Goal: Complete application form: Complete application form

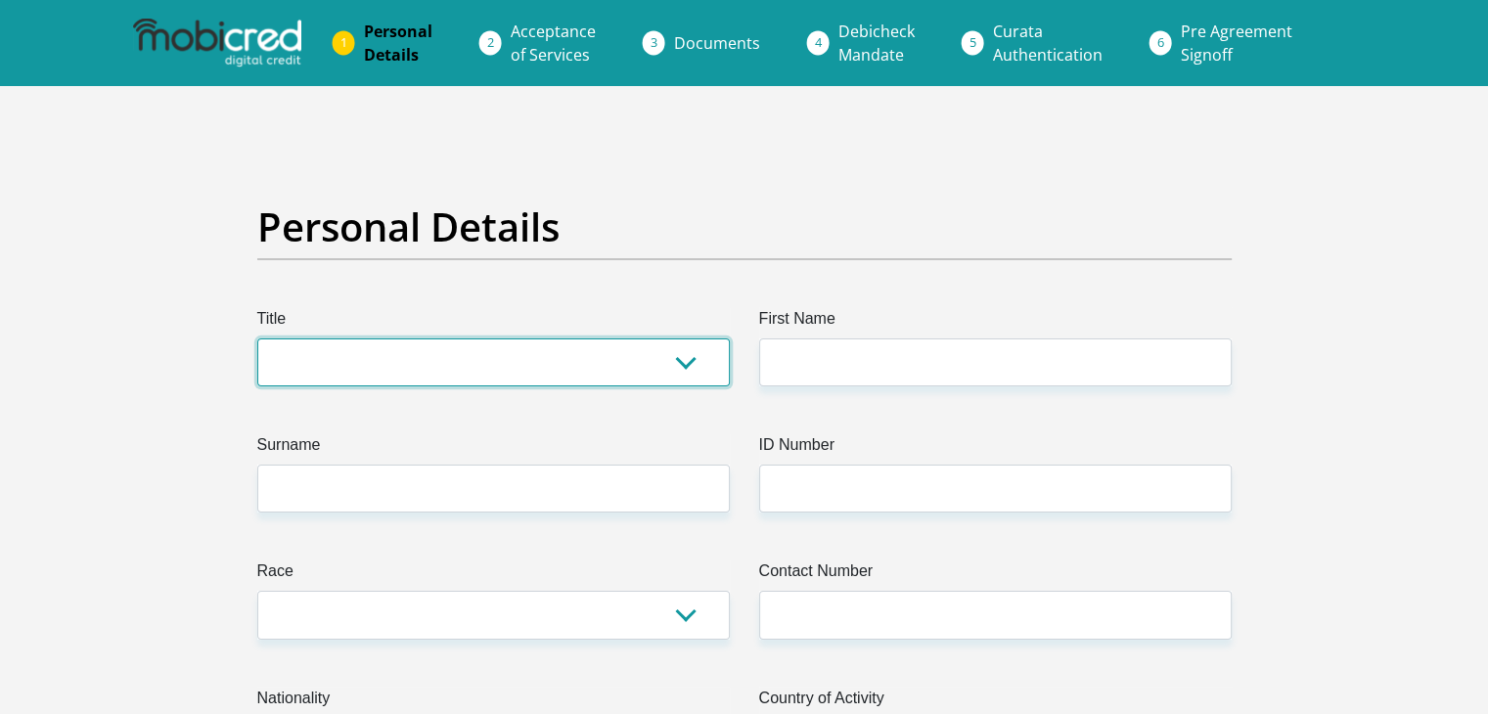
click at [515, 359] on select "Mr Ms Mrs Dr [PERSON_NAME]" at bounding box center [493, 363] width 473 height 48
select select "Mrs"
click at [257, 339] on select "Mr Ms Mrs Dr [PERSON_NAME]" at bounding box center [493, 363] width 473 height 48
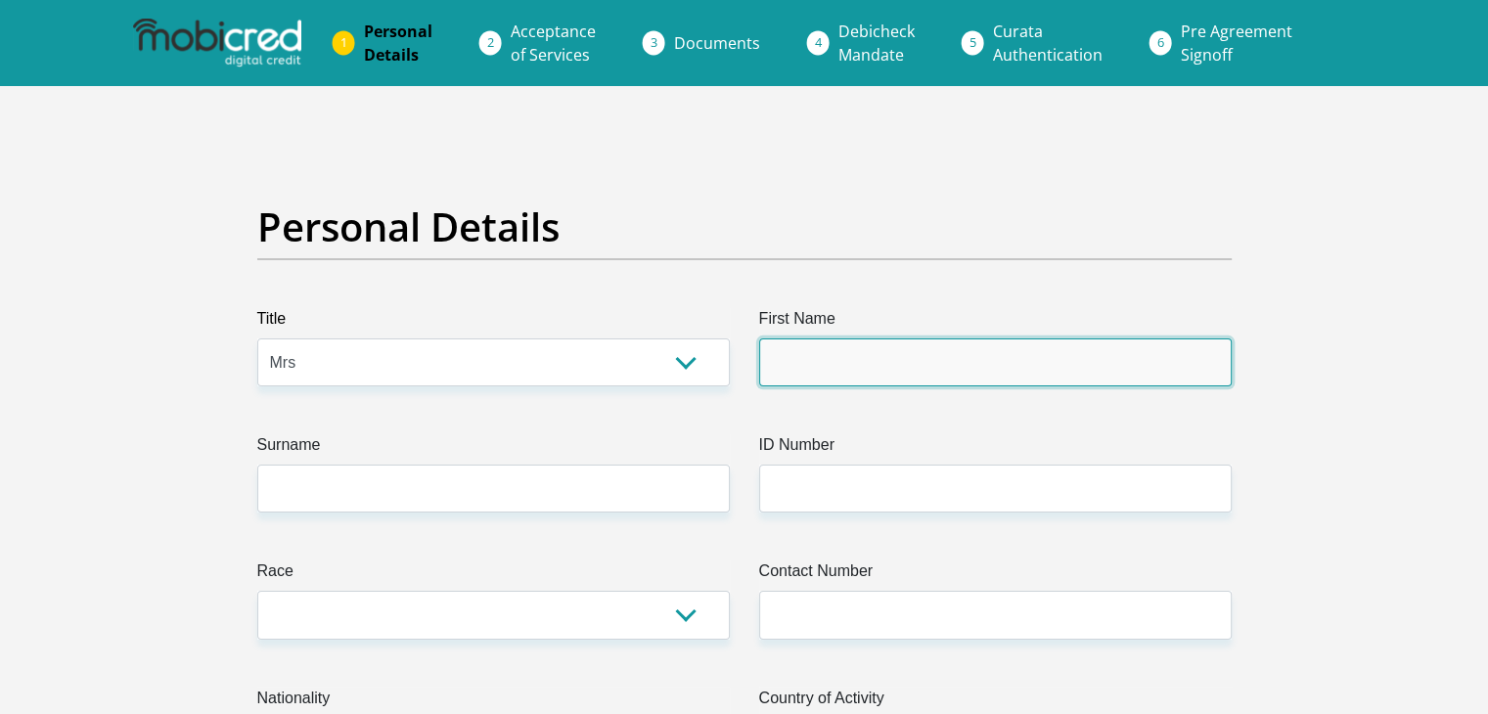
click at [819, 368] on input "First Name" at bounding box center [995, 363] width 473 height 48
type input "Gertruida"
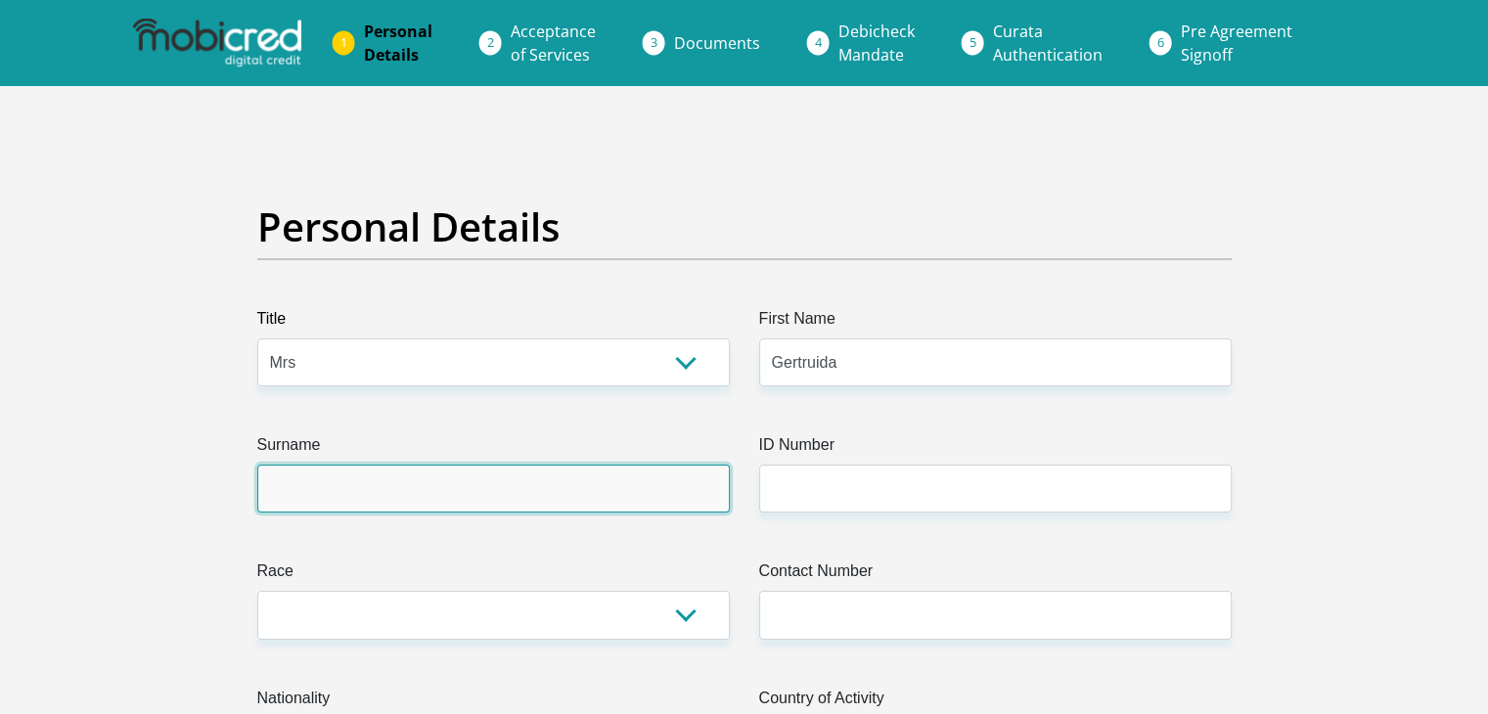
type input "Leukes"
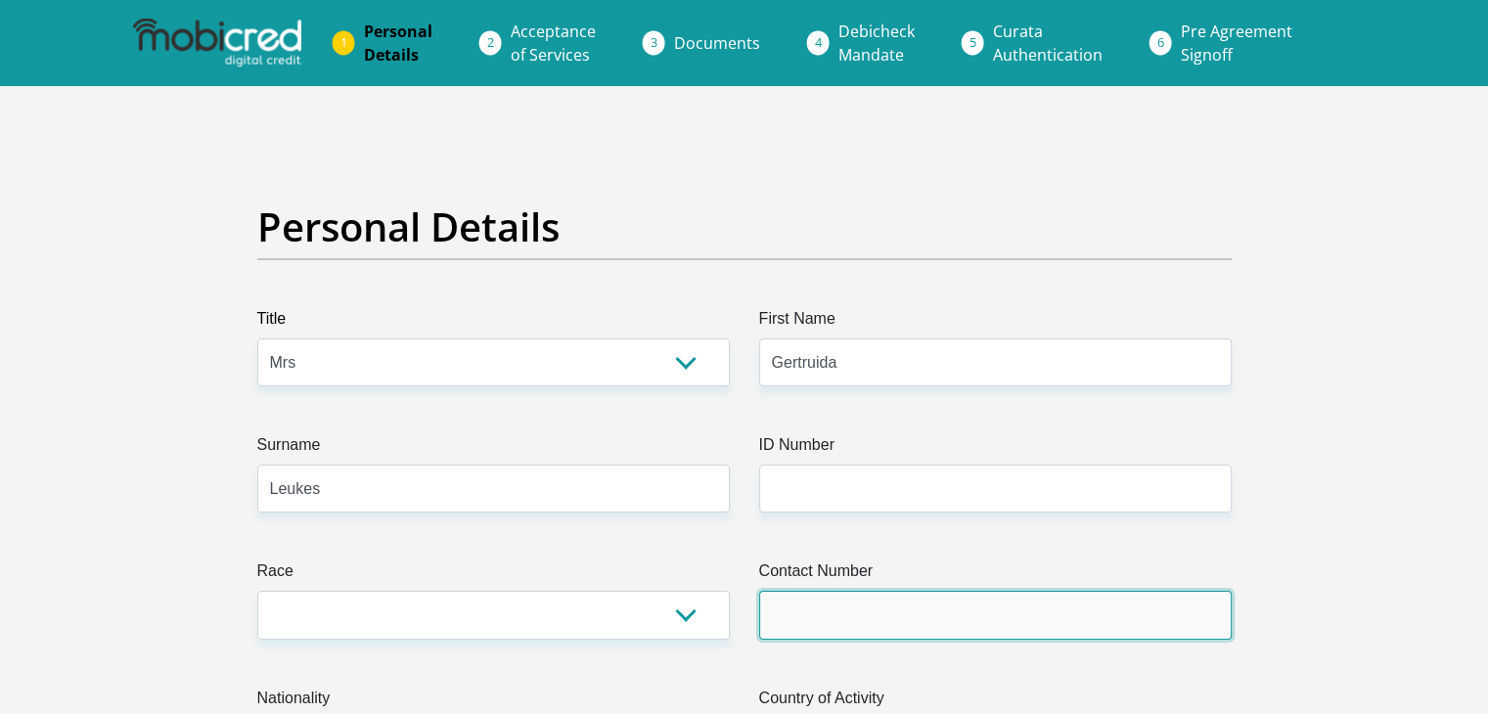
type input "0835494206"
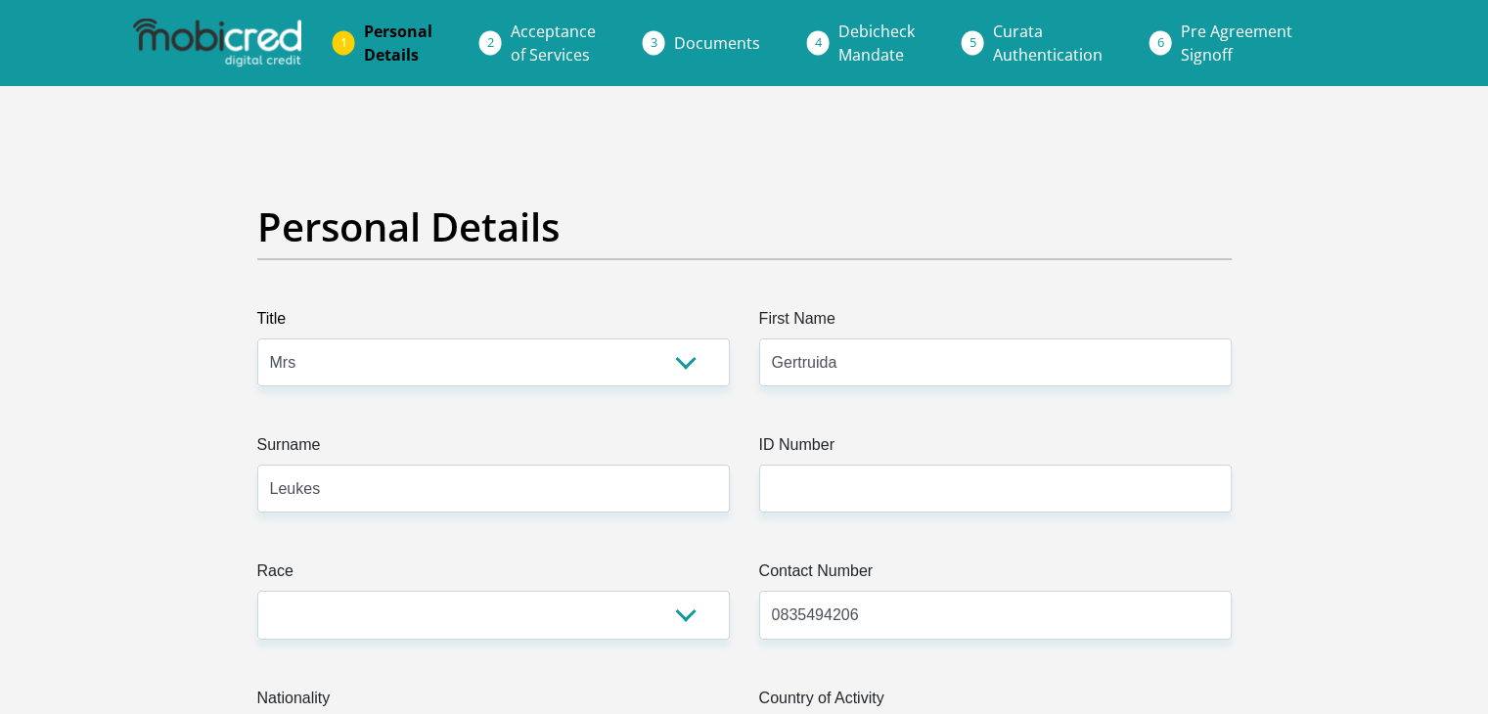
select select "ZAF"
type input "34 Moravia Street"
type input "Vredendal"
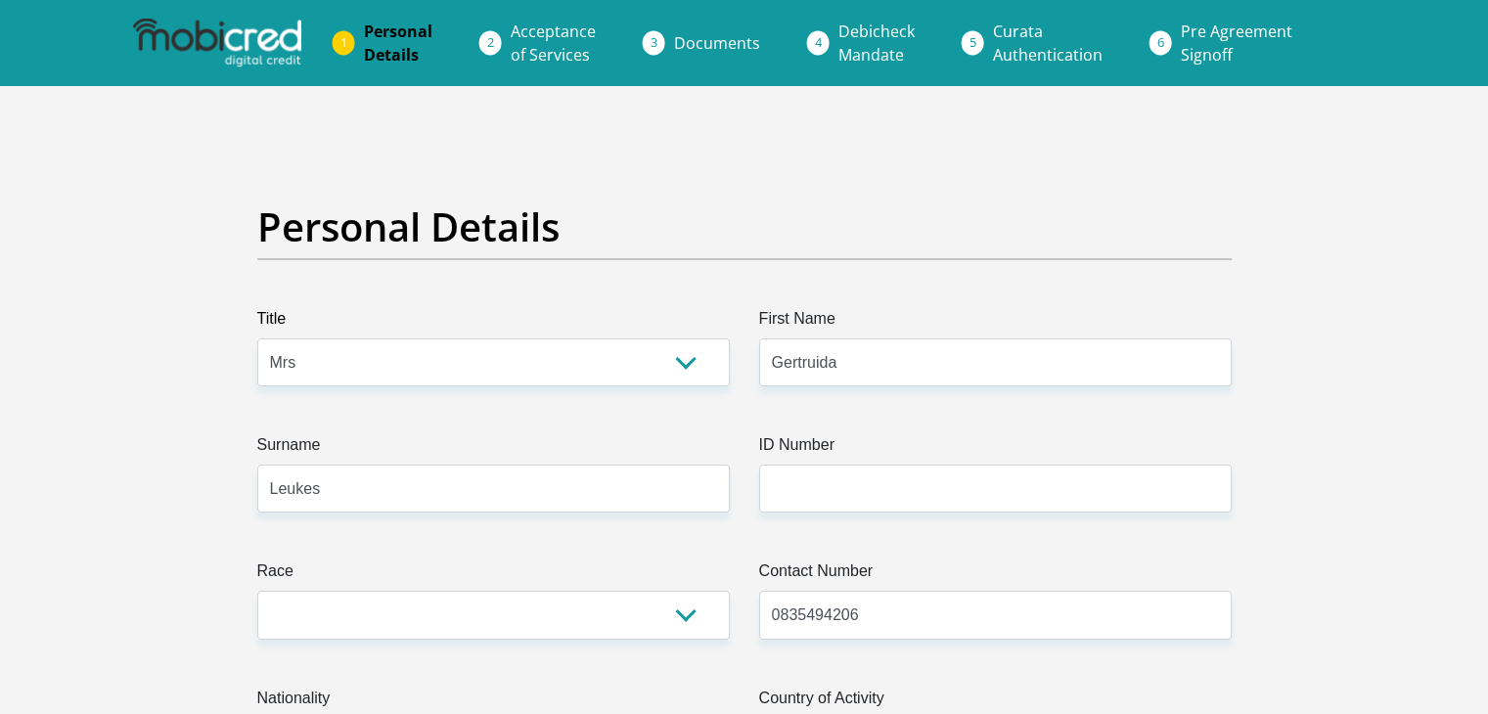
type input "8160"
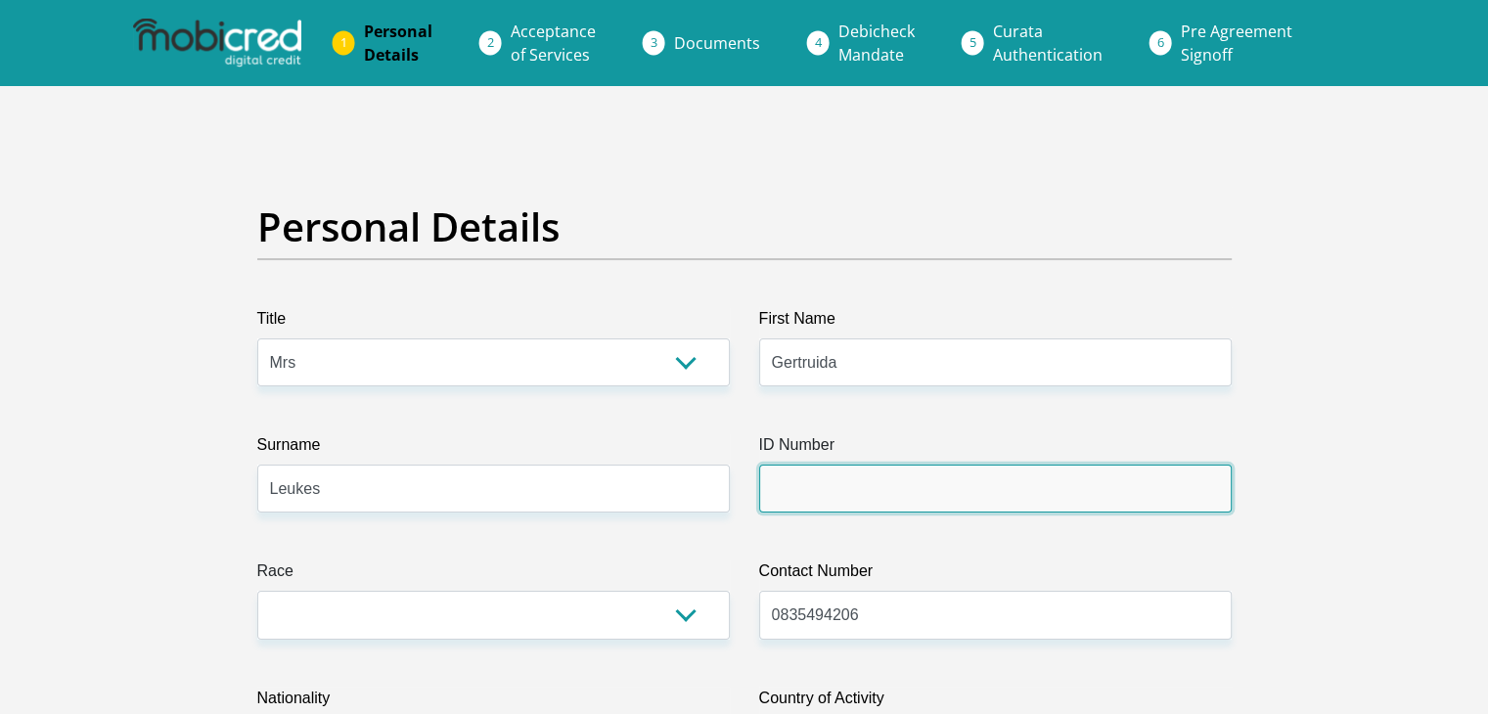
click at [799, 502] on input "ID Number" at bounding box center [995, 489] width 473 height 48
type input "4101270050083"
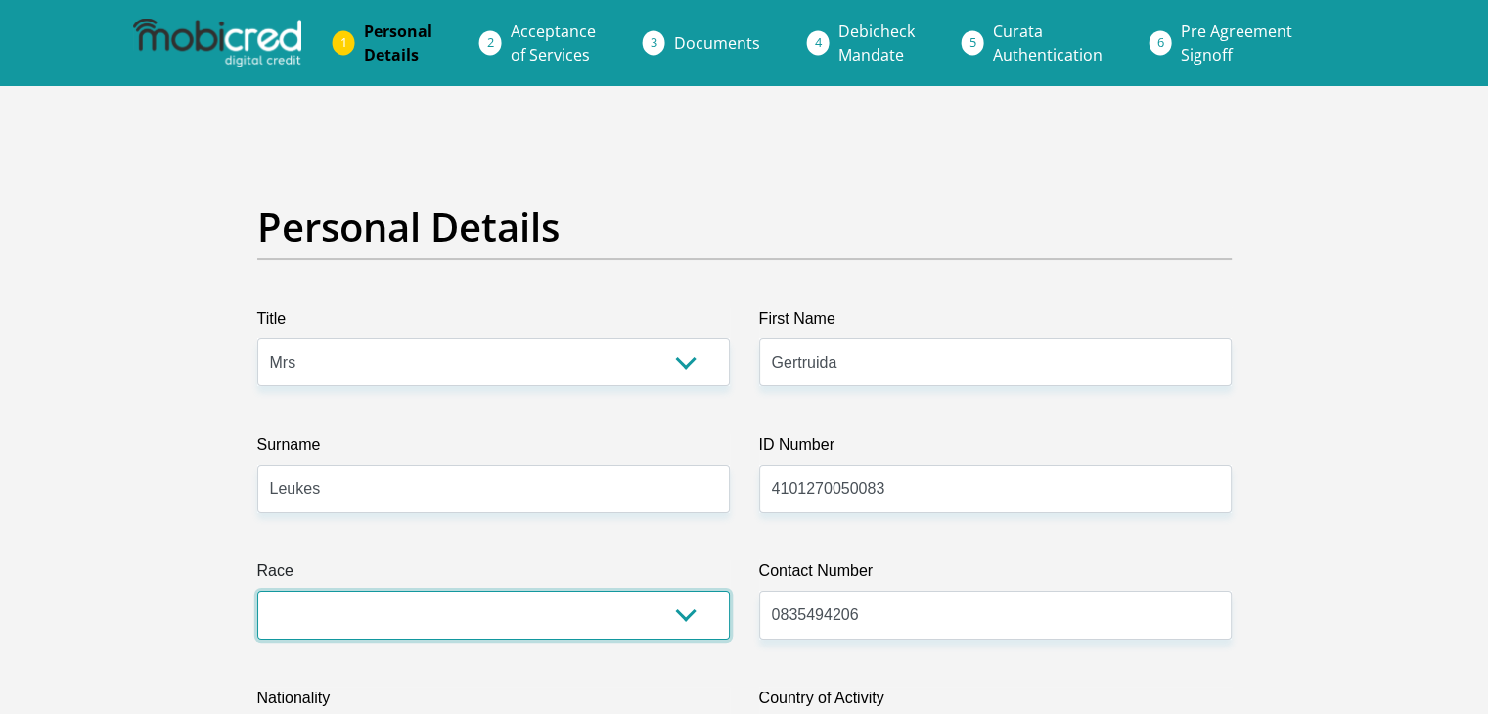
click at [657, 616] on select "Black Coloured Indian White Other" at bounding box center [493, 615] width 473 height 48
select select "2"
click at [257, 591] on select "Black Coloured Indian White Other" at bounding box center [493, 615] width 473 height 48
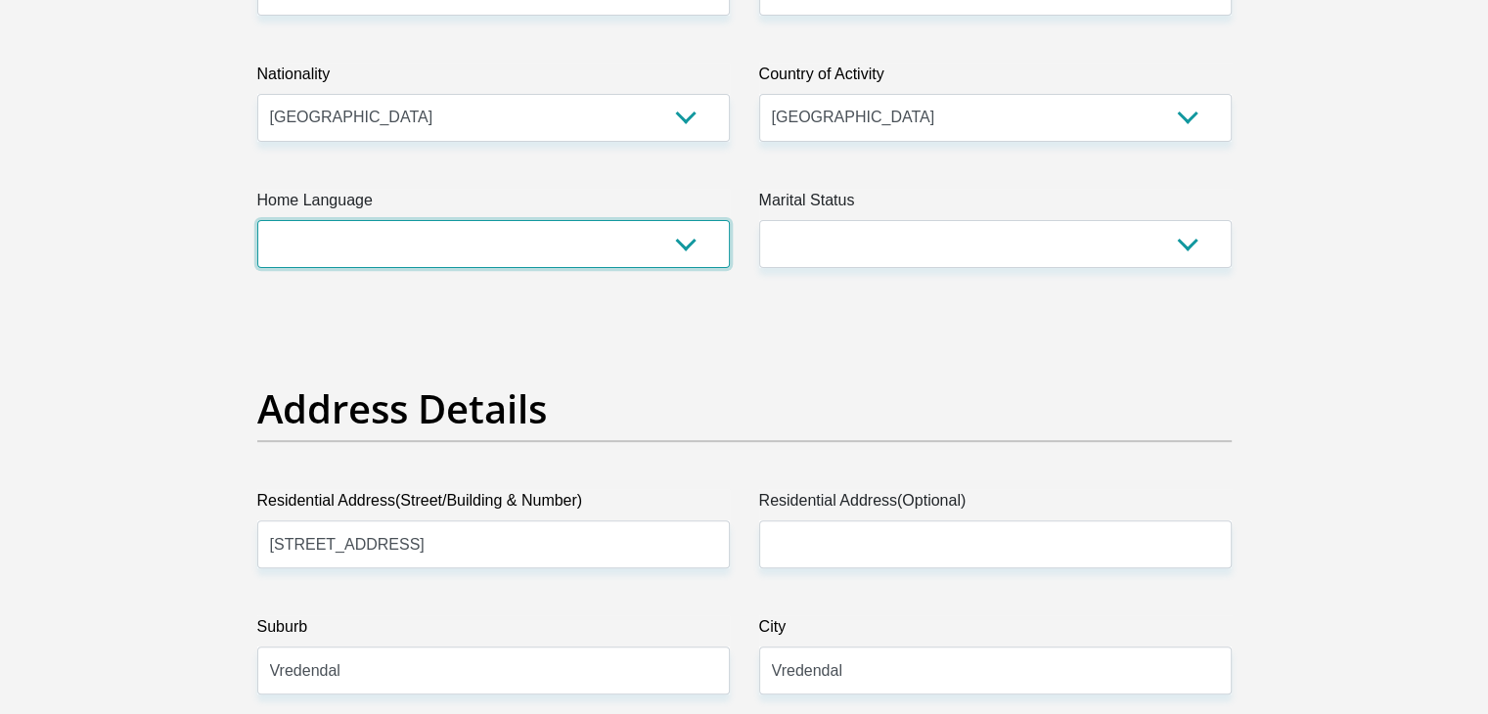
click at [598, 240] on select "Afrikaans English Sepedi South Ndebele Southern Sotho Swati Tsonga Tswana Venda…" at bounding box center [493, 244] width 473 height 48
select select "afr"
click at [257, 220] on select "Afrikaans English Sepedi South Ndebele Southern Sotho Swati Tsonga Tswana Venda…" at bounding box center [493, 244] width 473 height 48
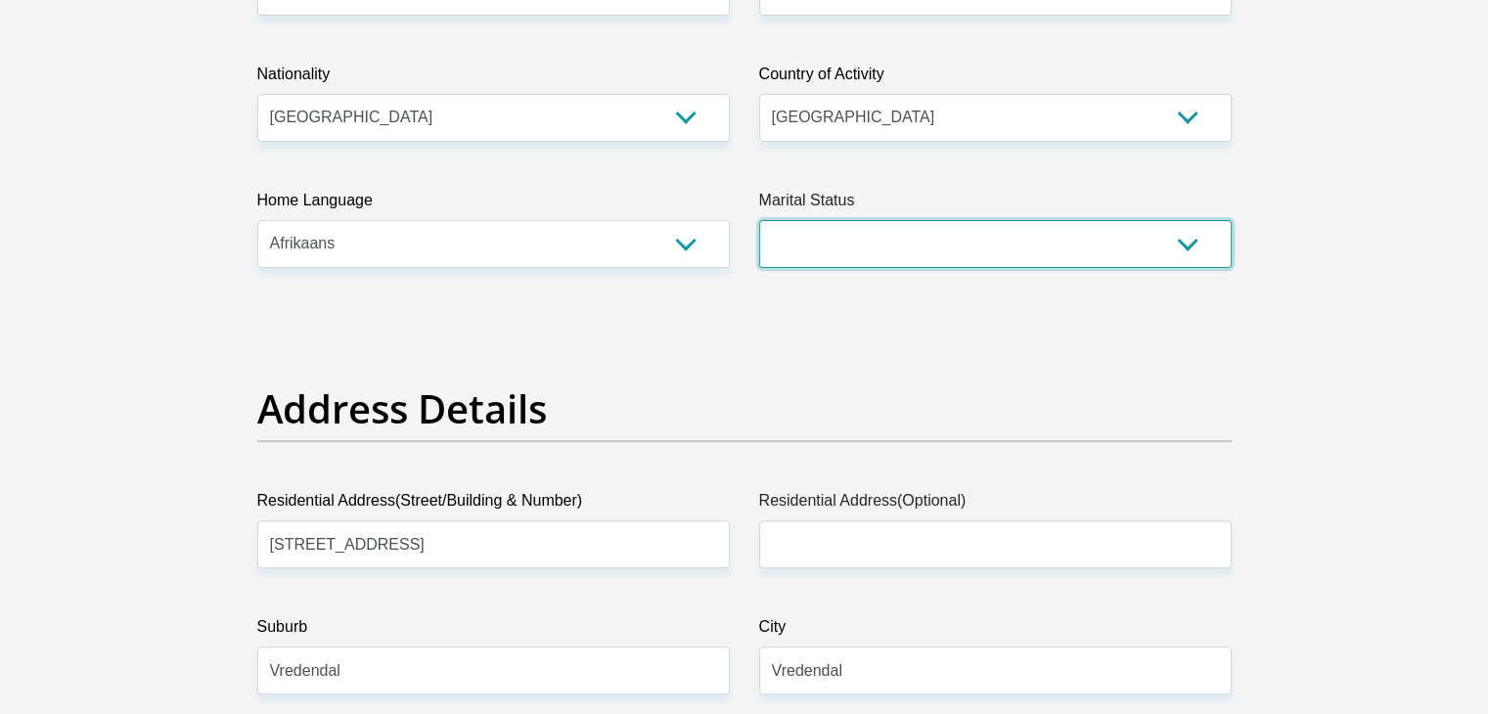
click at [818, 233] on select "Married ANC Single Divorced Widowed Married COP or Customary Law" at bounding box center [995, 244] width 473 height 48
select select "4"
click at [759, 220] on select "Married ANC Single Divorced Widowed Married COP or Customary Law" at bounding box center [995, 244] width 473 height 48
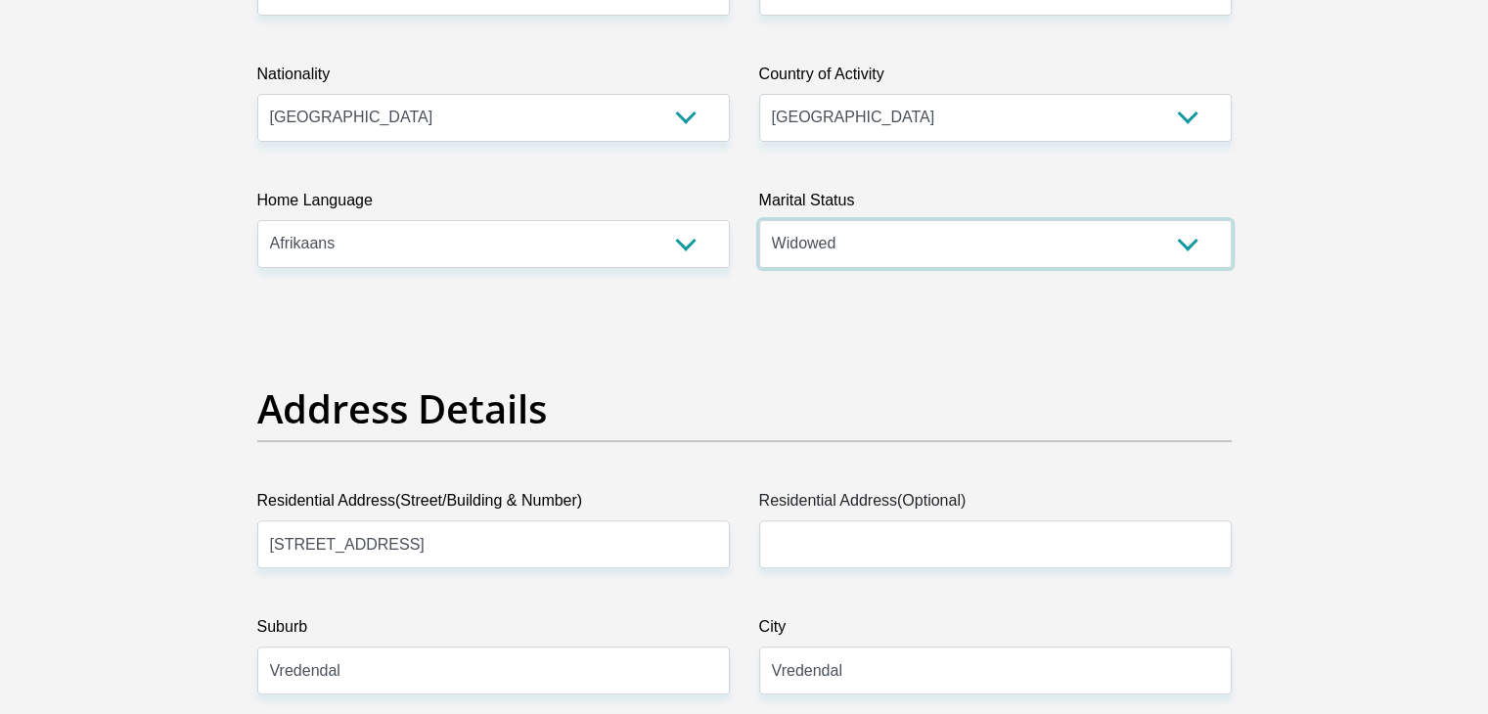
scroll to position [1248, 0]
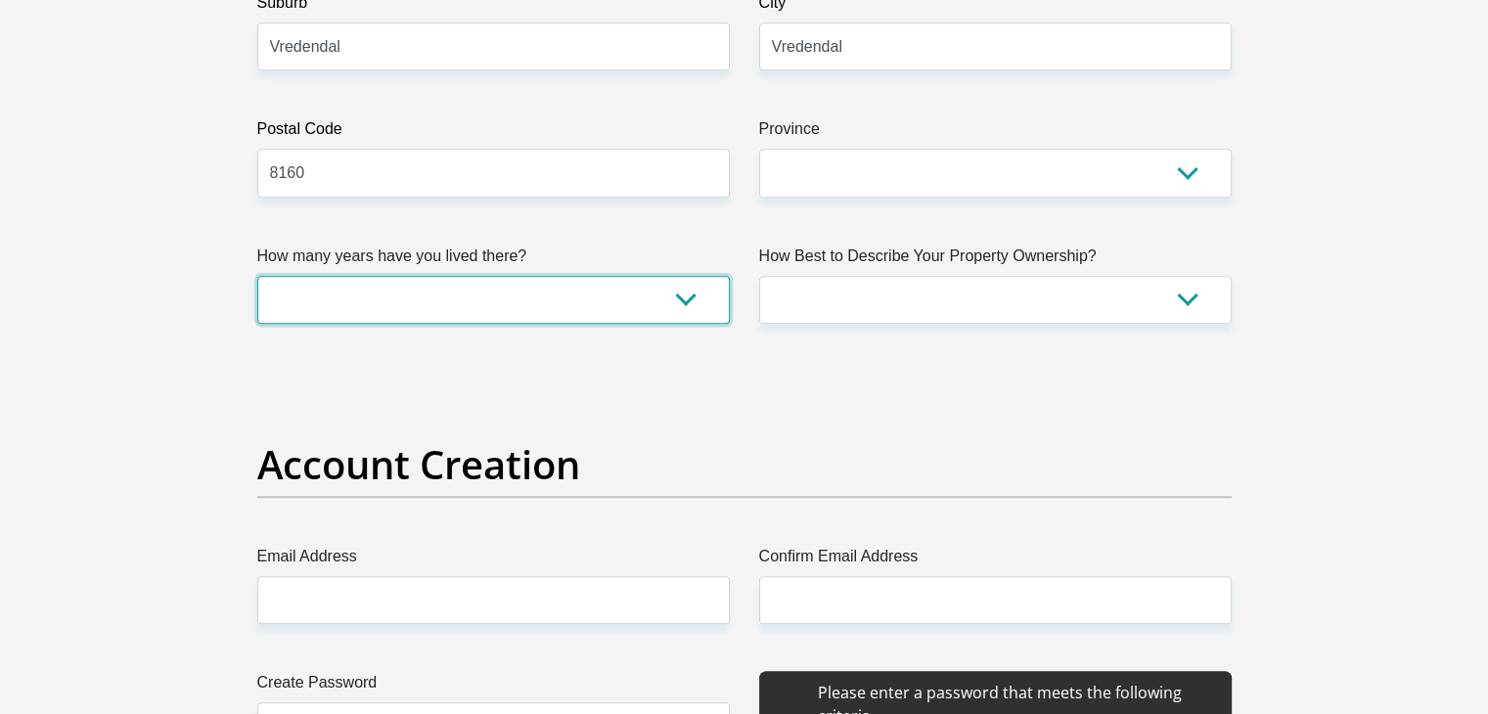
click at [685, 276] on select "less than 1 year 1-3 years 3-5 years 5+ years" at bounding box center [493, 300] width 473 height 48
select select "5"
click at [257, 276] on select "less than 1 year 1-3 years 3-5 years 5+ years" at bounding box center [493, 300] width 473 height 48
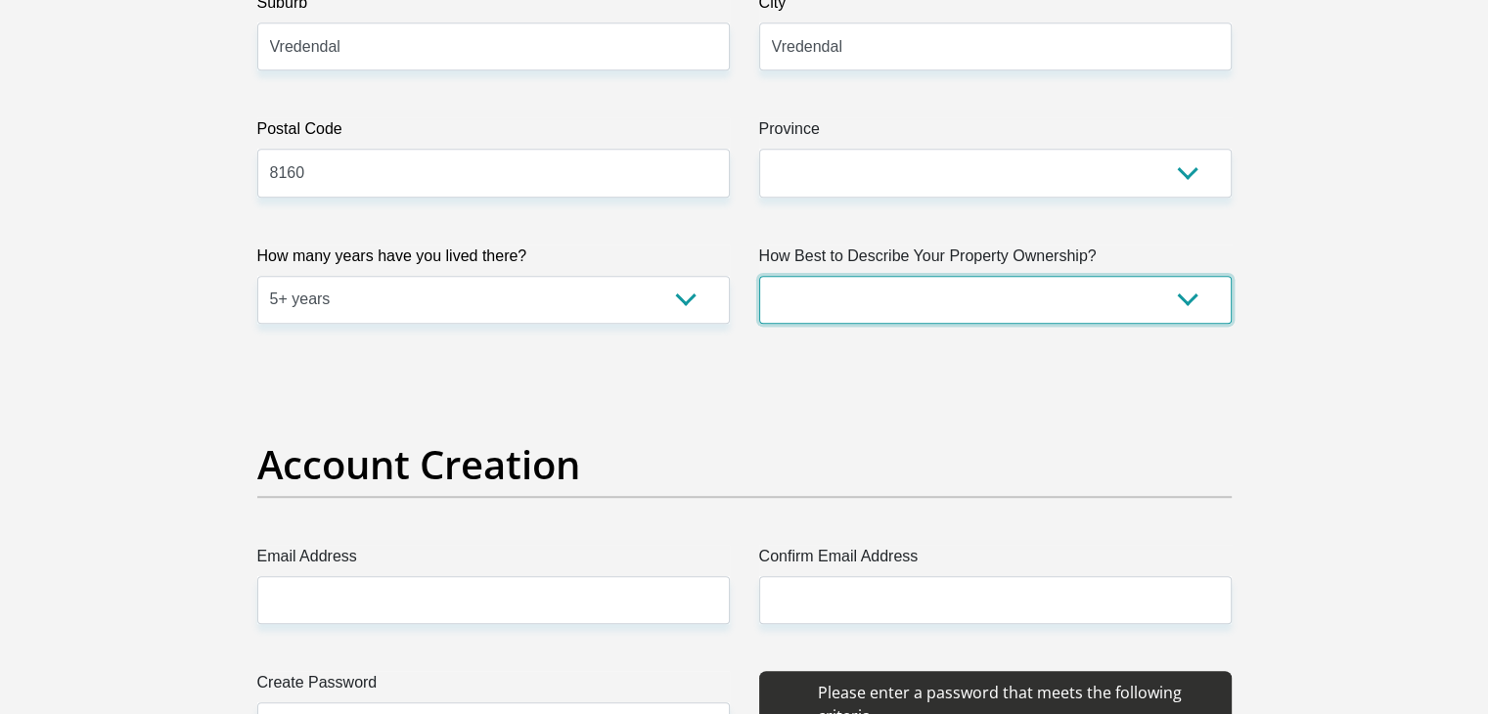
click at [891, 306] on select "Owned Rented Family Owned Company Dwelling" at bounding box center [995, 300] width 473 height 48
select select "Owned"
click at [759, 276] on select "Owned Rented Family Owned Company Dwelling" at bounding box center [995, 300] width 473 height 48
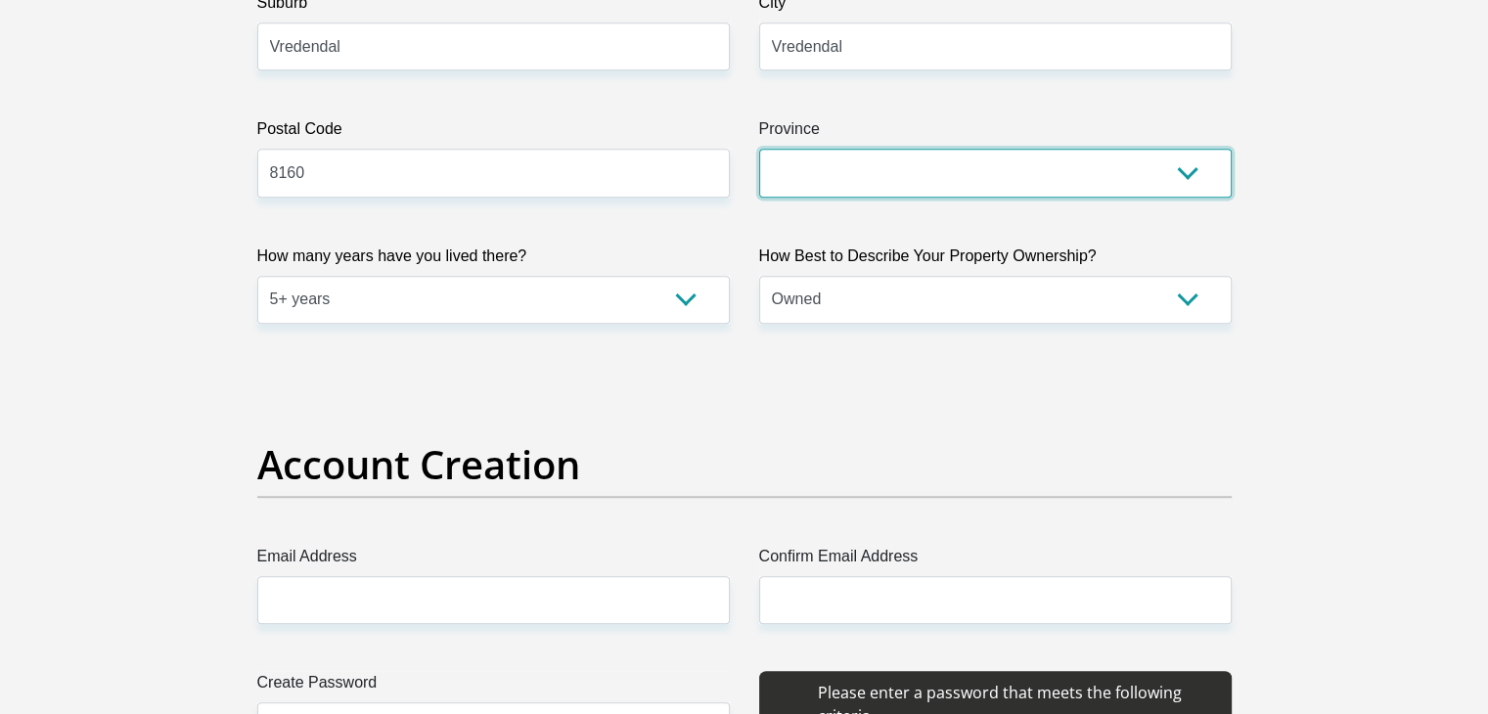
click at [996, 186] on select "Eastern Cape Free State Gauteng KwaZulu-Natal Limpopo Mpumalanga Northern Cape …" at bounding box center [995, 173] width 473 height 48
select select "Western Cape"
click at [759, 149] on select "Eastern Cape Free State Gauteng KwaZulu-Natal Limpopo Mpumalanga Northern Cape …" at bounding box center [995, 173] width 473 height 48
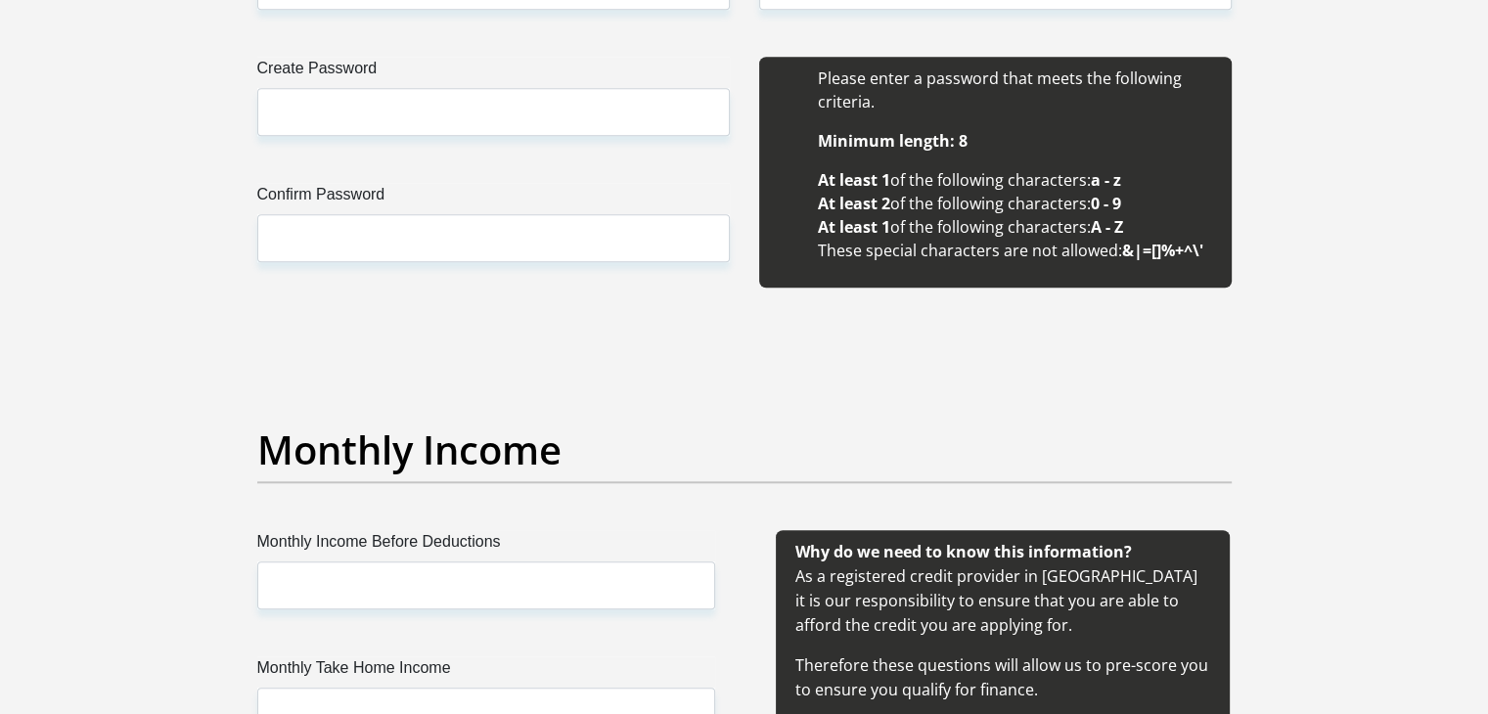
scroll to position [1669, 0]
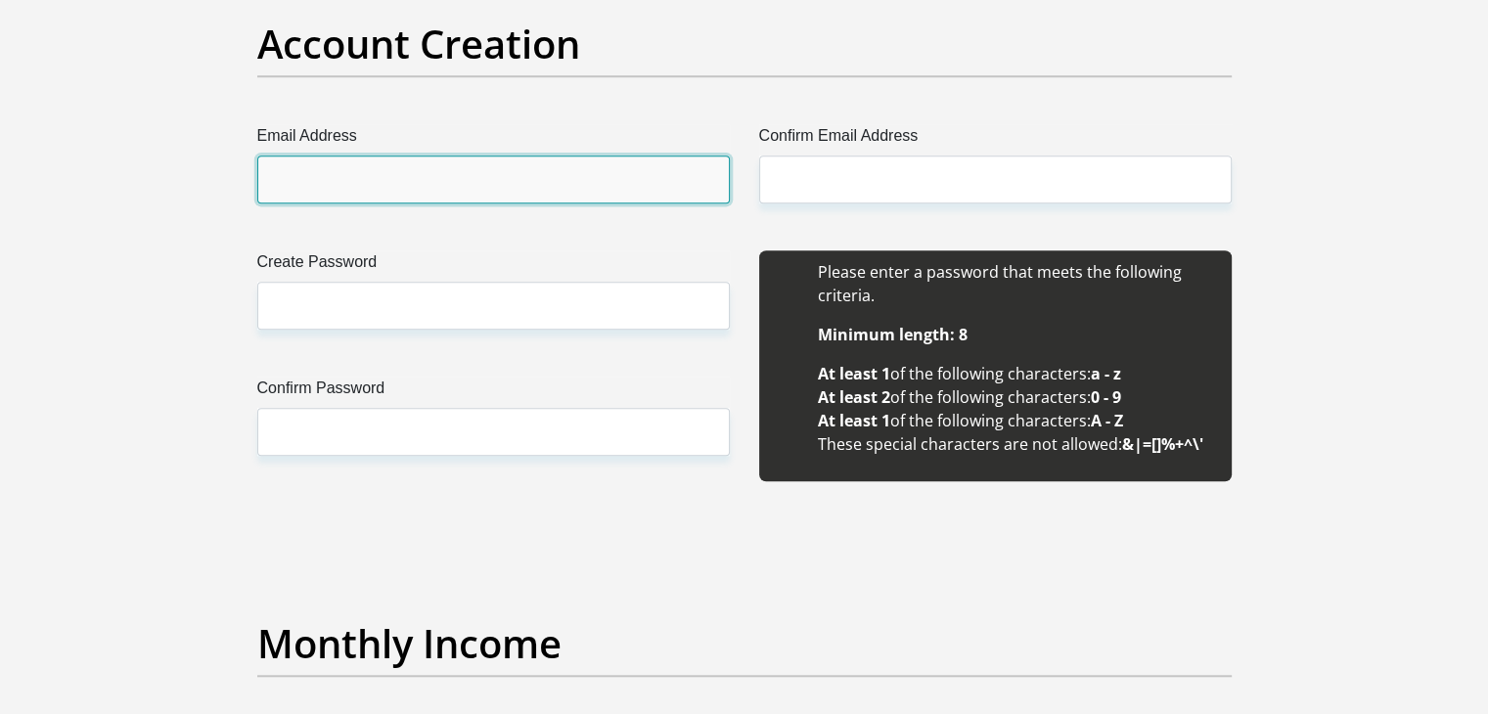
click at [460, 183] on input "Email Address" at bounding box center [493, 180] width 473 height 48
type input "leukesgetruida@gmail.com"
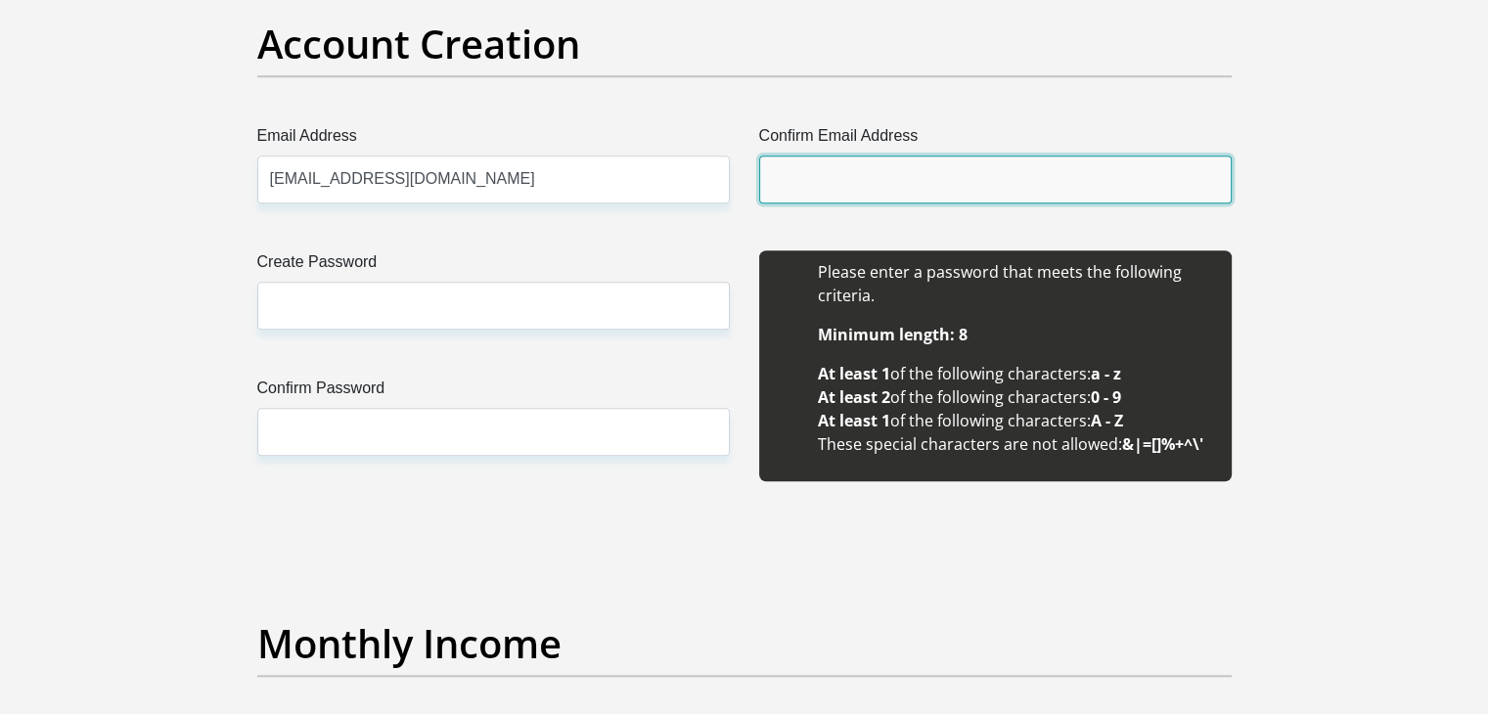
type input "leukesgetruida@gmail.com"
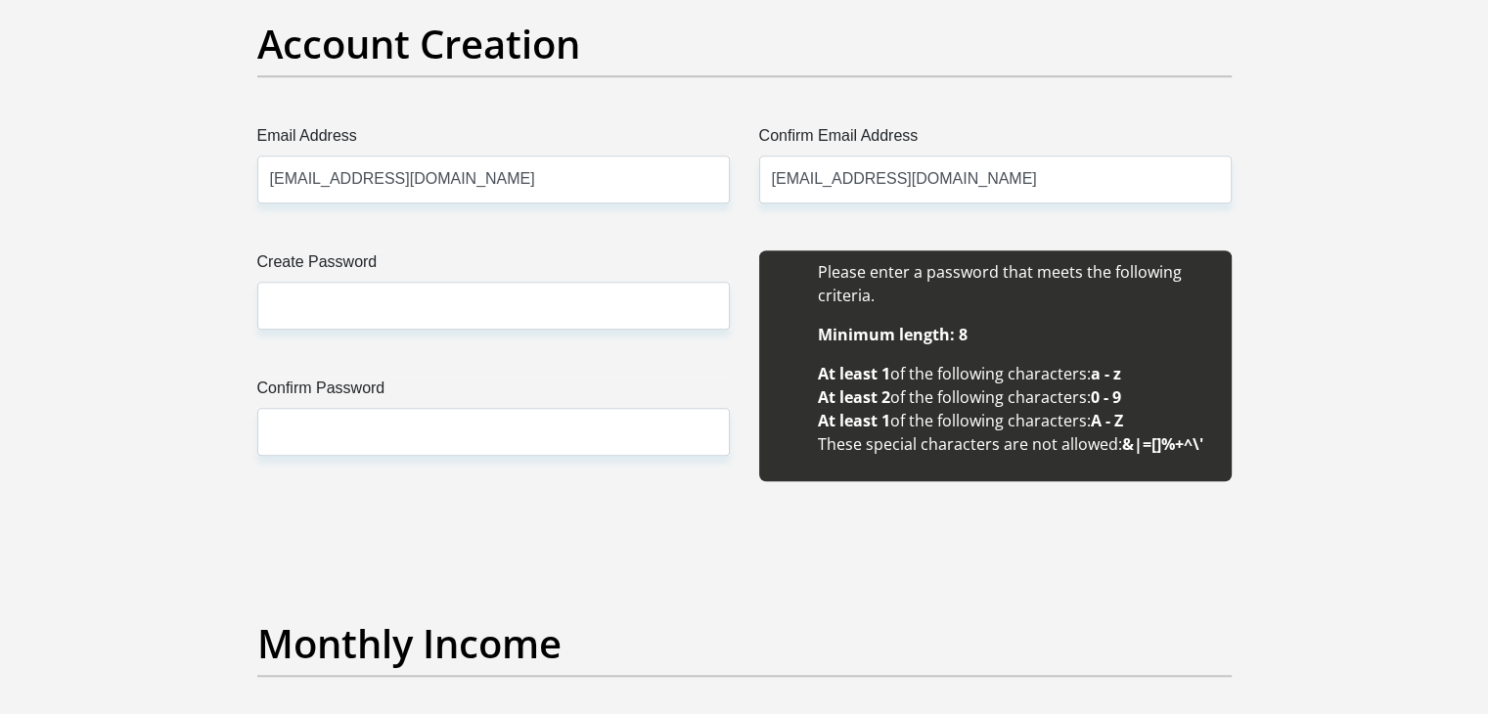
type input "Gertruida"
type input "Leukes"
type input "0835494206"
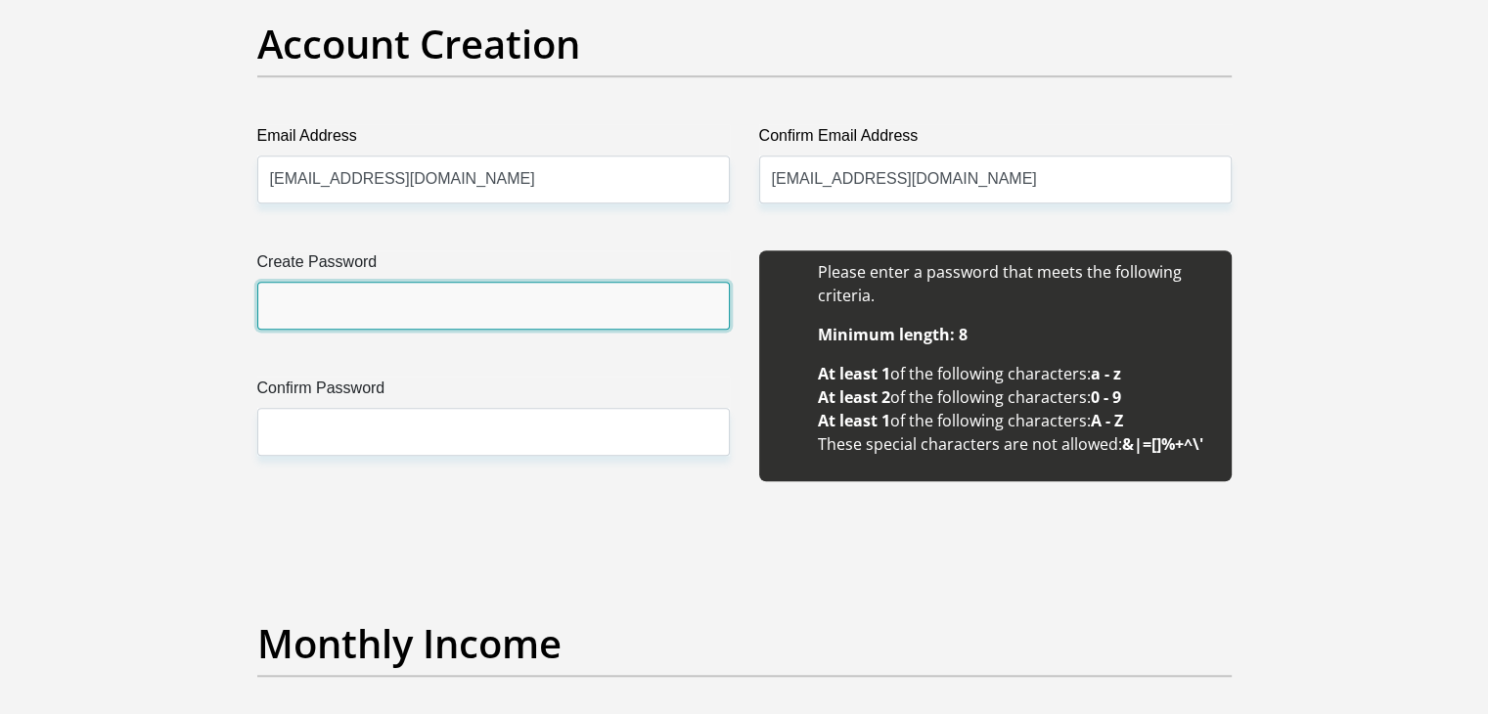
click at [399, 290] on input "Create Password" at bounding box center [493, 306] width 473 height 48
click at [407, 301] on input "Create Password" at bounding box center [493, 306] width 473 height 48
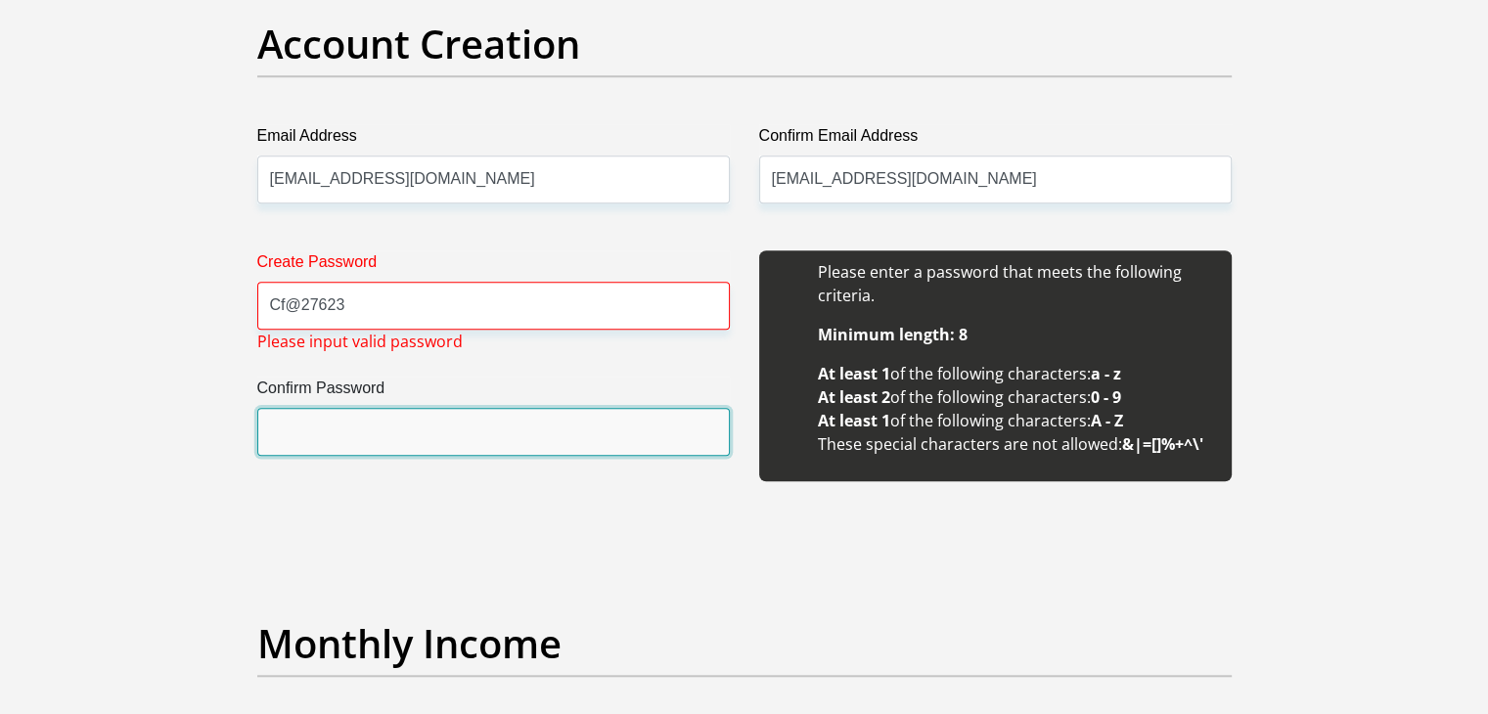
click at [339, 431] on input "Confirm Password" at bounding box center [493, 432] width 473 height 48
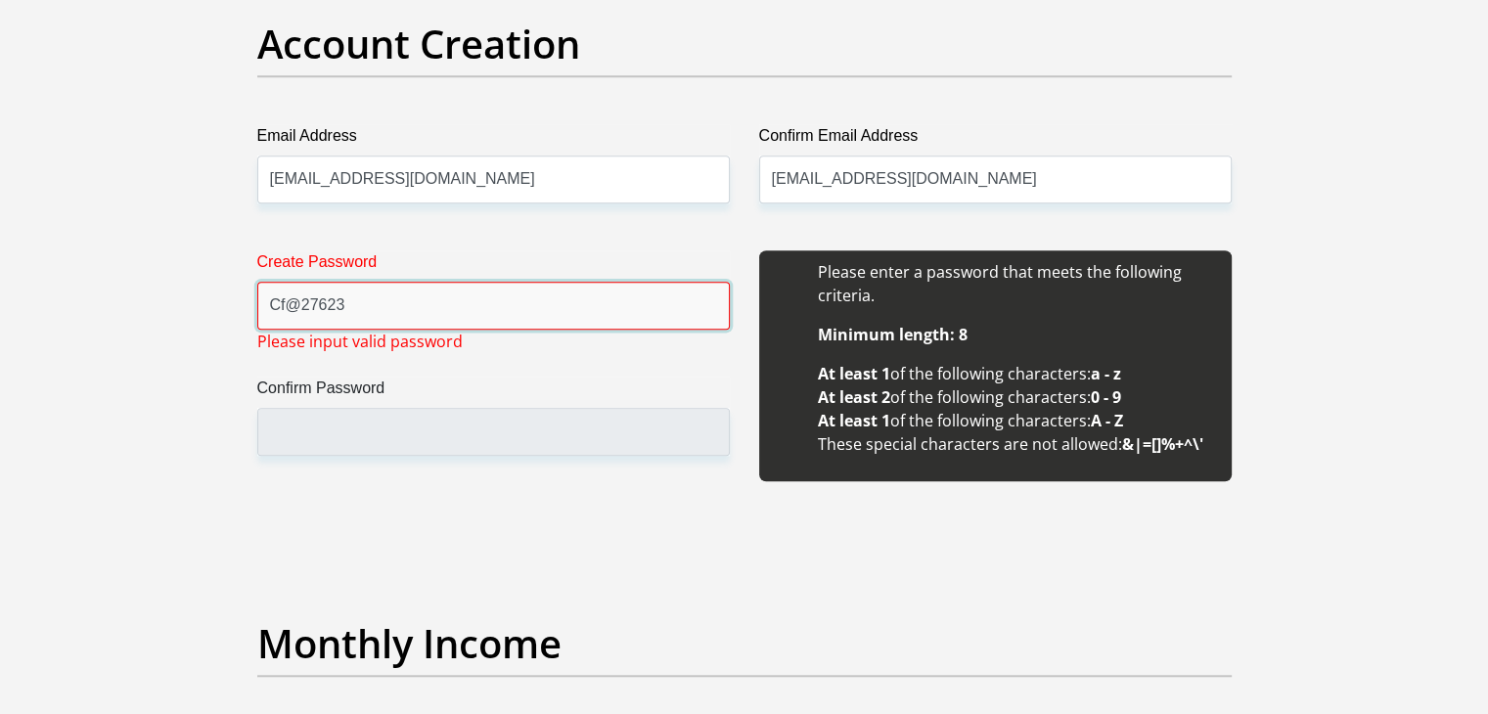
click at [295, 300] on input "Cf@27623" at bounding box center [493, 306] width 473 height 48
click at [345, 306] on input "Cf27623" at bounding box center [493, 306] width 473 height 48
click at [281, 302] on input "Cf27623" at bounding box center [493, 306] width 473 height 48
click at [282, 303] on input "Cf27623" at bounding box center [493, 306] width 473 height 48
type input "Cfr27623"
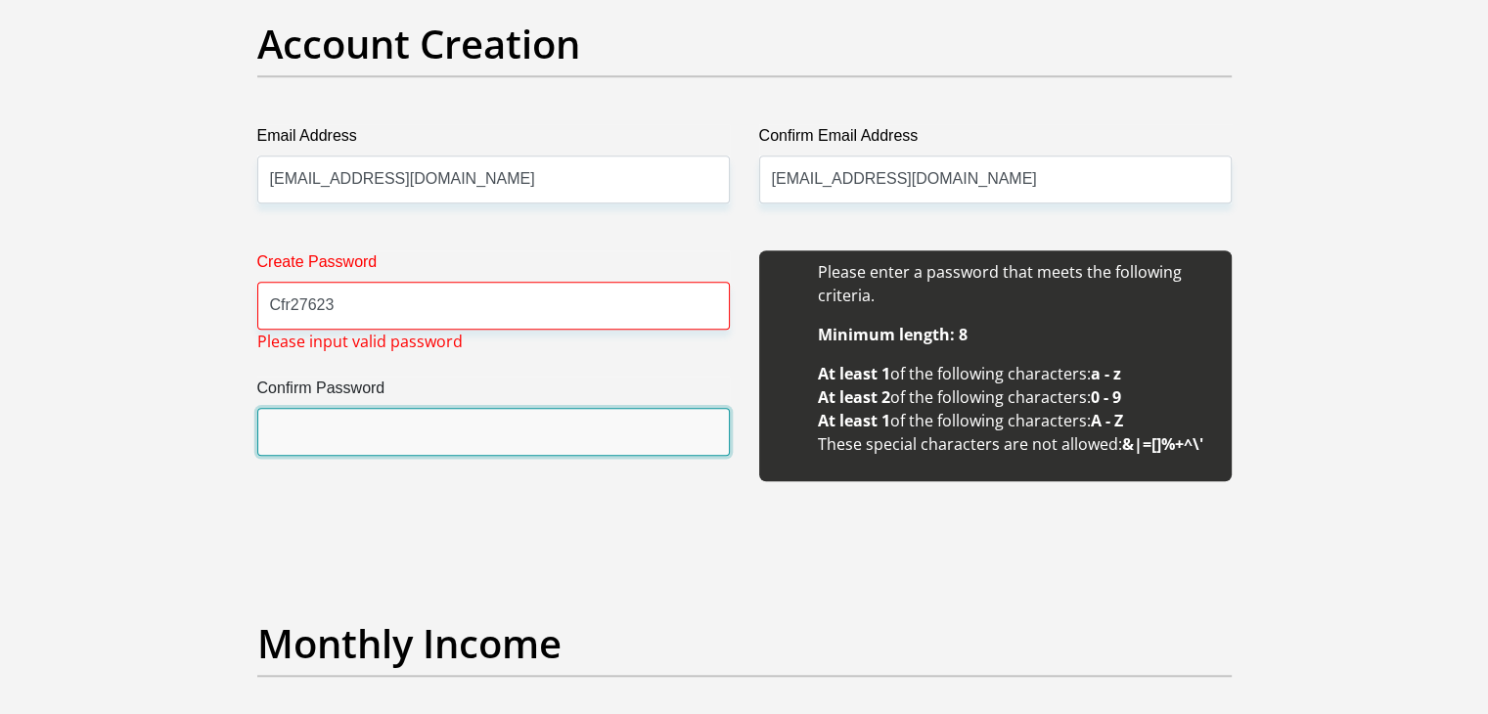
click at [301, 426] on input "Confirm Password" at bounding box center [493, 432] width 473 height 48
click at [295, 443] on input "Confirm Password" at bounding box center [493, 432] width 473 height 48
click at [327, 433] on input "Confirm Password" at bounding box center [493, 432] width 473 height 48
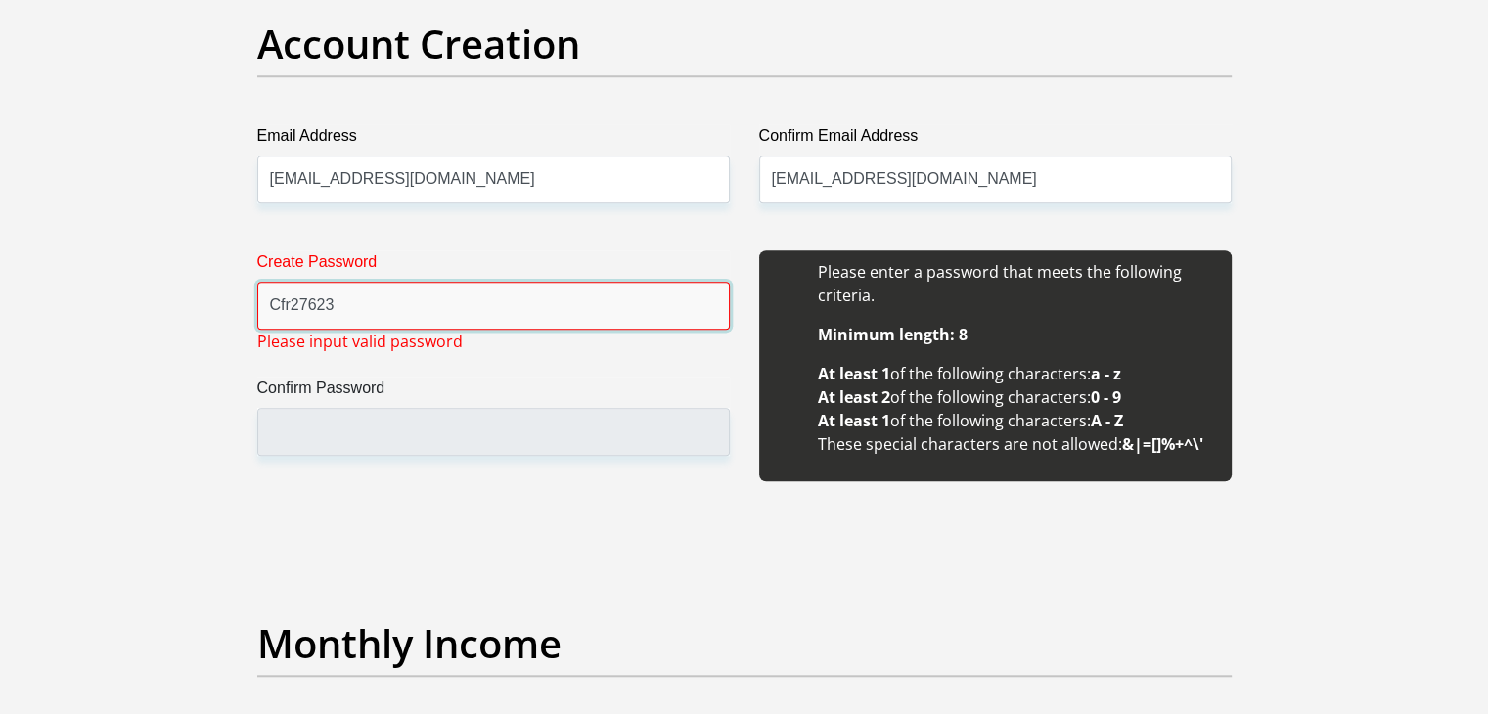
click at [450, 294] on input "Cfr27623" at bounding box center [493, 306] width 473 height 48
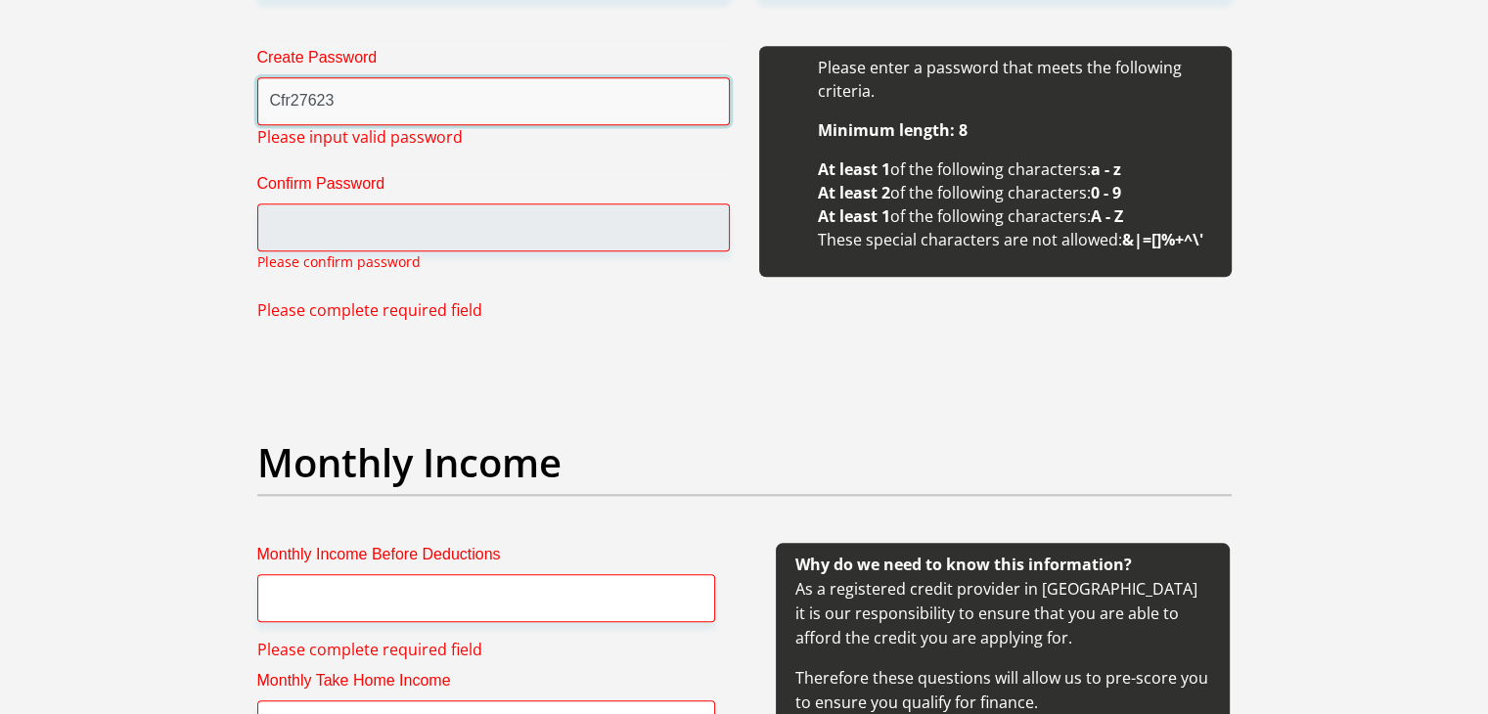
scroll to position [1877, 0]
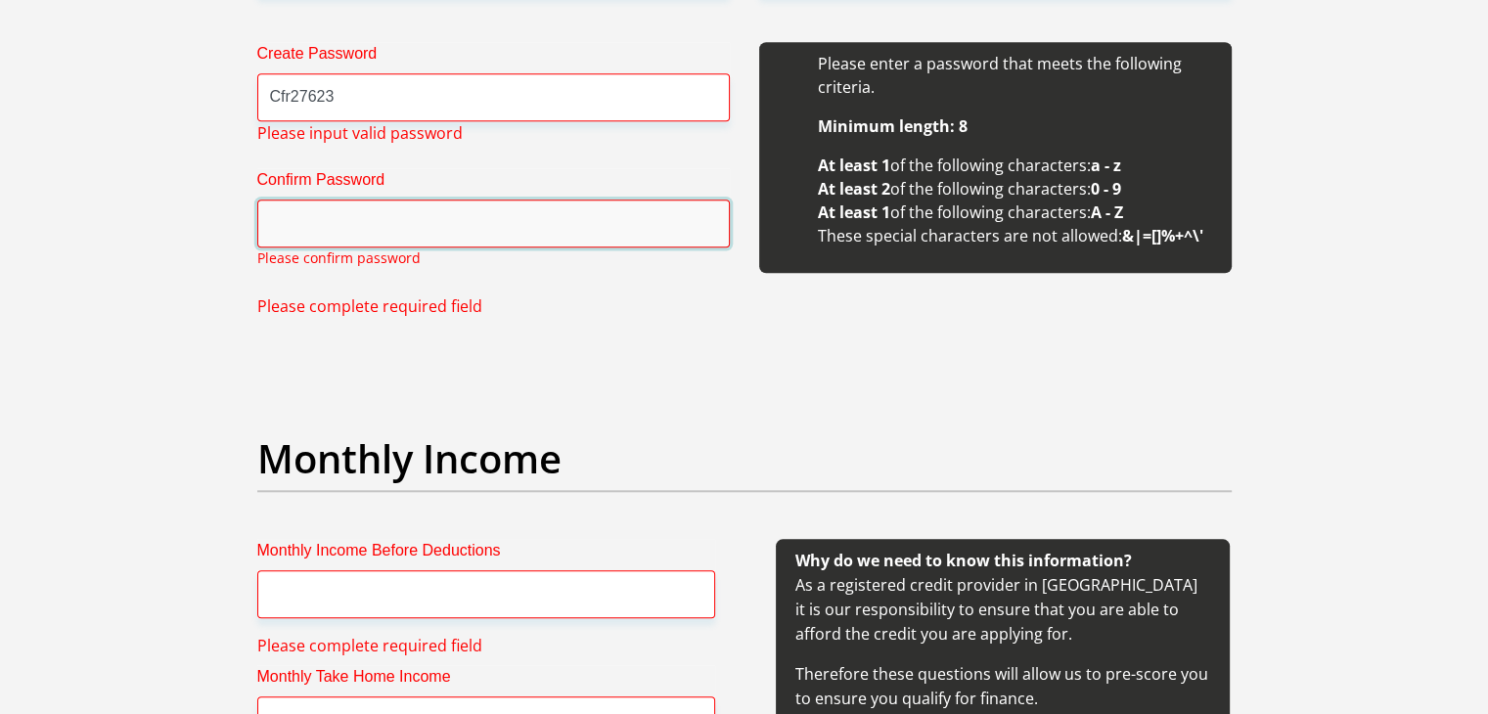
click at [309, 219] on input "Confirm Password" at bounding box center [493, 224] width 473 height 48
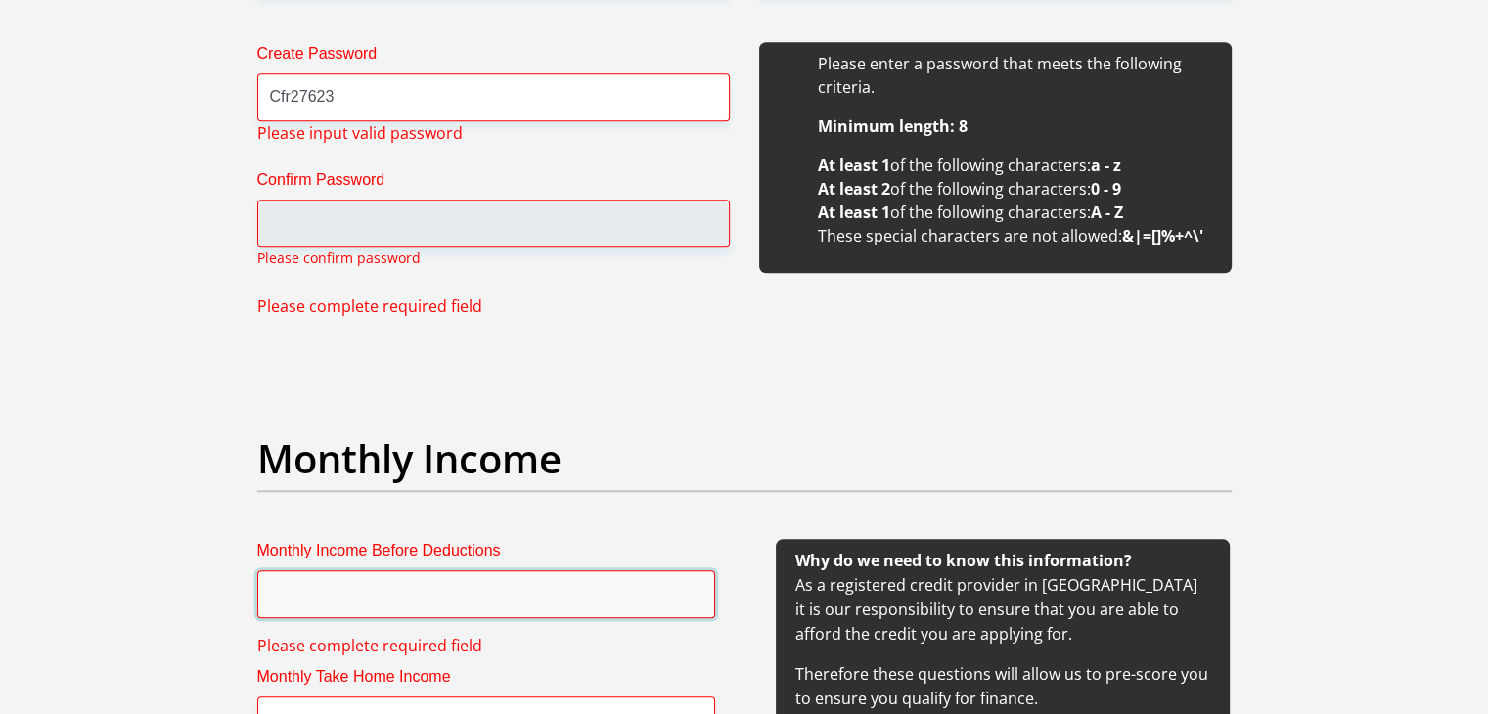
click at [331, 609] on input "Monthly Income Before Deductions" at bounding box center [486, 594] width 458 height 48
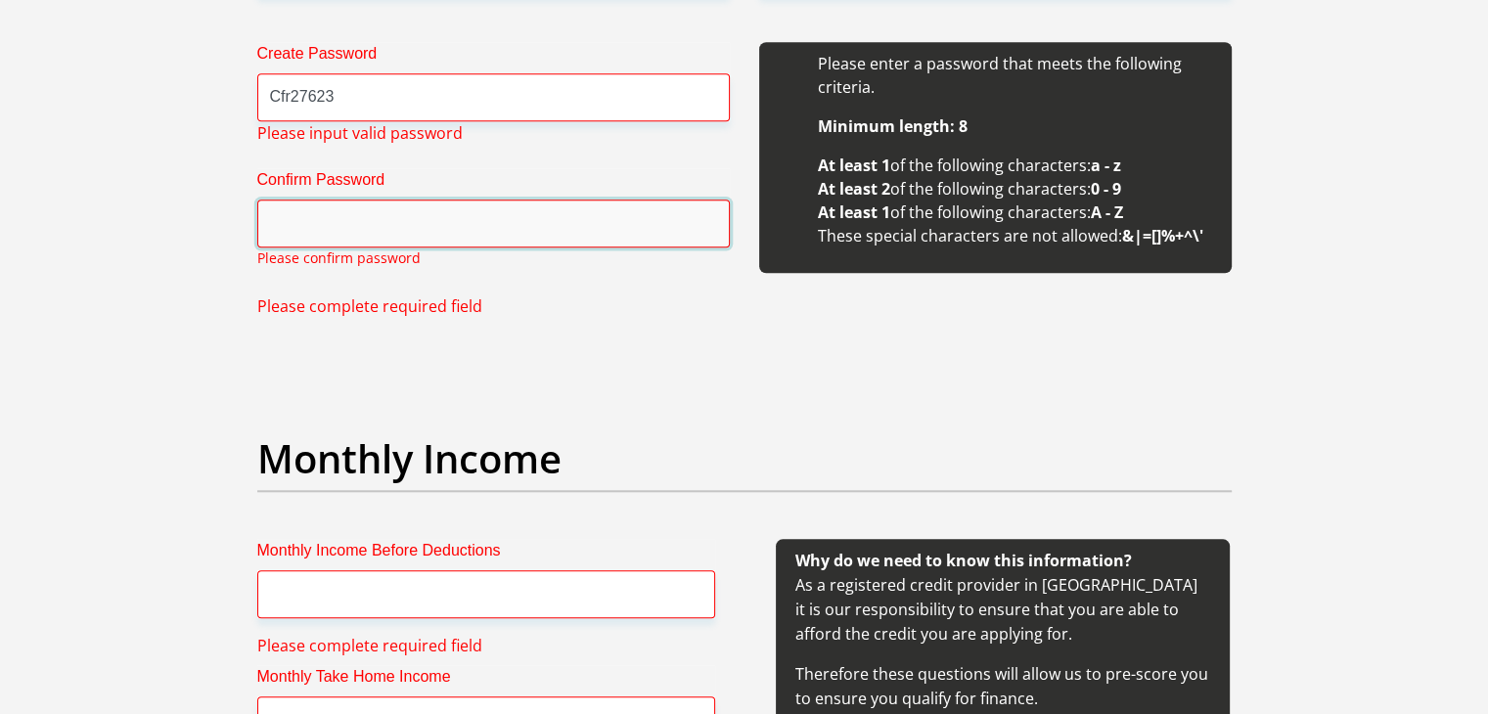
click at [294, 227] on input "Confirm Password" at bounding box center [493, 224] width 473 height 48
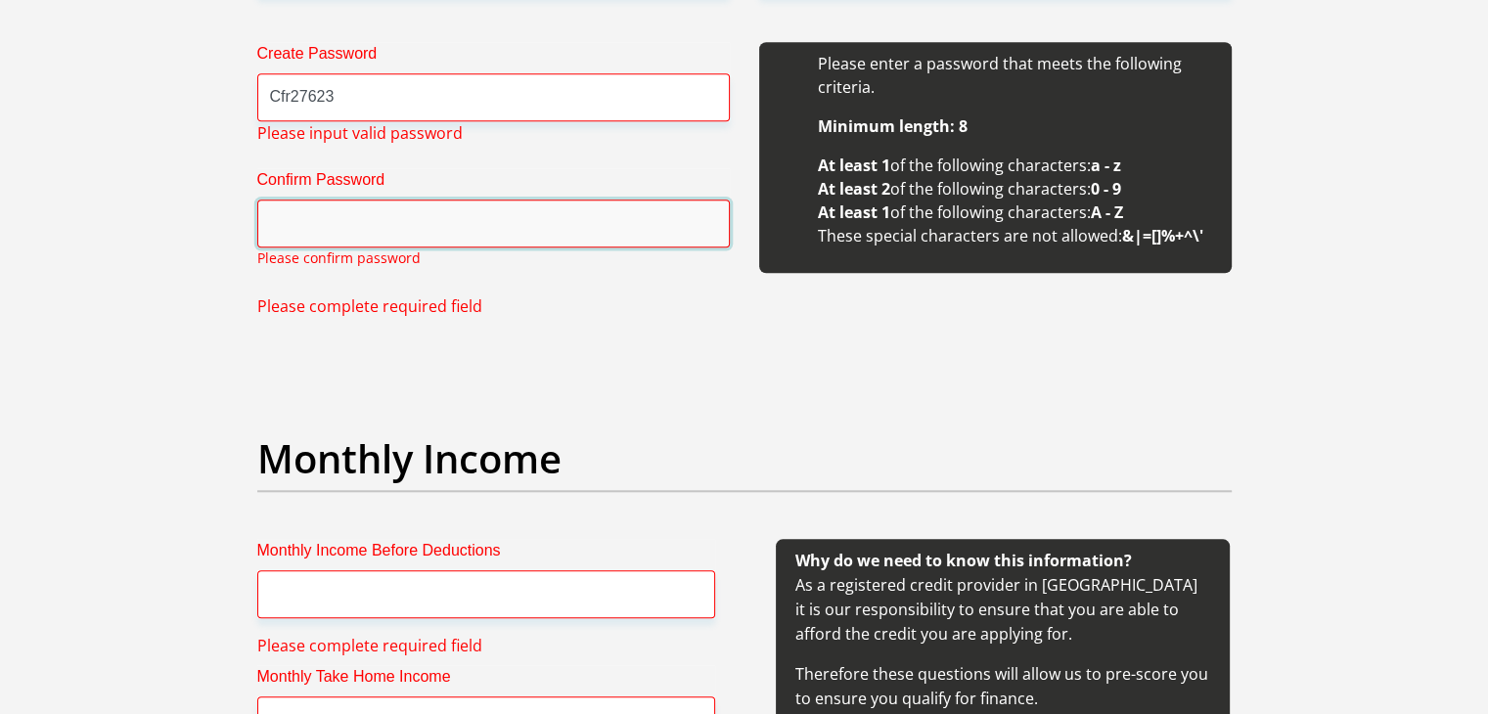
click at [294, 227] on input "Confirm Password" at bounding box center [493, 224] width 473 height 48
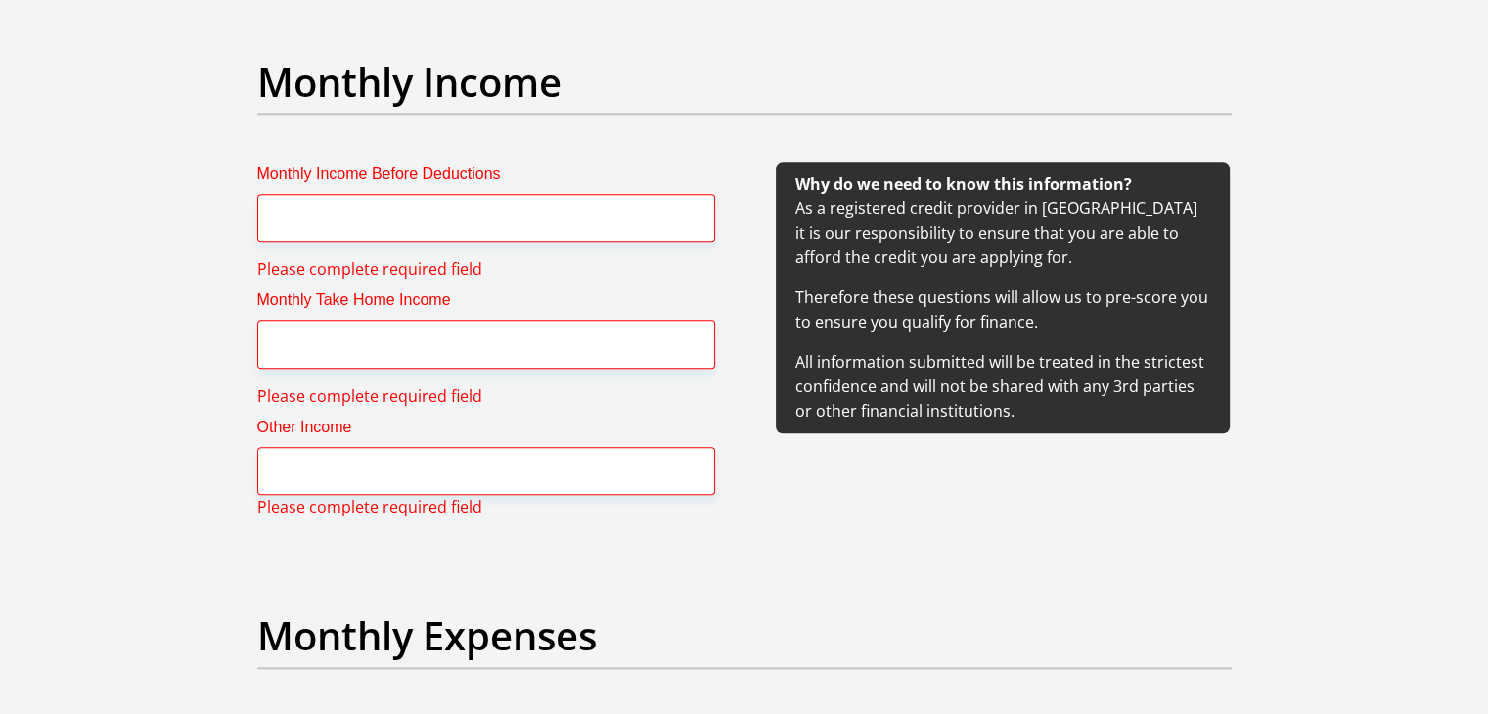
scroll to position [2271, 0]
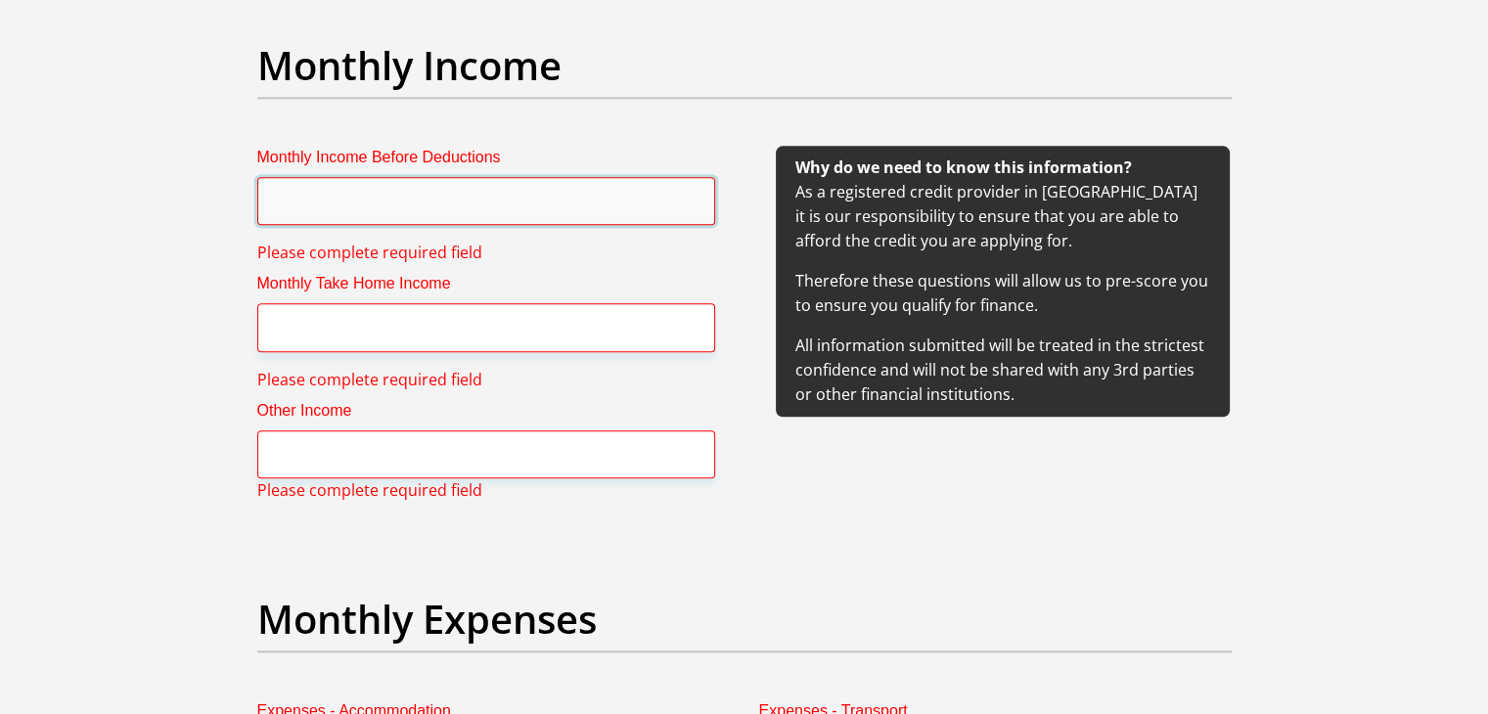
click at [567, 189] on input "Monthly Income Before Deductions" at bounding box center [486, 201] width 458 height 48
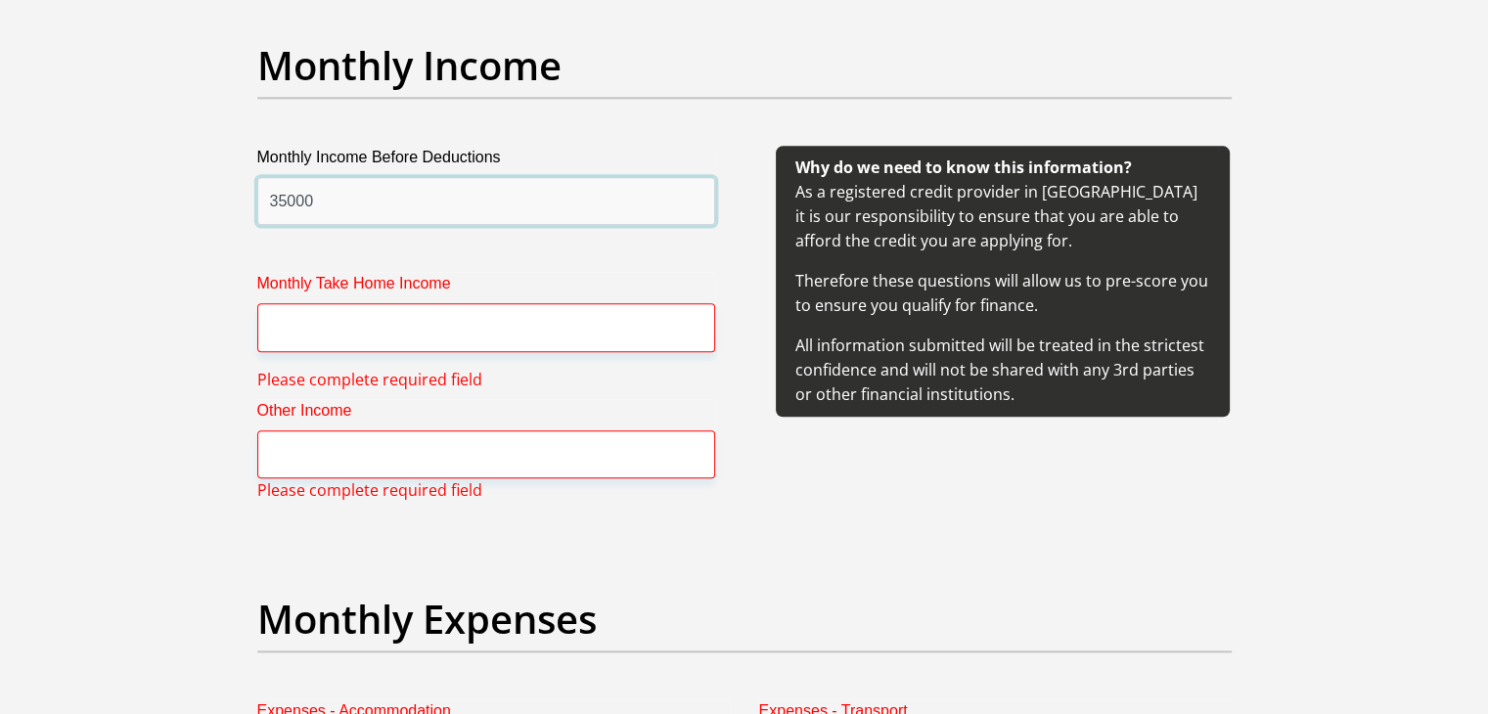
type input "35000"
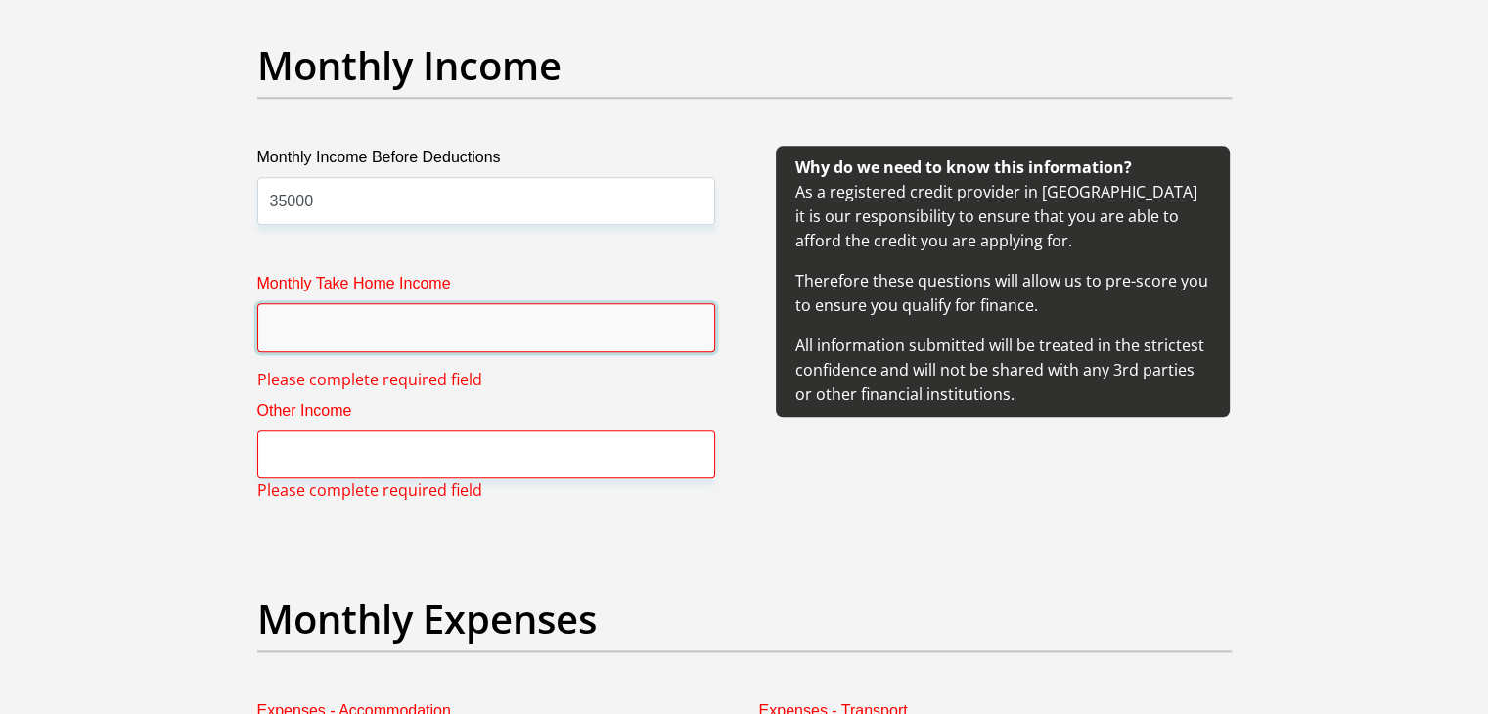
click at [455, 323] on input "Monthly Take Home Income" at bounding box center [486, 327] width 458 height 48
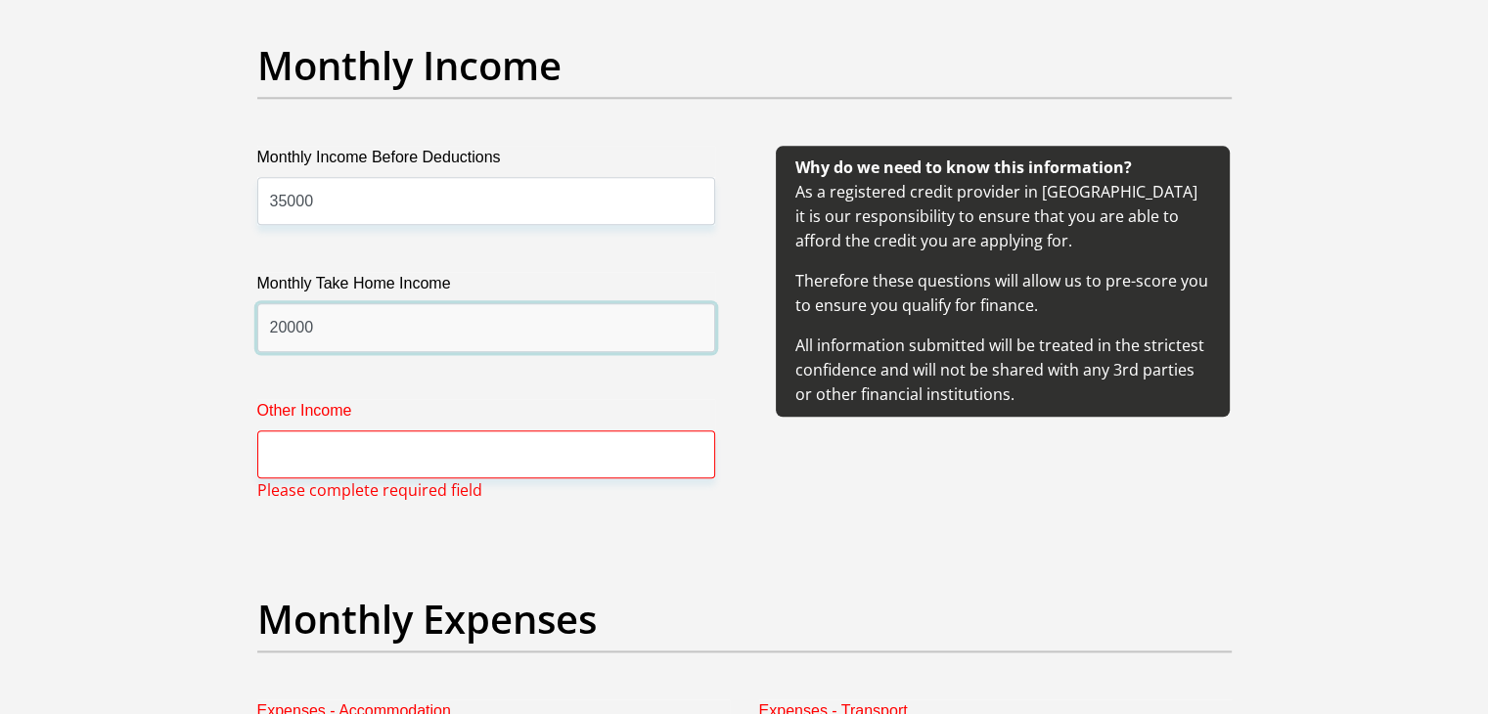
type input "20000"
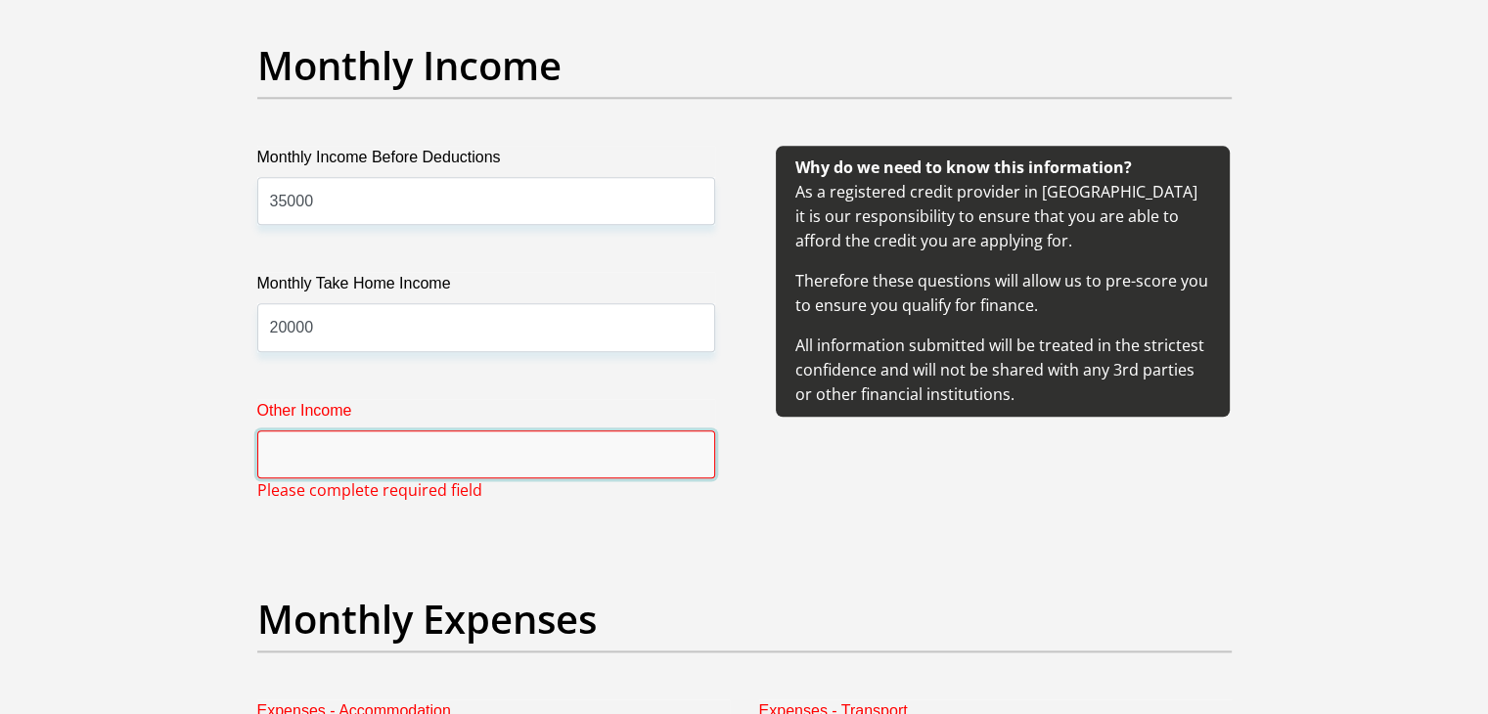
click at [367, 453] on input "Other Income" at bounding box center [486, 454] width 458 height 48
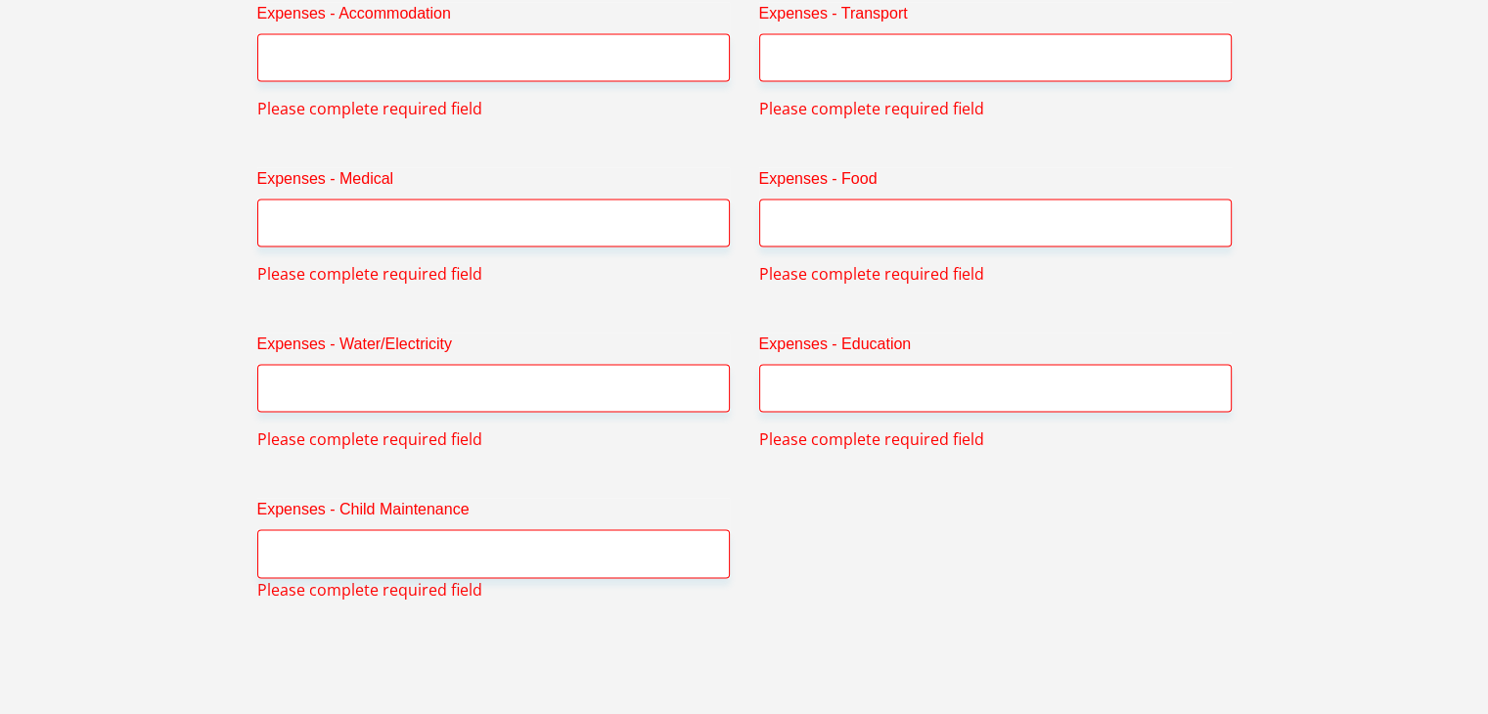
scroll to position [2868, 0]
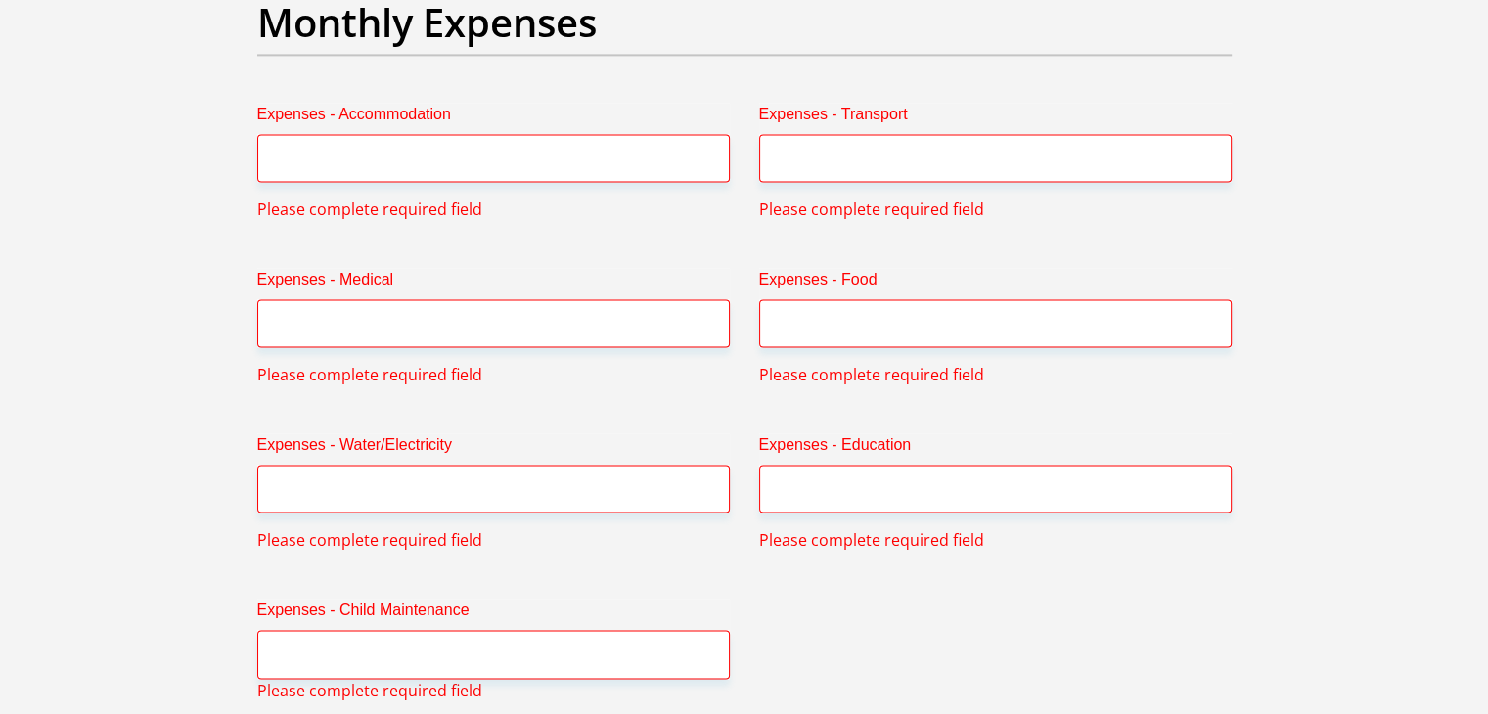
type input "0"
click at [368, 140] on input "Expenses - Accommodation" at bounding box center [493, 158] width 473 height 48
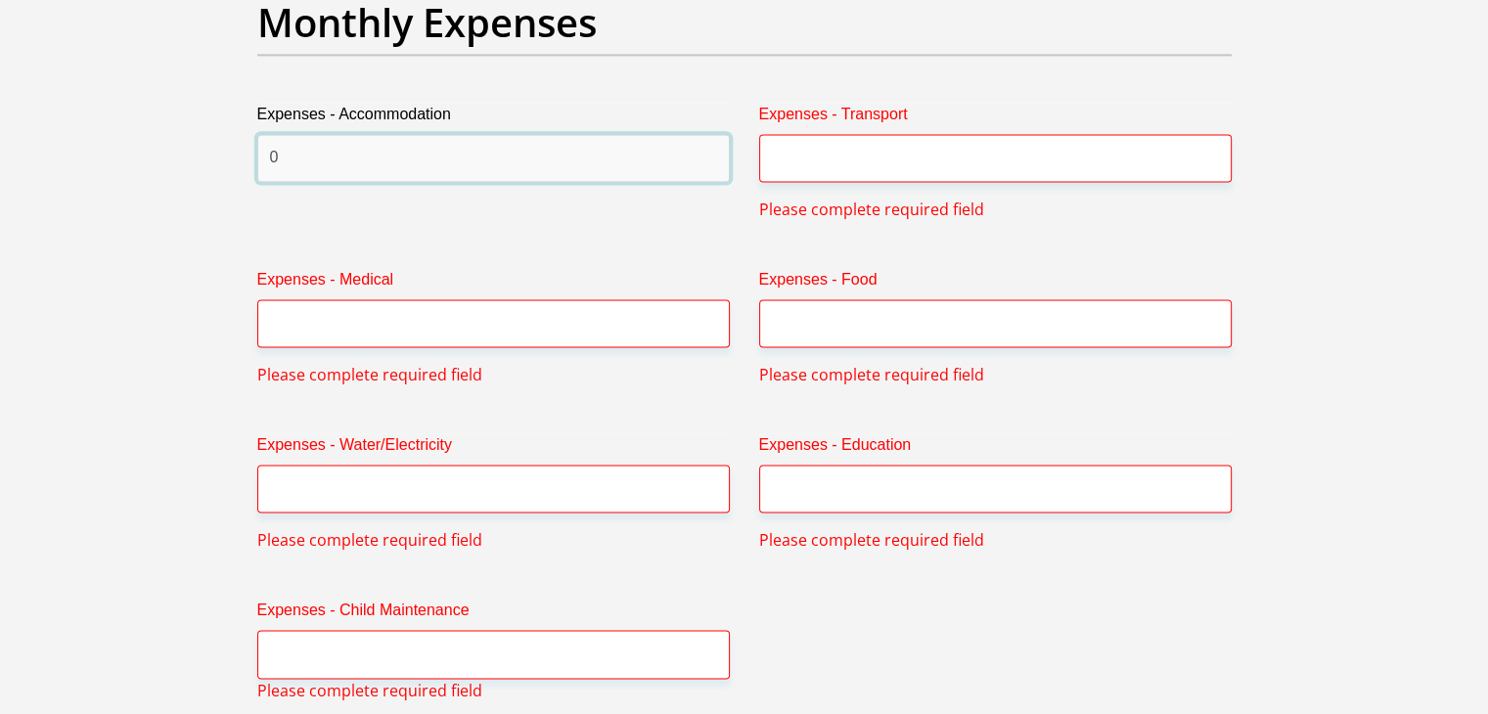
type input "0"
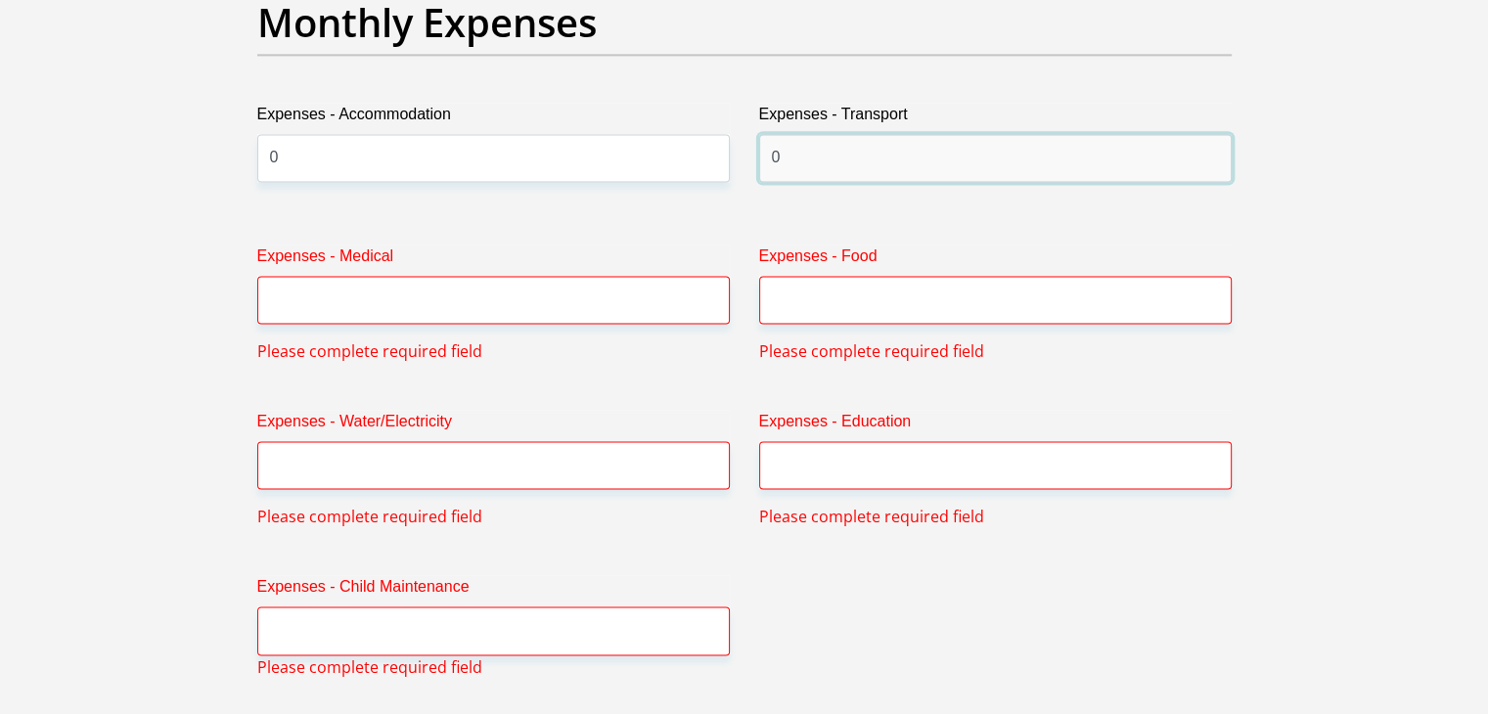
type input "0"
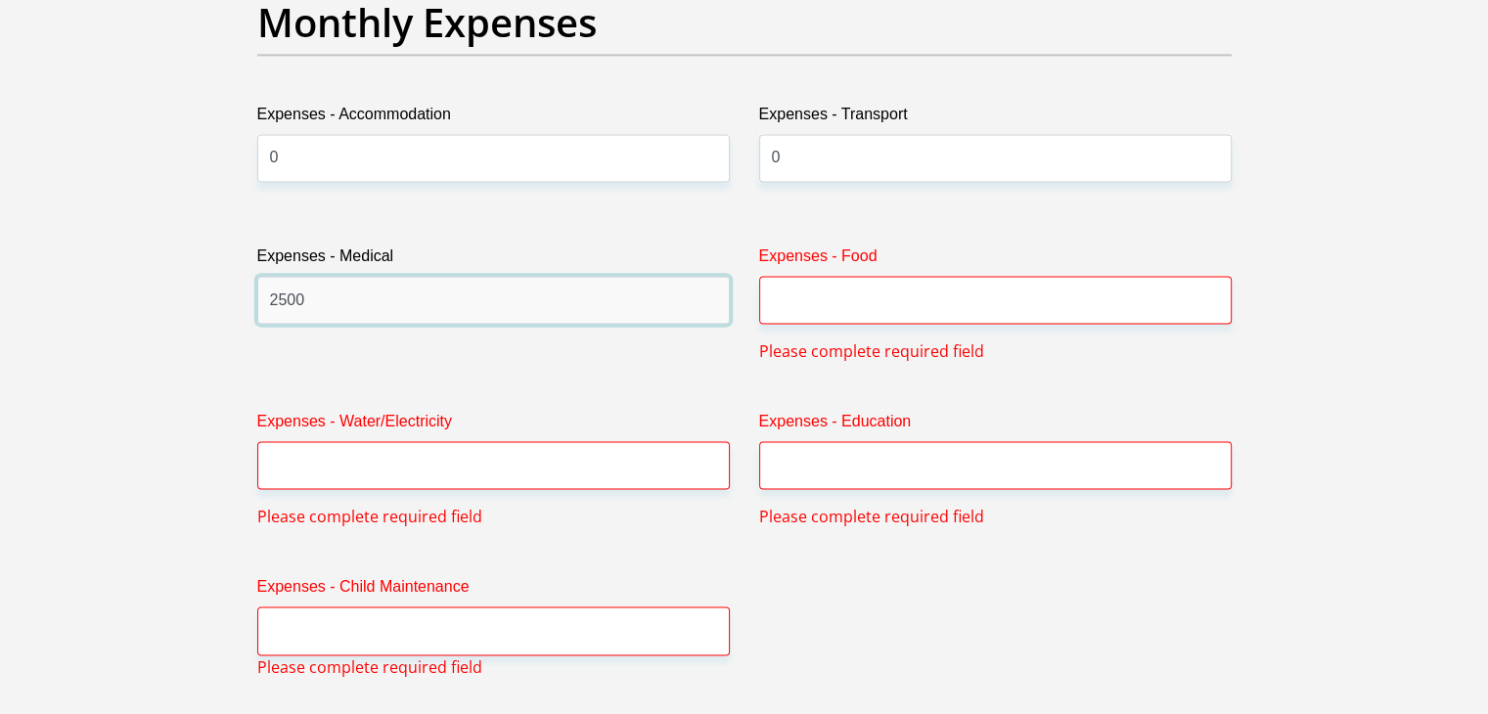
type input "2500"
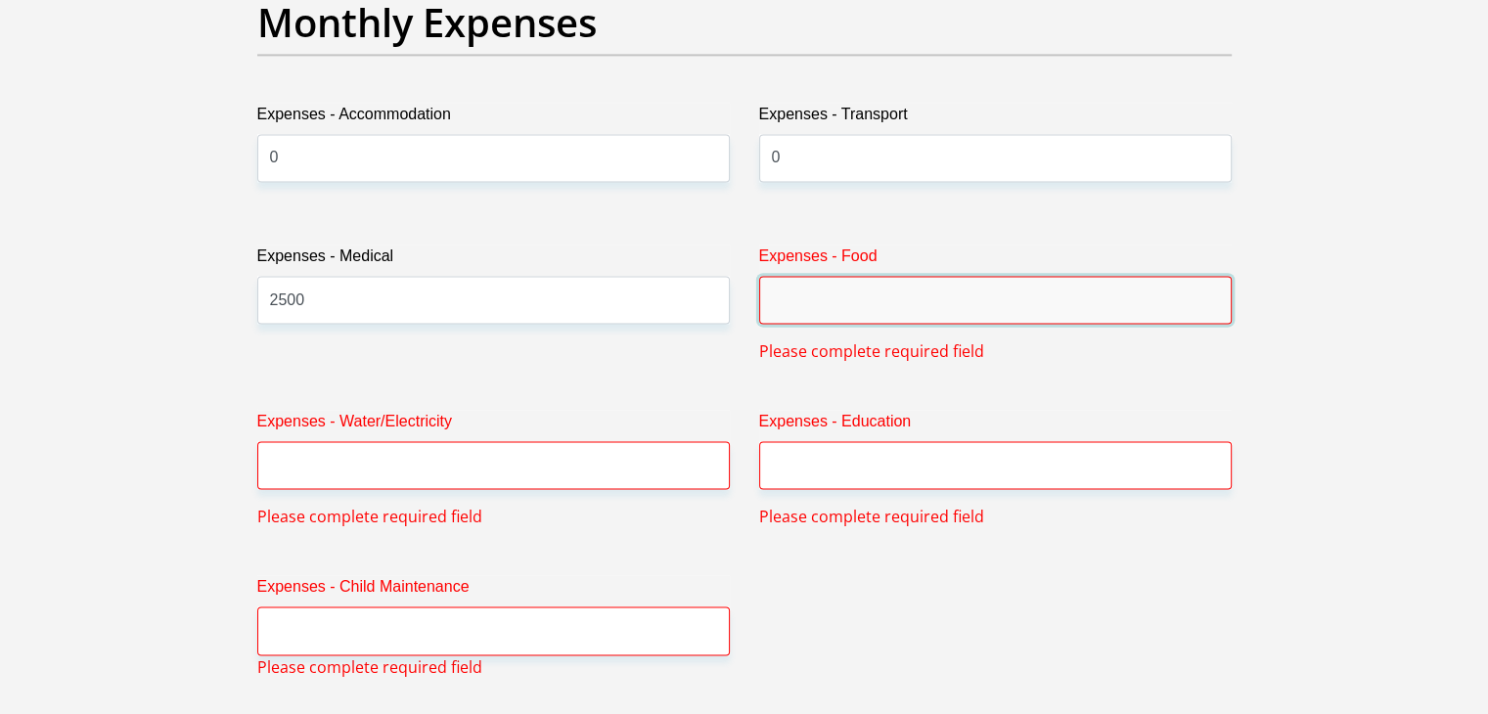
type input "3"
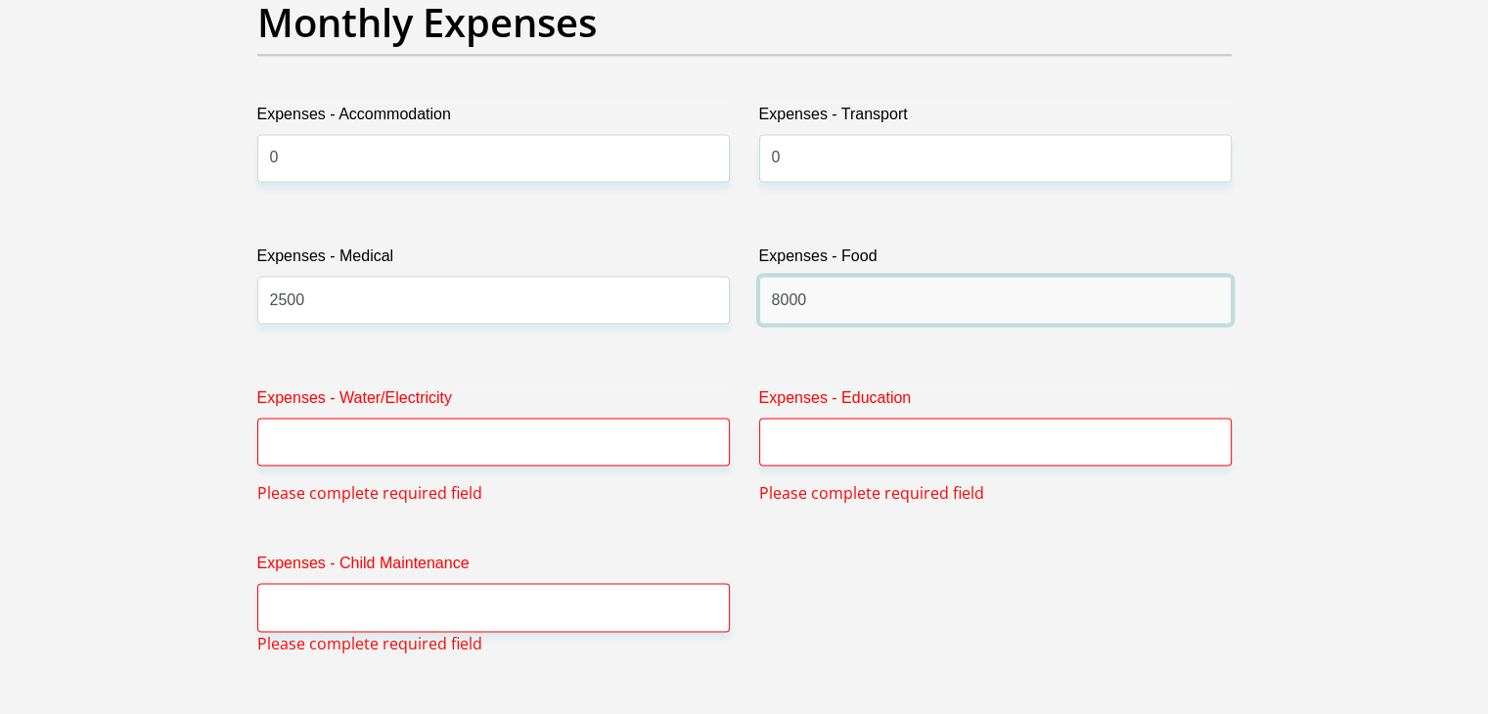
type input "8000"
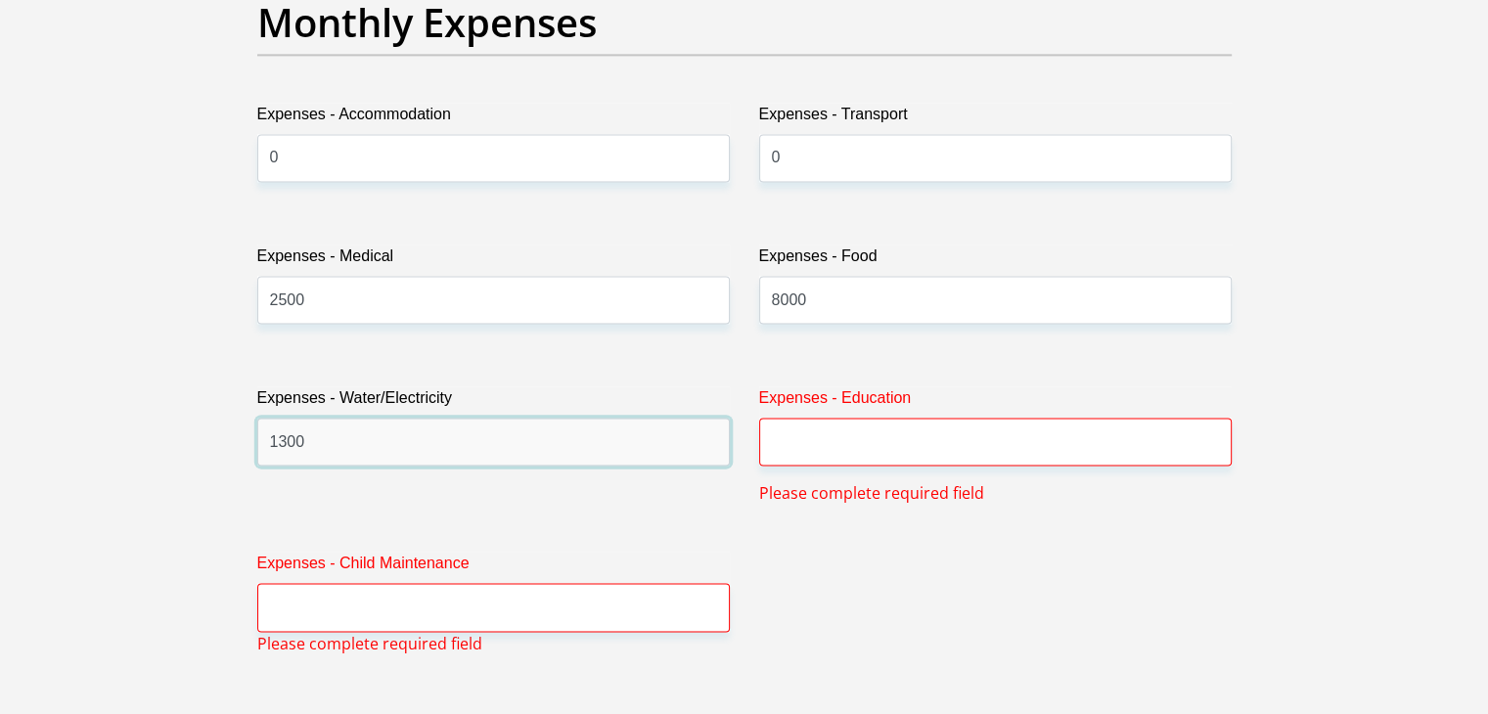
type input "1300"
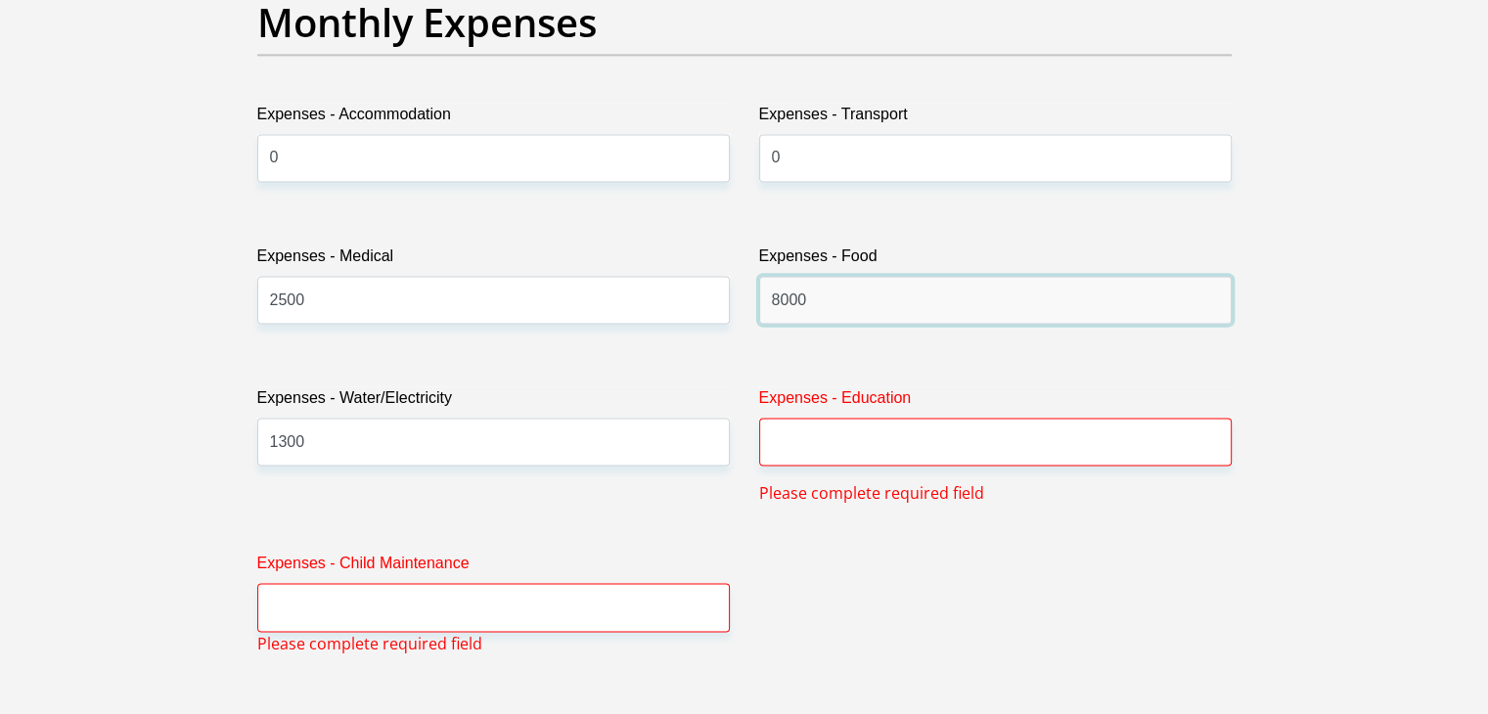
click at [781, 306] on input "8000" at bounding box center [995, 300] width 473 height 48
type input "5000"
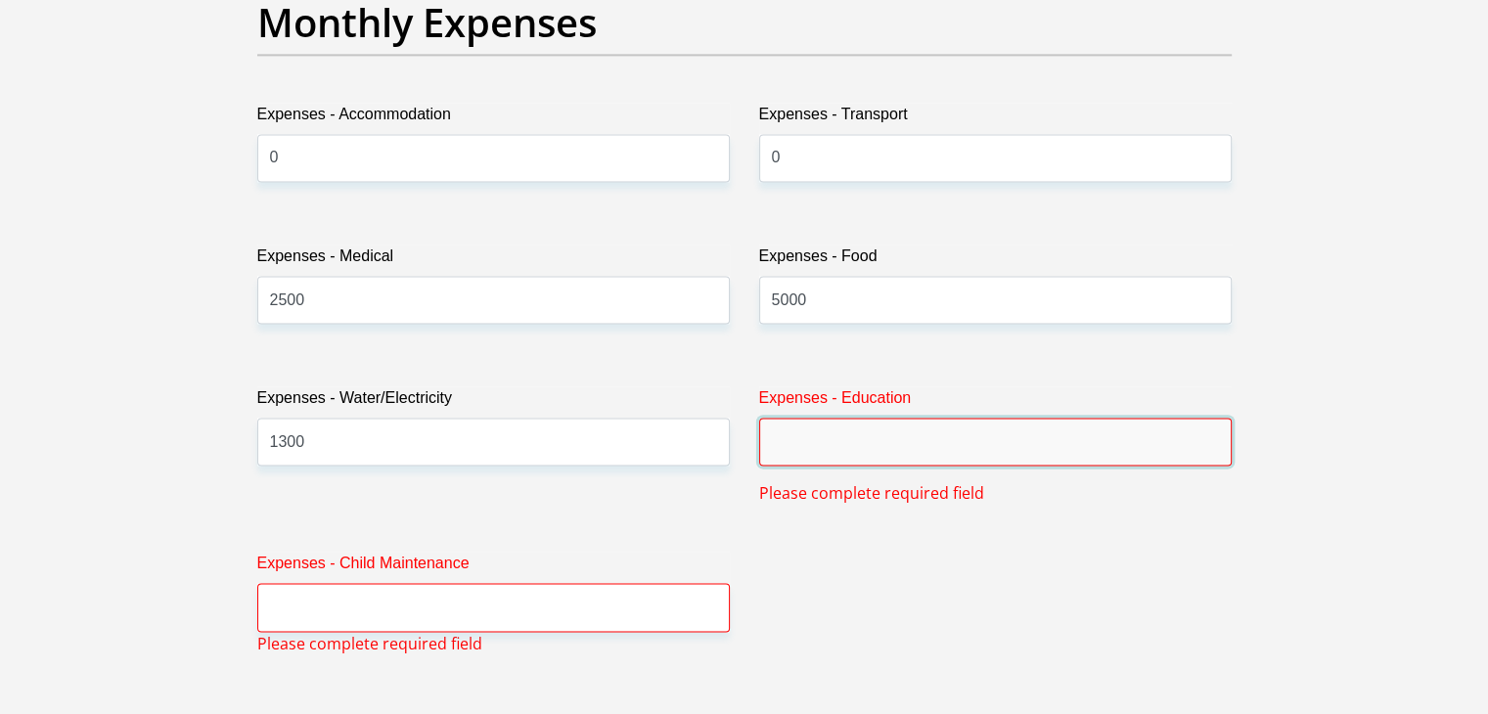
click at [813, 439] on input "Expenses - Education" at bounding box center [995, 442] width 473 height 48
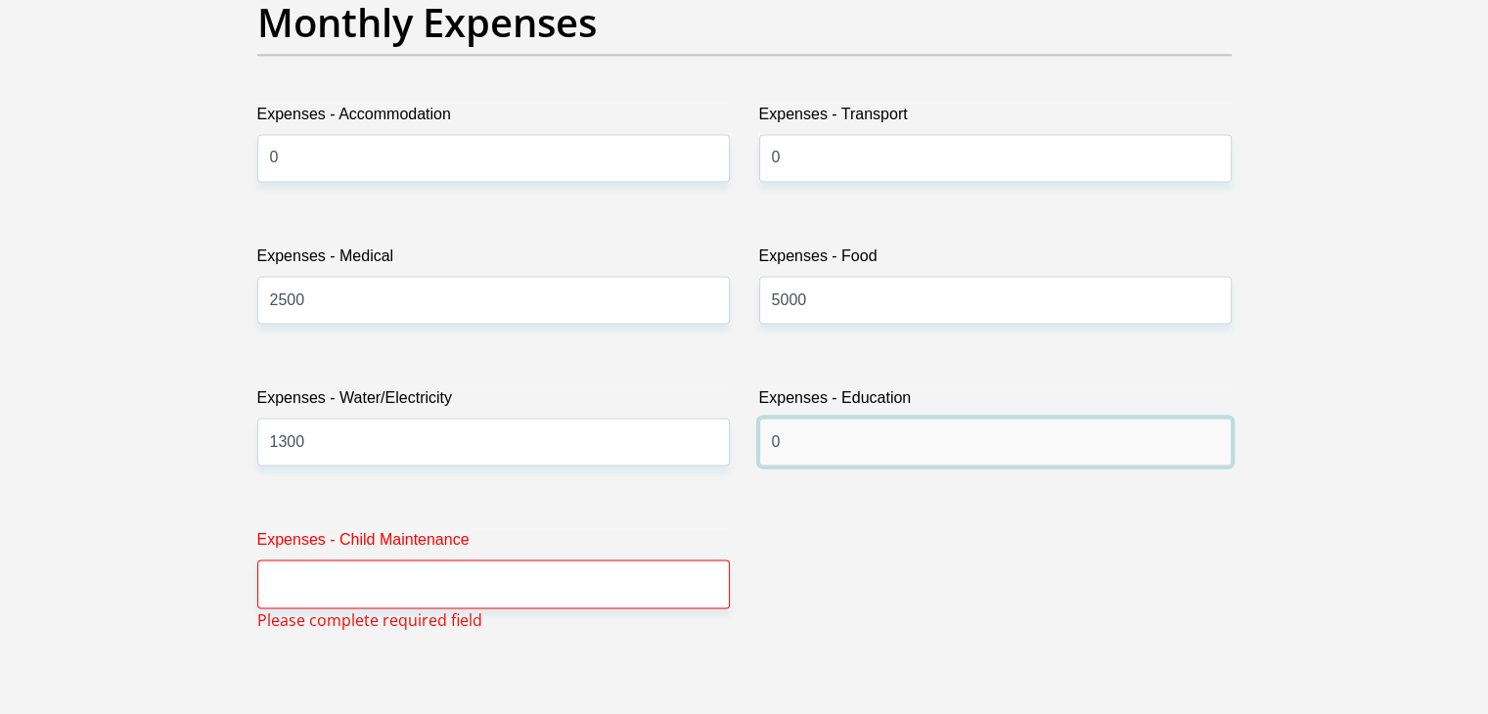
type input "0"
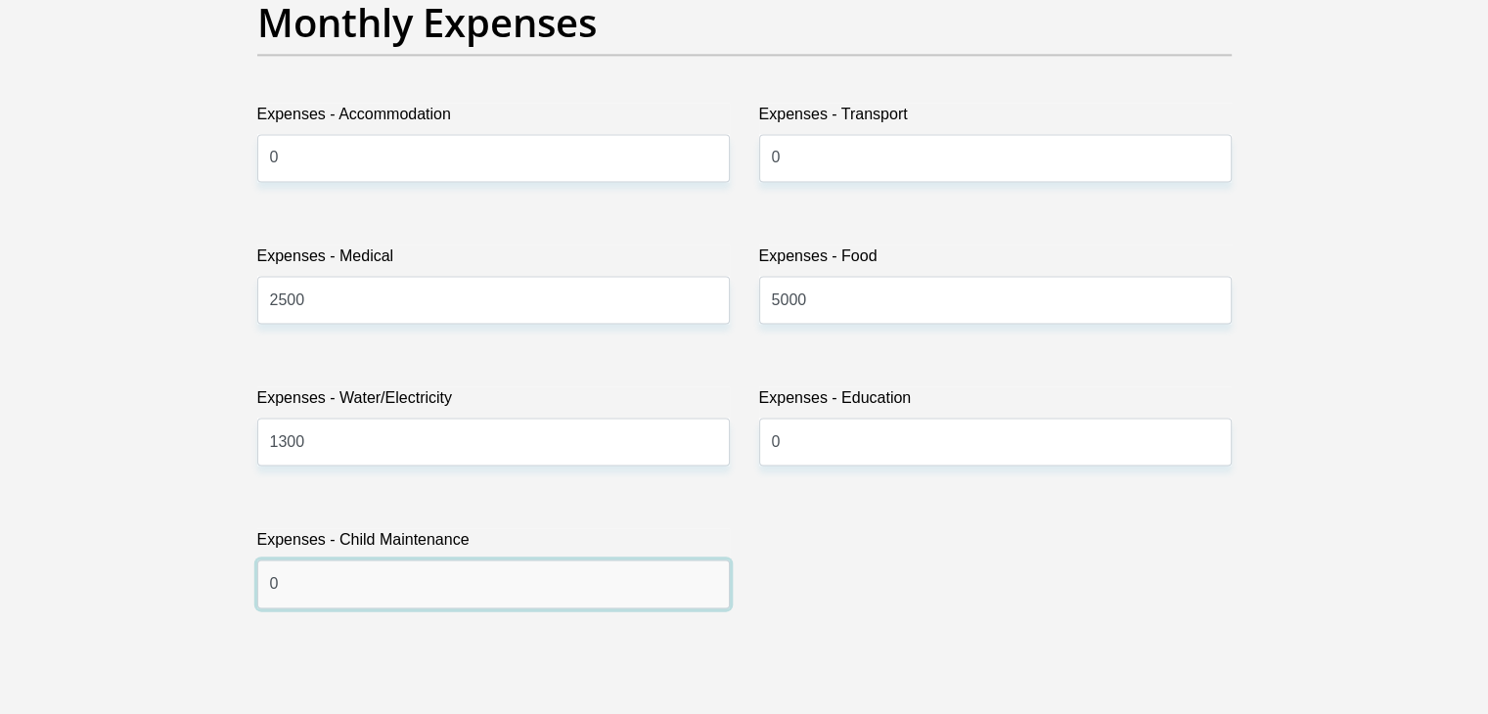
type input "0"
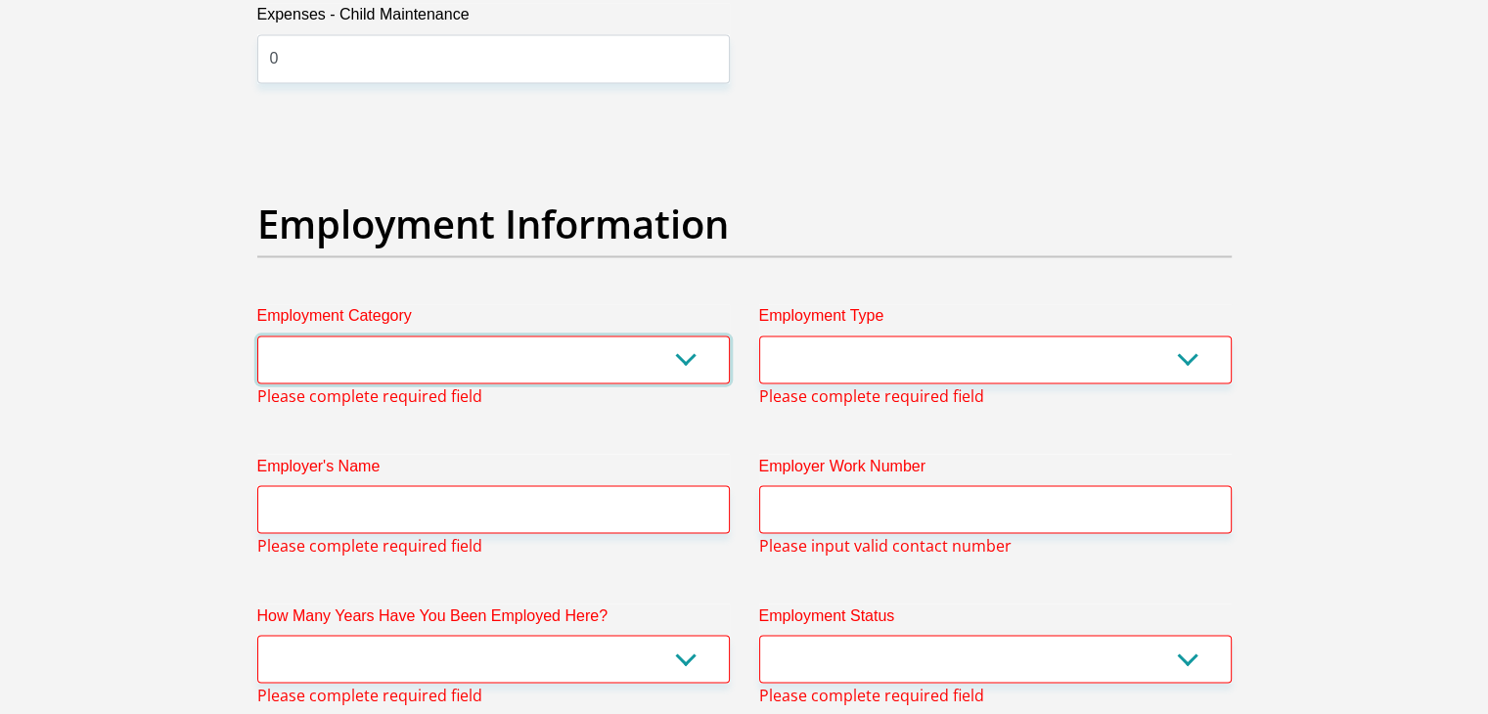
click at [597, 361] on select "AGRICULTURE ALCOHOL & TOBACCO CONSTRUCTION MATERIALS METALLURGY EQUIPMENT FOR R…" at bounding box center [493, 360] width 473 height 48
click at [835, 226] on h2 "Employment Information" at bounding box center [744, 224] width 974 height 47
click at [538, 376] on select "AGRICULTURE ALCOHOL & TOBACCO CONSTRUCTION MATERIALS METALLURGY EQUIPMENT FOR R…" at bounding box center [493, 360] width 473 height 48
select select "71"
click at [257, 336] on select "AGRICULTURE ALCOHOL & TOBACCO CONSTRUCTION MATERIALS METALLURGY EQUIPMENT FOR R…" at bounding box center [493, 360] width 473 height 48
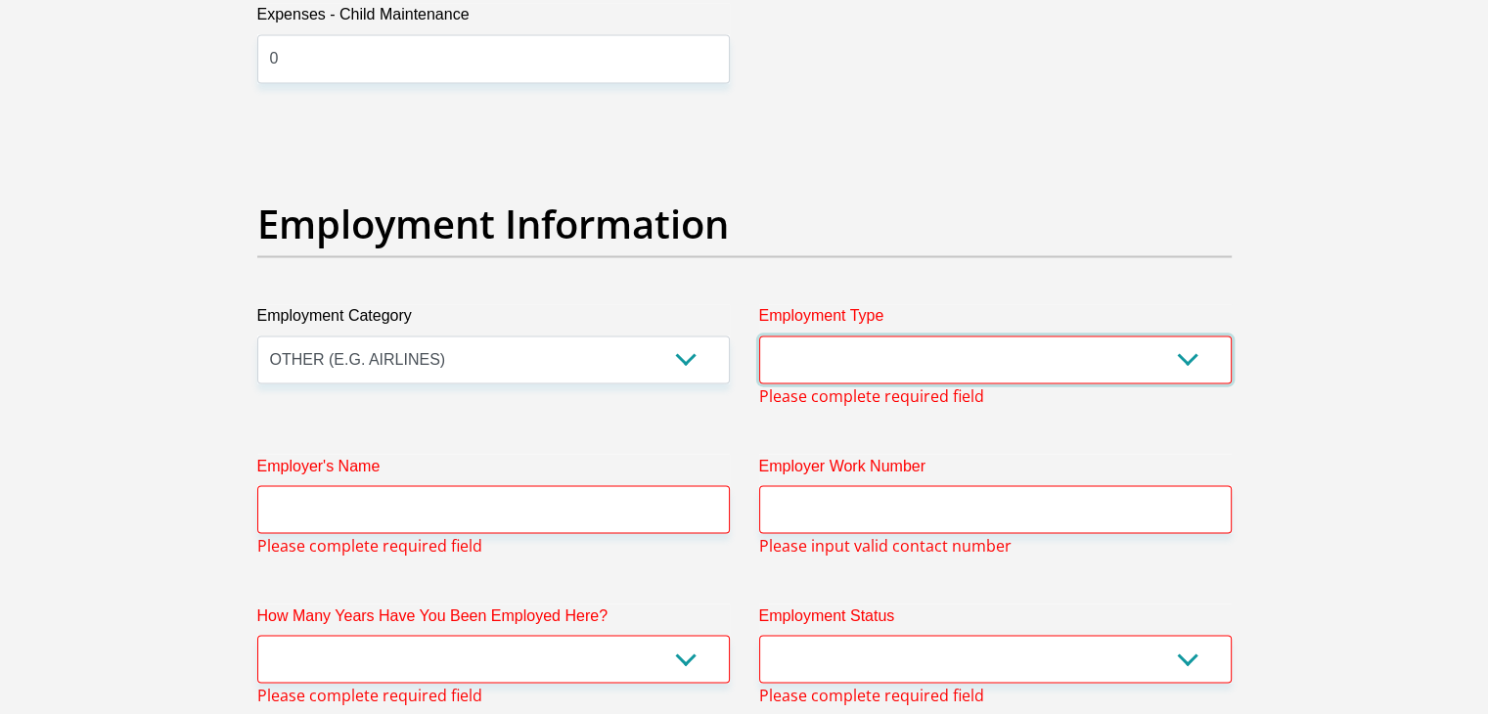
click at [900, 340] on select "College/Lecturer Craft Seller Creative Driver Executive Farmer Forces - Non Com…" at bounding box center [995, 360] width 473 height 48
select select "Pensioner"
click at [759, 336] on select "College/Lecturer Craft Seller Creative Driver Executive Farmer Forces - Non Com…" at bounding box center [995, 360] width 473 height 48
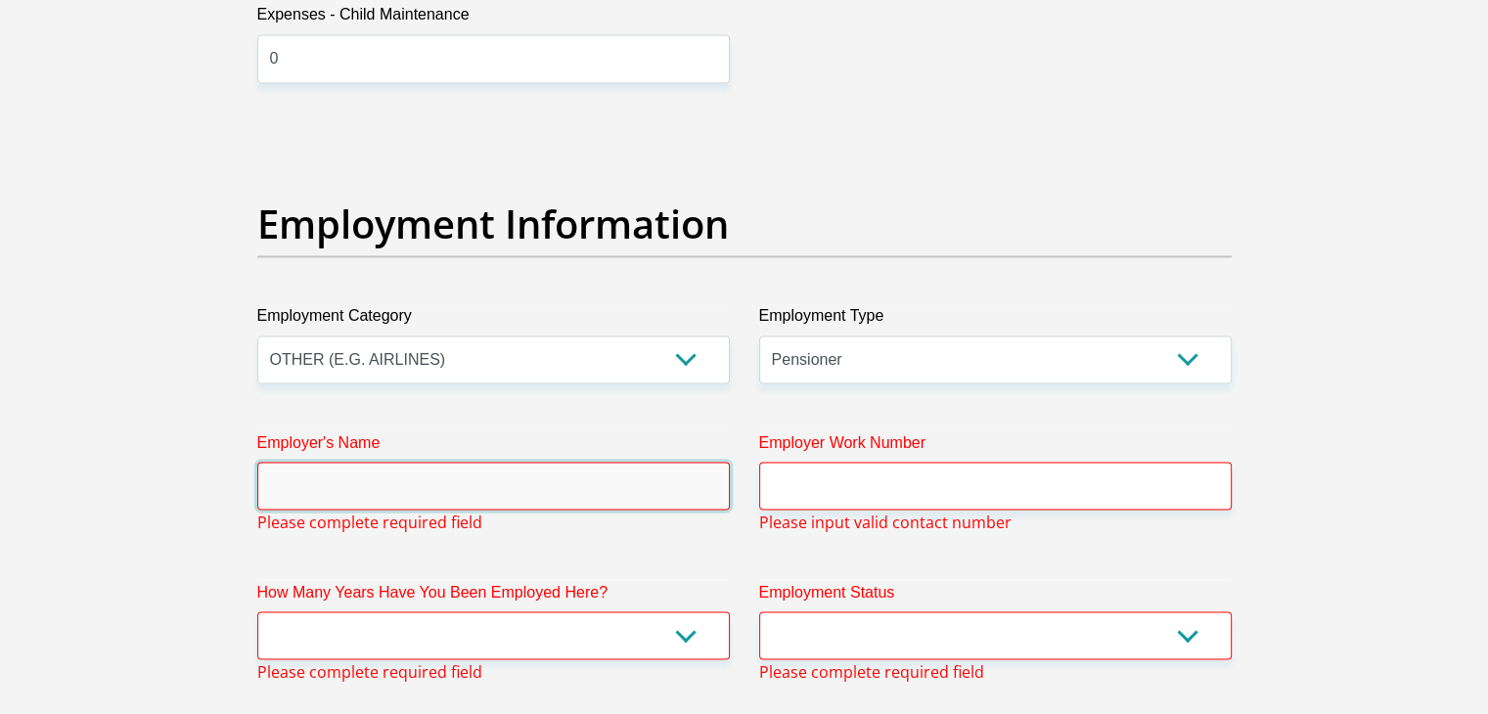
click at [522, 471] on input "Employer's Name" at bounding box center [493, 486] width 473 height 48
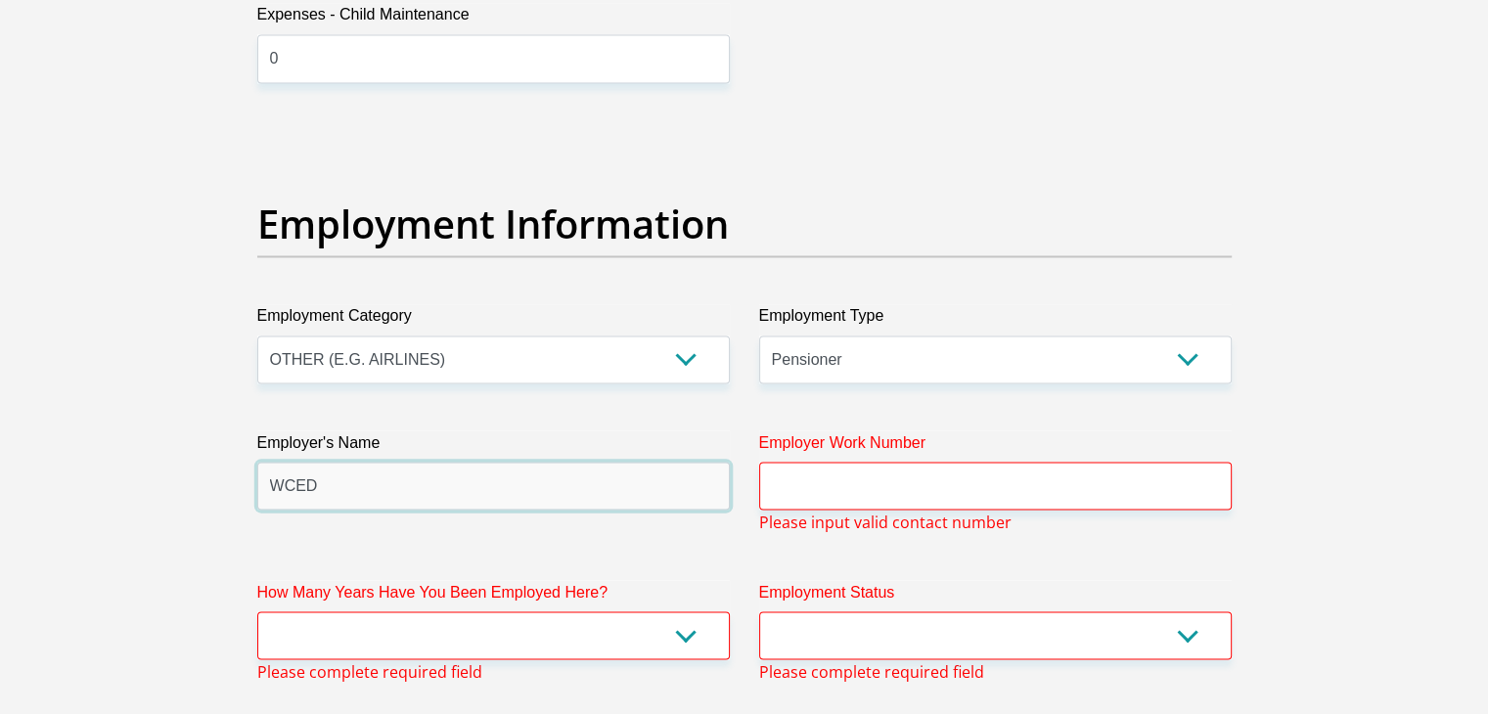
type input "WCED"
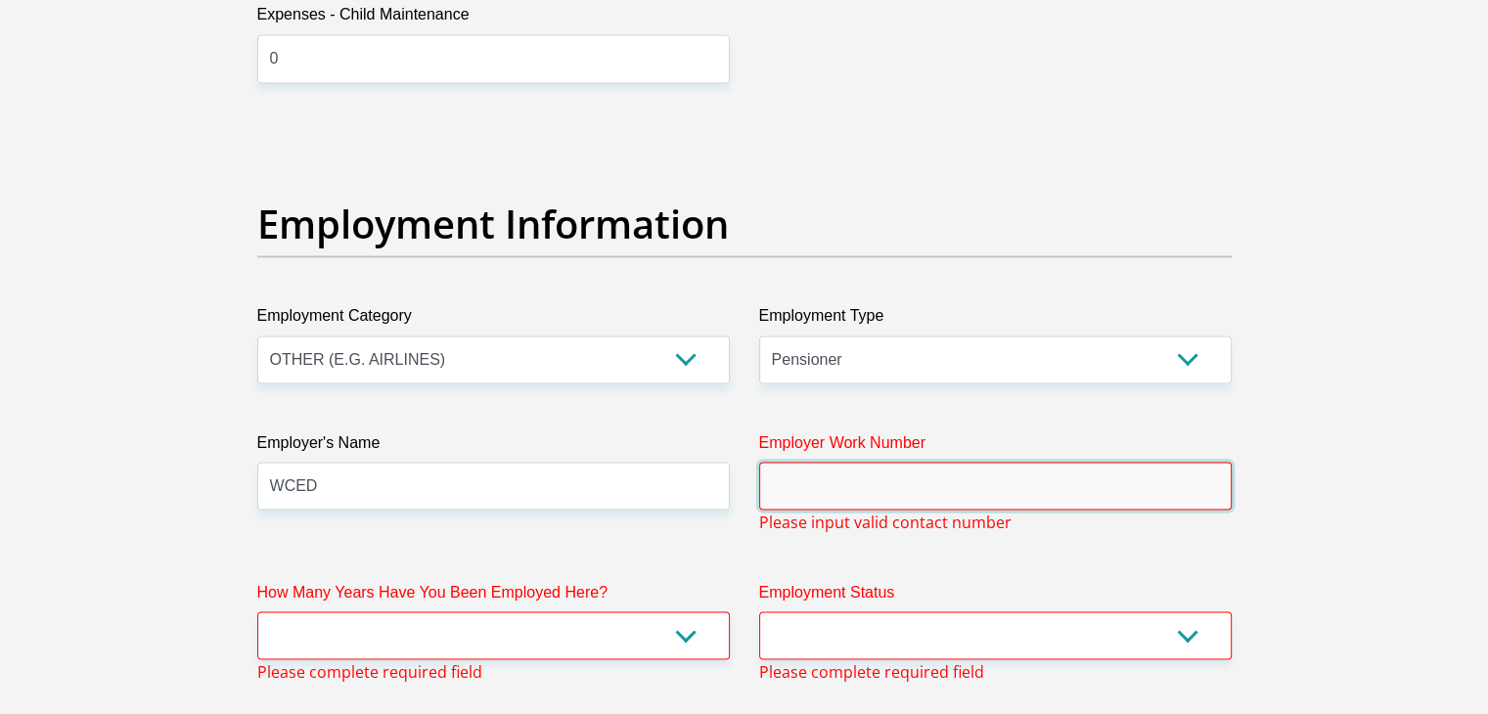
click at [885, 480] on input "Employer Work Number" at bounding box center [995, 486] width 473 height 48
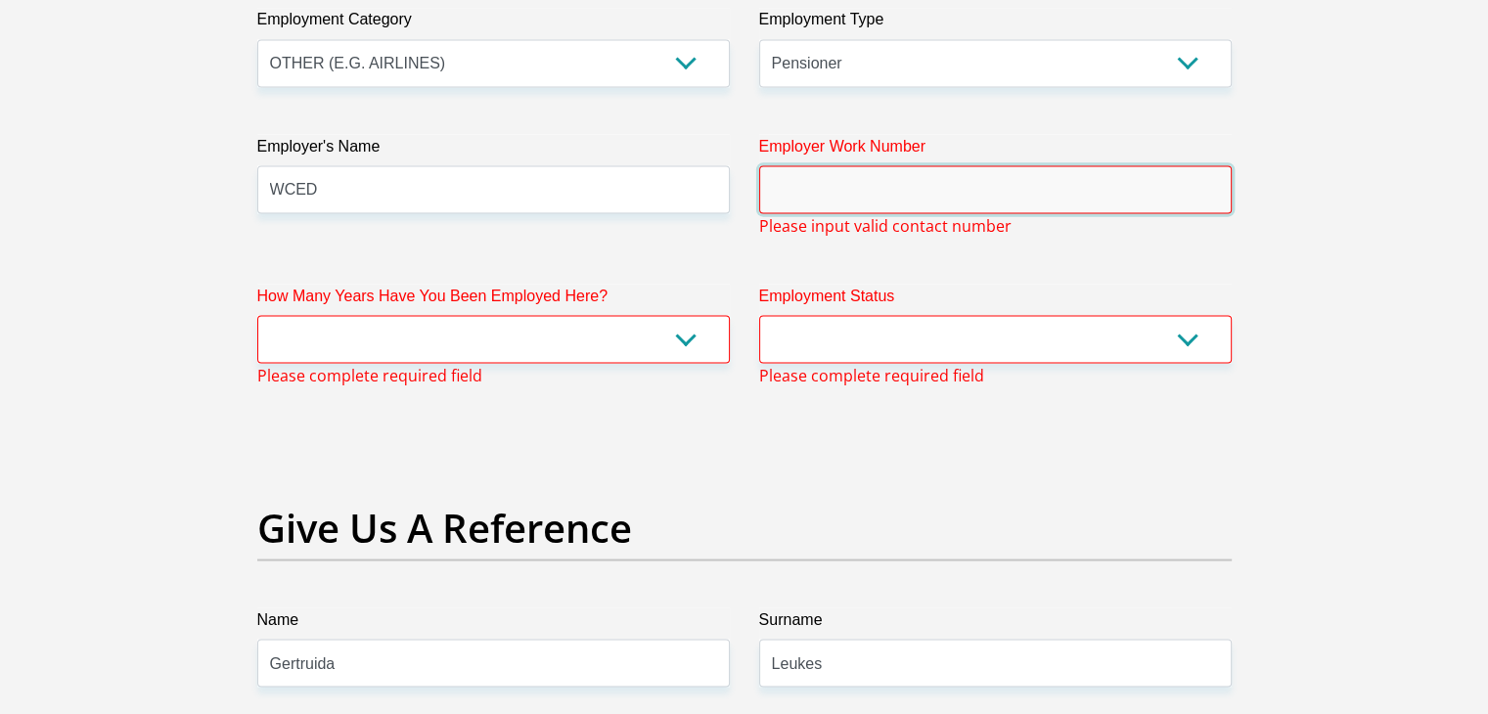
scroll to position [3880, 0]
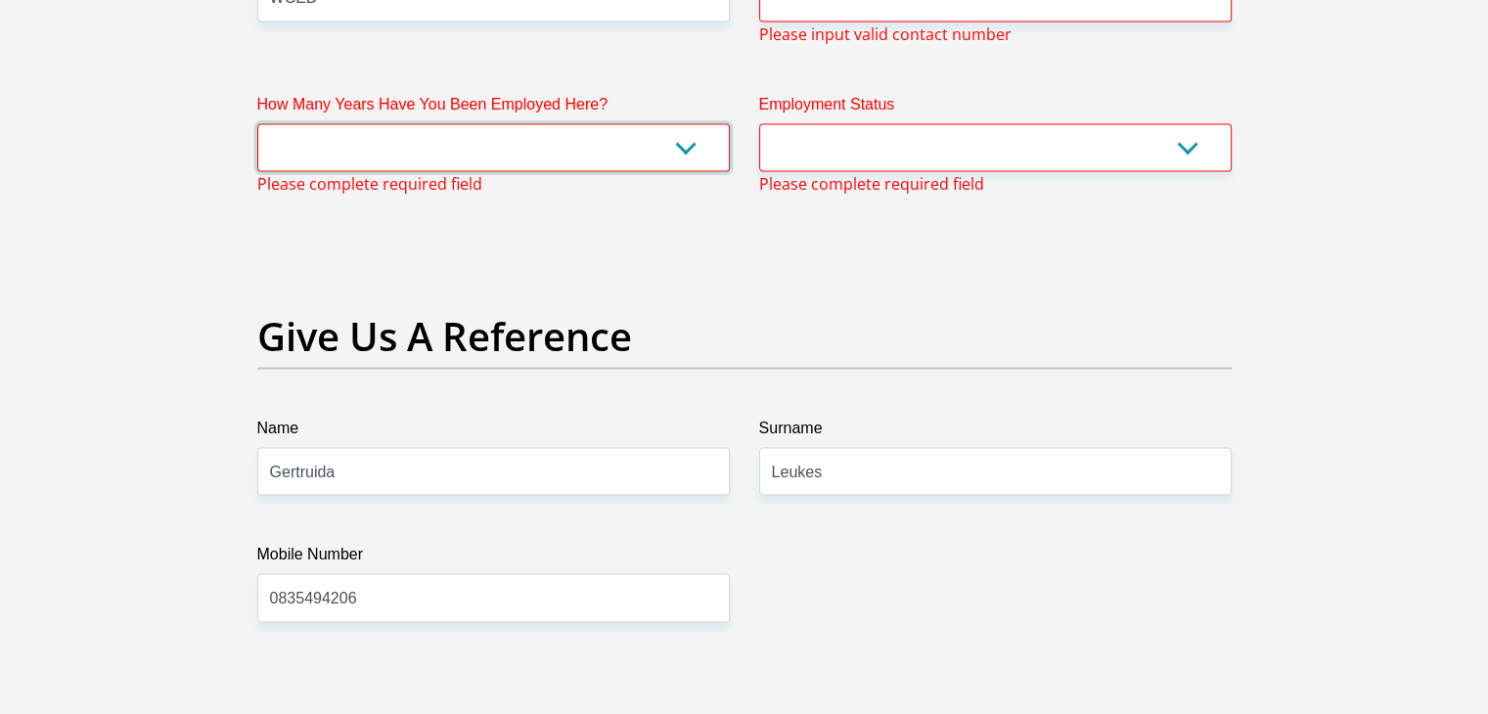
click at [693, 156] on select "less than 1 year 1-3 years 3-5 years 5+ years" at bounding box center [493, 148] width 473 height 48
select select "60"
click at [257, 124] on select "less than 1 year 1-3 years 3-5 years 5+ years" at bounding box center [493, 148] width 473 height 48
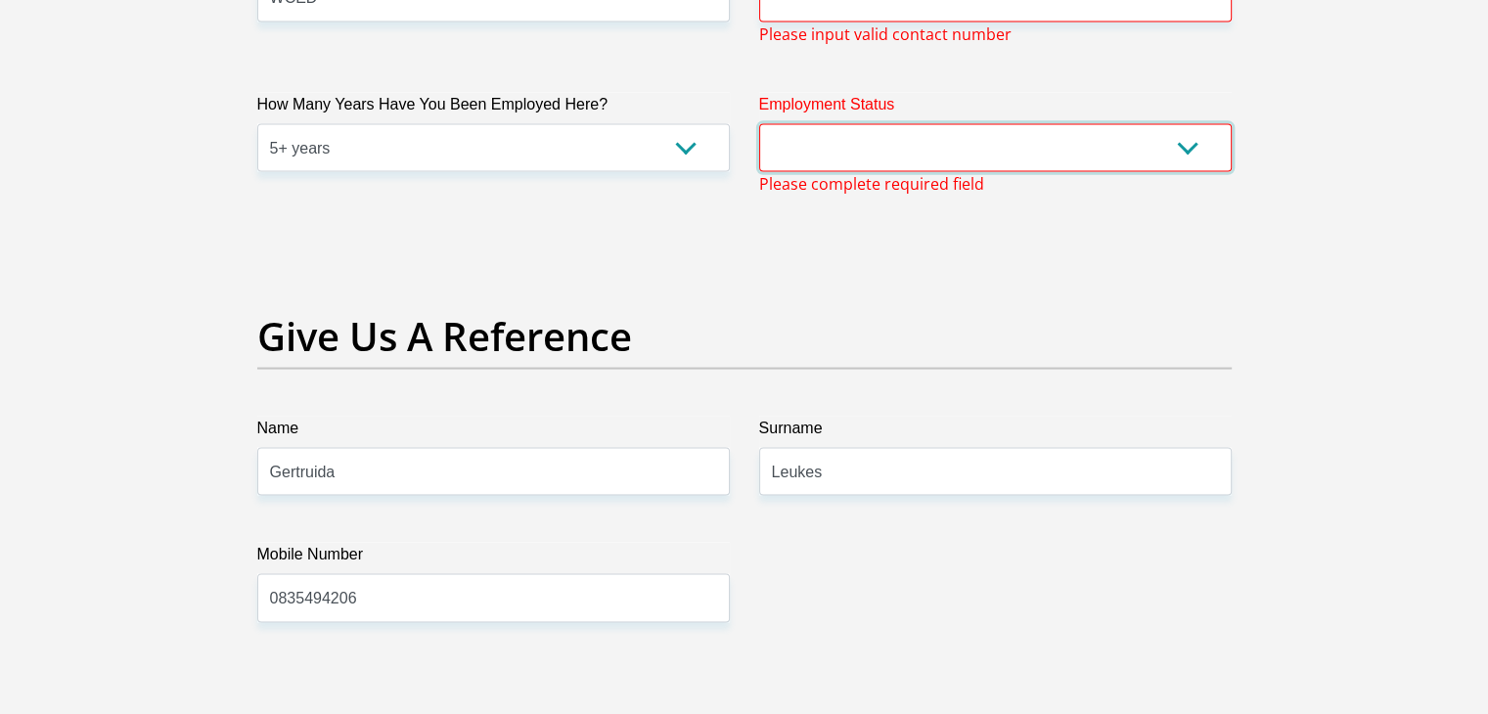
click at [898, 135] on select "Permanent/Full-time Part-time/Casual [DEMOGRAPHIC_DATA] Worker Self-Employed Ho…" at bounding box center [995, 148] width 473 height 48
select select "6"
click at [759, 124] on select "Permanent/Full-time Part-time/Casual [DEMOGRAPHIC_DATA] Worker Self-Employed Ho…" at bounding box center [995, 148] width 473 height 48
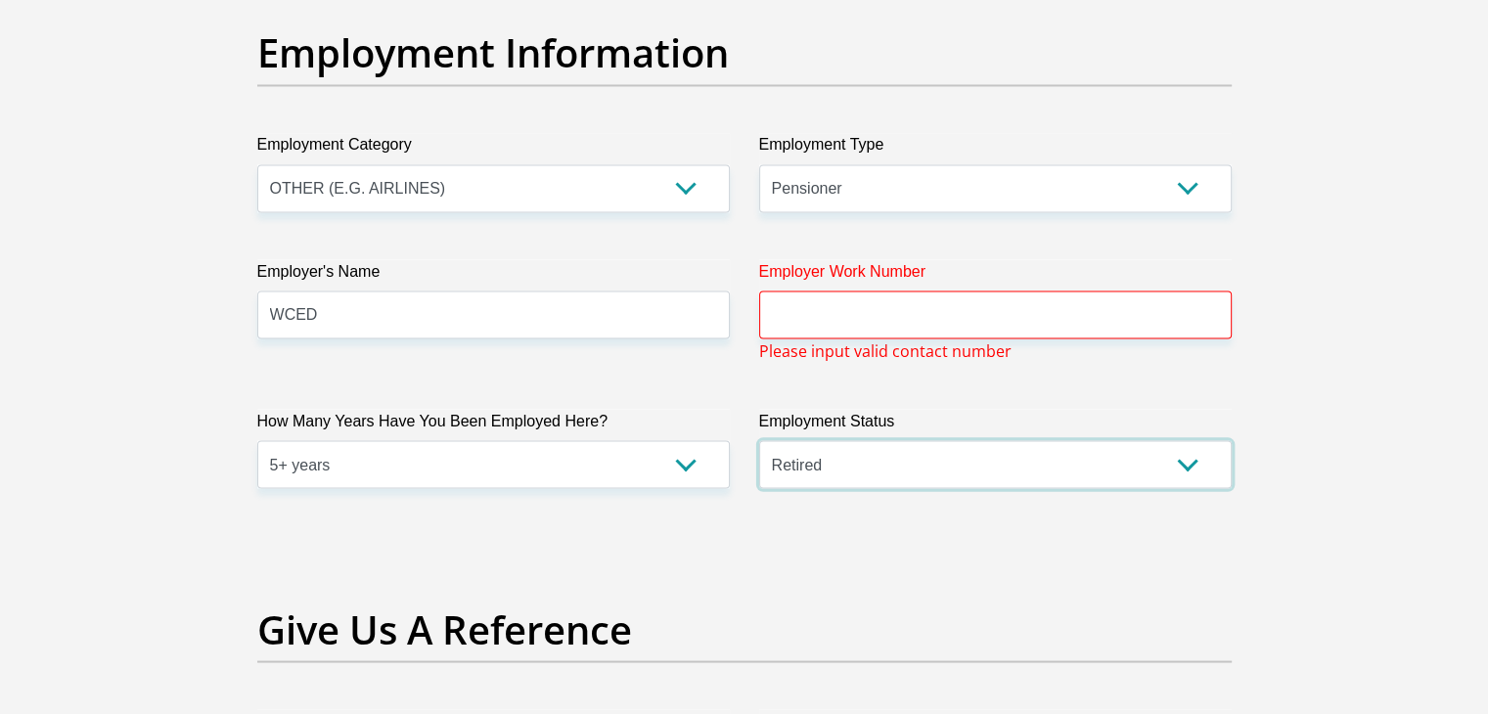
scroll to position [3605, 0]
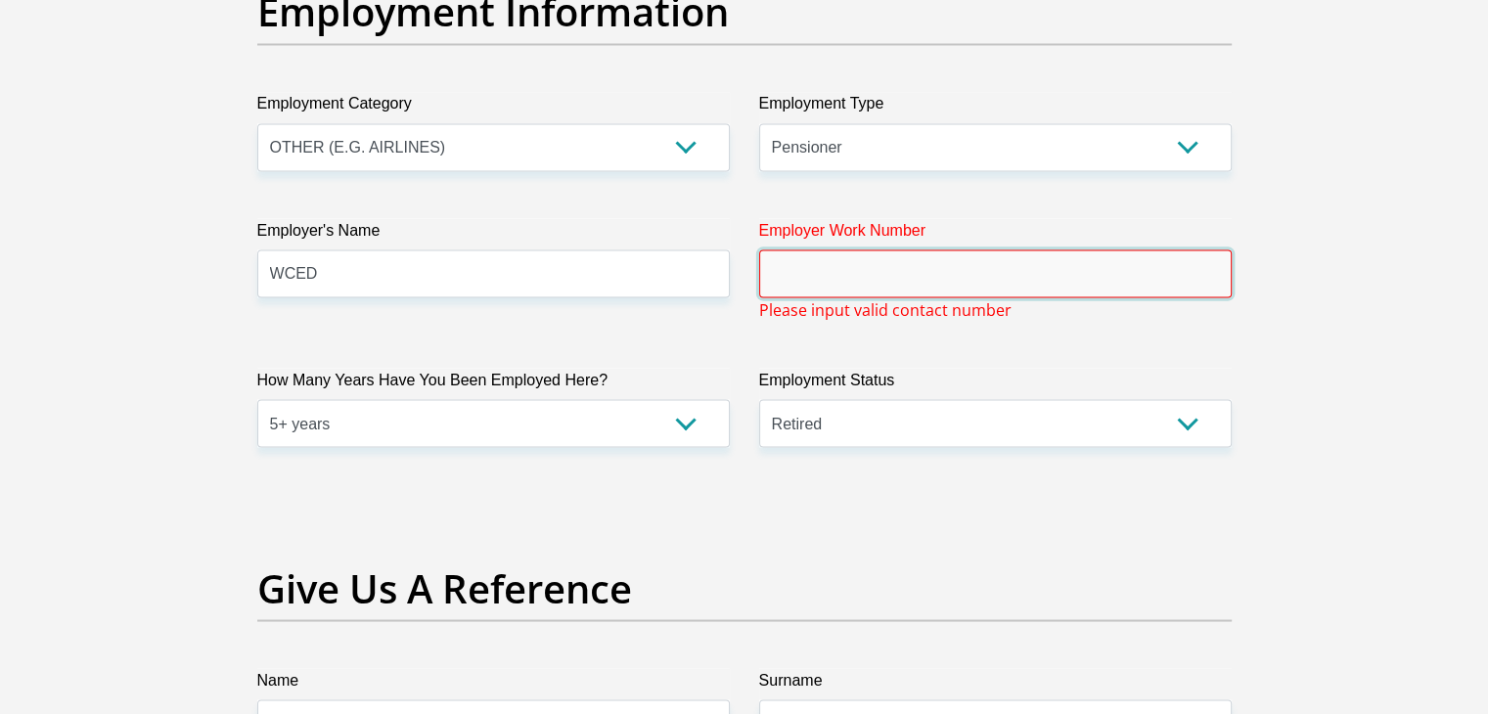
click at [911, 274] on input "Employer Work Number" at bounding box center [995, 273] width 473 height 48
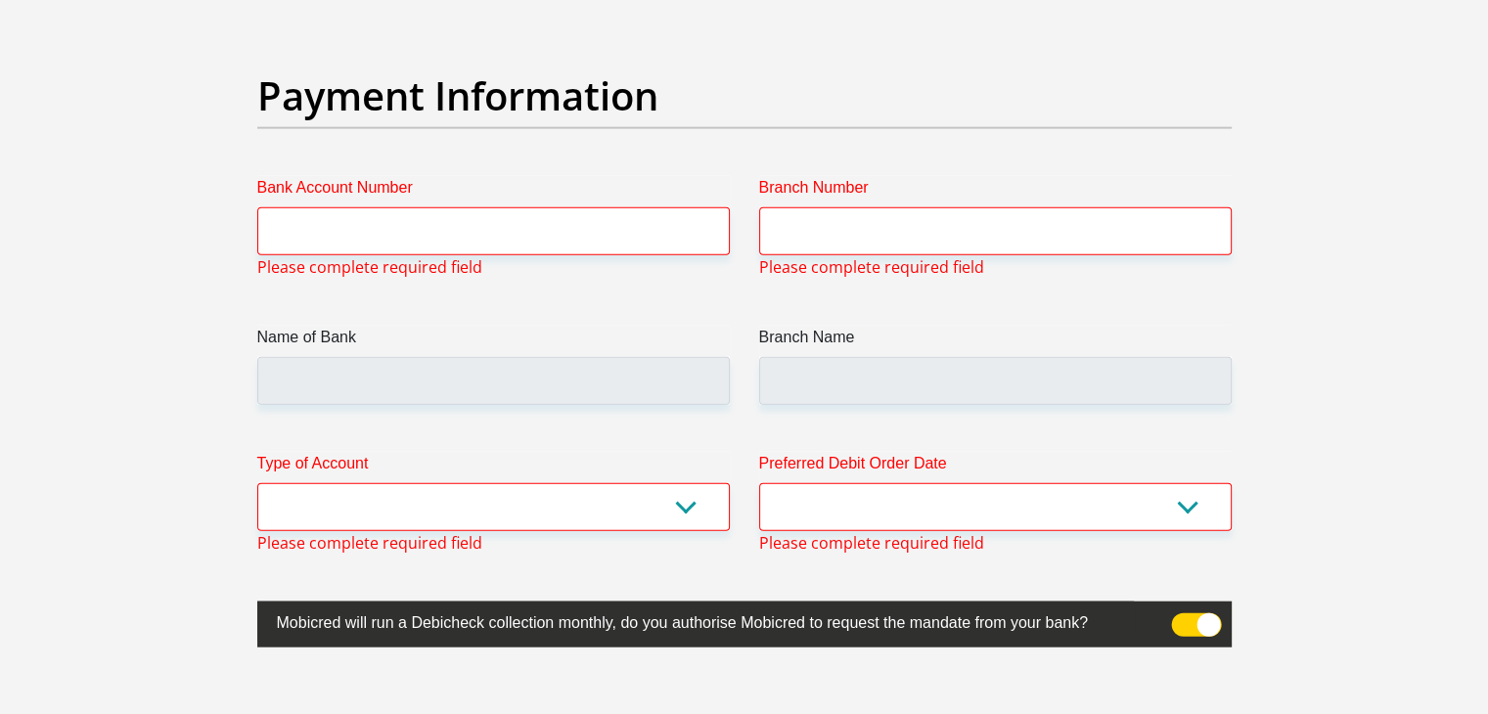
scroll to position [4633, 0]
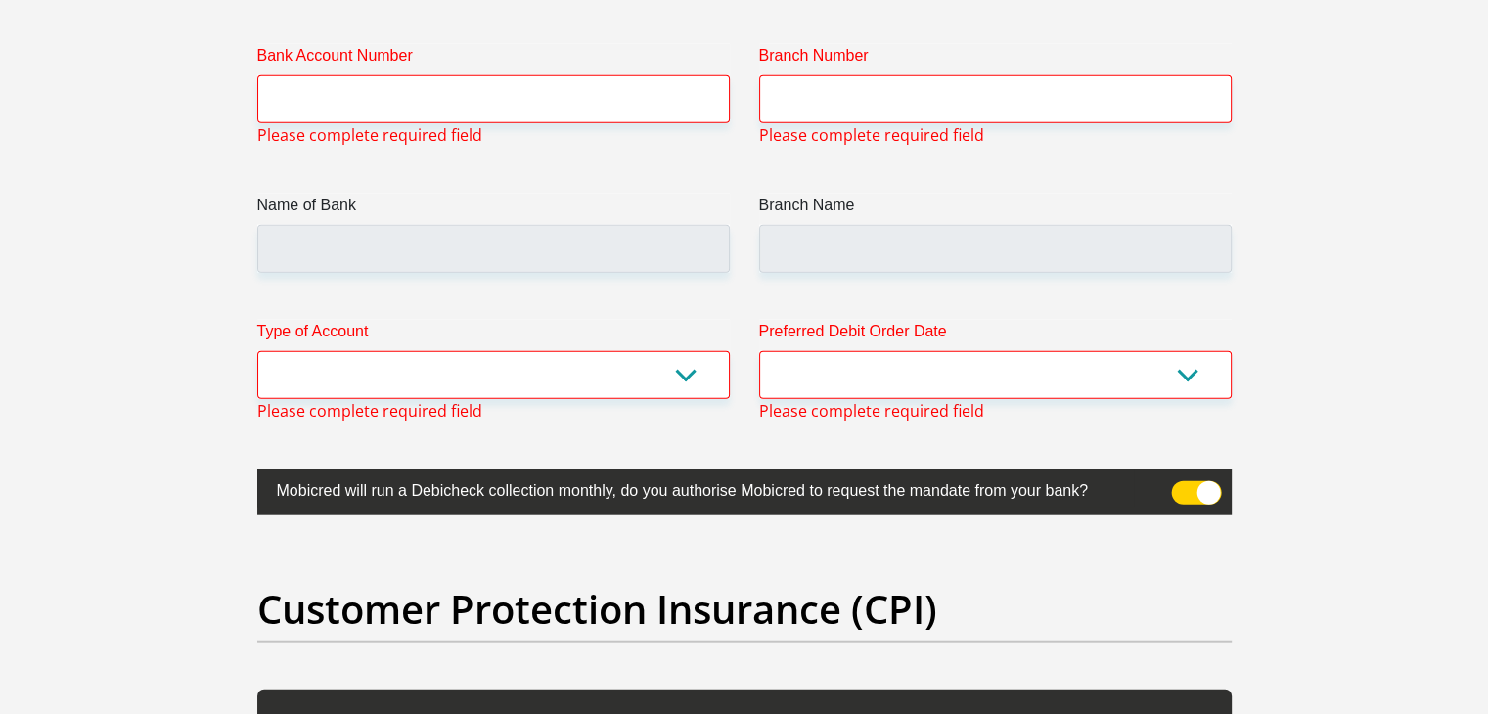
type input "0835494206"
click at [501, 88] on input "Bank Account Number" at bounding box center [493, 99] width 473 height 48
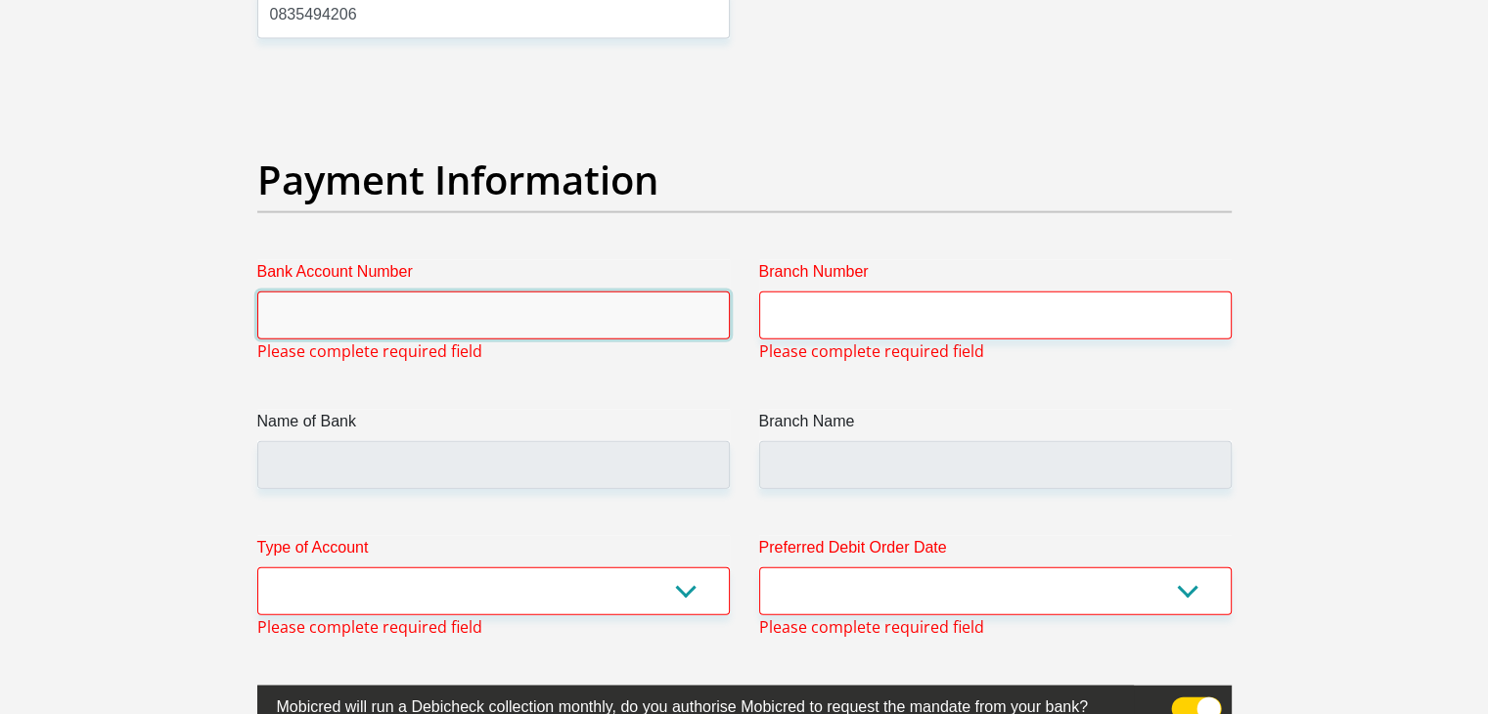
scroll to position [4457, 0]
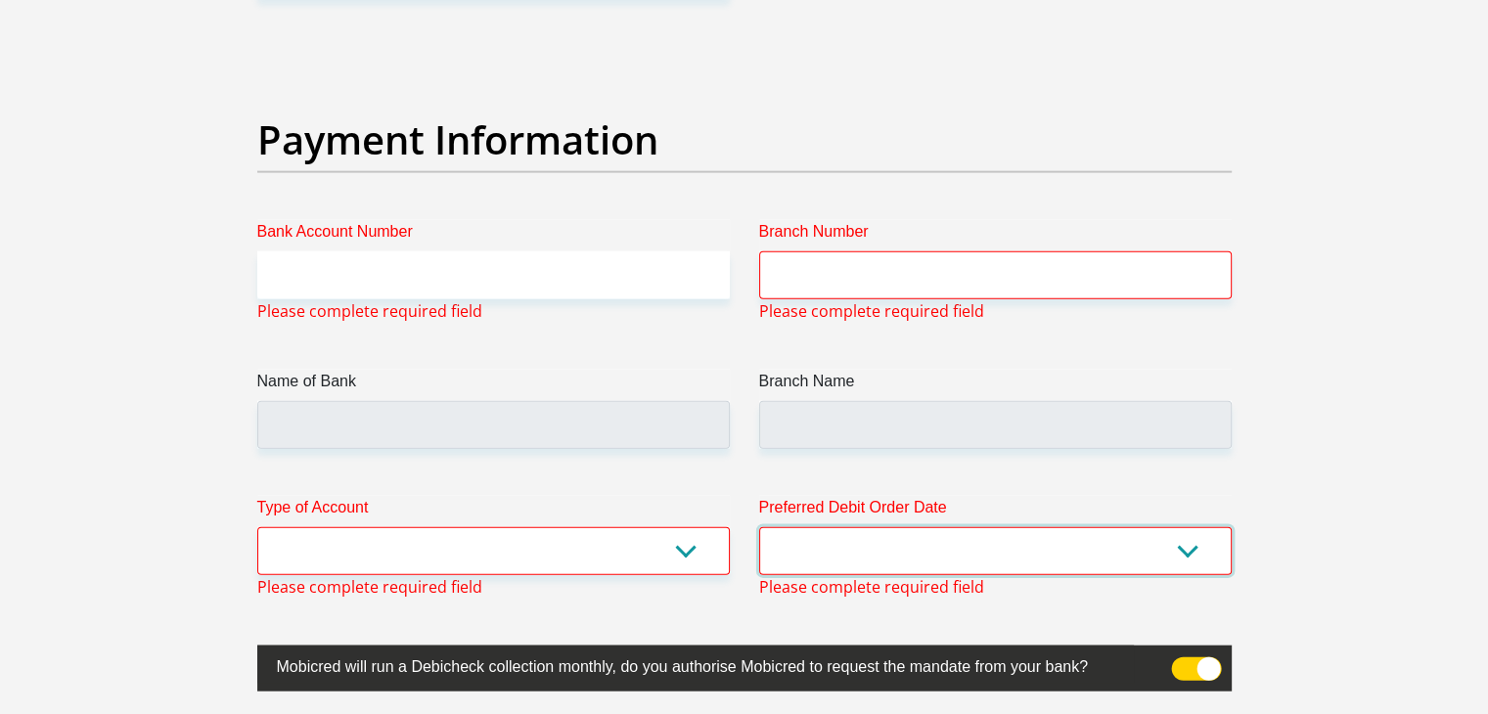
click at [1179, 538] on select "1st 2nd 3rd 4th 5th 7th 18th 19th 20th 21st 22nd 23rd 24th 25th 26th 27th 28th …" at bounding box center [995, 551] width 473 height 48
click at [700, 550] on select "Cheque Savings" at bounding box center [493, 551] width 473 height 48
select select "CUR"
click at [257, 527] on select "Cheque Savings" at bounding box center [493, 551] width 473 height 48
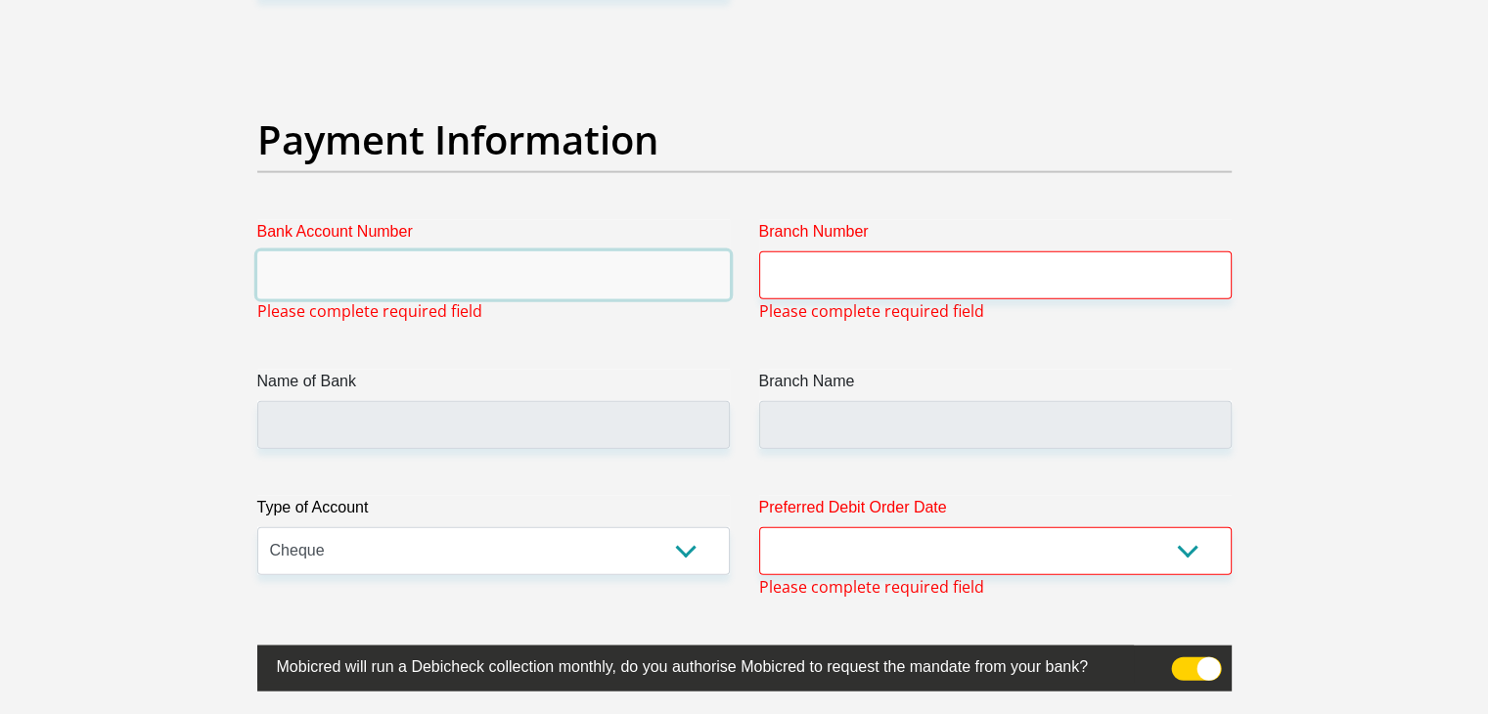
click at [466, 278] on input "Bank Account Number" at bounding box center [493, 275] width 473 height 48
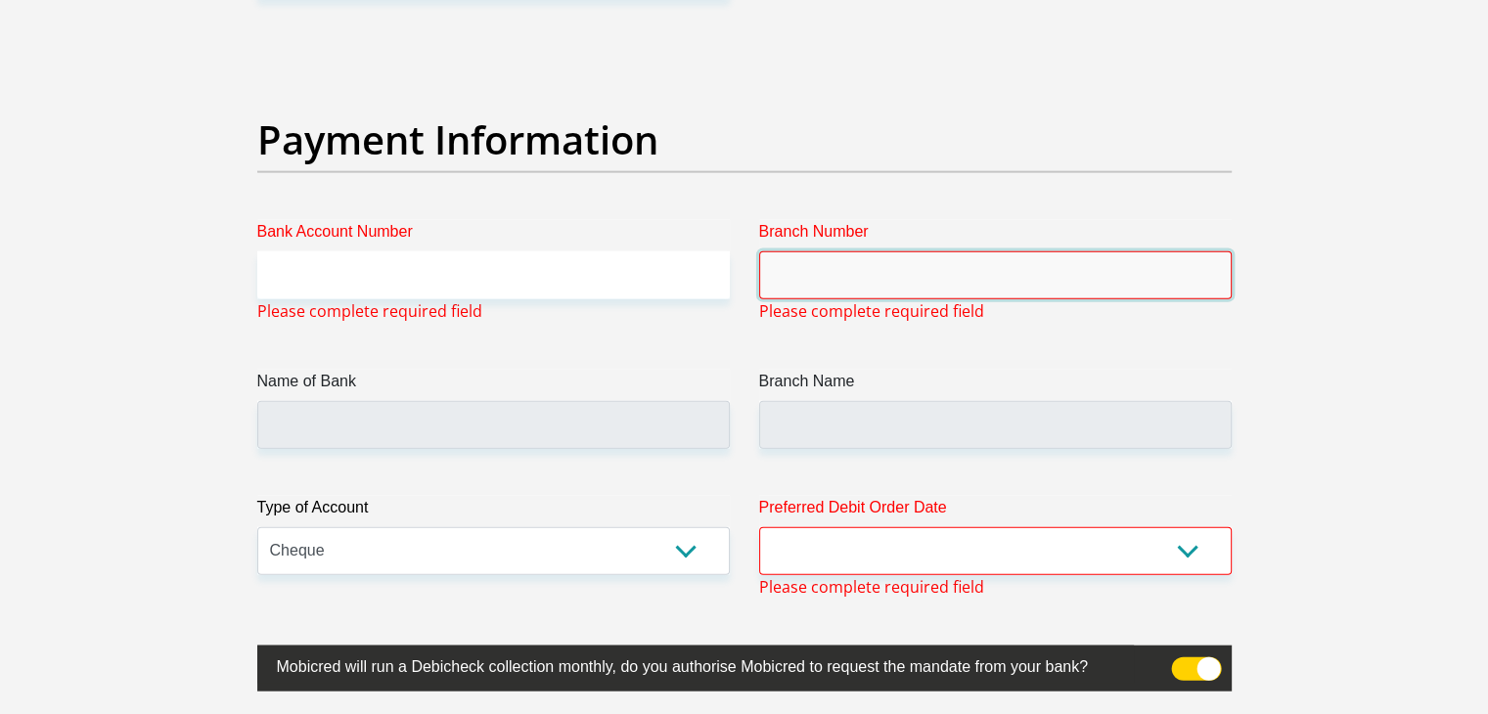
click at [815, 287] on input "Branch Number" at bounding box center [995, 275] width 473 height 48
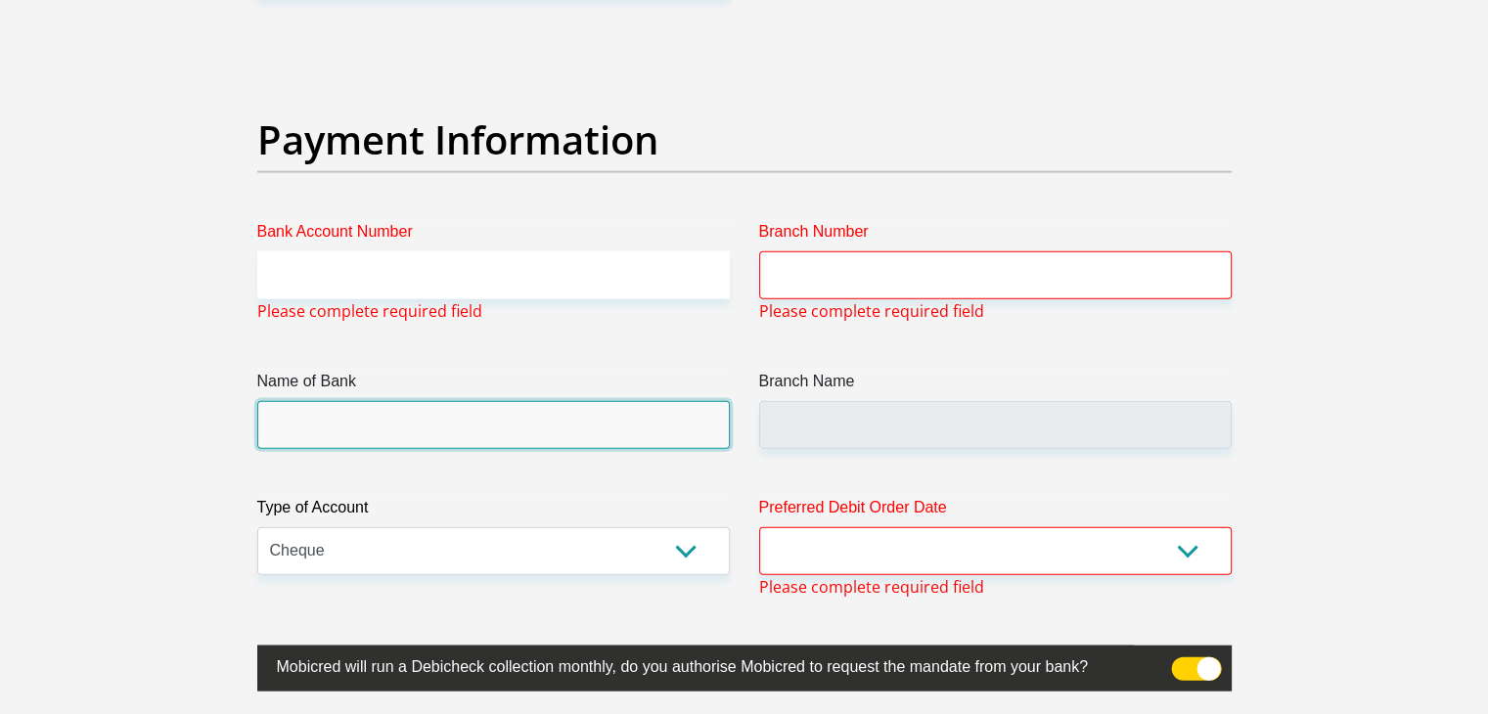
click at [564, 420] on input "Name of Bank" at bounding box center [493, 425] width 473 height 48
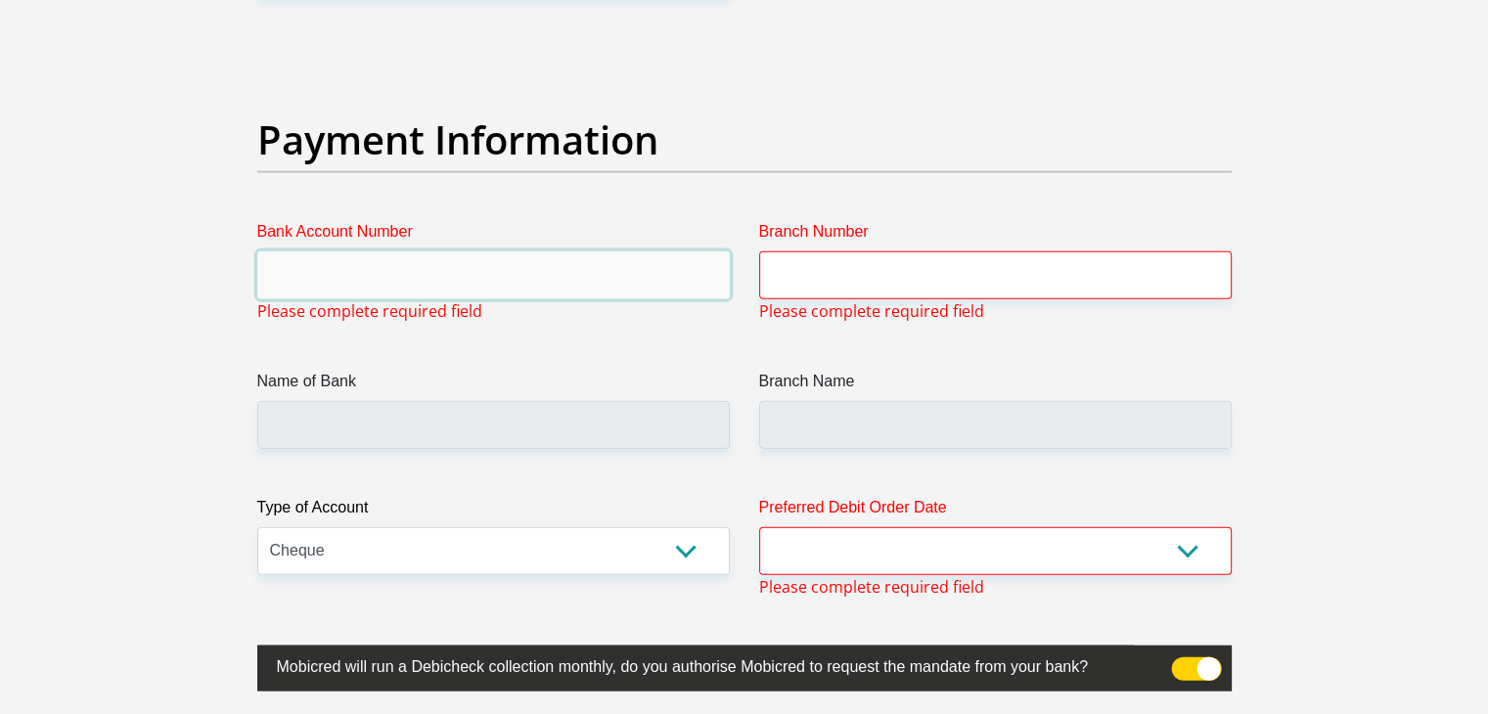
click at [411, 272] on input "Bank Account Number" at bounding box center [493, 275] width 473 height 48
type input "082470138"
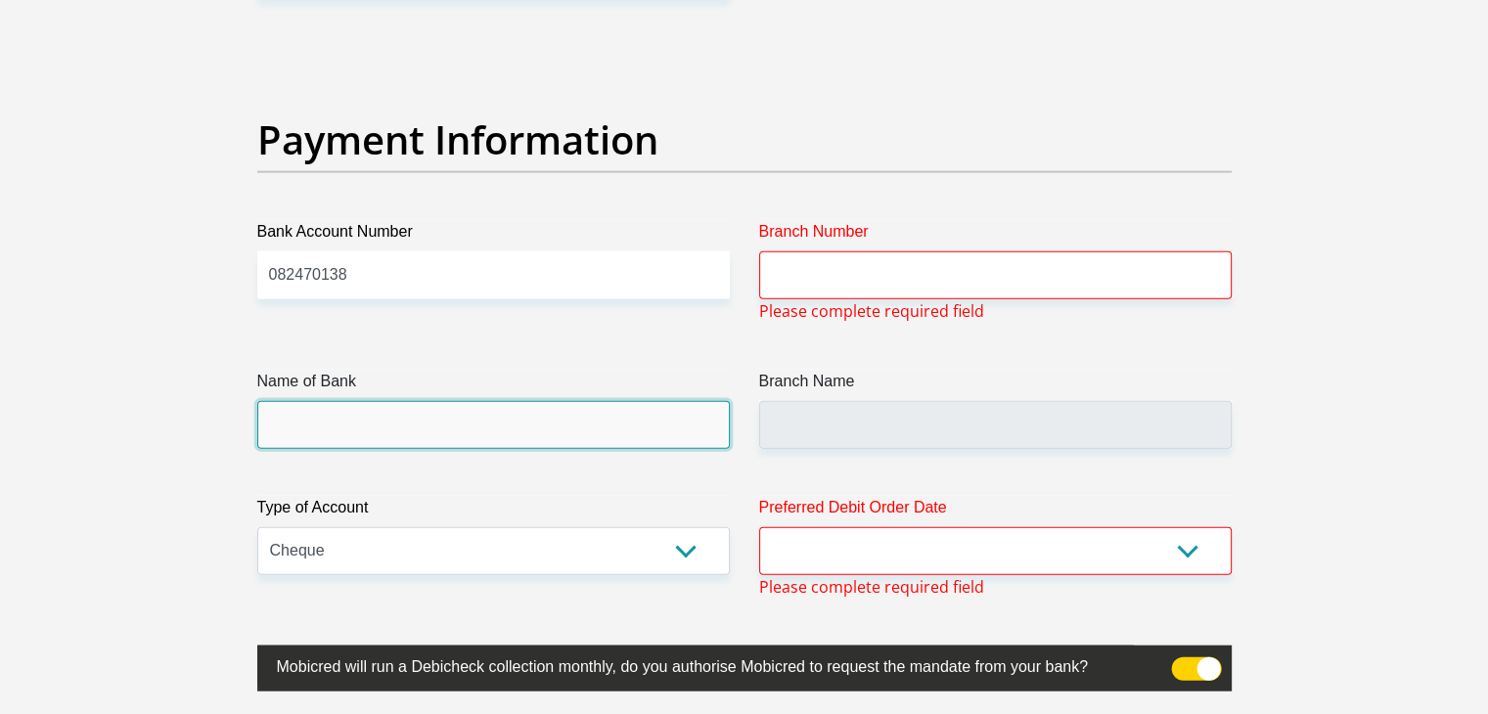
click at [361, 415] on input "Name of Bank" at bounding box center [493, 425] width 473 height 48
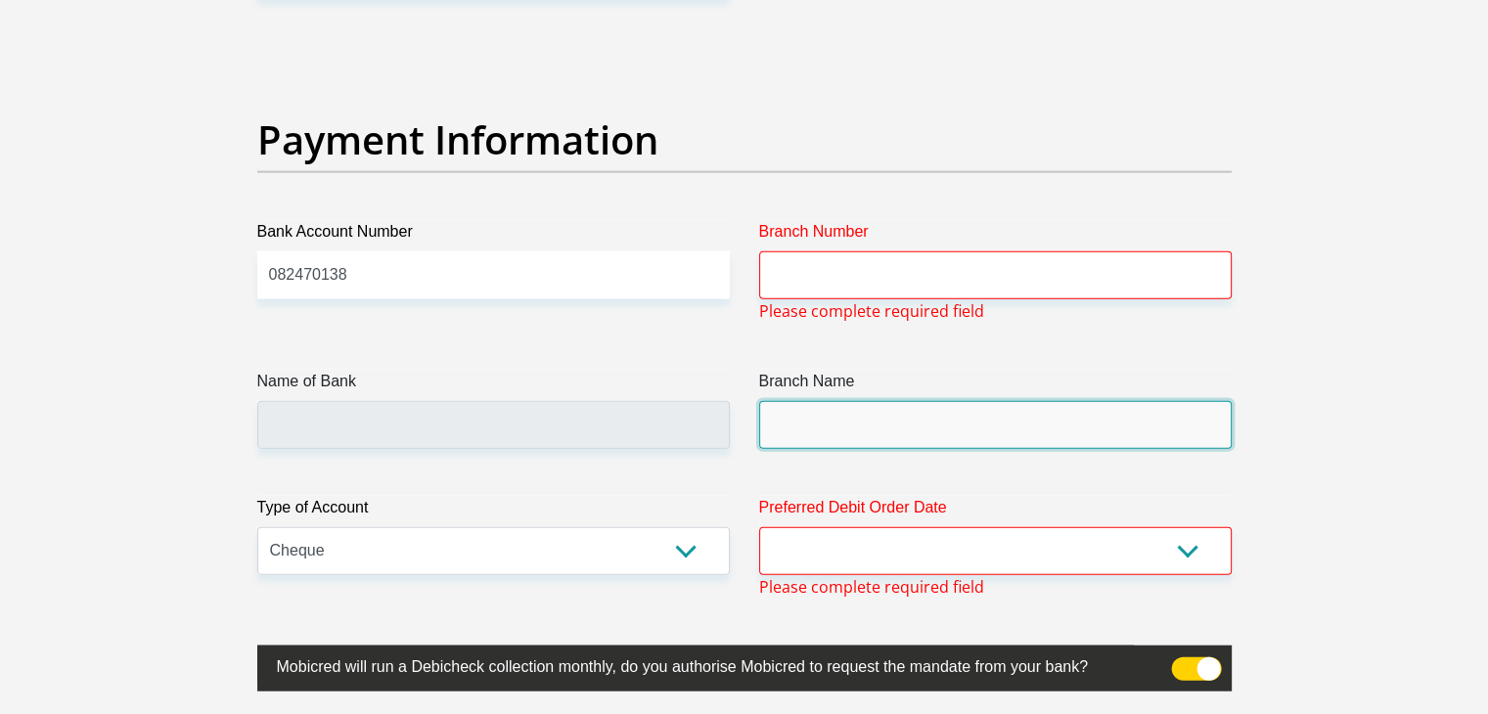
click at [849, 420] on input "Branch Name" at bounding box center [995, 425] width 473 height 48
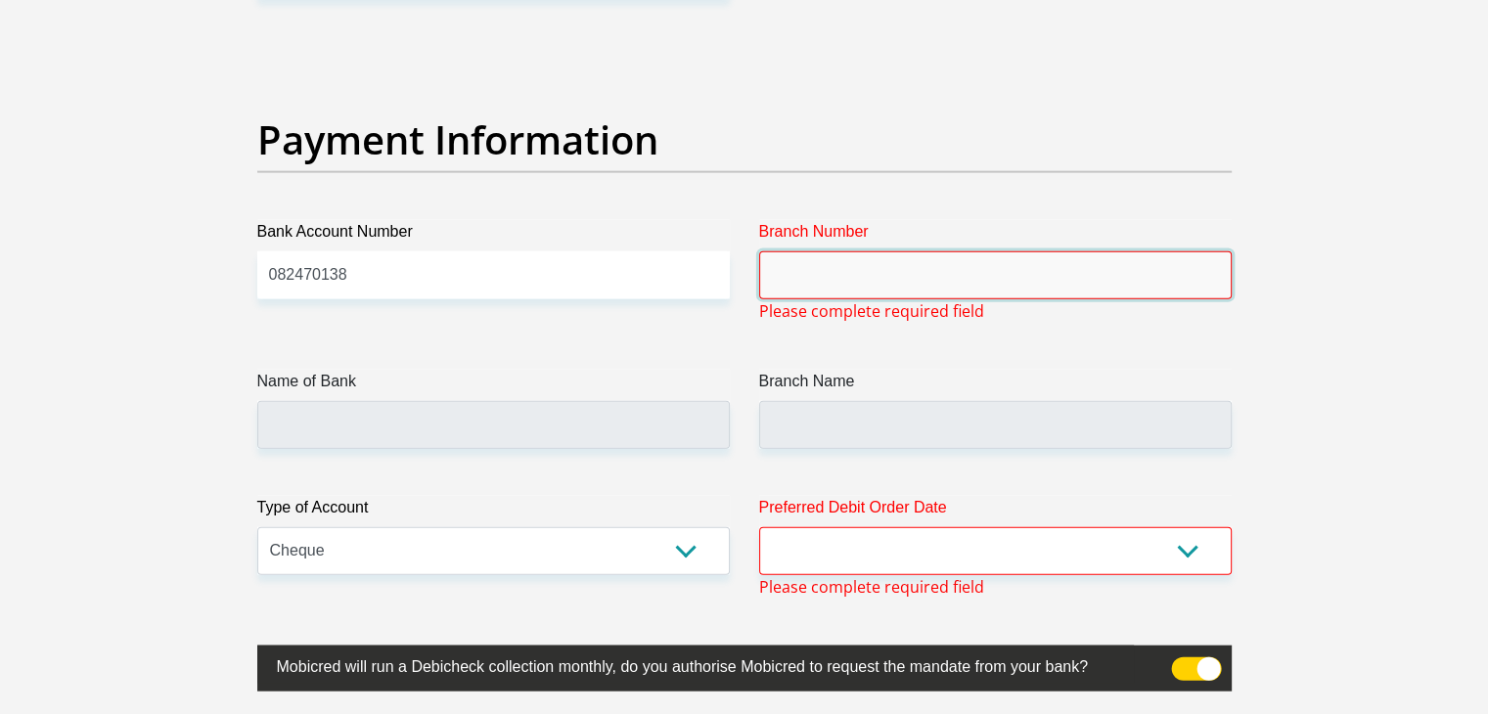
click at [823, 288] on input "Branch Number" at bounding box center [995, 275] width 473 height 48
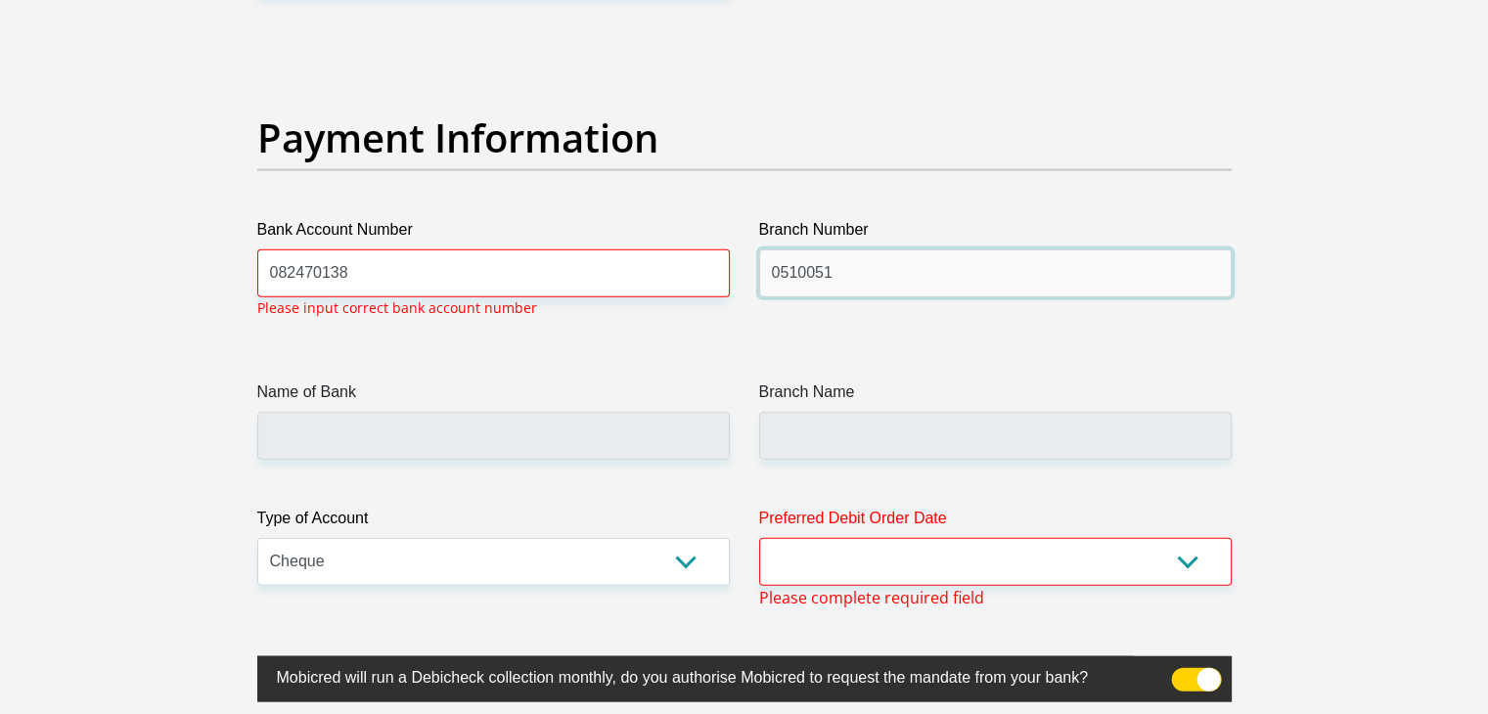
scroll to position [4460, 0]
type input "051001"
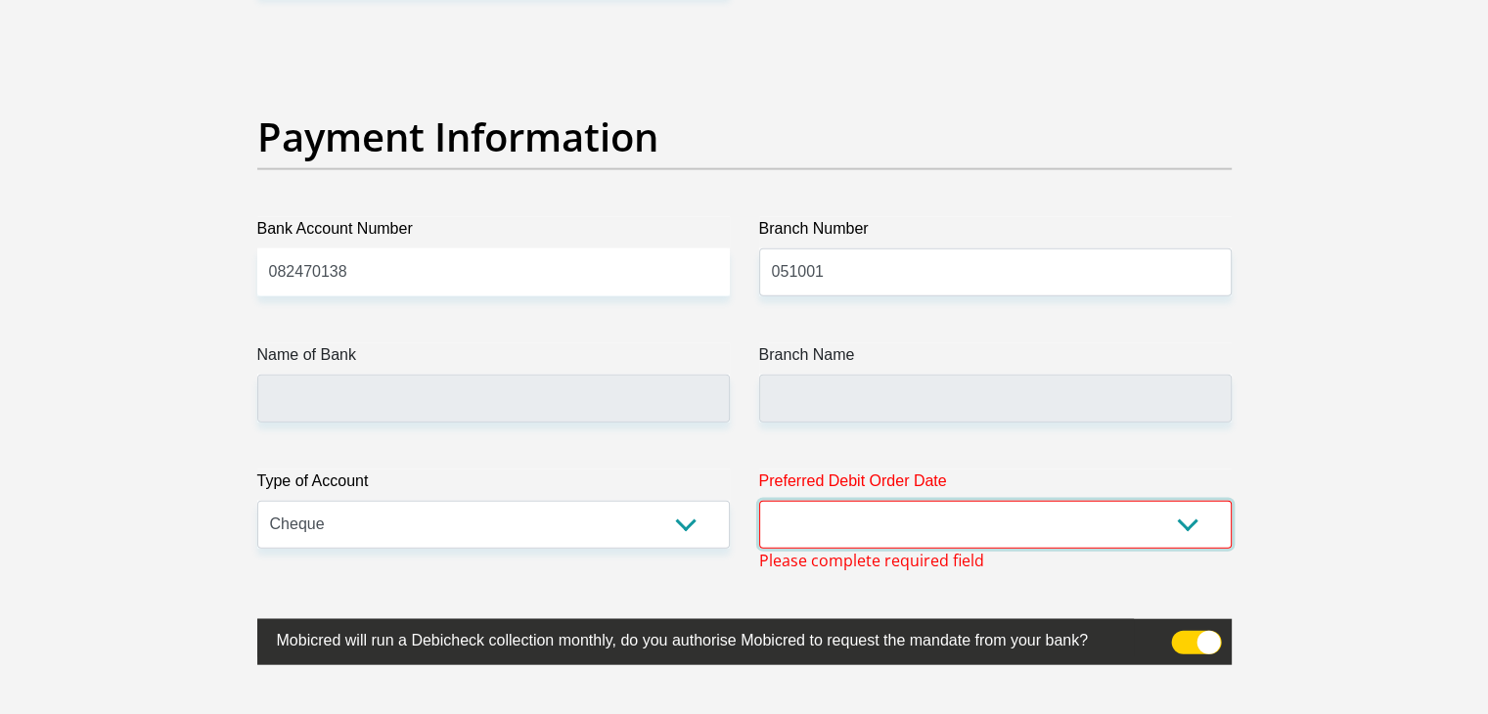
type input "STANDARD BANK"
type input "STANDARD BANK SOUTH AFRICA"
select select "1"
click at [759, 501] on select "1st 2nd 3rd 4th 5th 7th 18th 19th 20th 21st 22nd 23rd 24th 25th 26th 27th 28th …" at bounding box center [995, 525] width 473 height 48
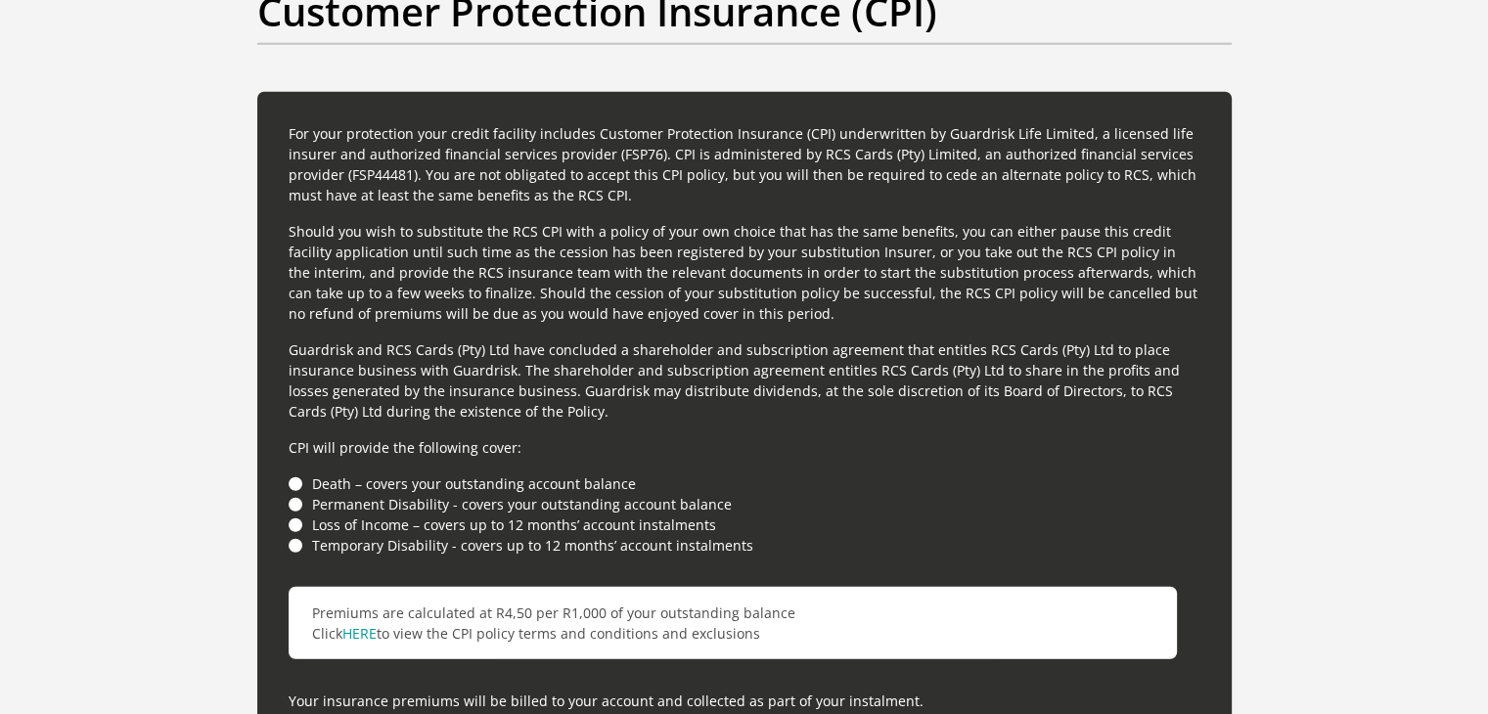
scroll to position [5134, 0]
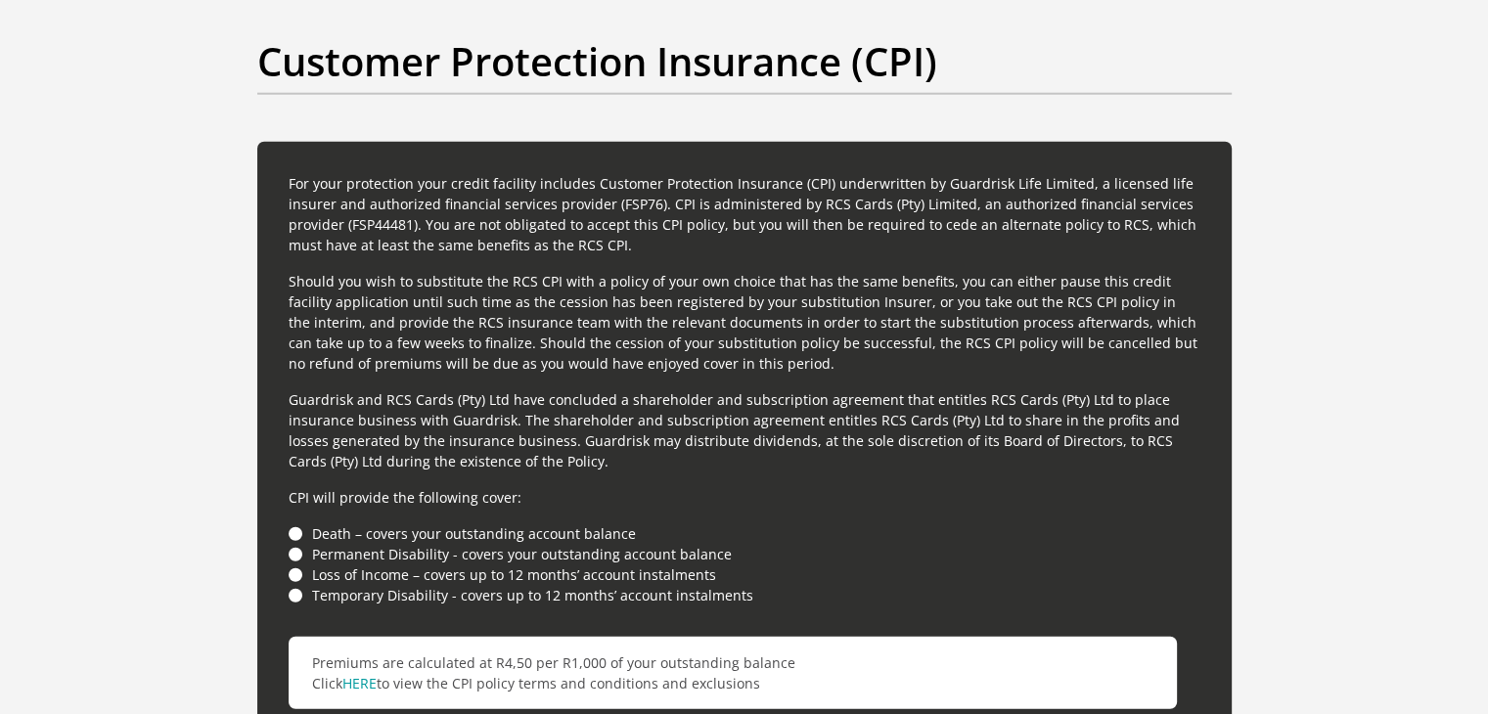
drag, startPoint x: 1482, startPoint y: 549, endPoint x: 1484, endPoint y: 580, distance: 31.4
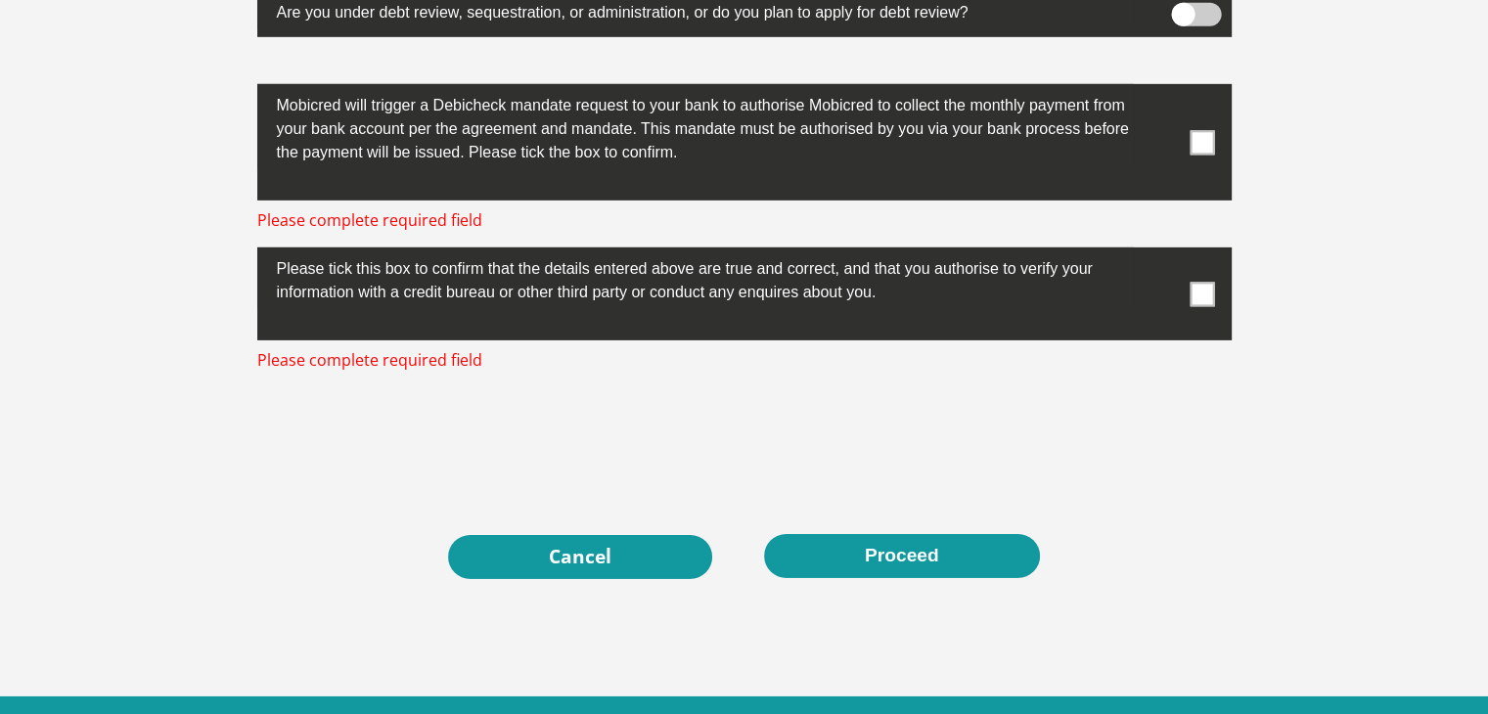
scroll to position [6272, 0]
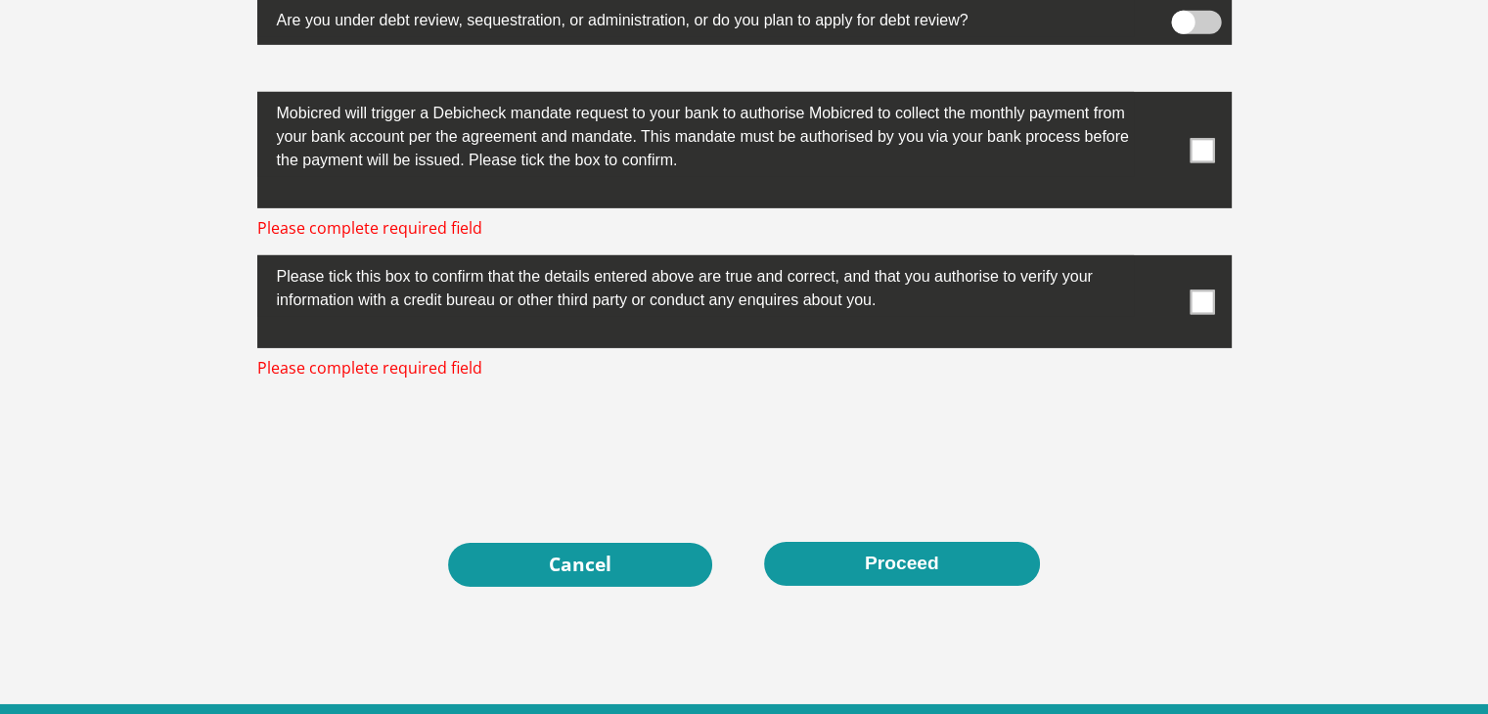
click at [1193, 148] on span at bounding box center [1202, 150] width 24 height 24
click at [1163, 97] on input "checkbox" at bounding box center [1163, 97] width 0 height 0
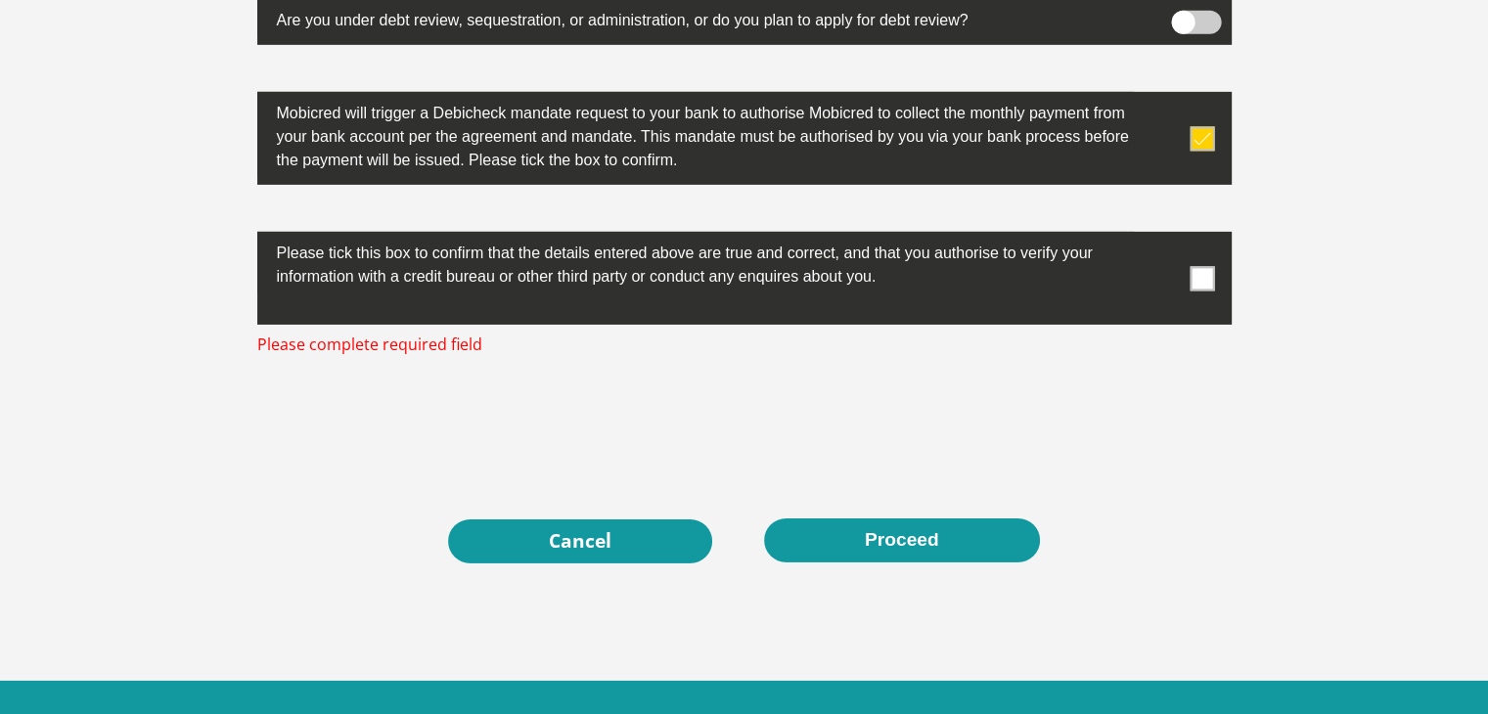
click at [1194, 268] on span at bounding box center [1202, 278] width 24 height 24
click at [1163, 237] on input "checkbox" at bounding box center [1163, 237] width 0 height 0
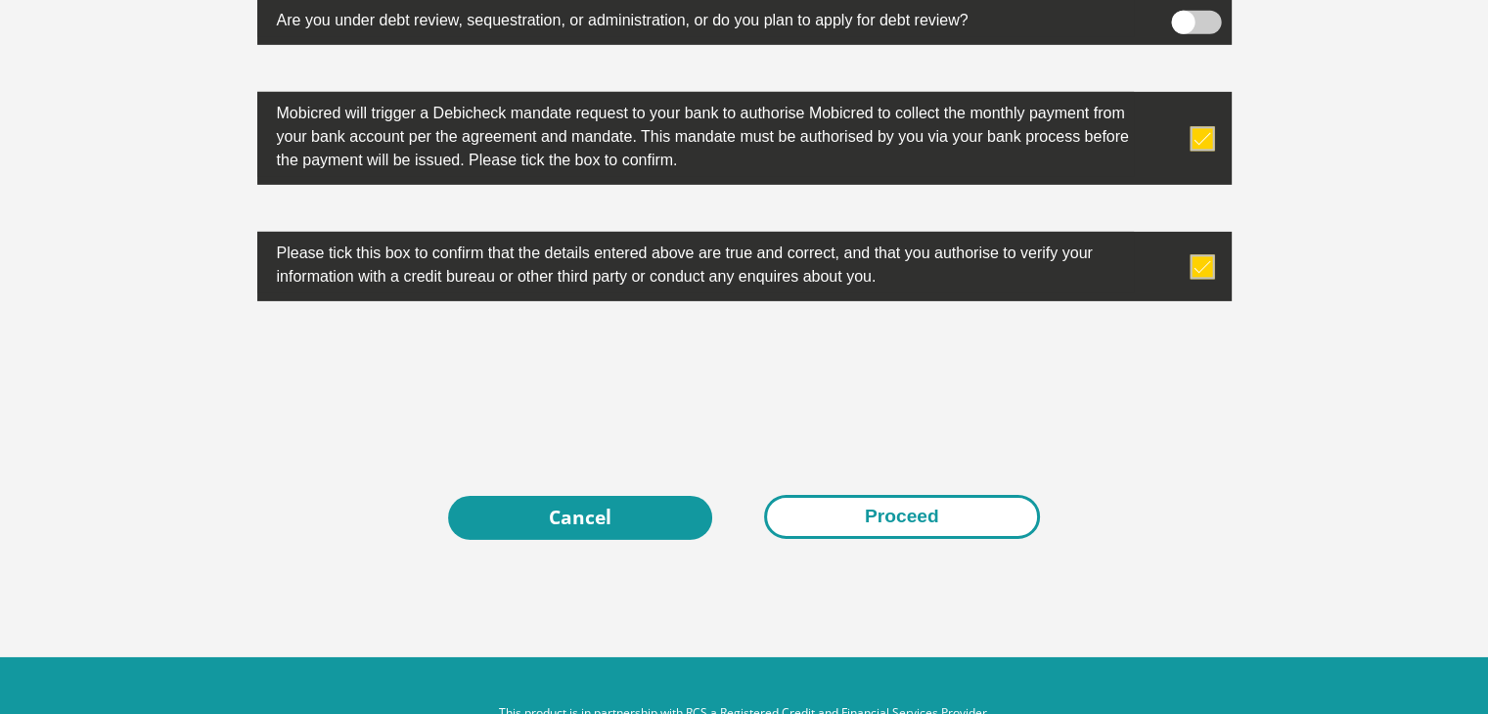
click at [888, 504] on button "Proceed" at bounding box center [902, 517] width 276 height 44
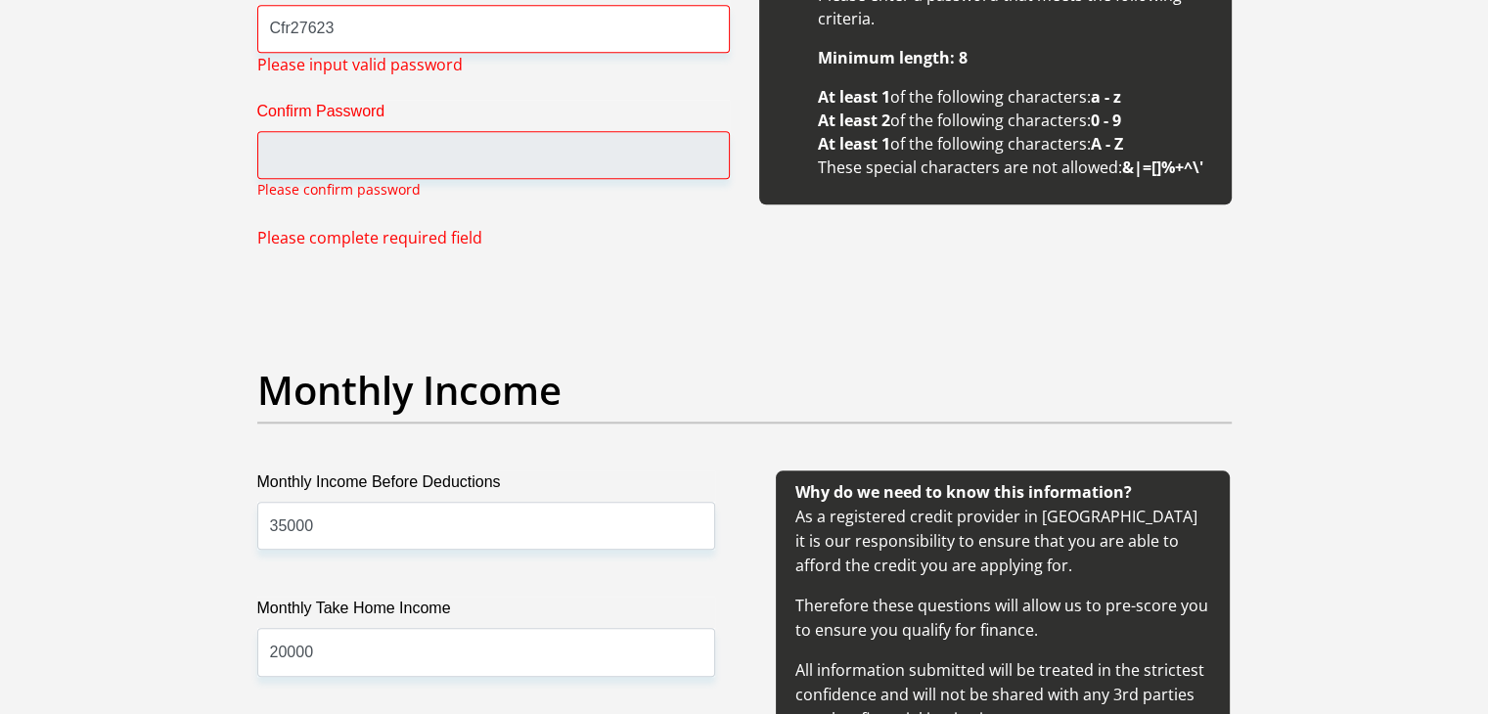
scroll to position [1877, 0]
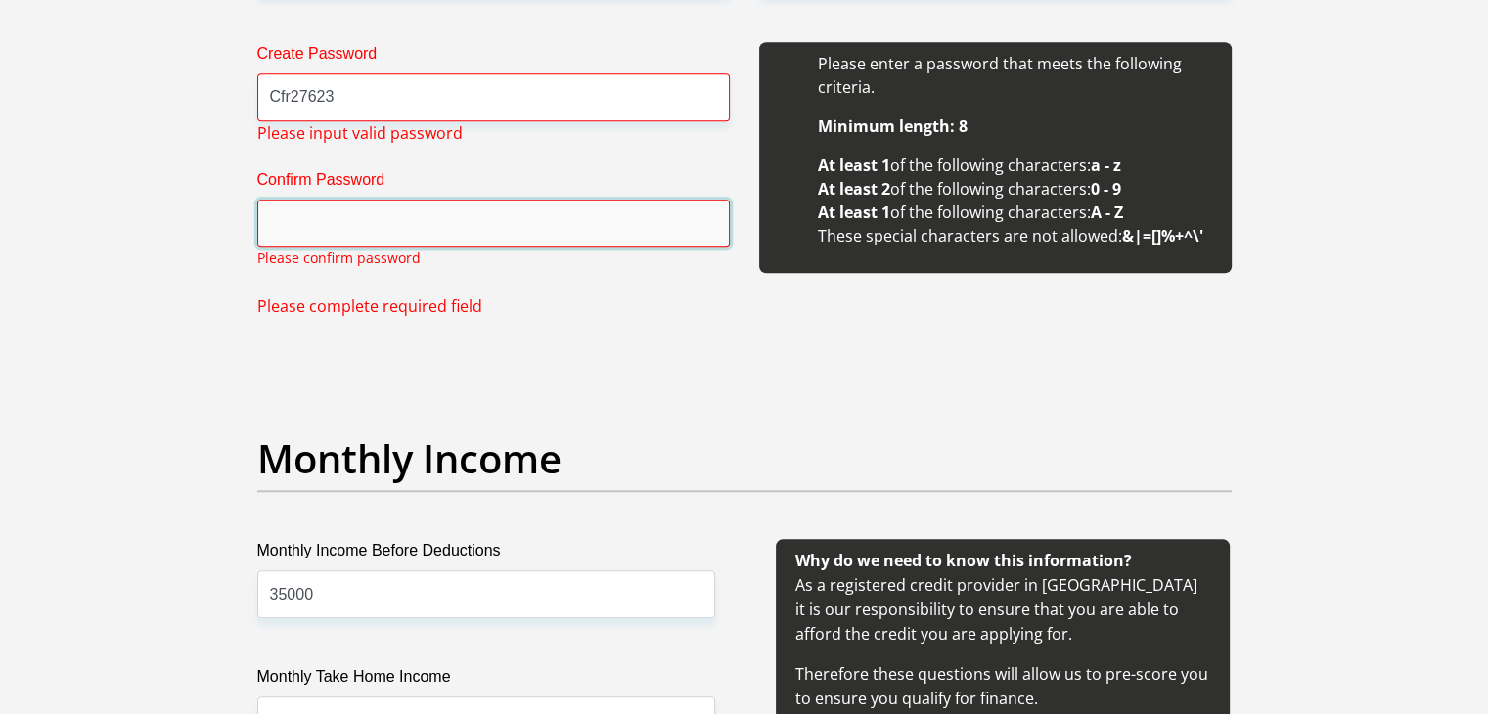
click at [420, 223] on input "Confirm Password" at bounding box center [493, 224] width 473 height 48
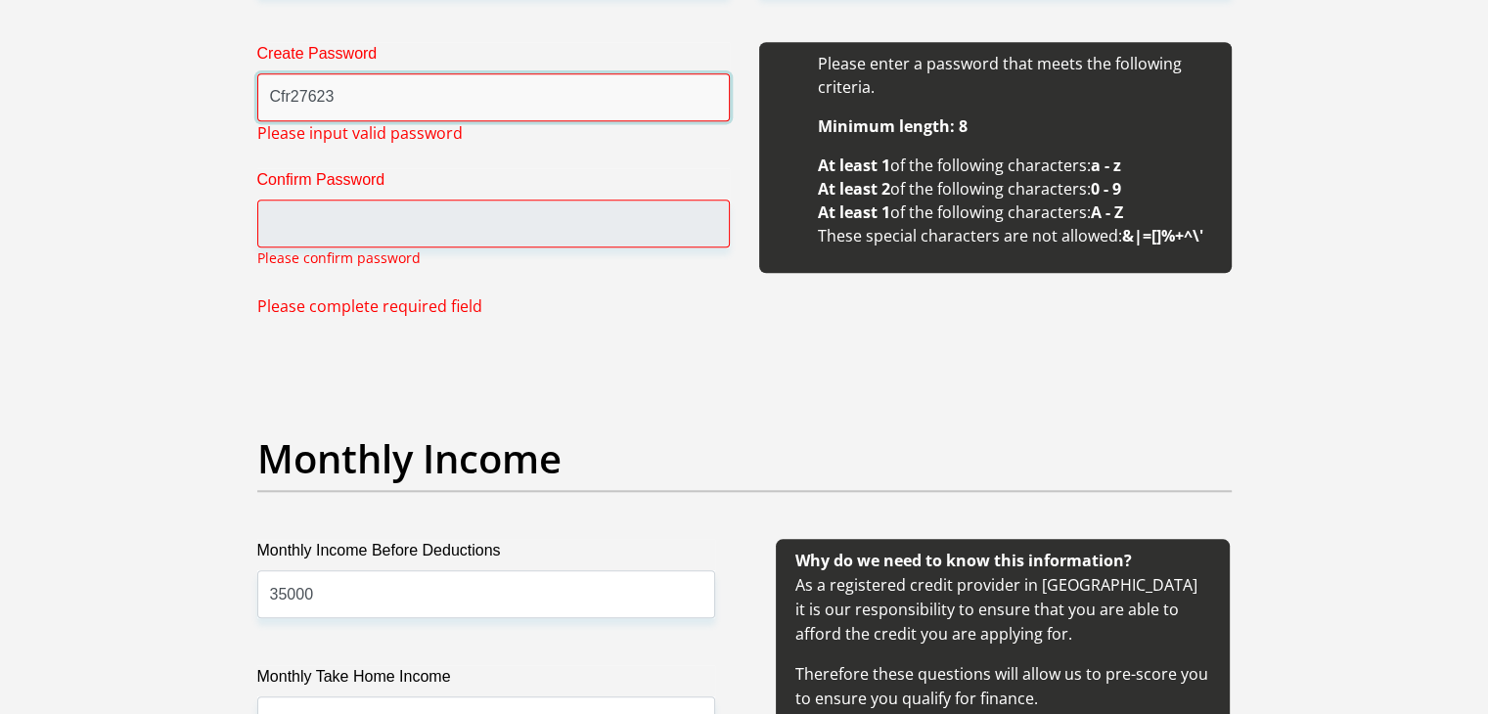
click at [361, 113] on input "Cfr27623" at bounding box center [493, 97] width 473 height 48
type input "C"
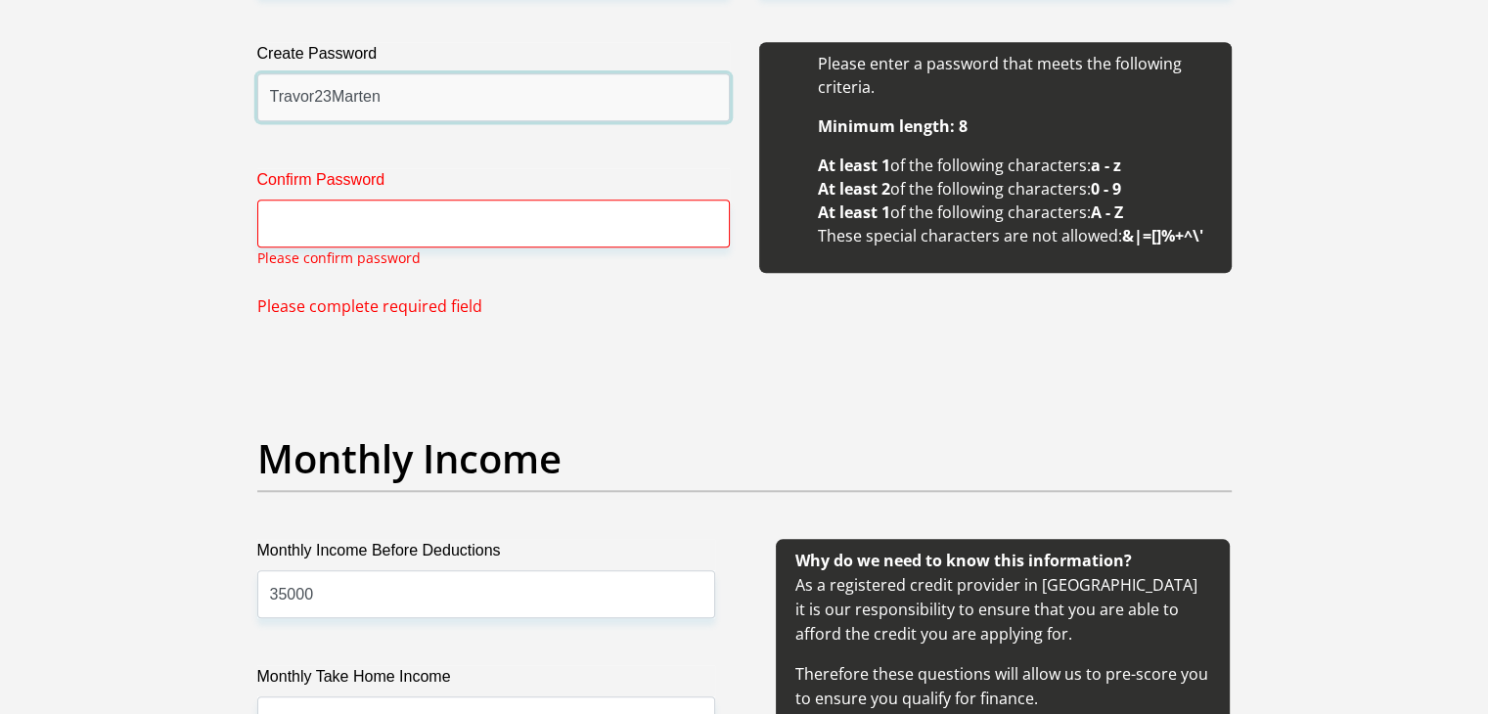
type input "Travor23Marten"
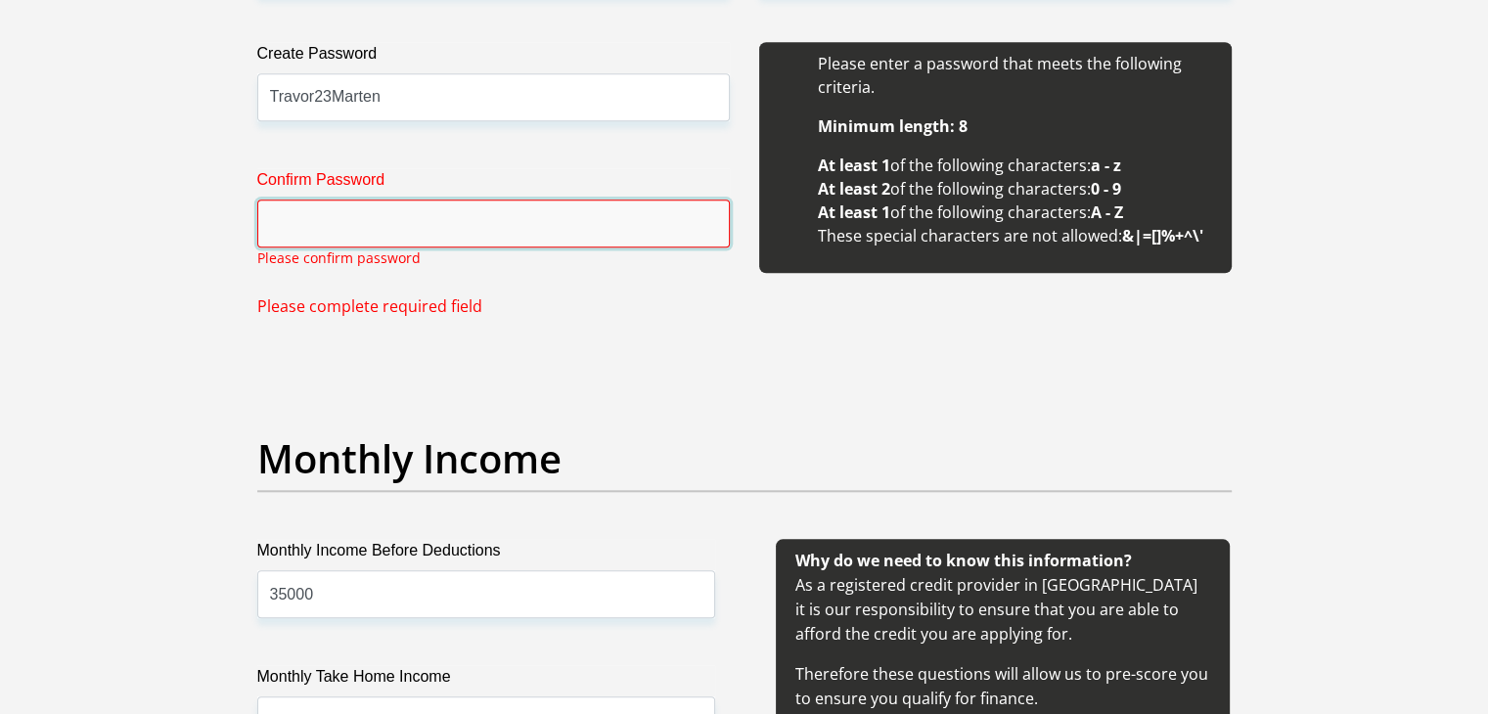
click at [340, 216] on input "Confirm Password" at bounding box center [493, 224] width 473 height 48
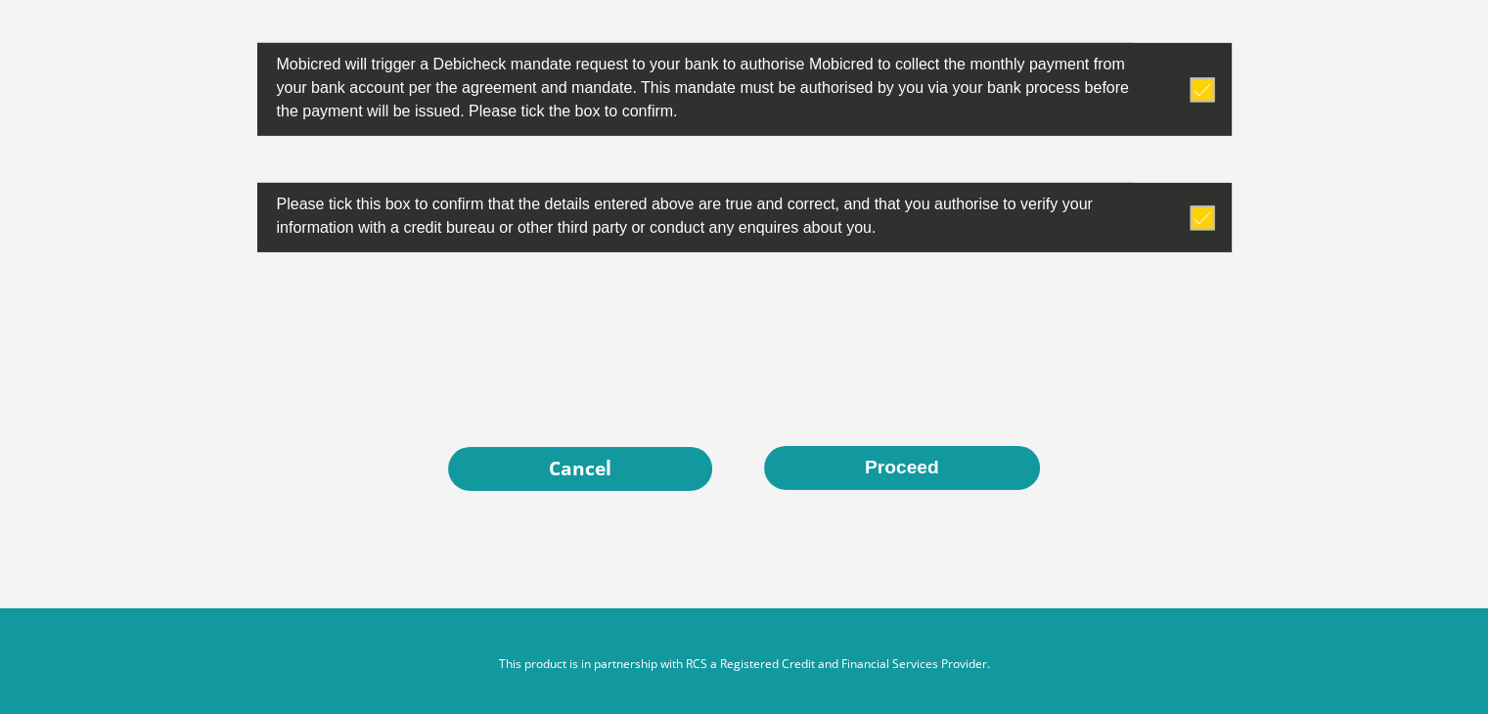
scroll to position [6302, 0]
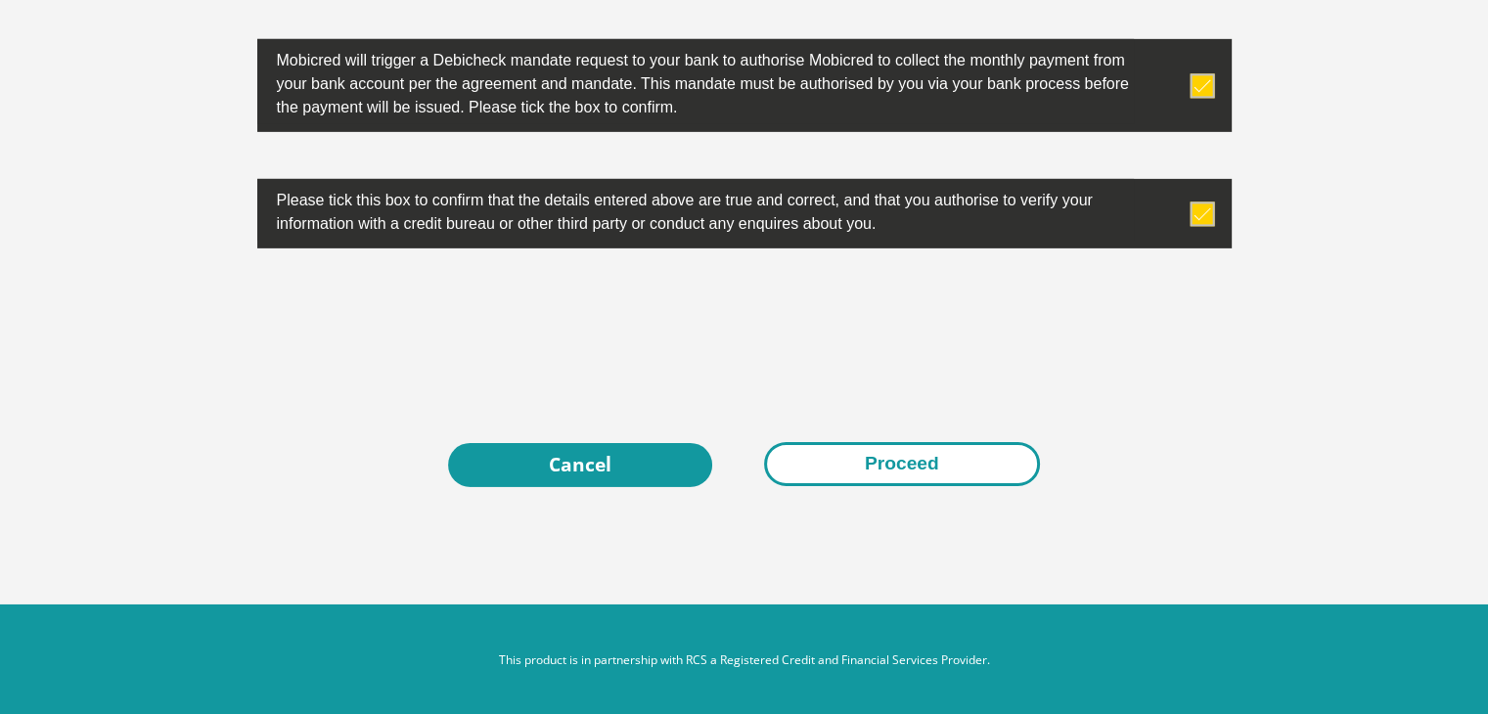
type input "Travor23Marten"
click at [994, 455] on button "Proceed" at bounding box center [902, 464] width 276 height 44
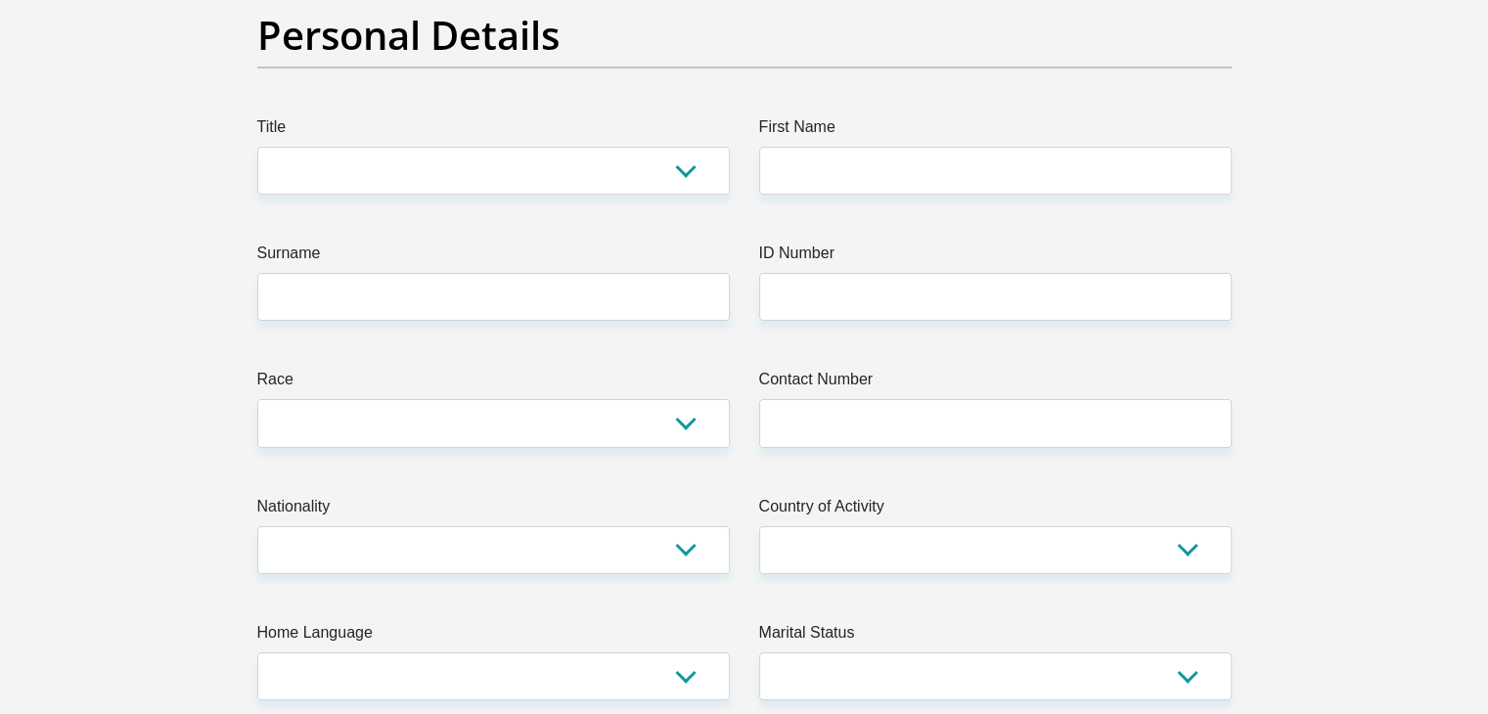
scroll to position [135, 0]
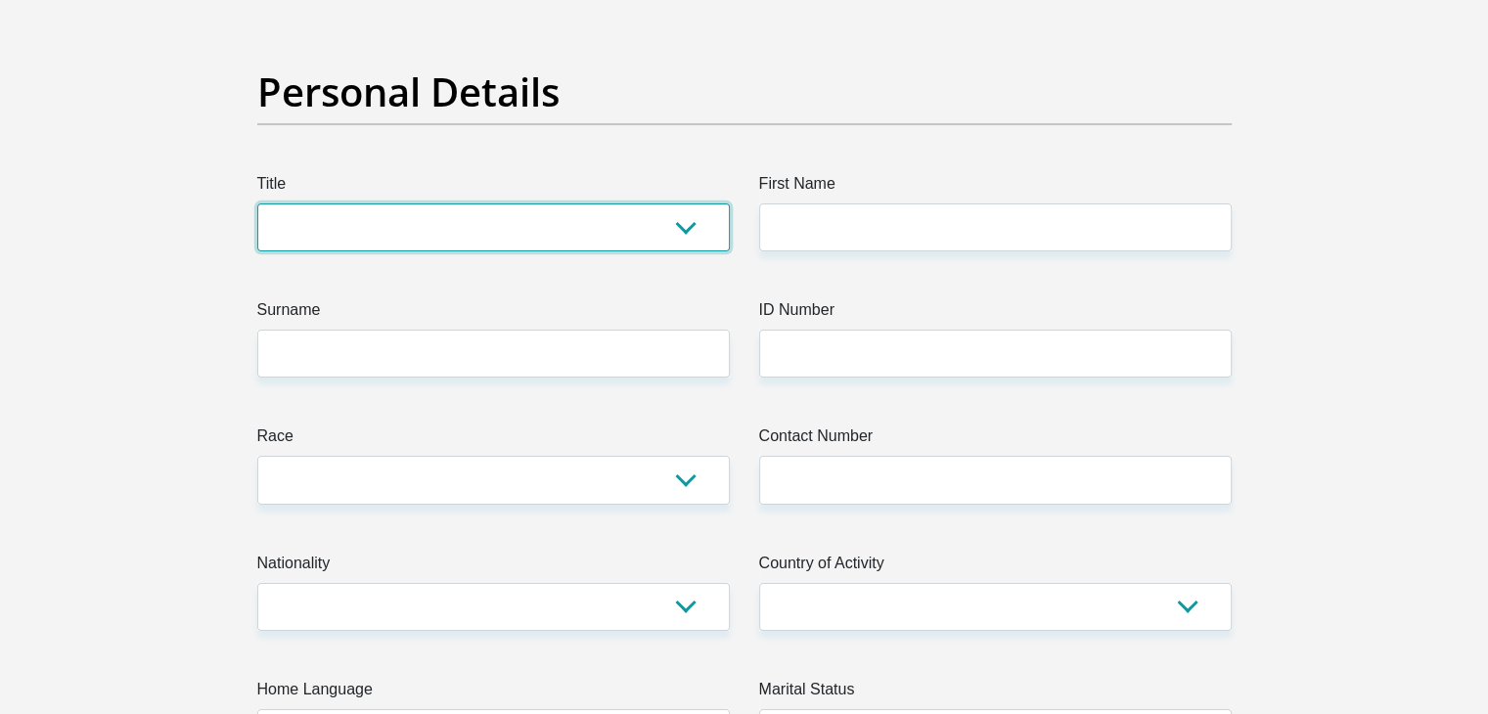
click at [414, 222] on select "Mr Ms Mrs Dr Other" at bounding box center [493, 227] width 473 height 48
select select "Mrs"
click at [257, 203] on select "Mr Ms Mrs Dr Other" at bounding box center [493, 227] width 473 height 48
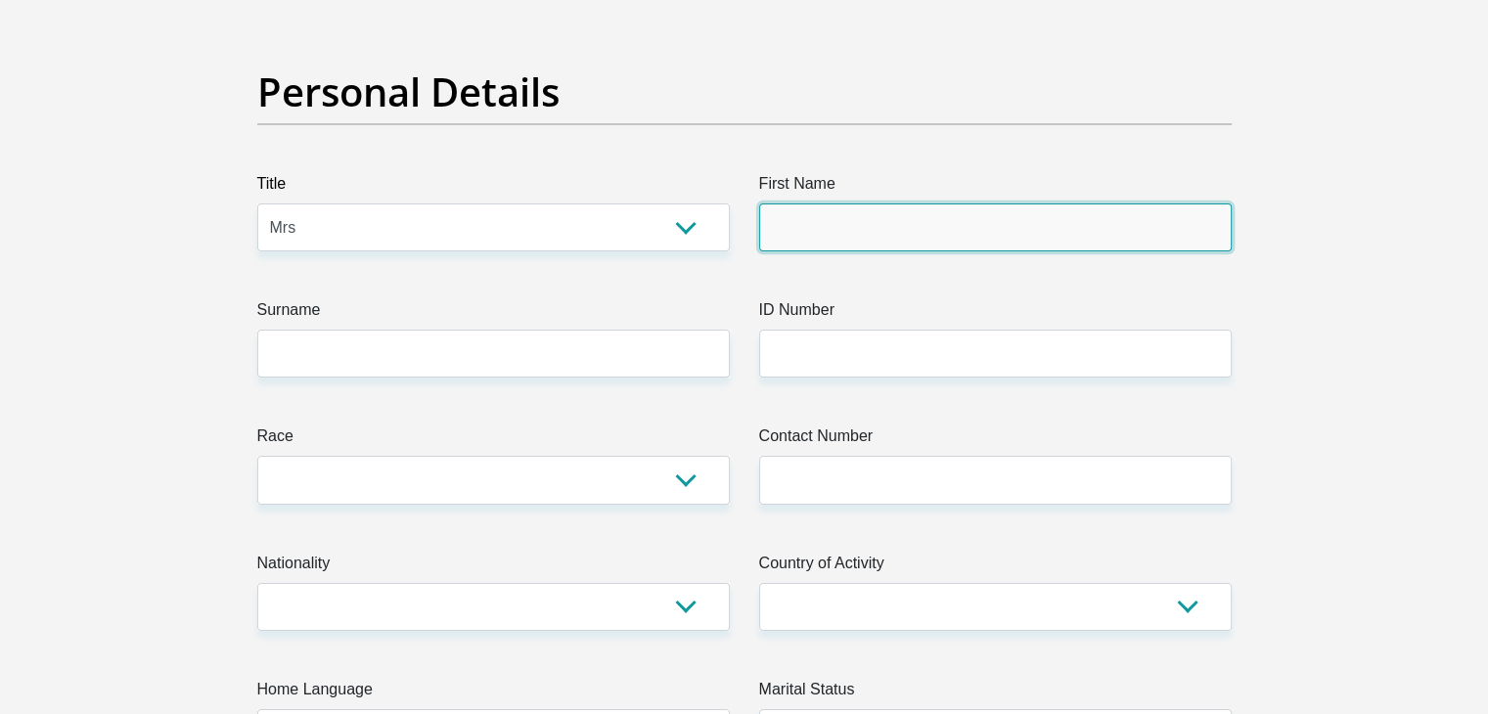
click at [879, 229] on input "First Name" at bounding box center [995, 227] width 473 height 48
type input "Gertruida"
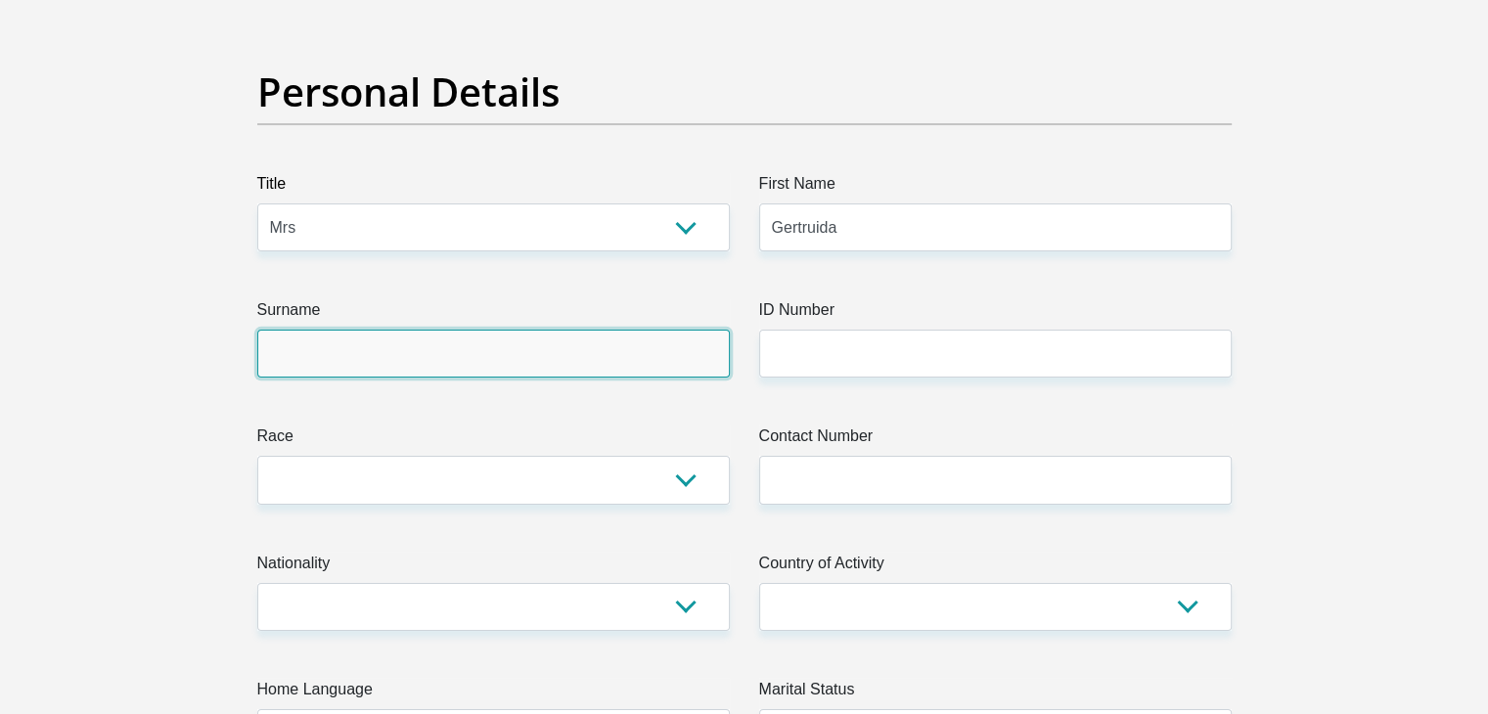
type input "Leukes"
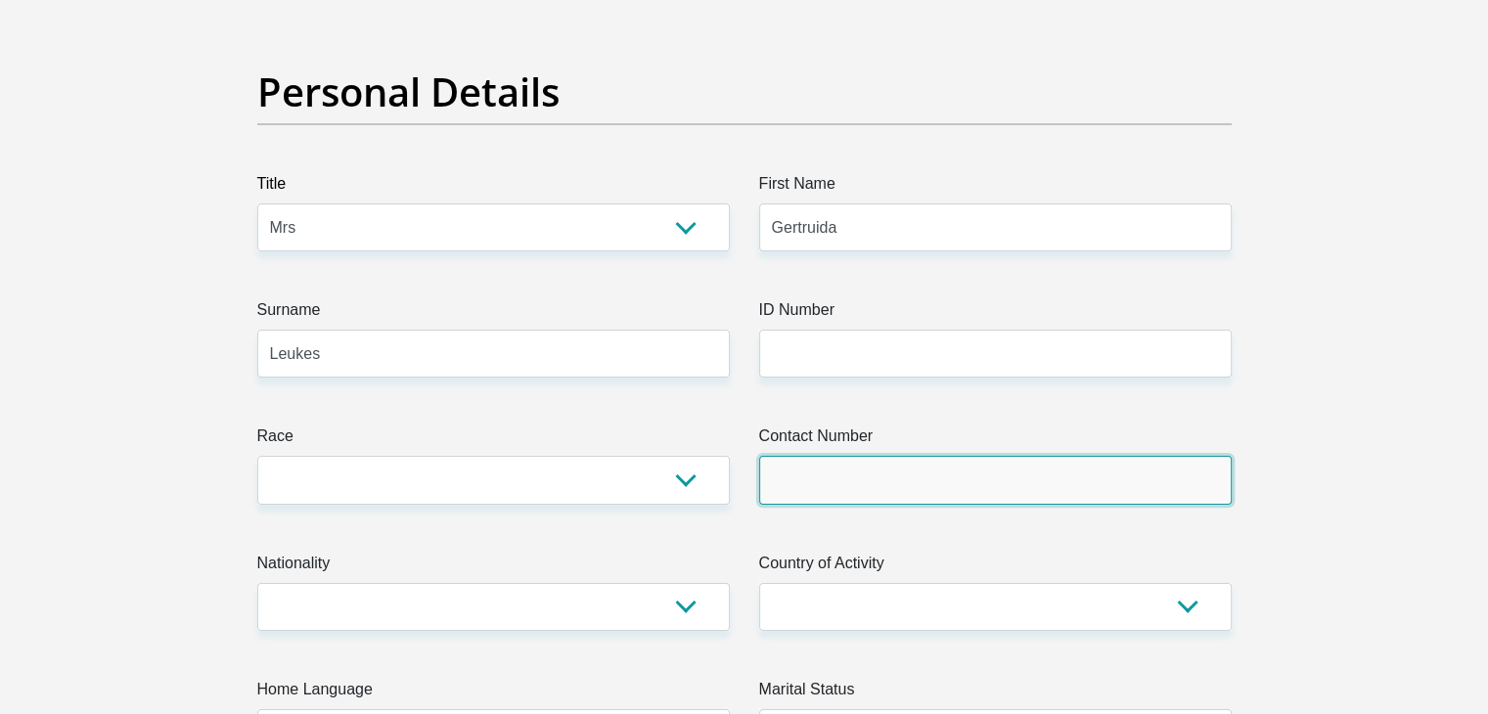
type input "0835494206"
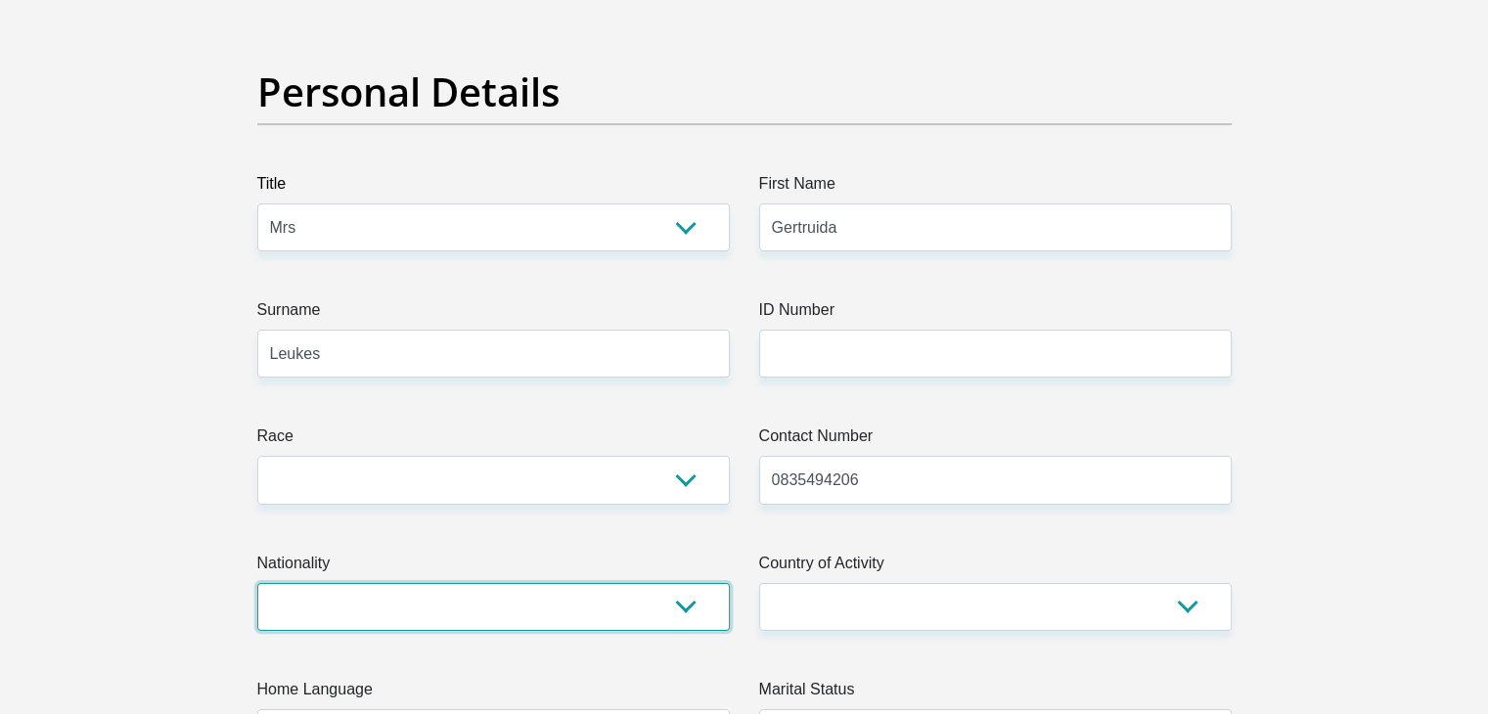
select select "ZAF"
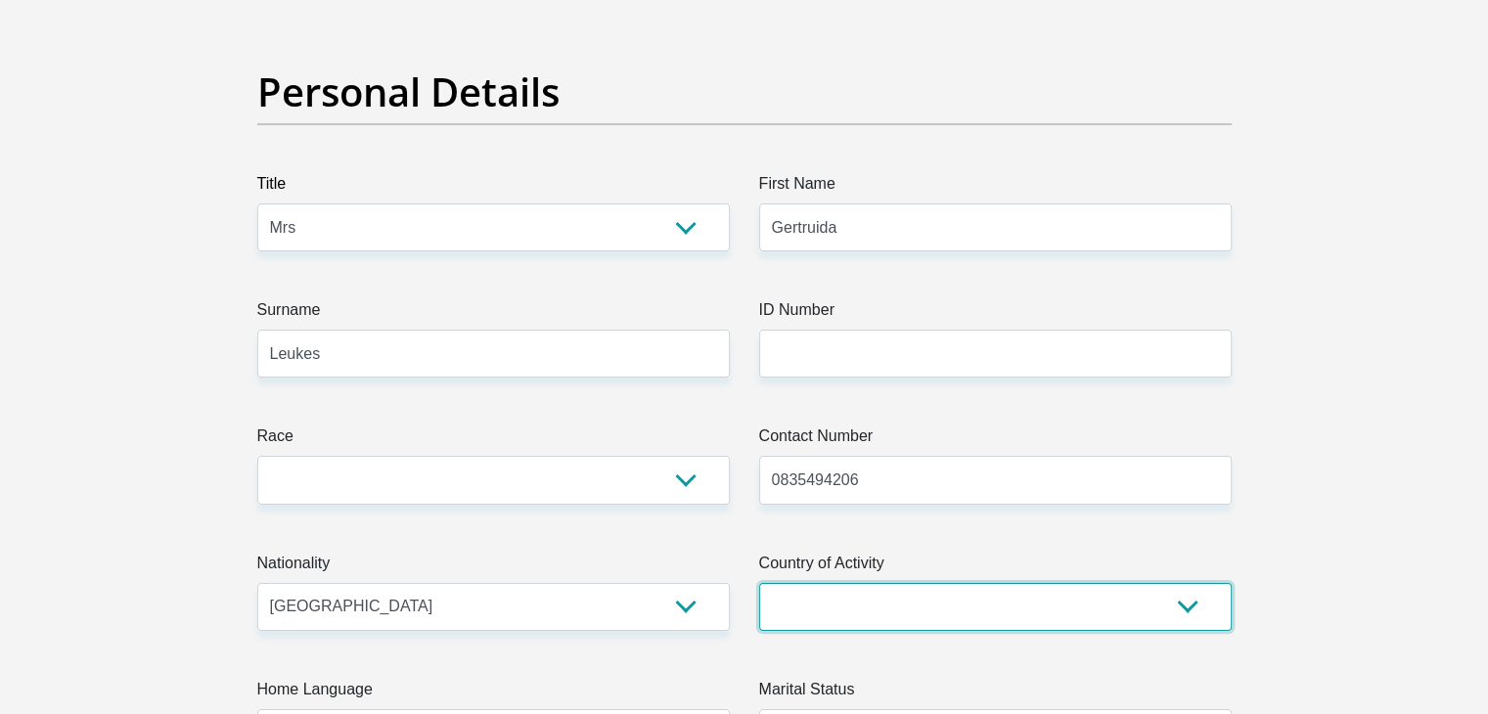
select select "ZAF"
type input "[STREET_ADDRESS]"
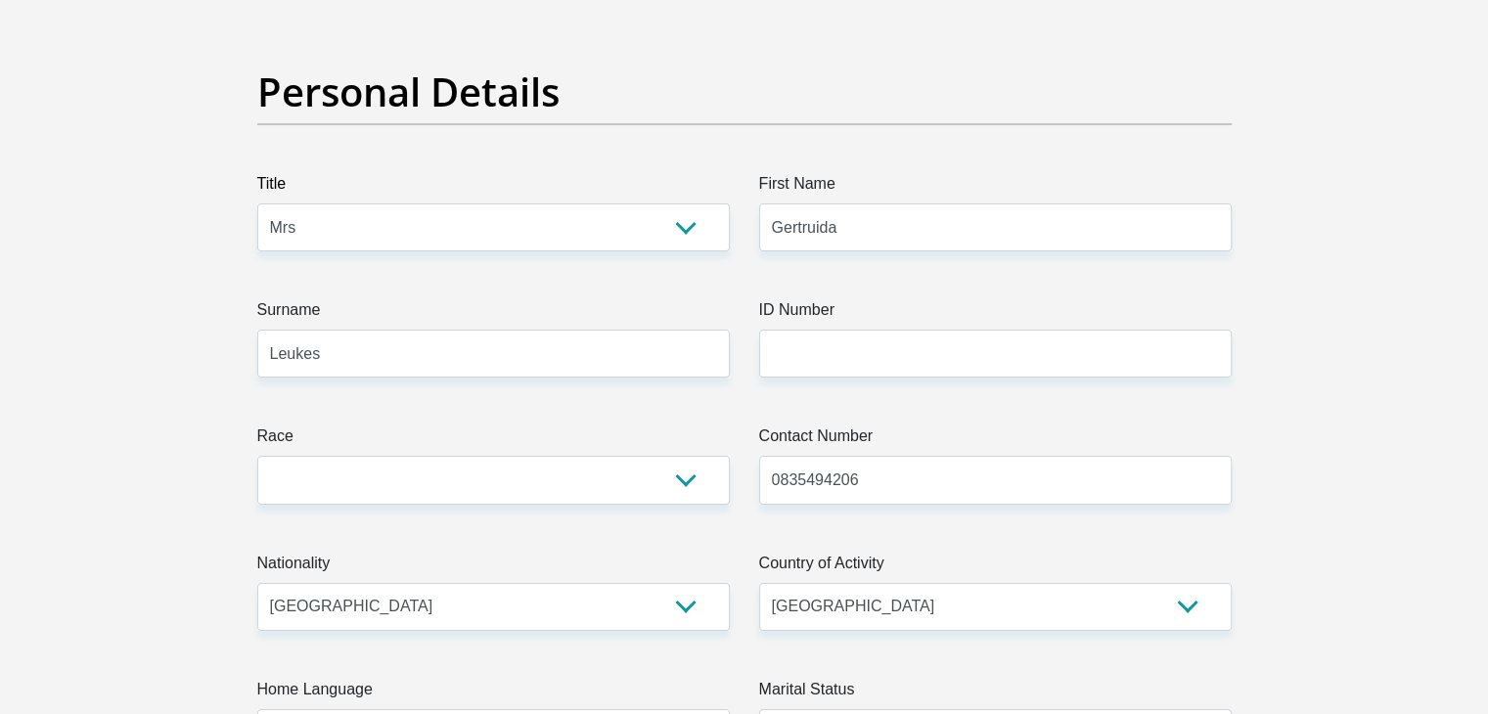
type input "Vredendal"
type input "8160"
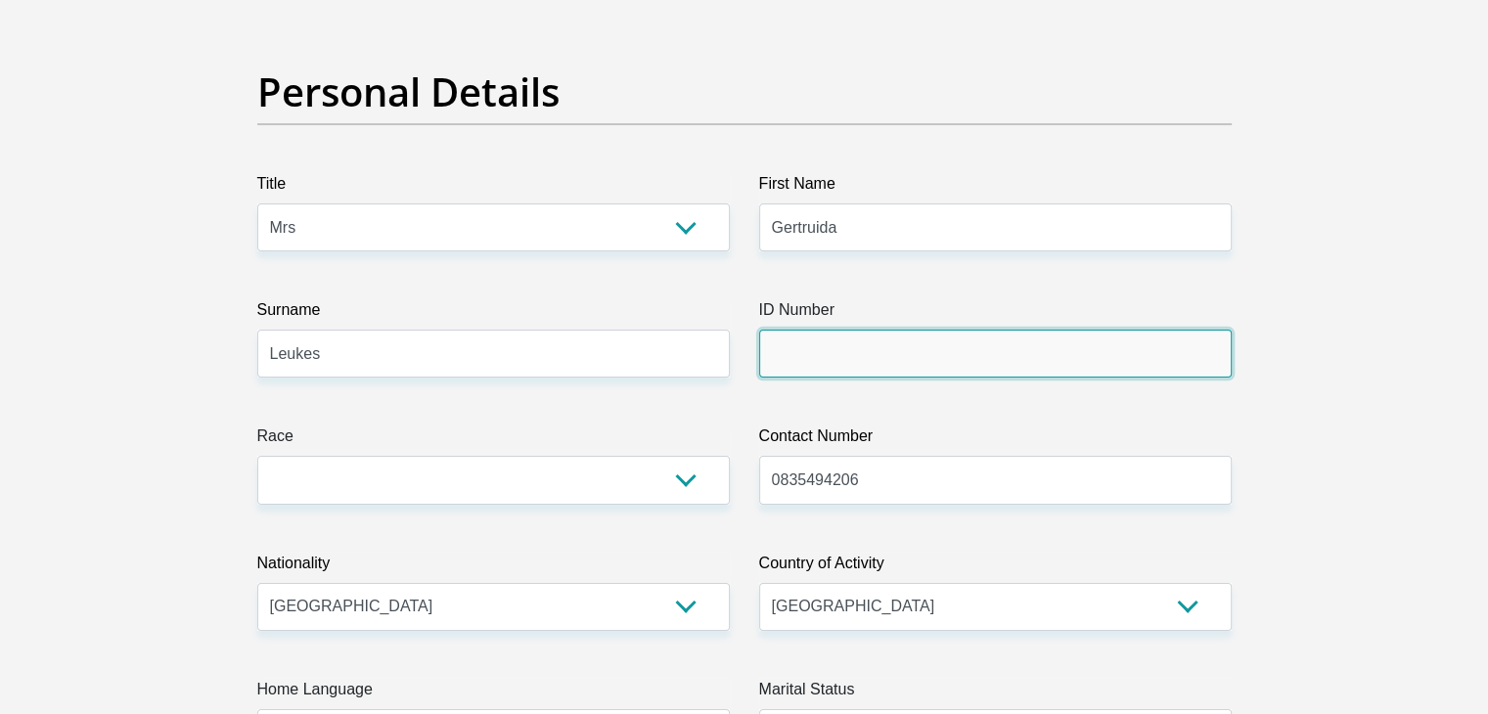
click at [807, 355] on input "ID Number" at bounding box center [995, 354] width 473 height 48
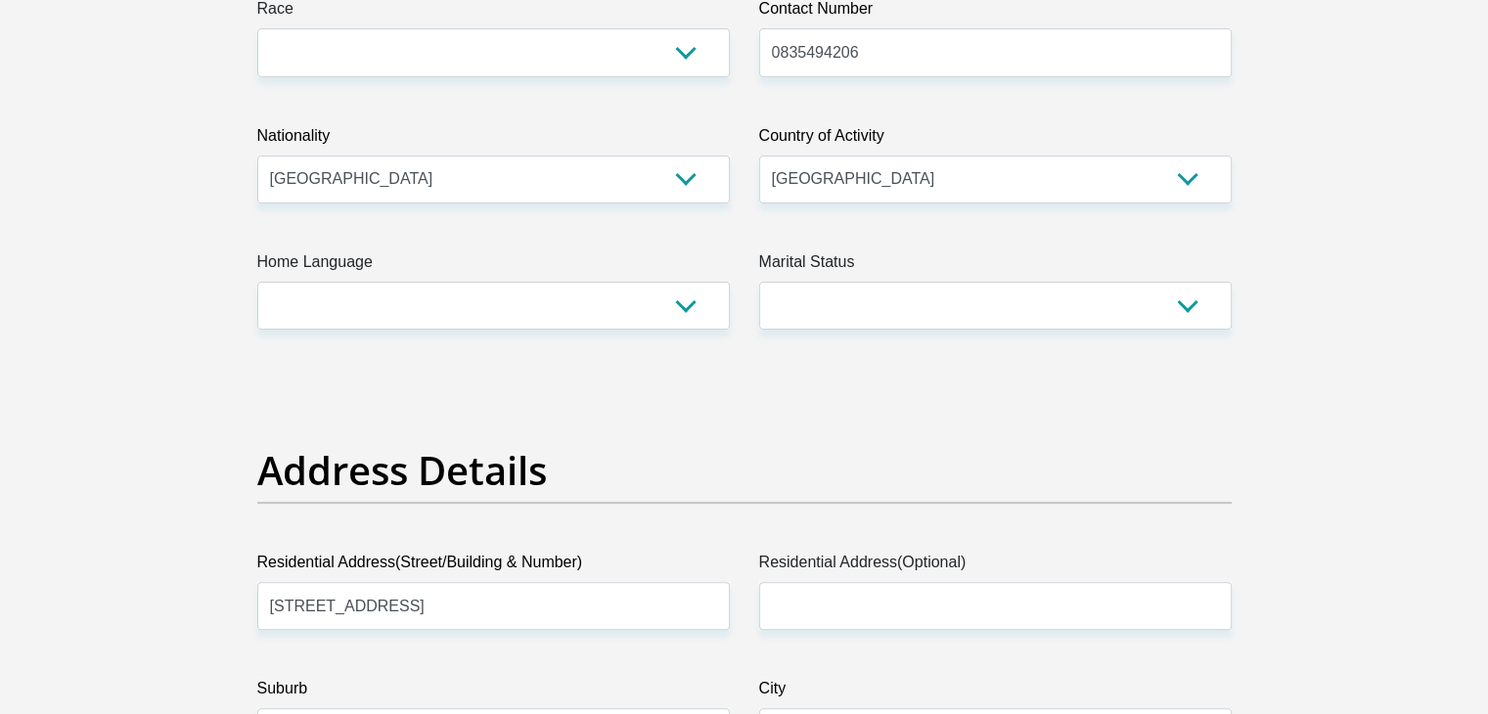
scroll to position [555, 0]
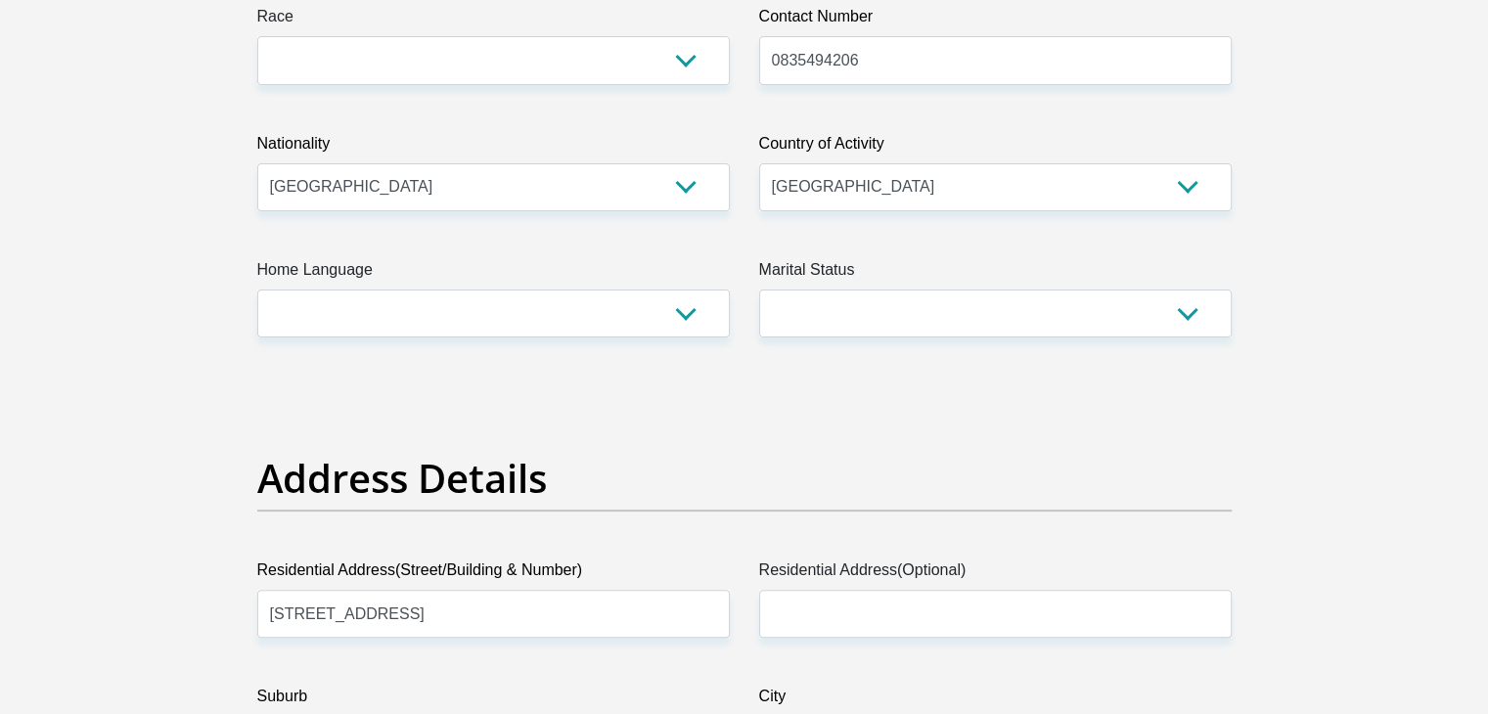
type input "4101270050083"
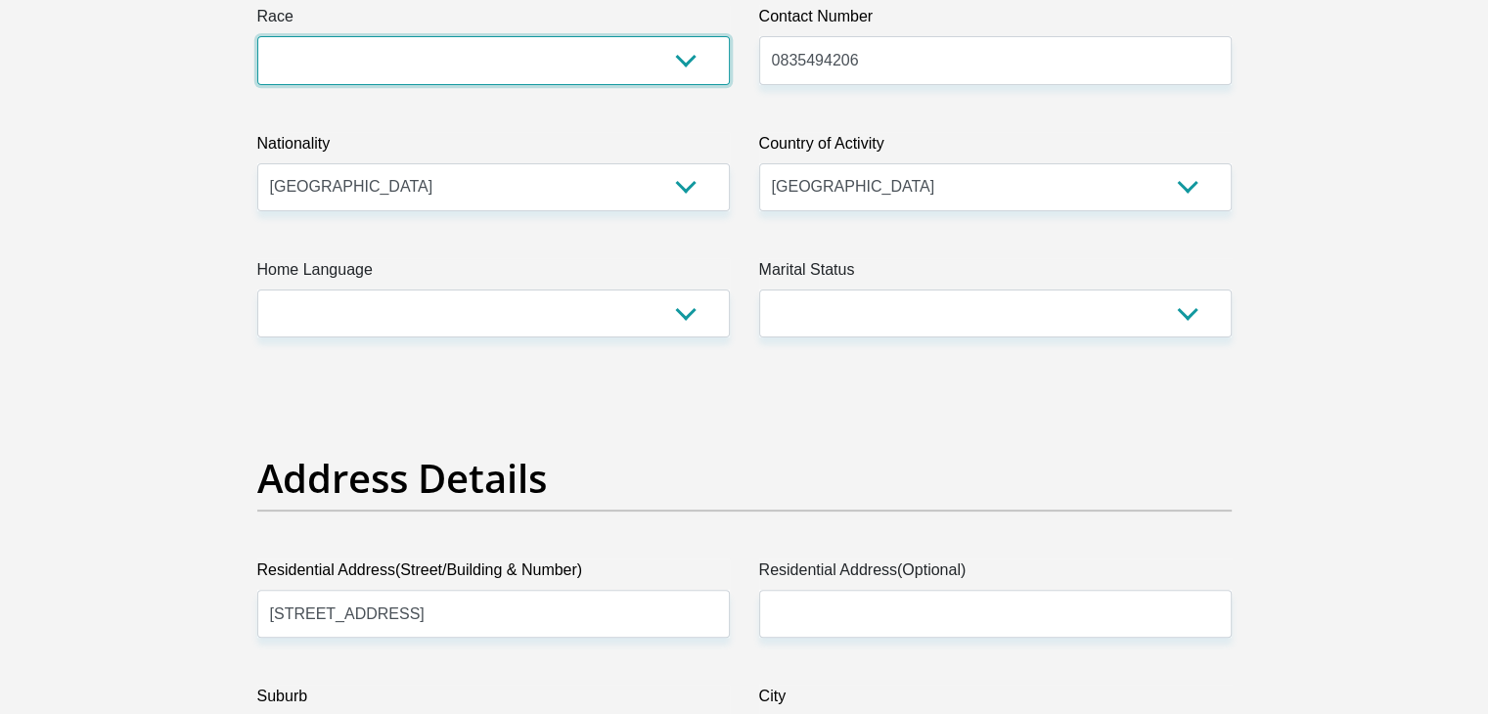
click at [650, 72] on select "Black Coloured Indian White Other" at bounding box center [493, 60] width 473 height 48
select select "2"
click at [257, 36] on select "Black Coloured Indian White Other" at bounding box center [493, 60] width 473 height 48
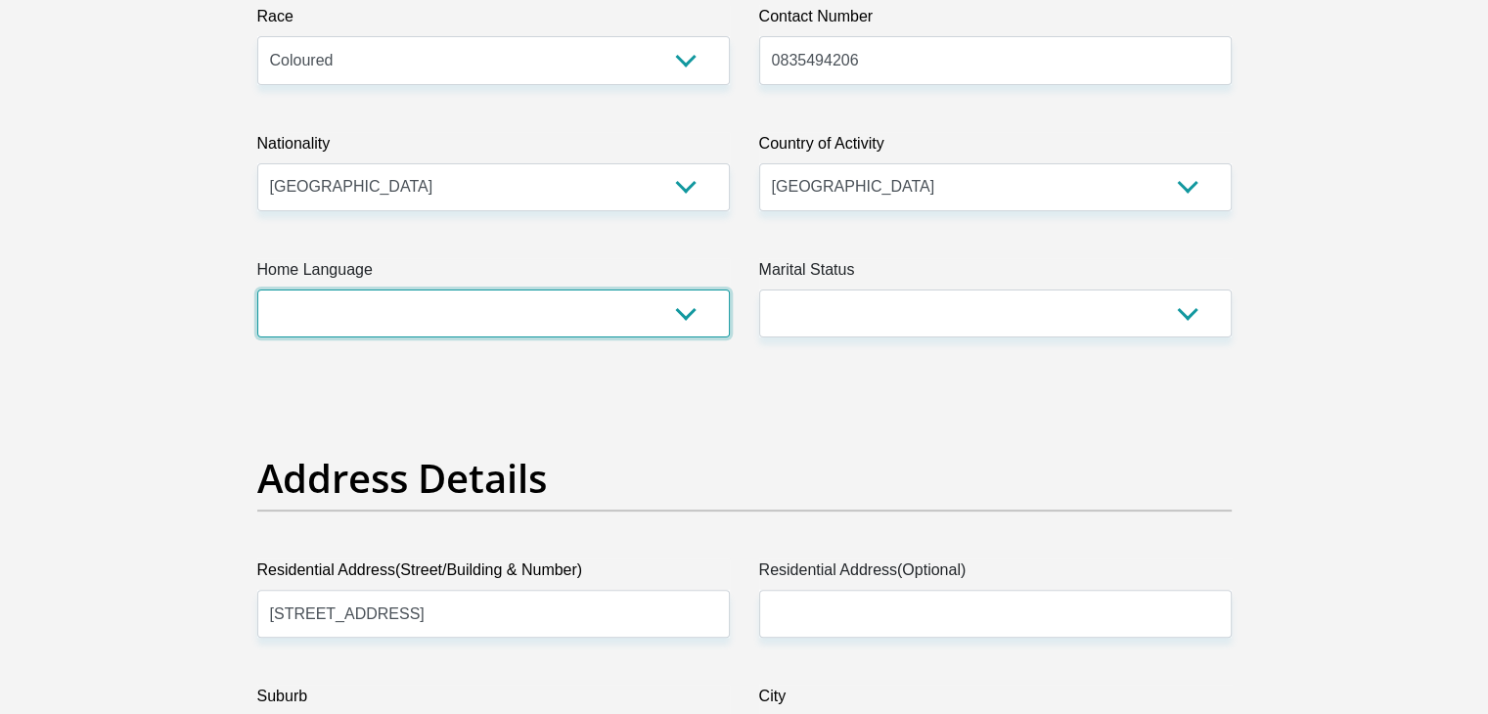
click at [659, 322] on select "Afrikaans English Sepedi South Ndebele Southern Sotho Swati Tsonga Tswana Venda…" at bounding box center [493, 314] width 473 height 48
select select "afr"
click at [257, 290] on select "Afrikaans English Sepedi South Ndebele Southern Sotho Swati Tsonga Tswana Venda…" at bounding box center [493, 314] width 473 height 48
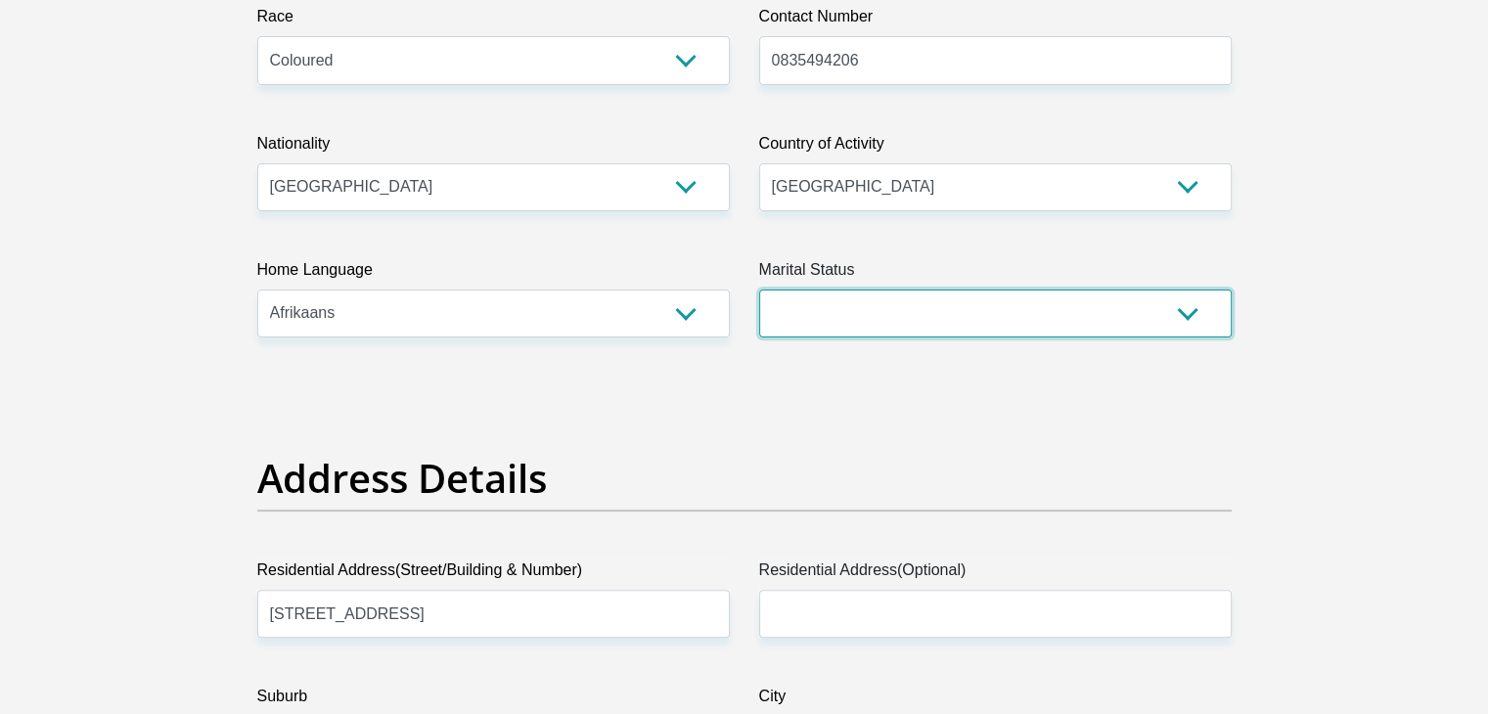
click at [810, 310] on select "Married ANC Single Divorced Widowed Married COP or Customary Law" at bounding box center [995, 314] width 473 height 48
select select "4"
click at [759, 290] on select "Married ANC Single Divorced Widowed Married COP or Customary Law" at bounding box center [995, 314] width 473 height 48
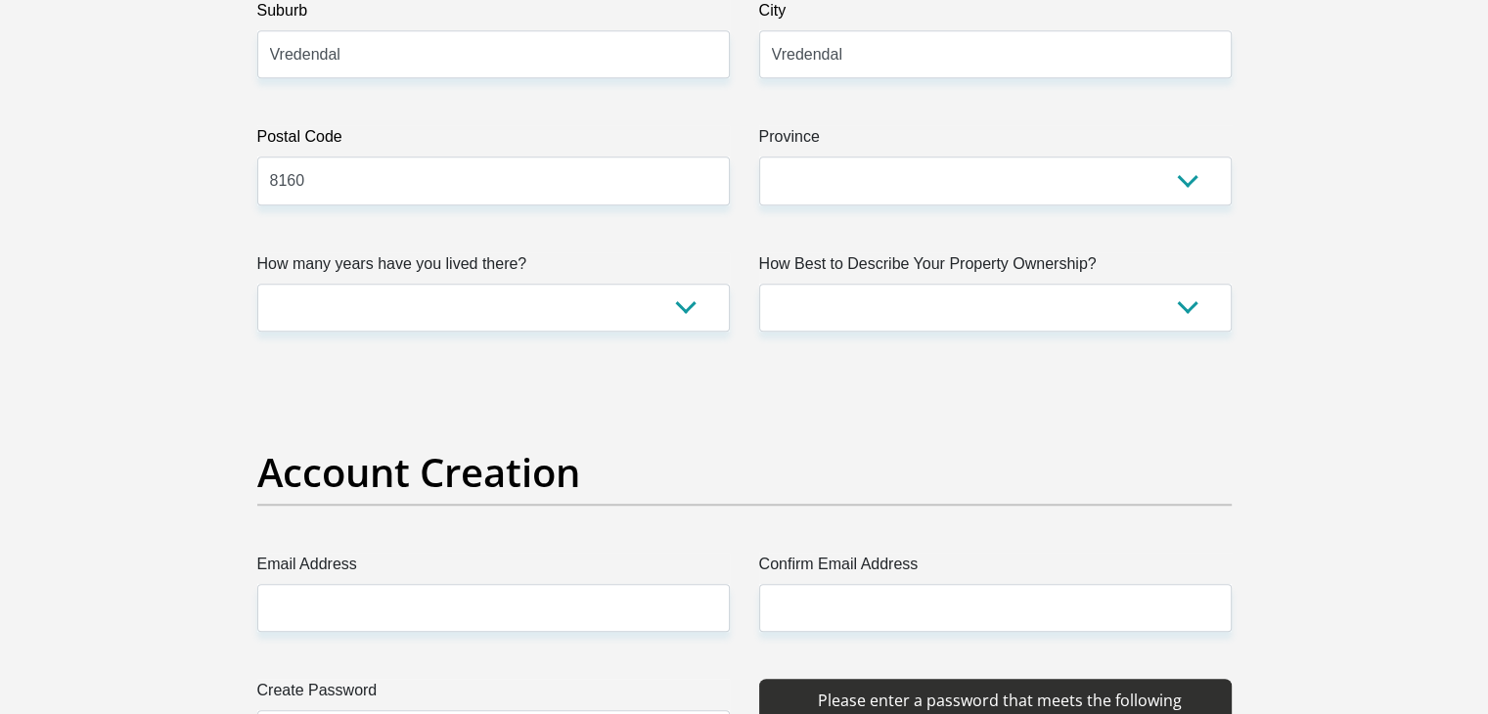
scroll to position [1193, 0]
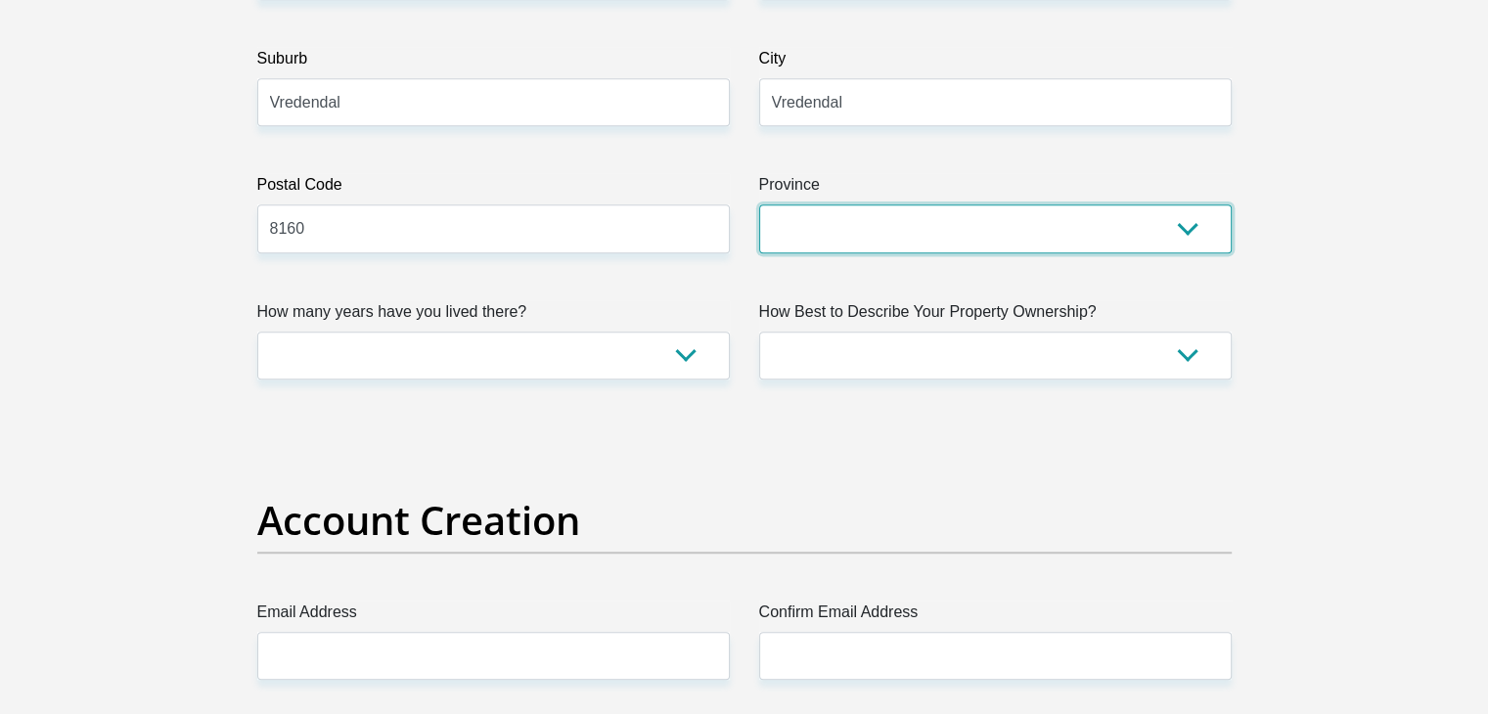
click at [1098, 244] on select "Eastern Cape Free State Gauteng KwaZulu-Natal Limpopo Mpumalanga Northern Cape …" at bounding box center [995, 228] width 473 height 48
select select "Western Cape"
click at [759, 204] on select "Eastern Cape Free State Gauteng KwaZulu-Natal Limpopo Mpumalanga Northern Cape …" at bounding box center [995, 228] width 473 height 48
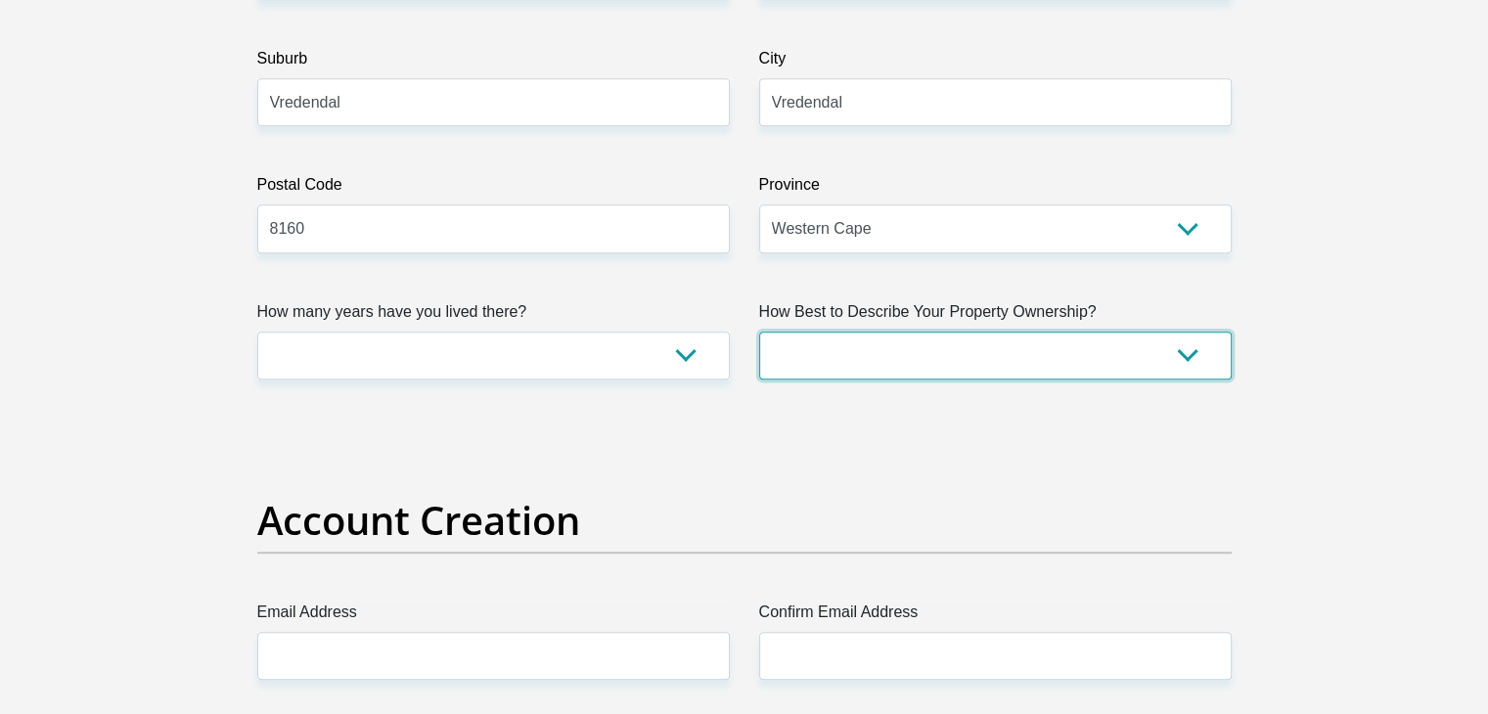
click at [876, 353] on select "Owned Rented Family Owned Company Dwelling" at bounding box center [995, 356] width 473 height 48
select select "Owned"
click at [759, 332] on select "Owned Rented Family Owned Company Dwelling" at bounding box center [995, 356] width 473 height 48
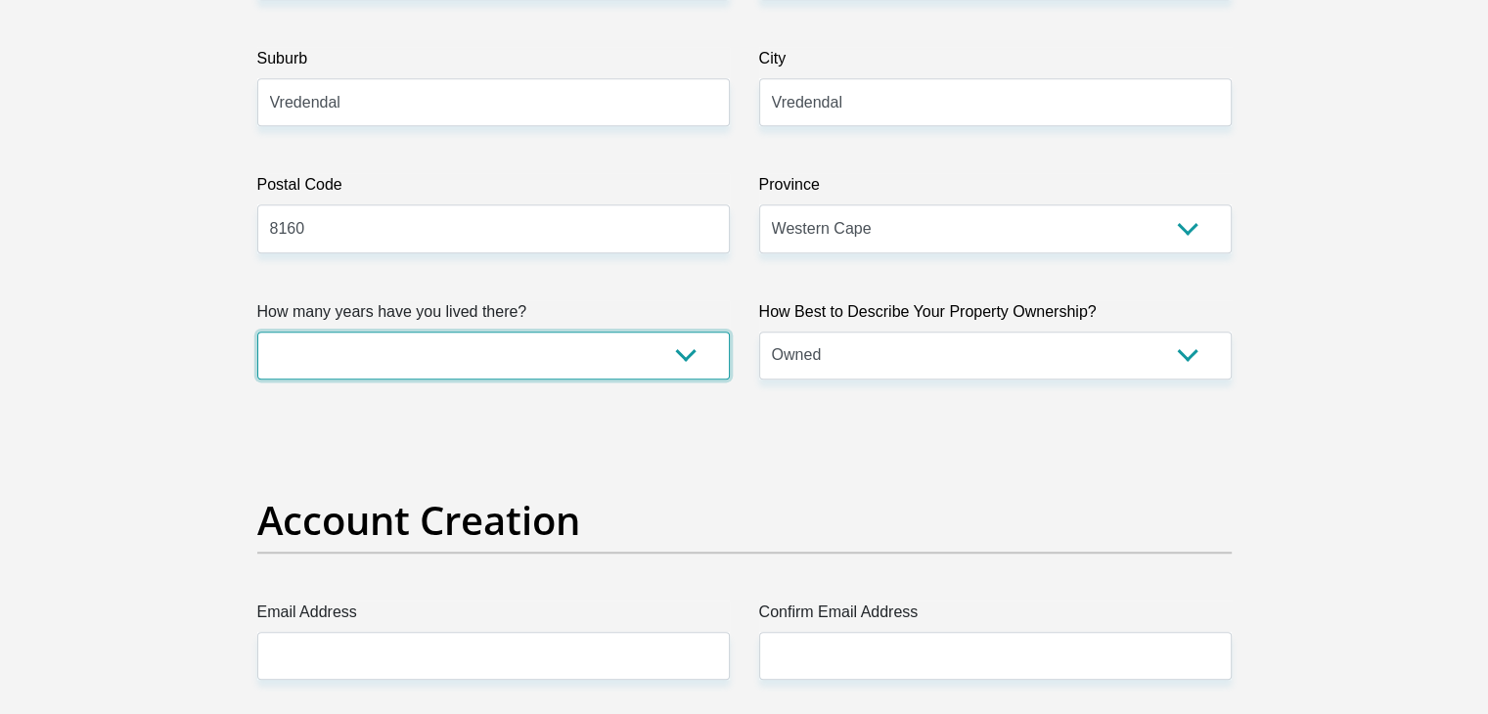
click at [567, 355] on select "less than 1 year 1-3 years 3-5 years 5+ years" at bounding box center [493, 356] width 473 height 48
select select "5"
click at [257, 332] on select "less than 1 year 1-3 years 3-5 years 5+ years" at bounding box center [493, 356] width 473 height 48
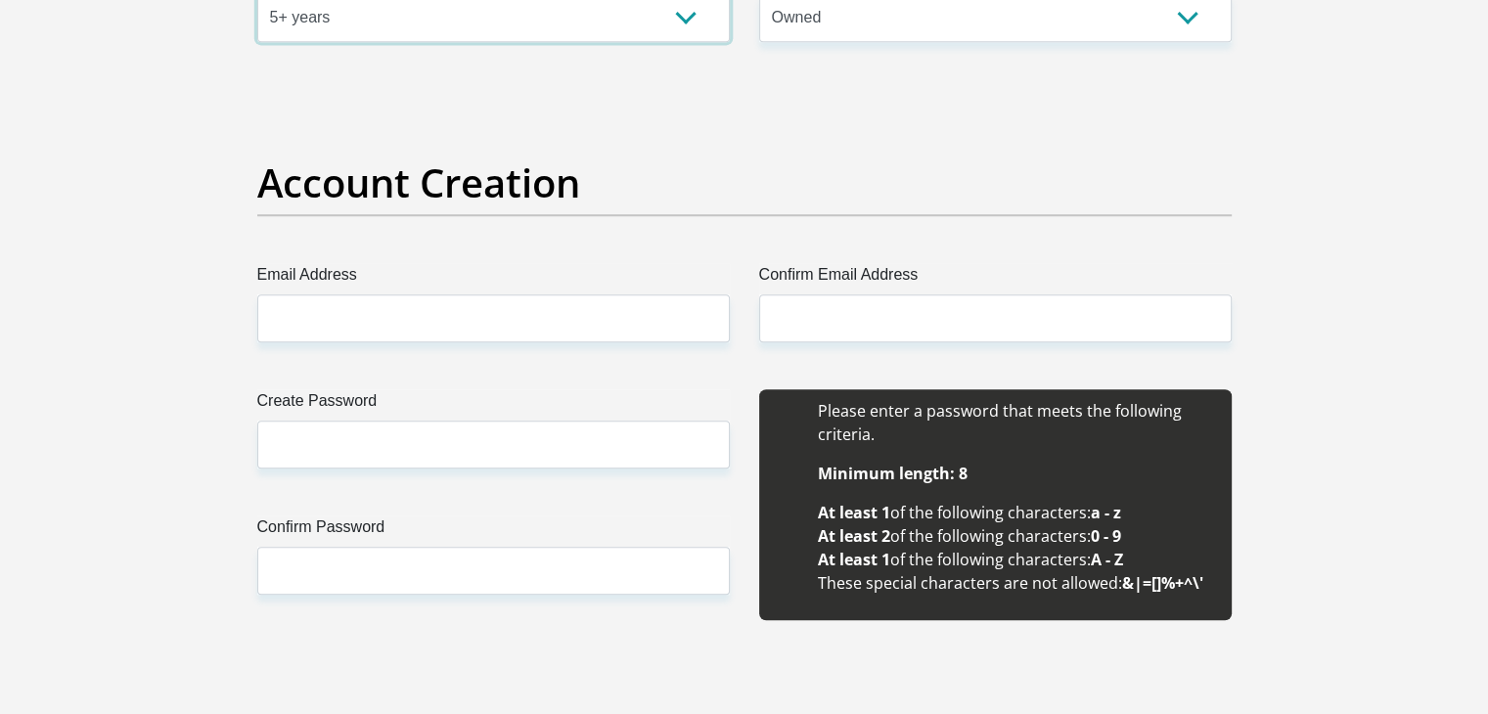
scroll to position [1538, 0]
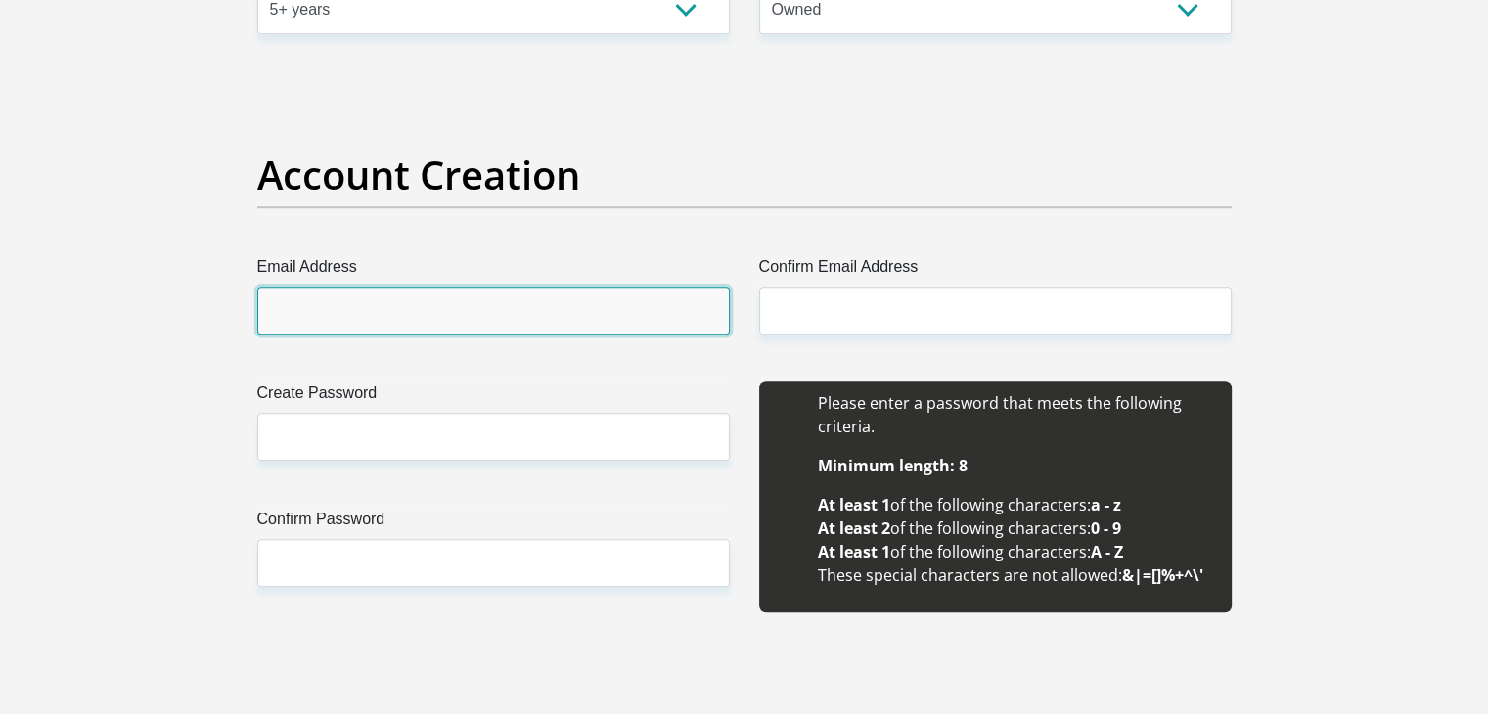
click at [411, 314] on input "Email Address" at bounding box center [493, 311] width 473 height 48
type input "leukesgetruida@gmail.com"
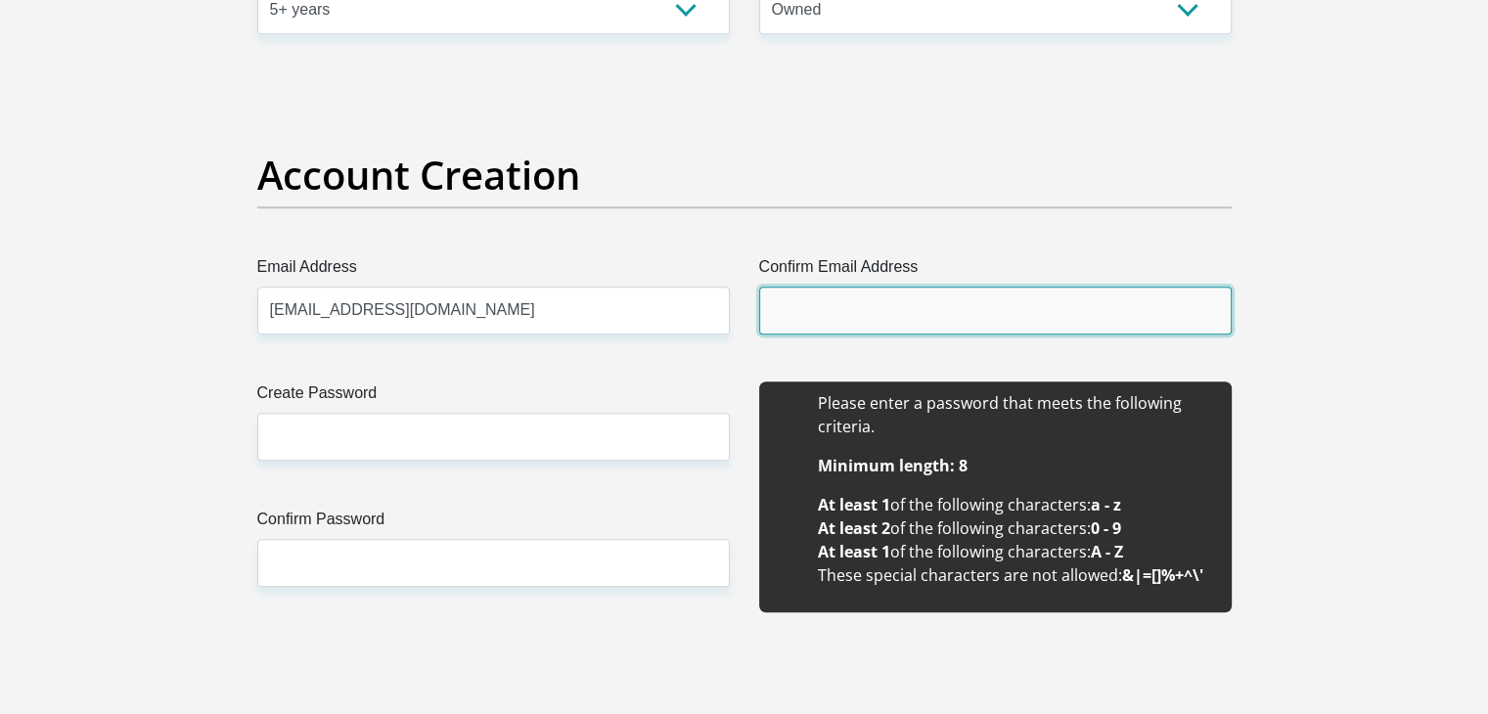
type input "leukesgetruida@gmail.com"
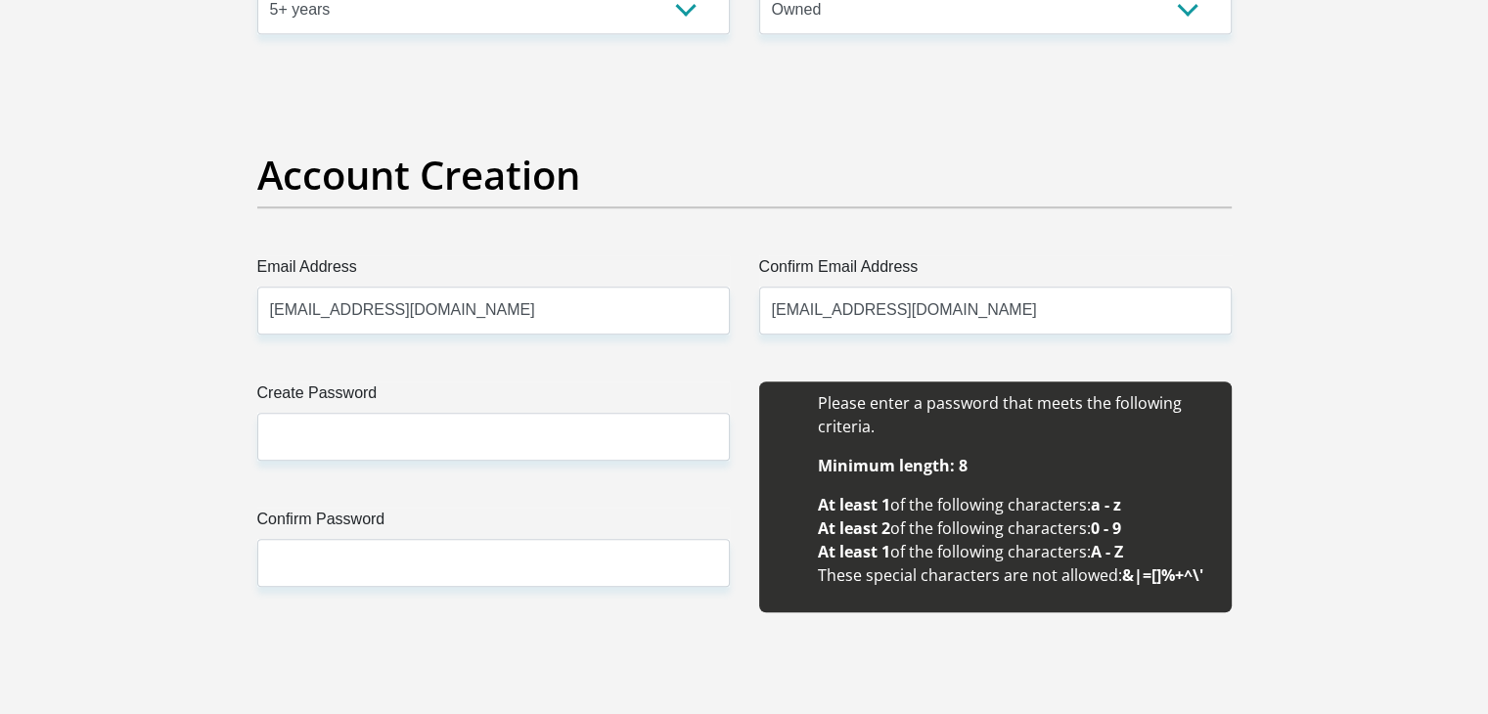
type input "Gertruida"
type input "Leukes"
type input "0835494206"
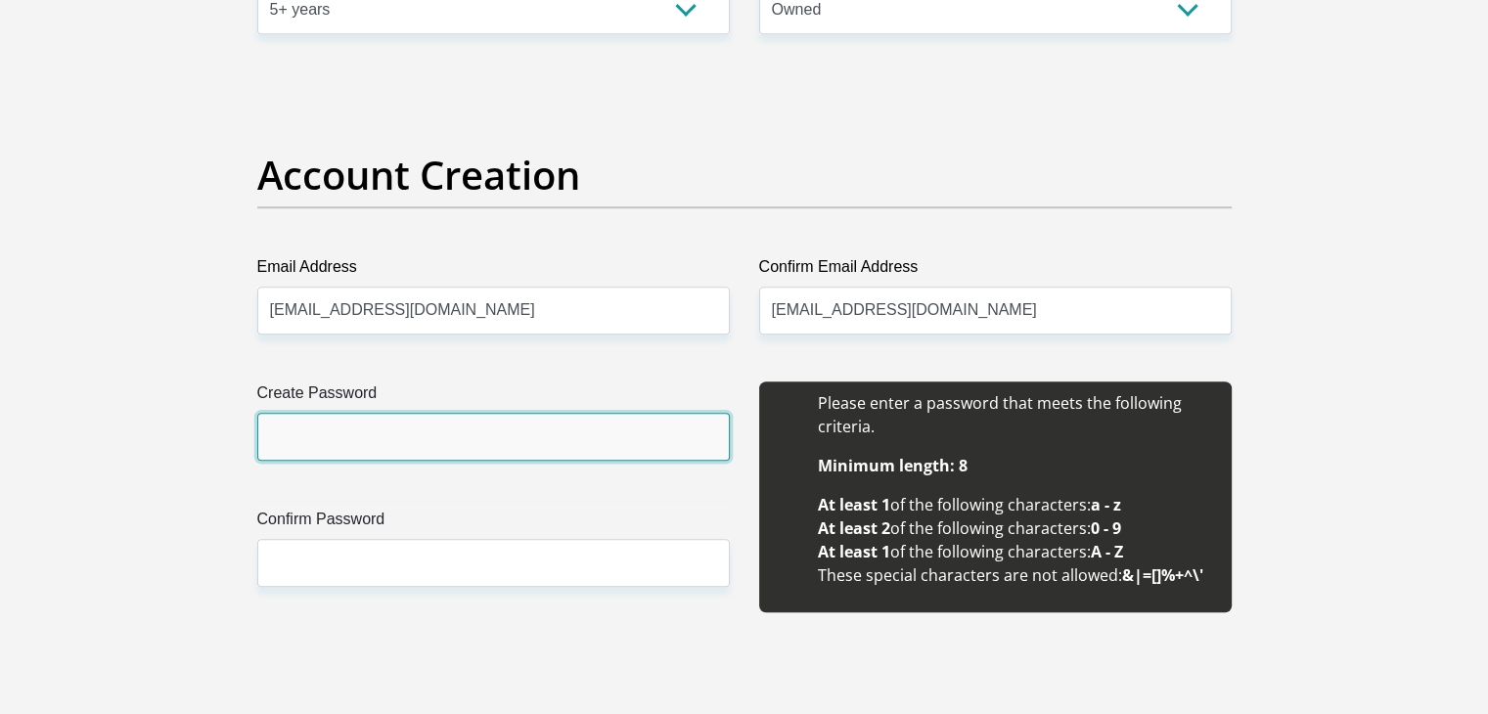
click at [346, 447] on input "Create Password" at bounding box center [493, 437] width 473 height 48
click at [332, 432] on input "Create Password" at bounding box center [493, 437] width 473 height 48
type input "K"
type input "Travor23Marten"
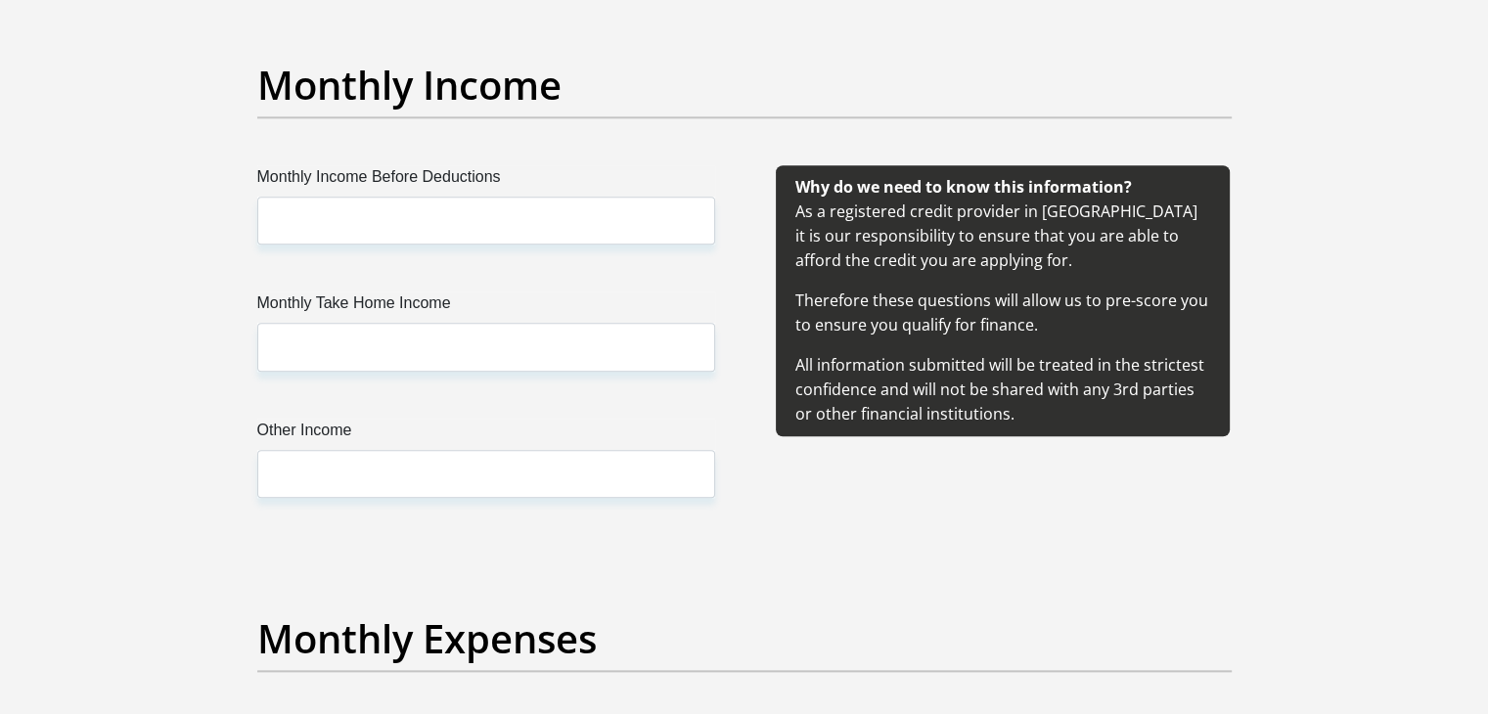
scroll to position [2350, 0]
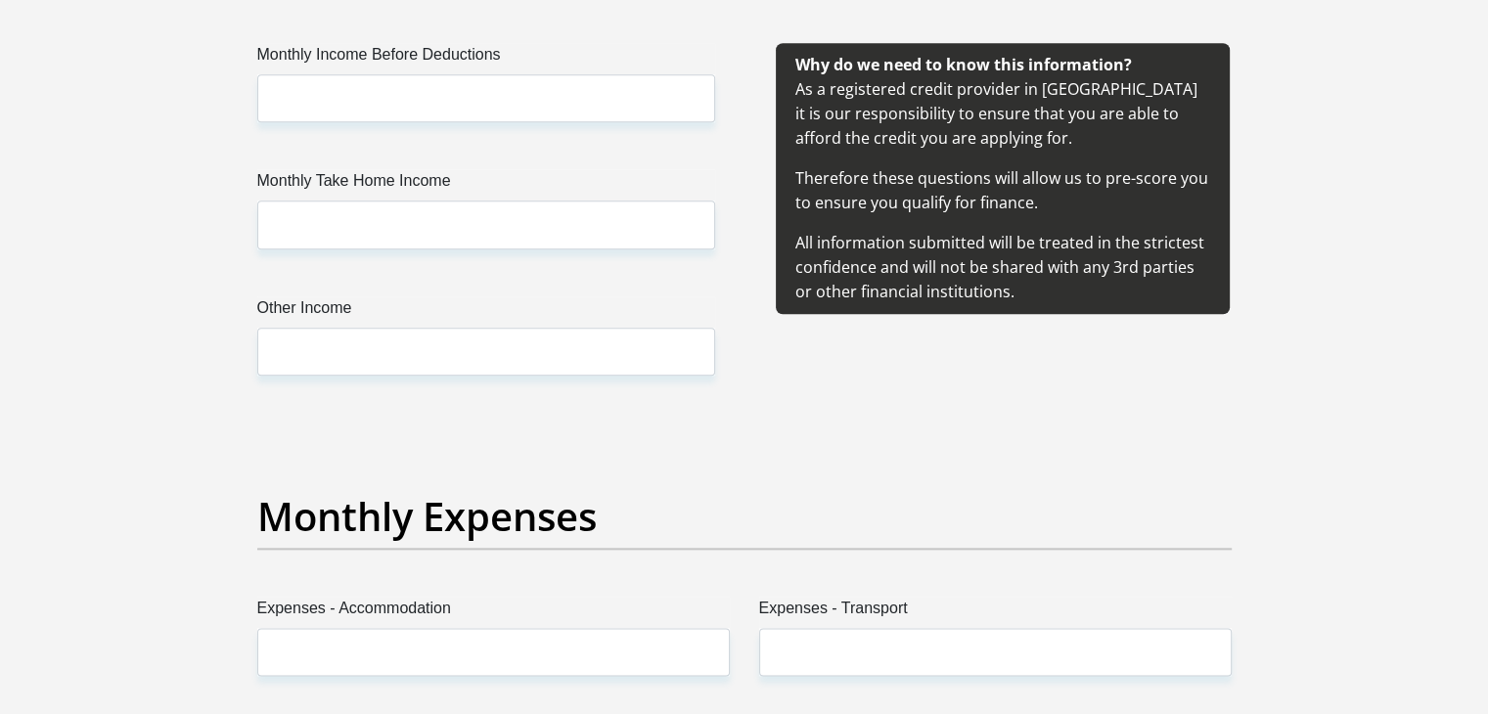
type input "Travor23Marten"
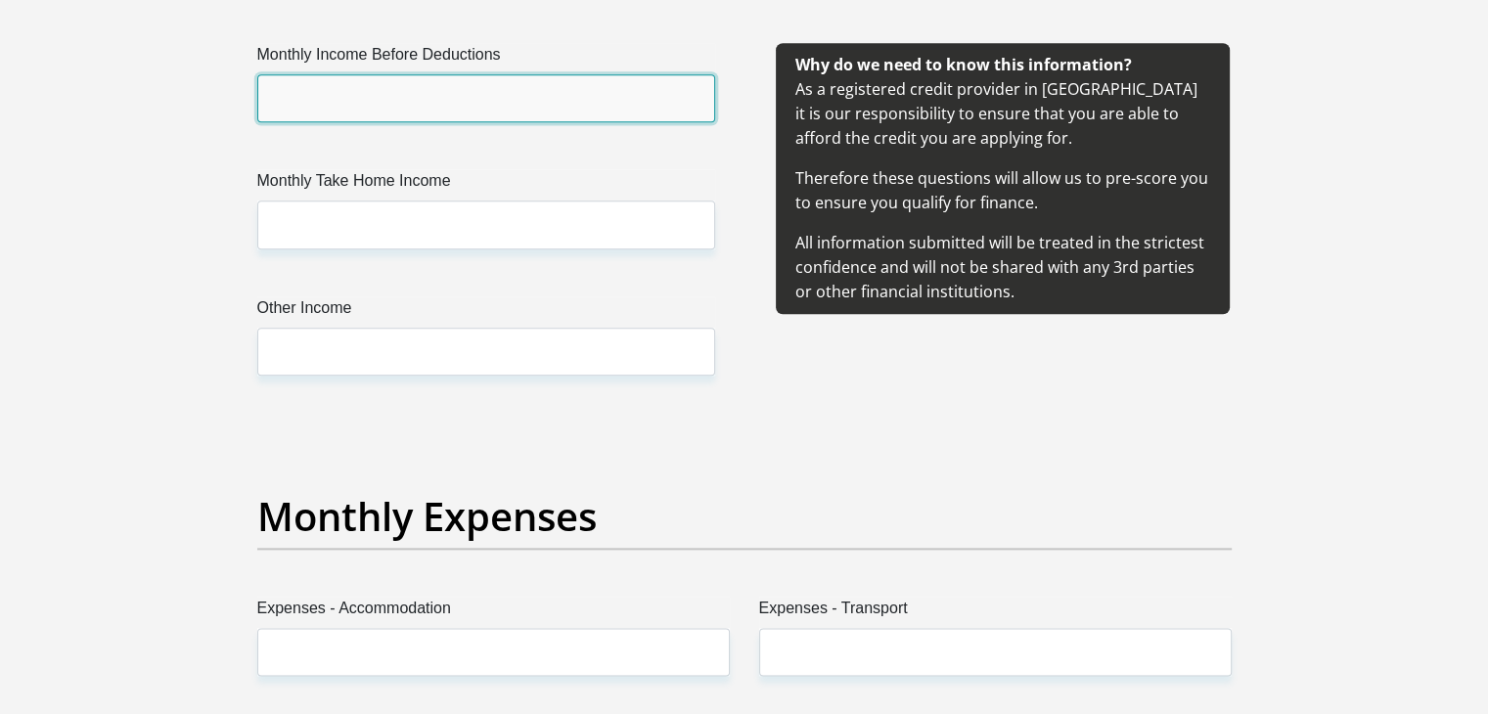
click at [404, 95] on input "Monthly Income Before Deductions" at bounding box center [486, 98] width 458 height 48
type input "35000"
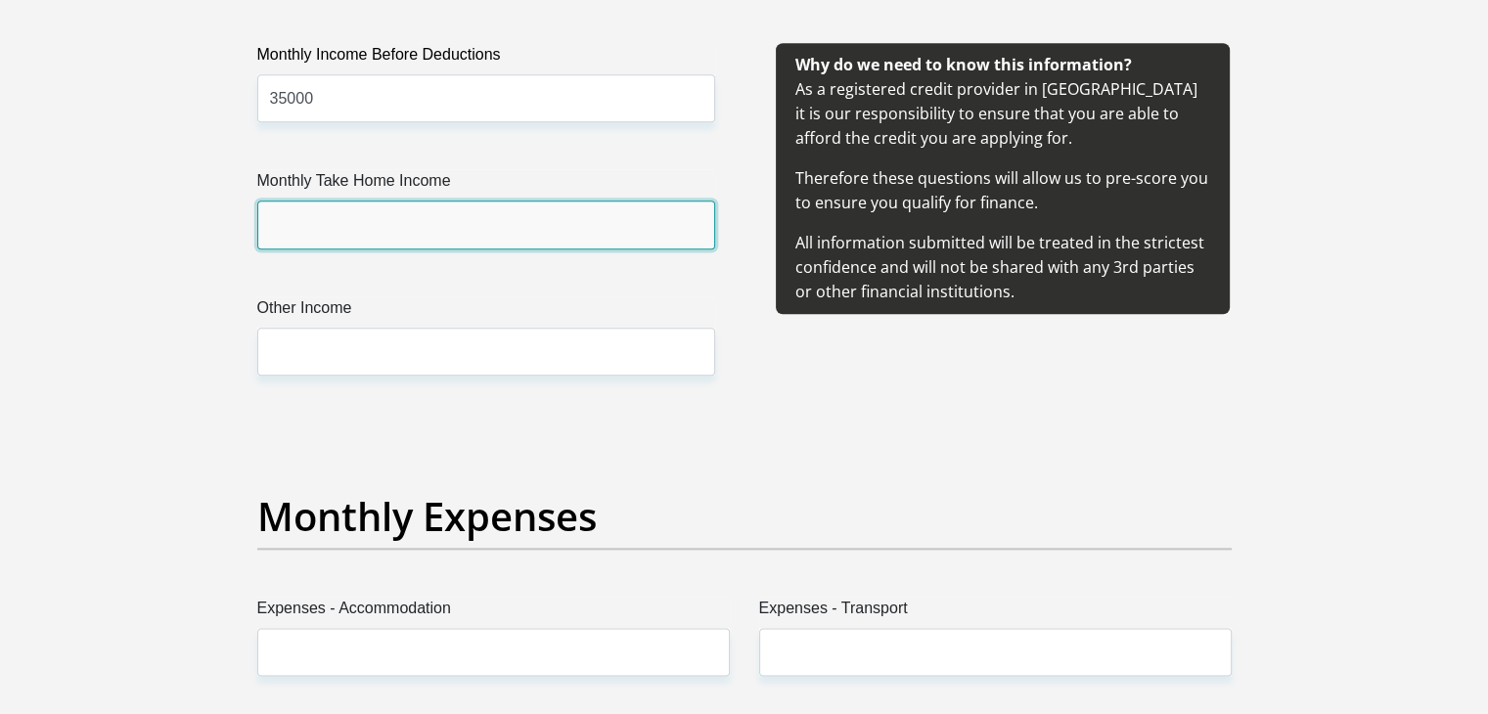
click at [351, 237] on input "Monthly Take Home Income" at bounding box center [486, 225] width 458 height 48
type input "3"
type input "25000"
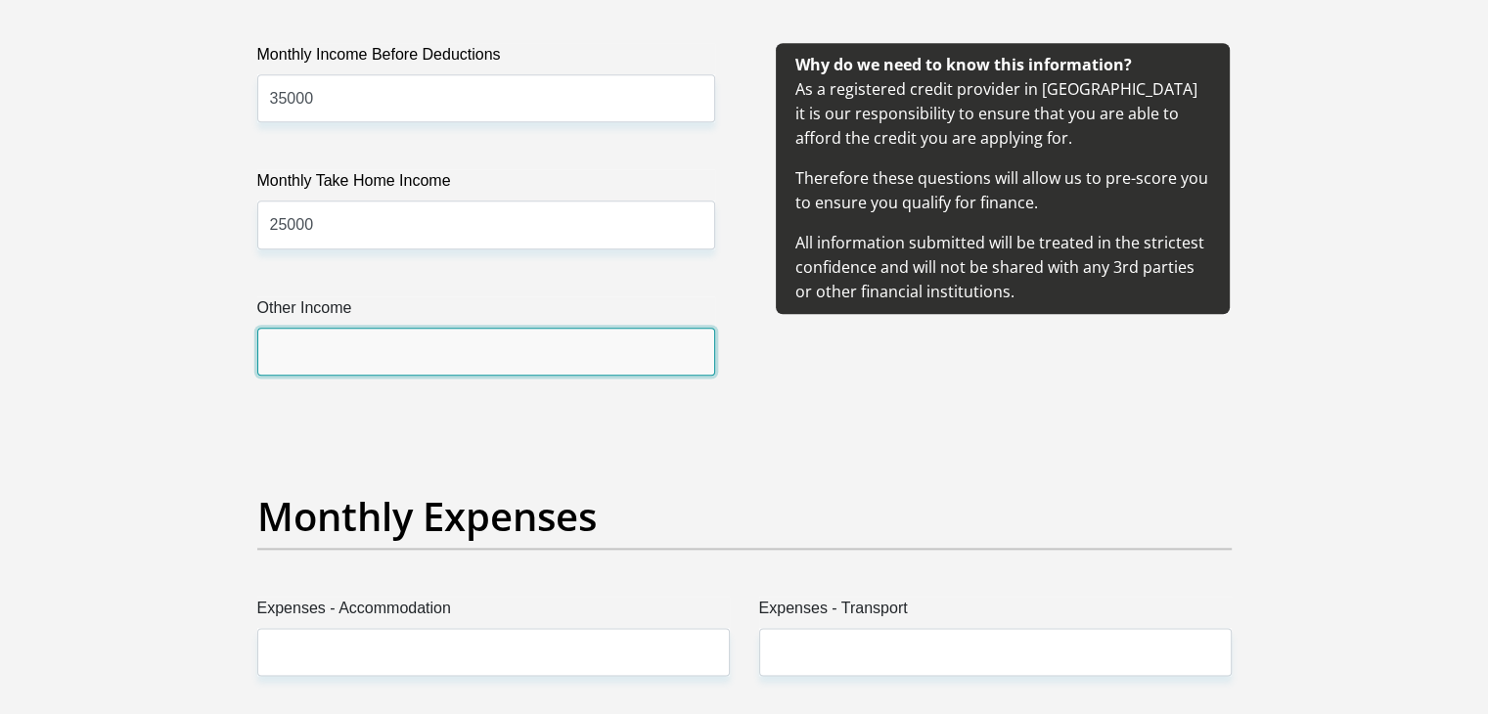
click at [348, 347] on input "Other Income" at bounding box center [486, 352] width 458 height 48
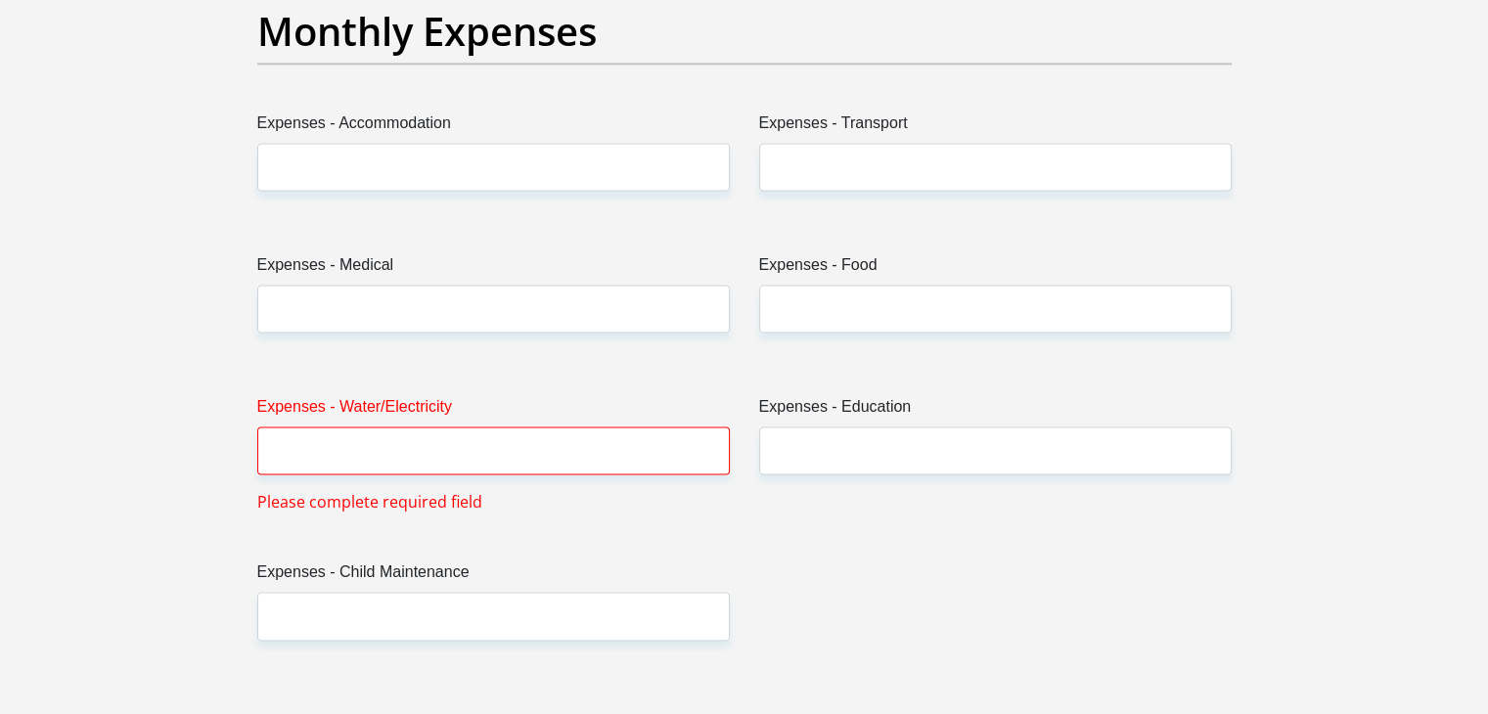
scroll to position [2861, 0]
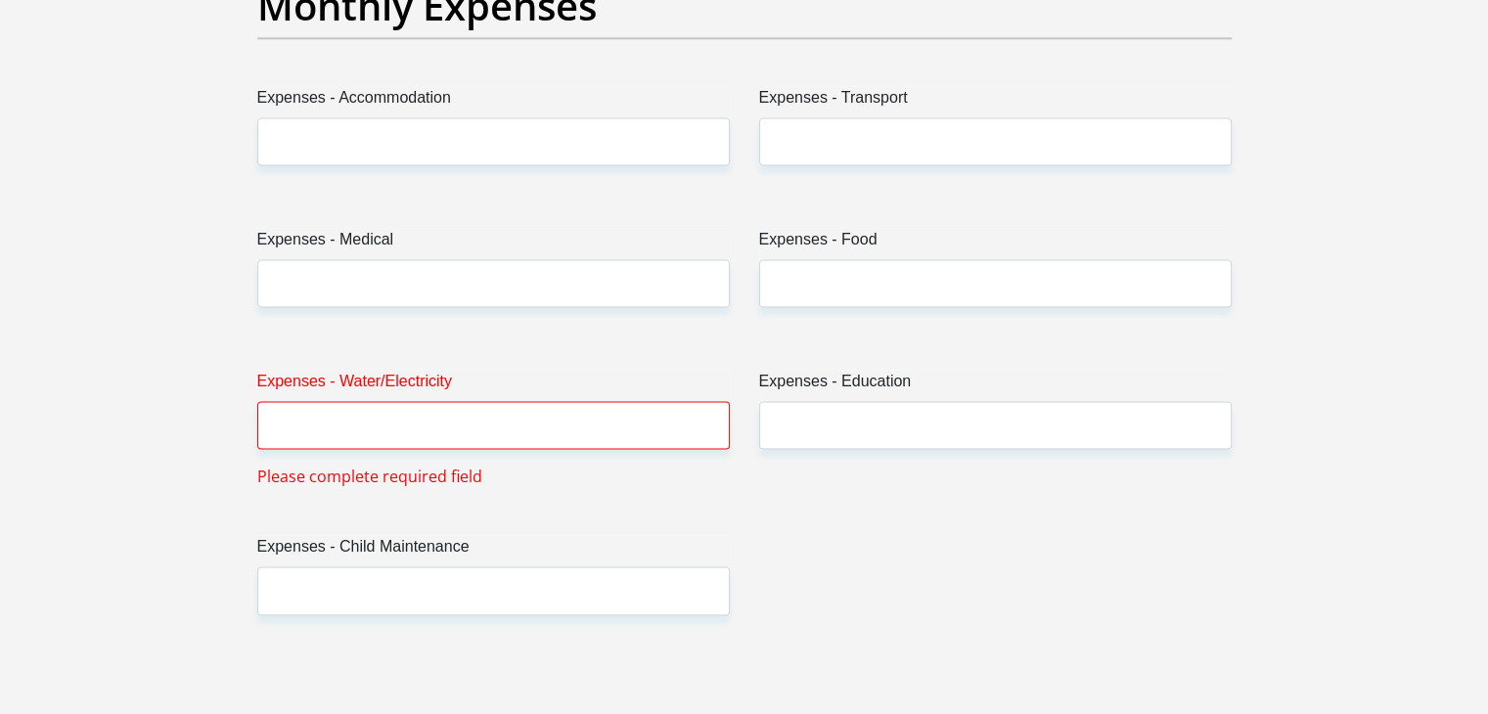
type input "0"
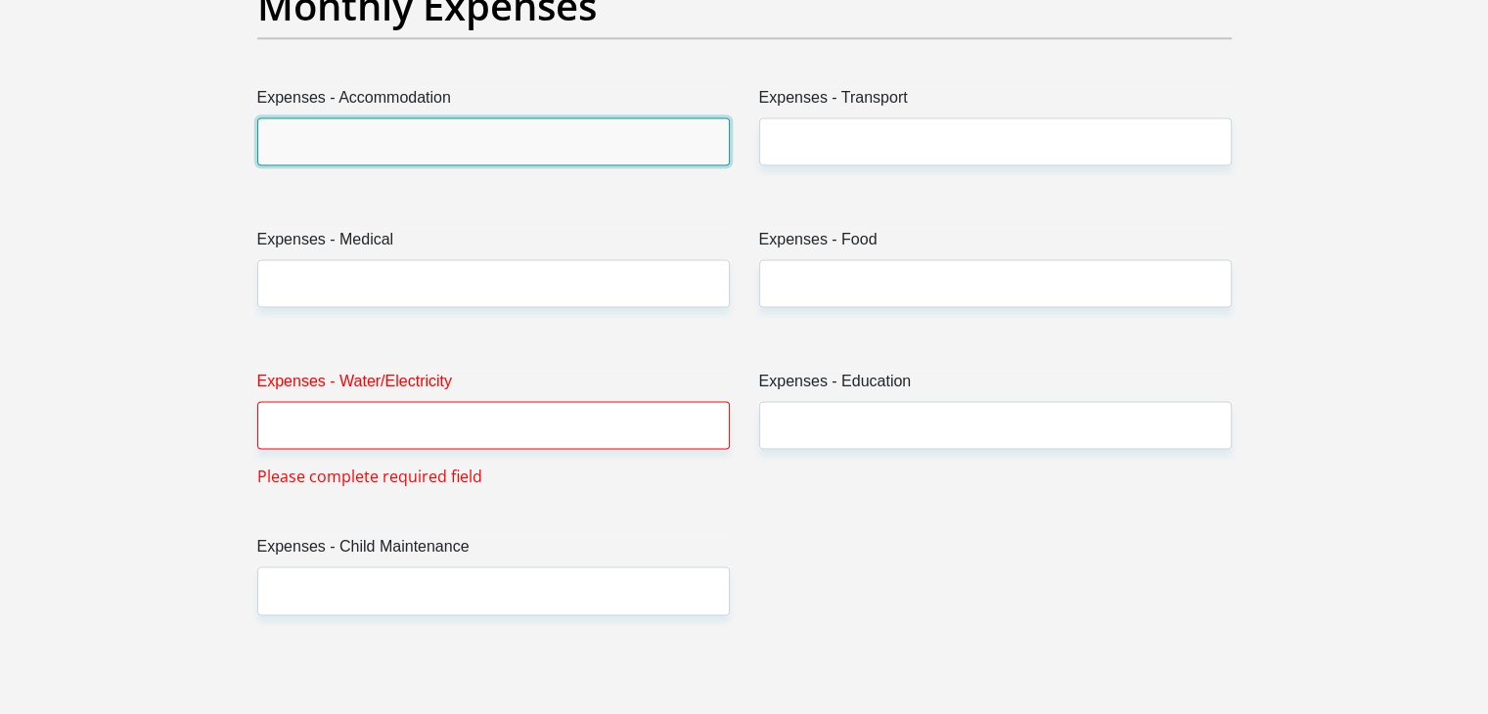
click at [387, 129] on input "Expenses - Accommodation" at bounding box center [493, 141] width 473 height 48
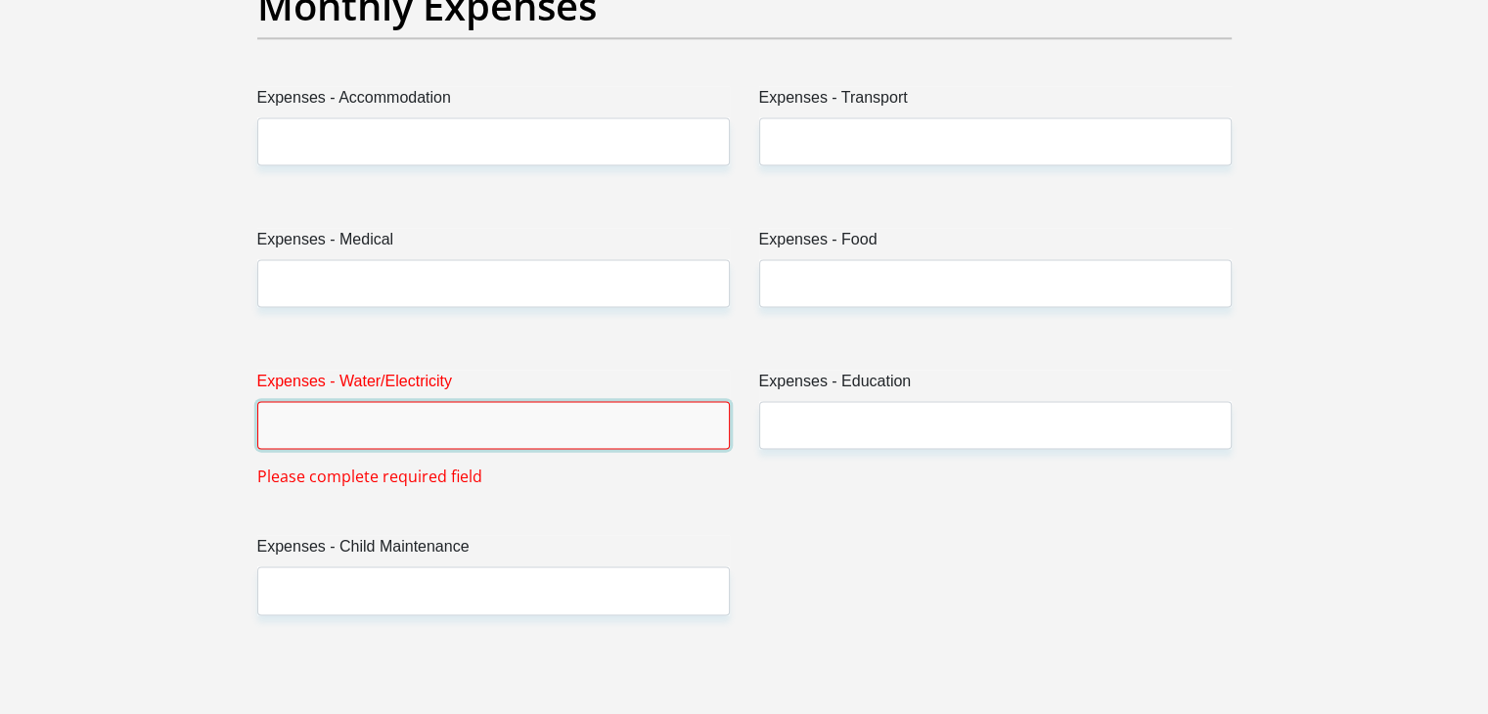
click at [320, 434] on input "Expenses - Water/Electricity" at bounding box center [493, 425] width 473 height 48
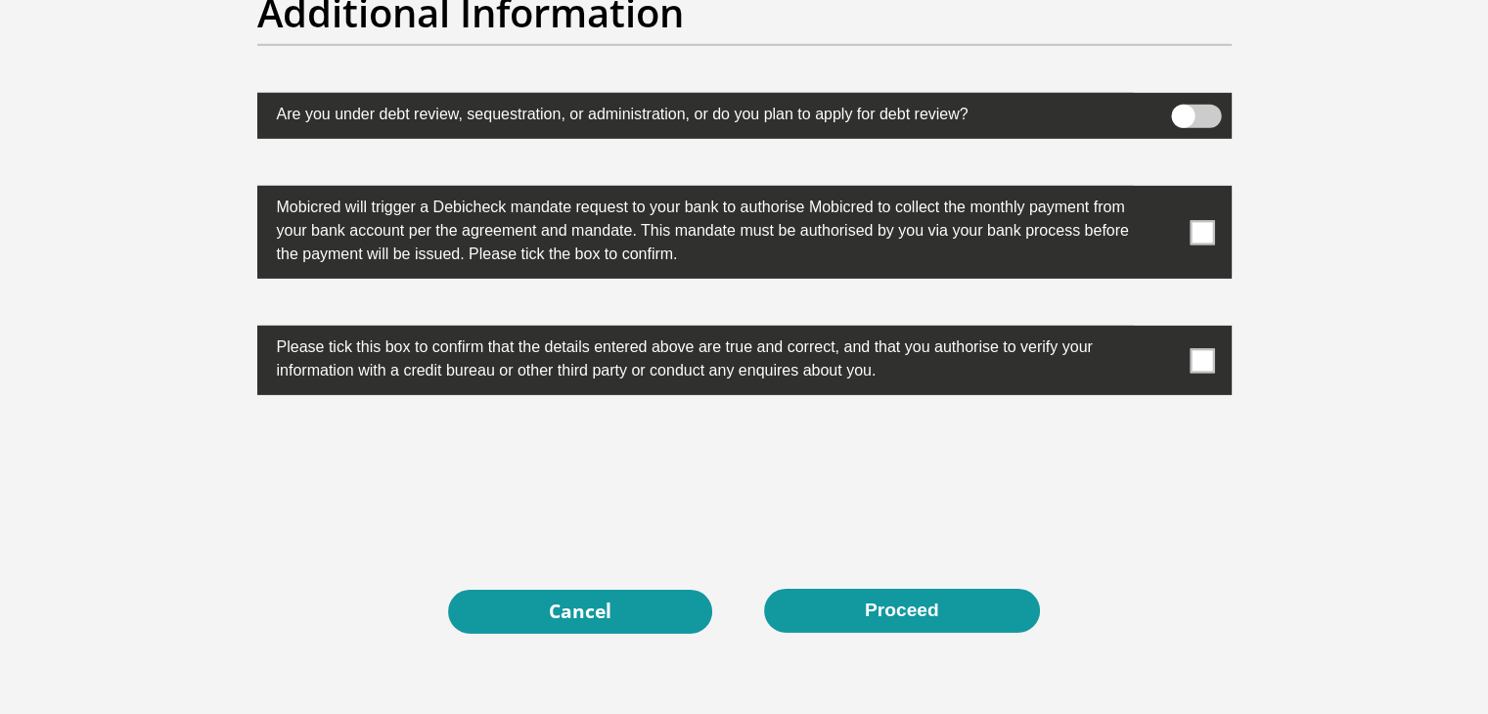
scroll to position [6302, 0]
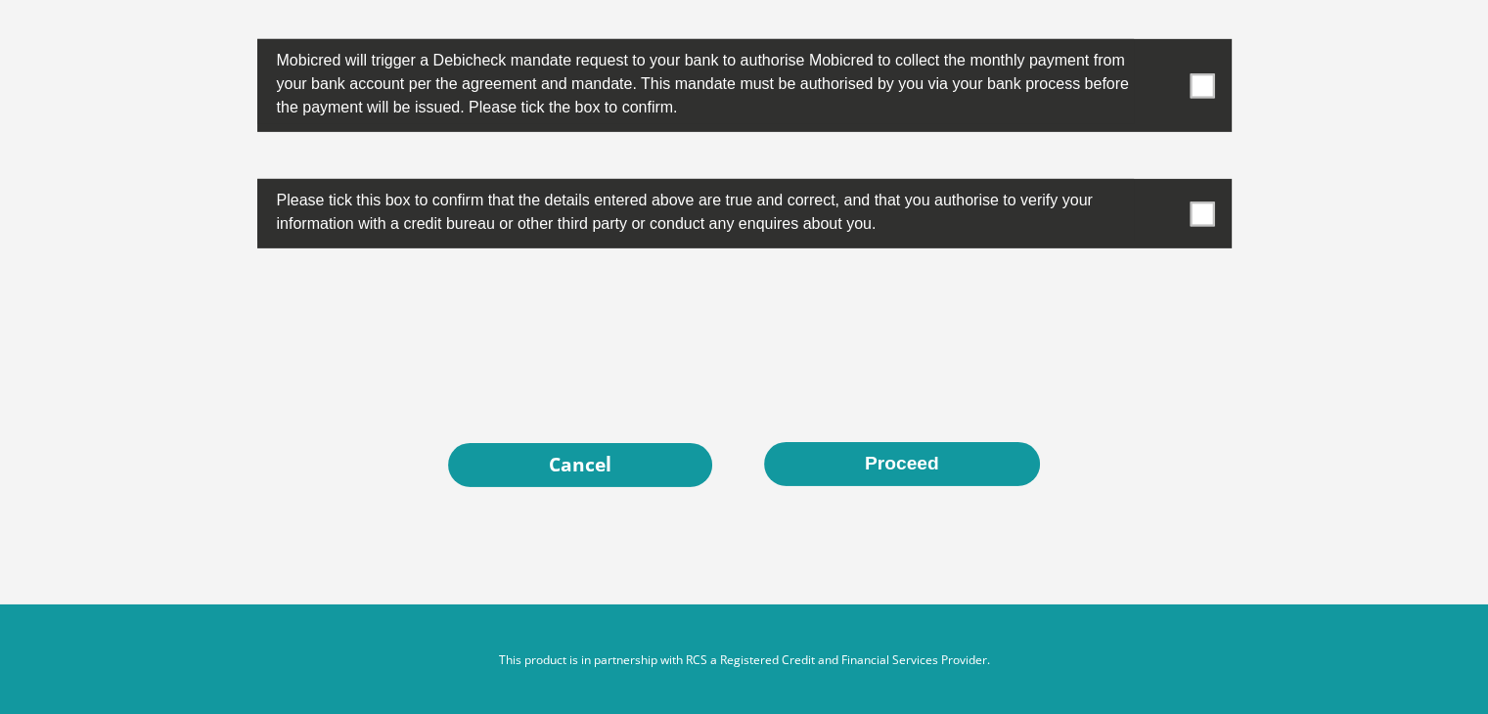
type input "2500"
drag, startPoint x: 1414, startPoint y: 686, endPoint x: 1502, endPoint y: 661, distance: 91.4
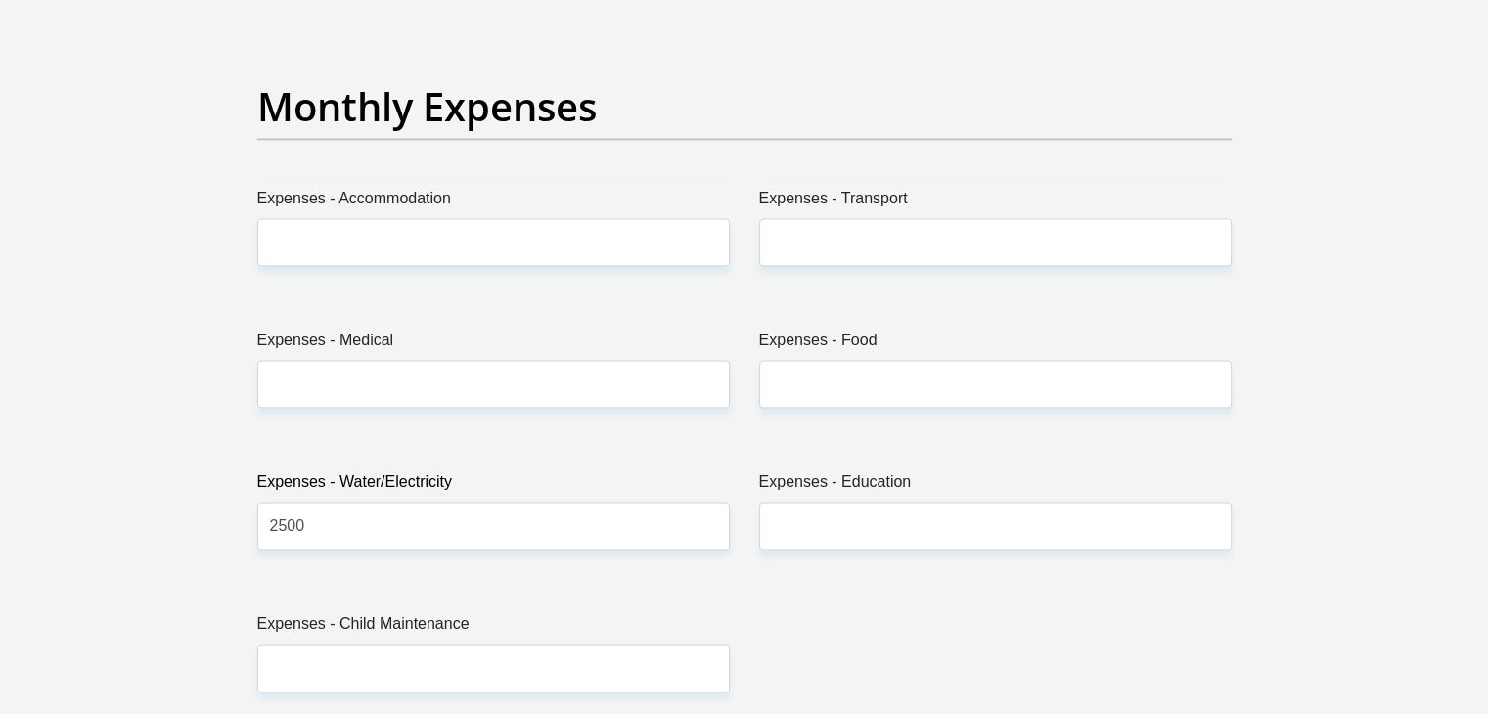
scroll to position [2768, 0]
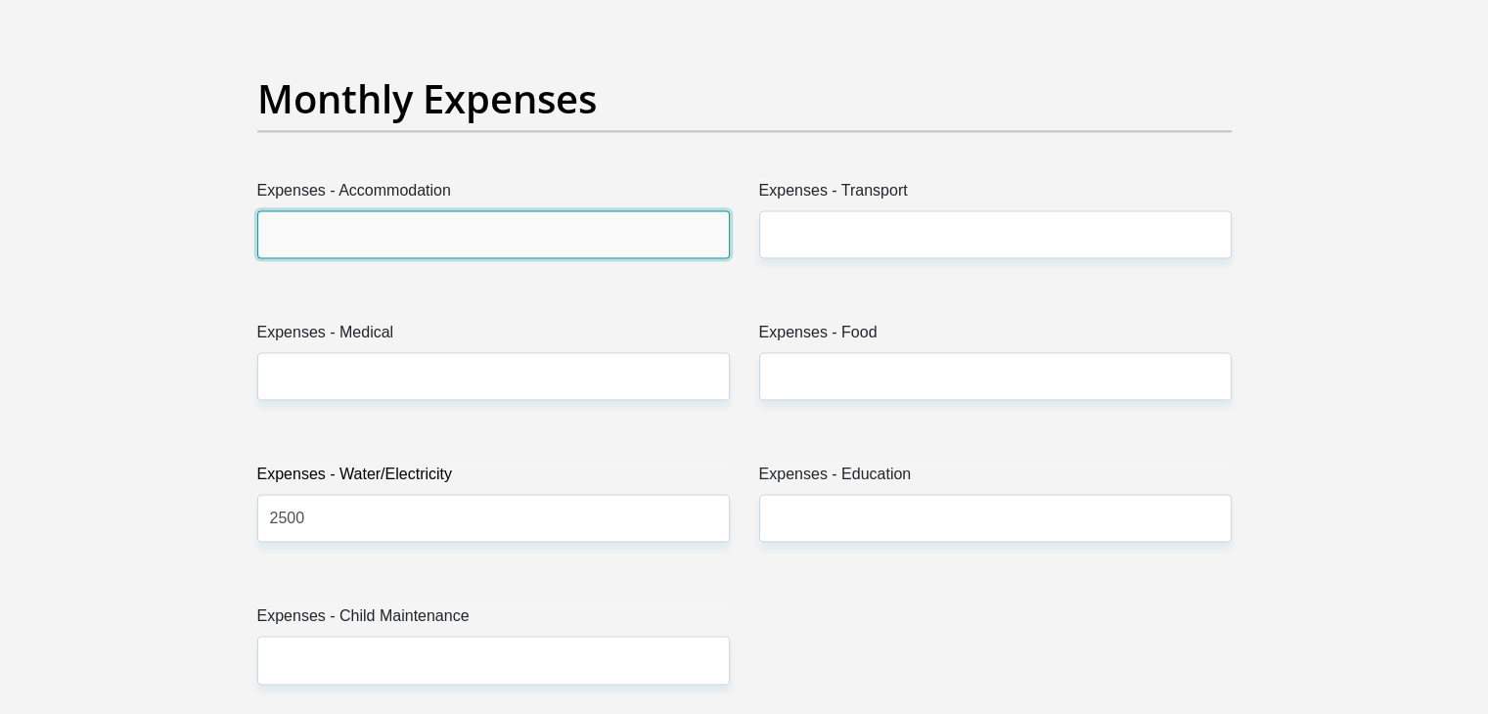
click at [607, 244] on input "Expenses - Accommodation" at bounding box center [493, 234] width 473 height 48
type input "0"
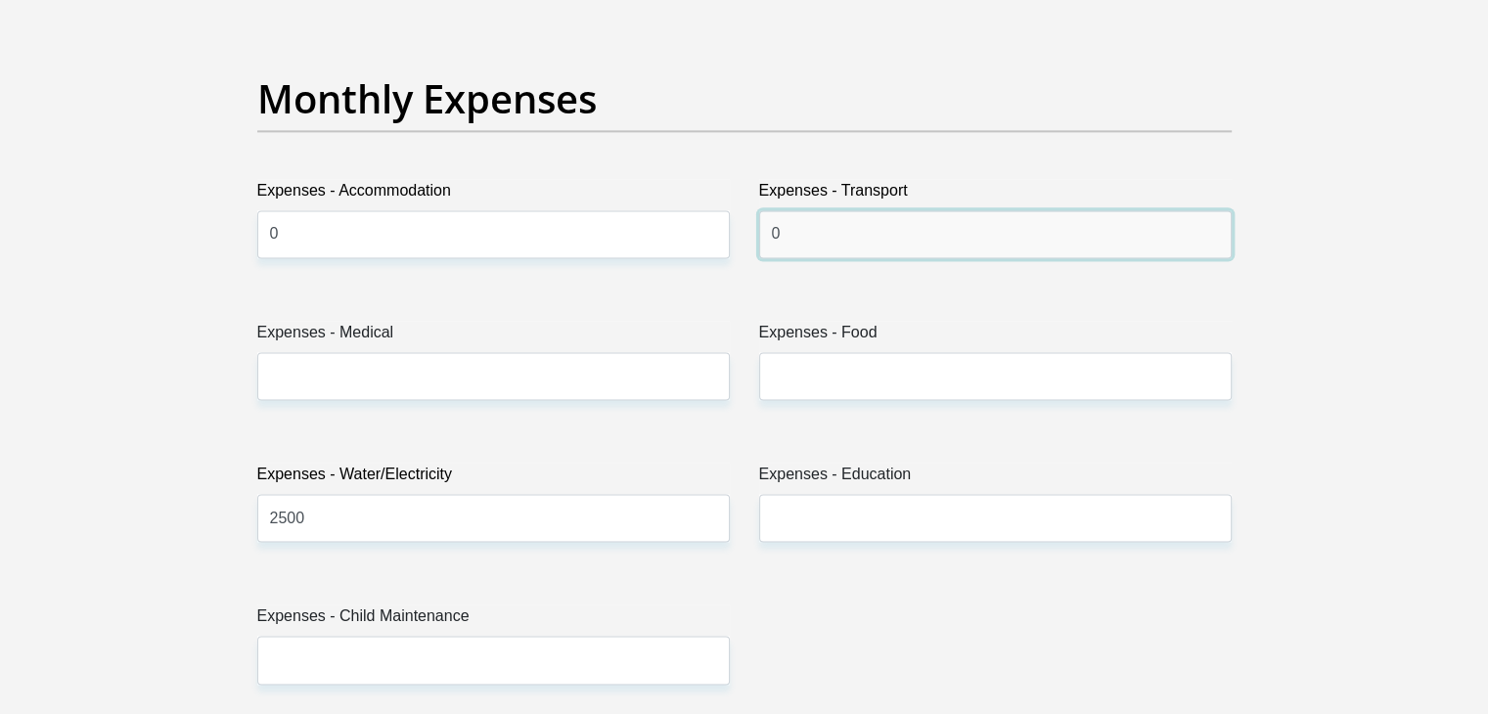
type input "0"
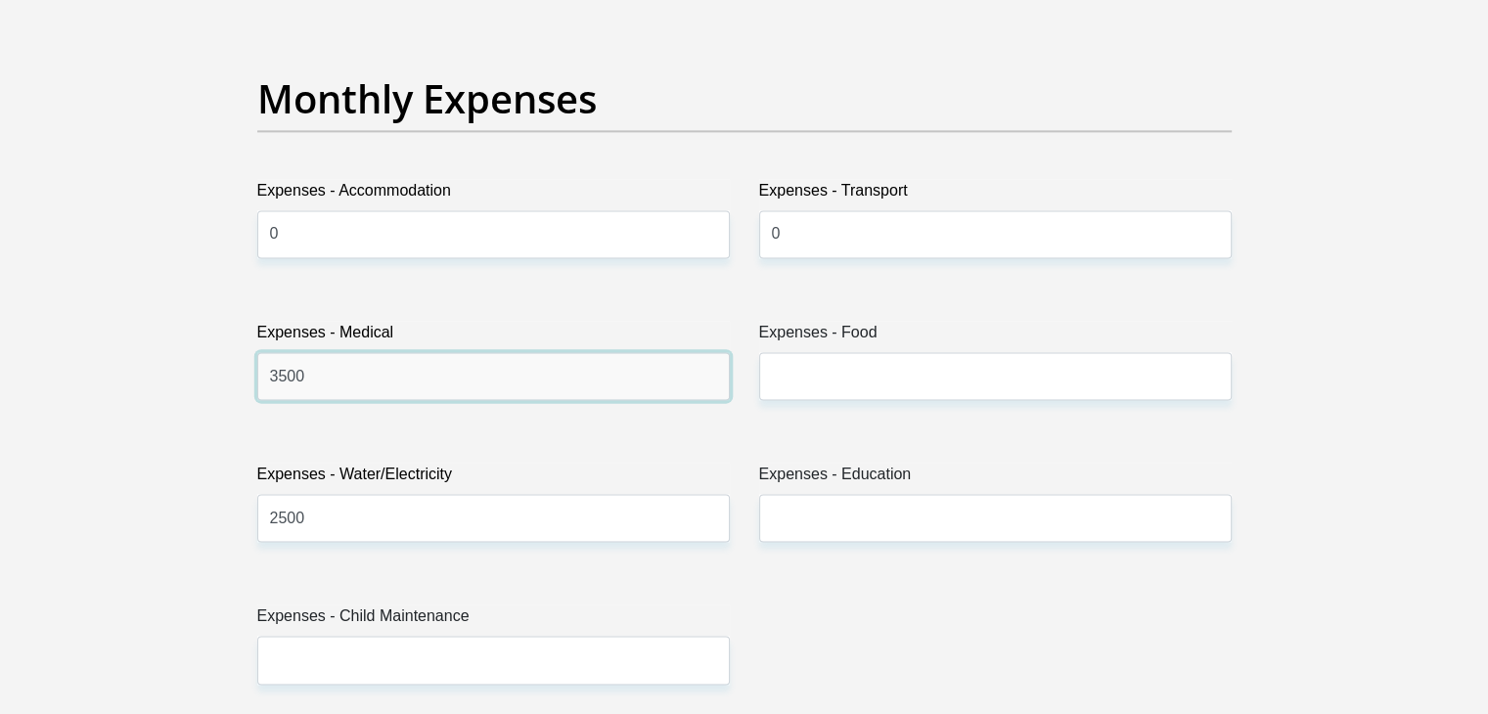
type input "3500"
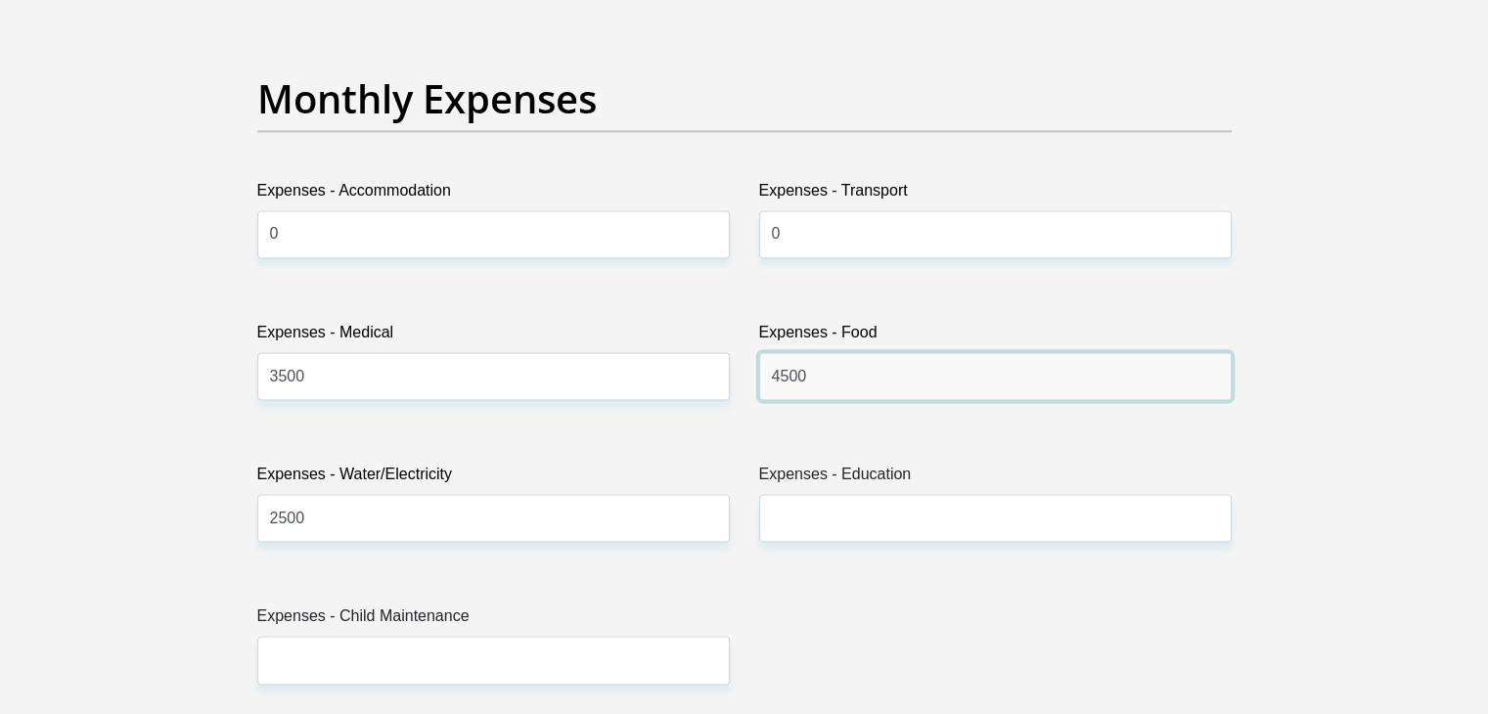
type input "4500"
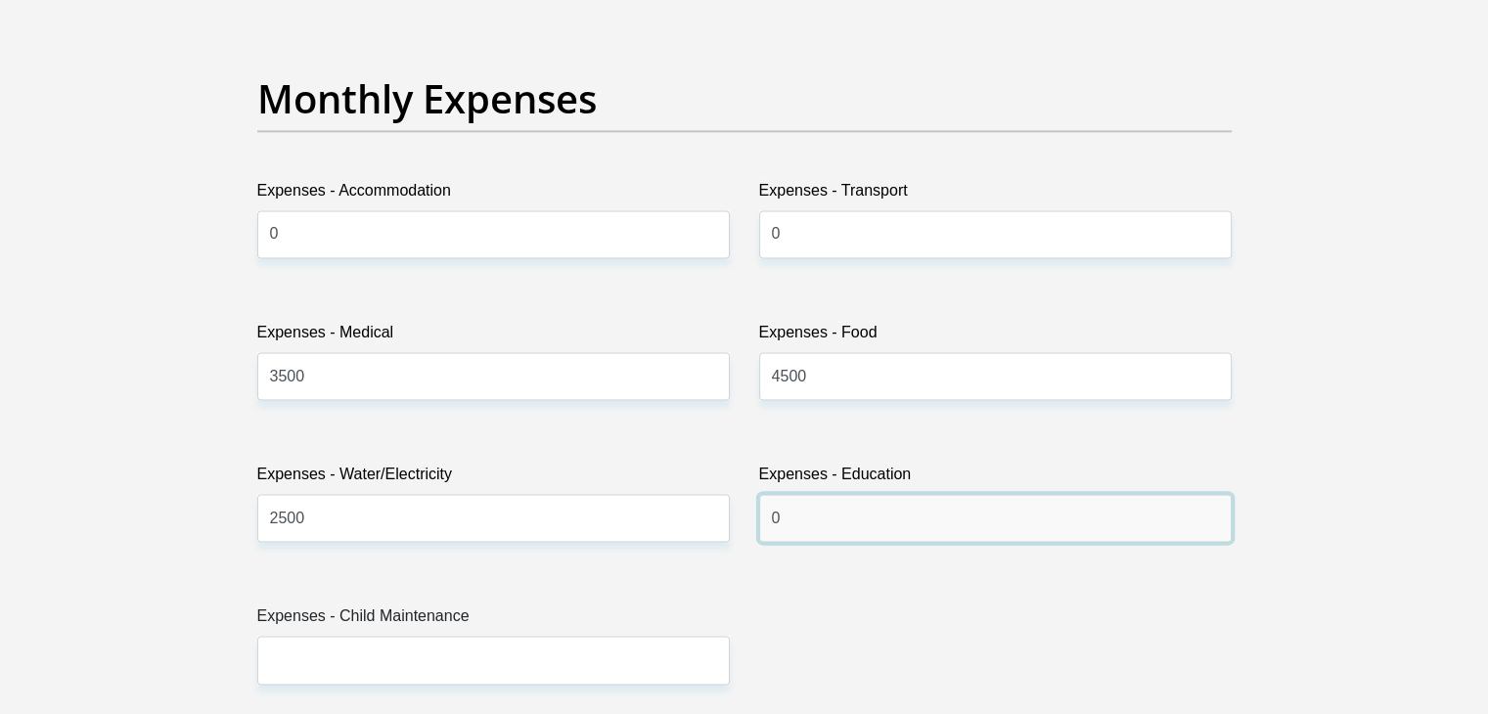
type input "0"
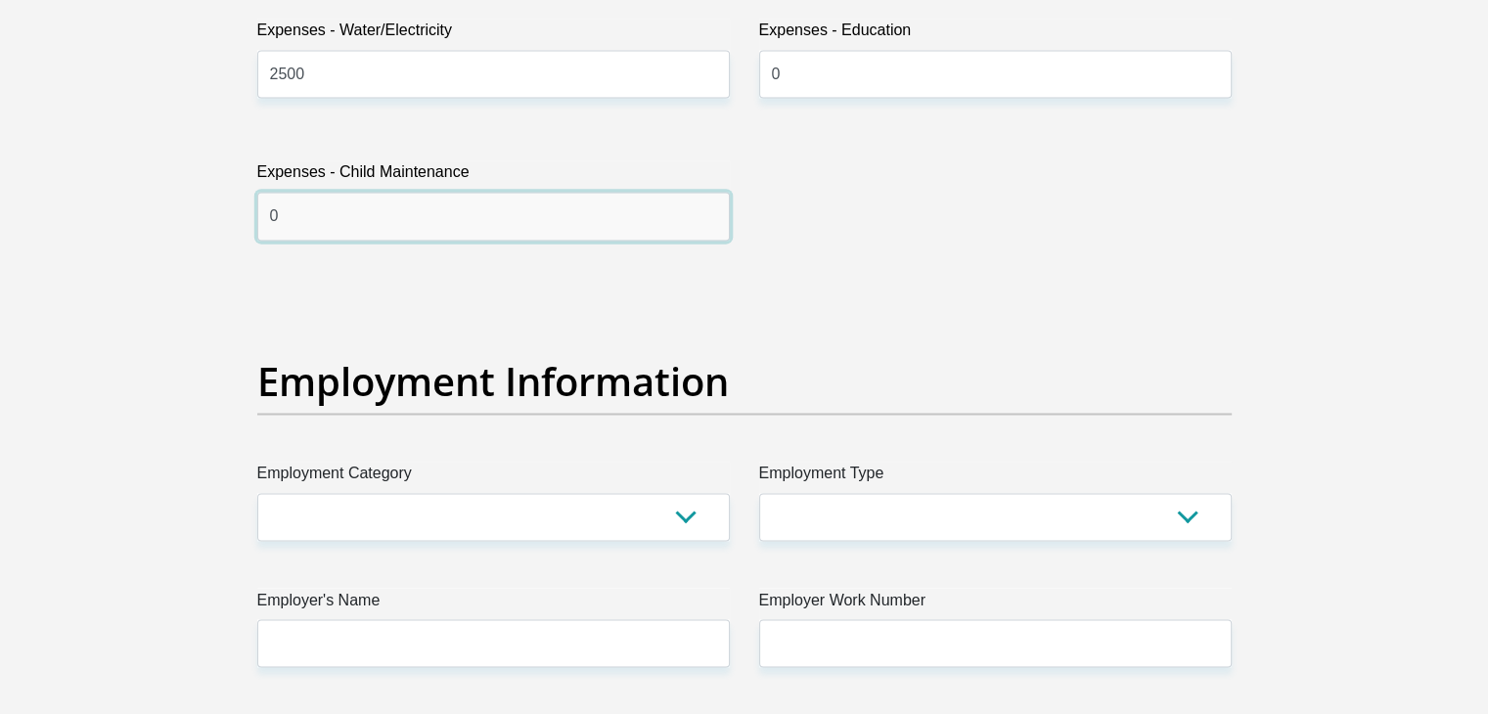
scroll to position [3479, 0]
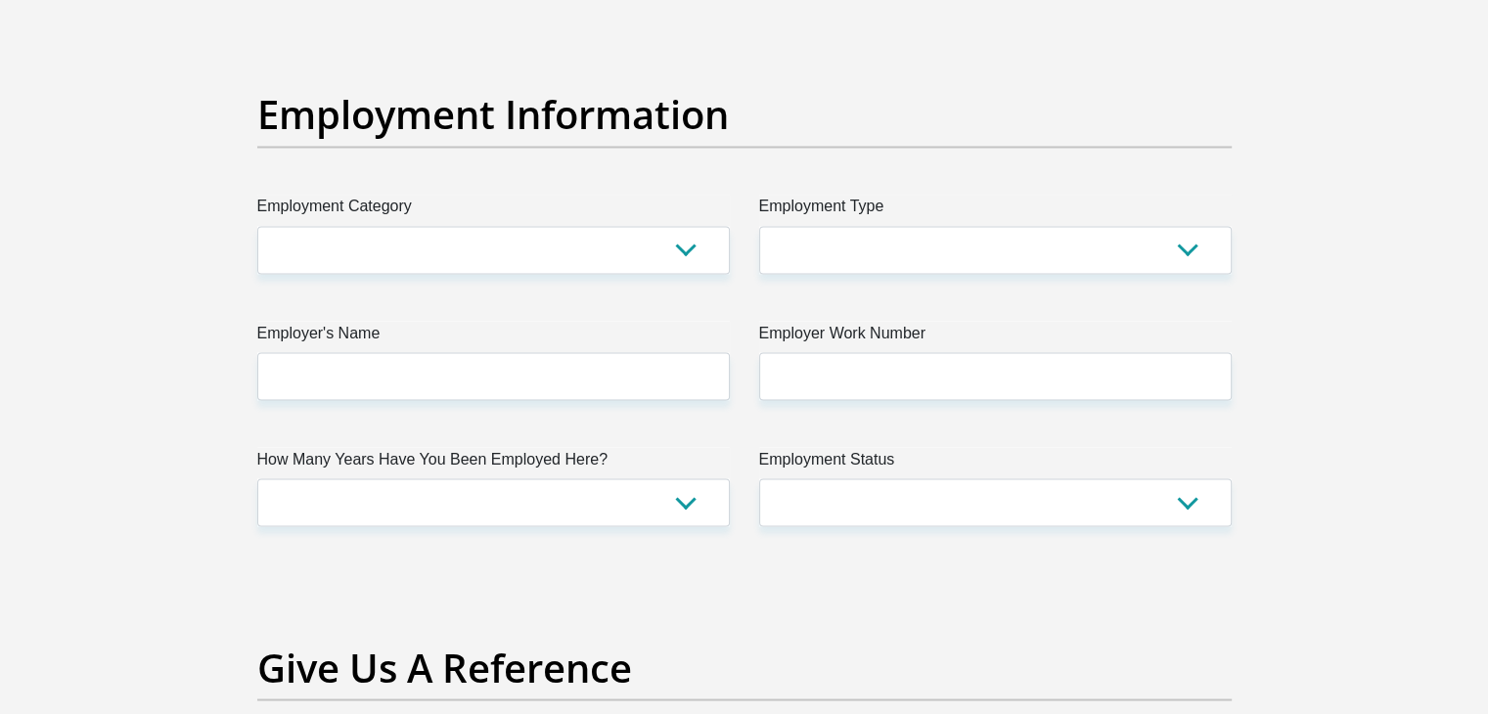
type input "0"
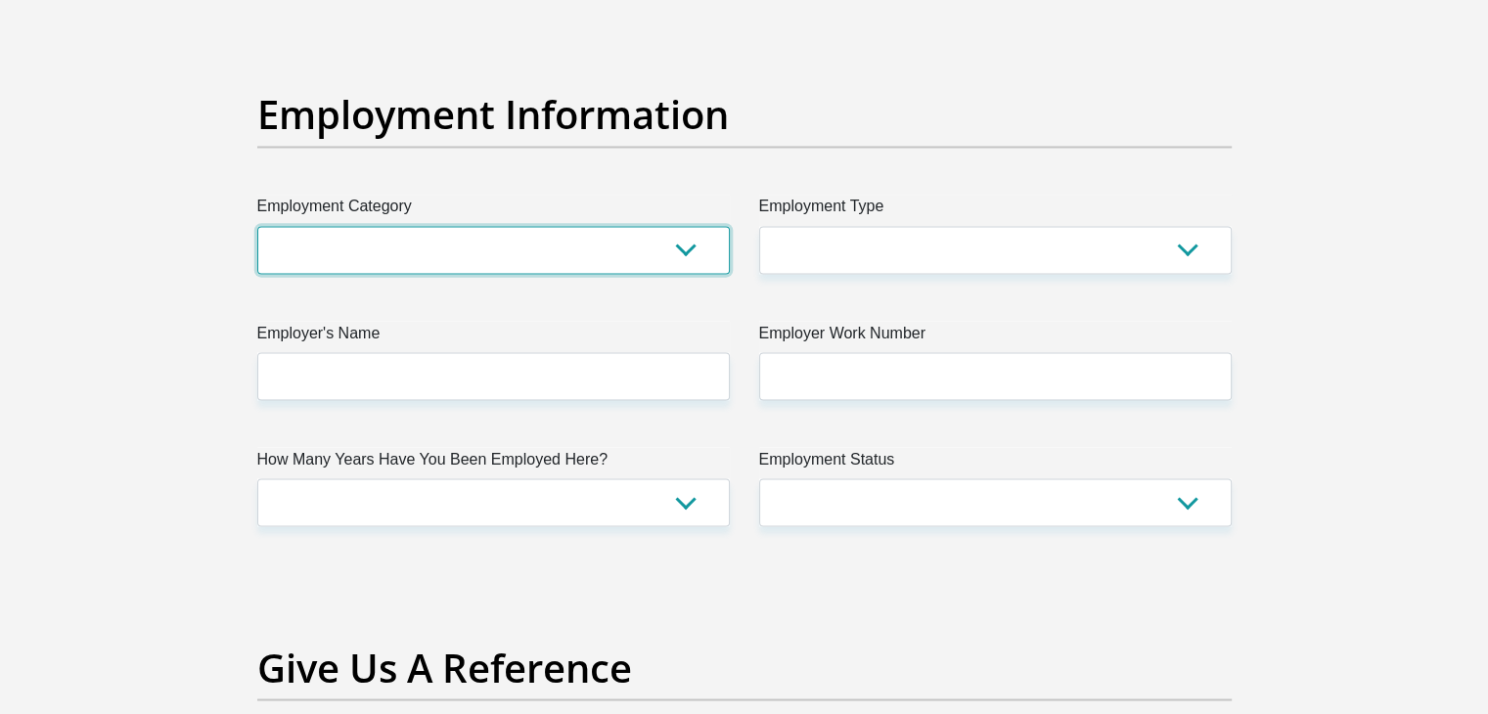
click at [502, 258] on select "AGRICULTURE ALCOHOL & TOBACCO CONSTRUCTION MATERIALS METALLURGY EQUIPMENT FOR R…" at bounding box center [493, 250] width 473 height 48
select select "71"
click at [257, 226] on select "AGRICULTURE ALCOHOL & TOBACCO CONSTRUCTION MATERIALS METALLURGY EQUIPMENT FOR R…" at bounding box center [493, 250] width 473 height 48
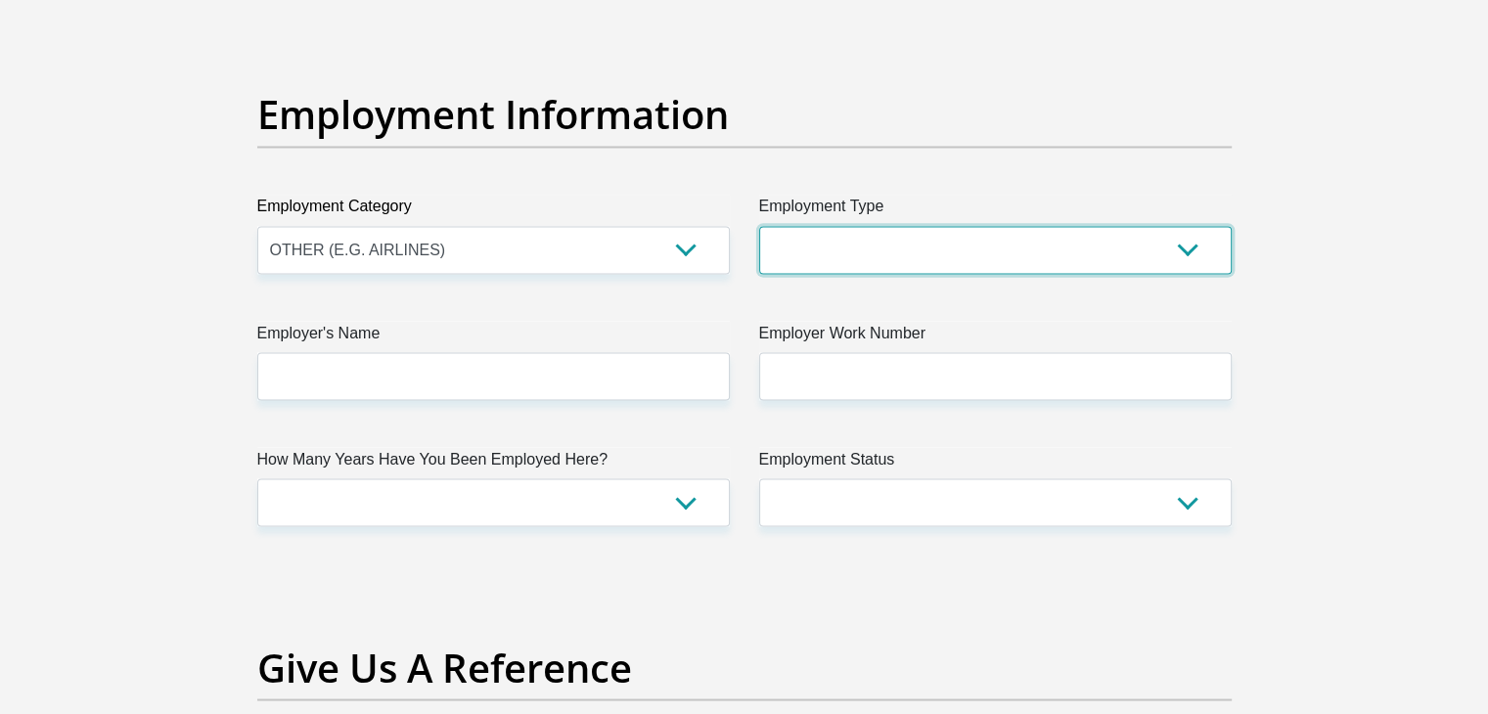
click at [936, 257] on select "College/Lecturer Craft Seller Creative Driver Executive Farmer Forces - Non Com…" at bounding box center [995, 250] width 473 height 48
select select "Pensioner"
click at [759, 226] on select "College/Lecturer Craft Seller Creative Driver Executive Farmer Forces - Non Com…" at bounding box center [995, 250] width 473 height 48
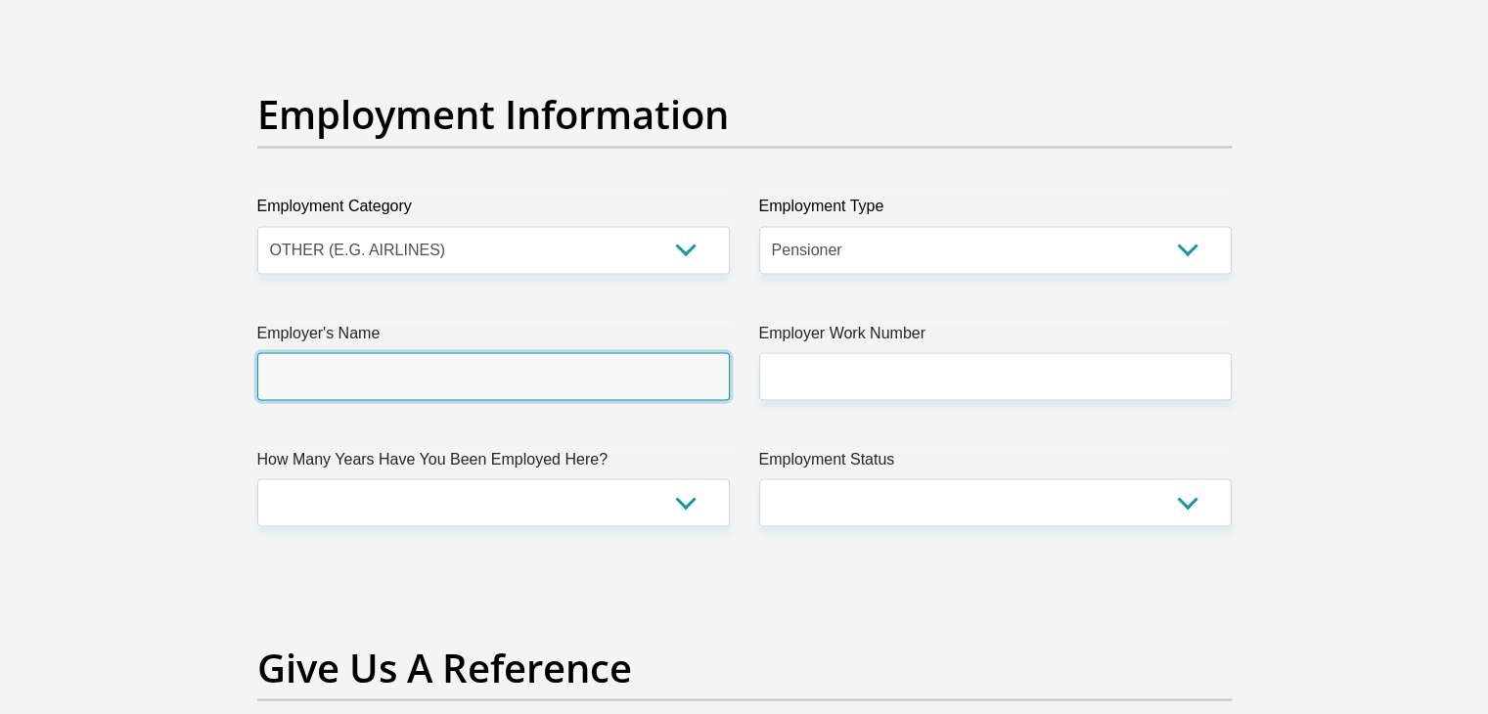
click at [560, 368] on input "Employer's Name" at bounding box center [493, 376] width 473 height 48
type input "WCED"
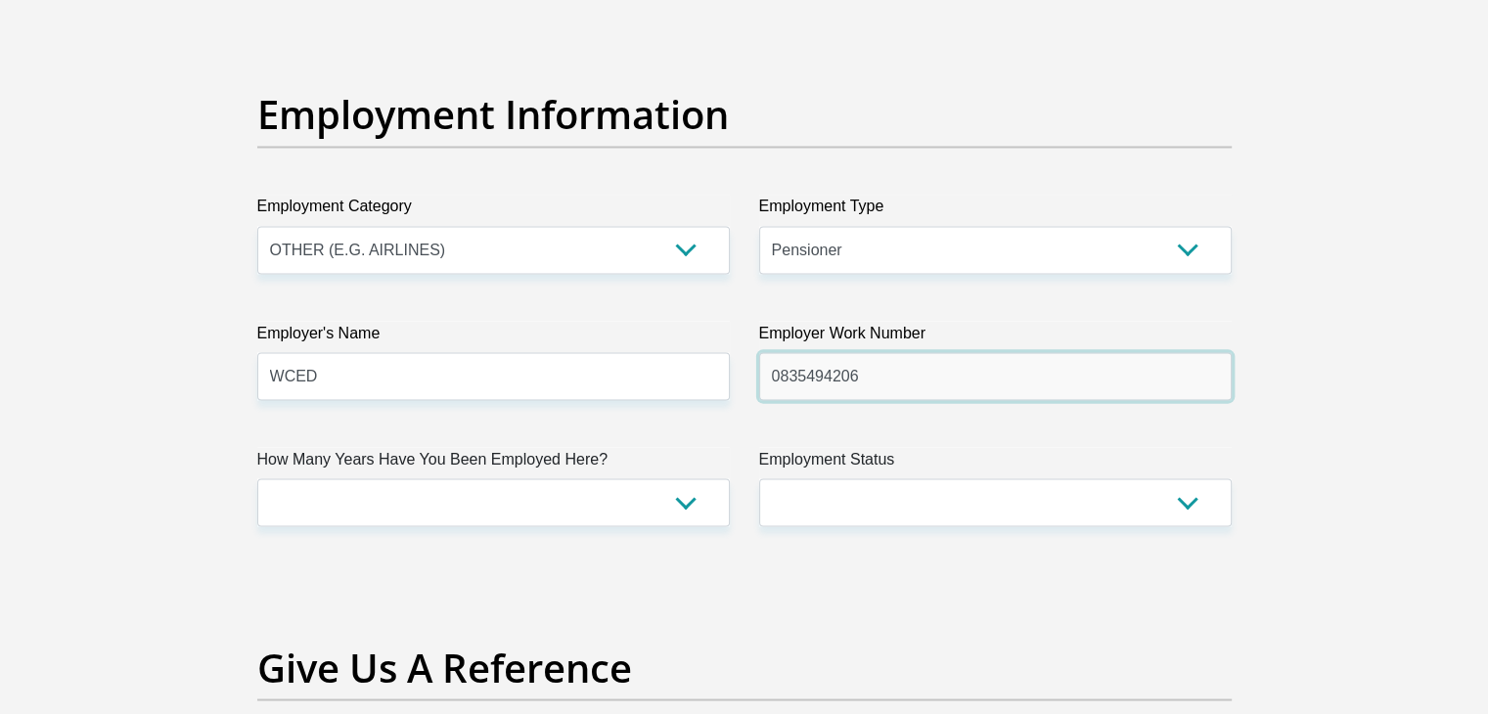
type input "0835494206"
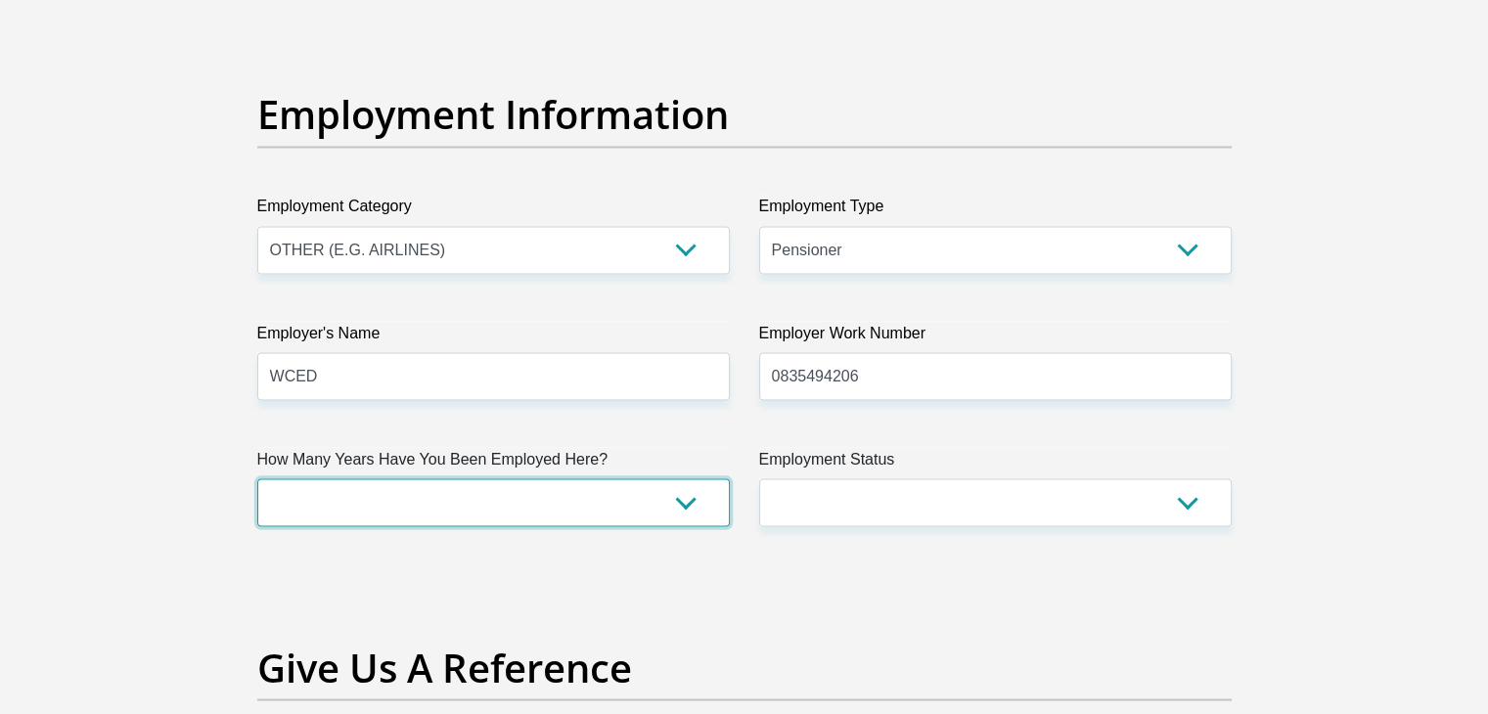
click at [548, 498] on select "less than 1 year 1-3 years 3-5 years 5+ years" at bounding box center [493, 502] width 473 height 48
select select "60"
click at [257, 478] on select "less than 1 year 1-3 years 3-5 years 5+ years" at bounding box center [493, 502] width 473 height 48
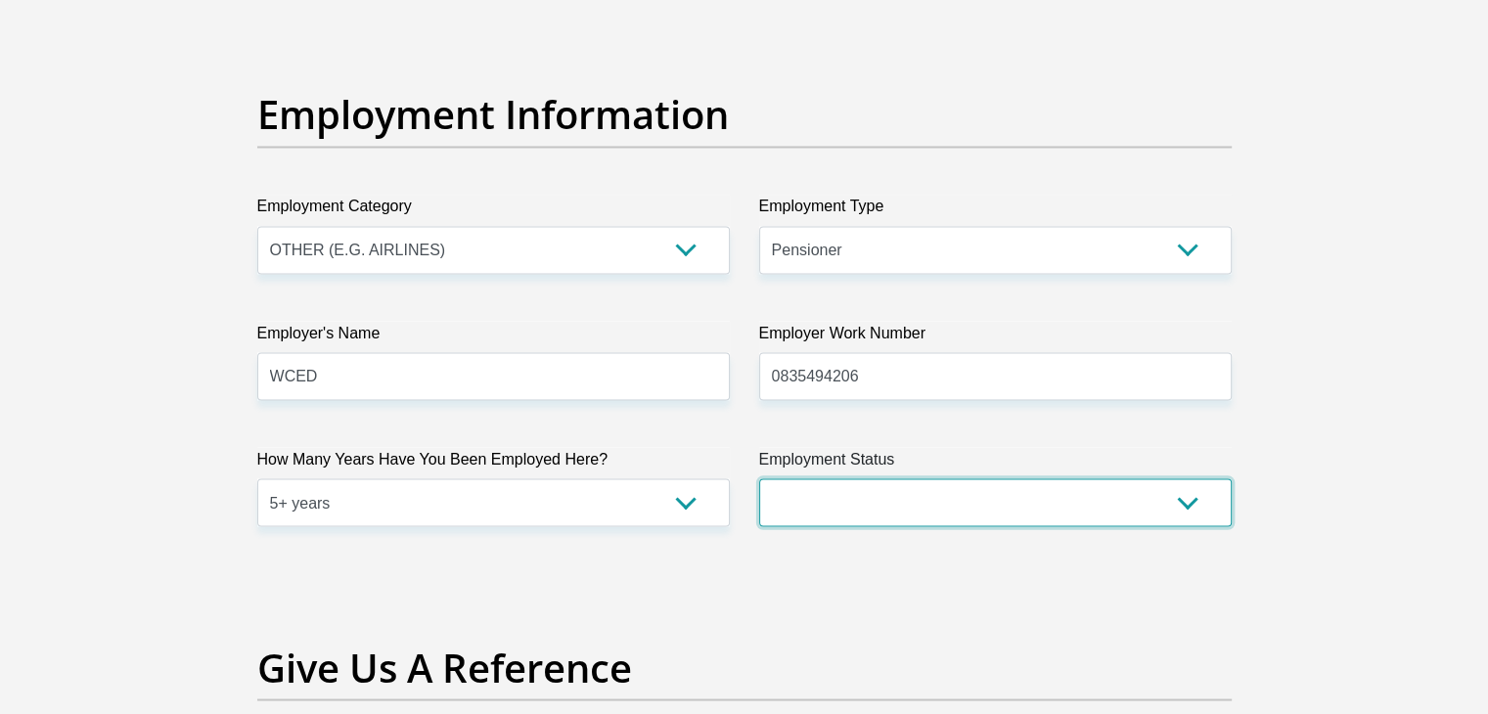
click at [870, 499] on select "Permanent/Full-time Part-time/Casual Contract Worker Self-Employed Housewife Re…" at bounding box center [995, 502] width 473 height 48
select select "6"
click at [759, 478] on select "Permanent/Full-time Part-time/Casual Contract Worker Self-Employed Housewife Re…" at bounding box center [995, 502] width 473 height 48
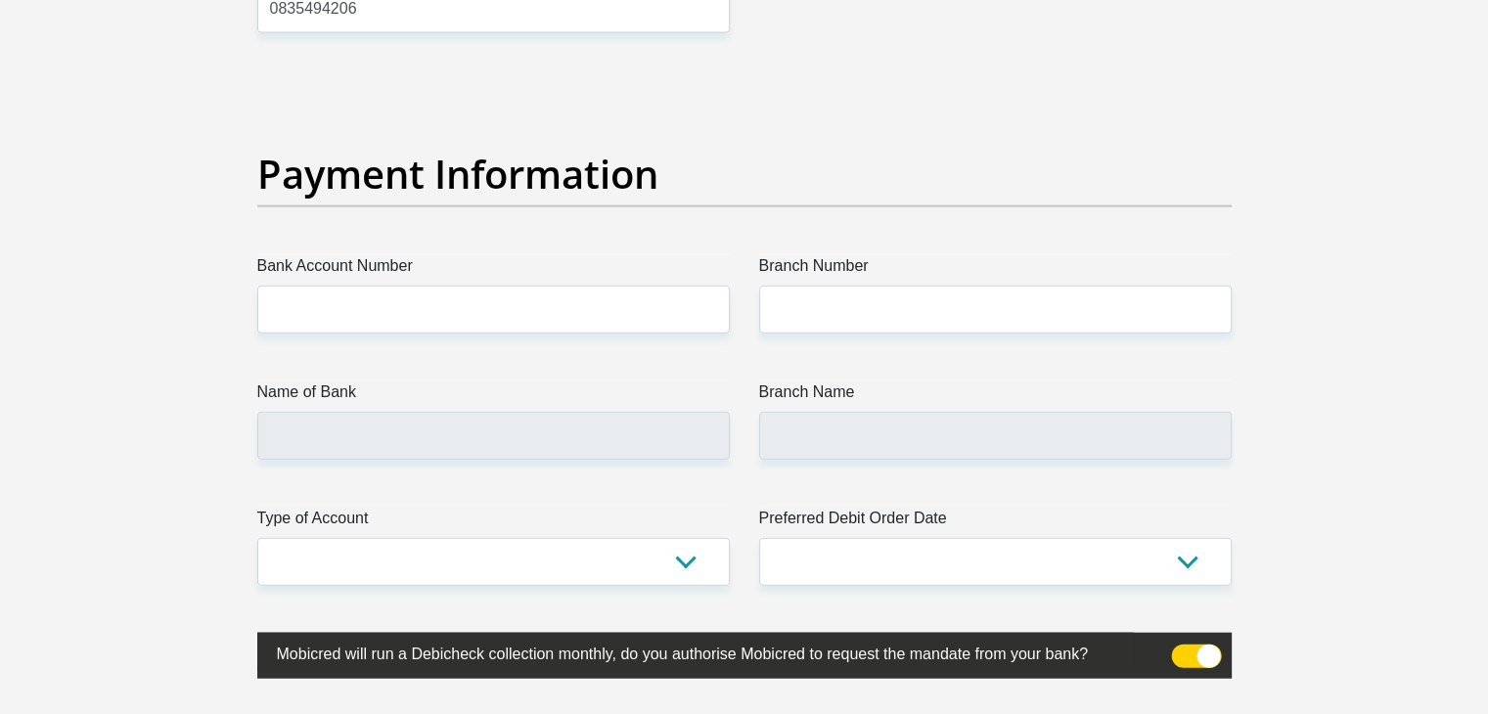
scroll to position [4497, 0]
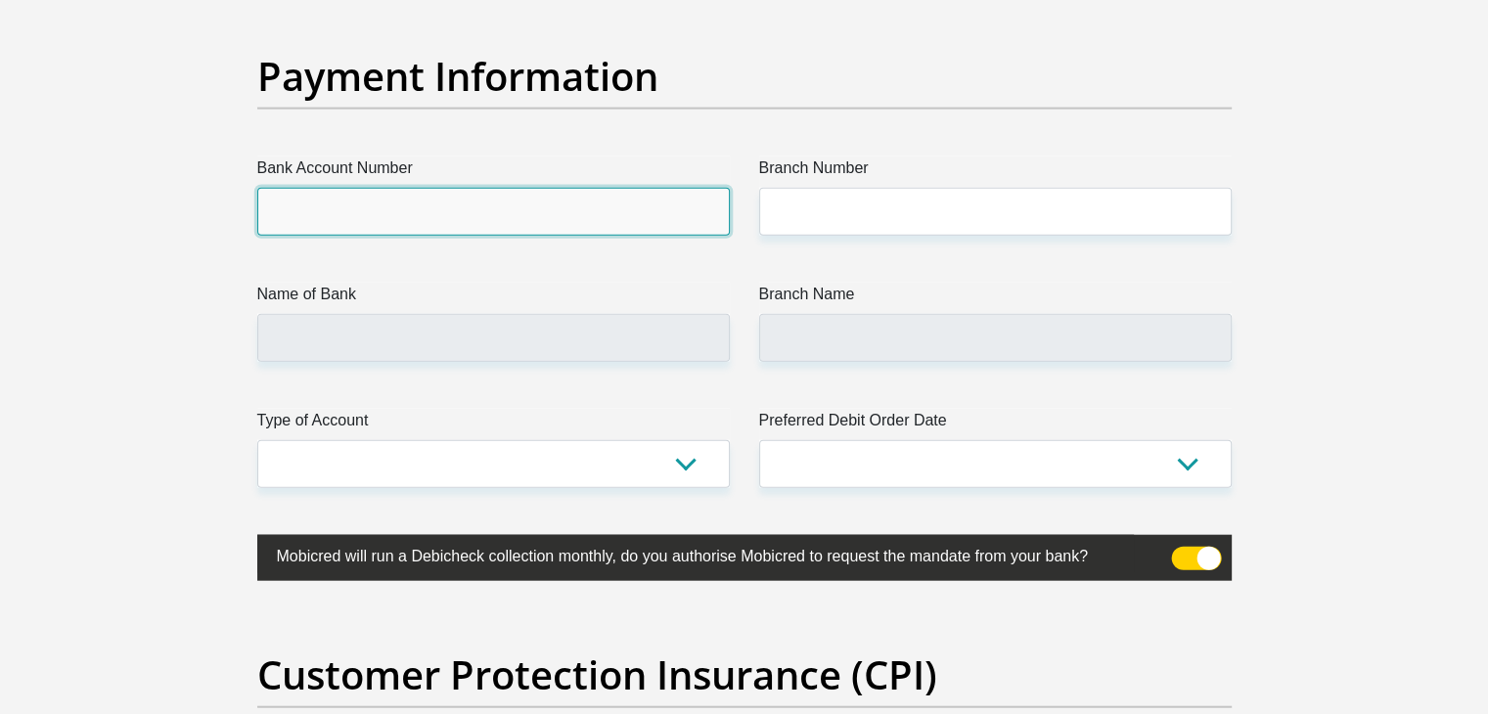
click at [507, 216] on input "Bank Account Number" at bounding box center [493, 212] width 473 height 48
type input "083"
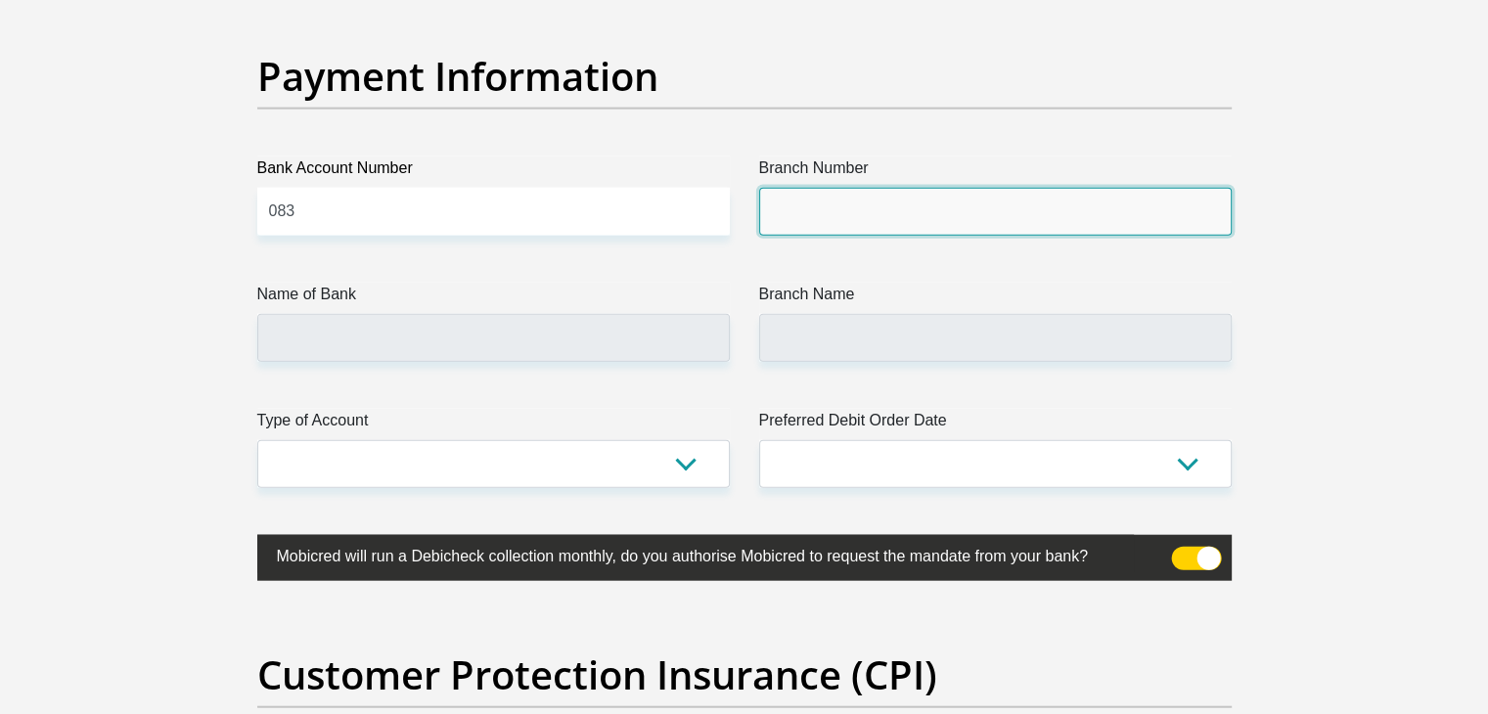
click at [963, 210] on input "Branch Number" at bounding box center [995, 212] width 473 height 48
type input "051"
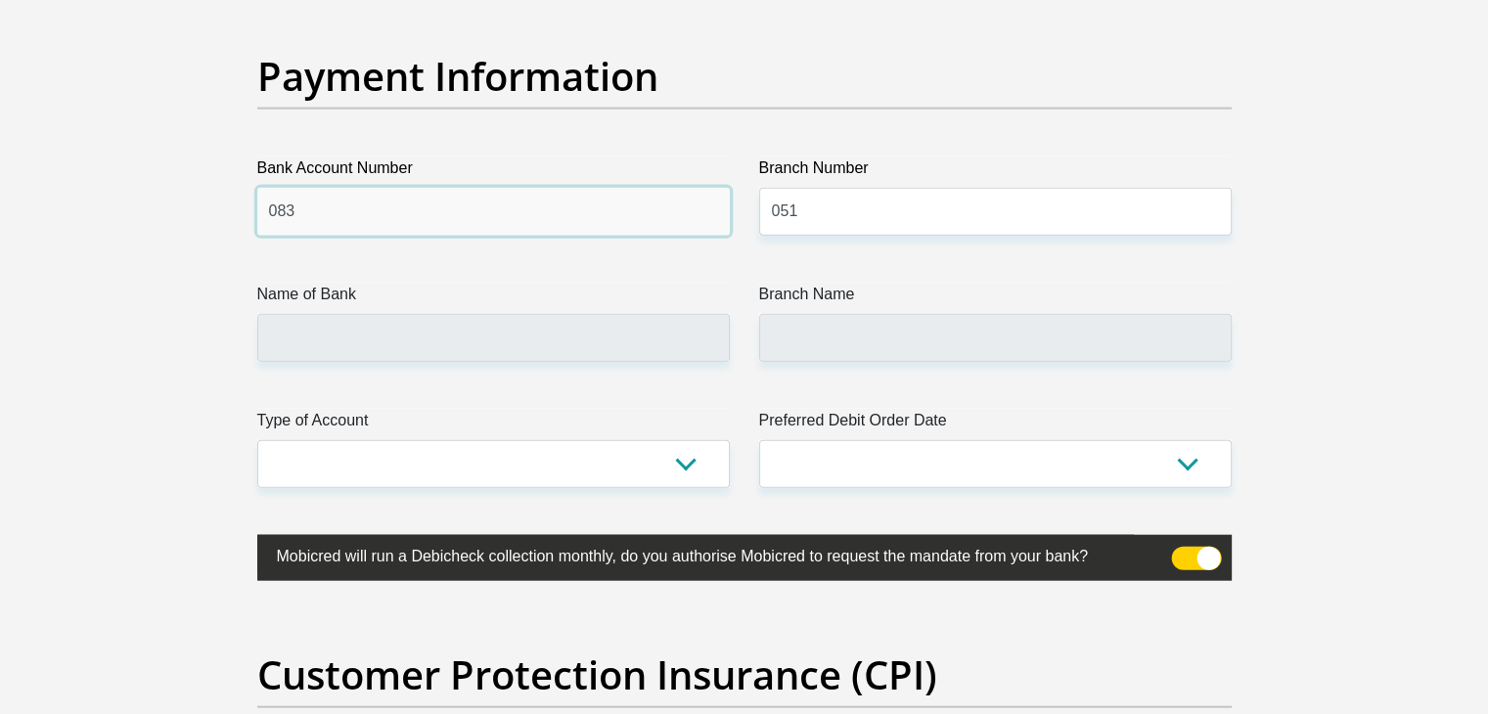
click at [368, 214] on input "083" at bounding box center [493, 212] width 473 height 48
type input "082470138"
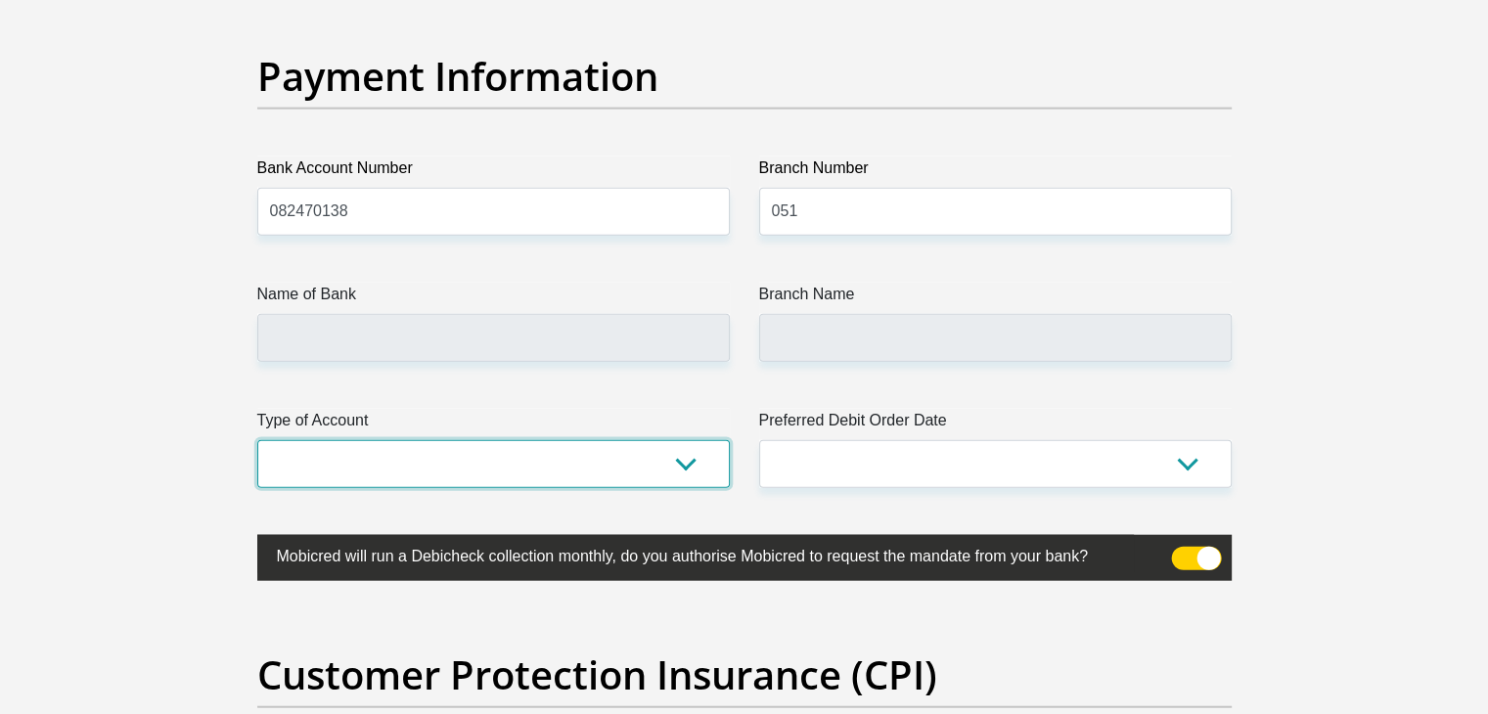
click at [444, 467] on select "Cheque Savings" at bounding box center [493, 464] width 473 height 48
select select "CUR"
click at [257, 440] on select "Cheque Savings" at bounding box center [493, 464] width 473 height 48
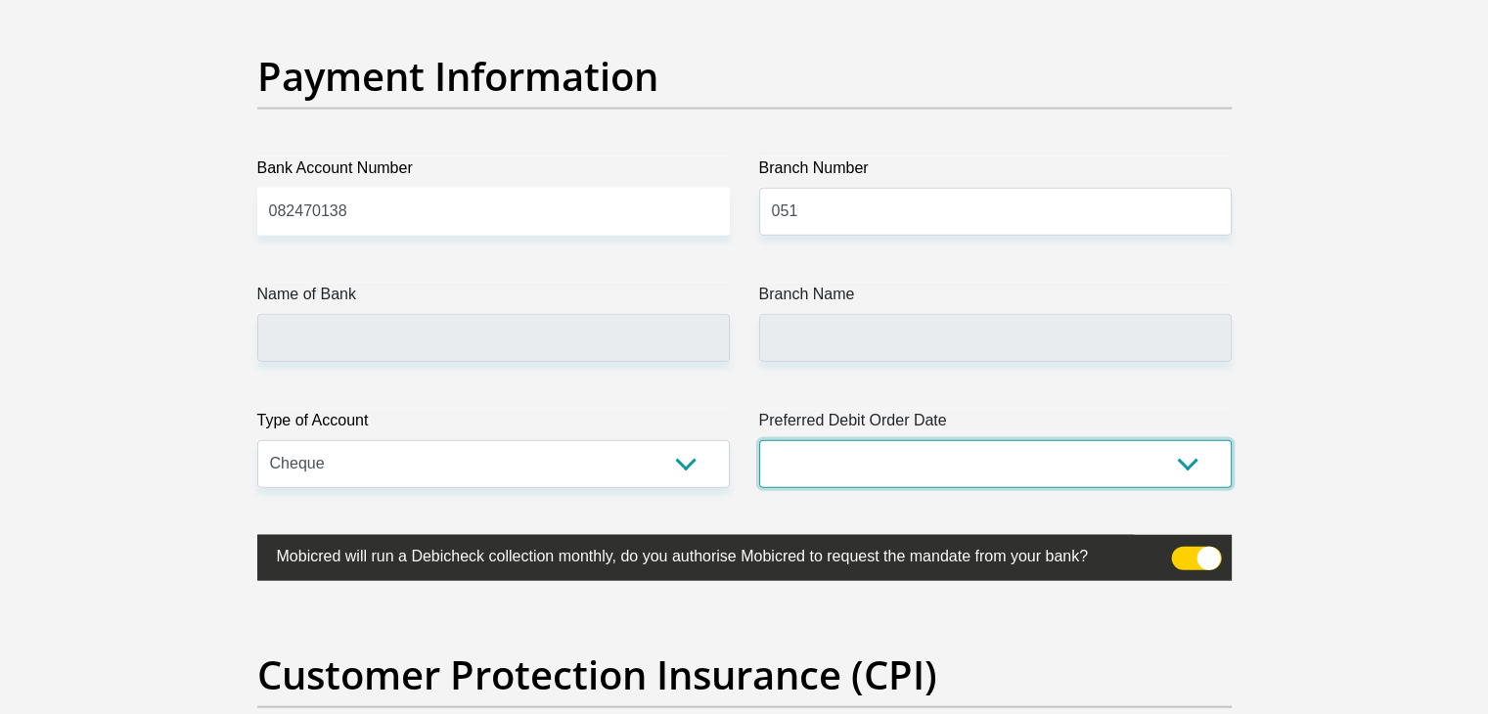
click at [832, 449] on select "1st 2nd 3rd 4th 5th 7th 18th 19th 20th 21st 22nd 23rd 24th 25th 26th 27th 28th …" at bounding box center [995, 464] width 473 height 48
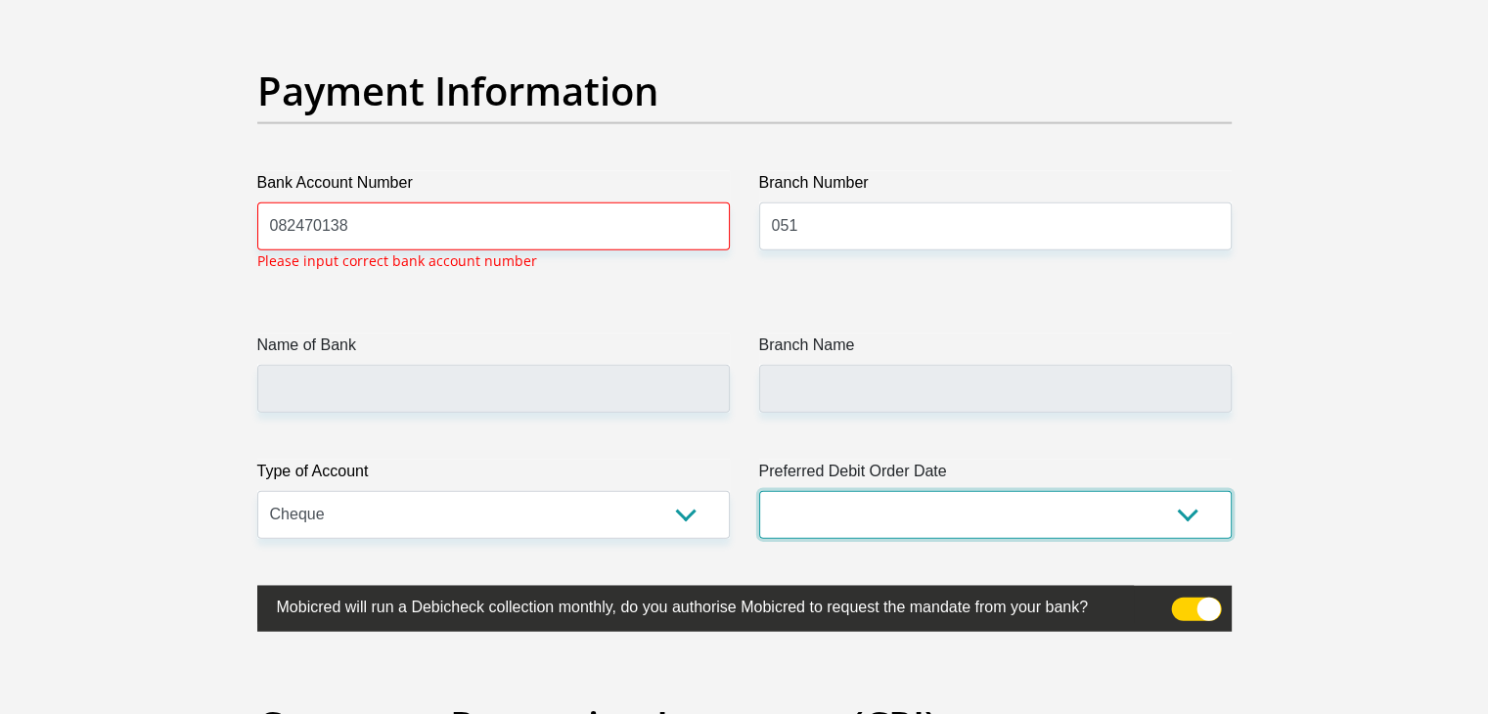
select select "1"
click at [759, 491] on select "1st 2nd 3rd 4th 5th 7th 18th 19th 20th 21st 22nd 23rd 24th 25th 26th 27th 28th …" at bounding box center [995, 515] width 473 height 48
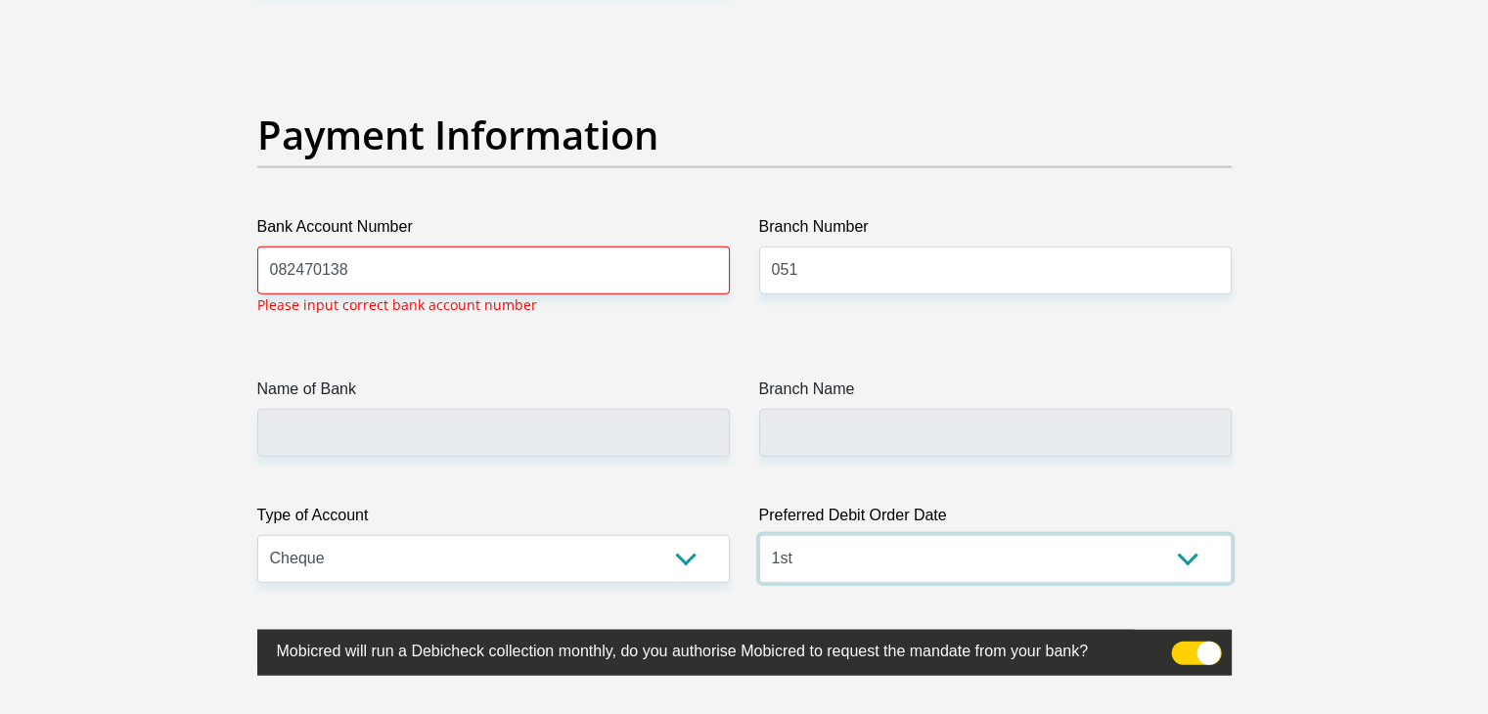
scroll to position [4437, 0]
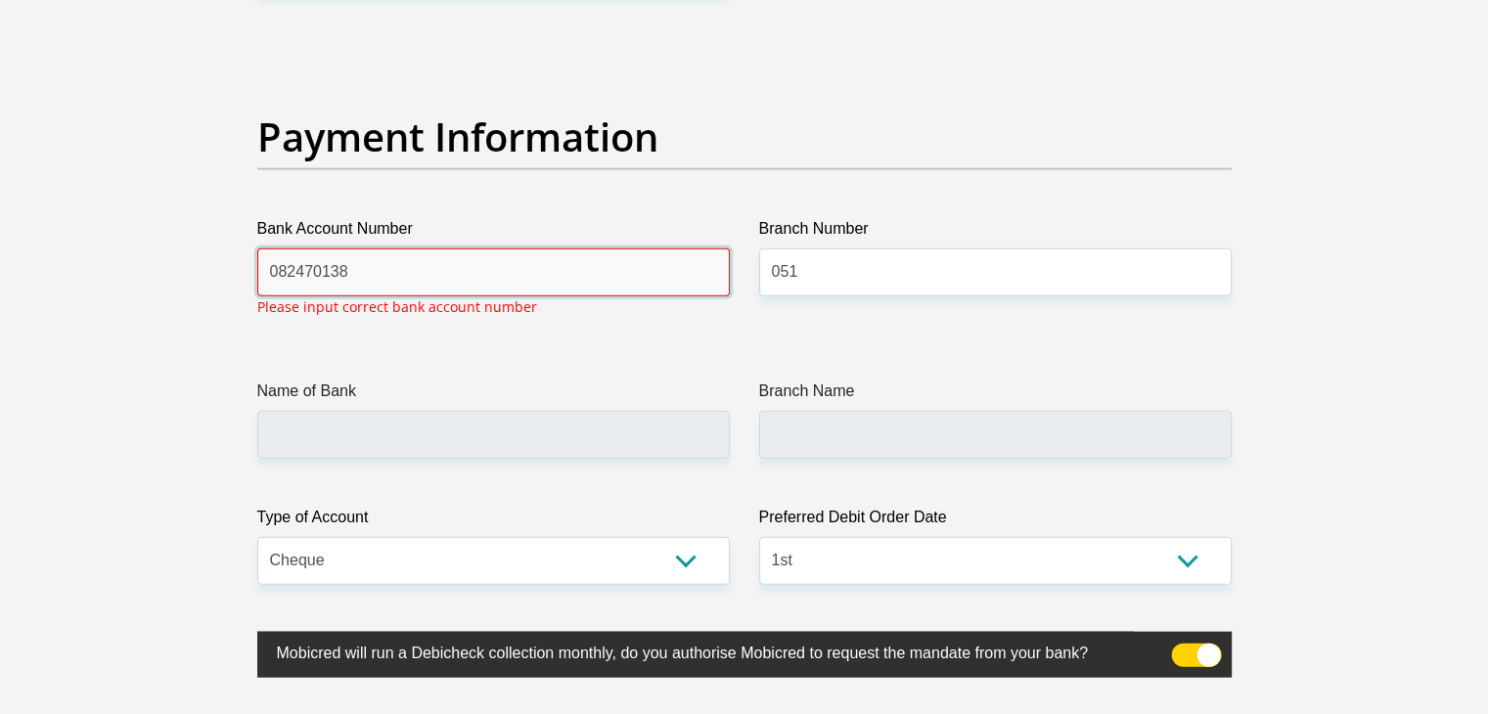
click at [450, 291] on input "082470138" at bounding box center [493, 272] width 473 height 48
click at [394, 264] on input "082470138" at bounding box center [493, 272] width 473 height 48
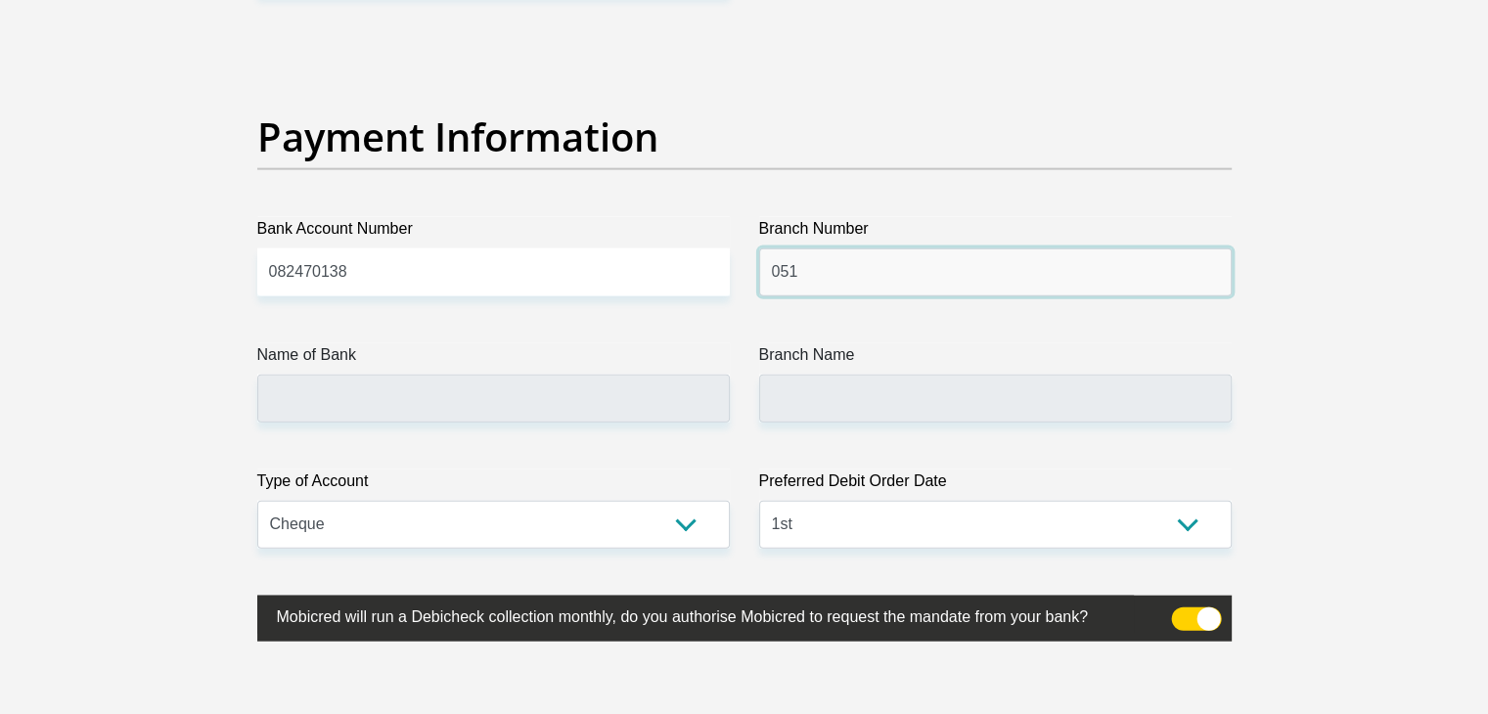
click at [806, 286] on input "051" at bounding box center [995, 272] width 473 height 48
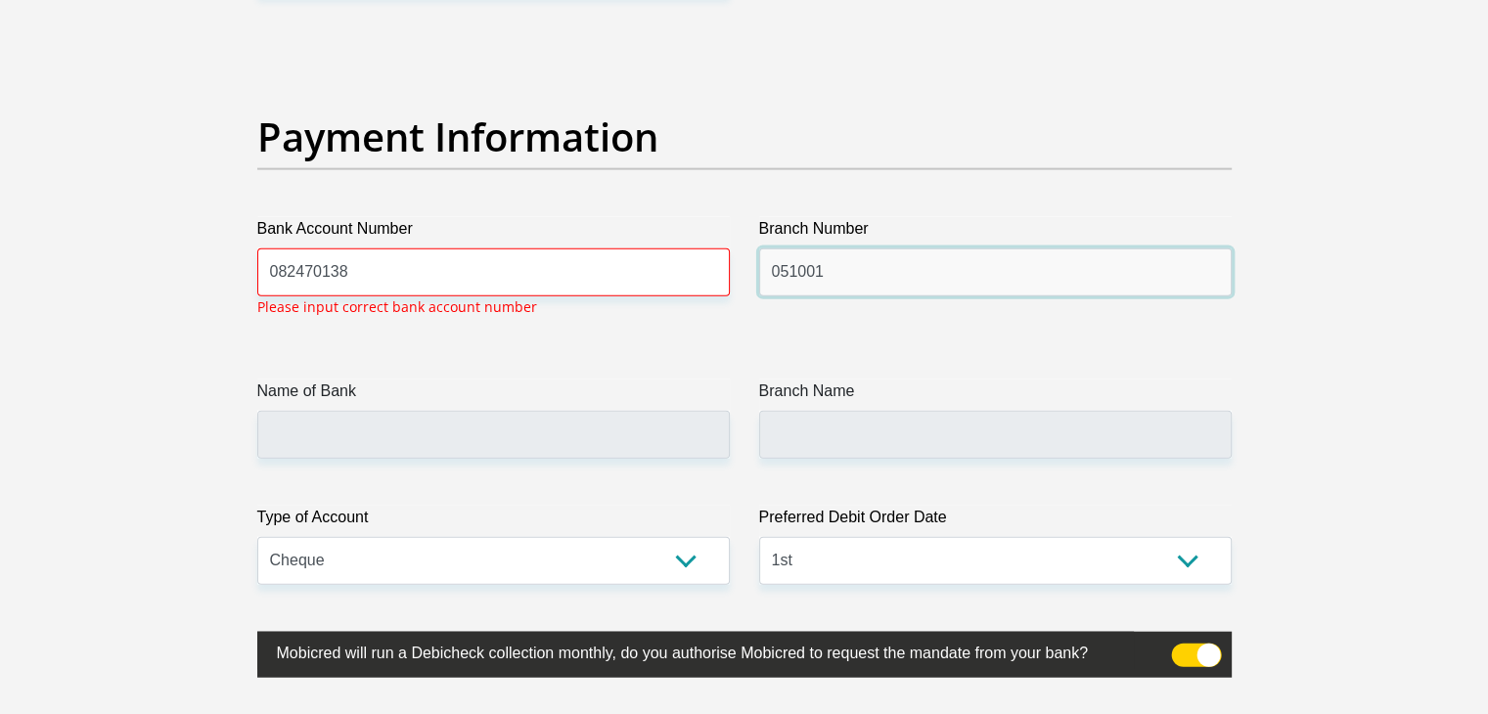
type input "051001"
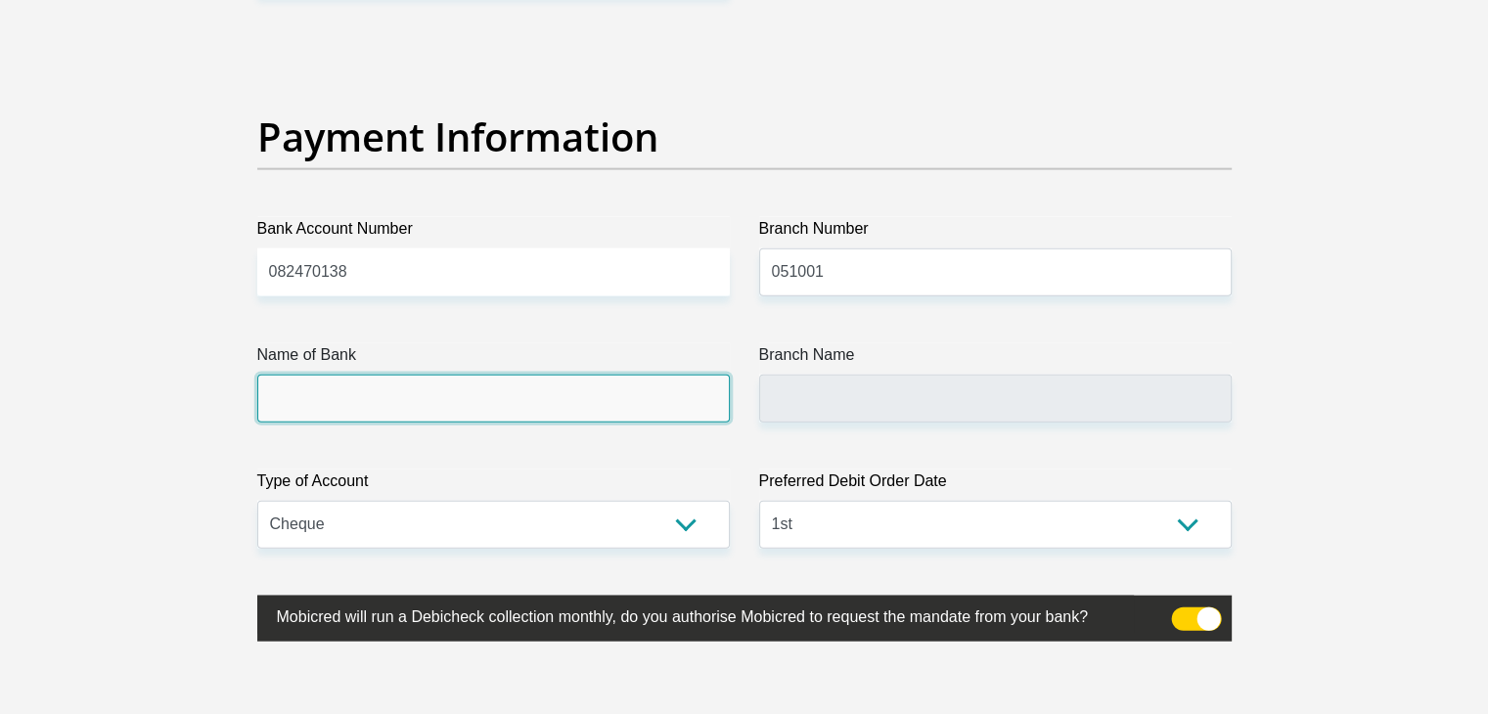
type input "STANDARD BANK"
type input "STANDARD BANK SOUTH AFRICA"
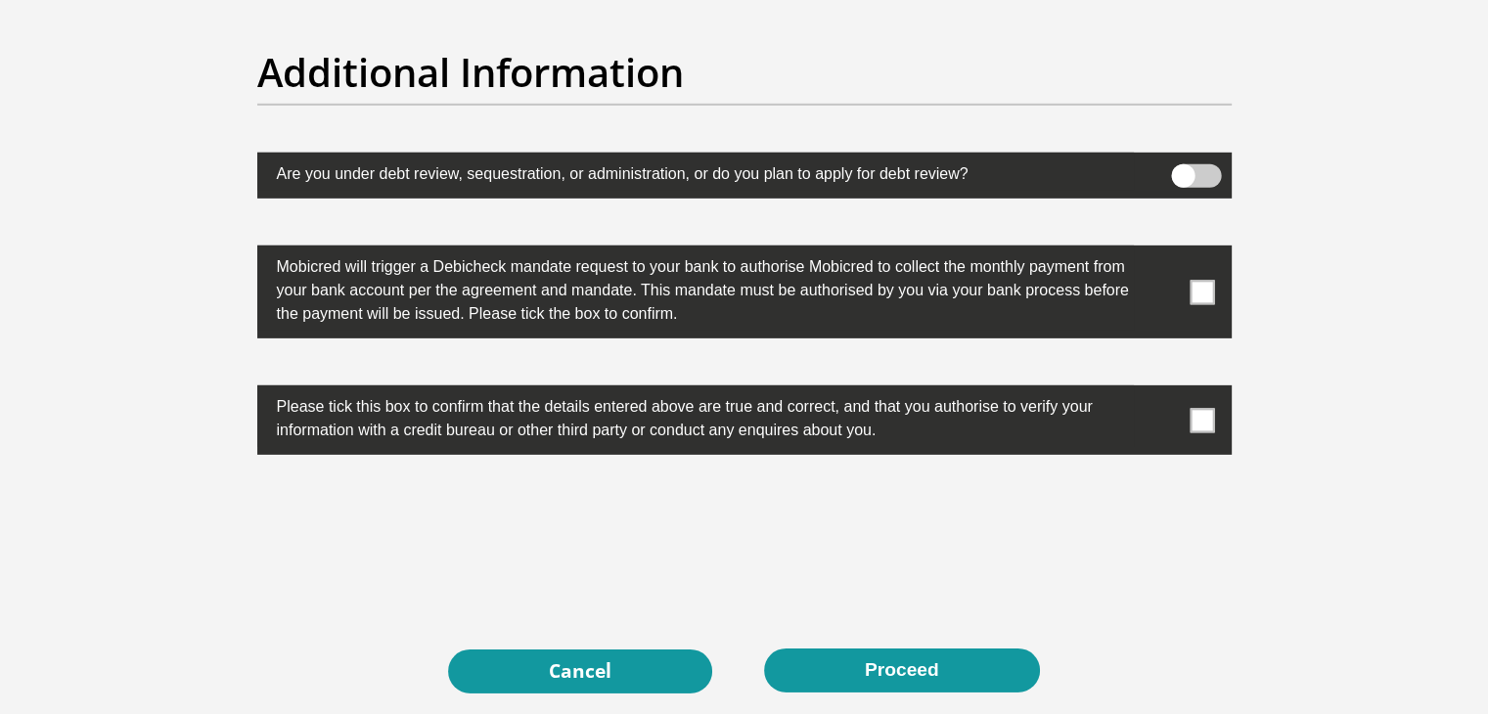
scroll to position [6111, 0]
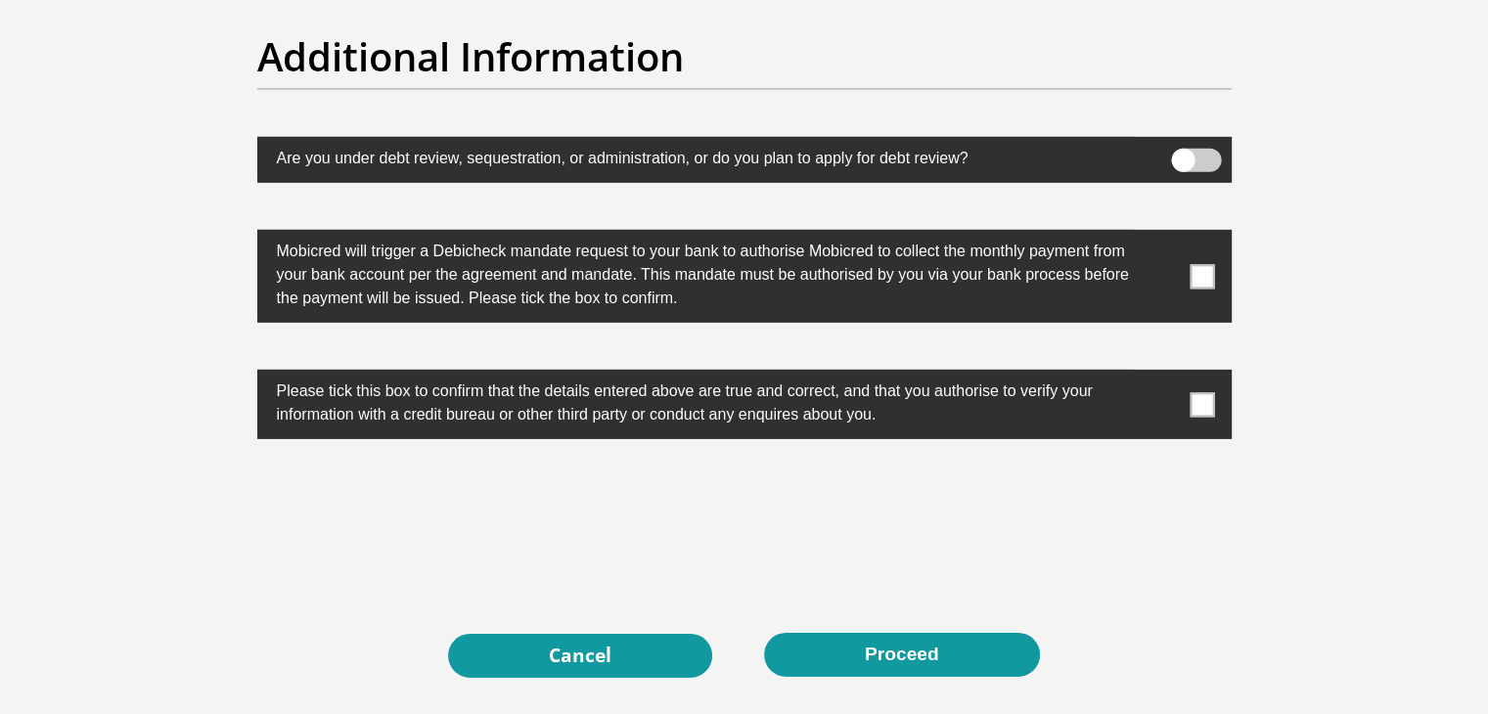
click at [1202, 280] on span at bounding box center [1202, 276] width 24 height 24
click at [1163, 235] on input "checkbox" at bounding box center [1163, 235] width 0 height 0
click at [1194, 272] on span at bounding box center [1202, 276] width 24 height 24
click at [1163, 235] on input "checkbox" at bounding box center [1163, 235] width 0 height 0
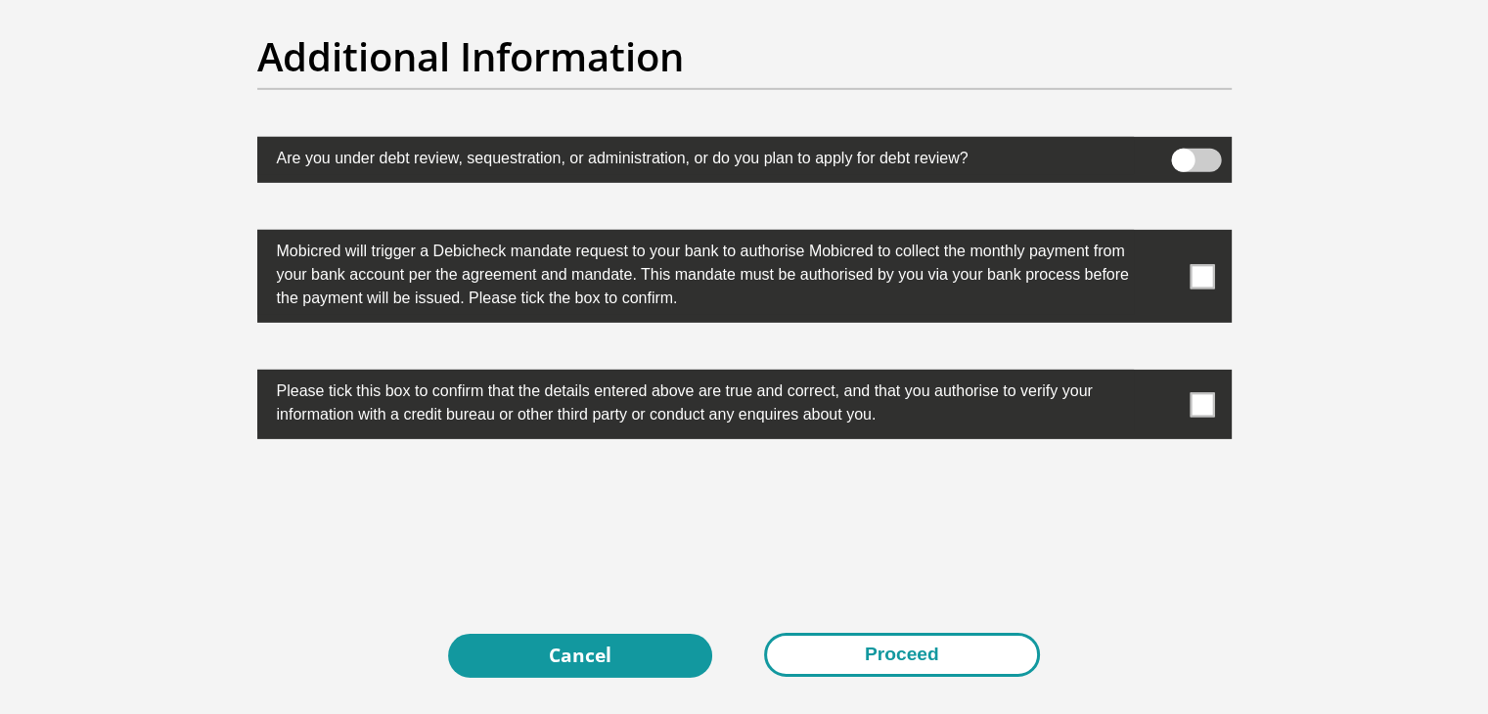
click at [933, 654] on button "Proceed" at bounding box center [902, 655] width 276 height 44
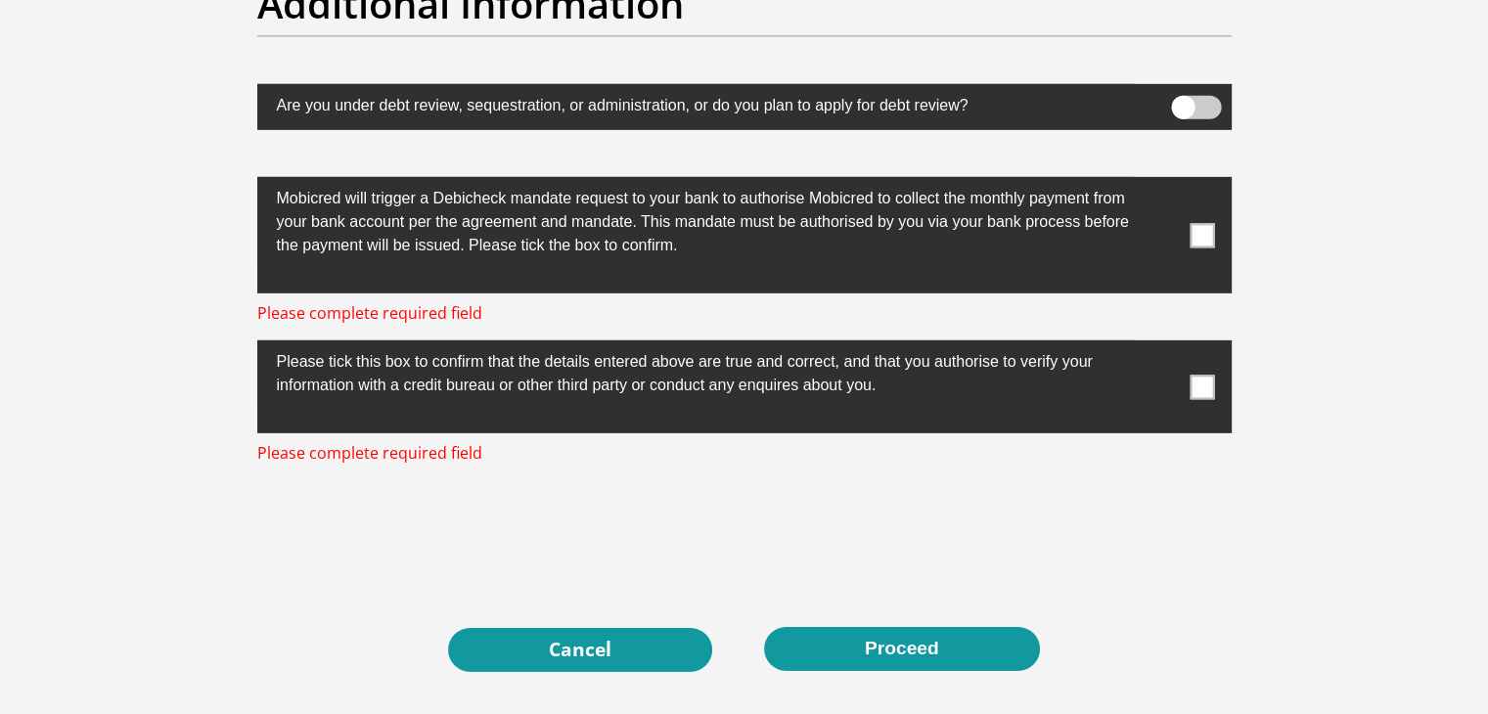
click at [1204, 393] on span at bounding box center [1202, 387] width 24 height 24
click at [1163, 345] on input "checkbox" at bounding box center [1163, 345] width 0 height 0
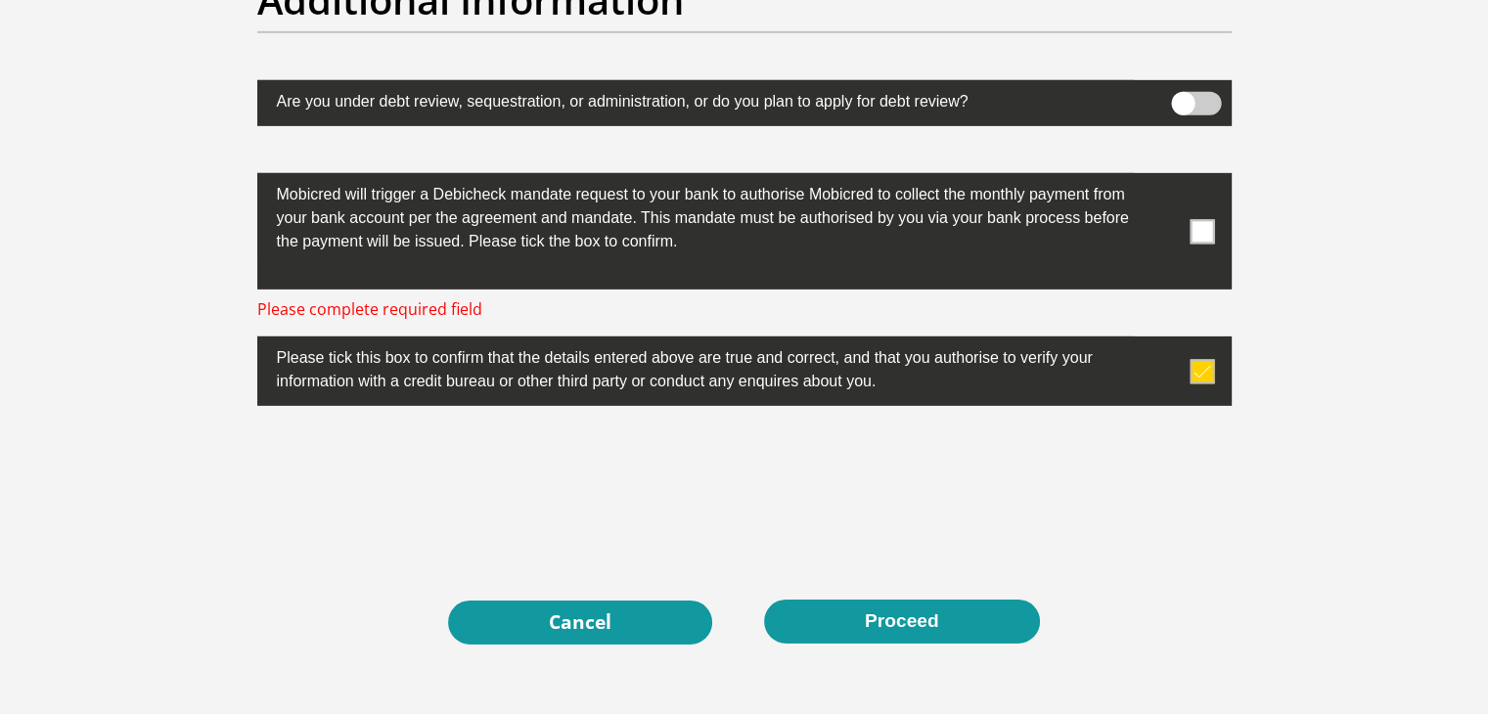
scroll to position [6167, 0]
click at [1204, 219] on span at bounding box center [1202, 231] width 24 height 24
click at [1163, 178] on input "checkbox" at bounding box center [1163, 178] width 0 height 0
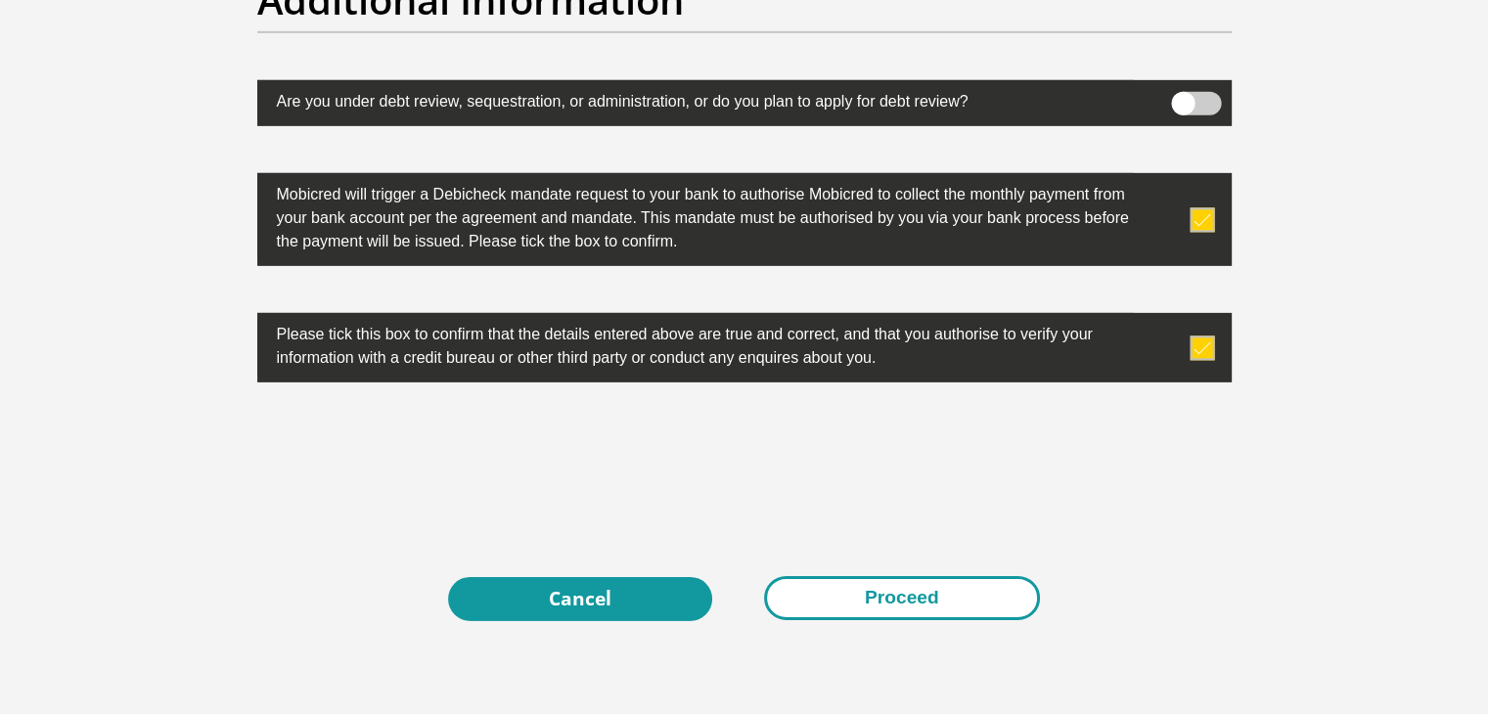
click at [857, 611] on button "Proceed" at bounding box center [902, 598] width 276 height 44
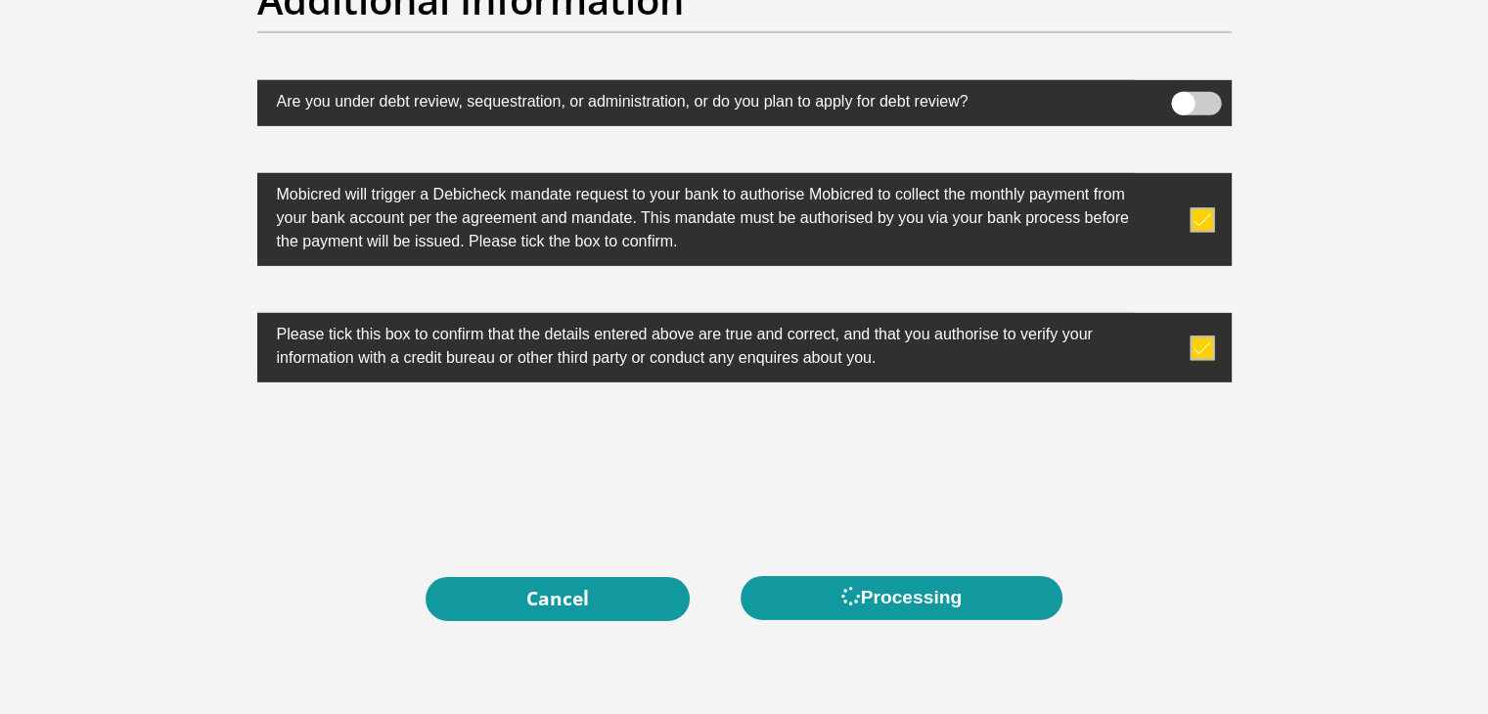
scroll to position [0, 0]
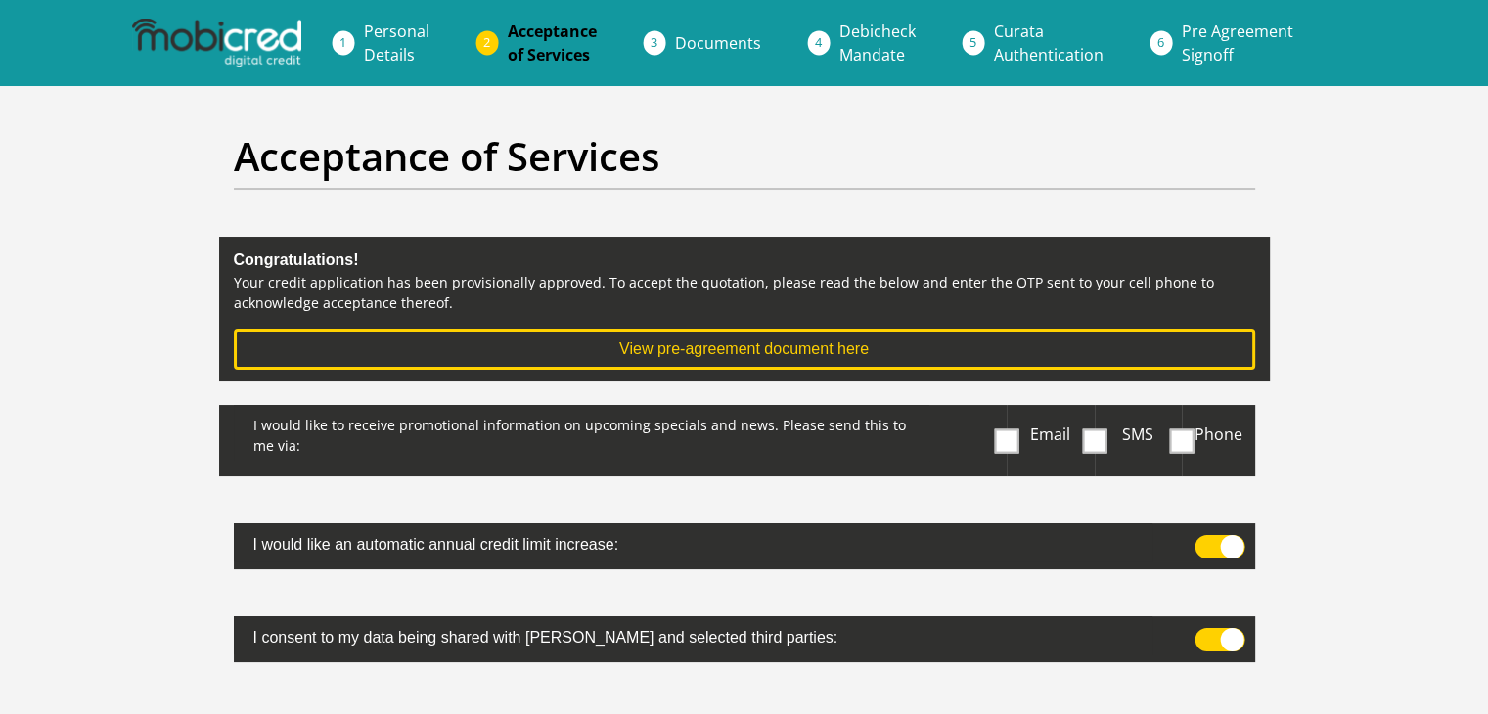
click at [999, 434] on span at bounding box center [1007, 441] width 24 height 24
click at [1011, 410] on input "Email" at bounding box center [1011, 410] width 0 height 0
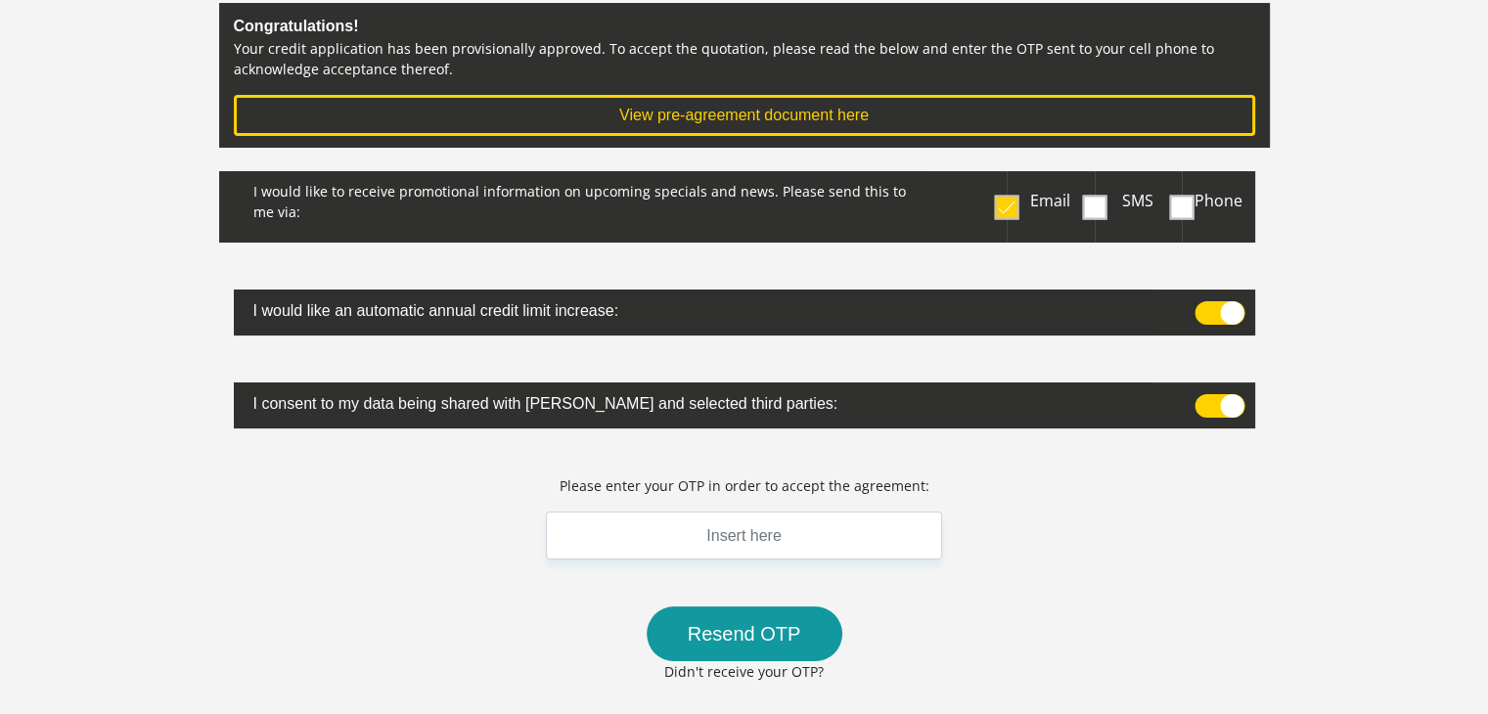
scroll to position [237, 0]
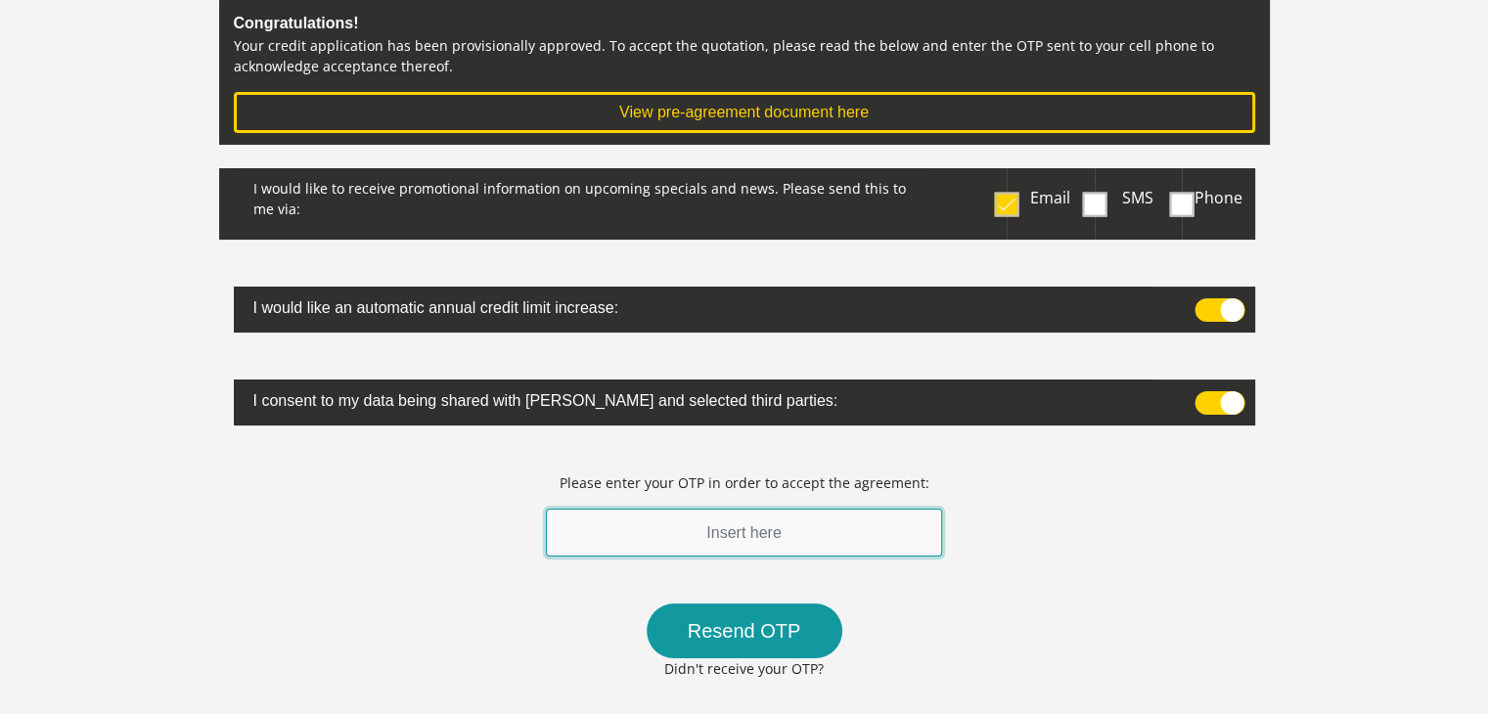
click at [730, 527] on input "text" at bounding box center [744, 533] width 397 height 48
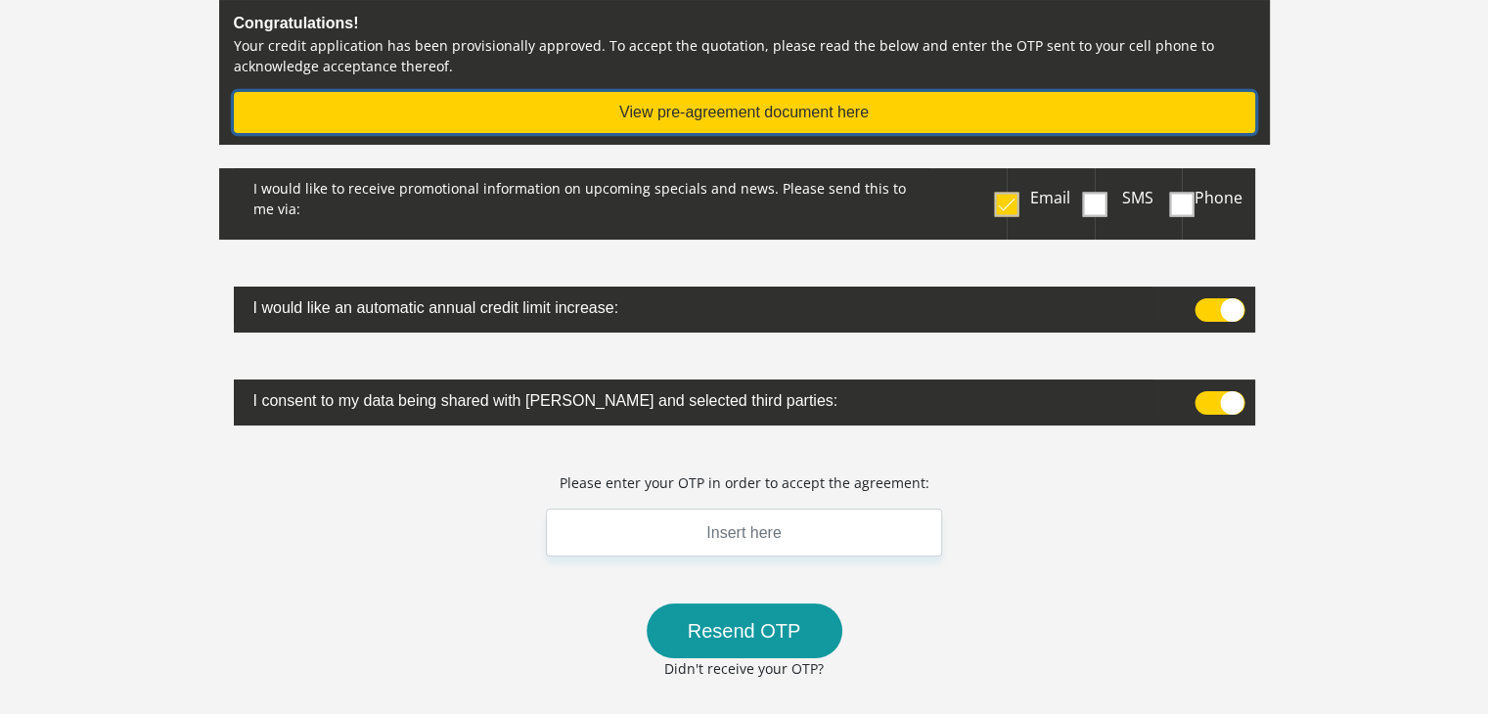
click at [736, 107] on button "View pre-agreement document here" at bounding box center [744, 112] width 1021 height 41
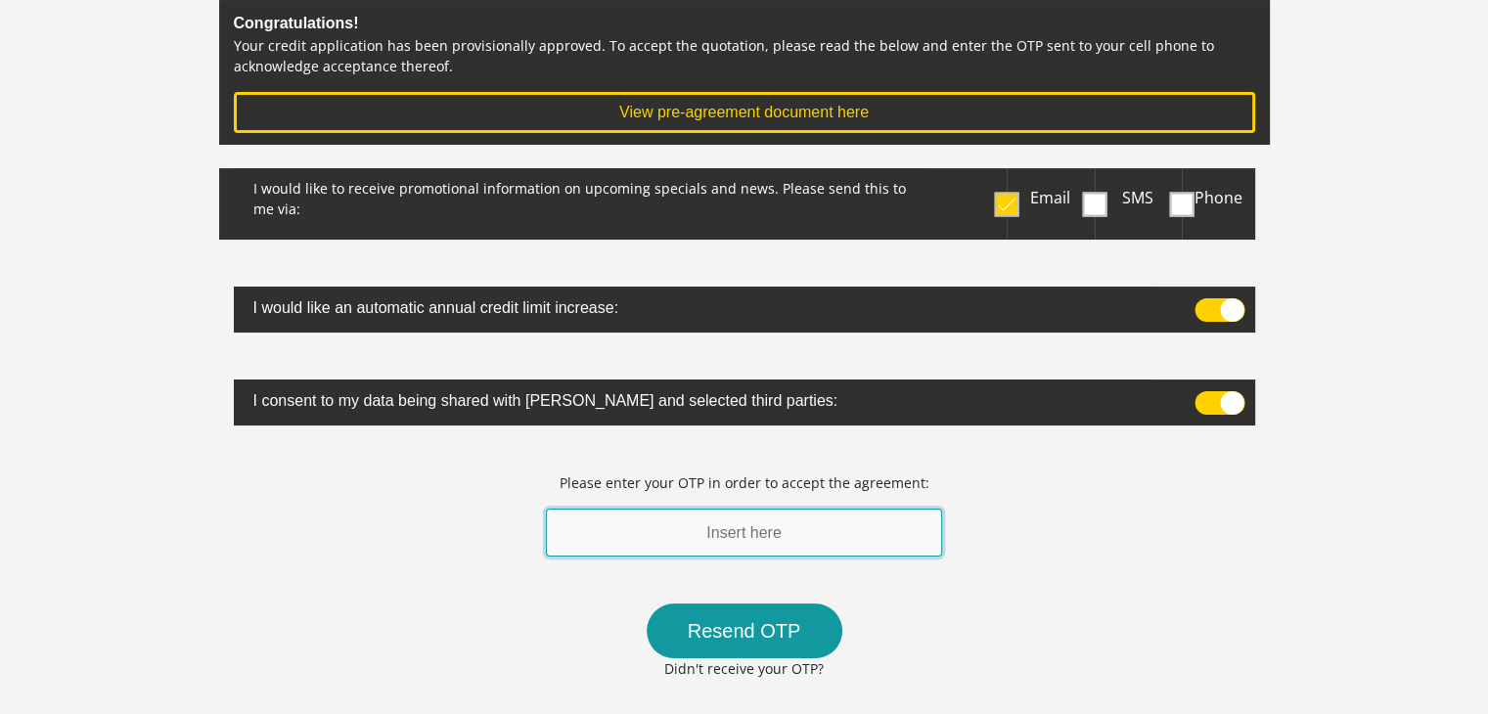
click at [712, 534] on input "text" at bounding box center [744, 533] width 397 height 48
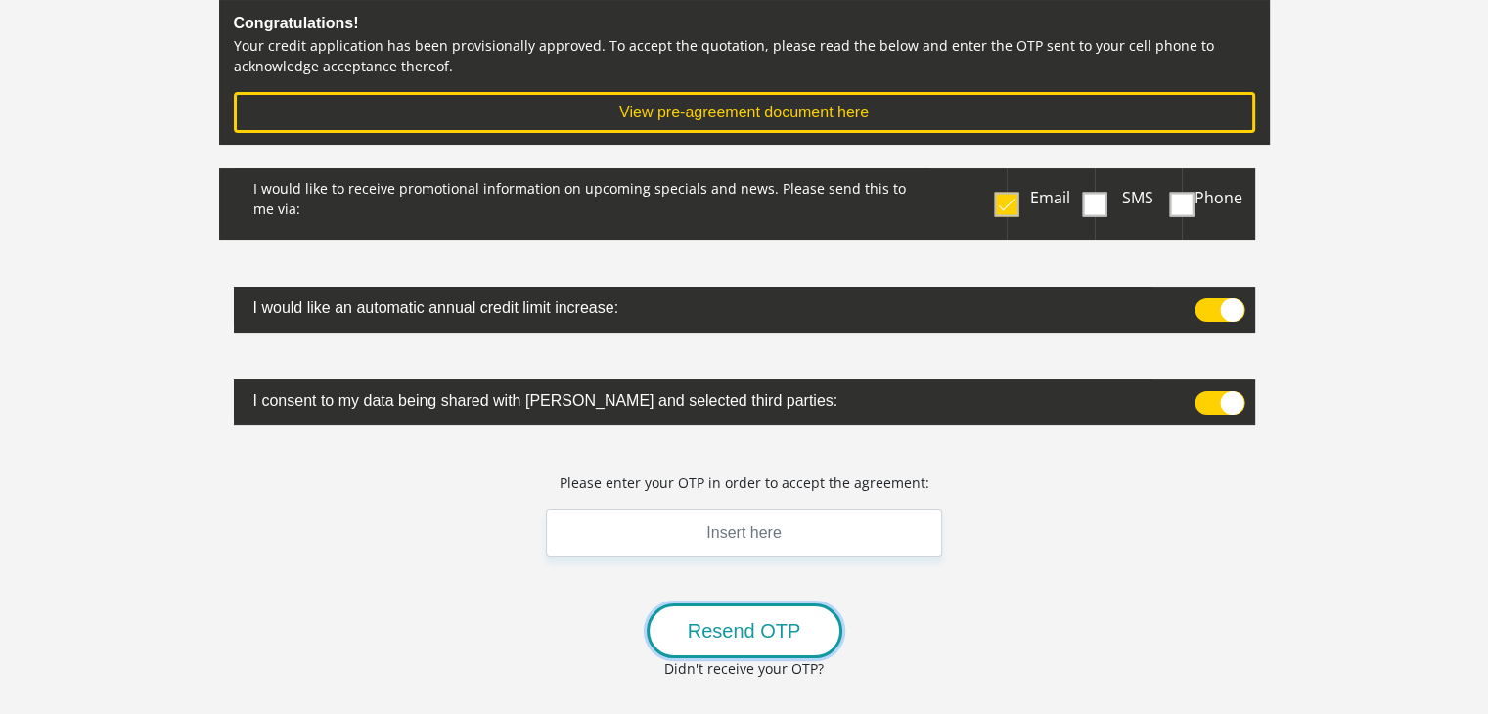
click at [760, 640] on button "Resend OTP" at bounding box center [745, 631] width 196 height 55
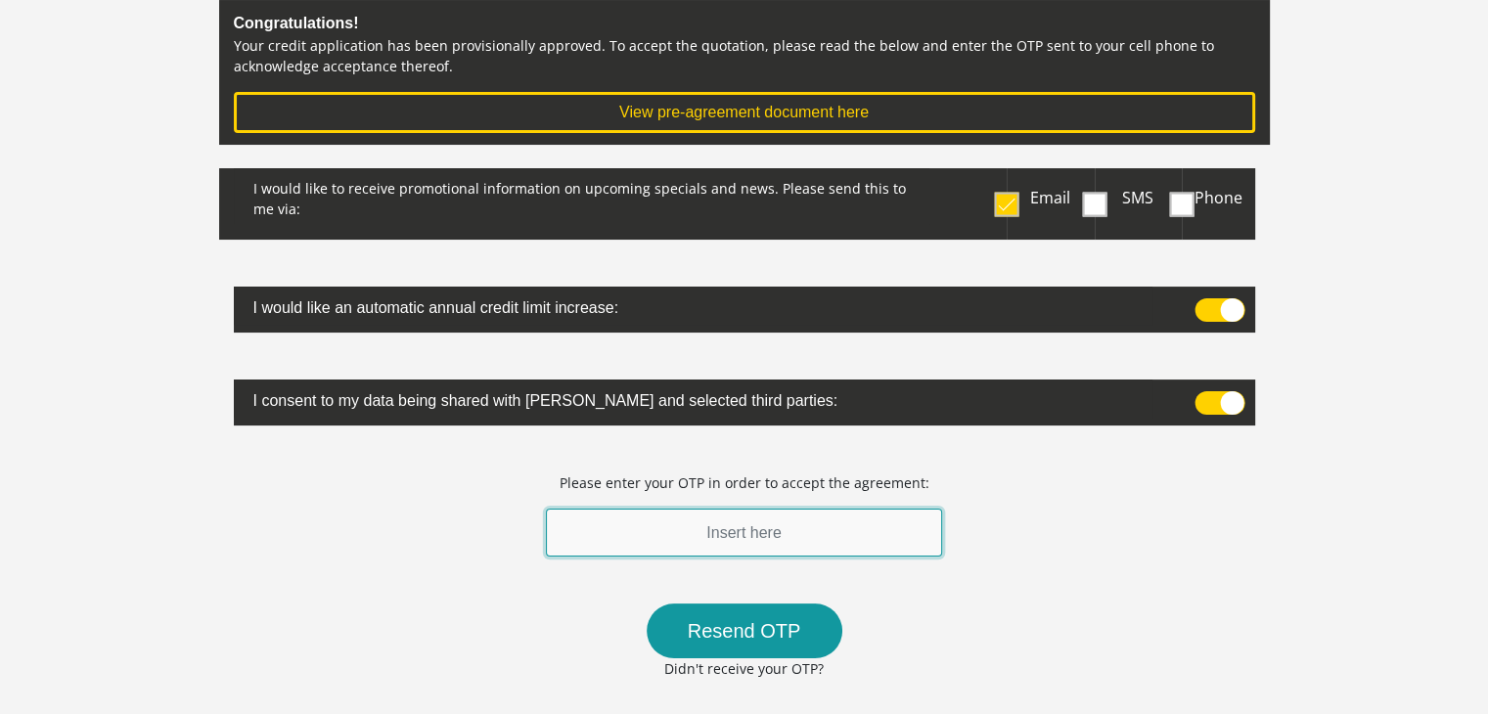
click at [724, 527] on input "text" at bounding box center [744, 533] width 397 height 48
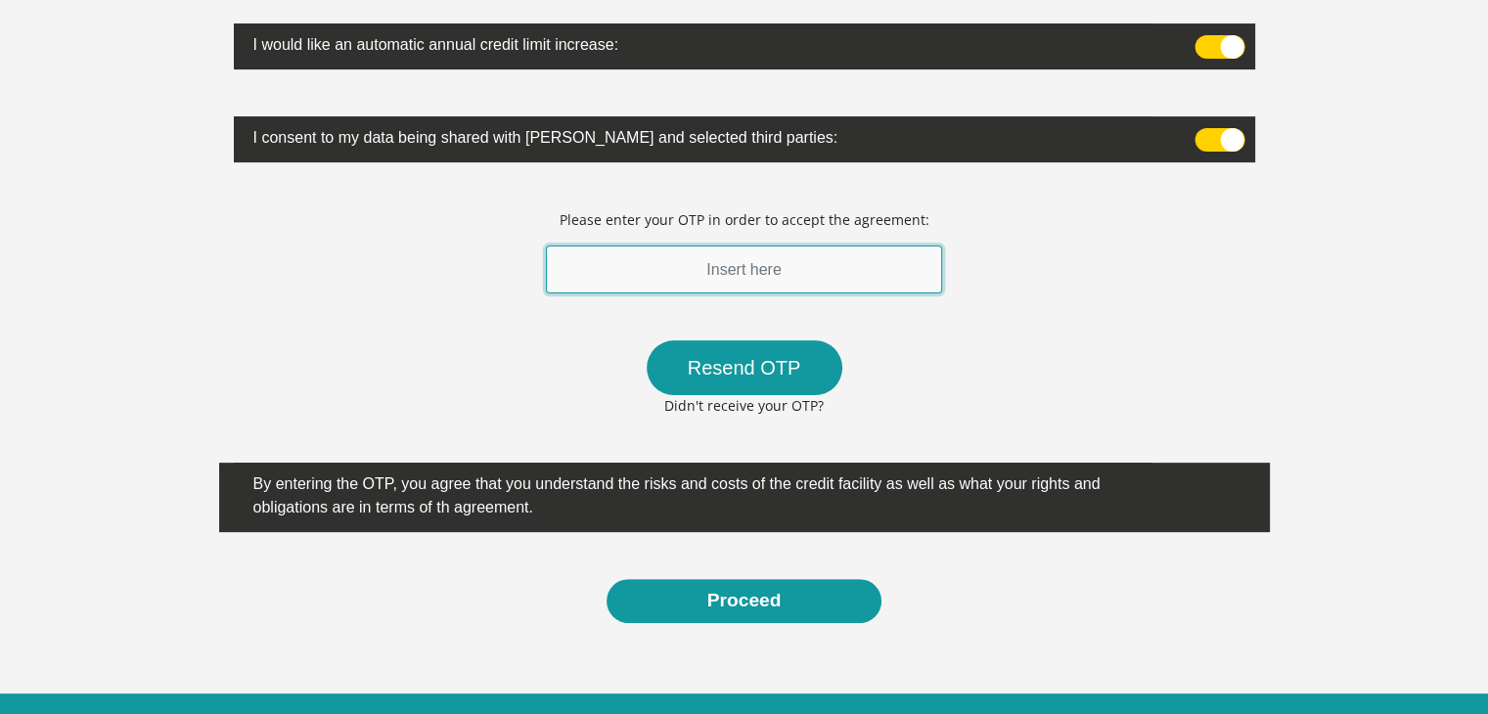
scroll to position [501, 0]
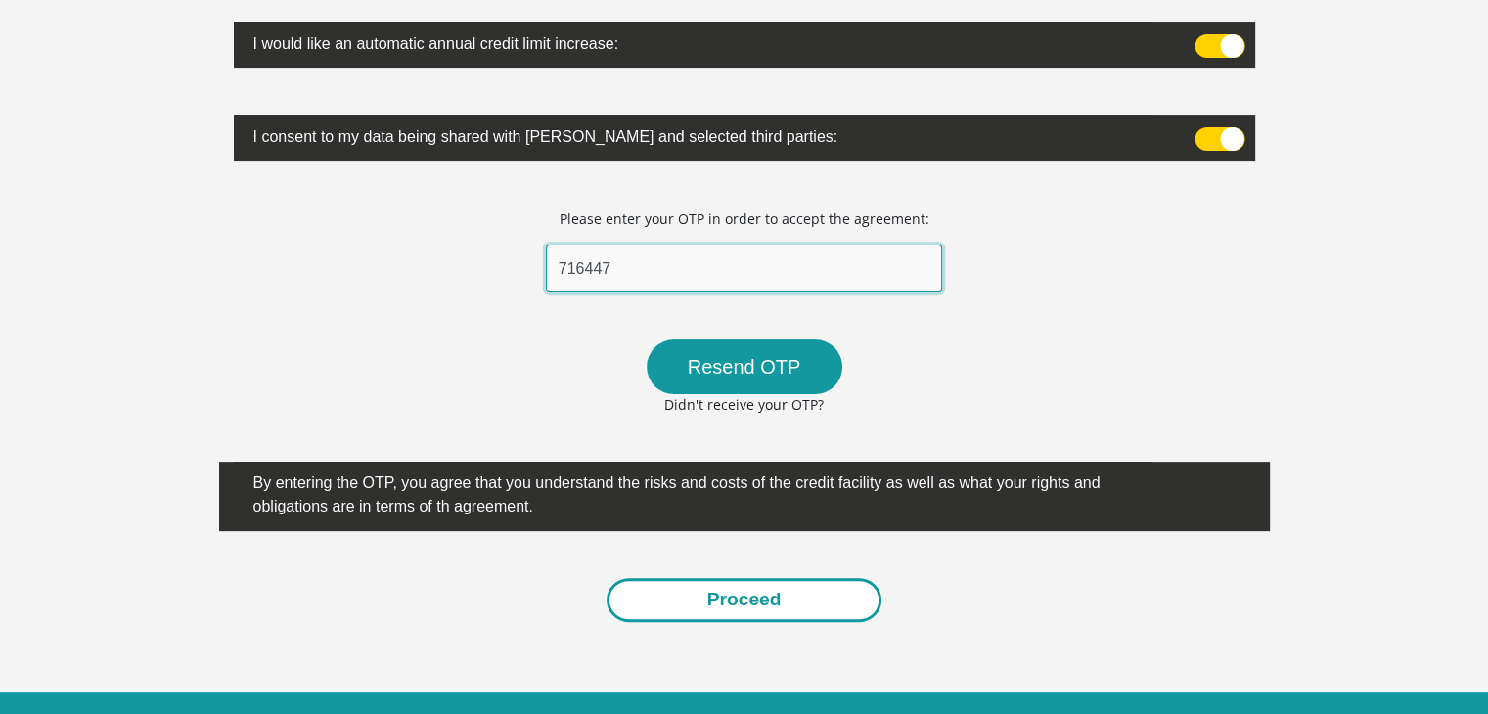
type input "716447"
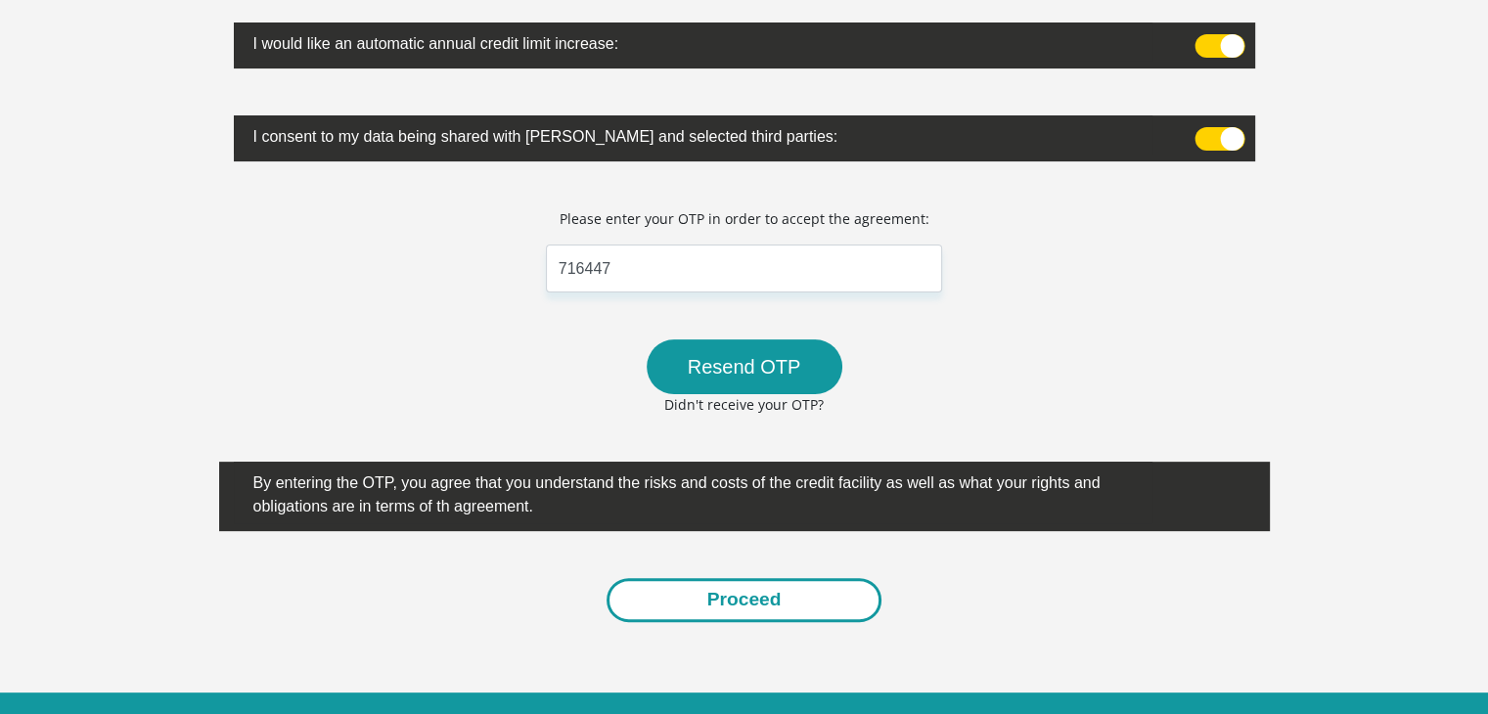
click at [707, 605] on button "Proceed" at bounding box center [745, 600] width 276 height 44
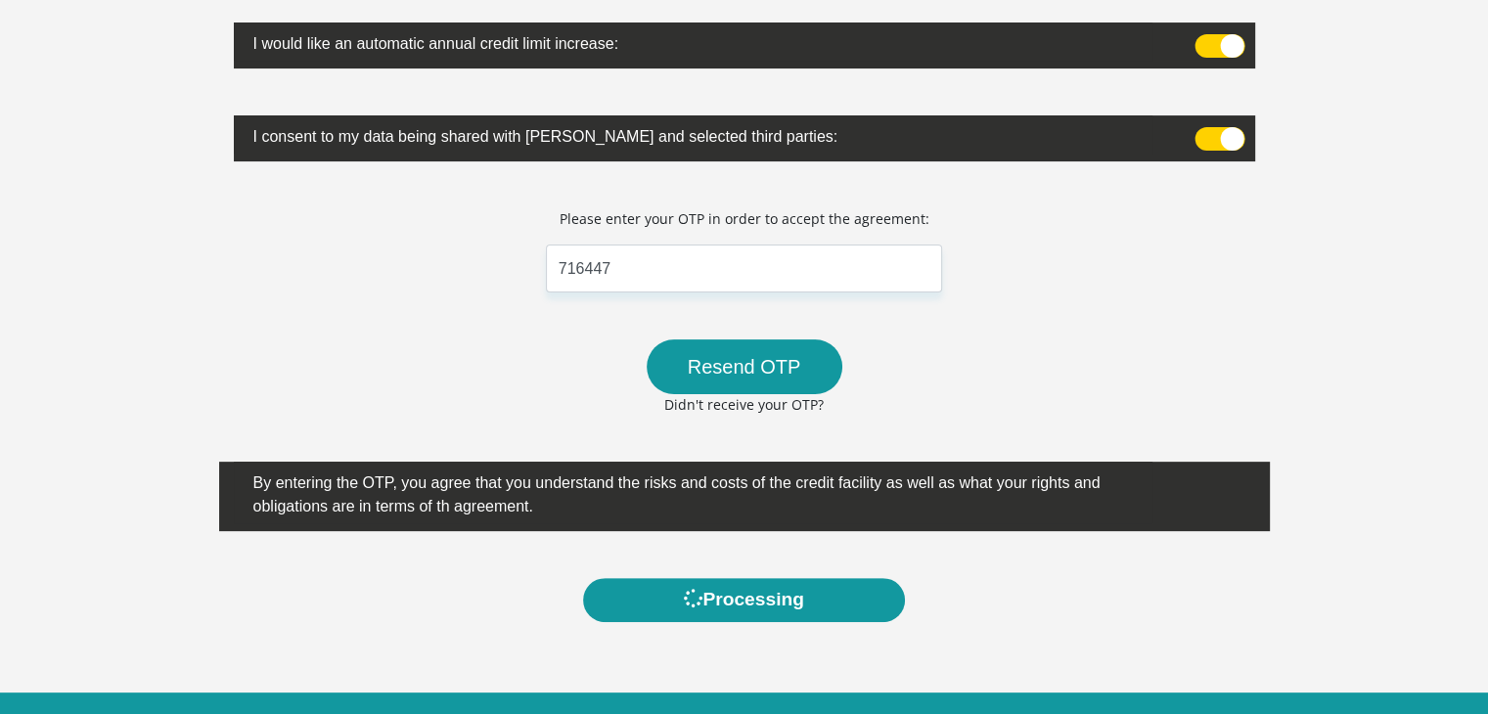
scroll to position [0, 0]
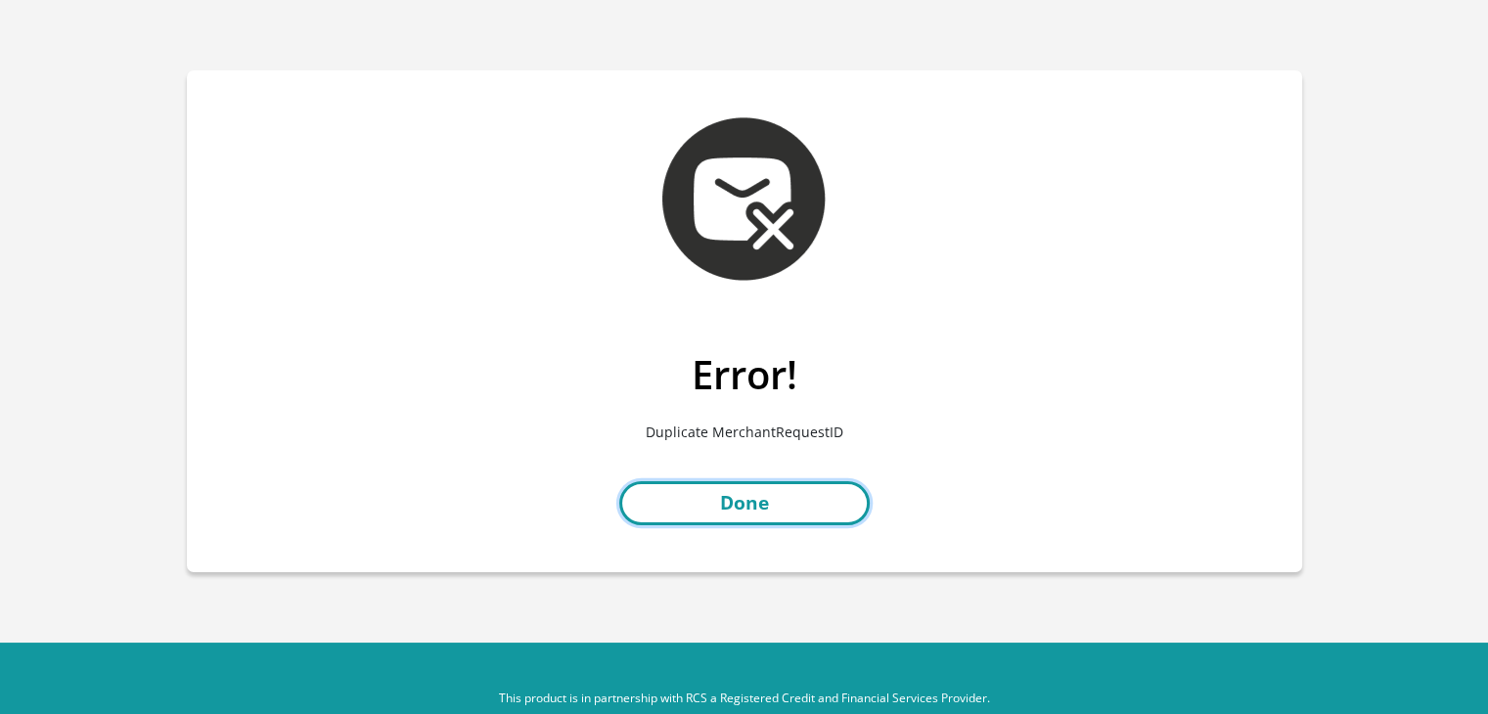
click at [696, 513] on link "Done" at bounding box center [744, 503] width 250 height 44
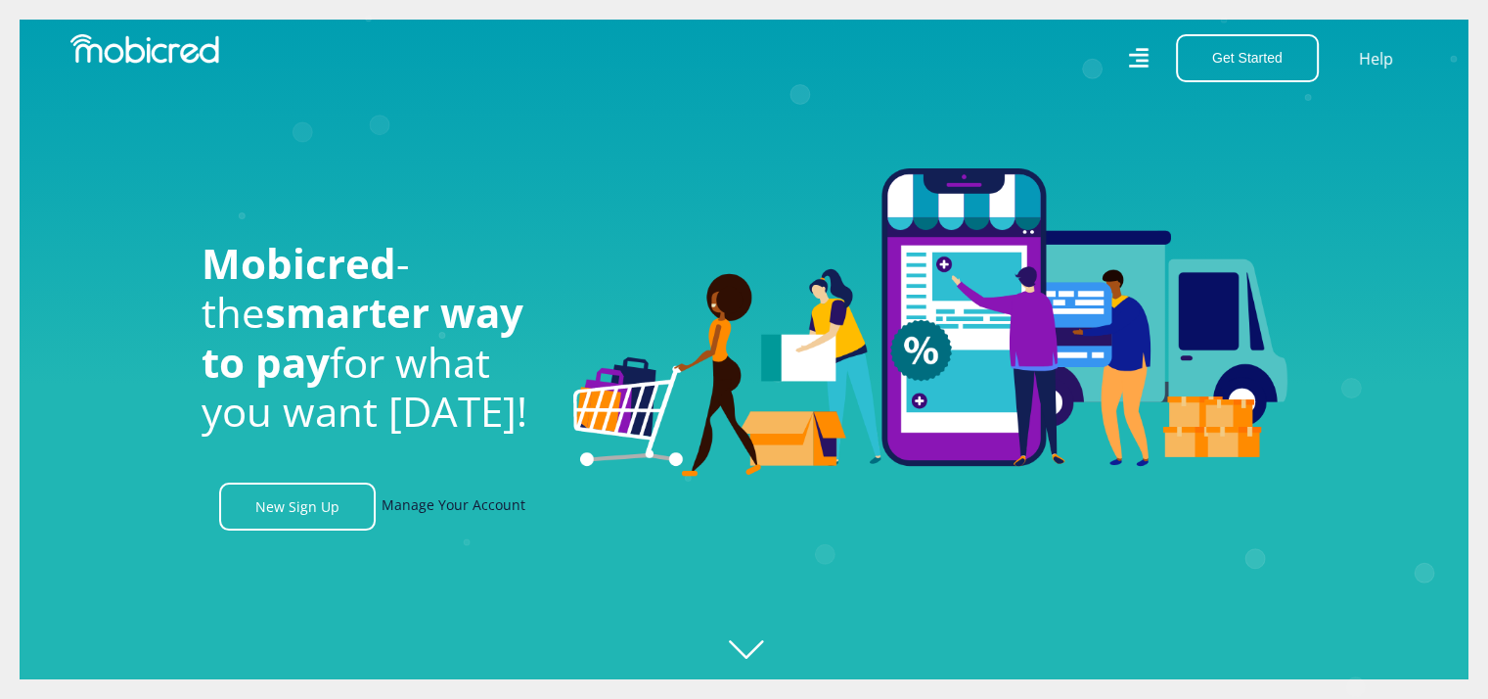
scroll to position [0, 2508]
click at [436, 517] on link "Manage Your Account" at bounding box center [454, 506] width 144 height 48
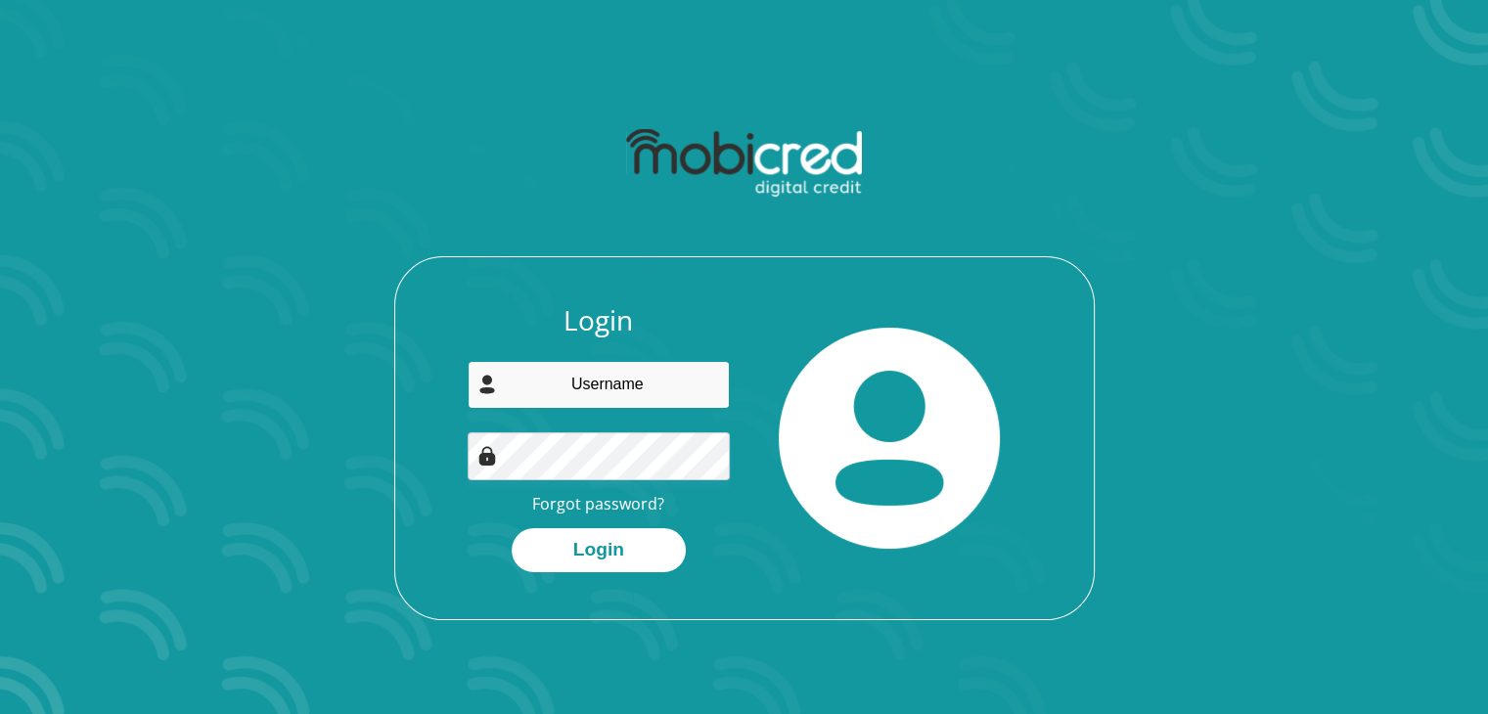
click at [634, 387] on input "email" at bounding box center [599, 385] width 262 height 48
type input "[EMAIL_ADDRESS][DOMAIN_NAME]"
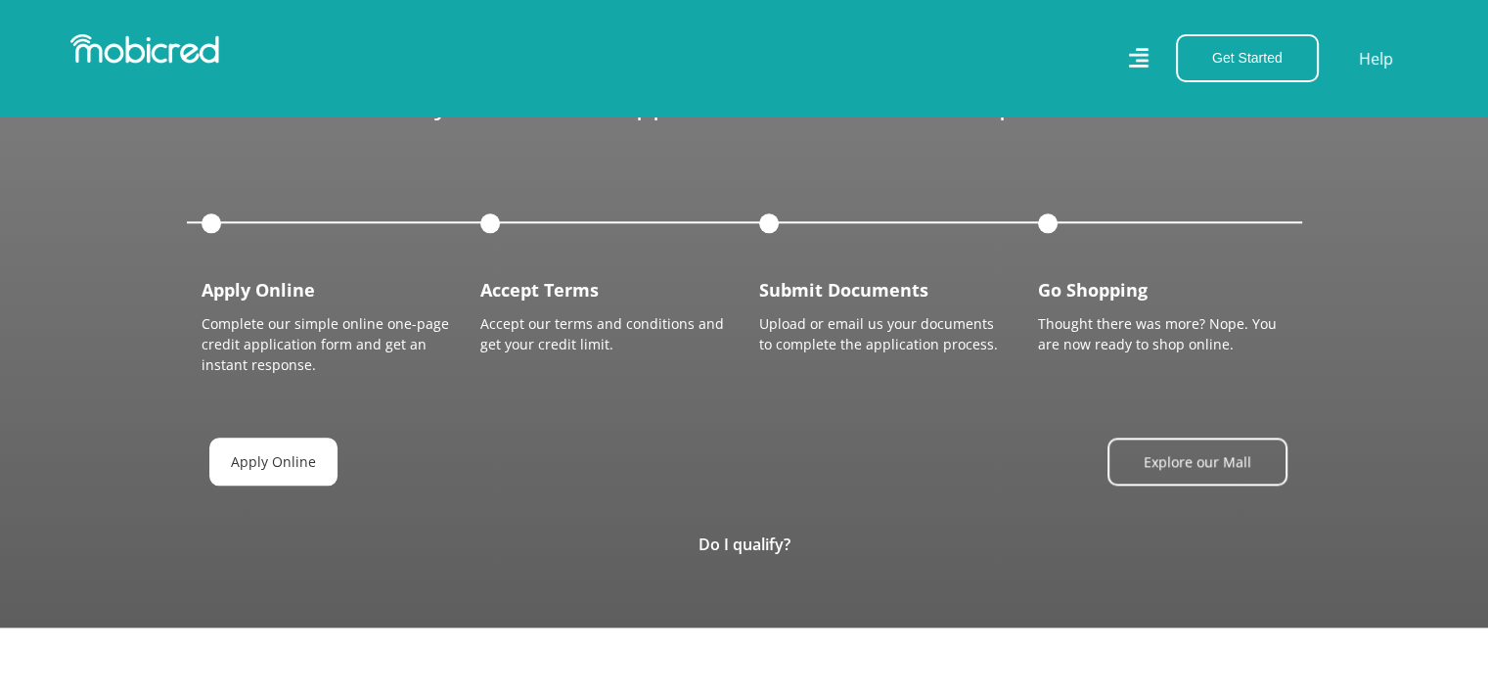
scroll to position [0, 4461]
click at [260, 463] on link "Apply Online" at bounding box center [273, 461] width 128 height 48
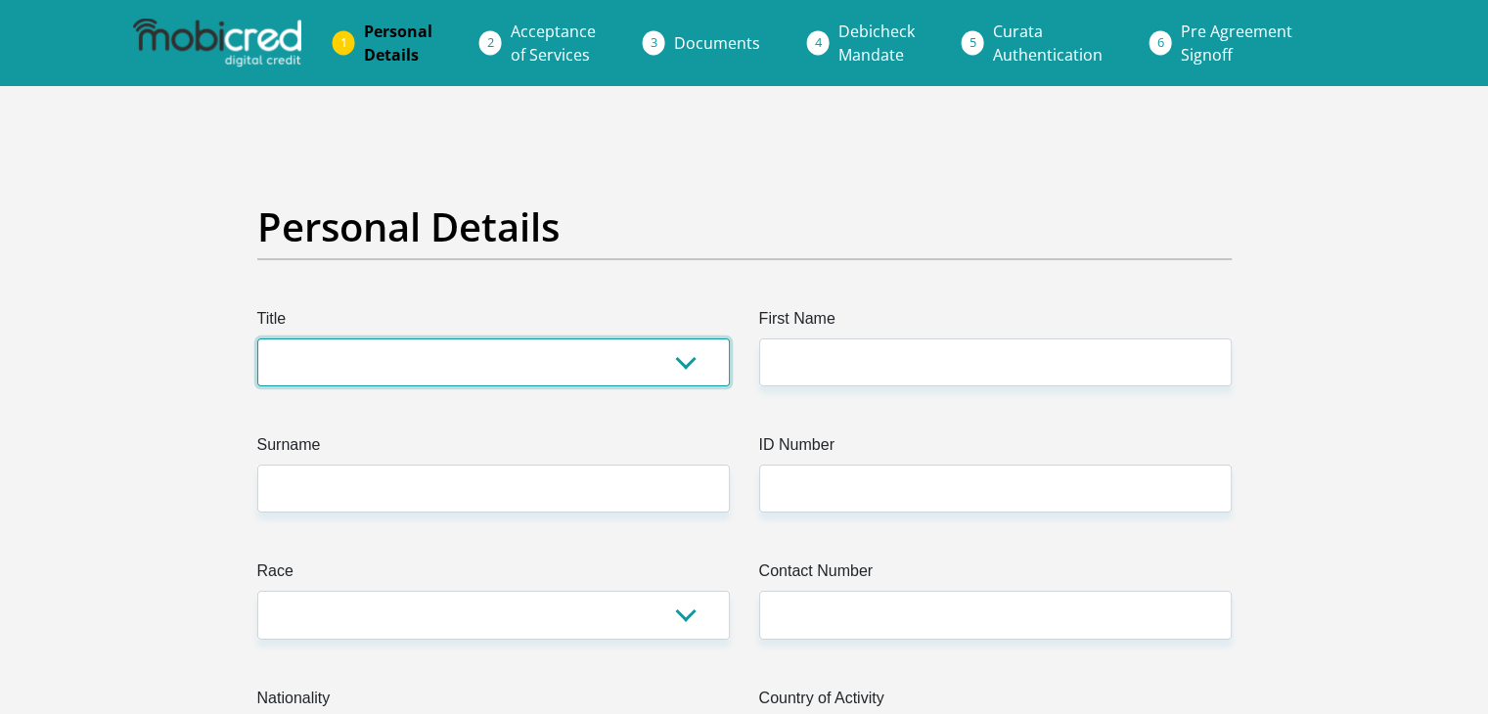
click at [391, 369] on select "Mr Ms Mrs Dr [PERSON_NAME]" at bounding box center [493, 363] width 473 height 48
select select "Mrs"
click at [257, 339] on select "Mr Ms Mrs Dr [PERSON_NAME]" at bounding box center [493, 363] width 473 height 48
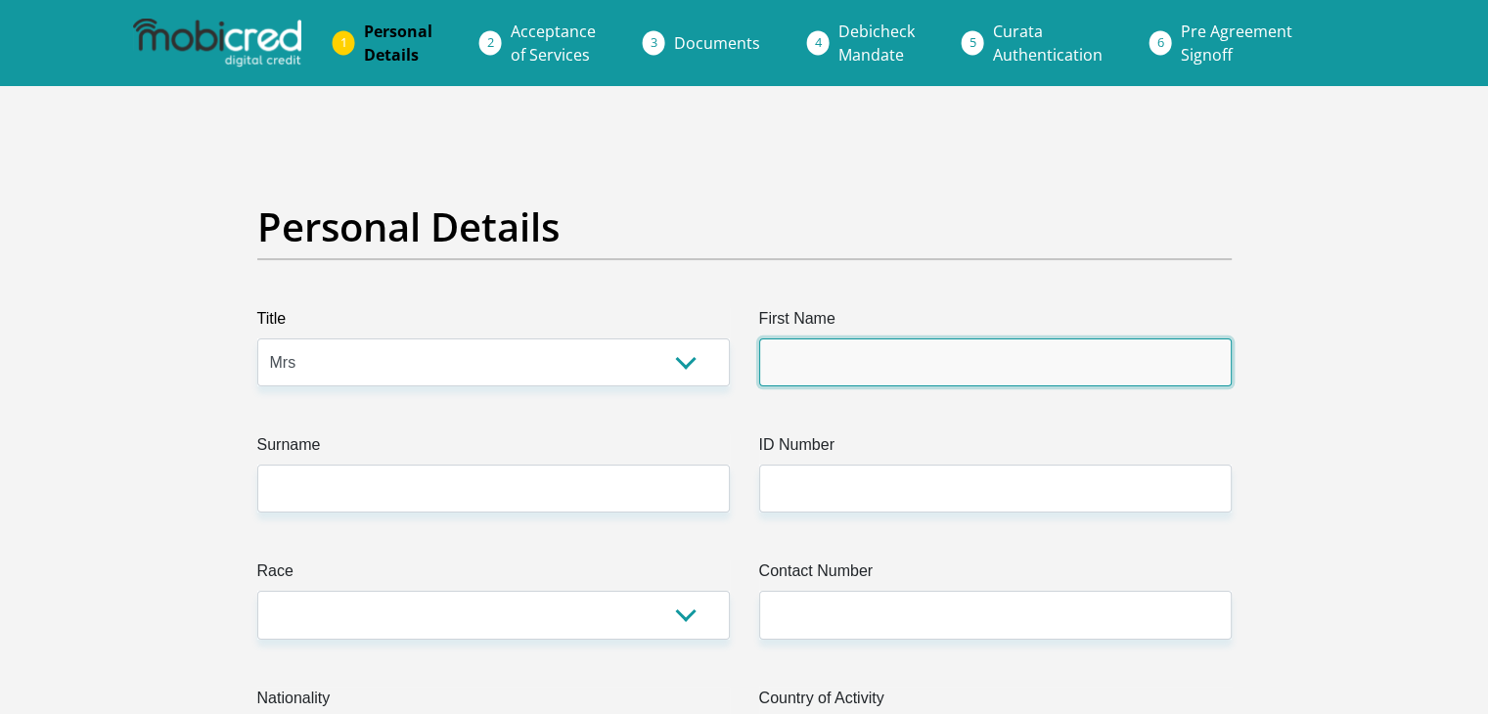
click at [841, 356] on input "First Name" at bounding box center [995, 363] width 473 height 48
type input "Gertruida"
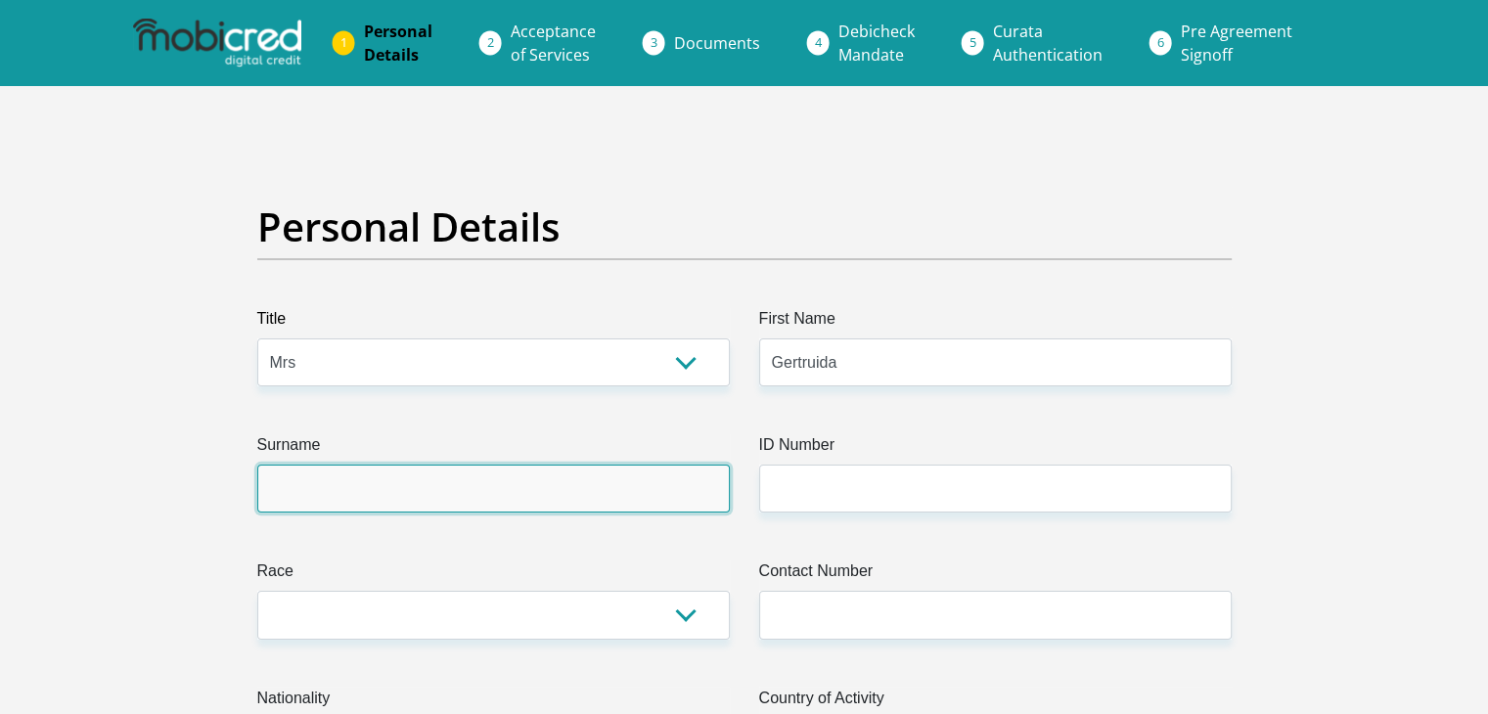
type input "Leukes"
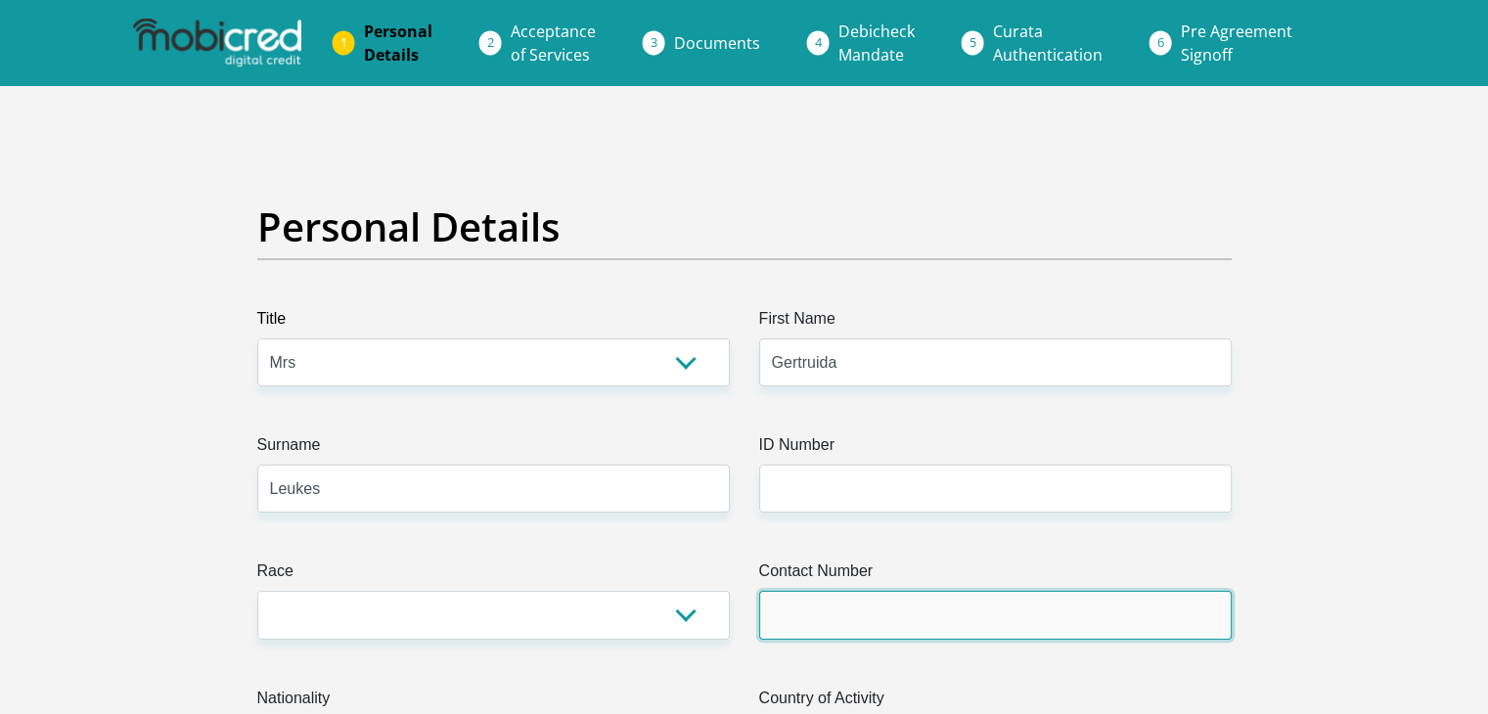
type input "0835494206"
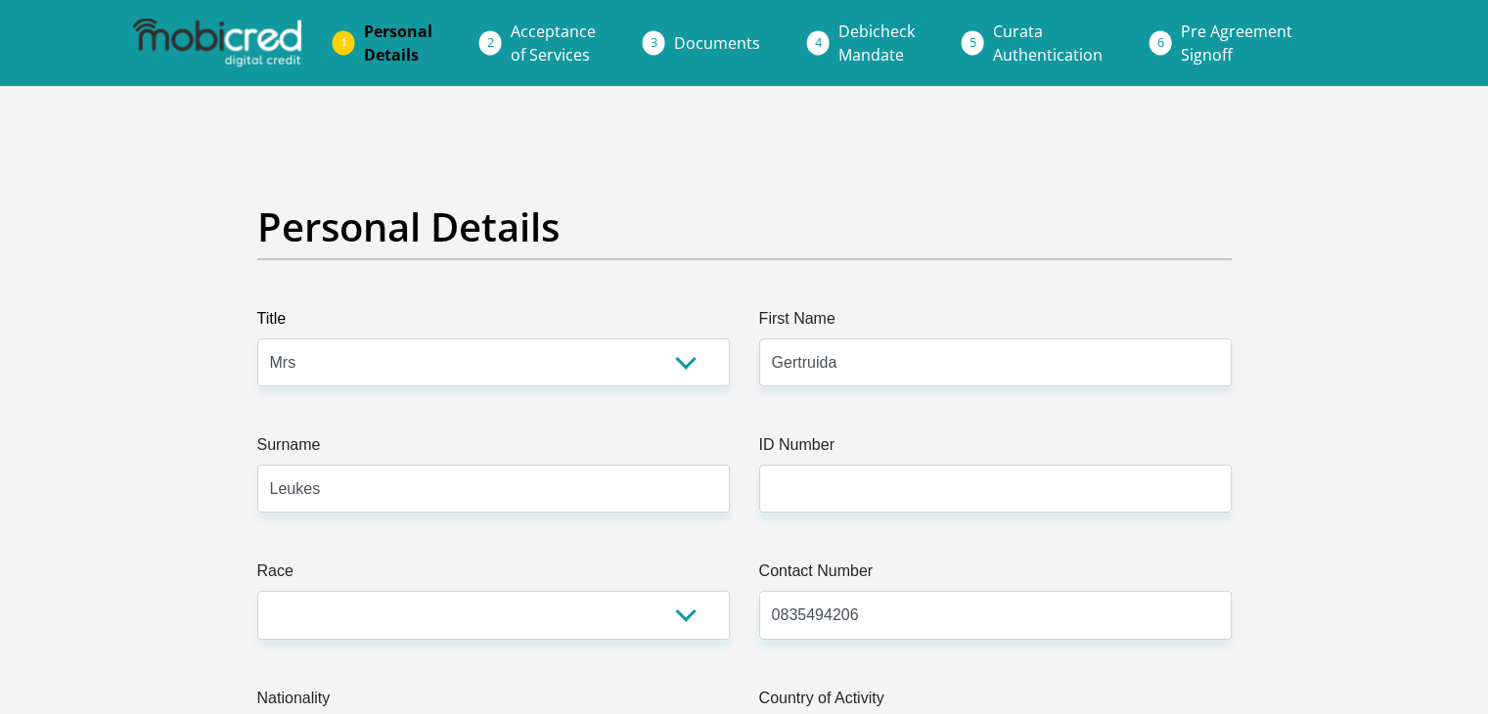
select select "ZAF"
type input "[STREET_ADDRESS]"
type input "Vredendal"
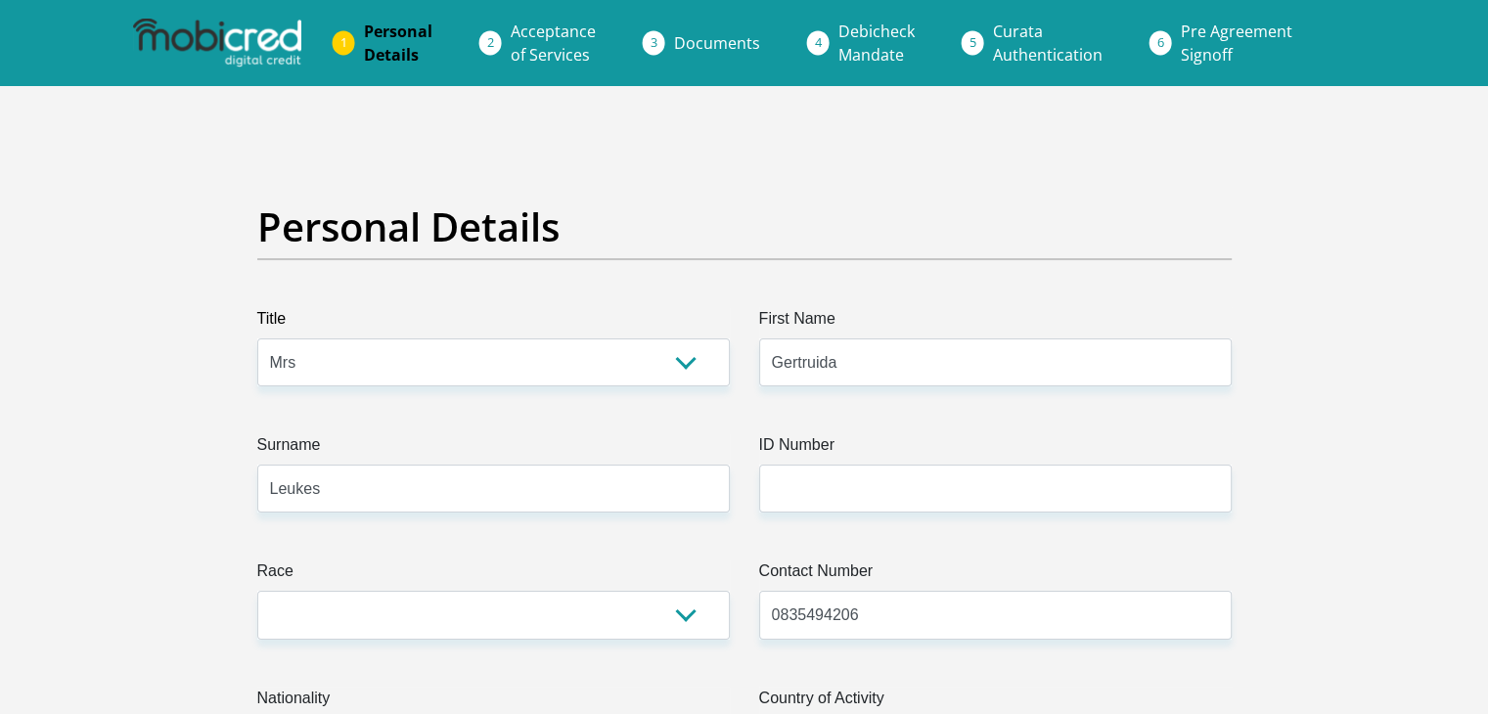
type input "8160"
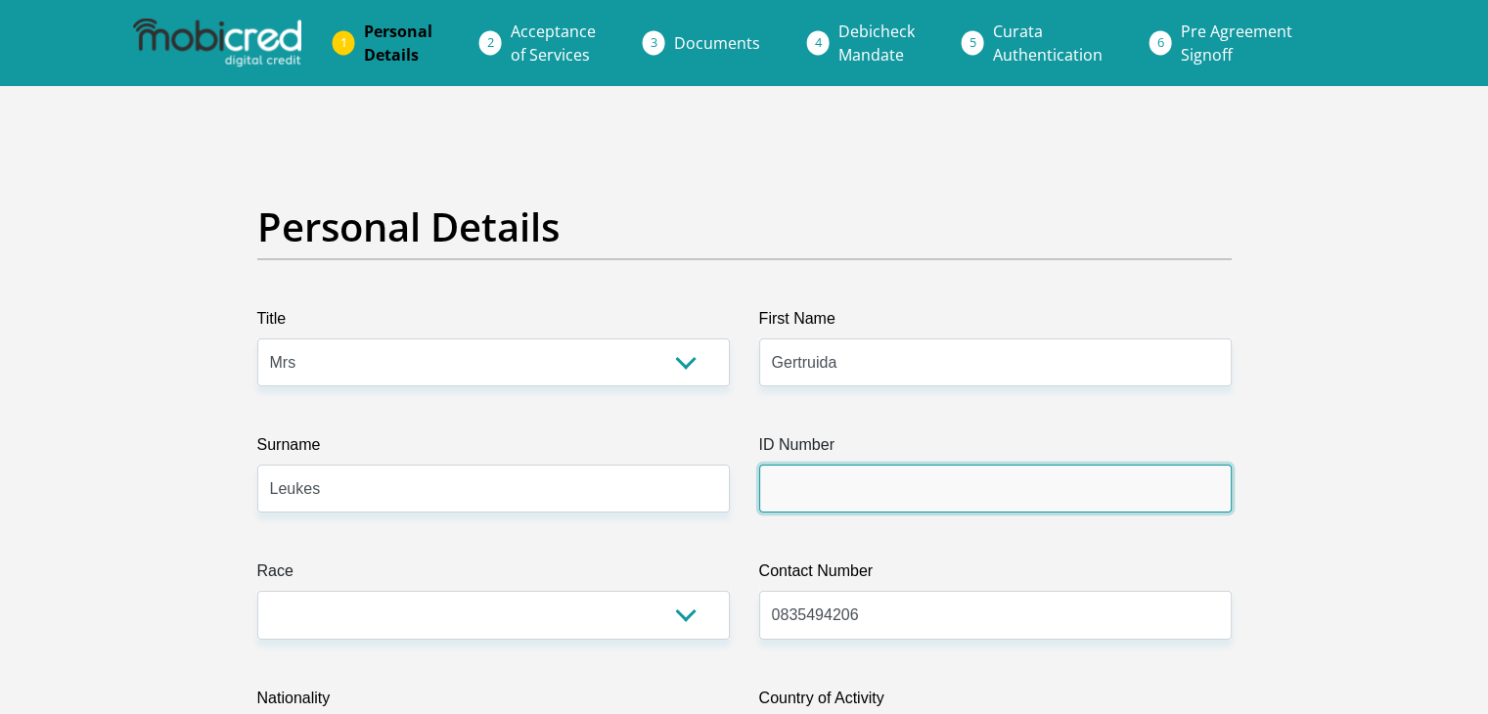
click at [767, 503] on input "ID Number" at bounding box center [995, 489] width 473 height 48
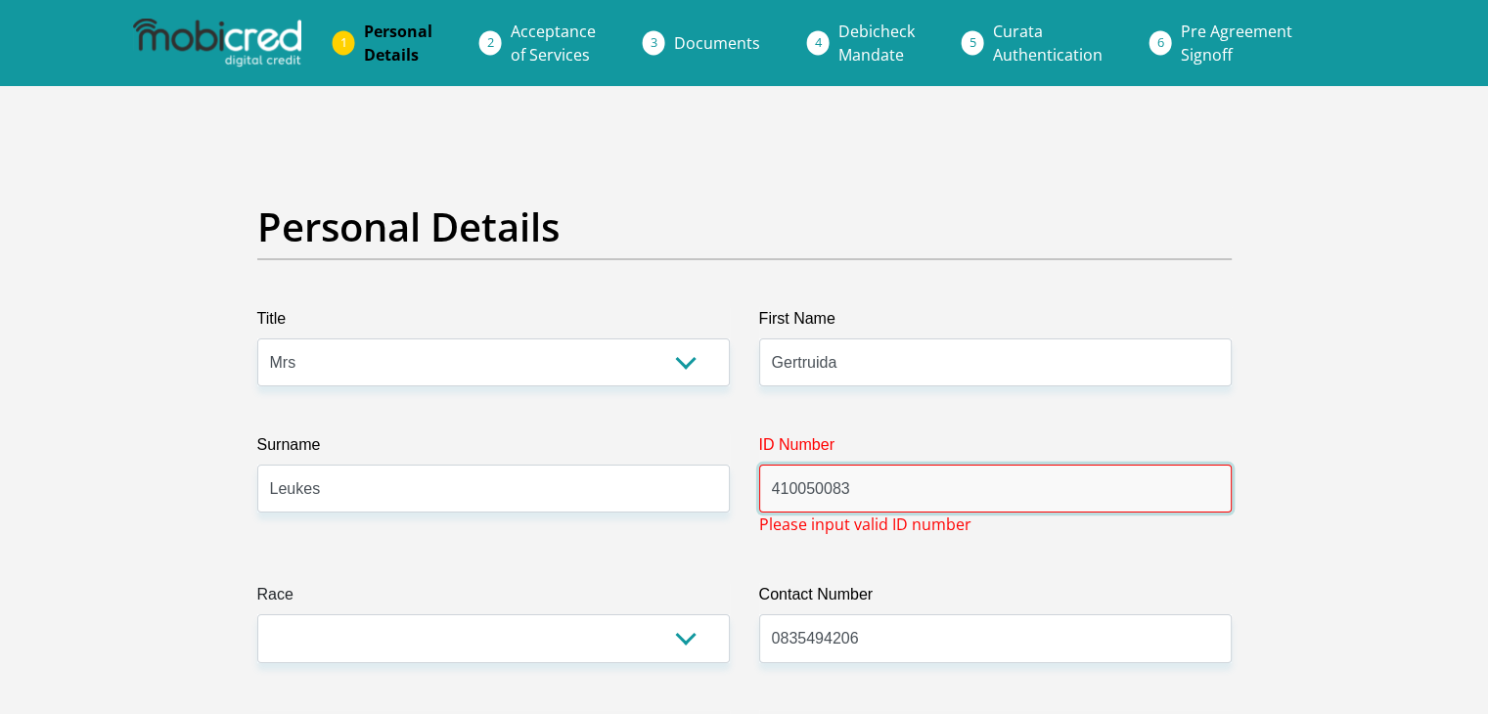
click at [793, 489] on input "410050083" at bounding box center [995, 489] width 473 height 48
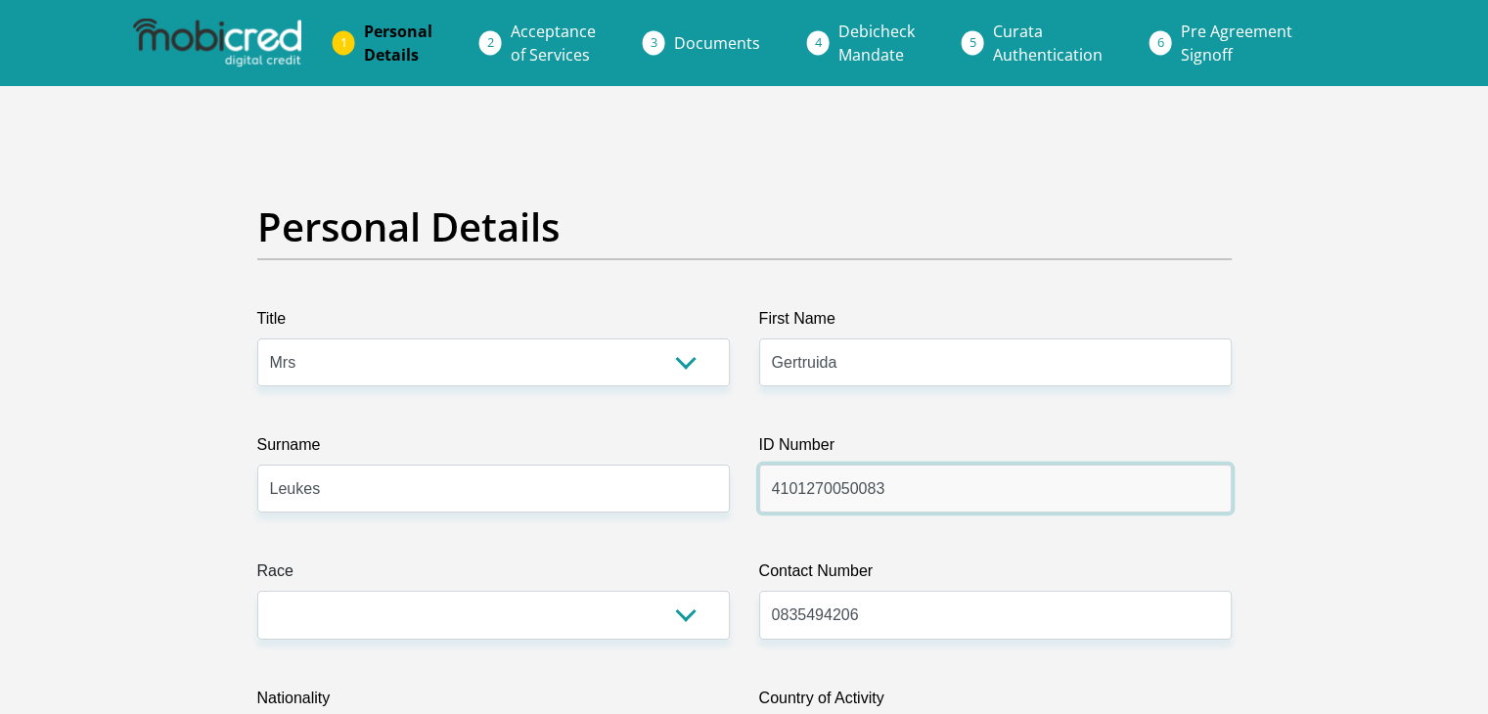
type input "4101270050083"
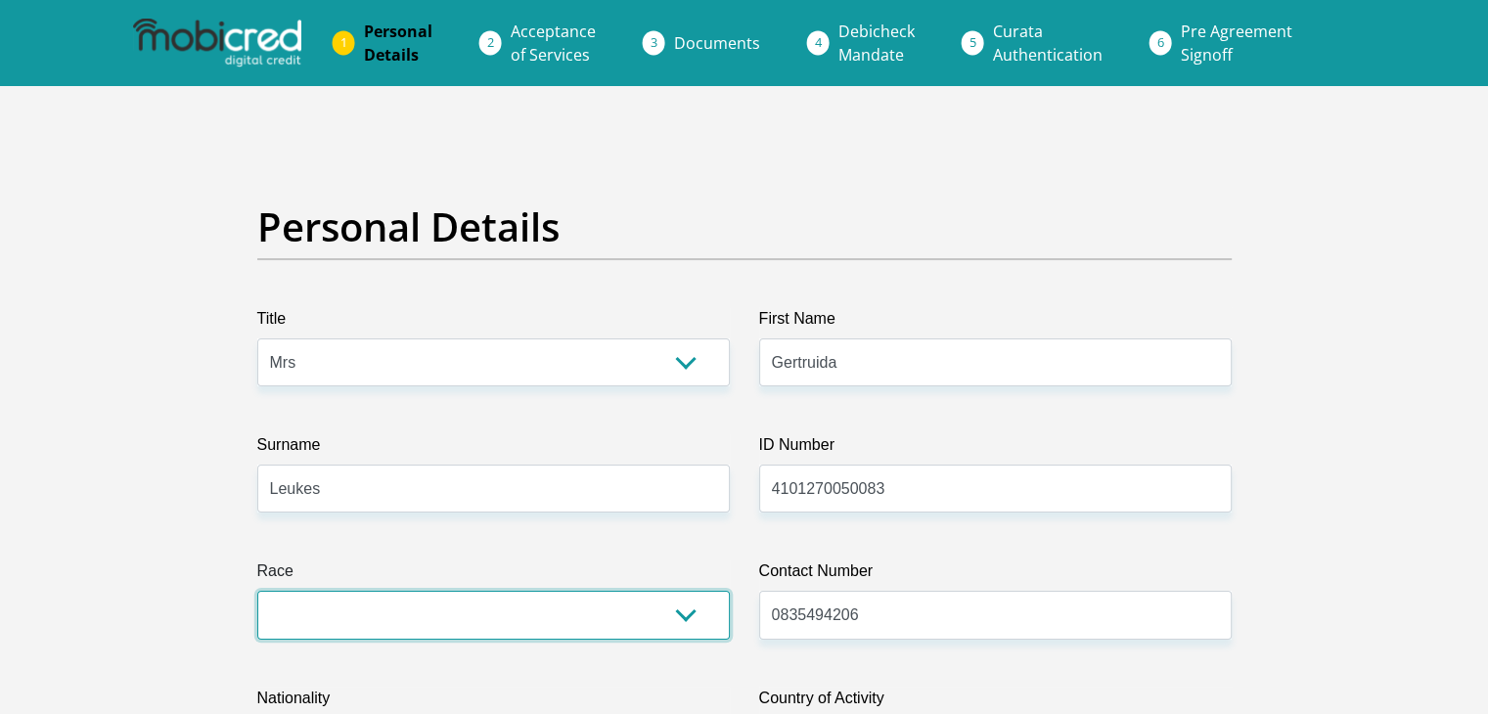
click at [662, 615] on select "Black Coloured Indian White Other" at bounding box center [493, 615] width 473 height 48
select select "2"
click at [257, 591] on select "Black Coloured Indian White Other" at bounding box center [493, 615] width 473 height 48
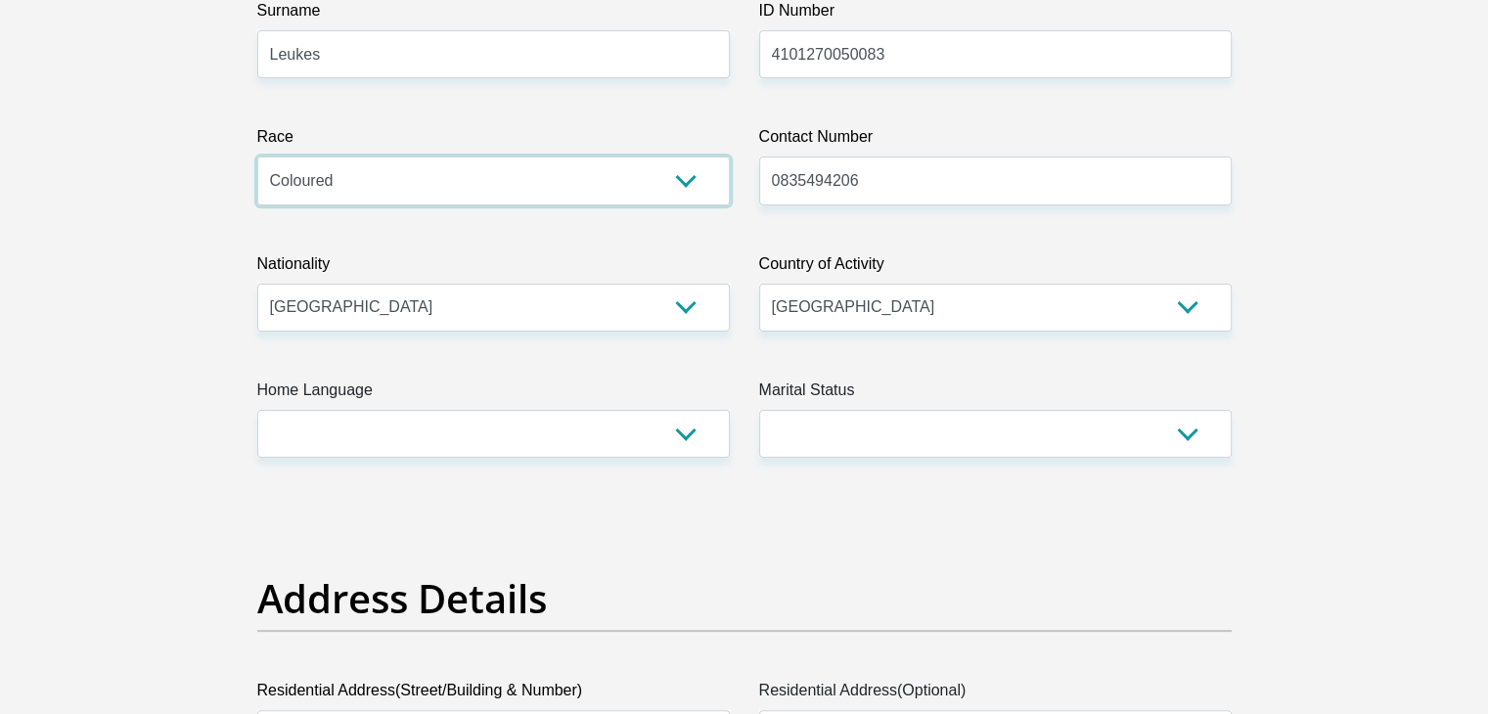
scroll to position [661, 0]
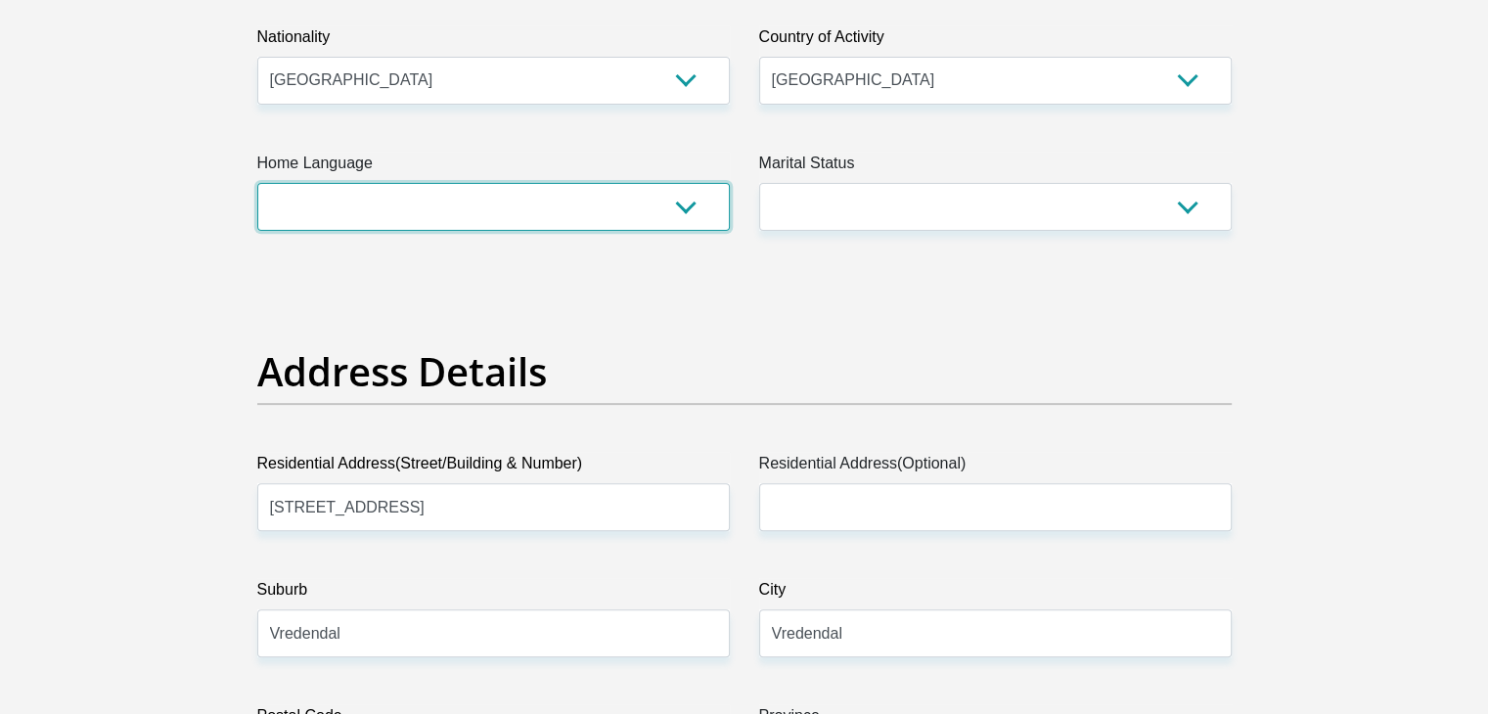
click at [626, 212] on select "Afrikaans English Sepedi South Ndebele Southern Sotho Swati Tsonga Tswana Venda…" at bounding box center [493, 207] width 473 height 48
select select "afr"
click at [257, 183] on select "Afrikaans English Sepedi South Ndebele Southern Sotho Swati Tsonga Tswana Venda…" at bounding box center [493, 207] width 473 height 48
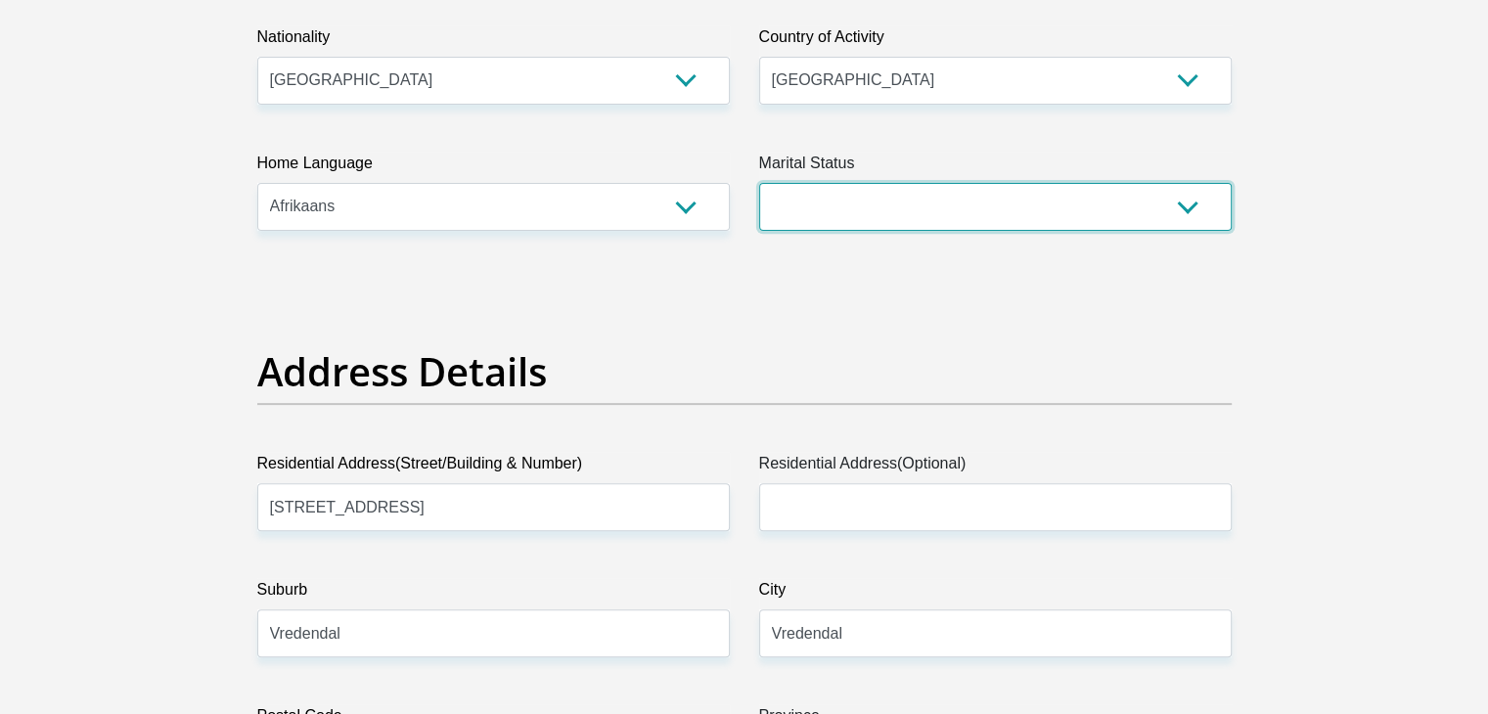
click at [877, 186] on select "Married ANC Single Divorced Widowed Married COP or Customary Law" at bounding box center [995, 207] width 473 height 48
select select "4"
click at [759, 183] on select "Married ANC Single Divorced Widowed Married COP or Customary Law" at bounding box center [995, 207] width 473 height 48
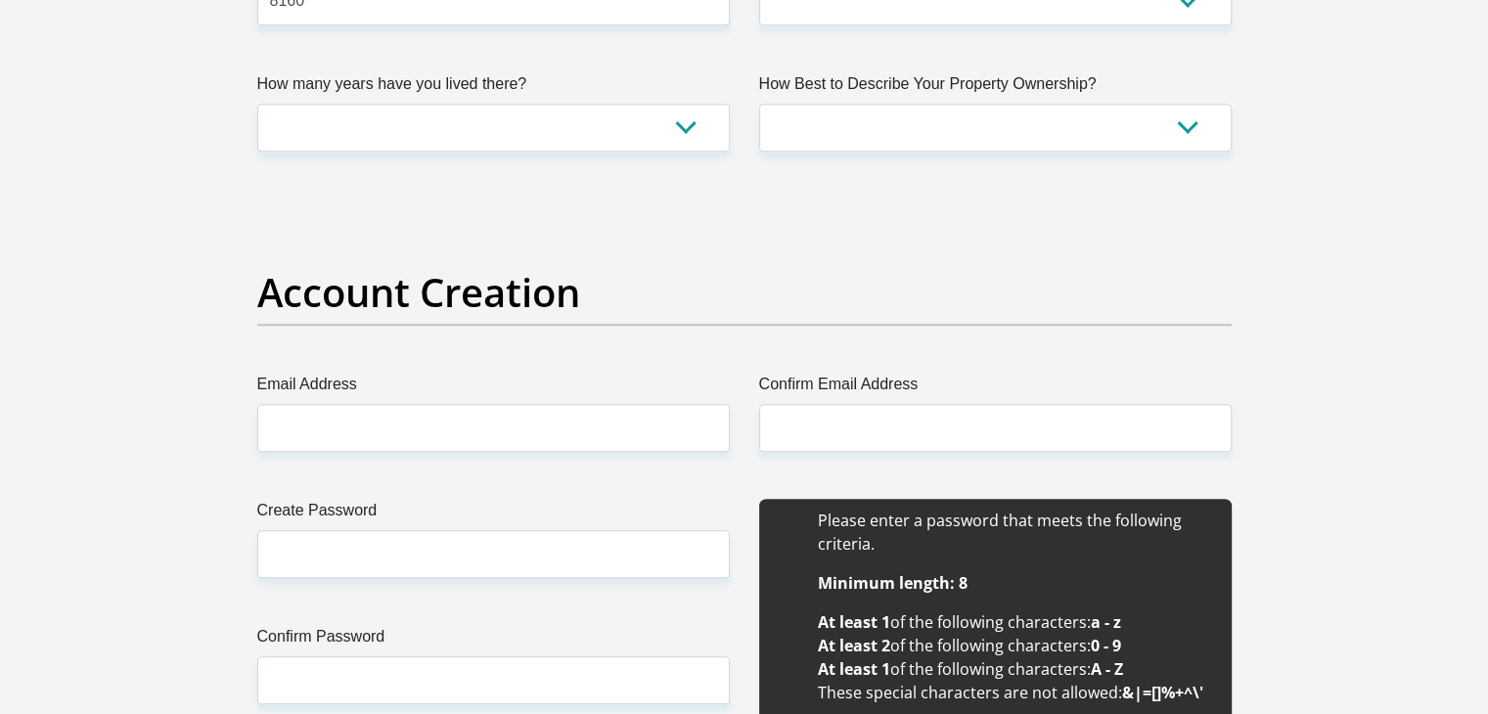
scroll to position [1251, 0]
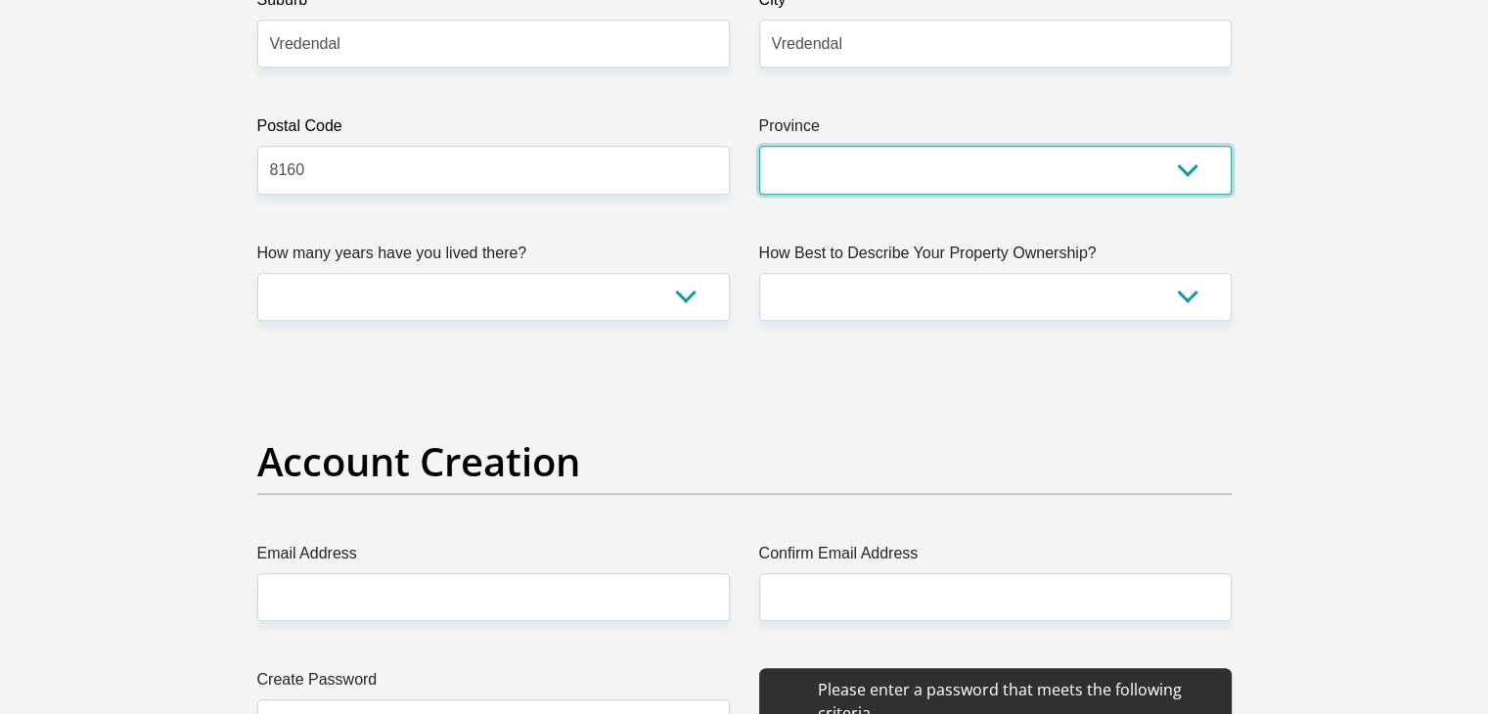
click at [939, 159] on select "Eastern Cape Free State [GEOGRAPHIC_DATA] [GEOGRAPHIC_DATA][DATE] [GEOGRAPHIC_D…" at bounding box center [995, 170] width 473 height 48
select select "Western Cape"
click at [759, 146] on select "Eastern Cape Free State [GEOGRAPHIC_DATA] [GEOGRAPHIC_DATA][DATE] [GEOGRAPHIC_D…" at bounding box center [995, 170] width 473 height 48
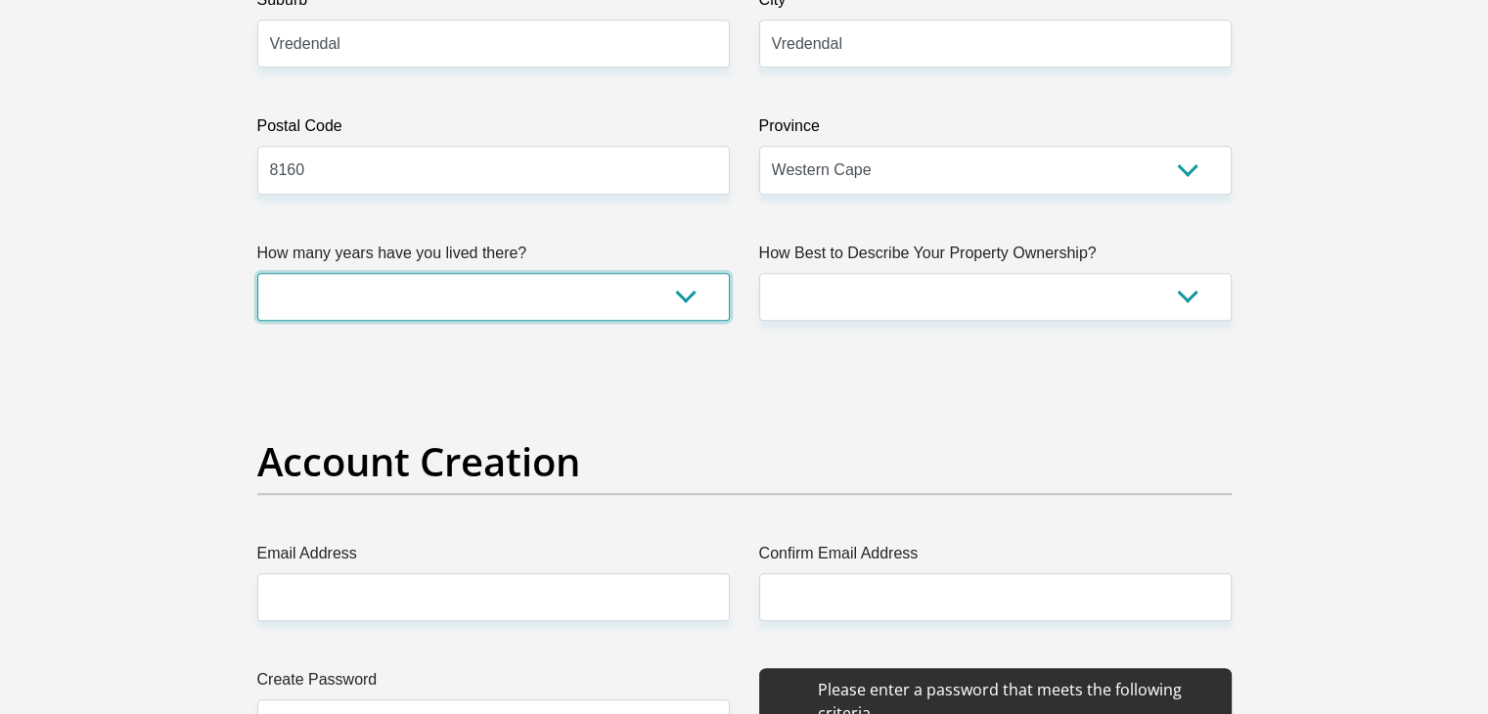
click at [508, 306] on select "less than 1 year 1-3 years 3-5 years 5+ years" at bounding box center [493, 297] width 473 height 48
select select "5"
click at [257, 273] on select "less than 1 year 1-3 years 3-5 years 5+ years" at bounding box center [493, 297] width 473 height 48
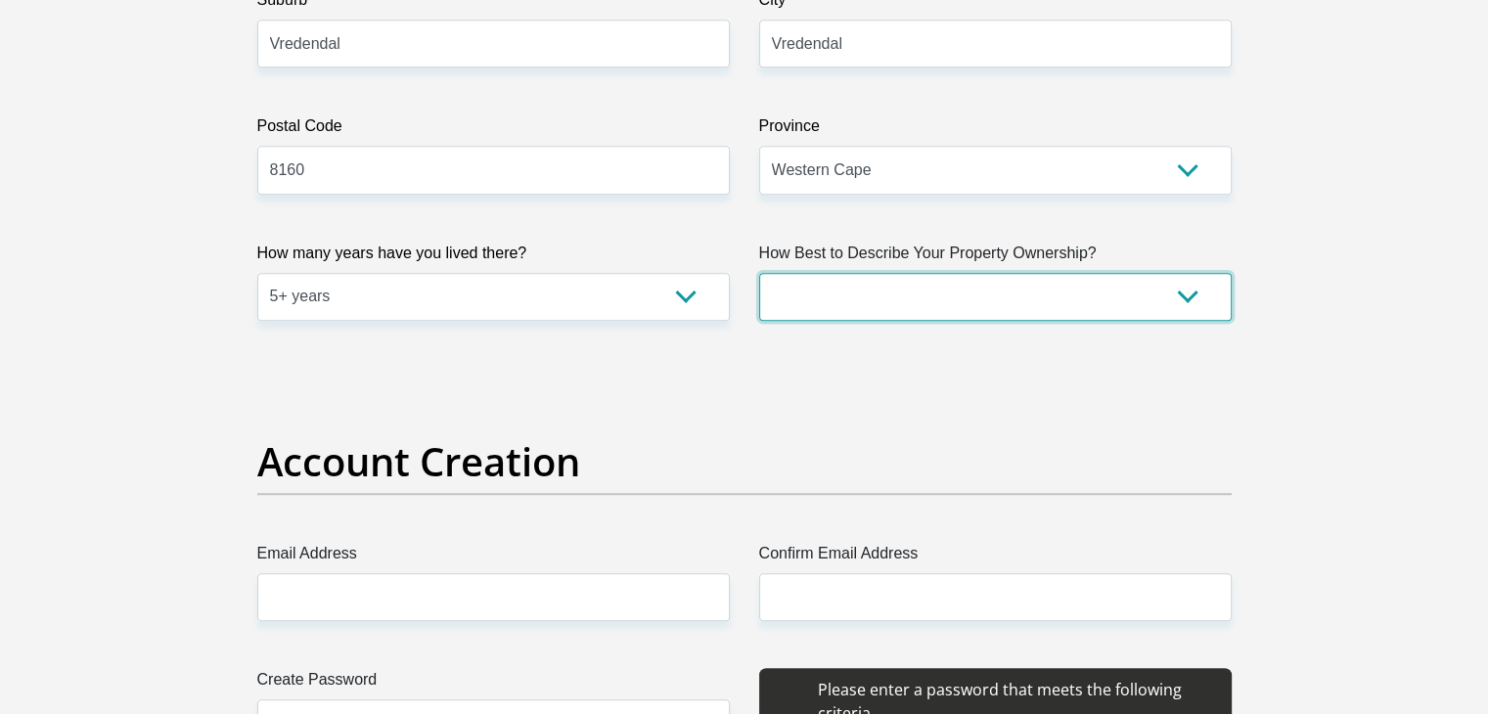
click at [847, 298] on select "Owned Rented Family Owned Company Dwelling" at bounding box center [995, 297] width 473 height 48
select select "Owned"
click at [759, 273] on select "Owned Rented Family Owned Company Dwelling" at bounding box center [995, 297] width 473 height 48
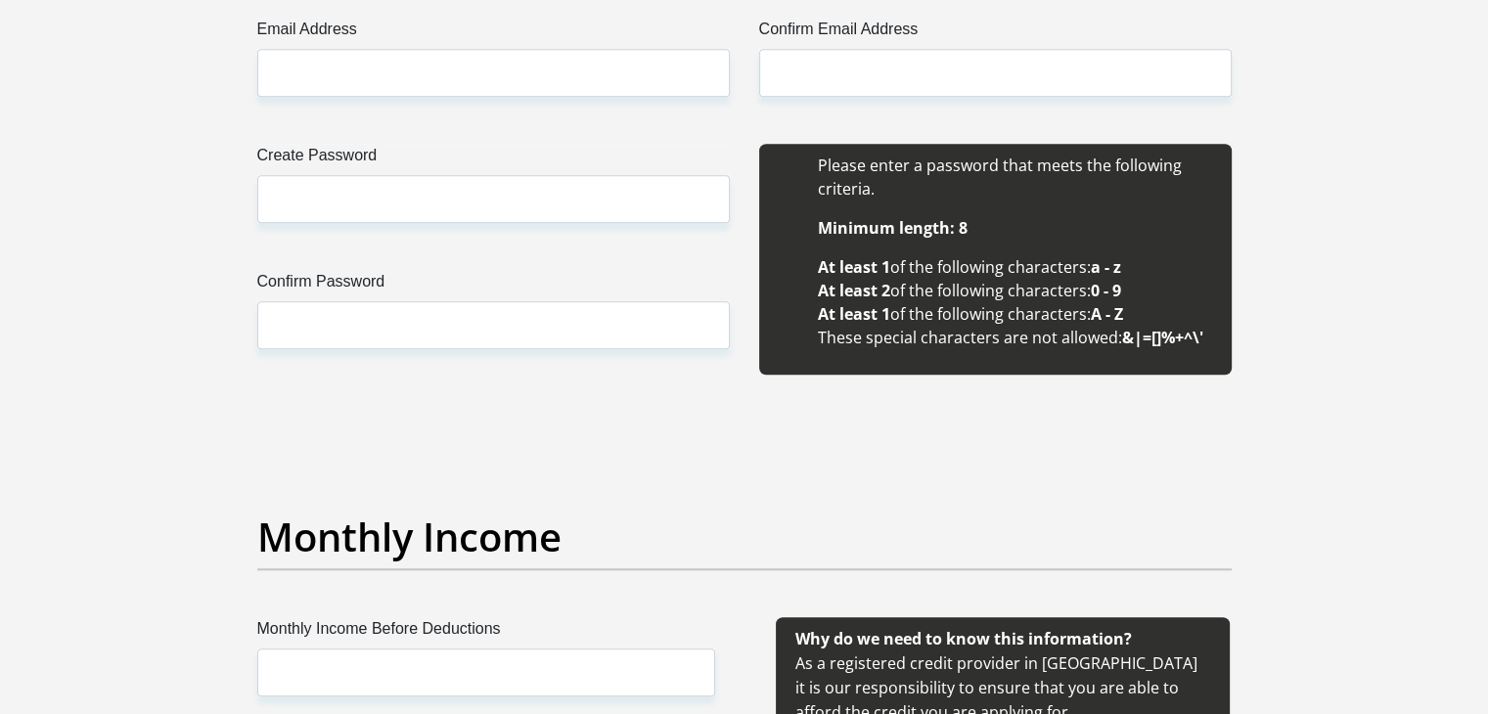
scroll to position [1751, 0]
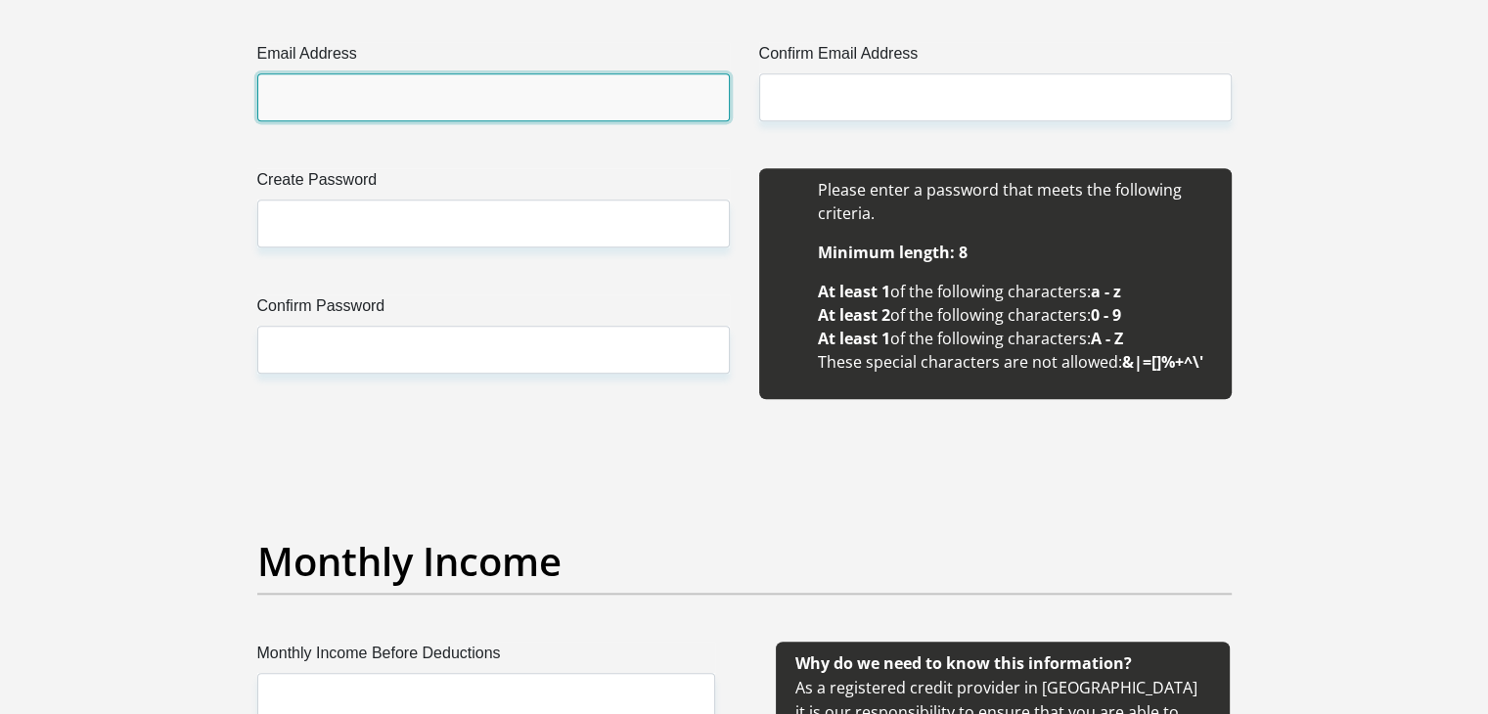
click at [598, 110] on input "Email Address" at bounding box center [493, 97] width 473 height 48
type input "[EMAIL_ADDRESS][DOMAIN_NAME]"
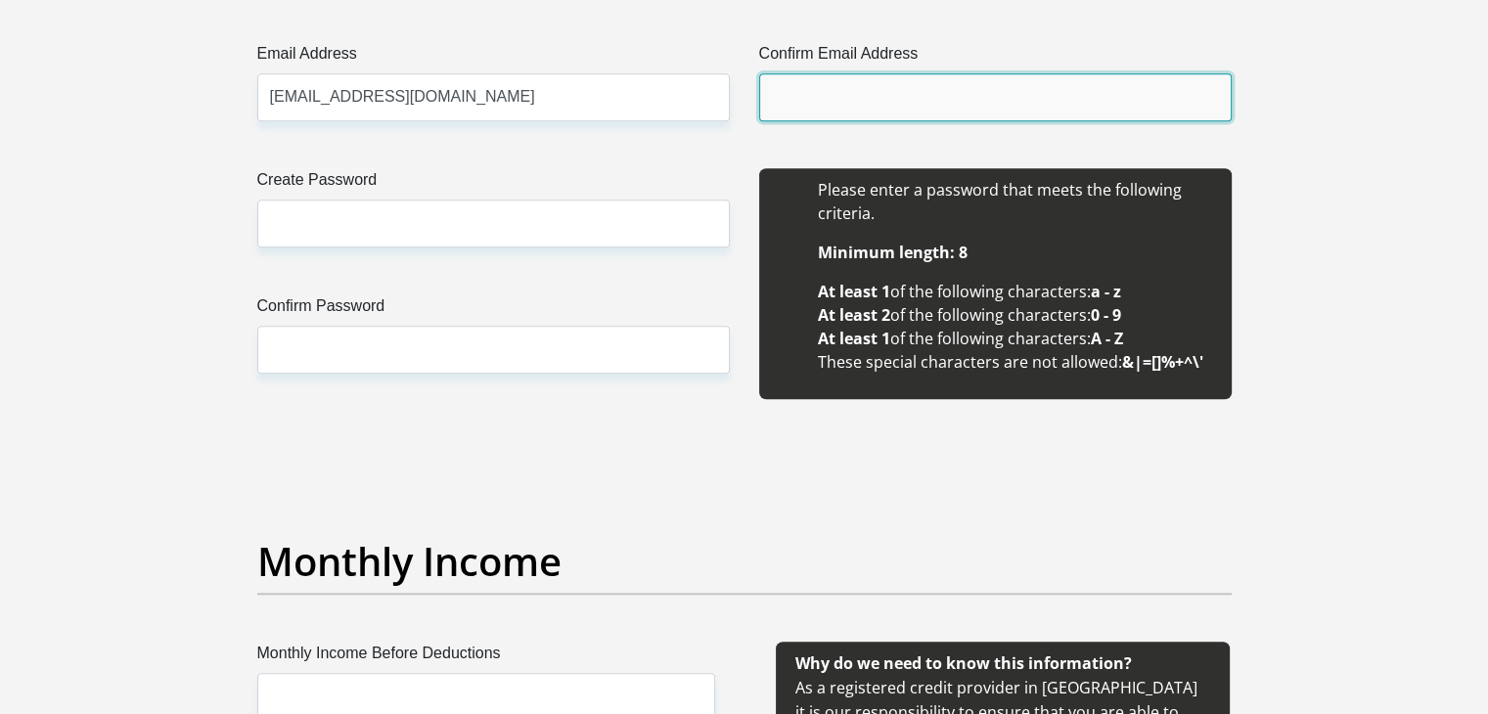
type input "[EMAIL_ADDRESS][DOMAIN_NAME]"
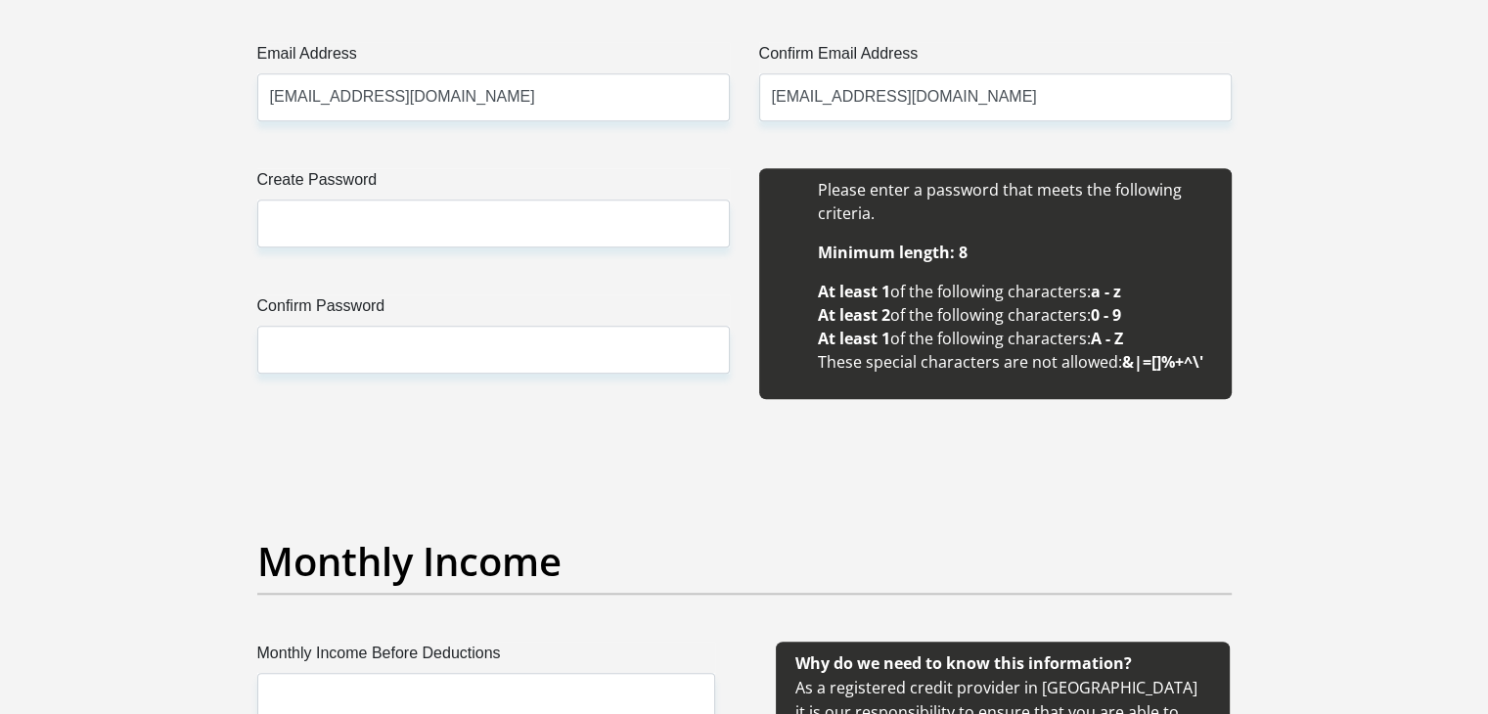
type input "Gertruida"
type input "Leukes"
type input "0835494206"
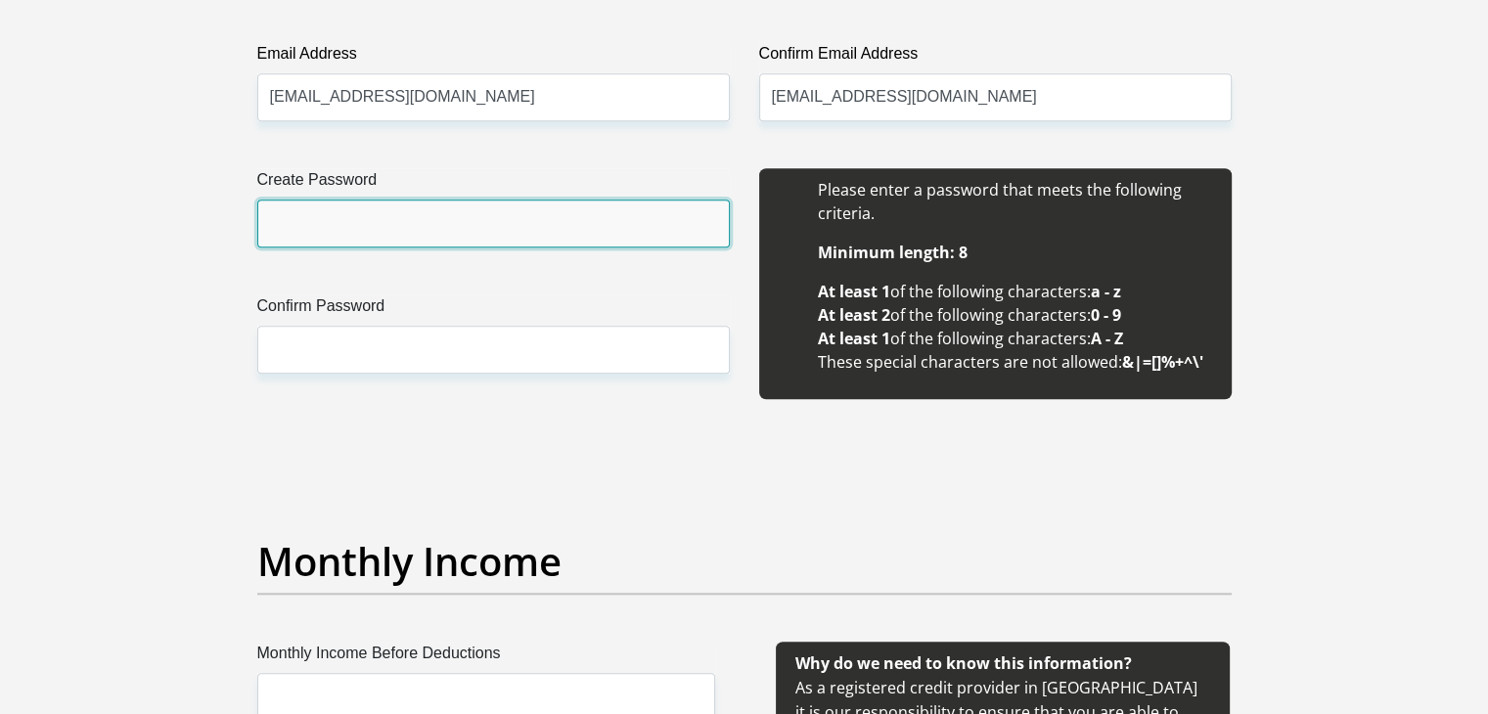
click at [380, 203] on input "Create Password" at bounding box center [493, 224] width 473 height 48
type input "Travor23Marten"
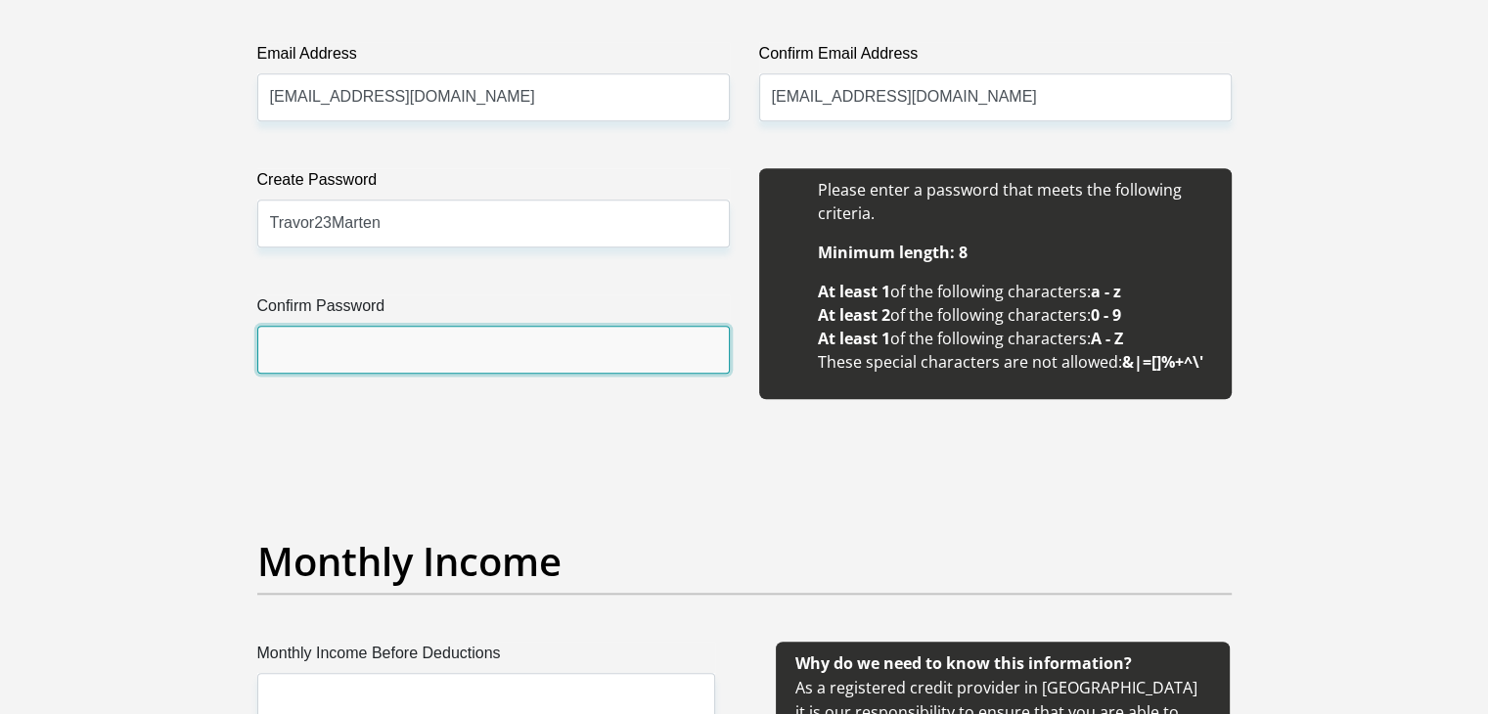
click at [360, 355] on input "Confirm Password" at bounding box center [493, 350] width 473 height 48
type input "Travor23Marten"
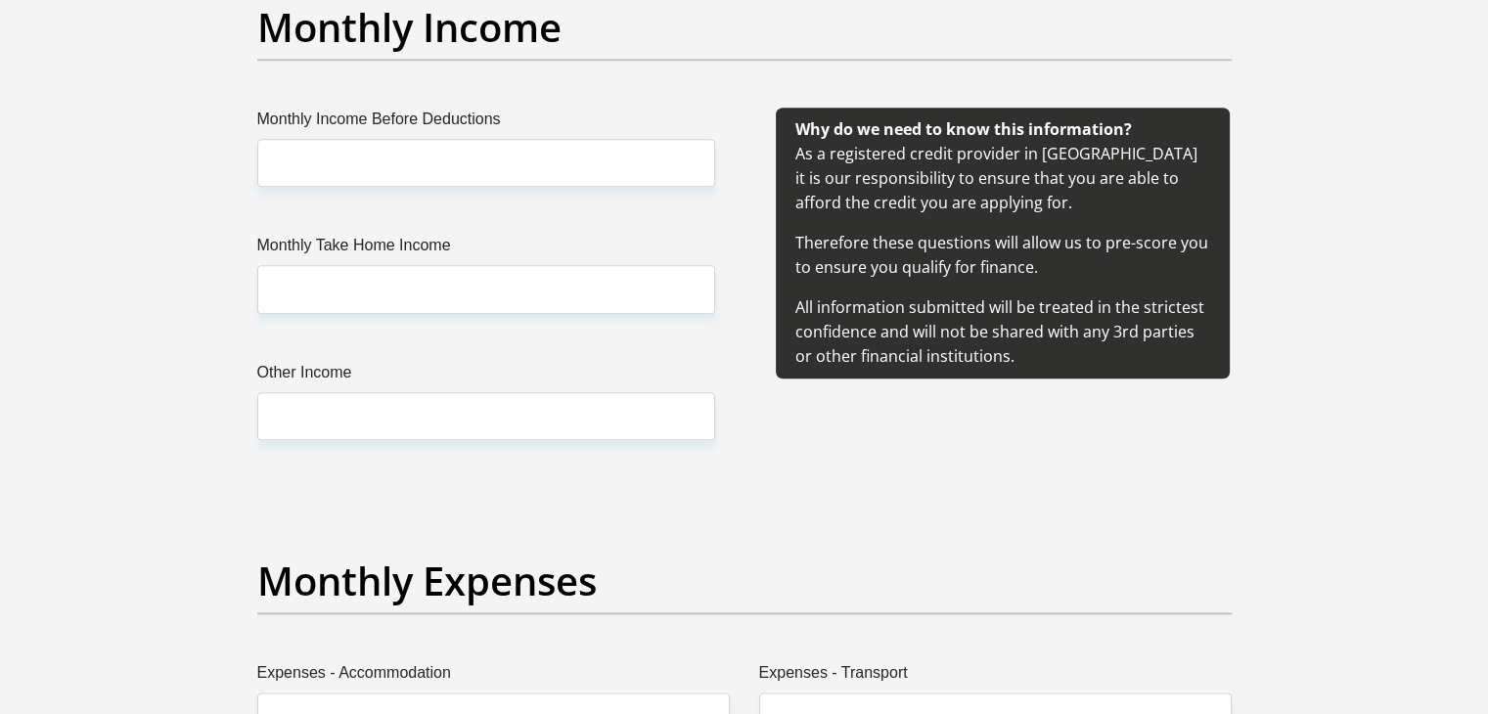
scroll to position [2327, 0]
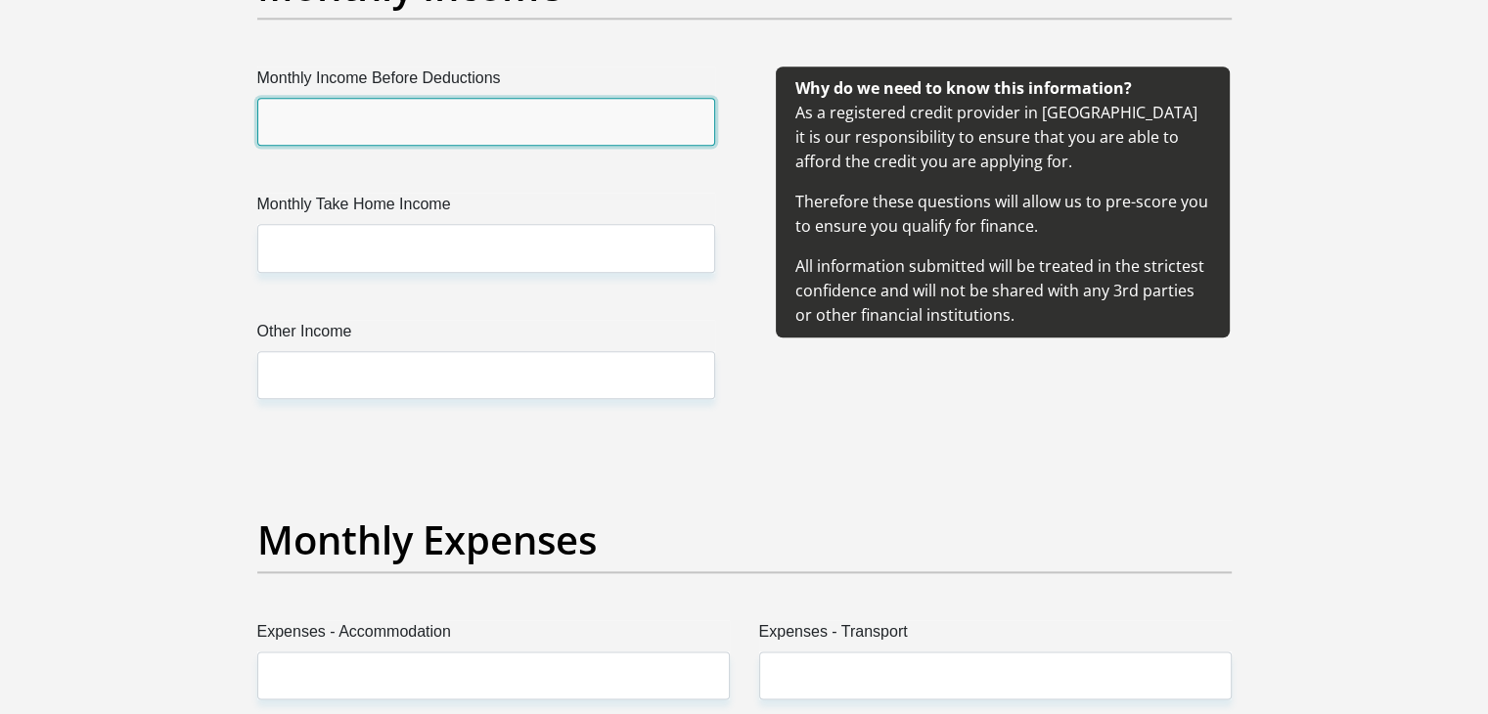
click at [317, 111] on input "Monthly Income Before Deductions" at bounding box center [486, 122] width 458 height 48
type input "35000"
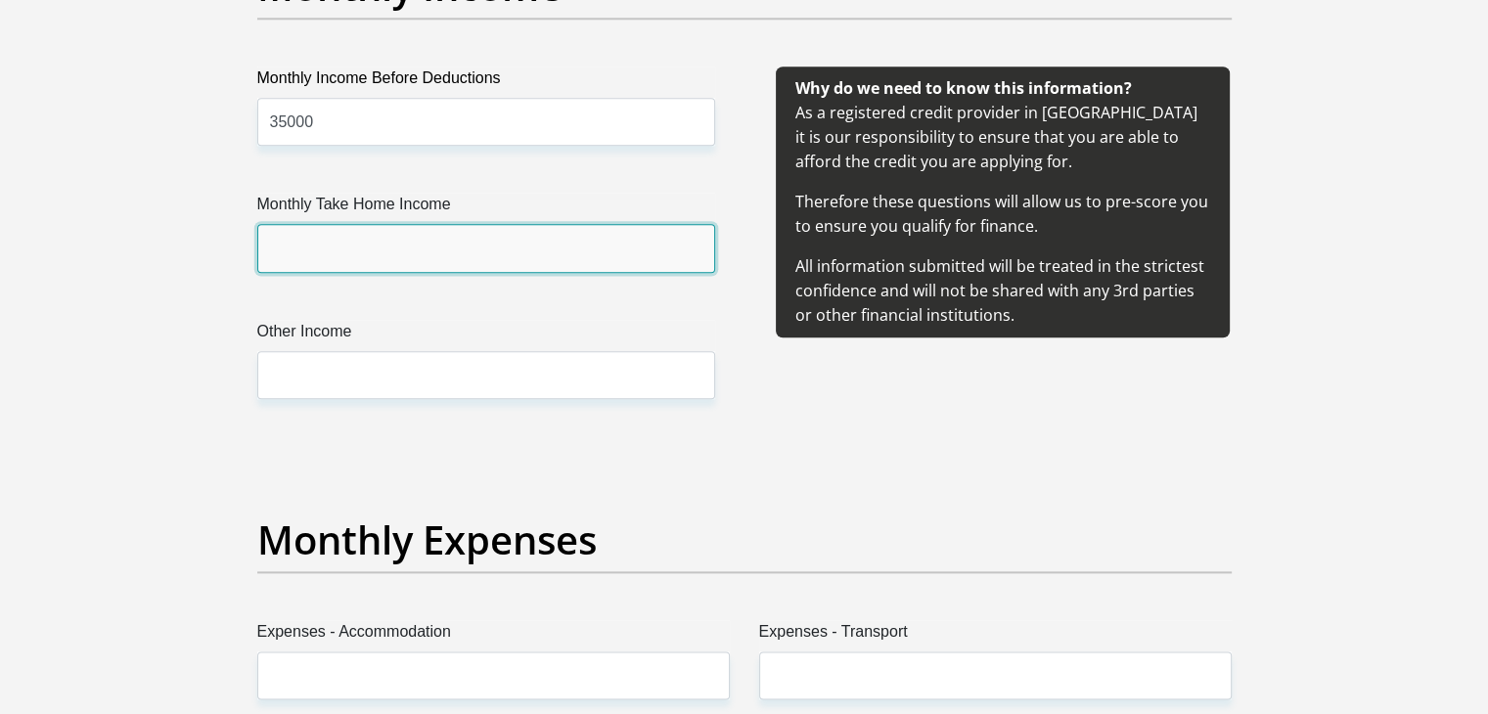
click at [366, 224] on input "Monthly Take Home Income" at bounding box center [486, 248] width 458 height 48
type input "25000"
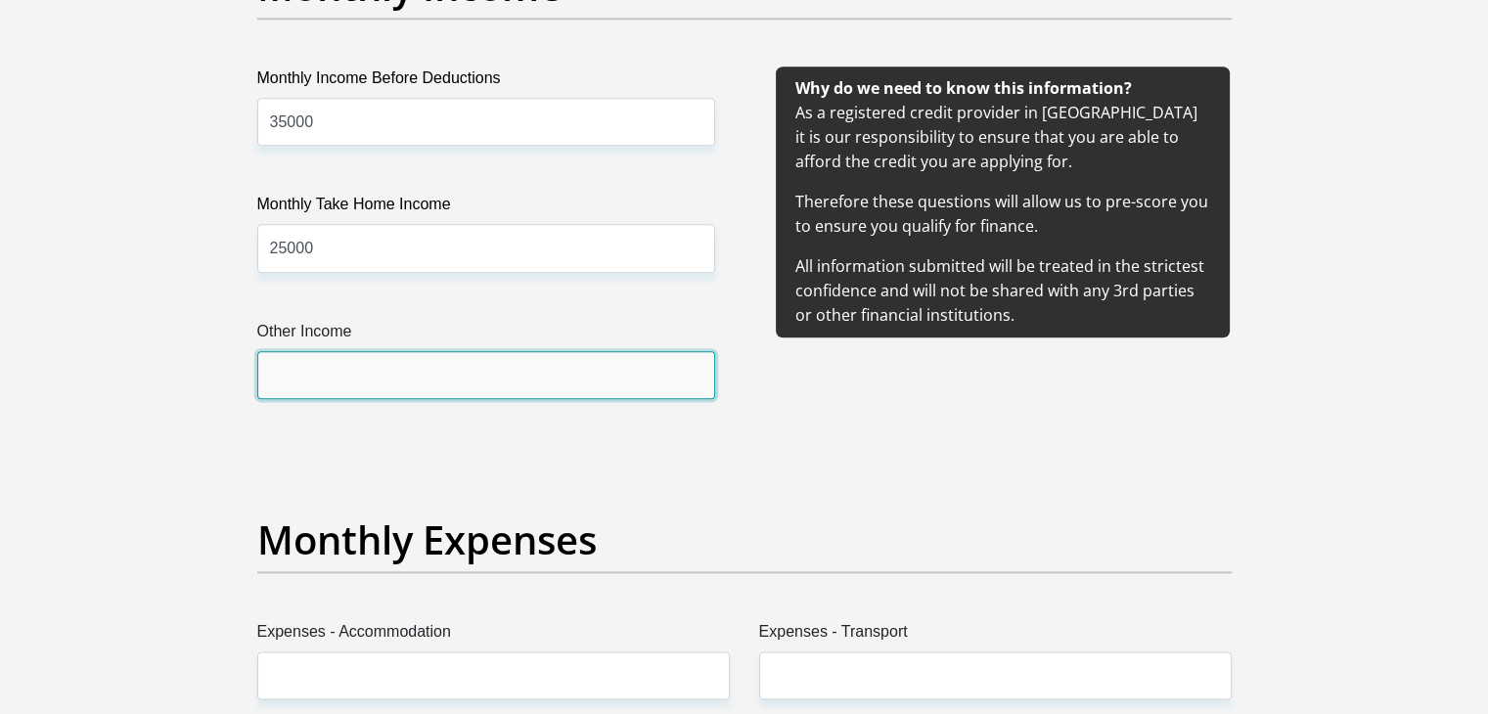
click at [373, 357] on input "Other Income" at bounding box center [486, 375] width 458 height 48
type input "0"
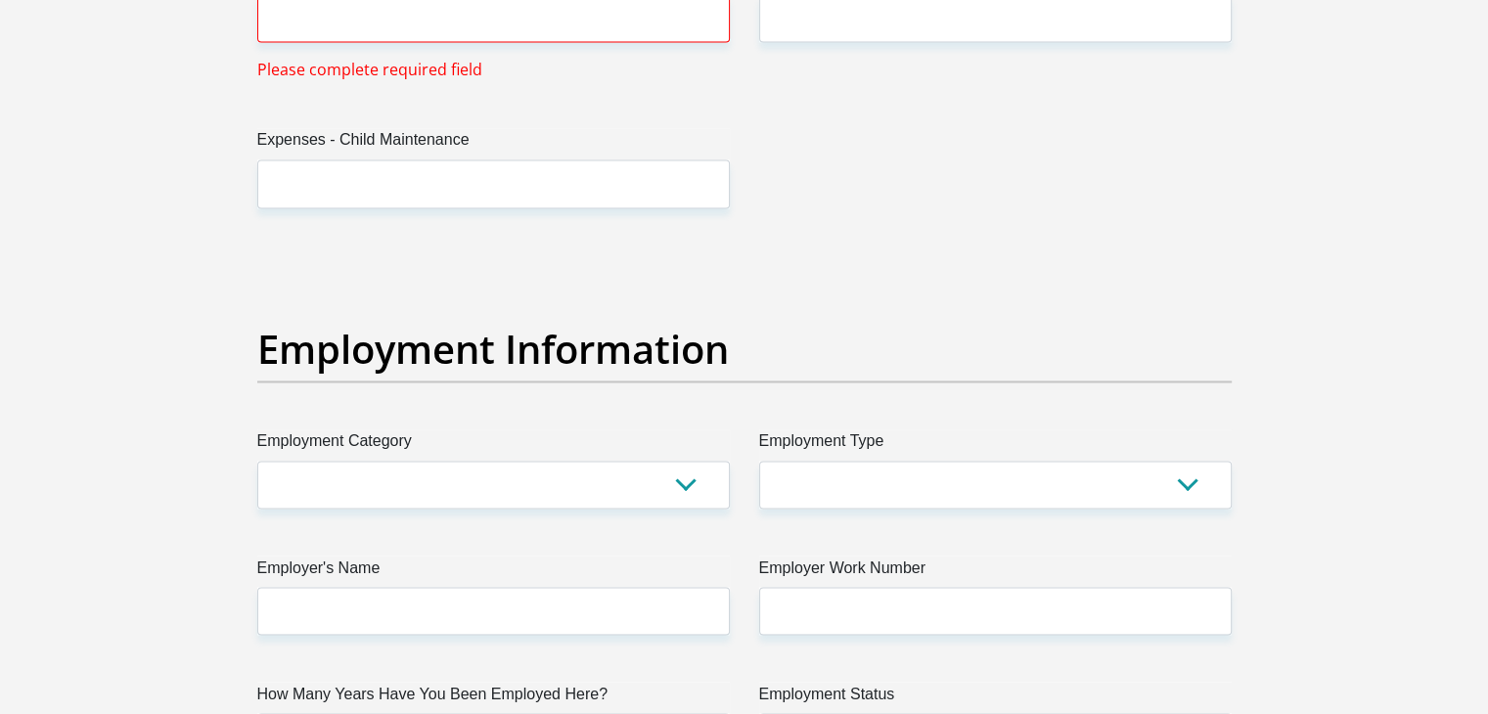
scroll to position [2707, 0]
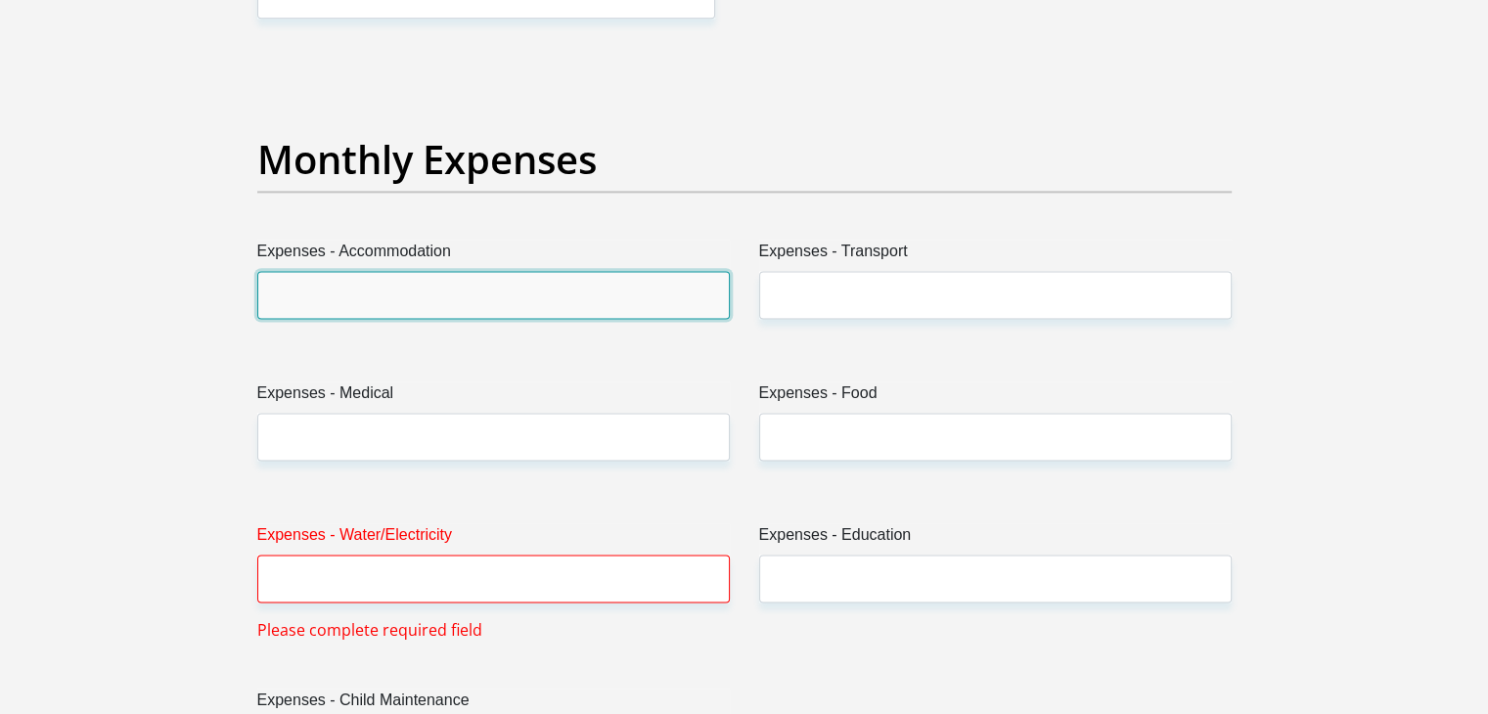
click at [536, 293] on input "Expenses - Accommodation" at bounding box center [493, 295] width 473 height 48
type input "0"
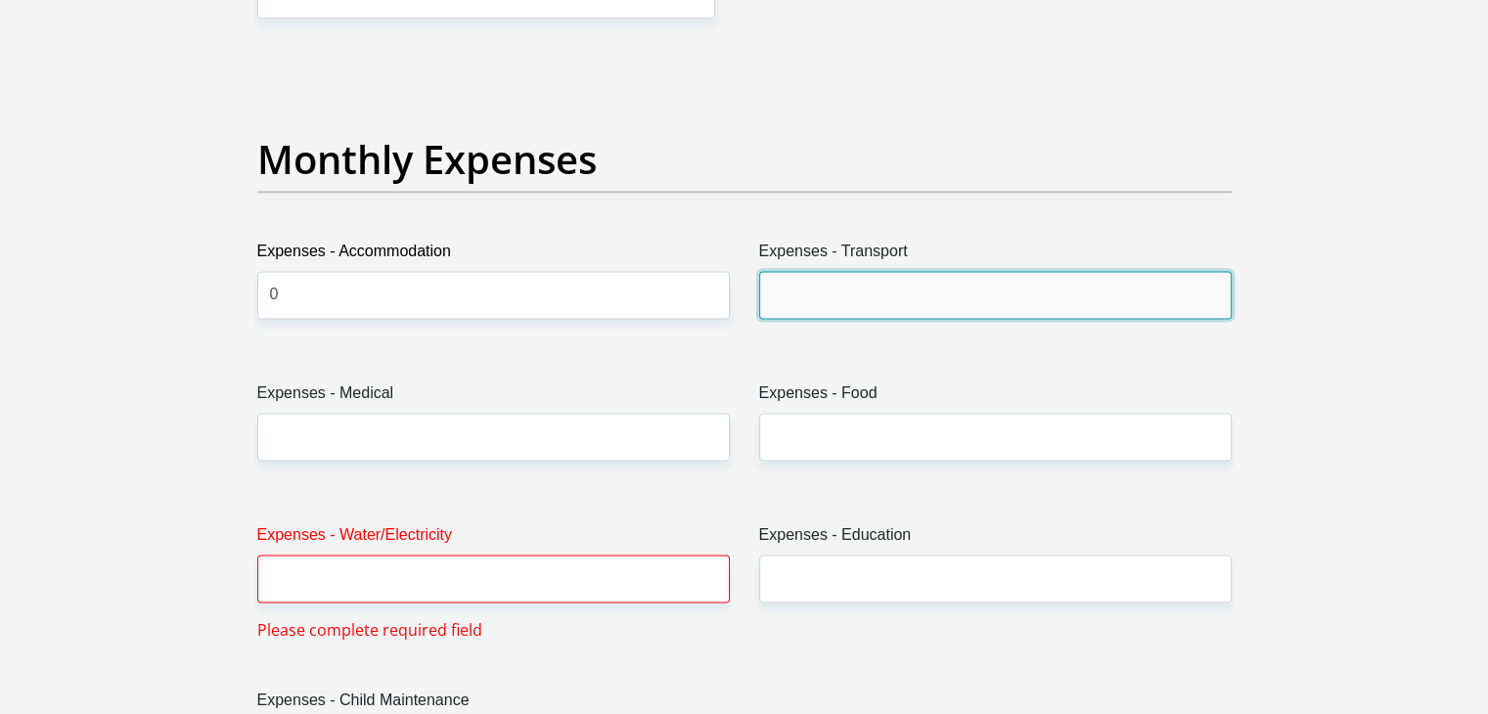
type input "0"
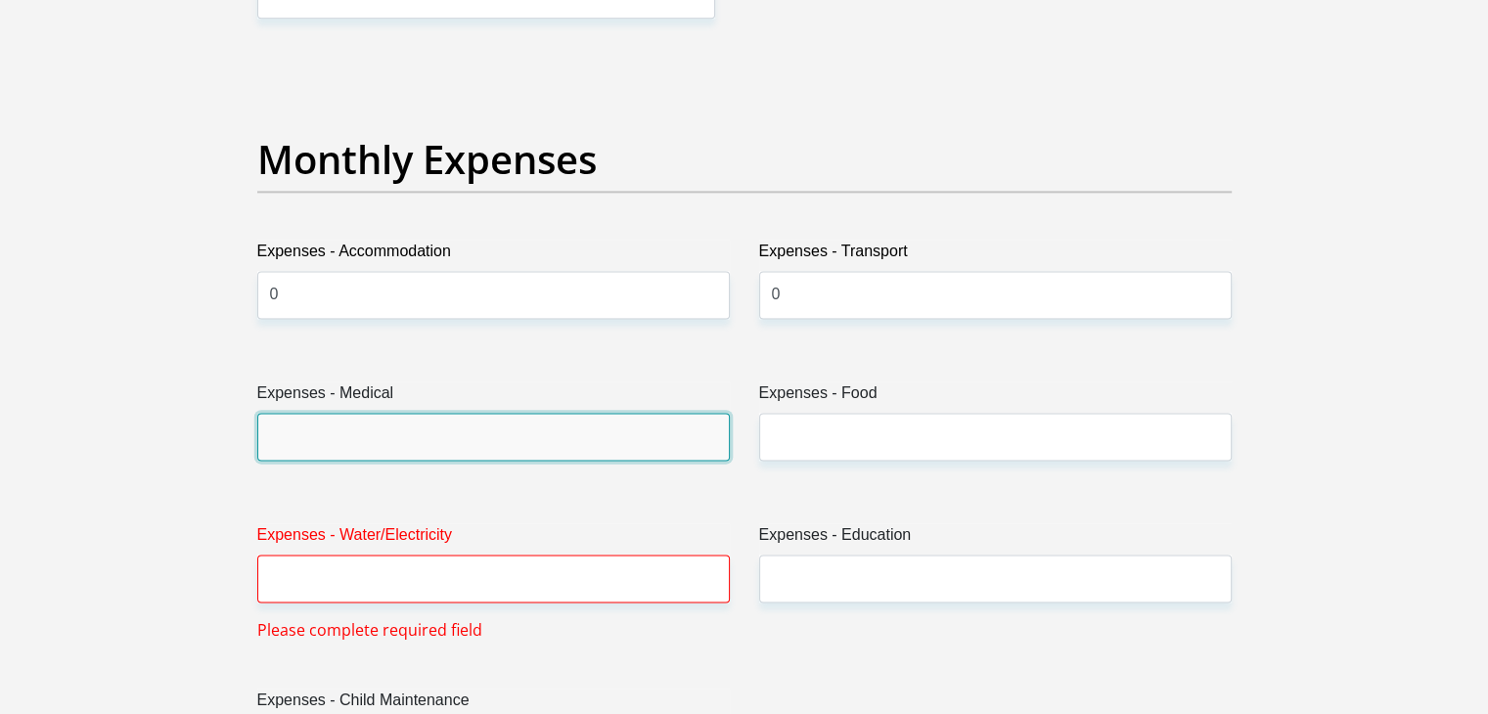
type input "3500"
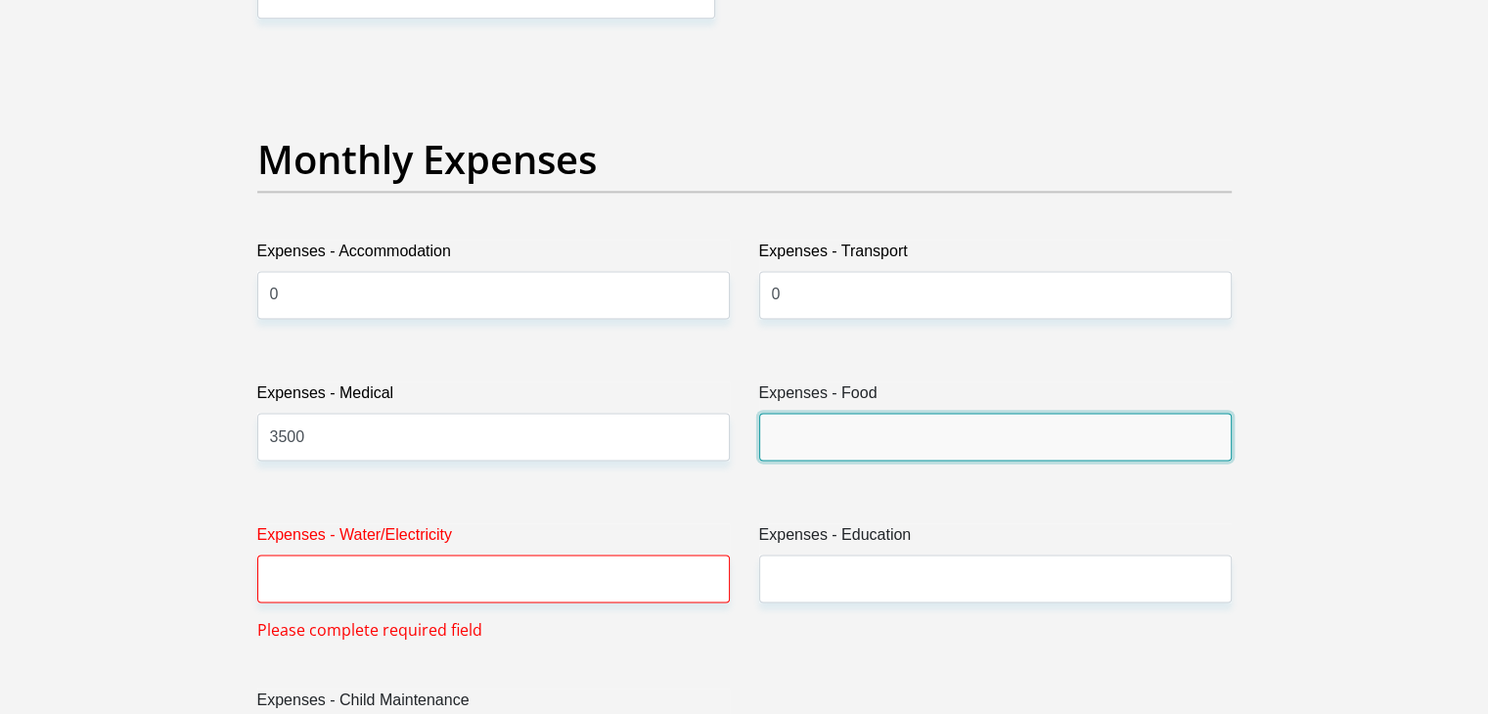
type input "4500"
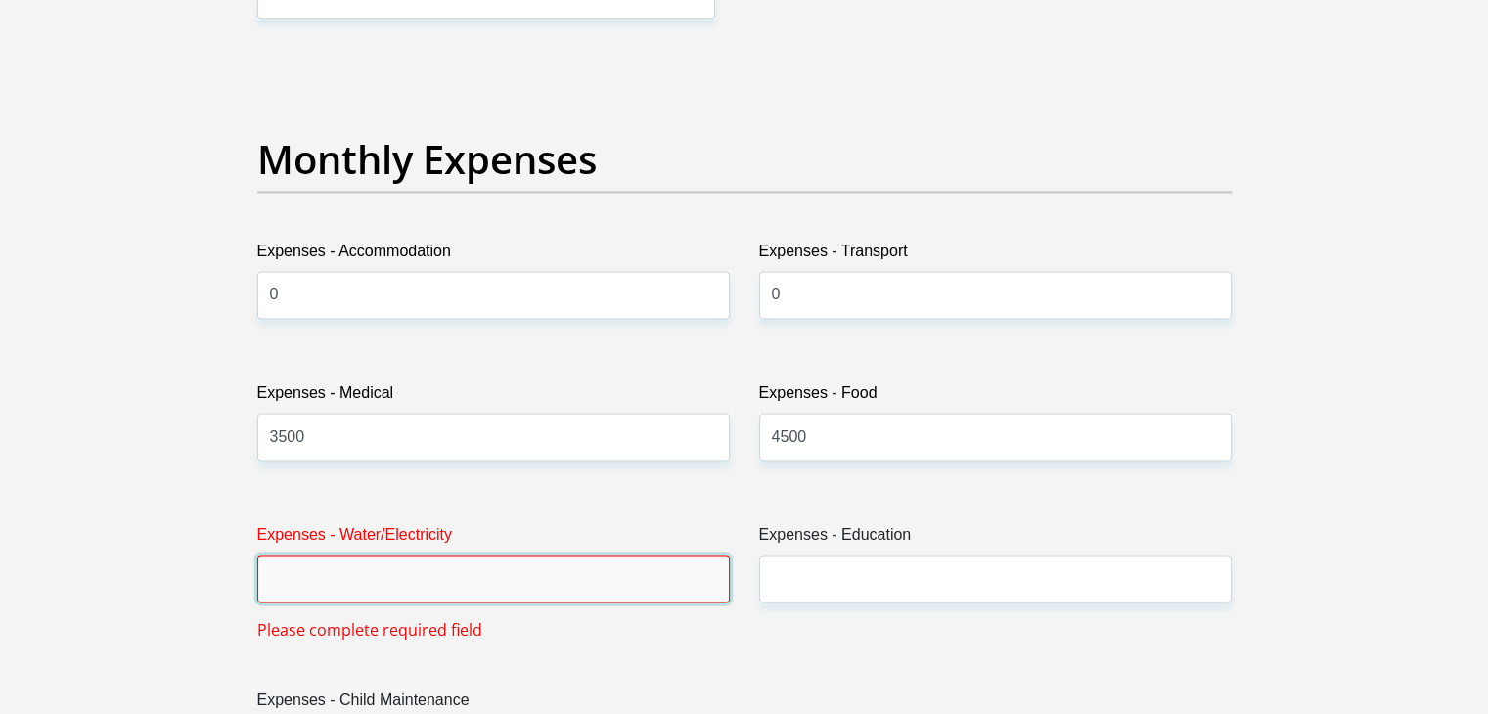
click at [413, 578] on input "Expenses - Water/Electricity" at bounding box center [493, 579] width 473 height 48
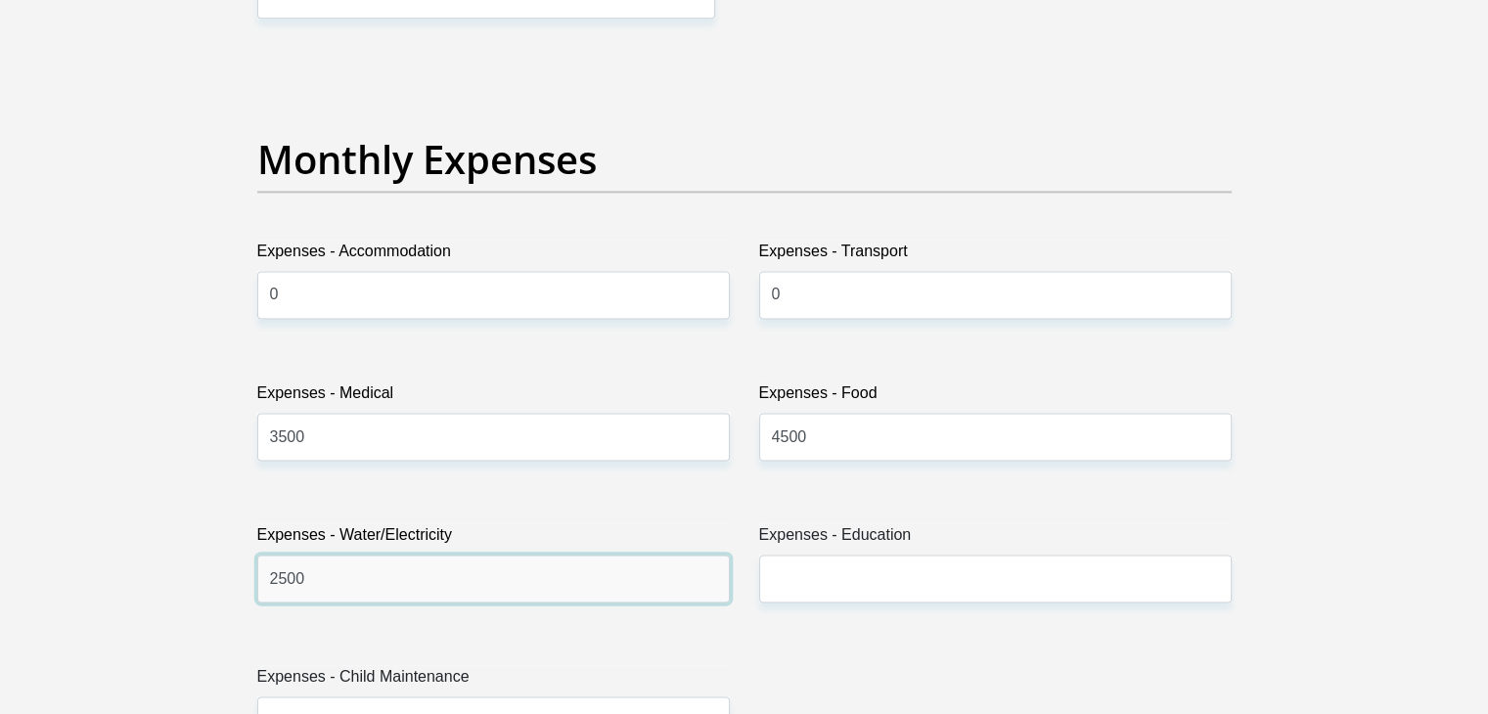
type input "2500"
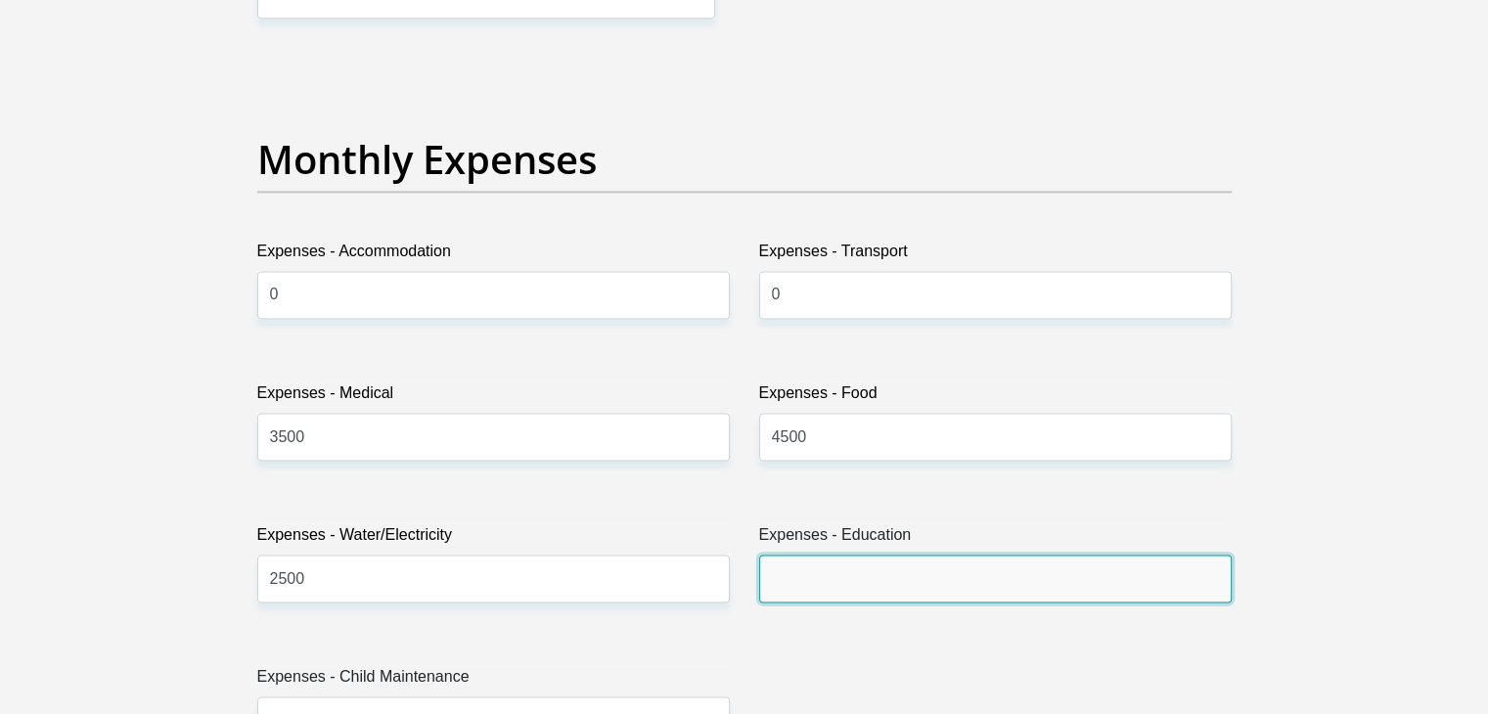
type input "0"
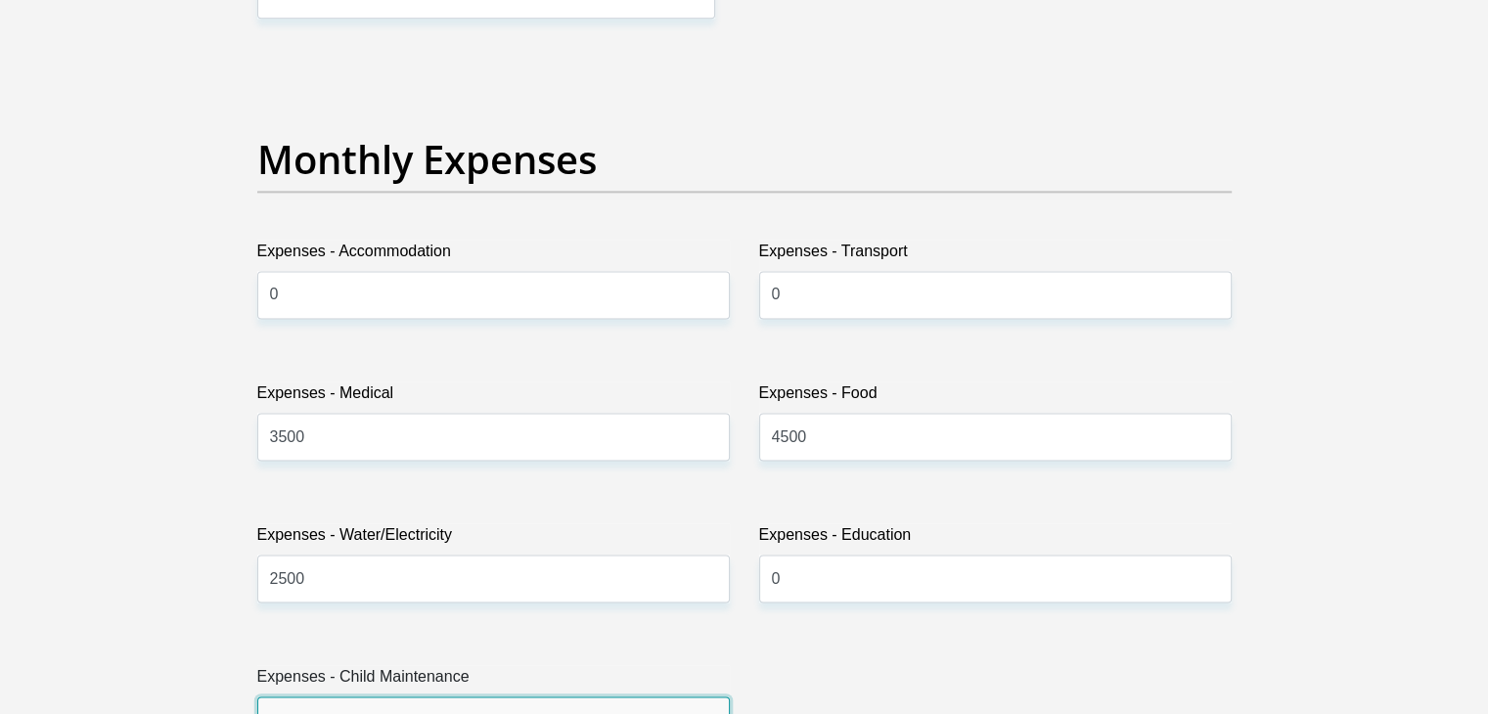
scroll to position [2736, 0]
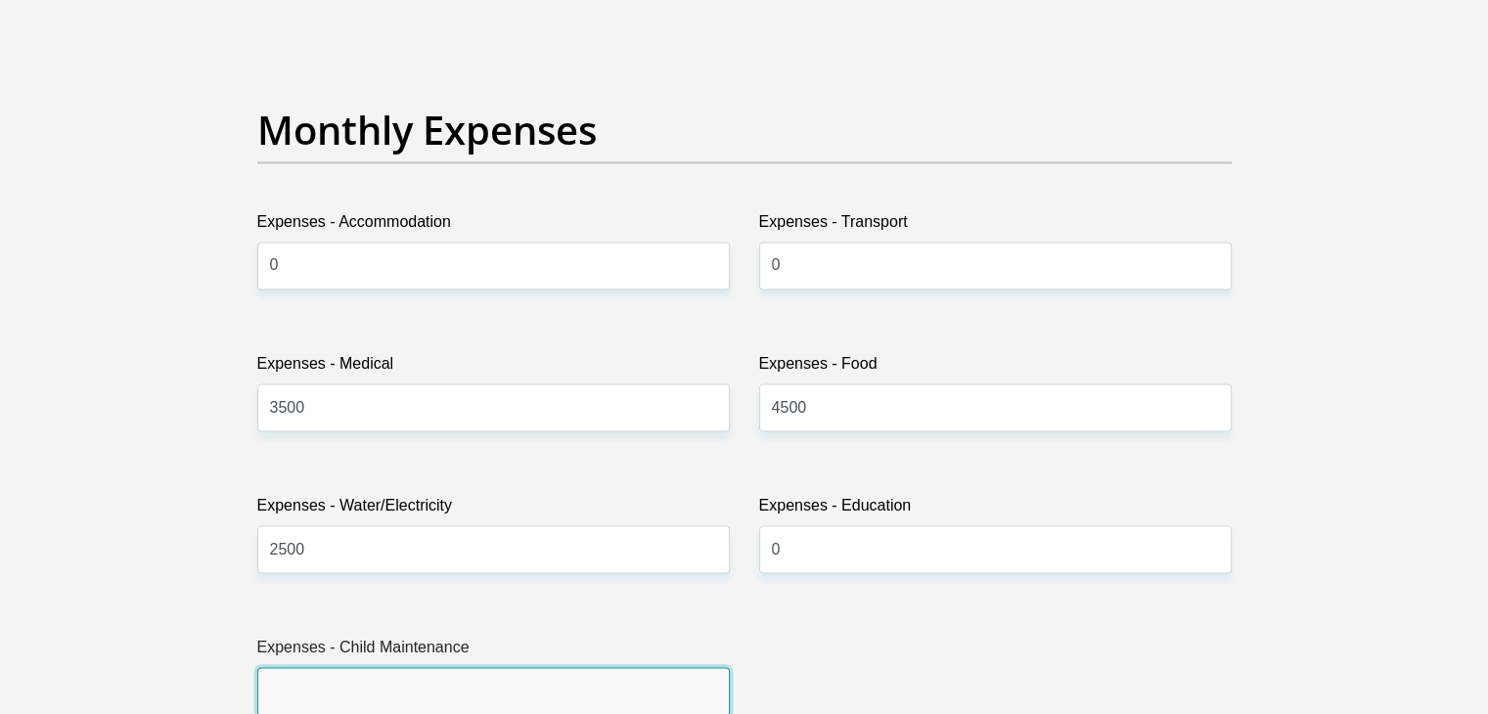
type input "0"
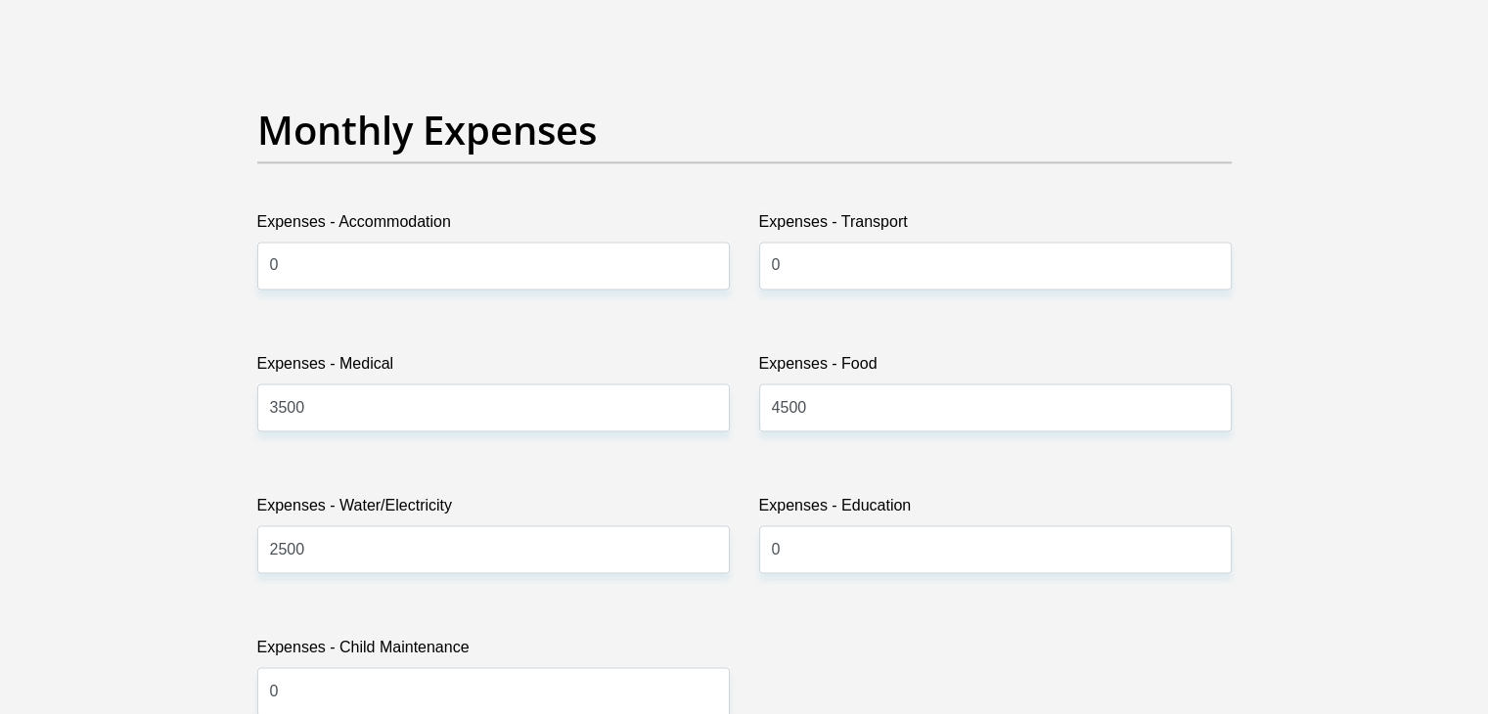
scroll to position [3369, 0]
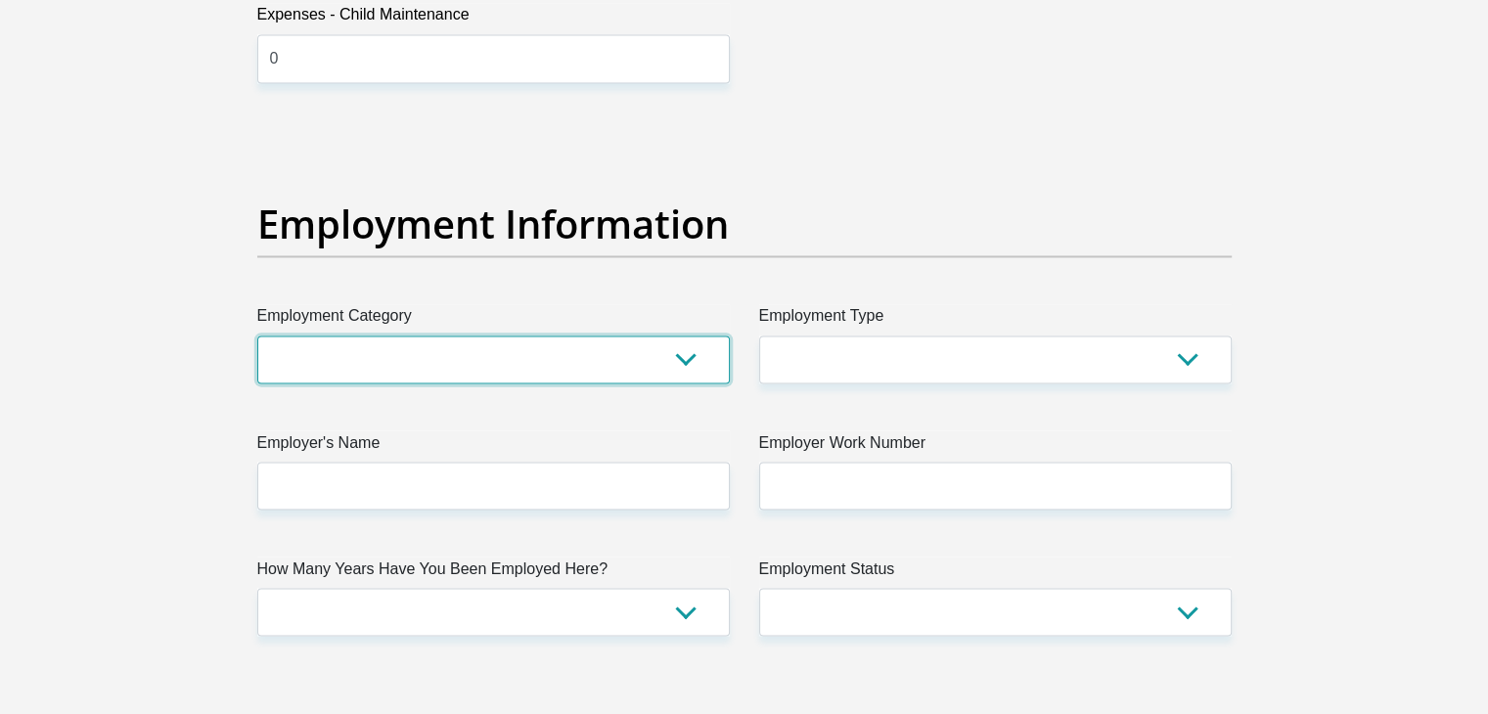
click at [515, 371] on select "AGRICULTURE ALCOHOL & TOBACCO CONSTRUCTION MATERIALS METALLURGY EQUIPMENT FOR R…" at bounding box center [493, 360] width 473 height 48
select select "71"
click at [257, 336] on select "AGRICULTURE ALCOHOL & TOBACCO CONSTRUCTION MATERIALS METALLURGY EQUIPMENT FOR R…" at bounding box center [493, 360] width 473 height 48
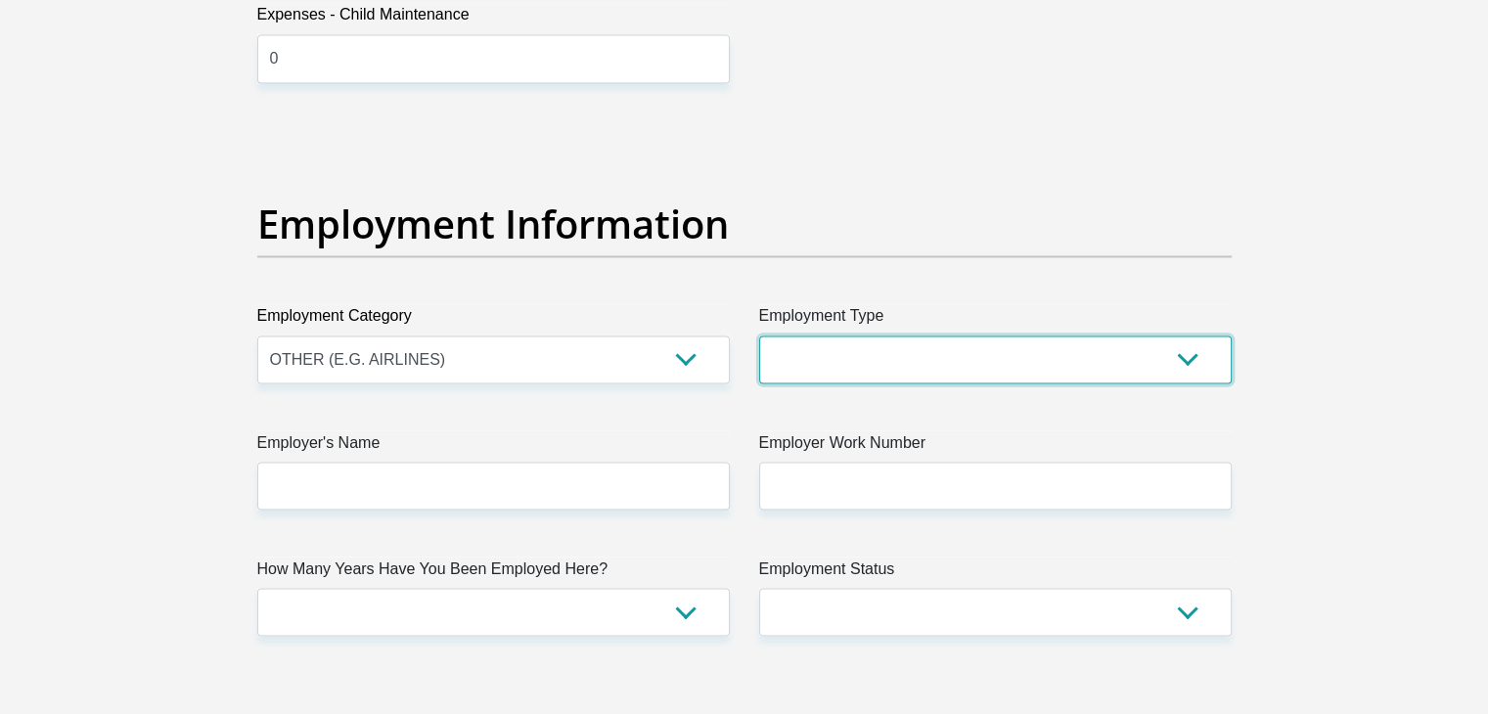
click at [909, 365] on select "College/Lecturer Craft Seller Creative Driver Executive Farmer Forces - Non Com…" at bounding box center [995, 360] width 473 height 48
select select "Pensioner"
click at [759, 336] on select "College/Lecturer Craft Seller Creative Driver Executive Farmer Forces - Non Com…" at bounding box center [995, 360] width 473 height 48
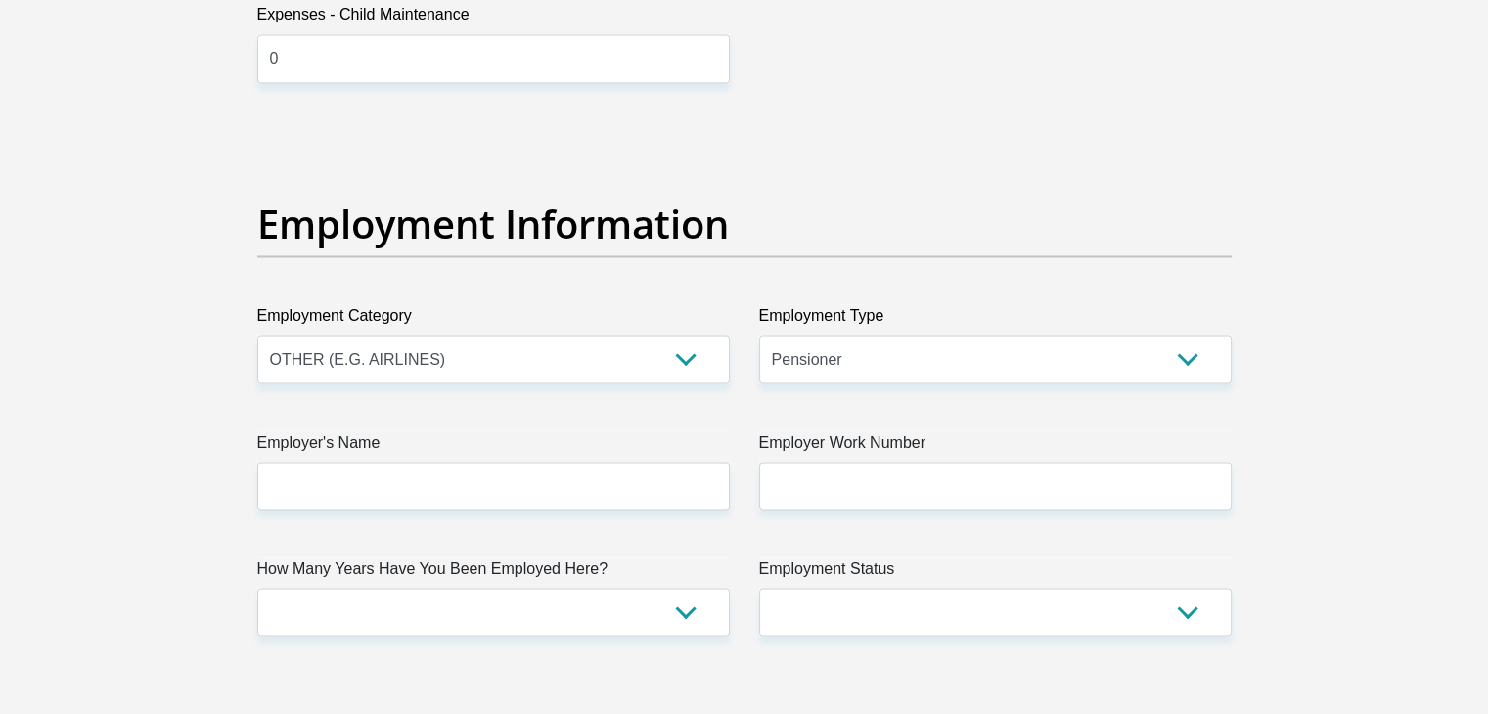
click at [528, 511] on div "Title Mr Ms Mrs Dr [PERSON_NAME] First Name Gertruida Surname [PERSON_NAME] ID …" at bounding box center [745, 121] width 1004 height 6366
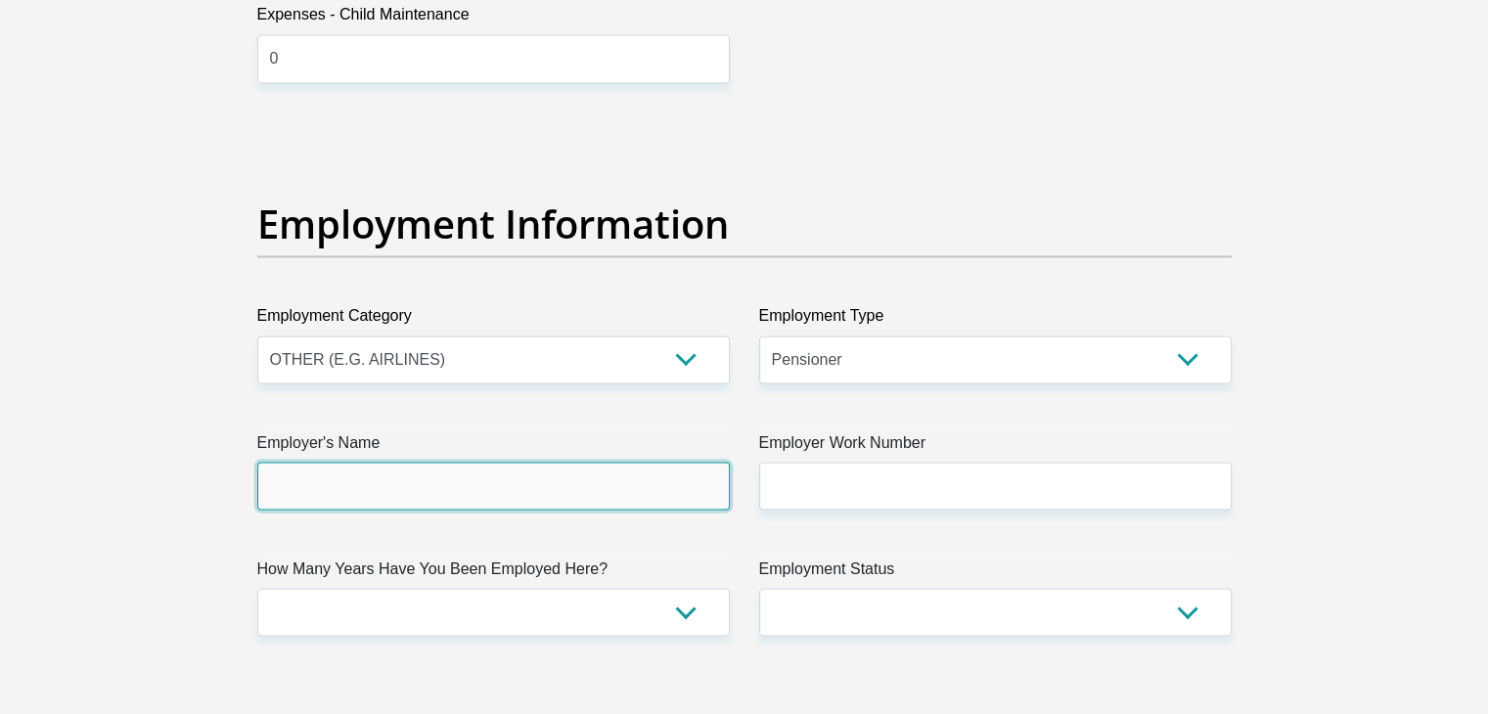
click at [518, 481] on input "Employer's Name" at bounding box center [493, 486] width 473 height 48
type input "WCED"
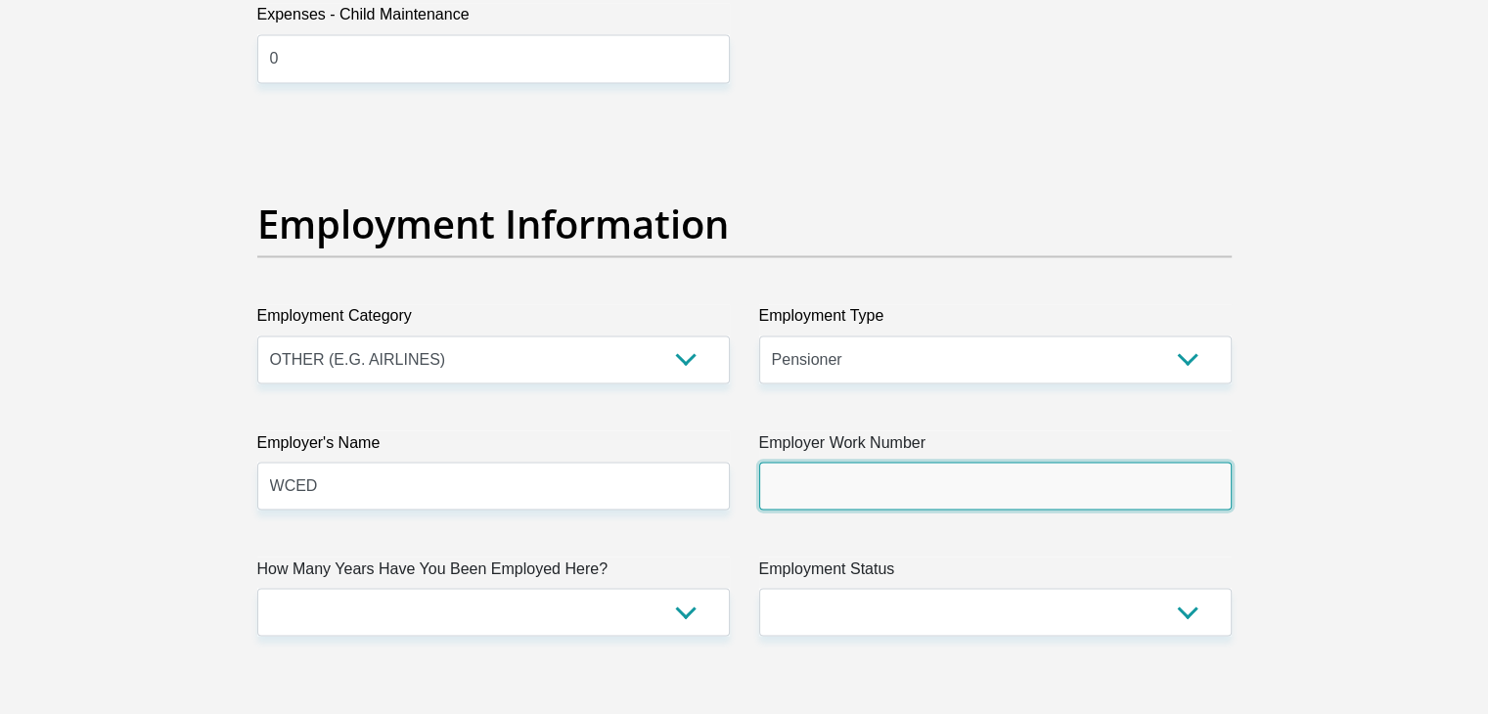
type input "0835494206"
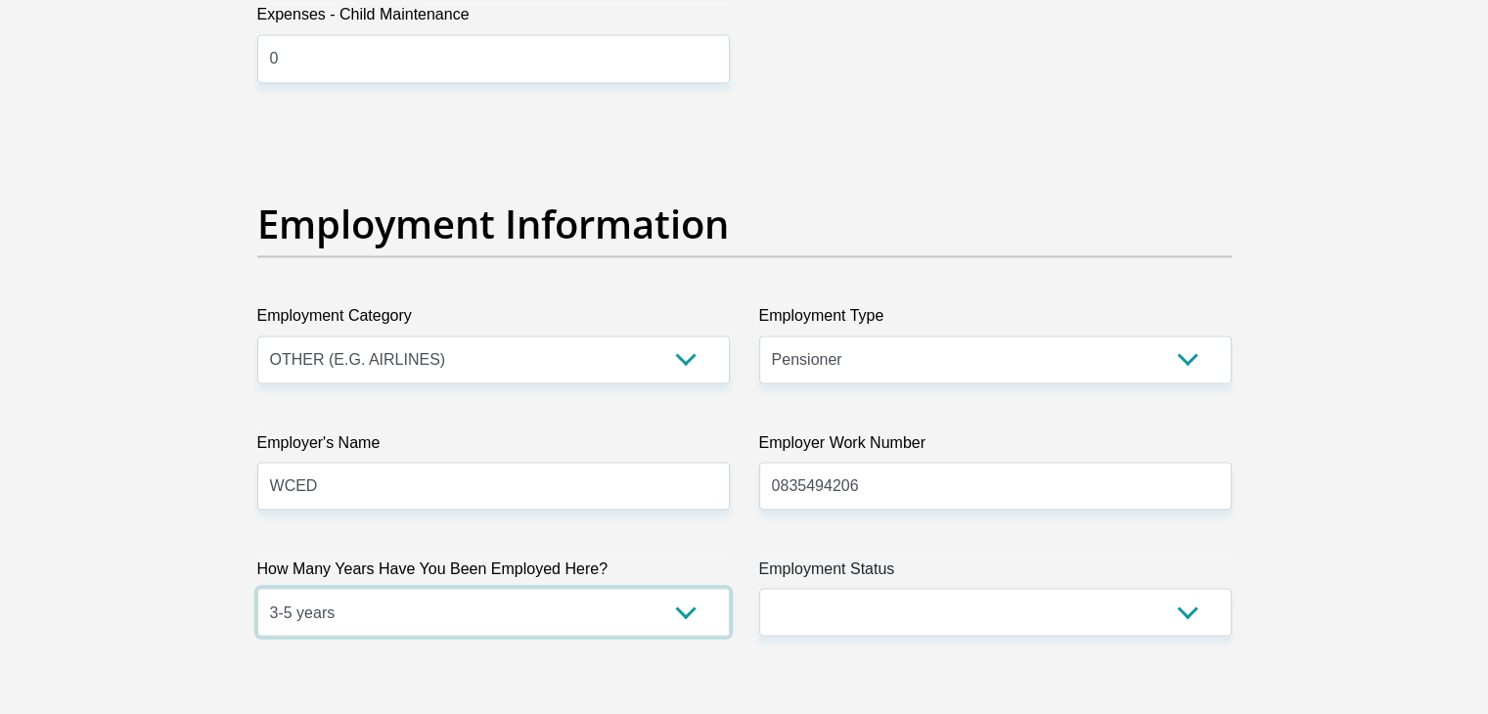
select select "60"
select select "6"
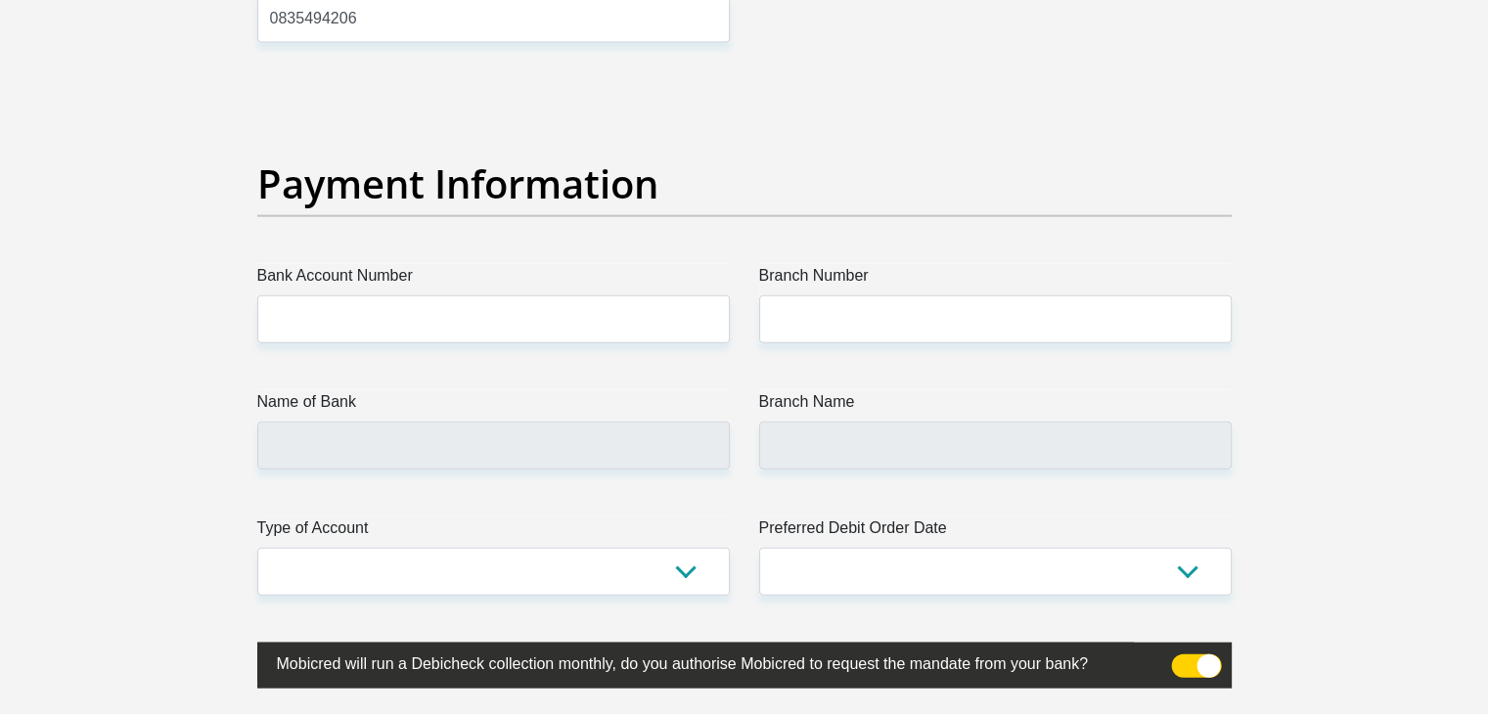
scroll to position [4406, 0]
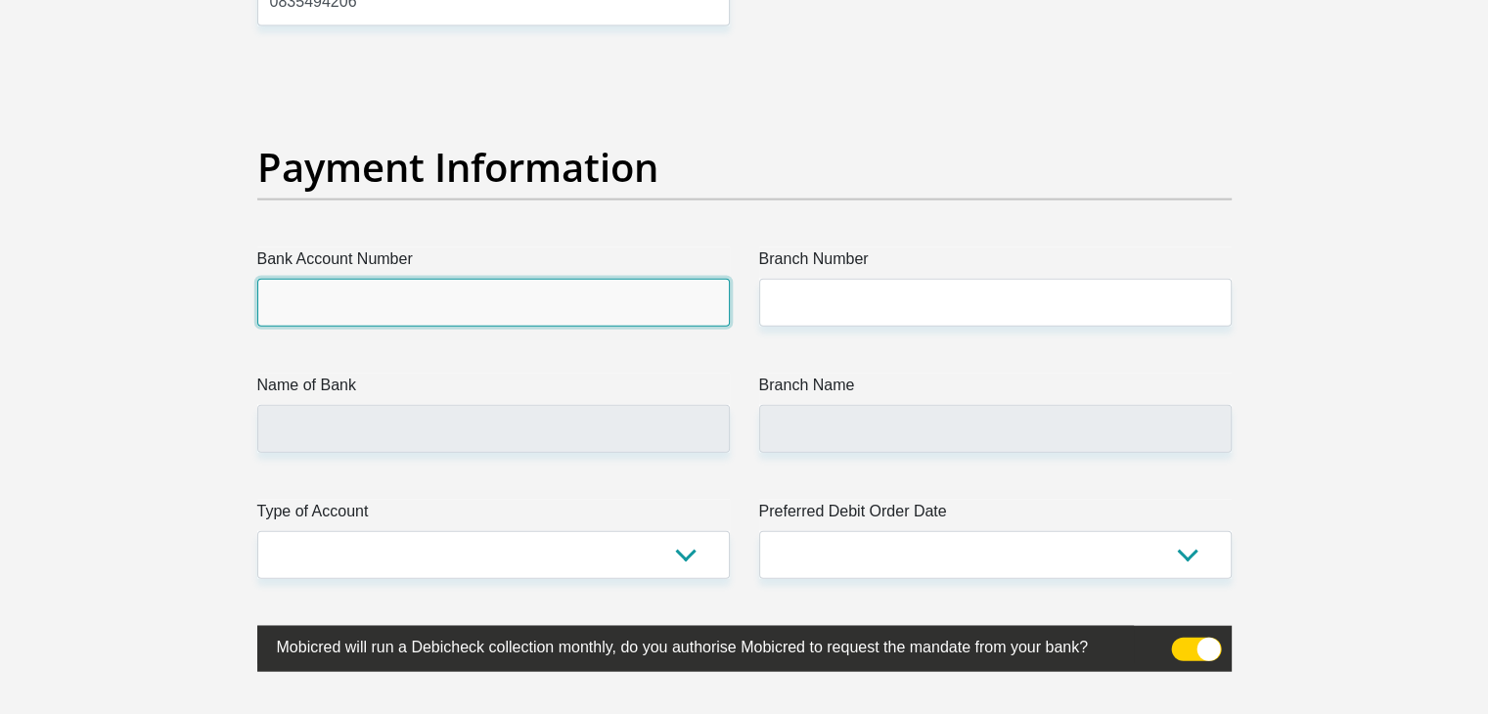
click at [490, 308] on input "Bank Account Number" at bounding box center [493, 303] width 473 height 48
click at [378, 305] on input "Bank Account Number" at bounding box center [493, 303] width 473 height 48
type input "8"
type input "082470138"
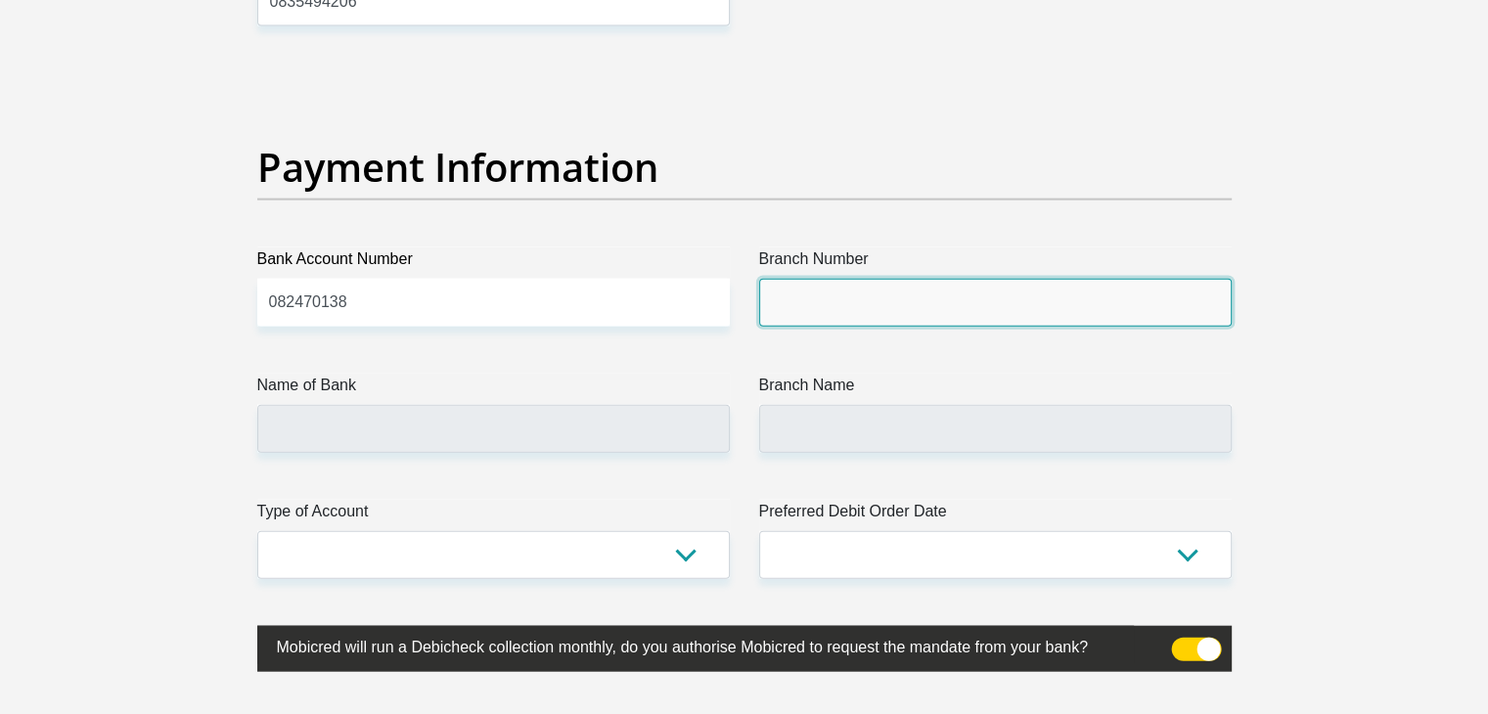
type input "051001"
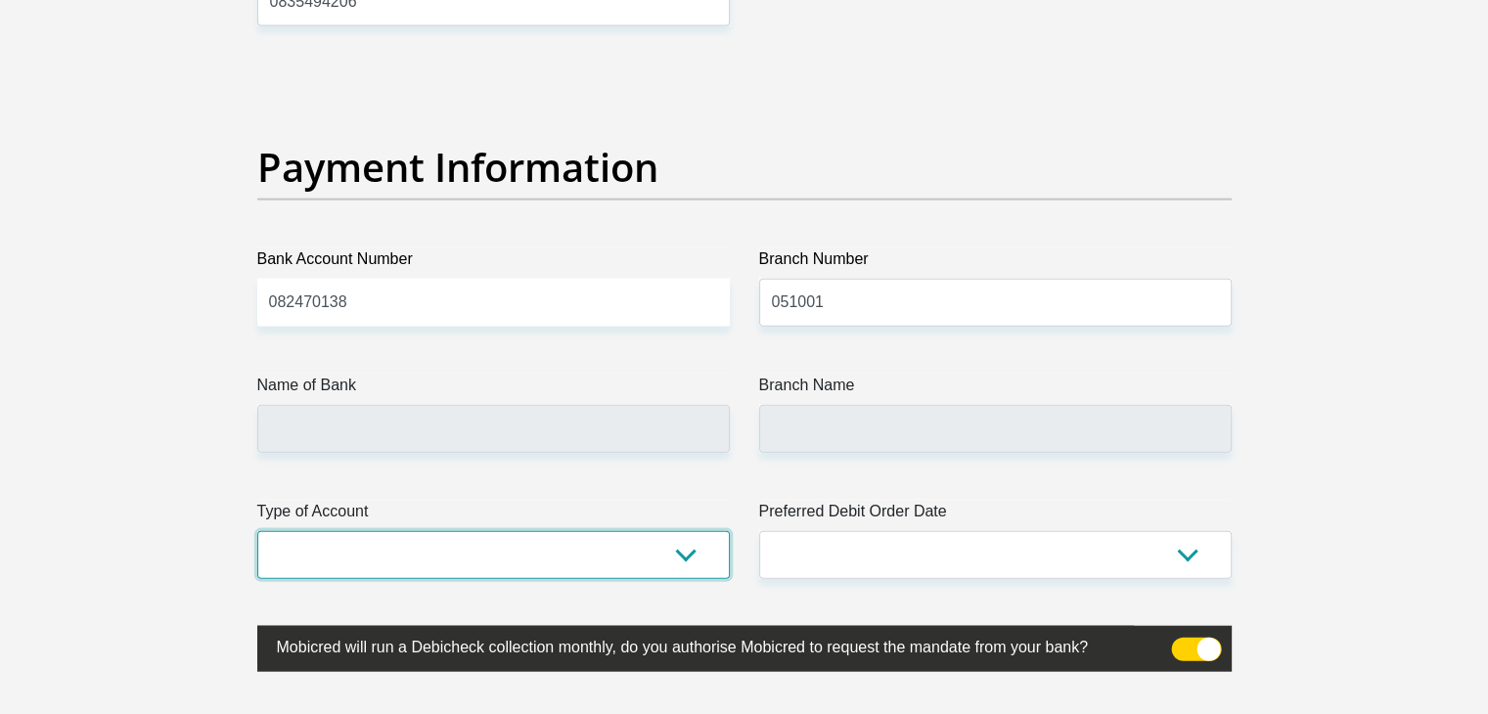
click at [445, 557] on select "Cheque Savings" at bounding box center [493, 555] width 473 height 48
type input "STANDARD BANK"
type input "STANDARD BANK [GEOGRAPHIC_DATA]"
click at [421, 559] on select "Cheque Savings" at bounding box center [493, 555] width 473 height 48
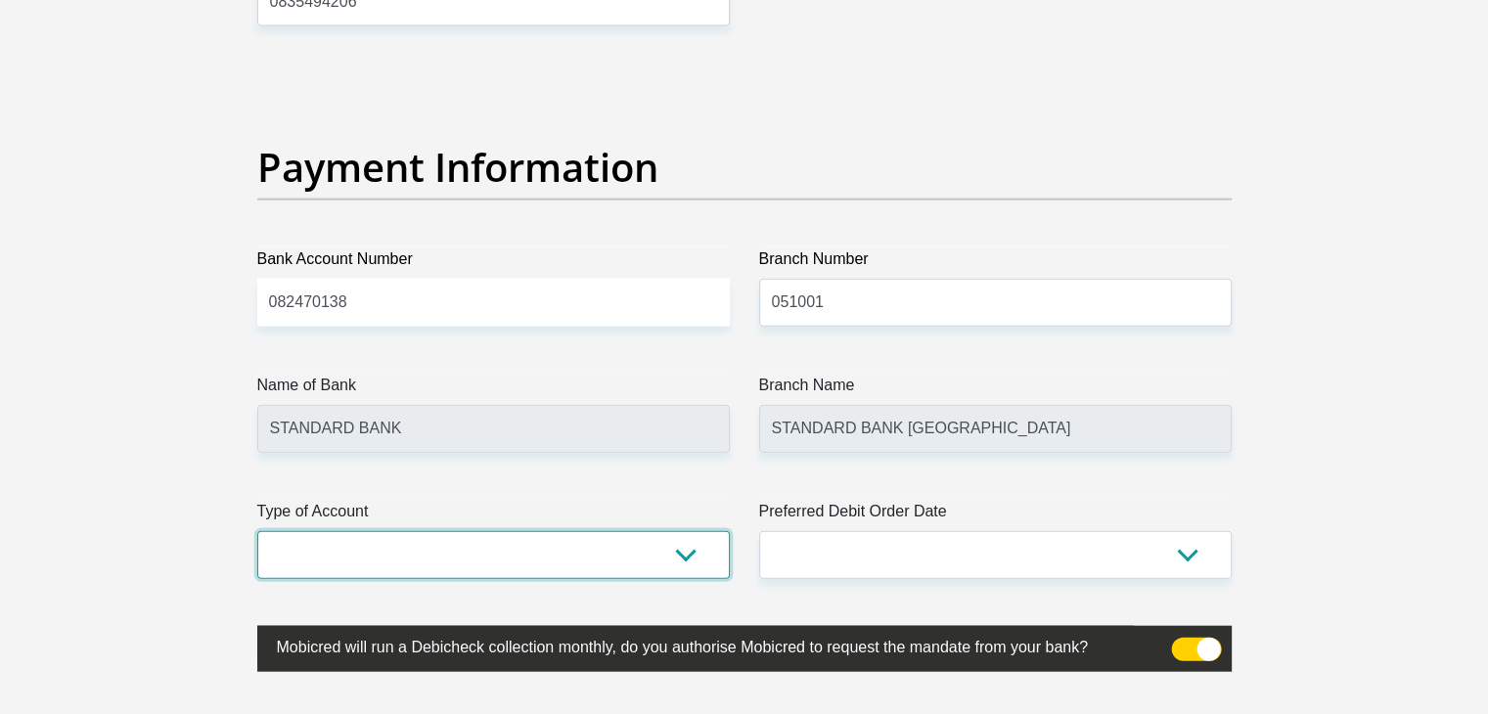
select select "CUR"
click at [257, 531] on select "Cheque Savings" at bounding box center [493, 555] width 473 height 48
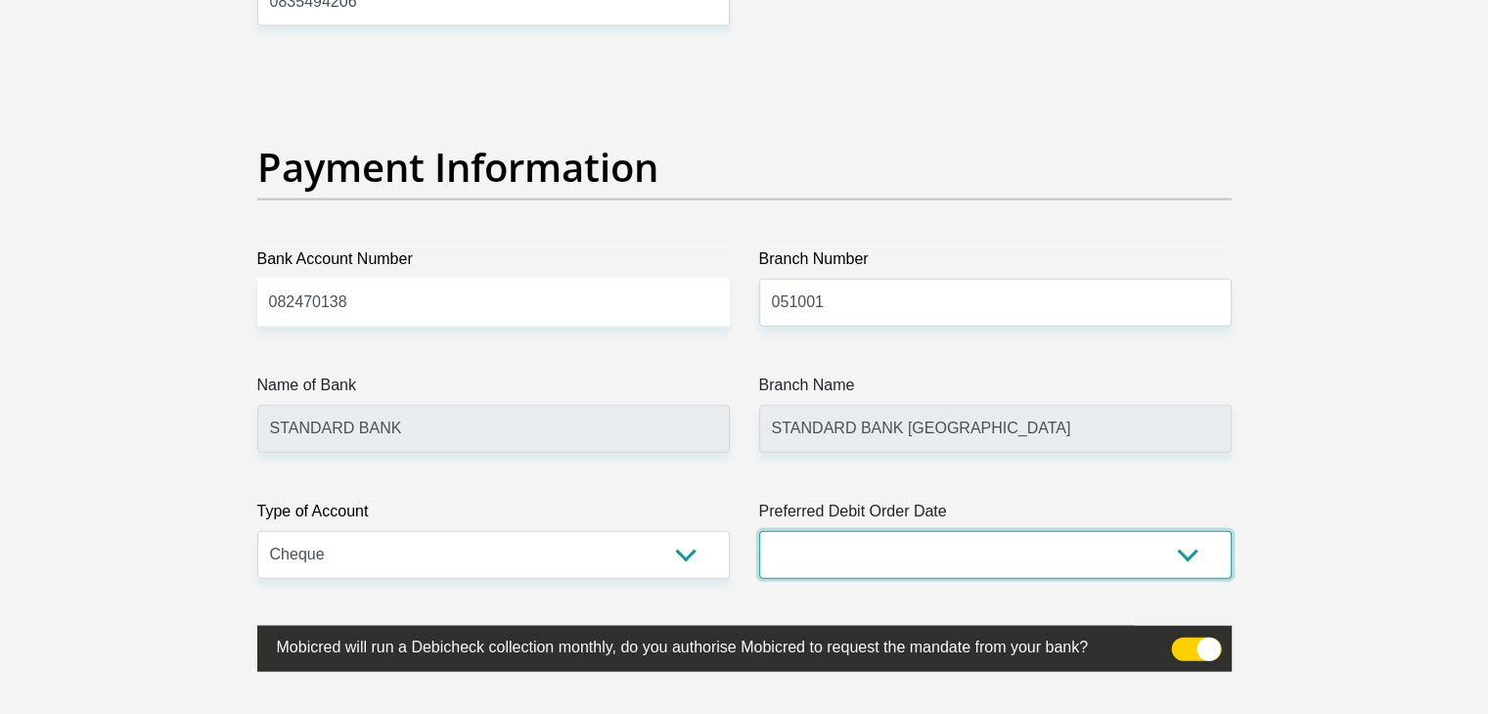
click at [970, 549] on select "1st 2nd 3rd 4th 5th 7th 18th 19th 20th 21st 22nd 23rd 24th 25th 26th 27th 28th …" at bounding box center [995, 555] width 473 height 48
select select "1"
click at [759, 531] on select "1st 2nd 3rd 4th 5th 7th 18th 19th 20th 21st 22nd 23rd 24th 25th 26th 27th 28th …" at bounding box center [995, 555] width 473 height 48
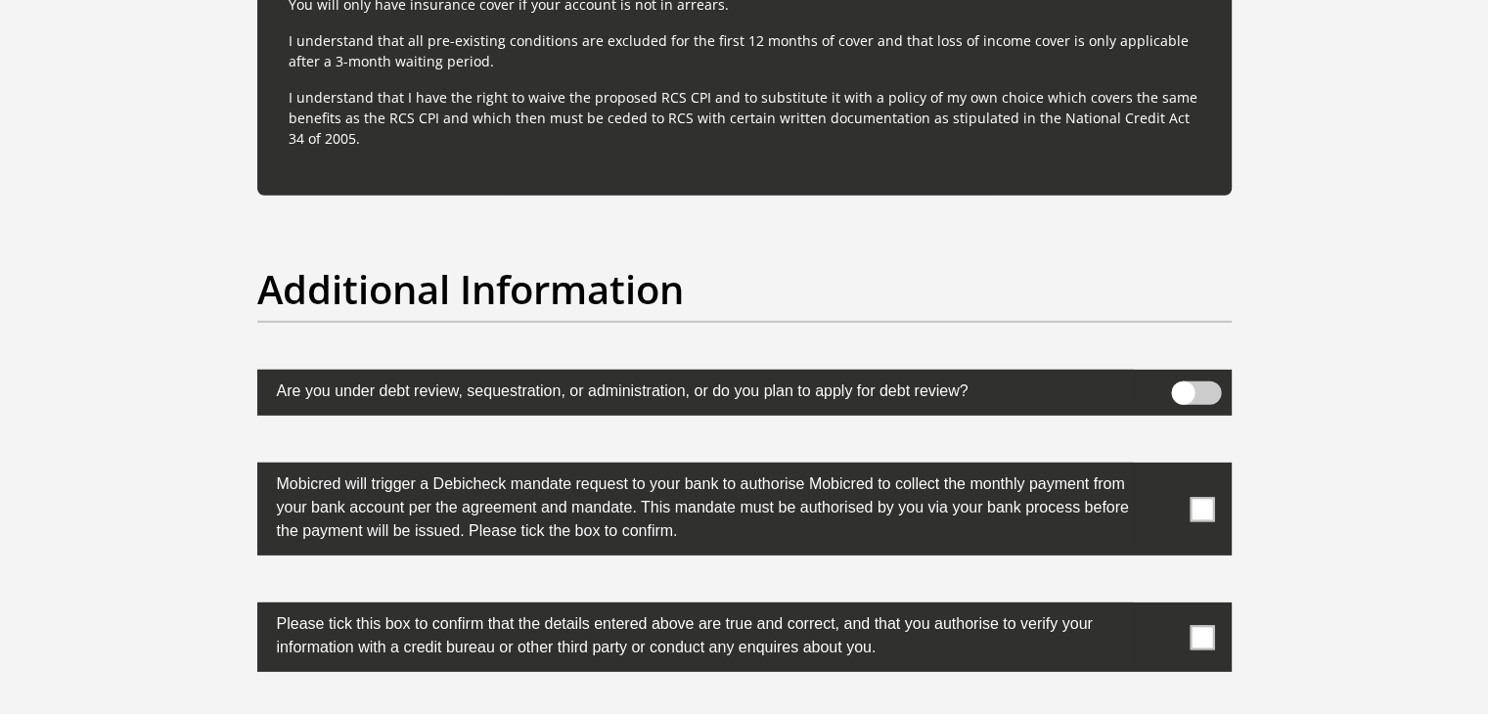
scroll to position [6048, 0]
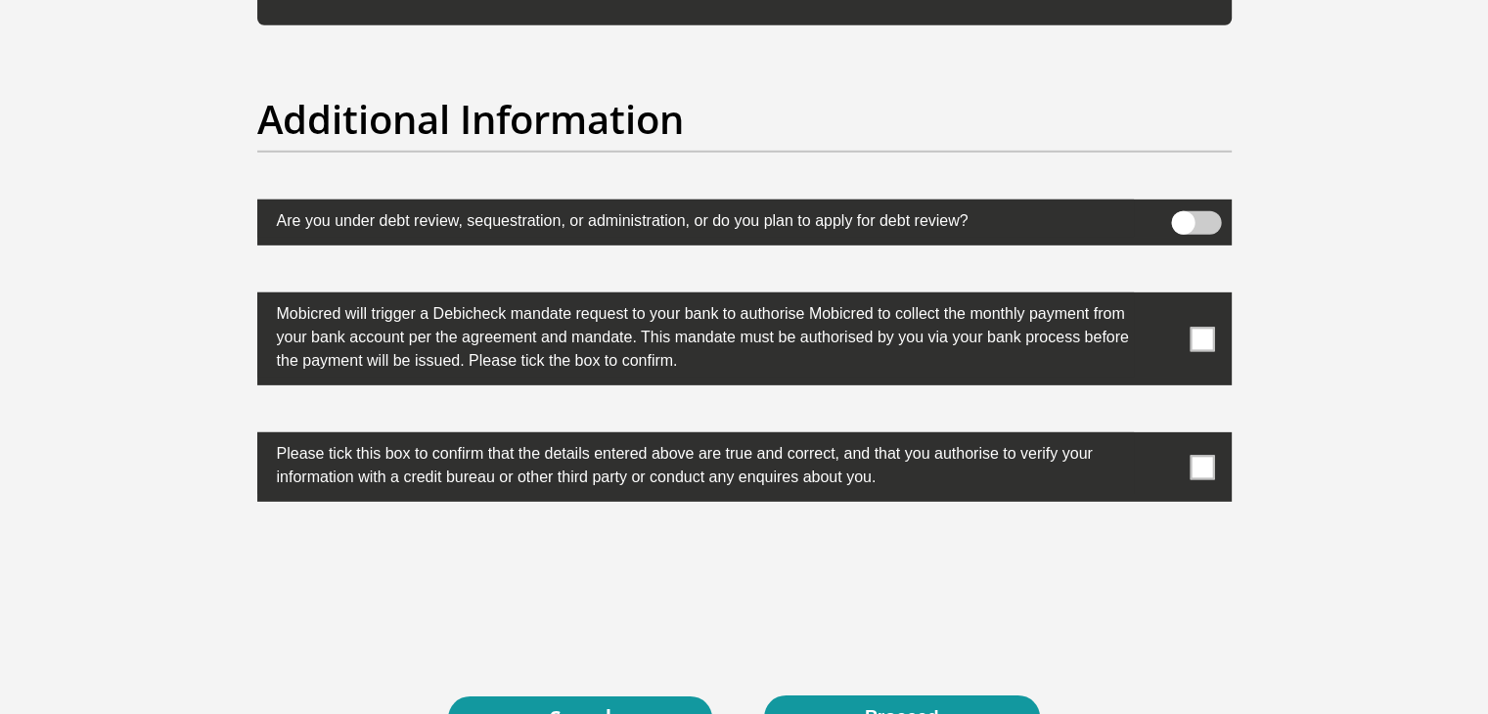
click at [1190, 331] on span at bounding box center [1202, 339] width 24 height 24
click at [1163, 297] on input "checkbox" at bounding box center [1163, 297] width 0 height 0
click at [1206, 462] on span at bounding box center [1202, 467] width 24 height 24
click at [1163, 437] on input "checkbox" at bounding box center [1163, 437] width 0 height 0
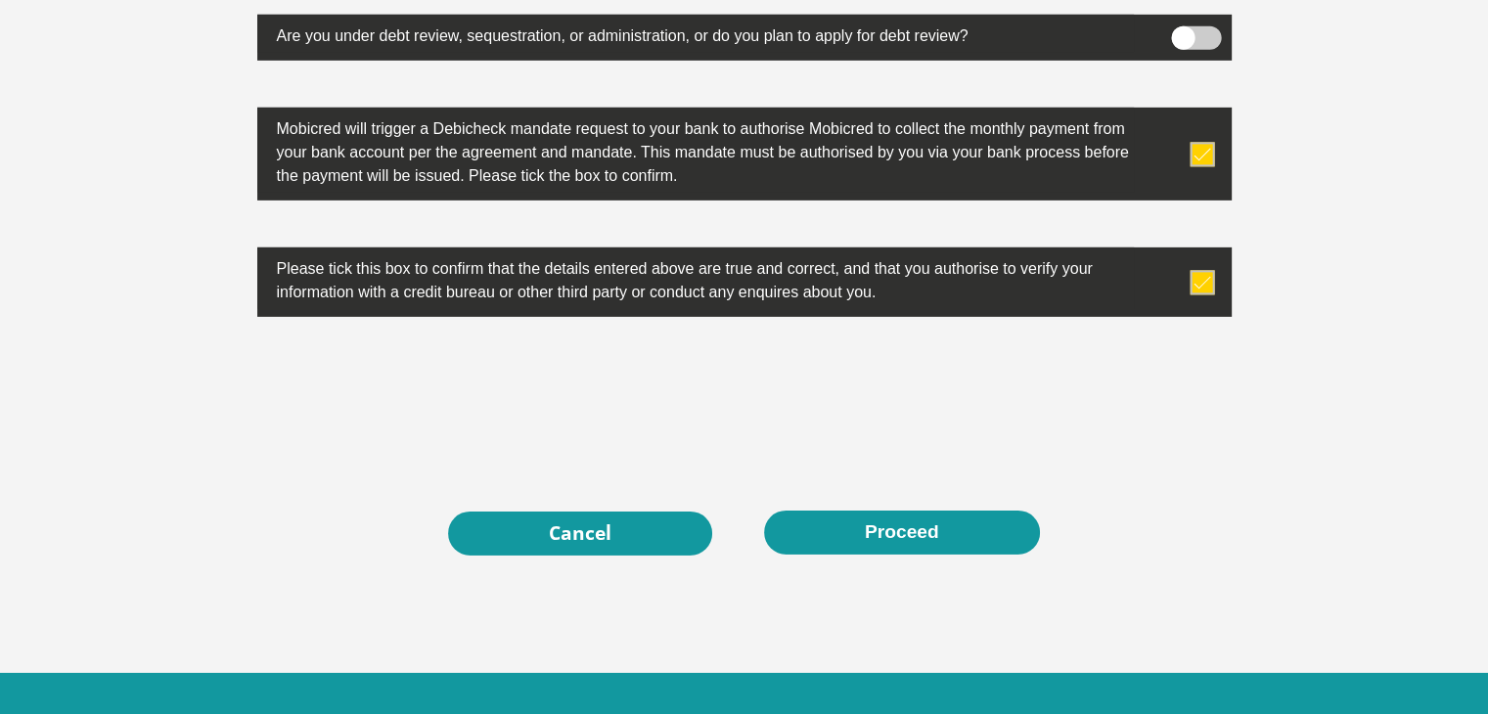
scroll to position [6289, 0]
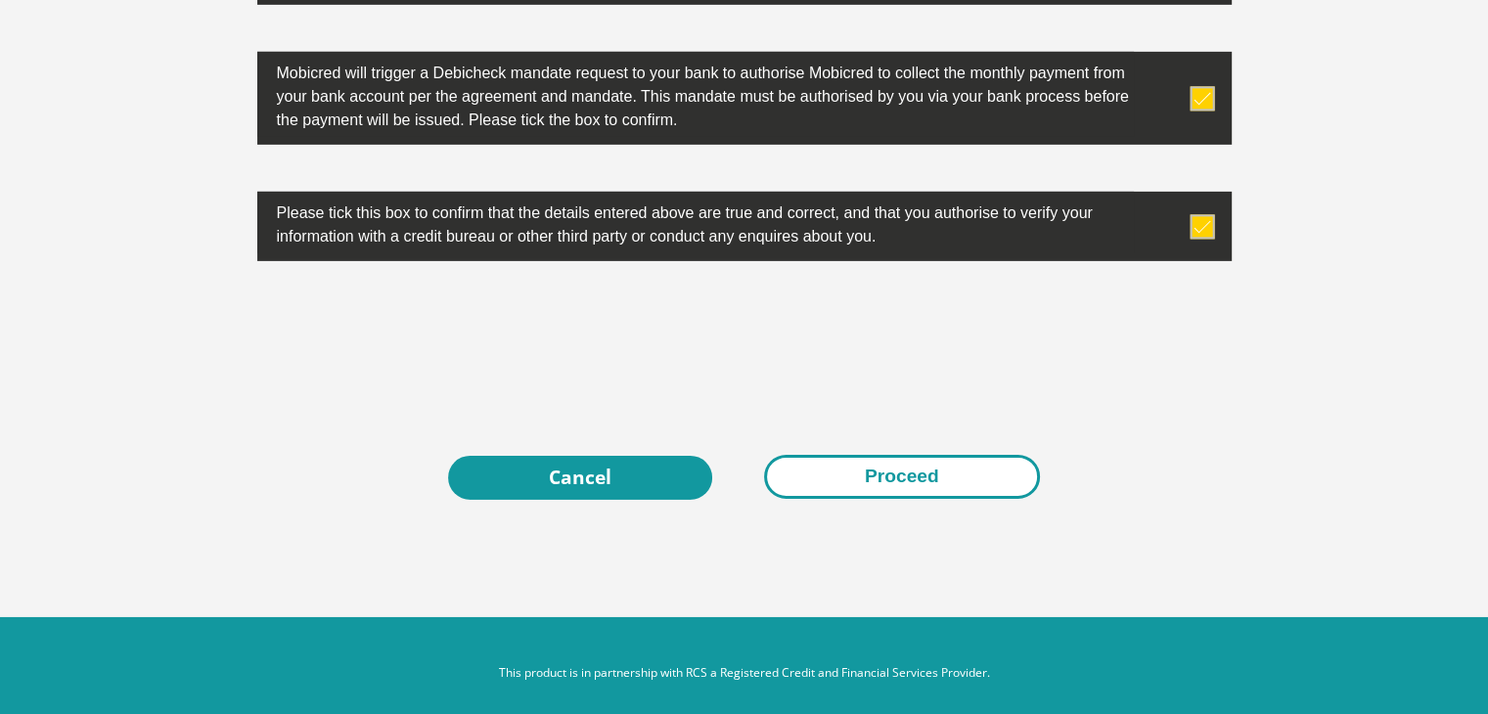
click at [908, 475] on button "Proceed" at bounding box center [902, 477] width 276 height 44
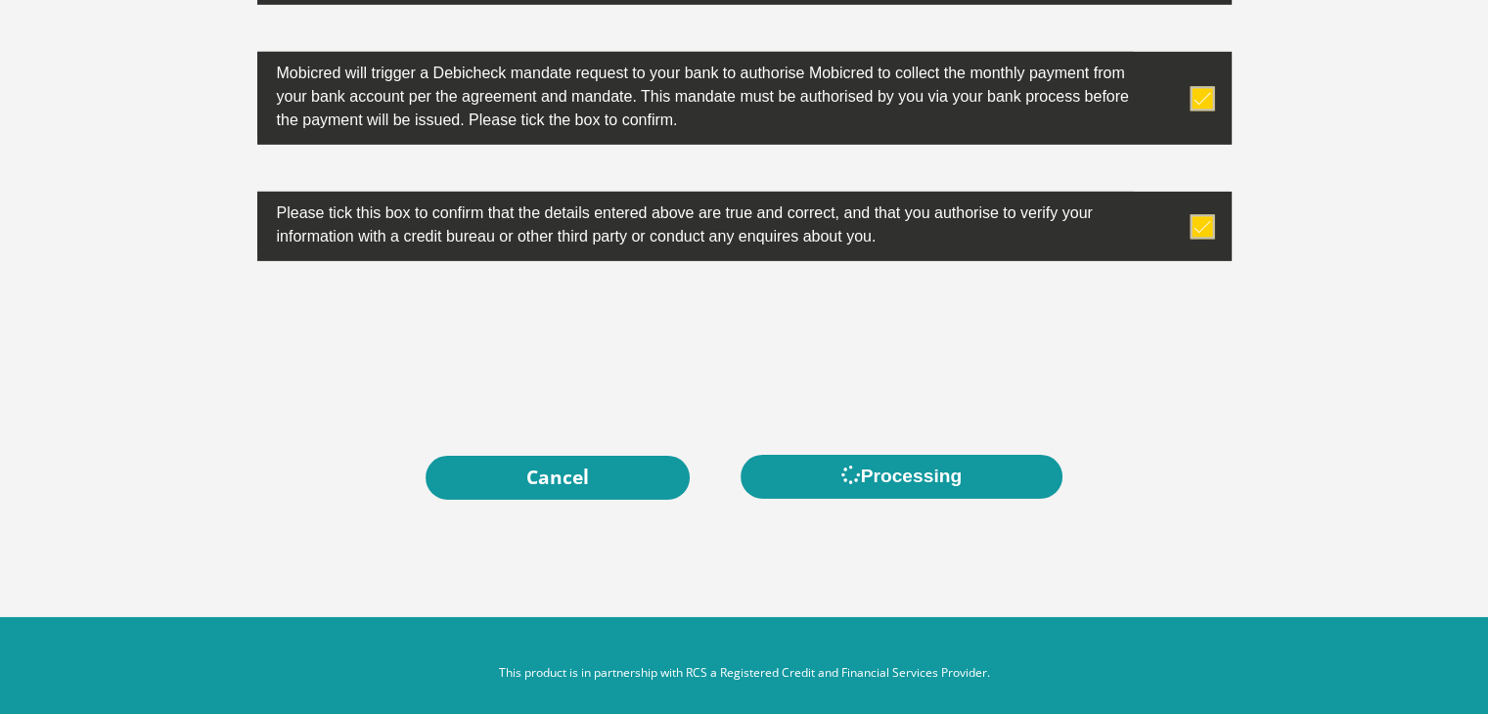
scroll to position [0, 0]
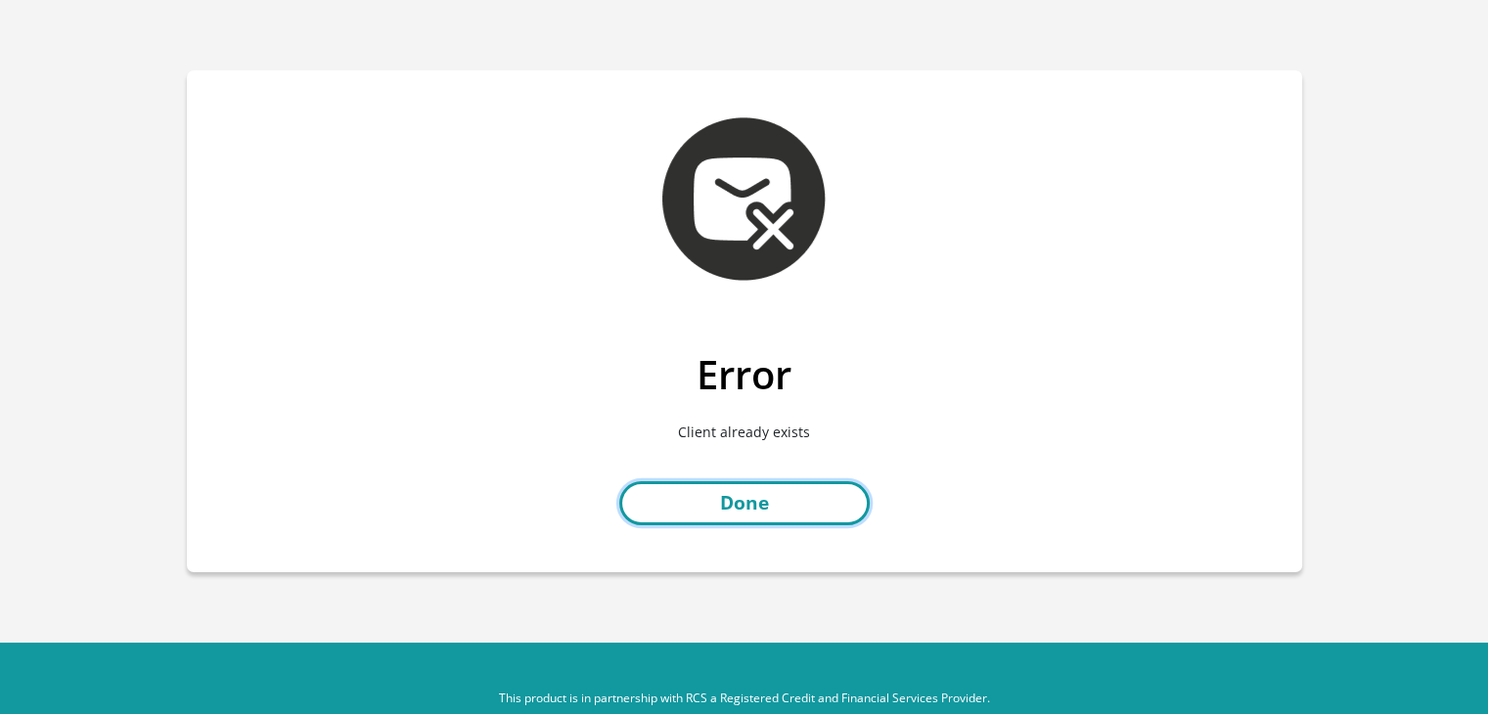
click at [775, 514] on link "Done" at bounding box center [744, 503] width 250 height 44
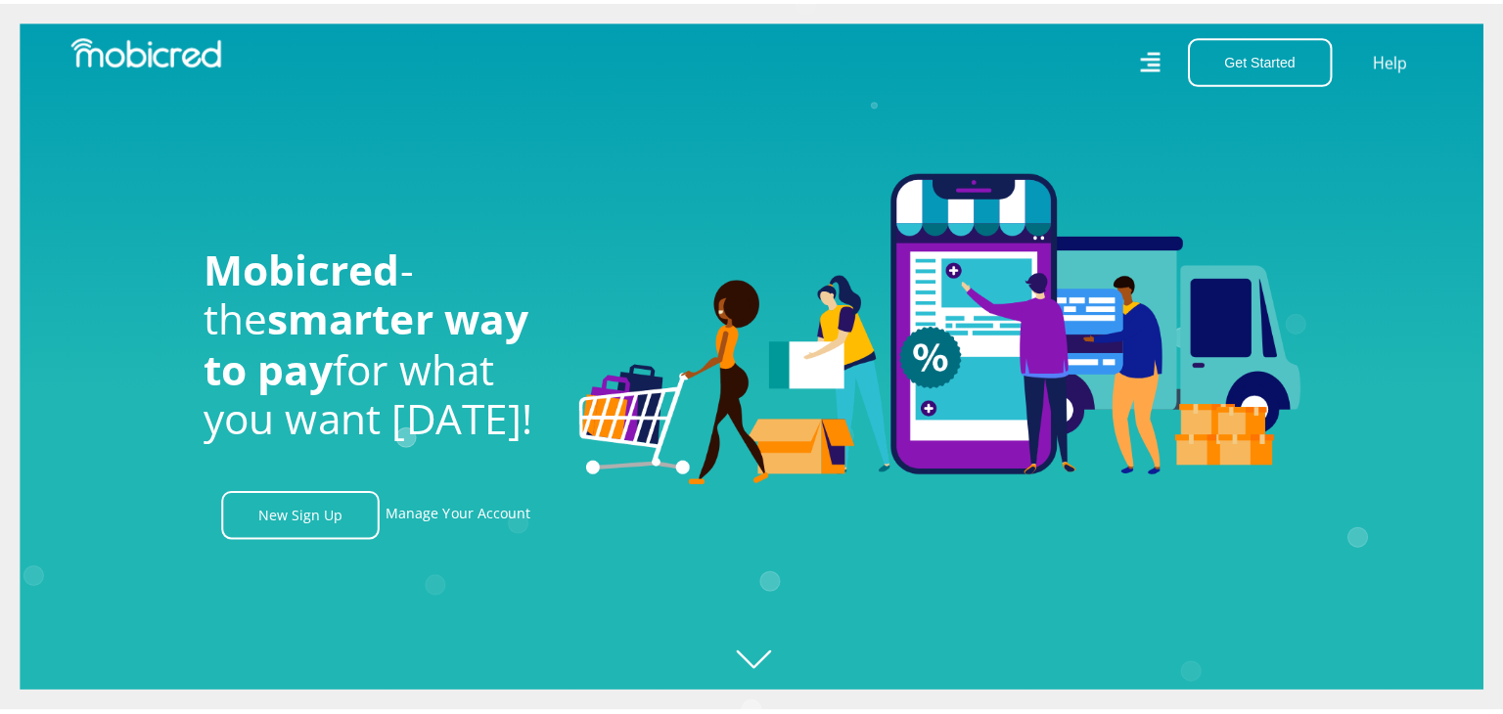
scroll to position [0, 1393]
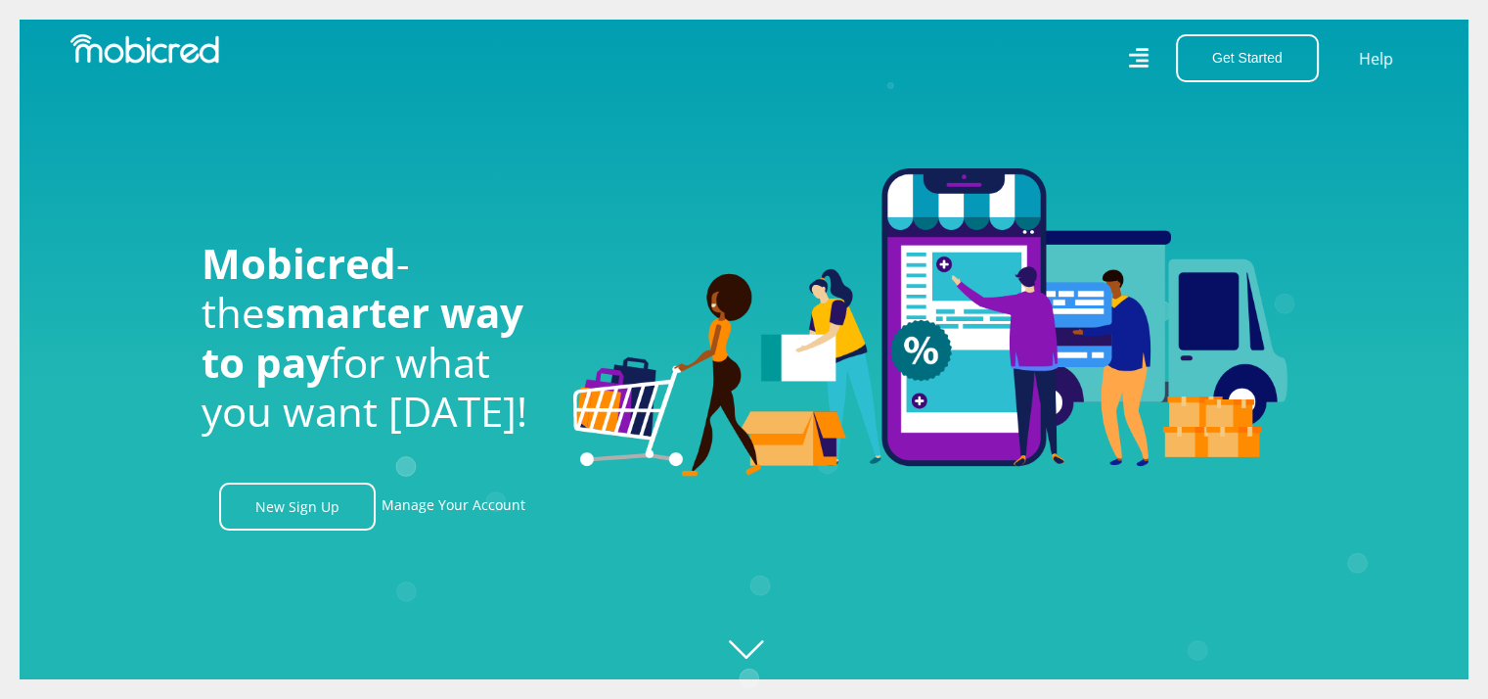
click at [1136, 61] on icon at bounding box center [1138, 58] width 20 height 28
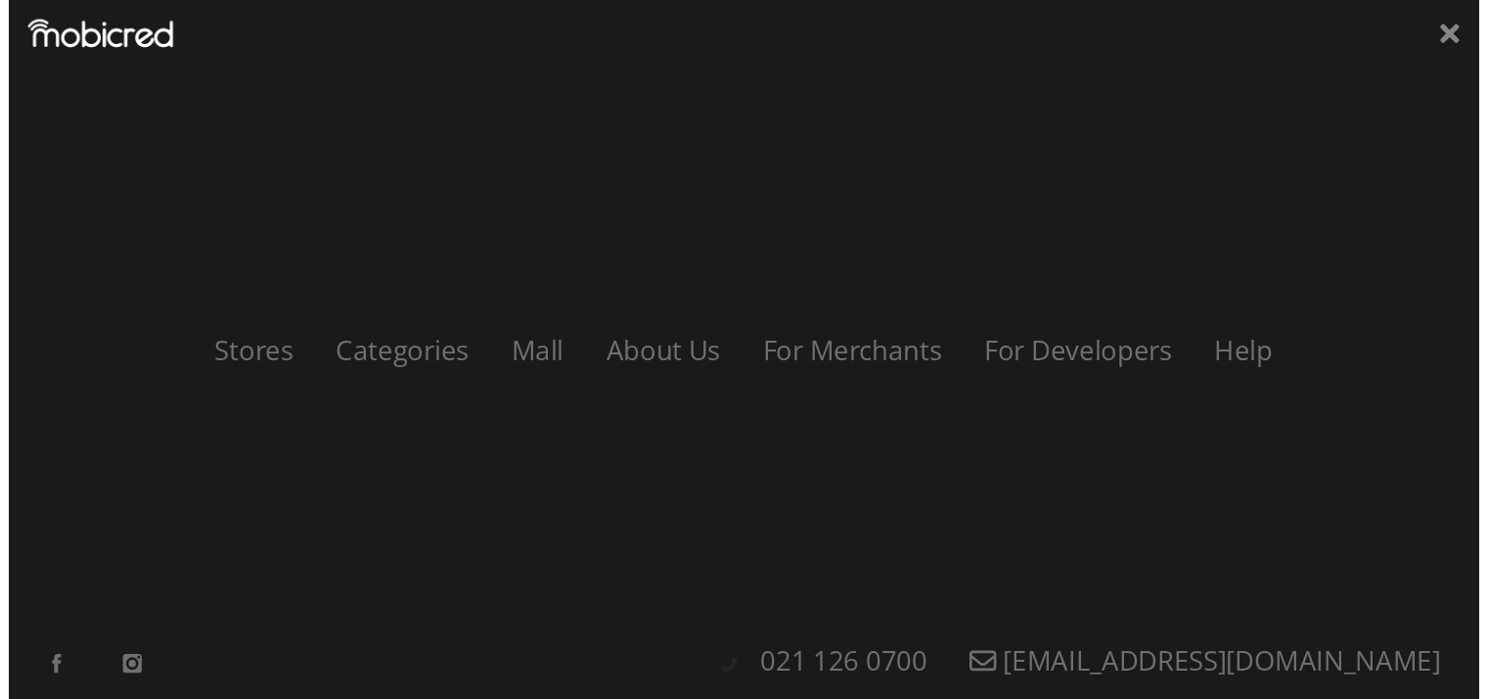
scroll to position [0, 2508]
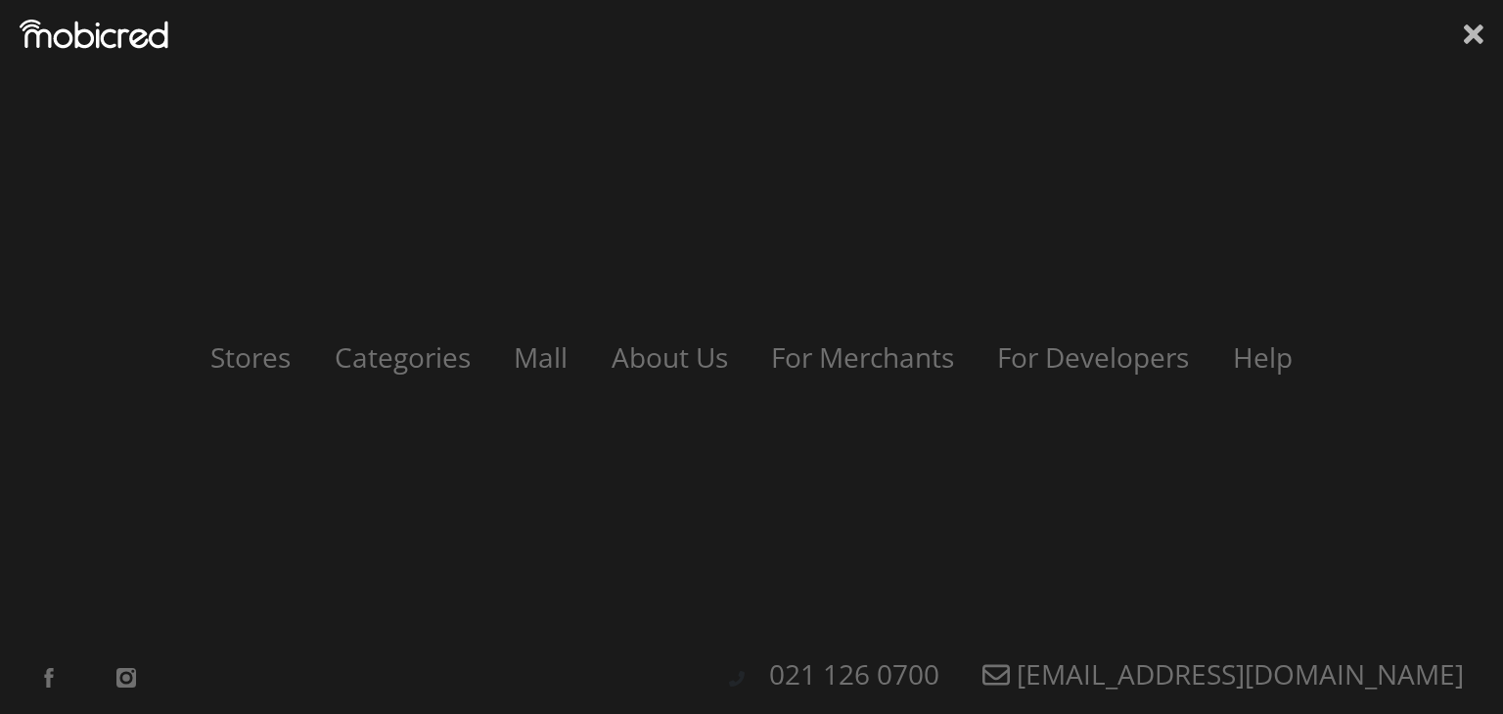
click at [1469, 32] on icon at bounding box center [1474, 34] width 20 height 20
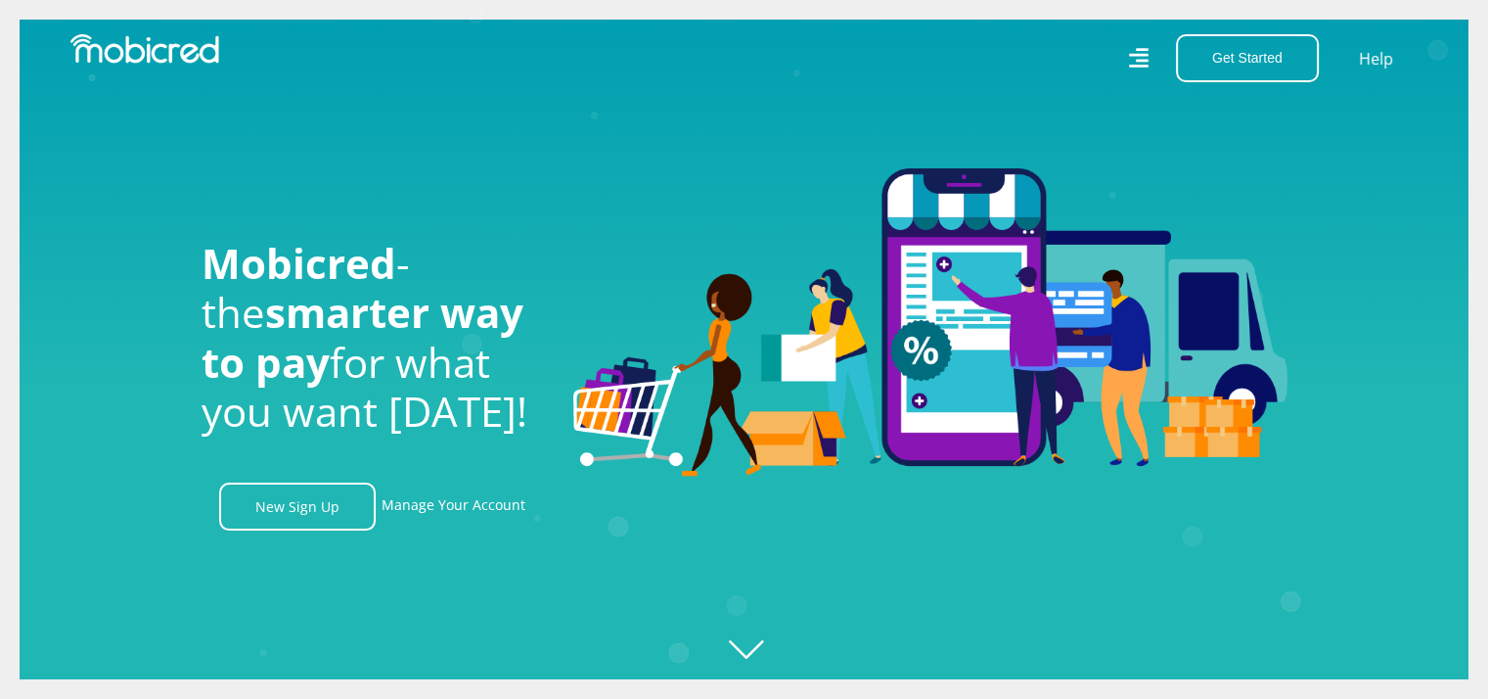
click at [739, 645] on icon "Created with [PERSON_NAME] 2.3.0" at bounding box center [764, 349] width 1488 height 699
click at [755, 655] on icon "Created with [PERSON_NAME] 2.3.0" at bounding box center [764, 349] width 1488 height 699
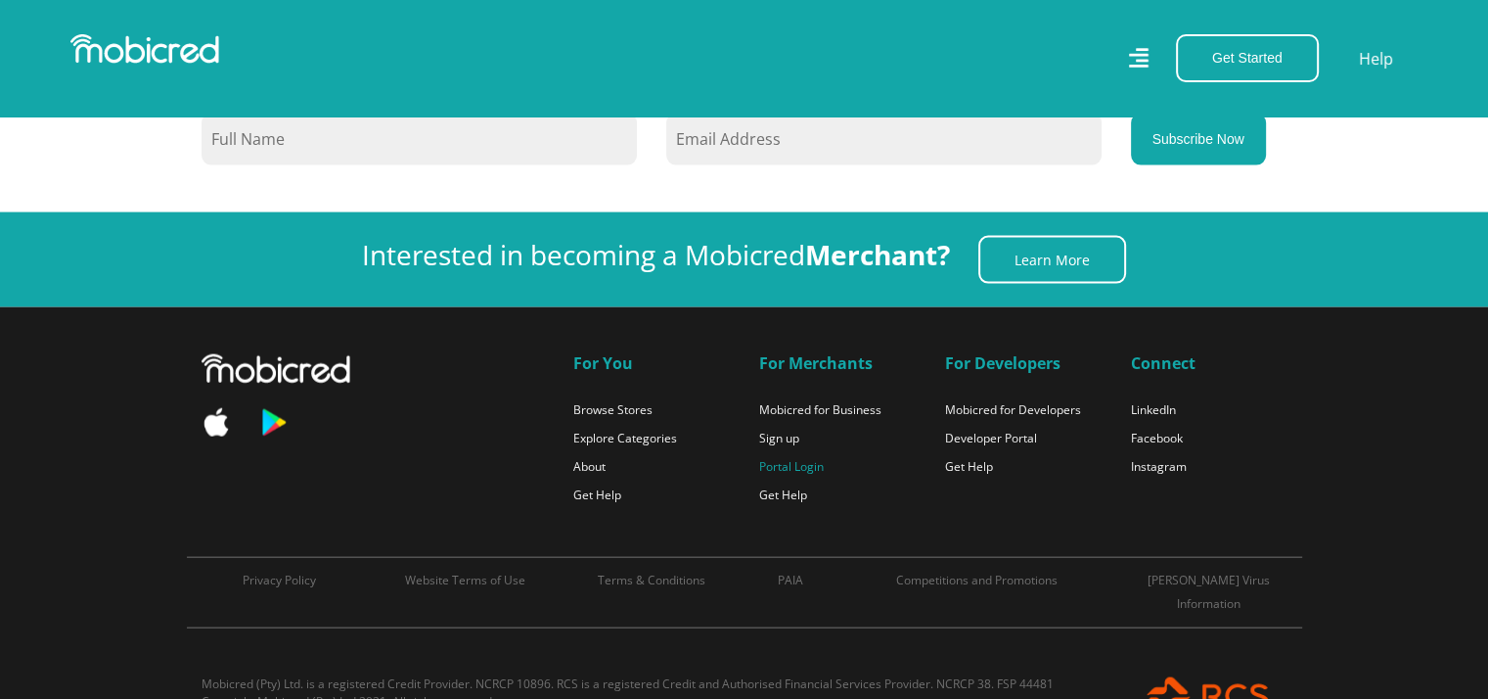
scroll to position [0, 2231]
click at [793, 458] on link "Portal Login" at bounding box center [791, 466] width 65 height 17
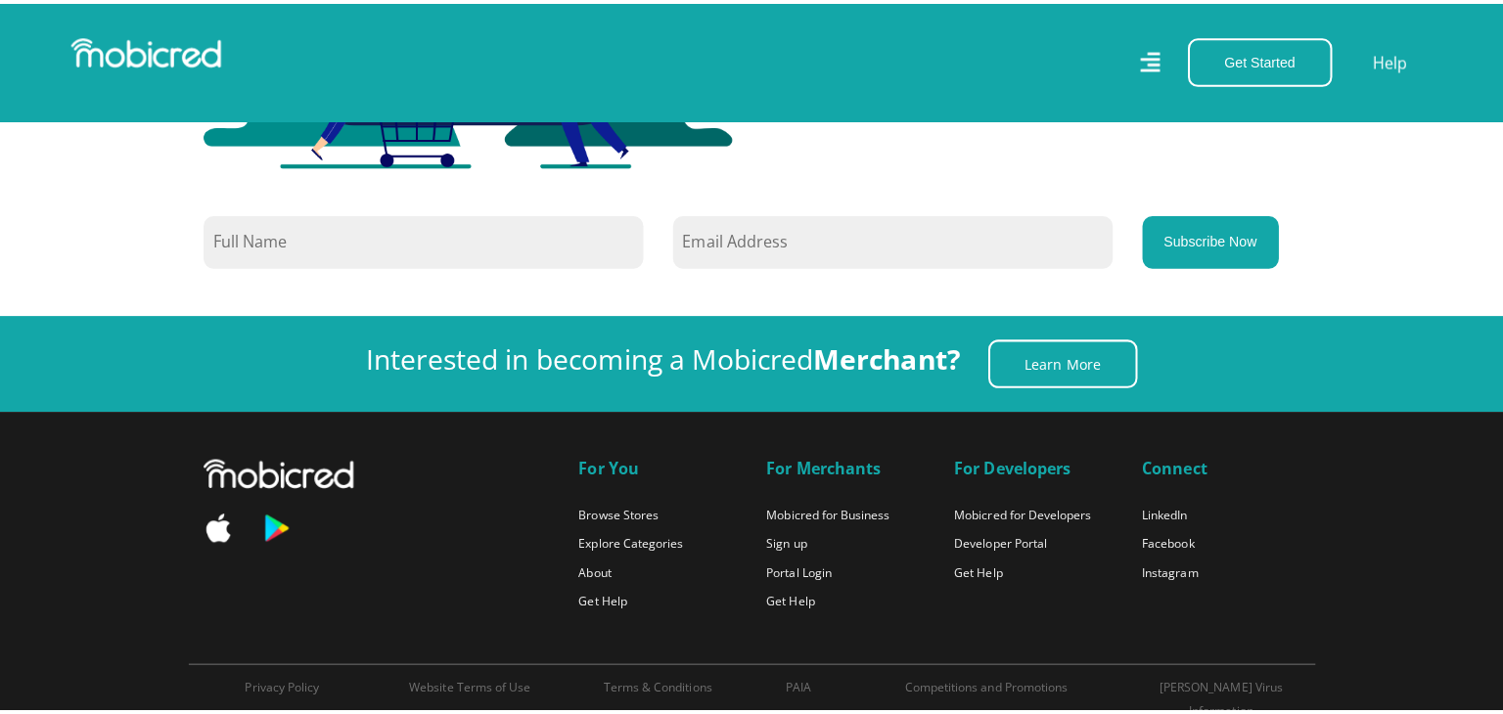
scroll to position [4303, 0]
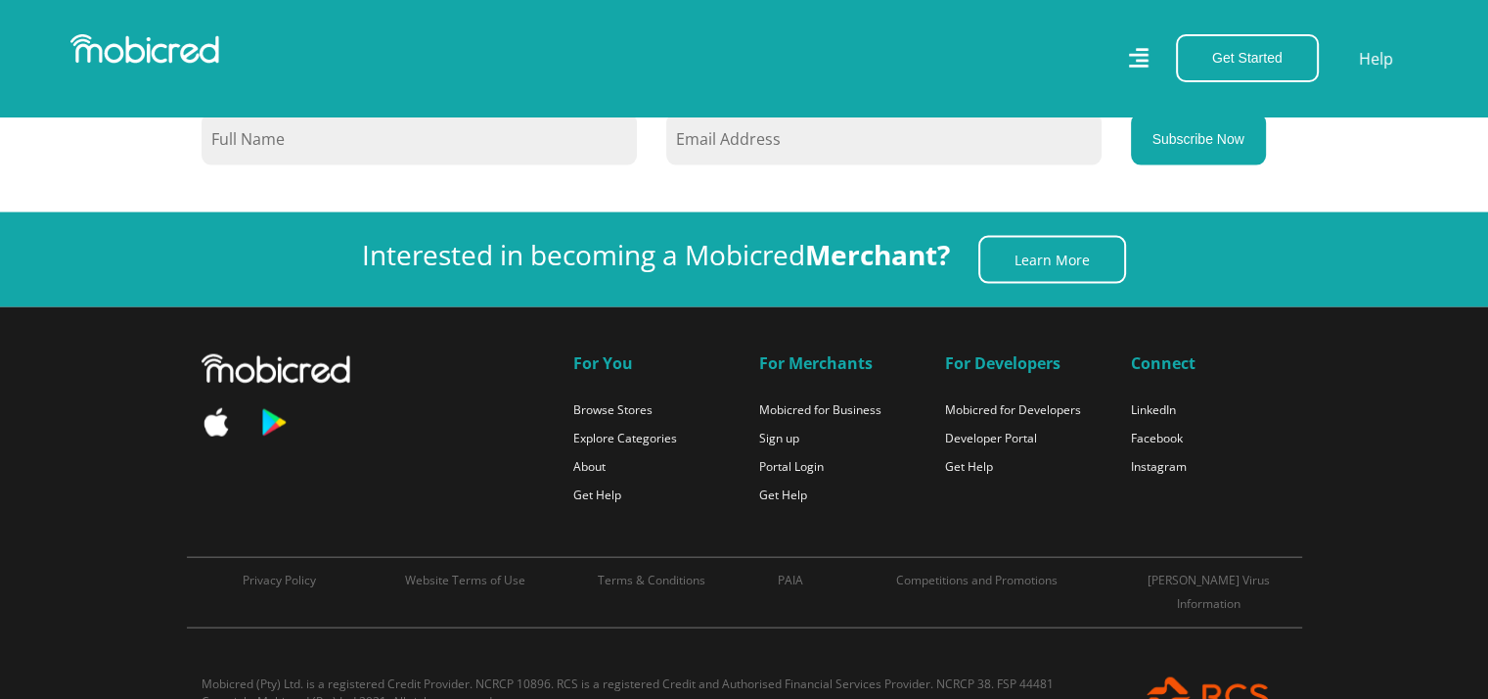
click at [1142, 61] on icon at bounding box center [1138, 58] width 21 height 21
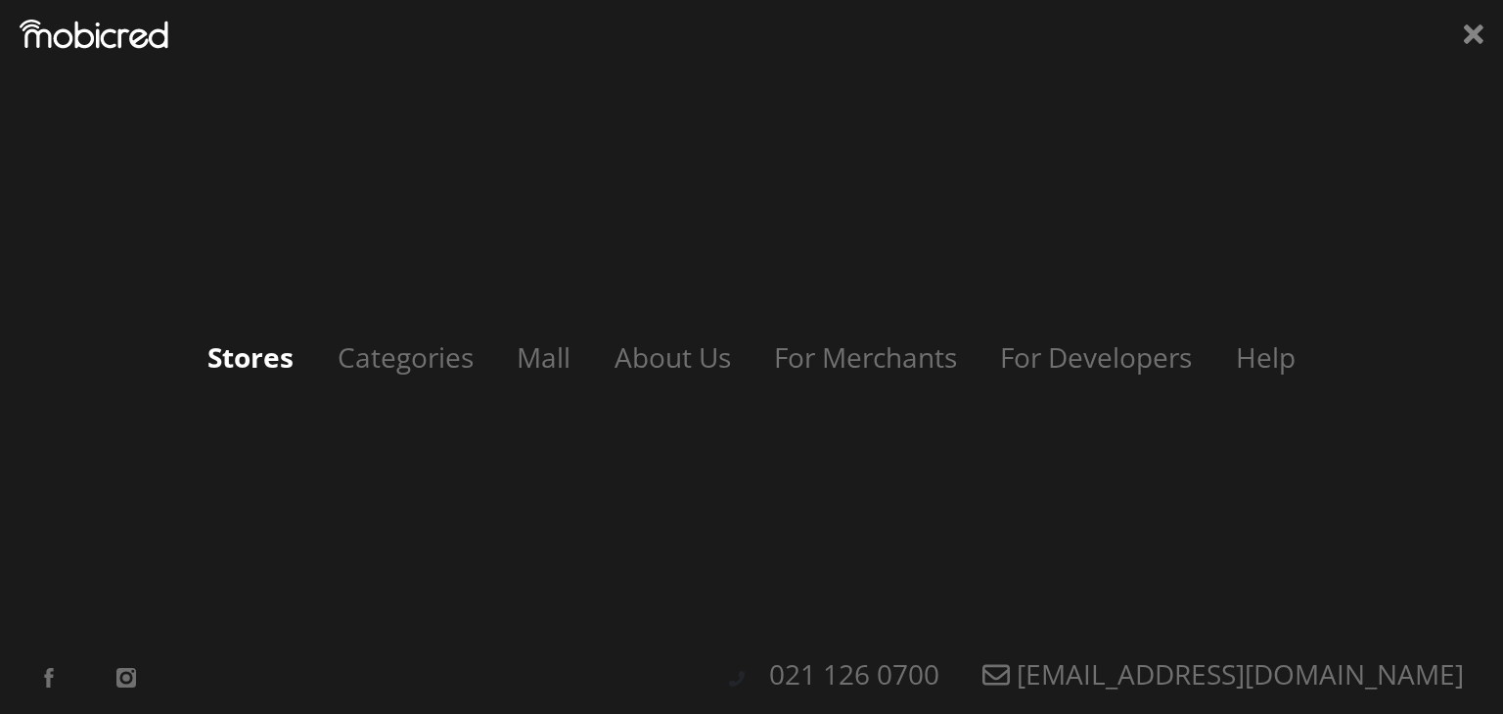
scroll to position [0, 2508]
click at [280, 346] on link "Stores" at bounding box center [250, 357] width 125 height 37
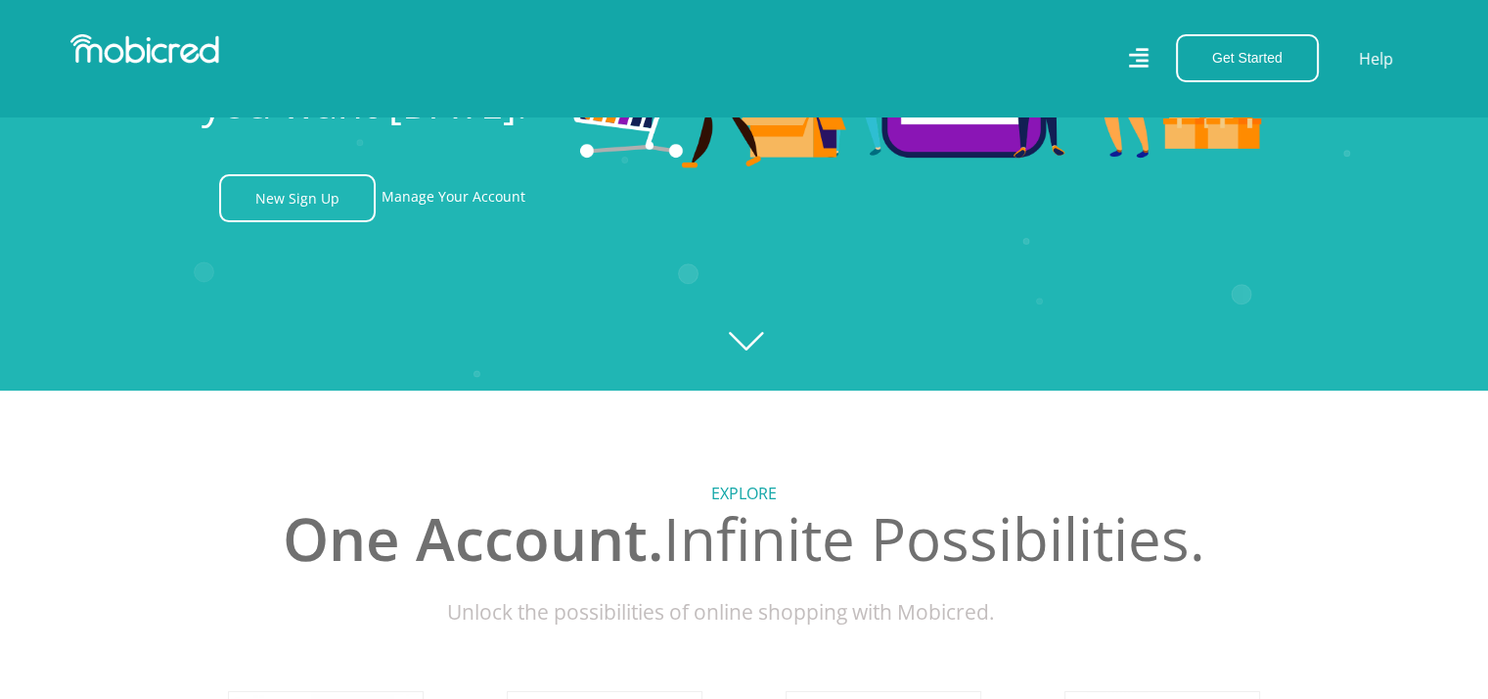
scroll to position [194, 0]
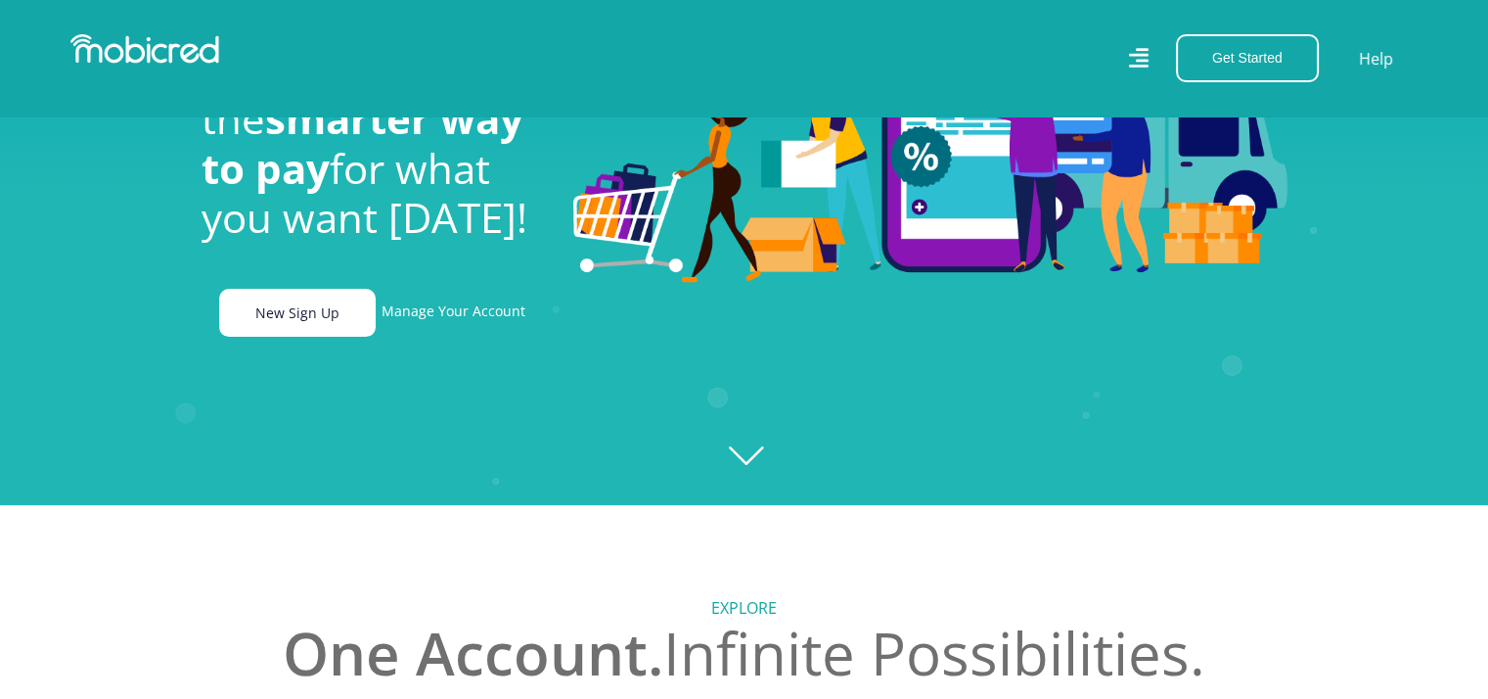
click at [269, 324] on link "New Sign Up" at bounding box center [297, 313] width 157 height 48
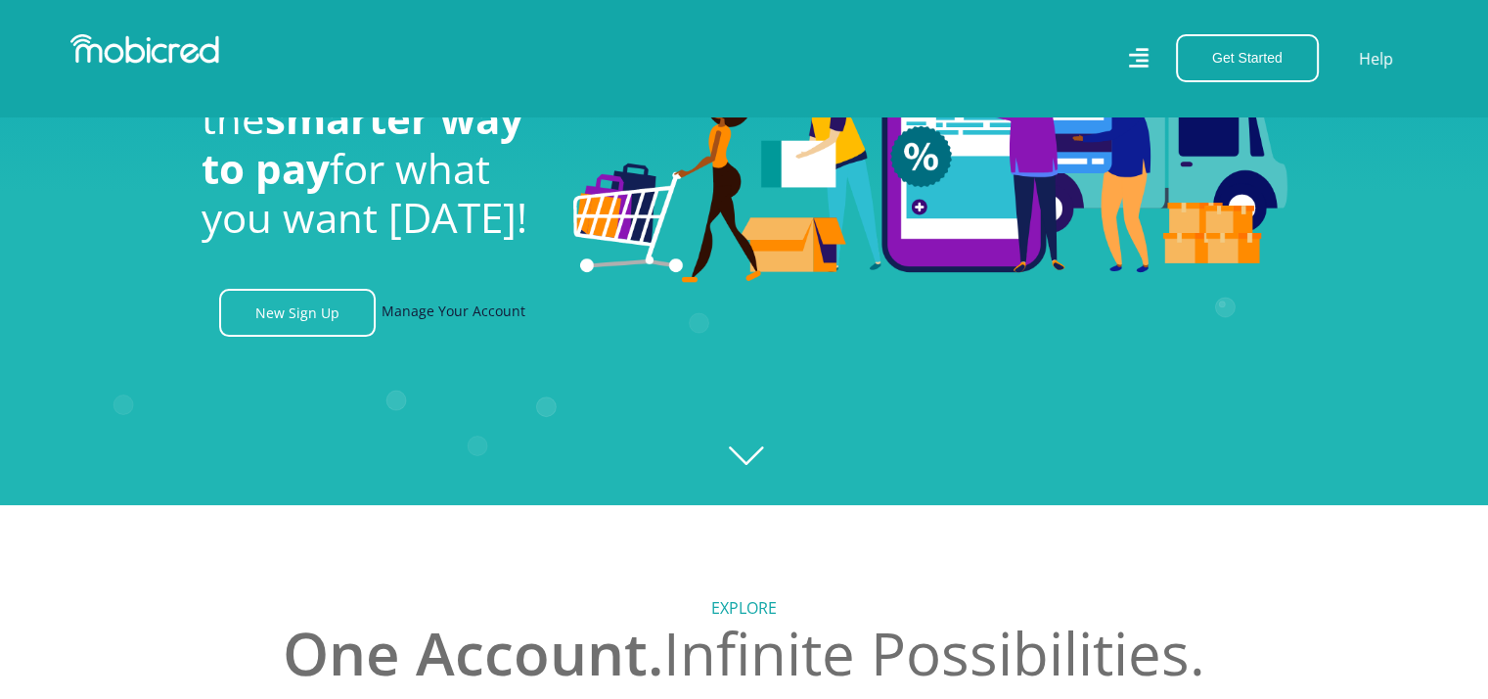
click at [421, 327] on link "Manage Your Account" at bounding box center [454, 313] width 144 height 48
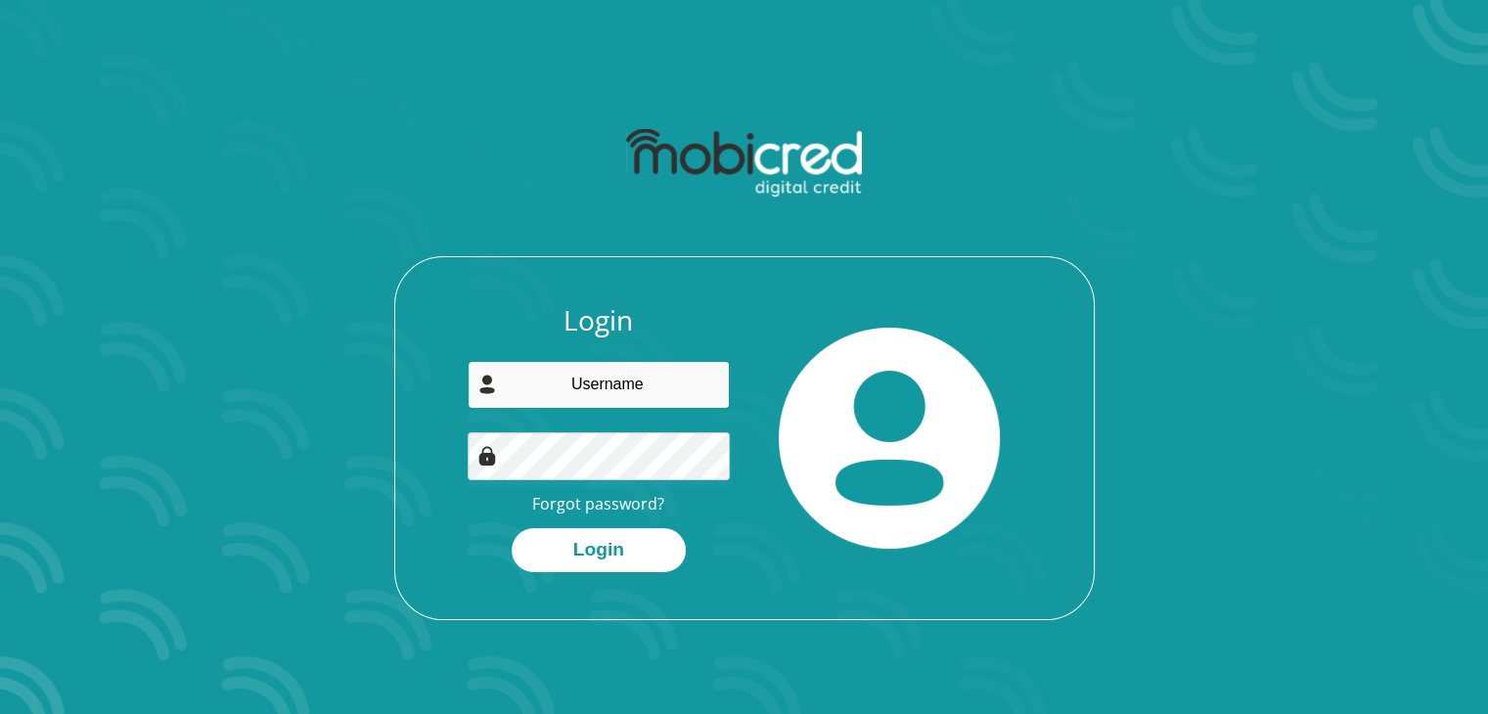
click at [568, 401] on input "email" at bounding box center [599, 385] width 262 height 48
type input "[EMAIL_ADDRESS][DOMAIN_NAME]"
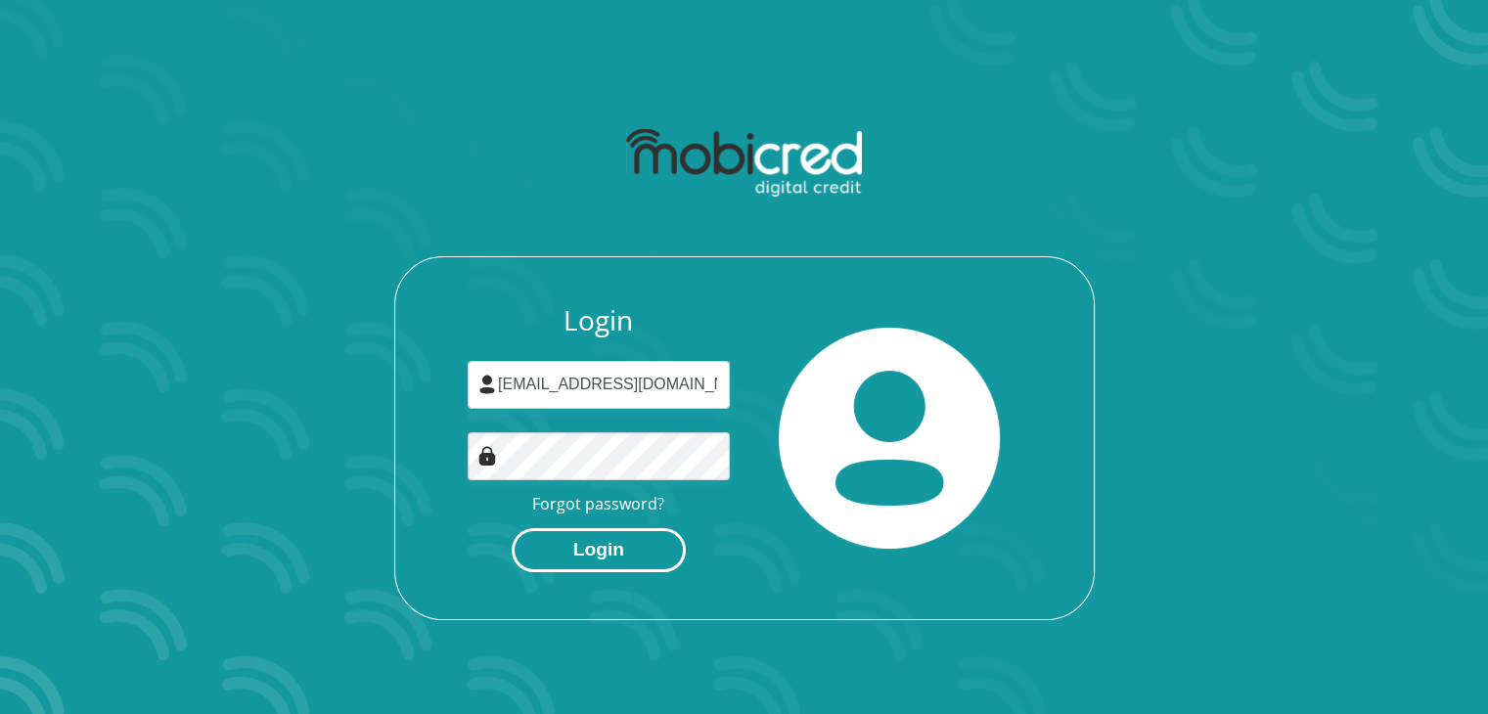
click at [582, 553] on button "Login" at bounding box center [599, 550] width 174 height 44
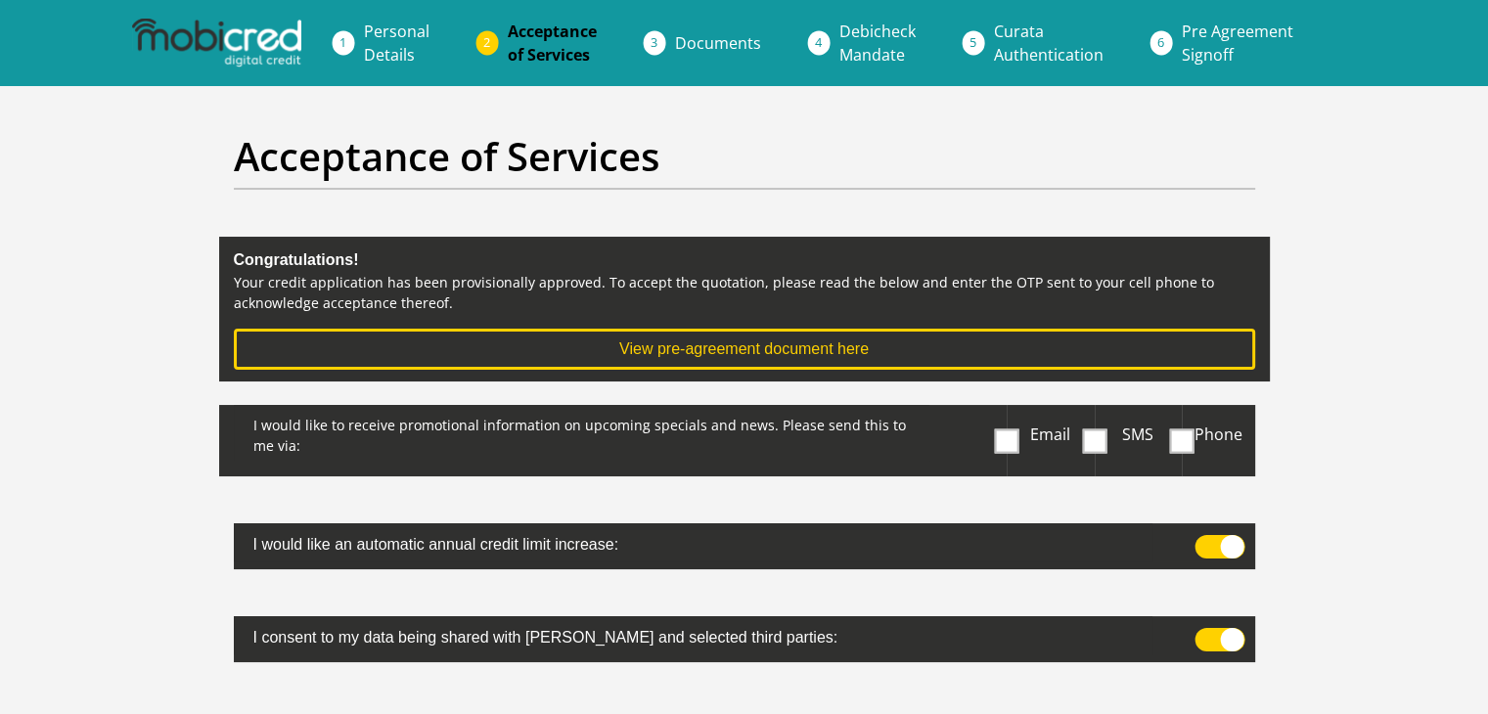
click at [1008, 444] on span at bounding box center [1007, 441] width 24 height 24
click at [1011, 410] on input "Email" at bounding box center [1011, 410] width 0 height 0
click at [1093, 441] on span at bounding box center [1094, 441] width 24 height 24
click at [1103, 410] on input "SMS" at bounding box center [1103, 410] width 0 height 0
click at [1176, 444] on span at bounding box center [1182, 441] width 24 height 24
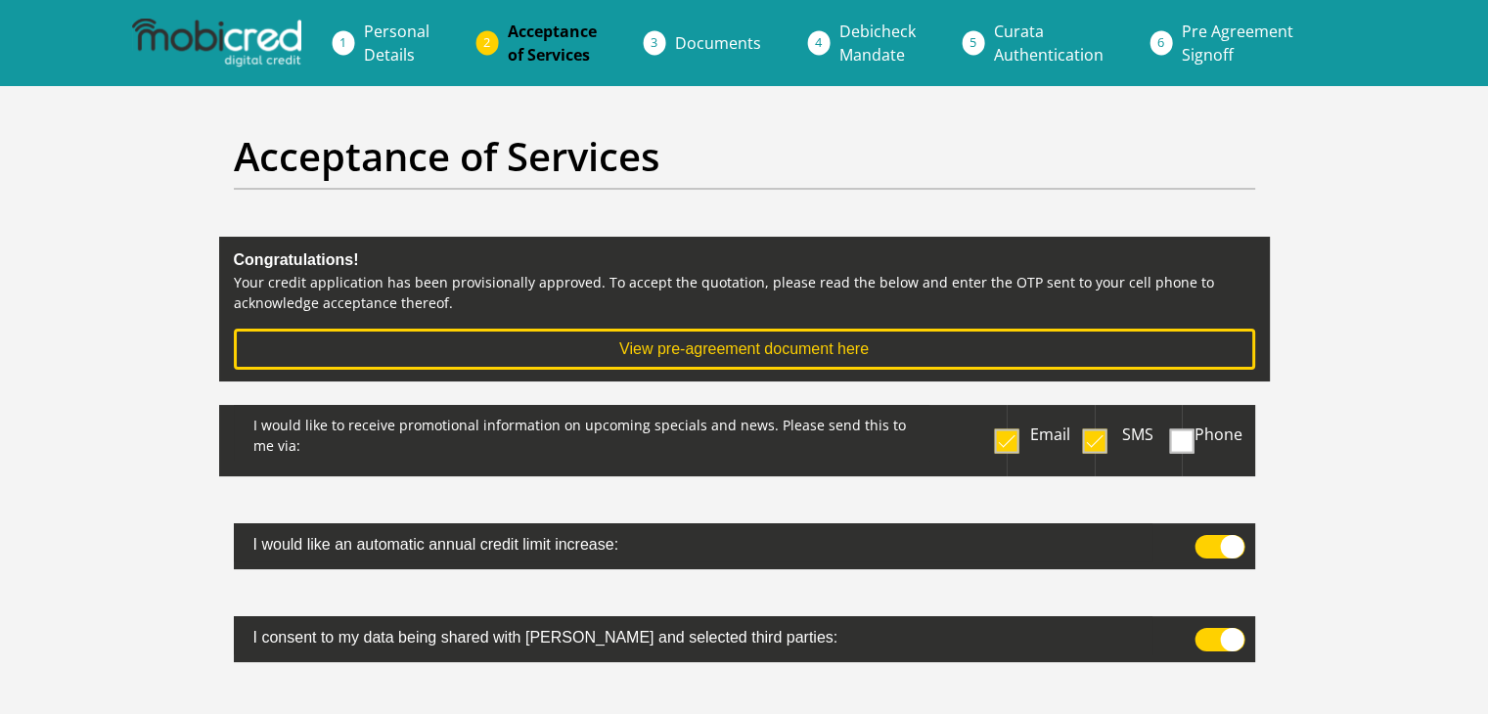
click at [1175, 410] on input "Phone" at bounding box center [1175, 410] width 0 height 0
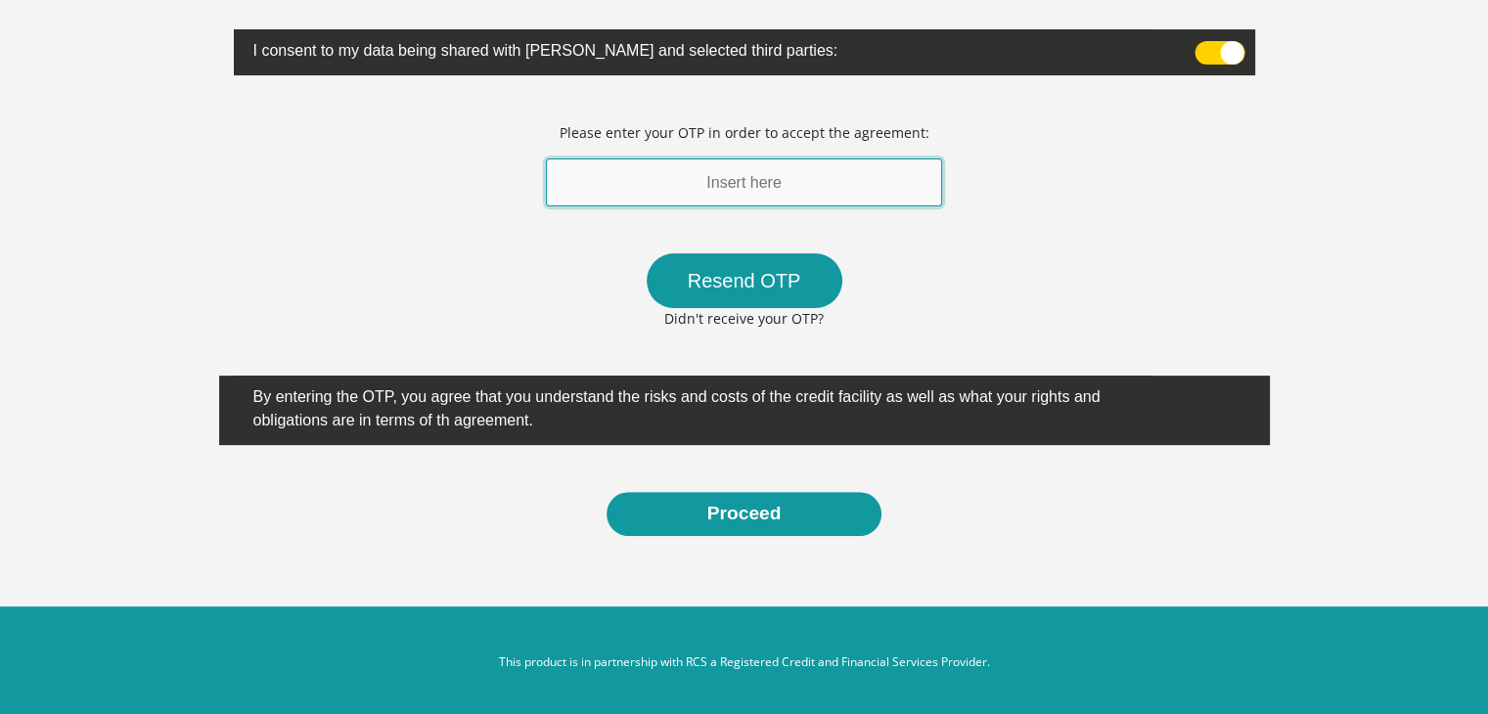
click at [718, 183] on input "text" at bounding box center [744, 182] width 397 height 48
type input "716447"
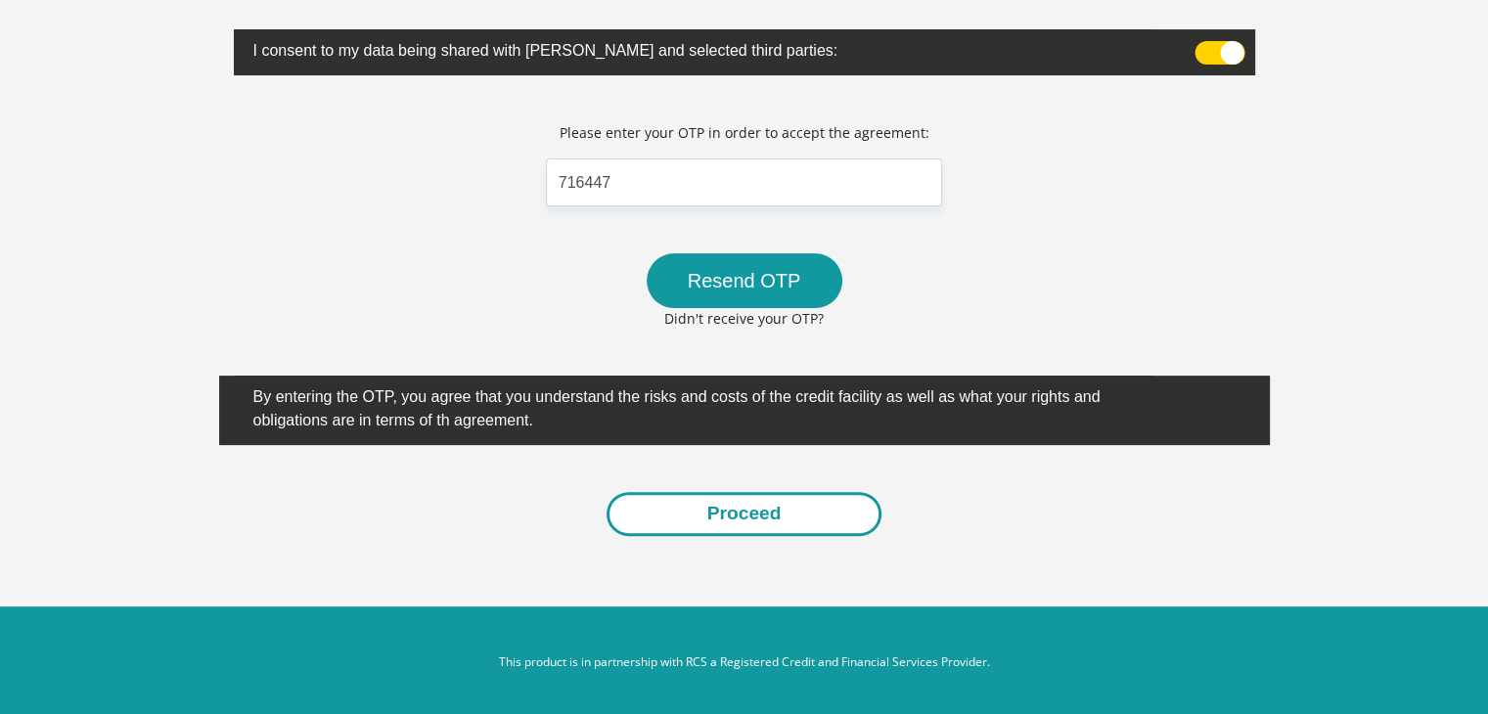
click at [730, 527] on button "Proceed" at bounding box center [745, 514] width 276 height 44
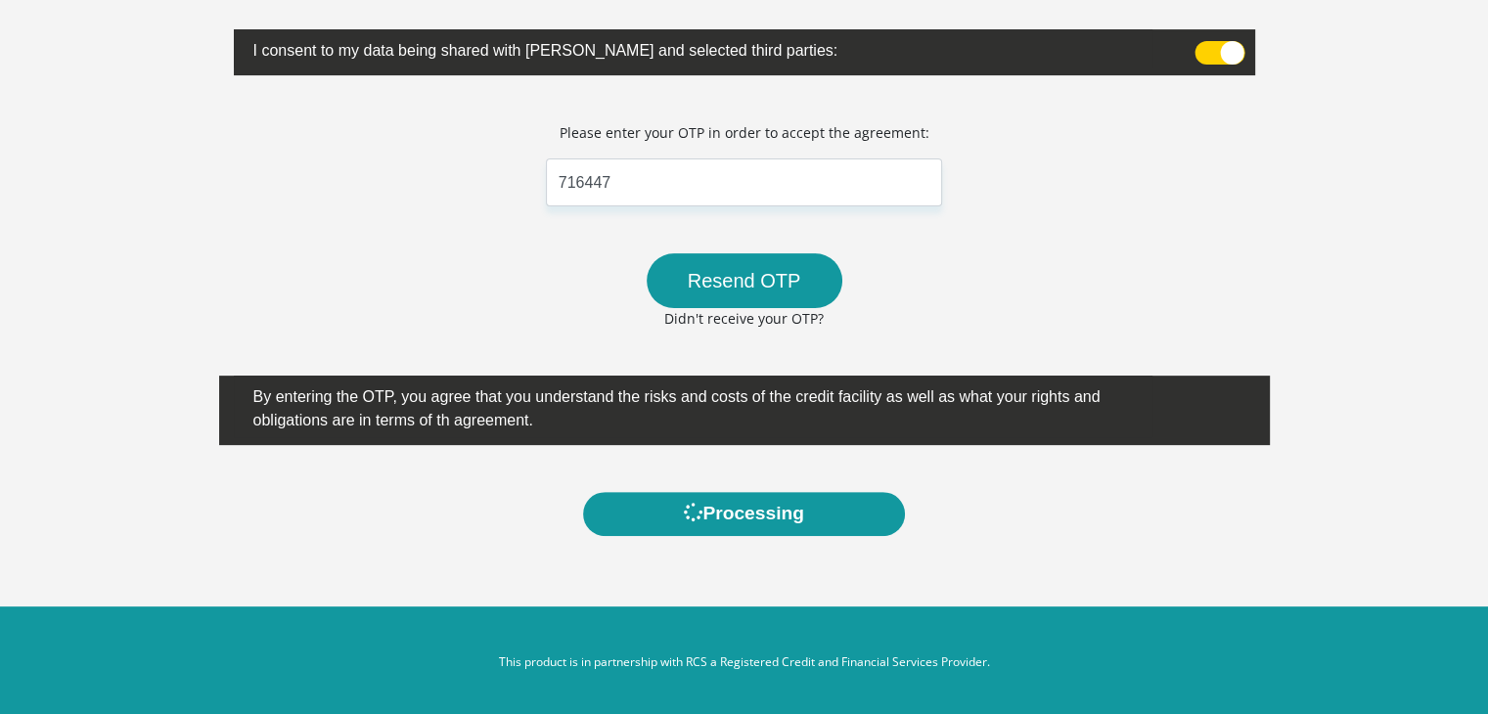
scroll to position [0, 0]
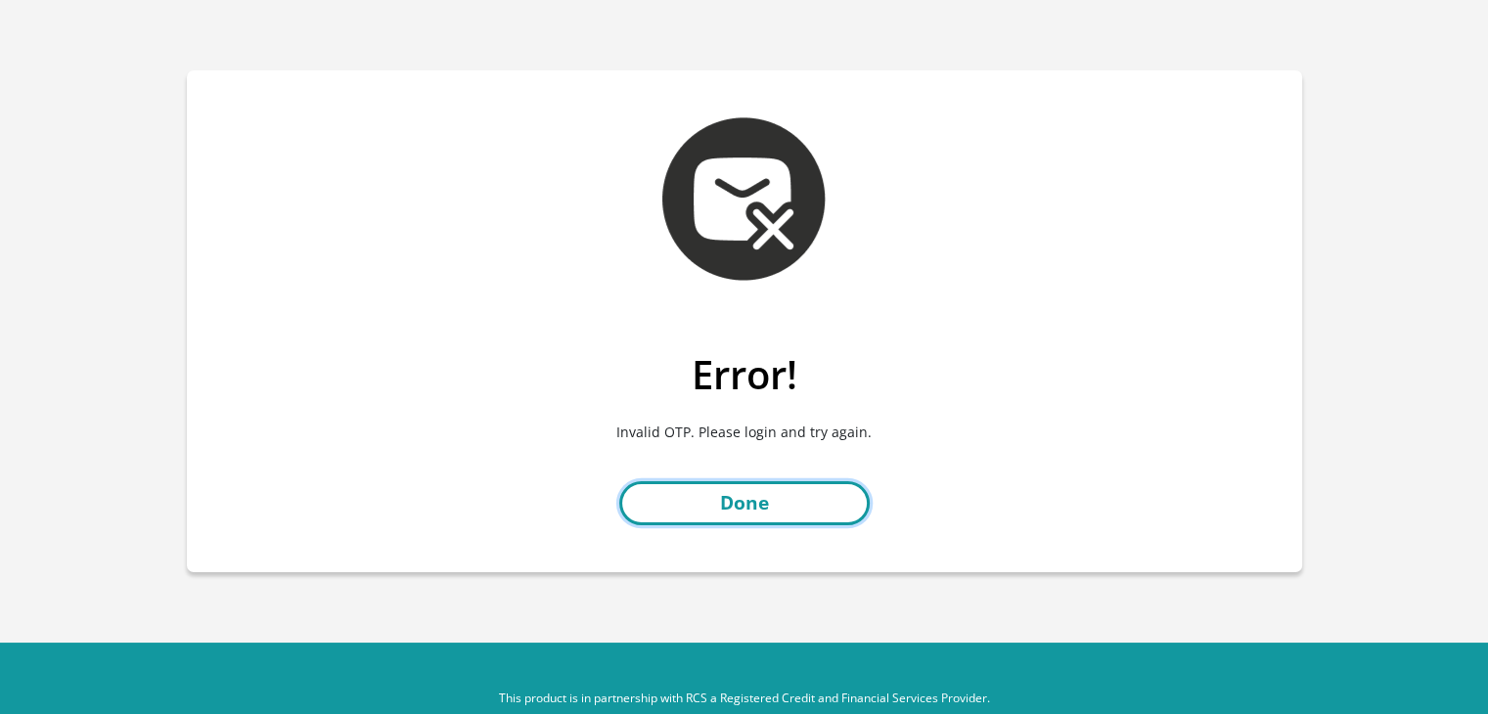
click at [727, 509] on link "Done" at bounding box center [744, 503] width 250 height 44
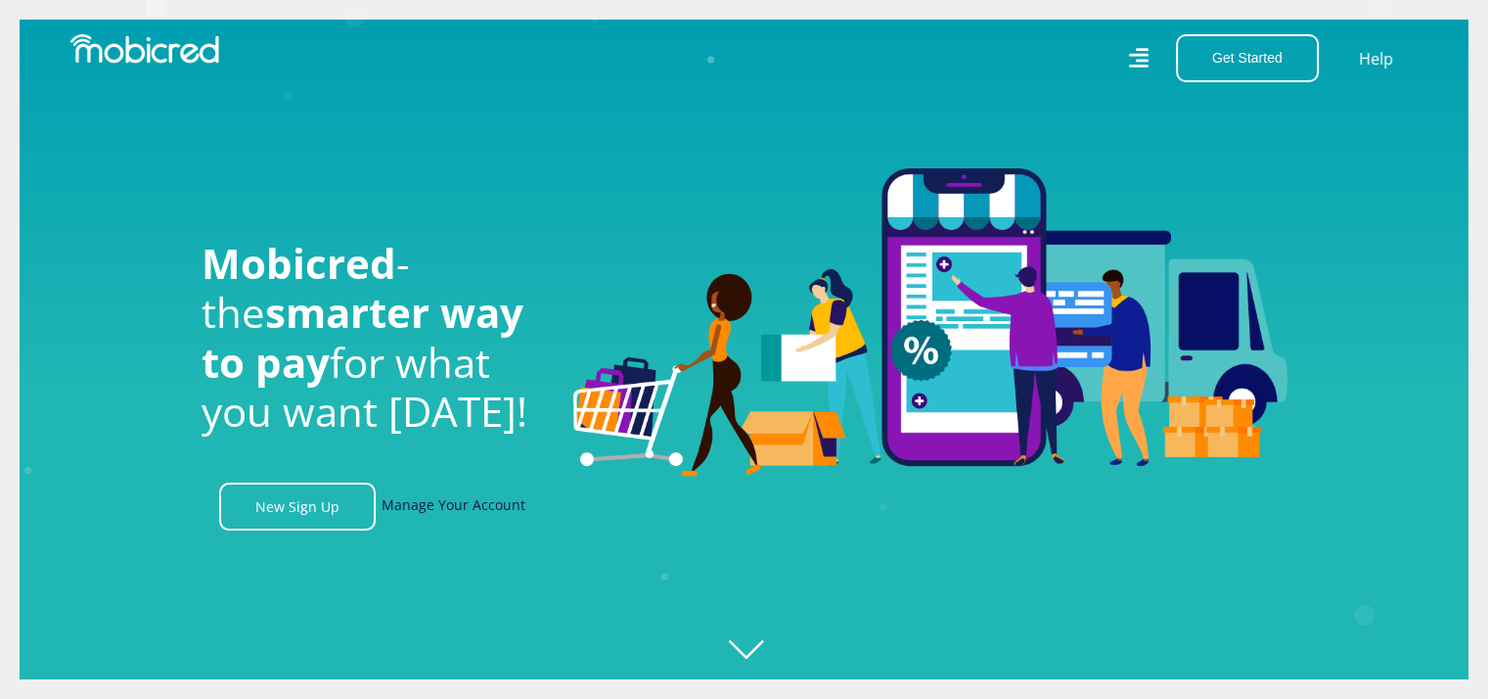
click at [459, 514] on link "Manage Your Account" at bounding box center [454, 506] width 144 height 48
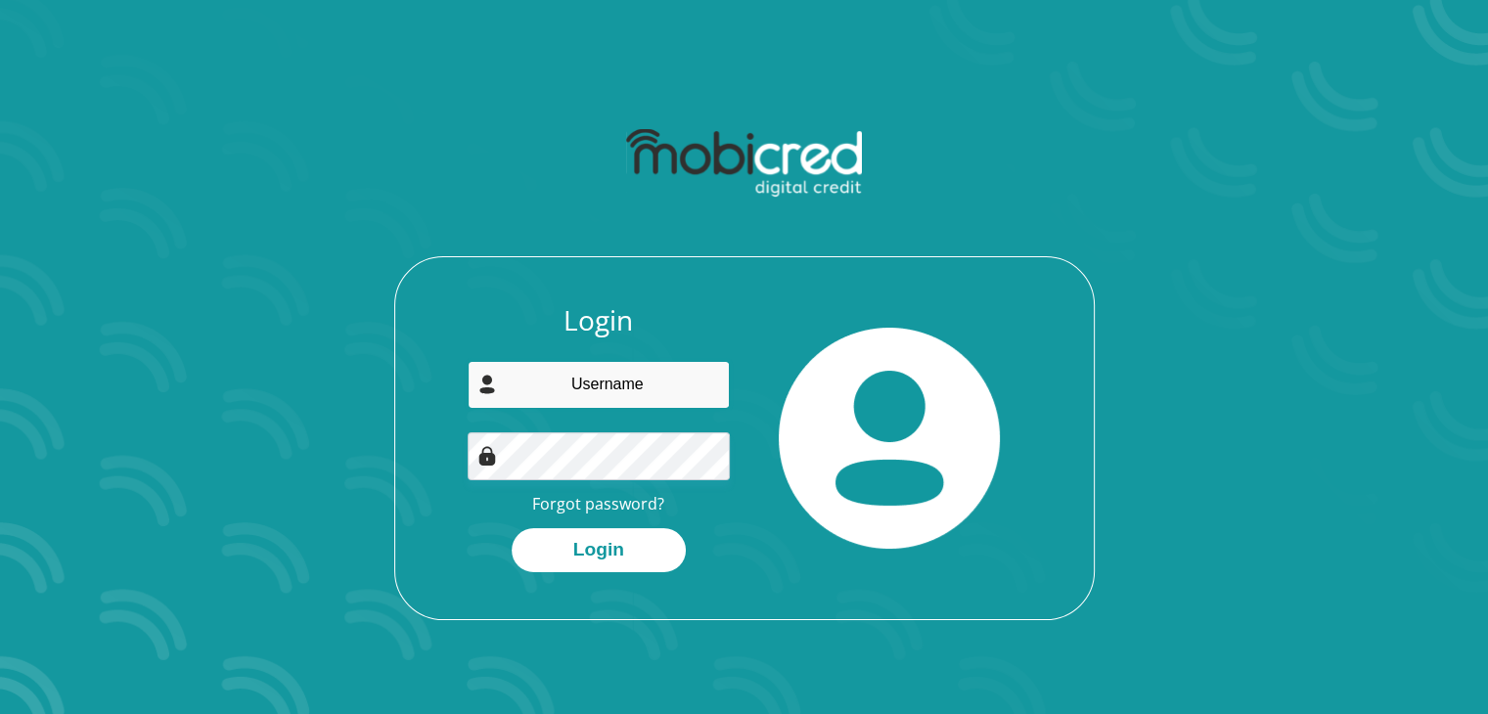
click at [583, 377] on input "email" at bounding box center [599, 385] width 262 height 48
type input "leukesgetruida@gmail.com"
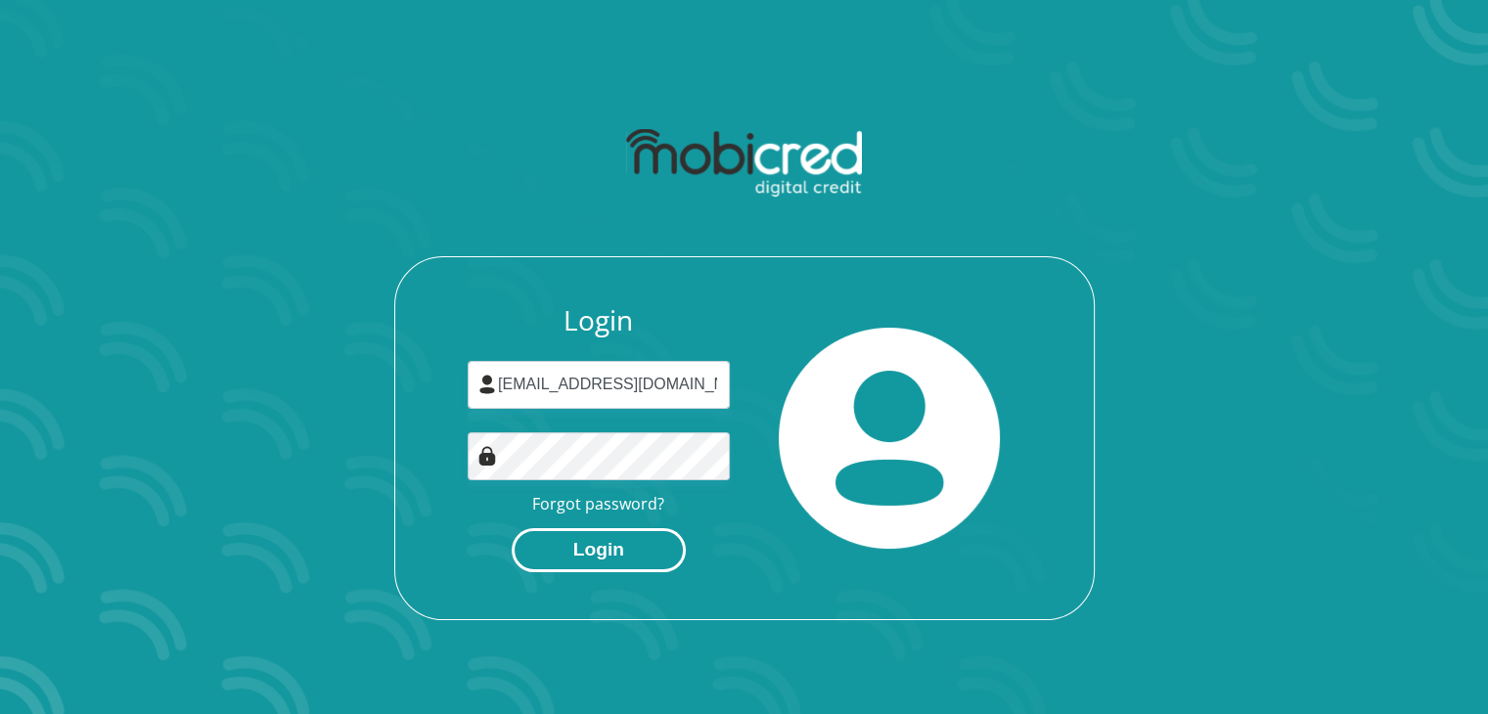
click at [594, 545] on button "Login" at bounding box center [599, 550] width 174 height 44
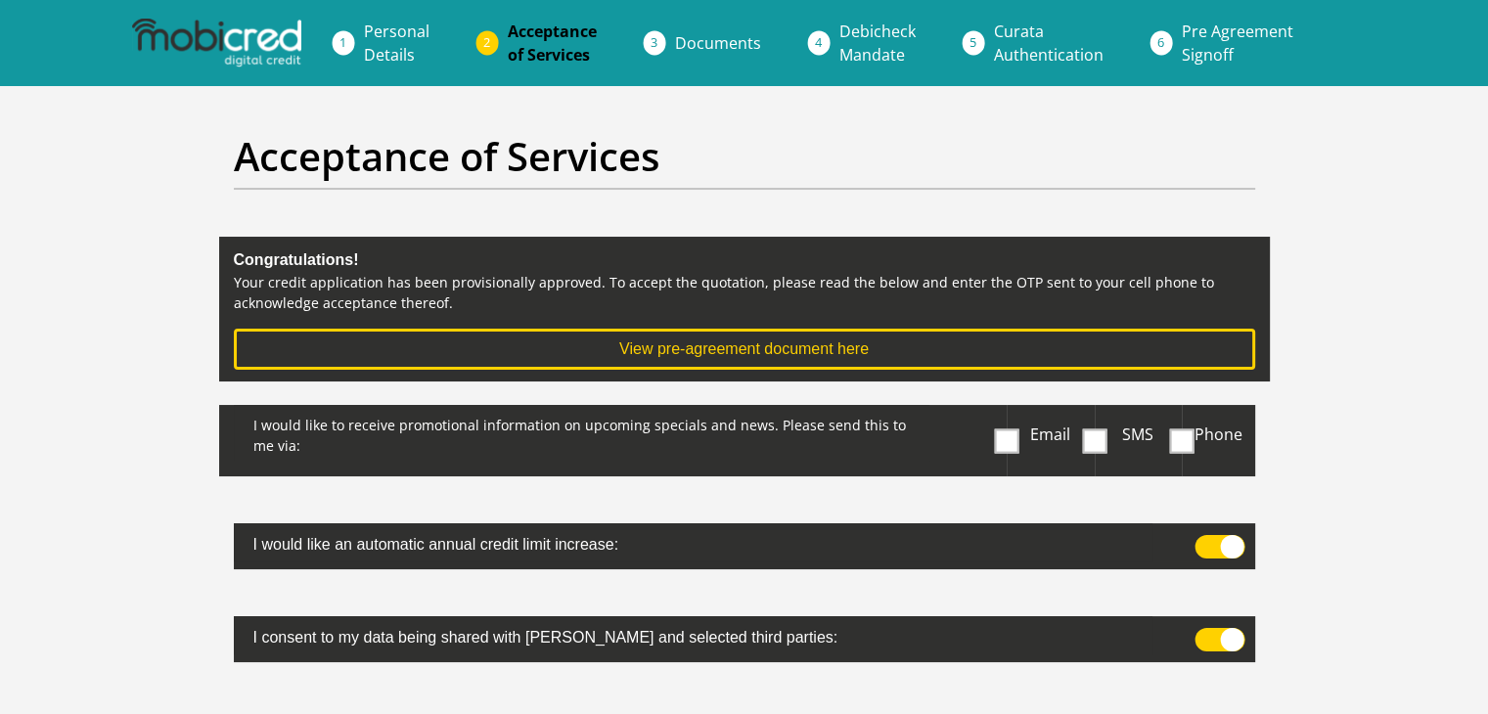
click at [1011, 437] on span at bounding box center [1007, 441] width 24 height 24
click at [1011, 410] on input "Email" at bounding box center [1011, 410] width 0 height 0
click at [1082, 446] on span at bounding box center [1094, 441] width 24 height 24
click at [1103, 410] on input "SMS" at bounding box center [1103, 410] width 0 height 0
click at [1180, 441] on span at bounding box center [1182, 441] width 24 height 24
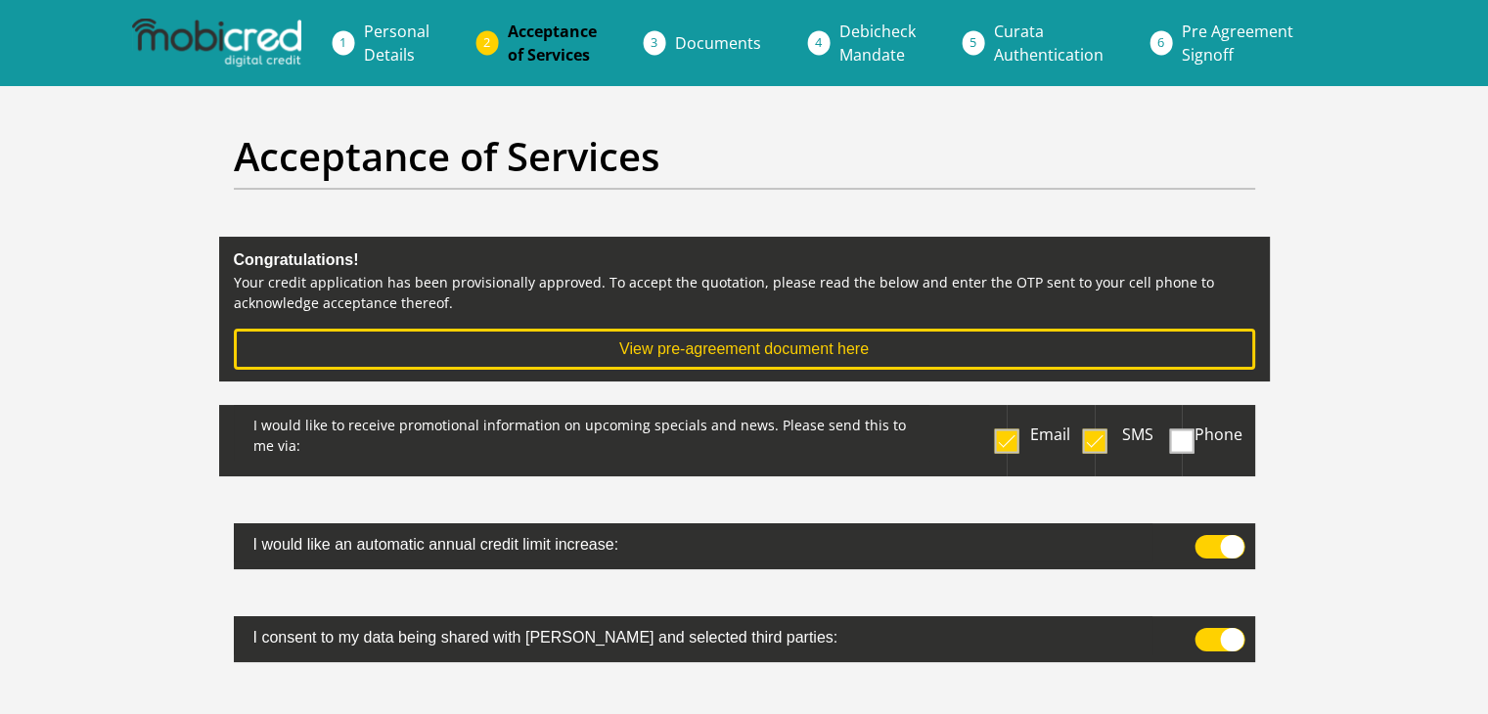
click at [1175, 410] on input "Phone" at bounding box center [1175, 410] width 0 height 0
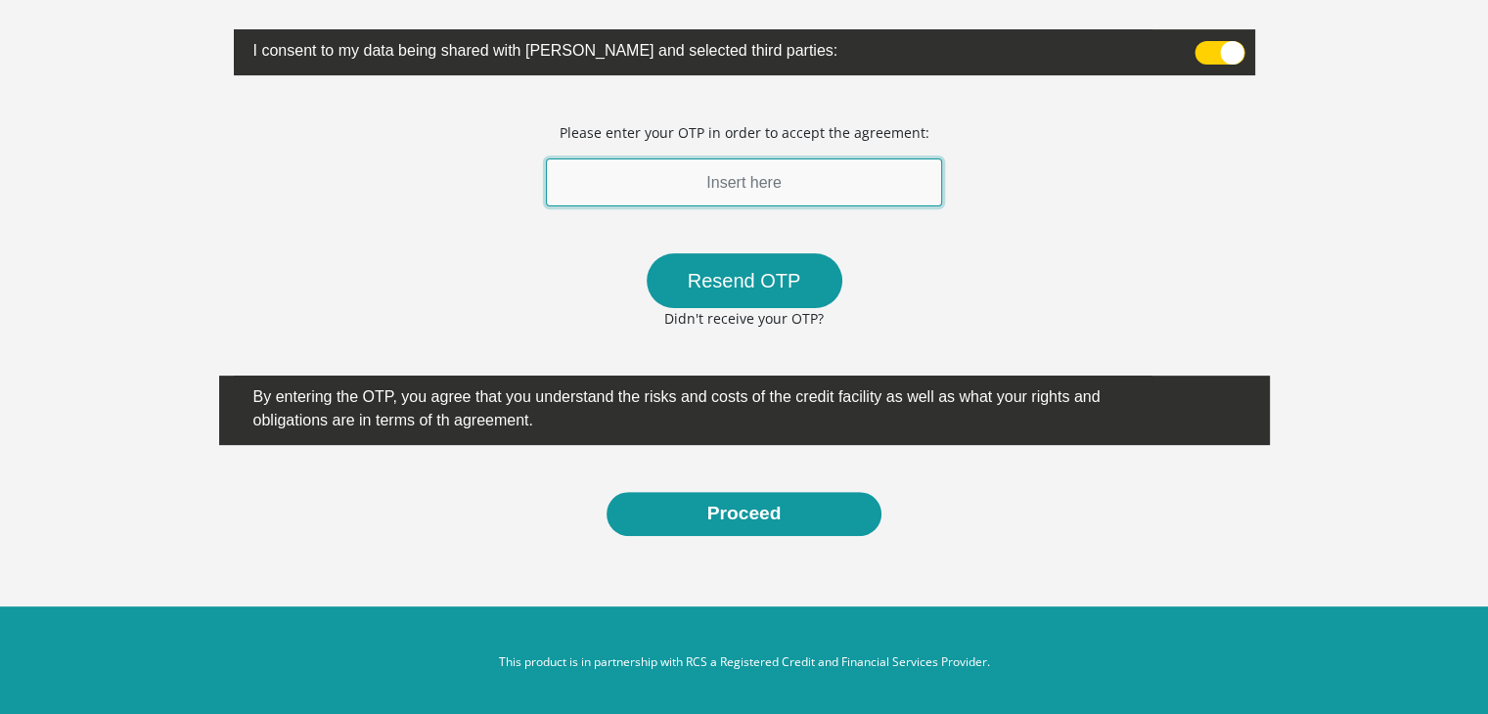
click at [832, 173] on input "text" at bounding box center [744, 182] width 397 height 48
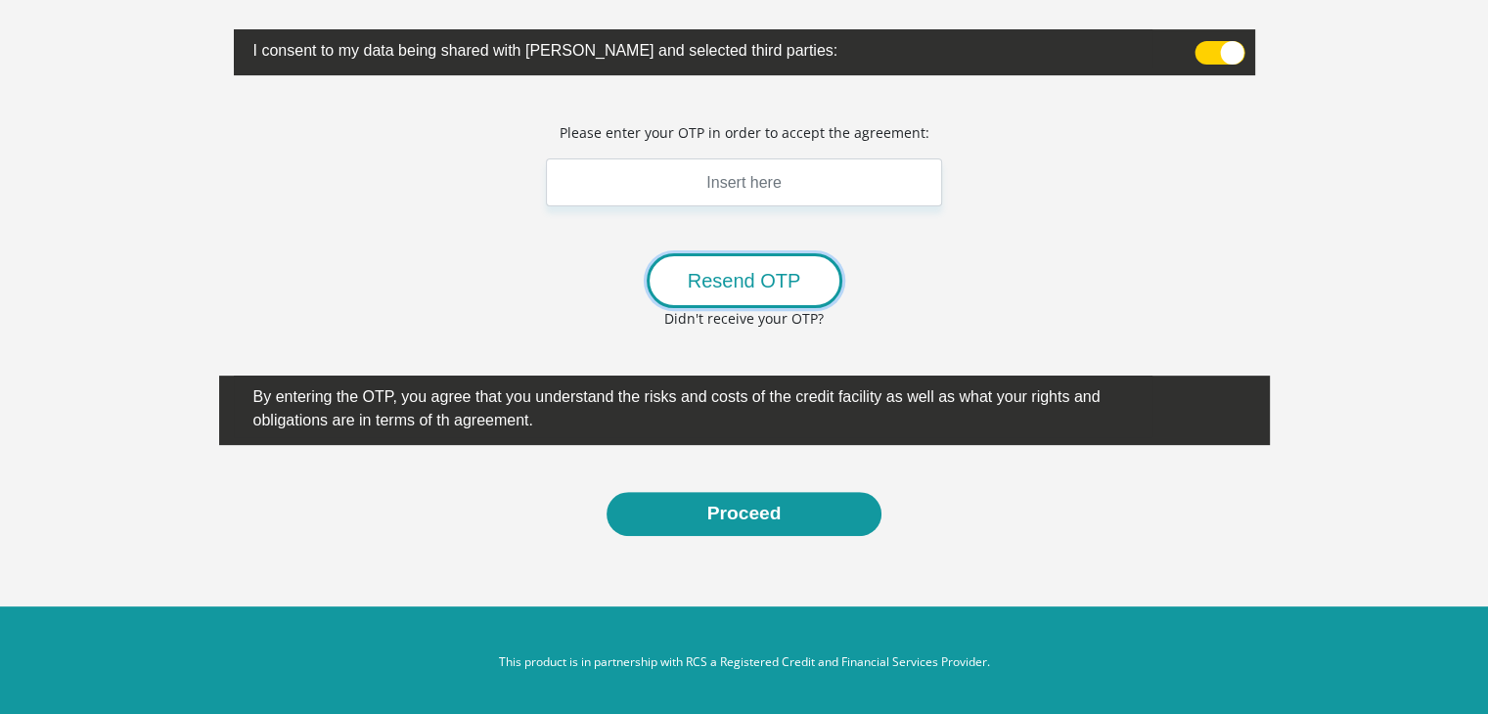
click at [745, 279] on button "Resend OTP" at bounding box center [745, 280] width 196 height 55
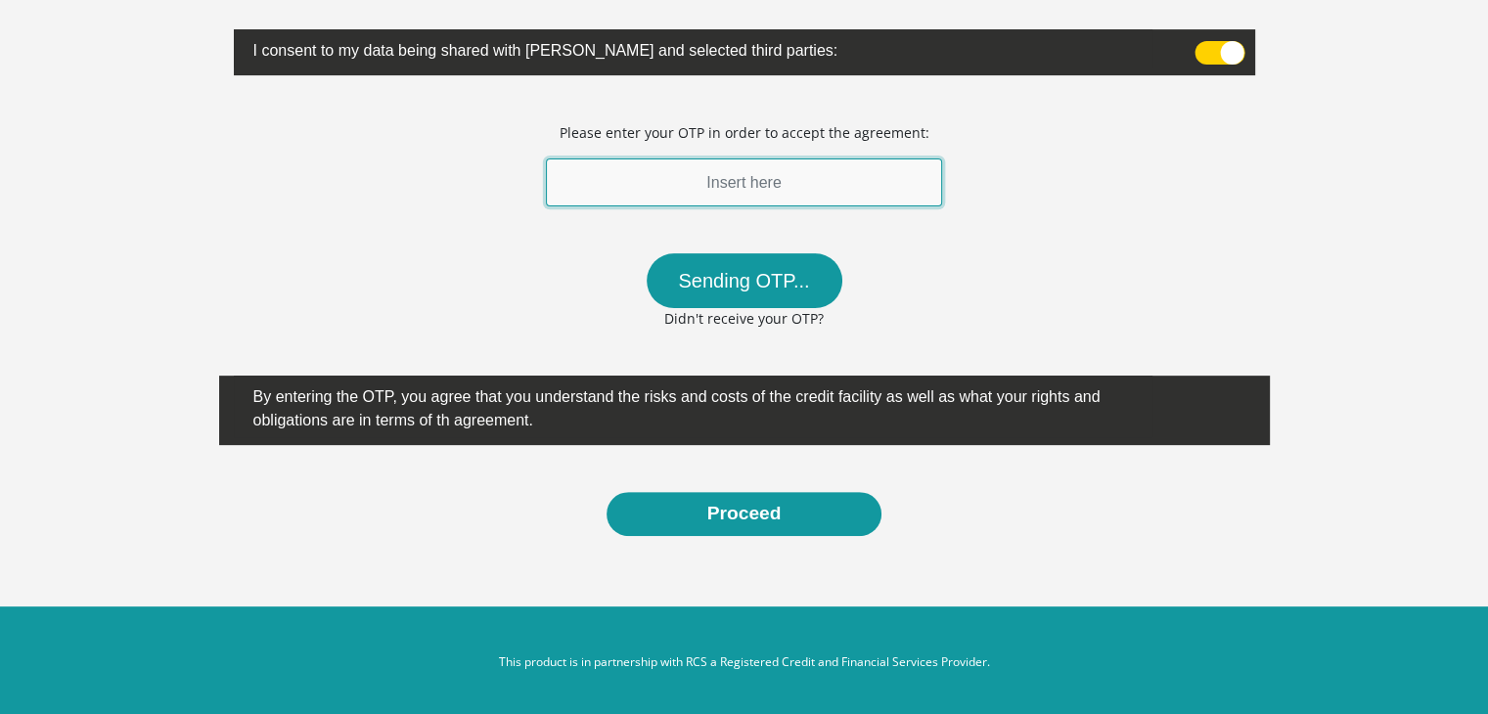
click at [700, 177] on input "text" at bounding box center [744, 182] width 397 height 48
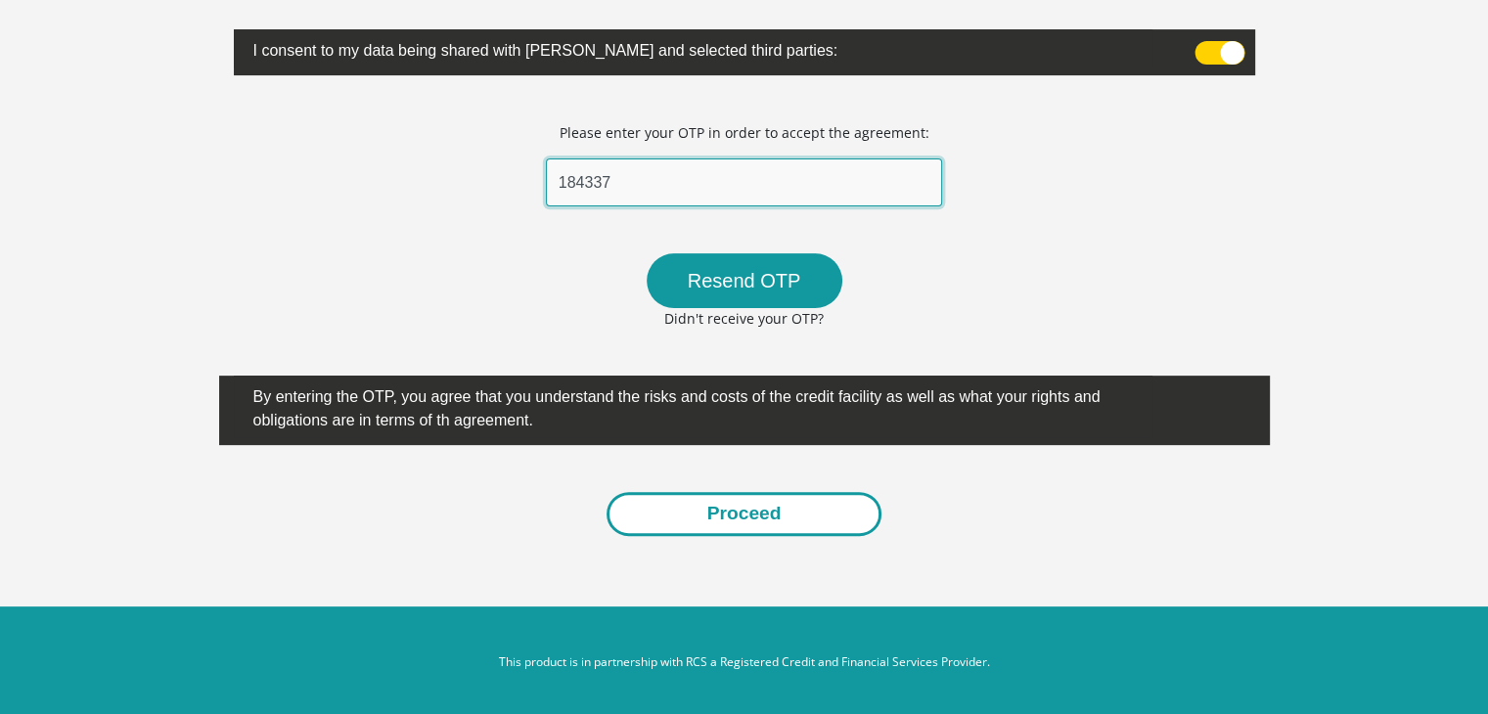
type input "184337"
click at [731, 518] on button "Proceed" at bounding box center [745, 514] width 276 height 44
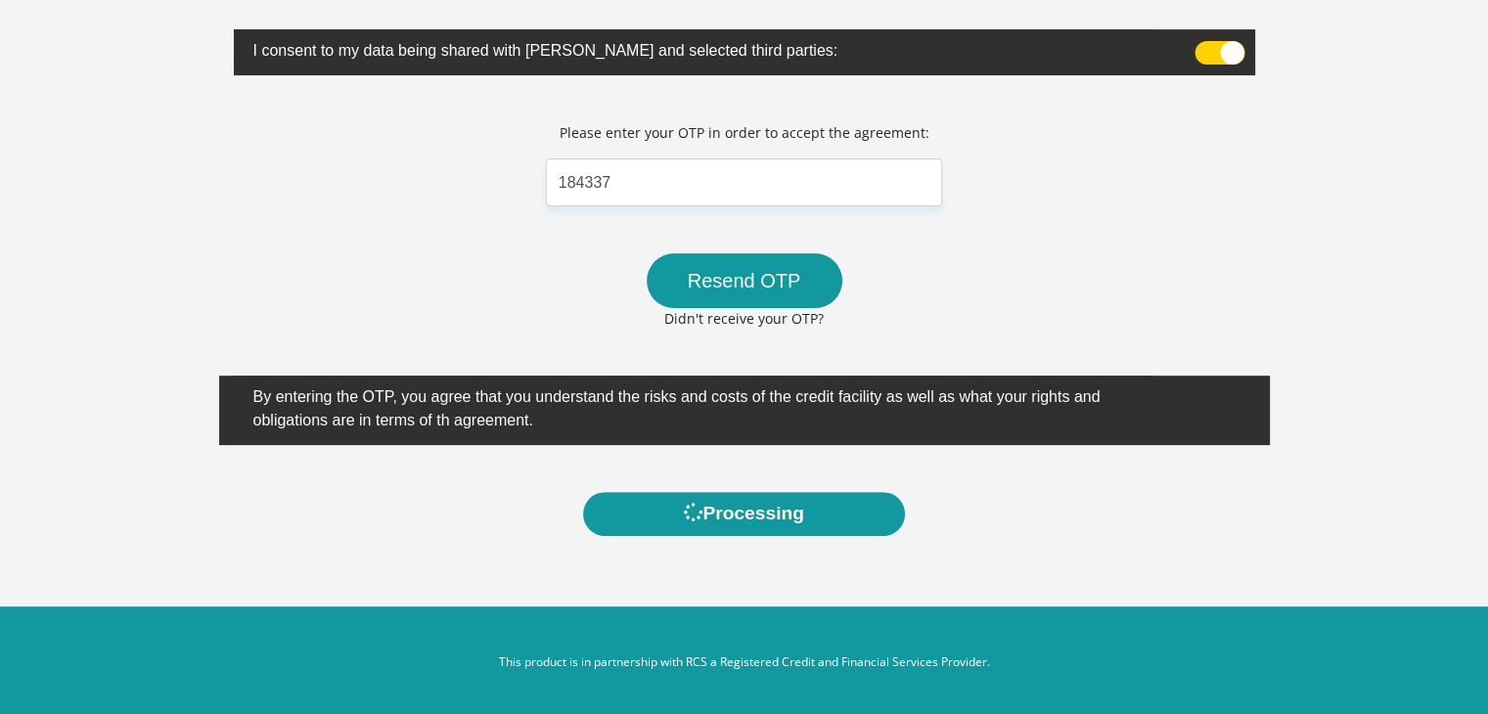
scroll to position [0, 0]
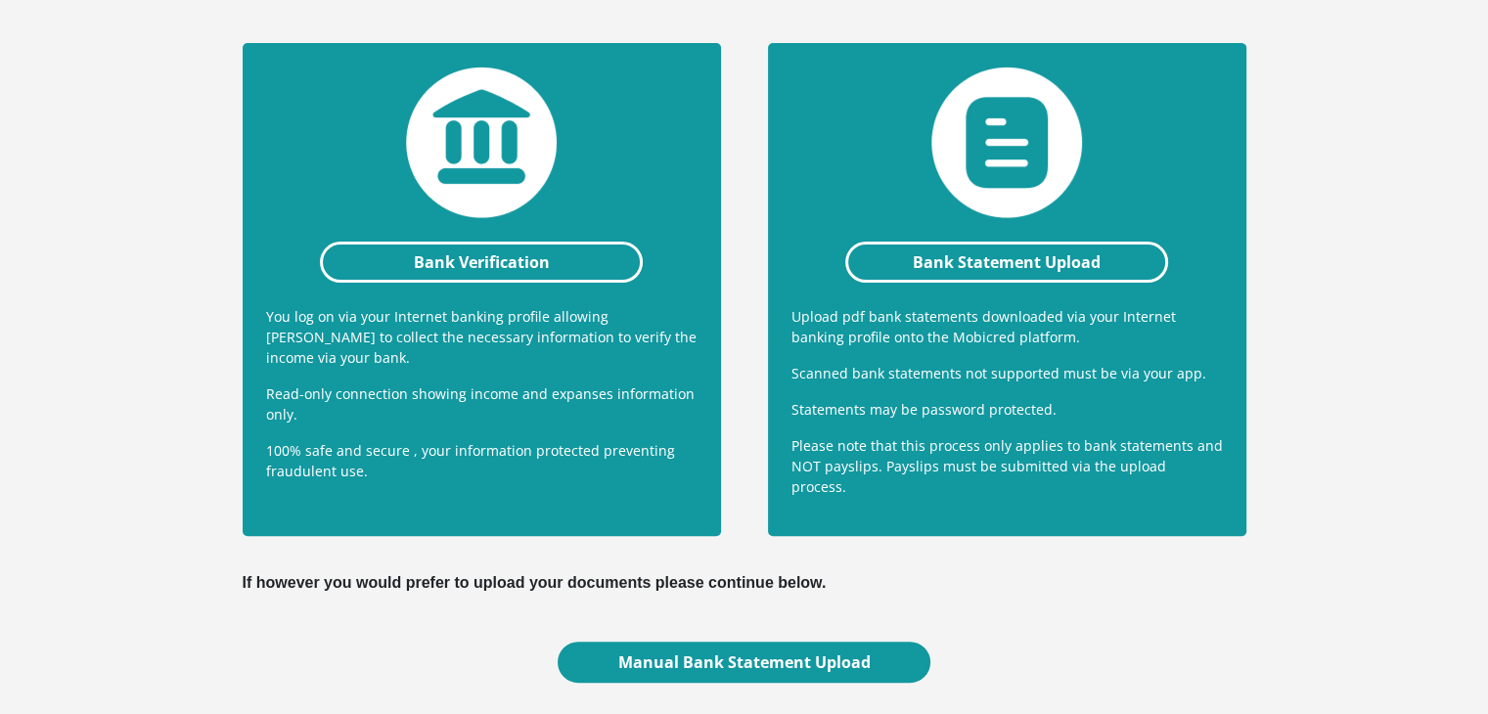
scroll to position [485, 0]
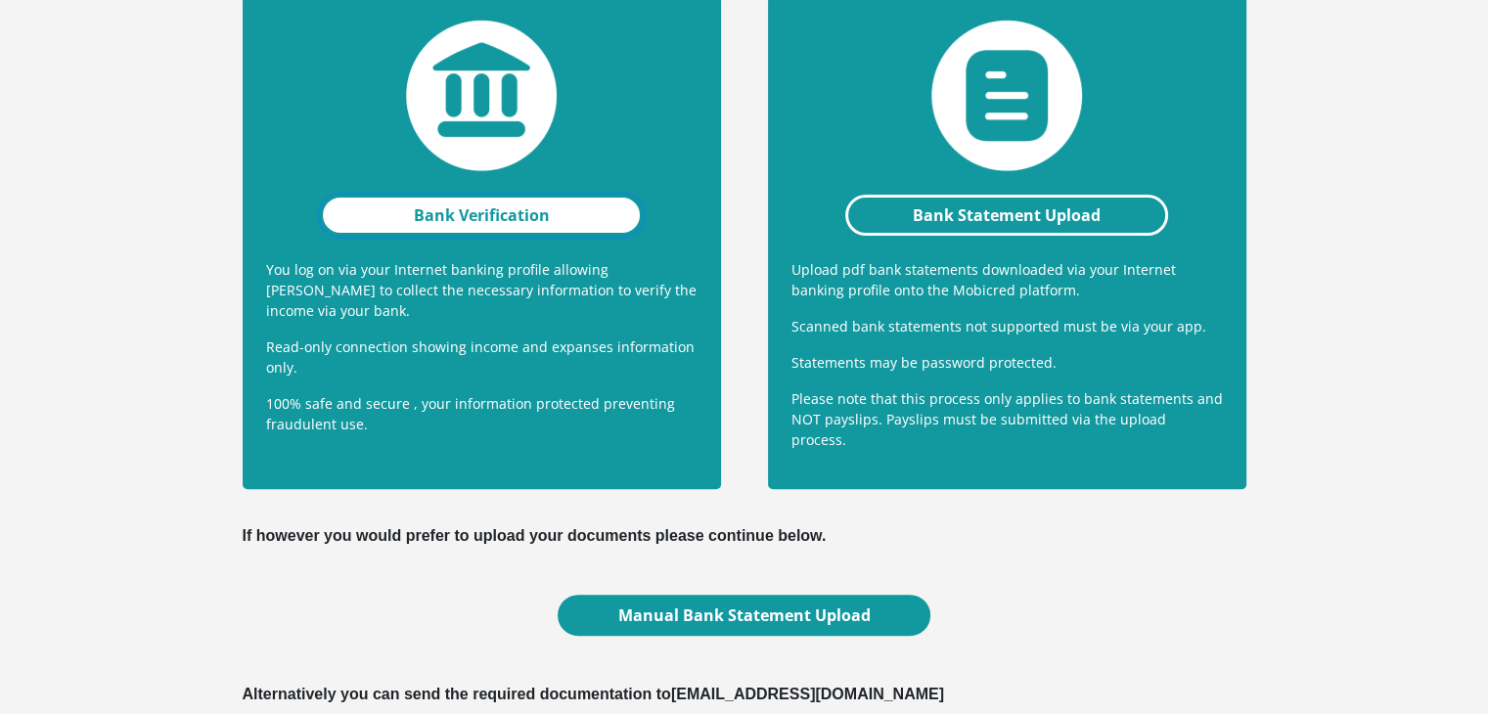
click at [523, 220] on link "Bank Verification" at bounding box center [482, 215] width 324 height 41
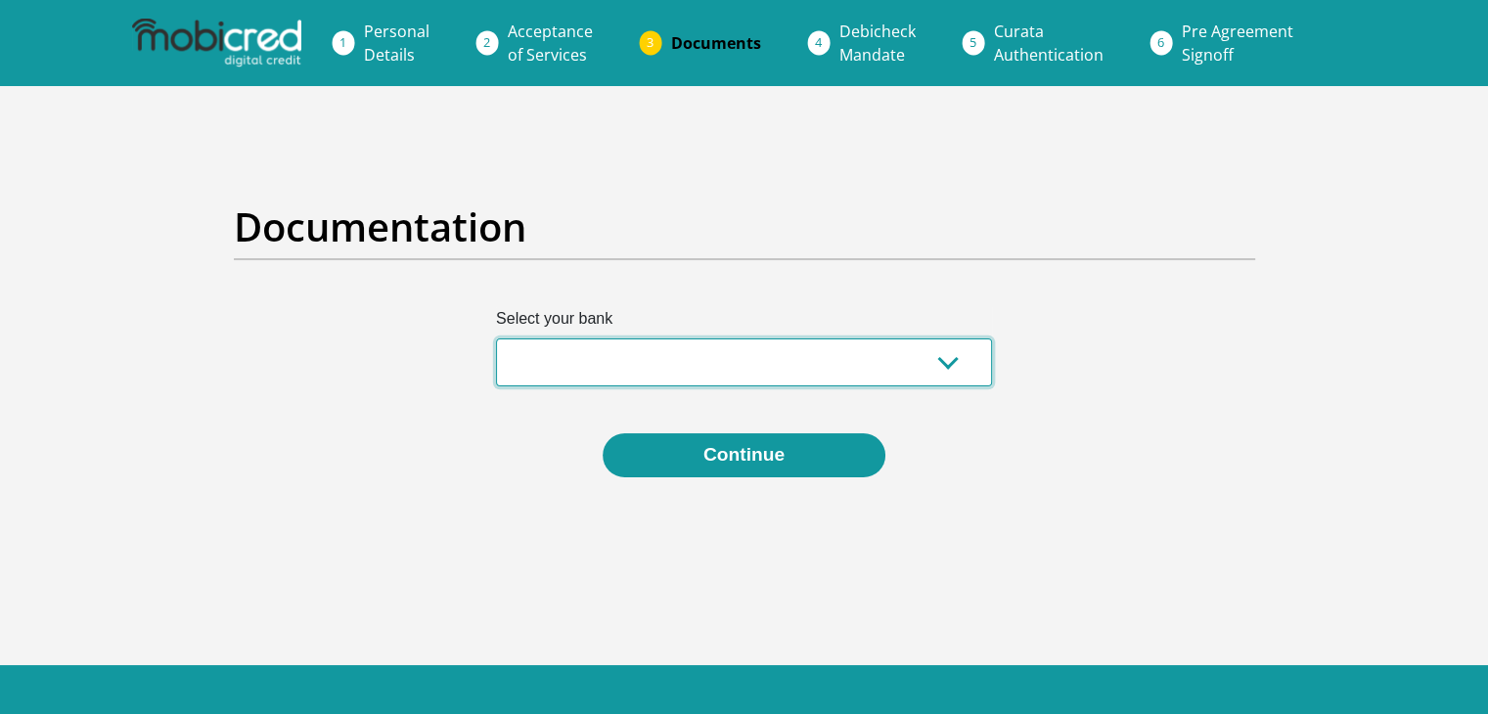
click at [563, 363] on select "Absa Capitec Bank Discovery Bank First National Bank Nedbank Standard Bank Tyme…" at bounding box center [744, 363] width 496 height 48
select select "{"id":"4","title":"Standard Bank","institution":"Standard Bank","alias":"standa…"
click at [496, 339] on select "Absa Capitec Bank Discovery Bank First National Bank Nedbank Standard Bank Tyme…" at bounding box center [744, 363] width 496 height 48
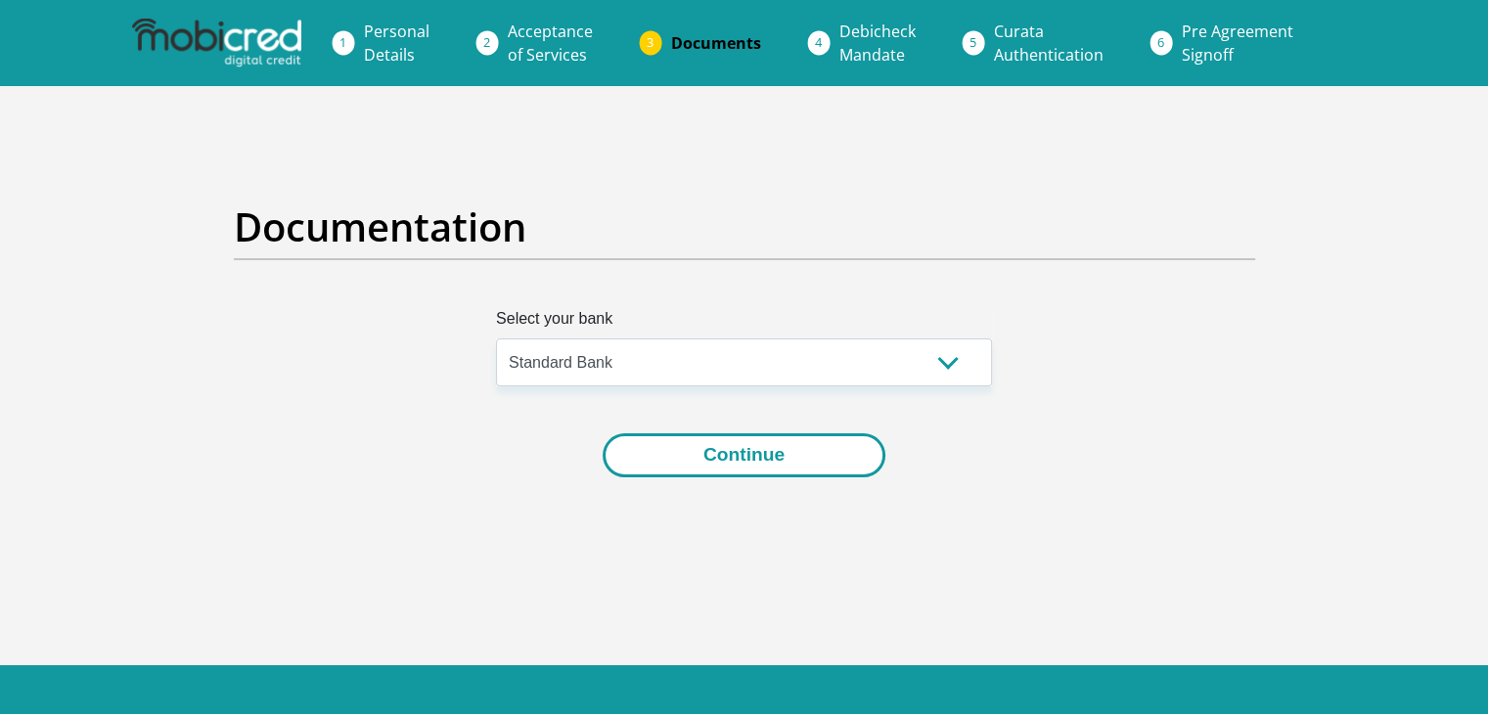
click at [665, 455] on button "Continue" at bounding box center [744, 455] width 283 height 44
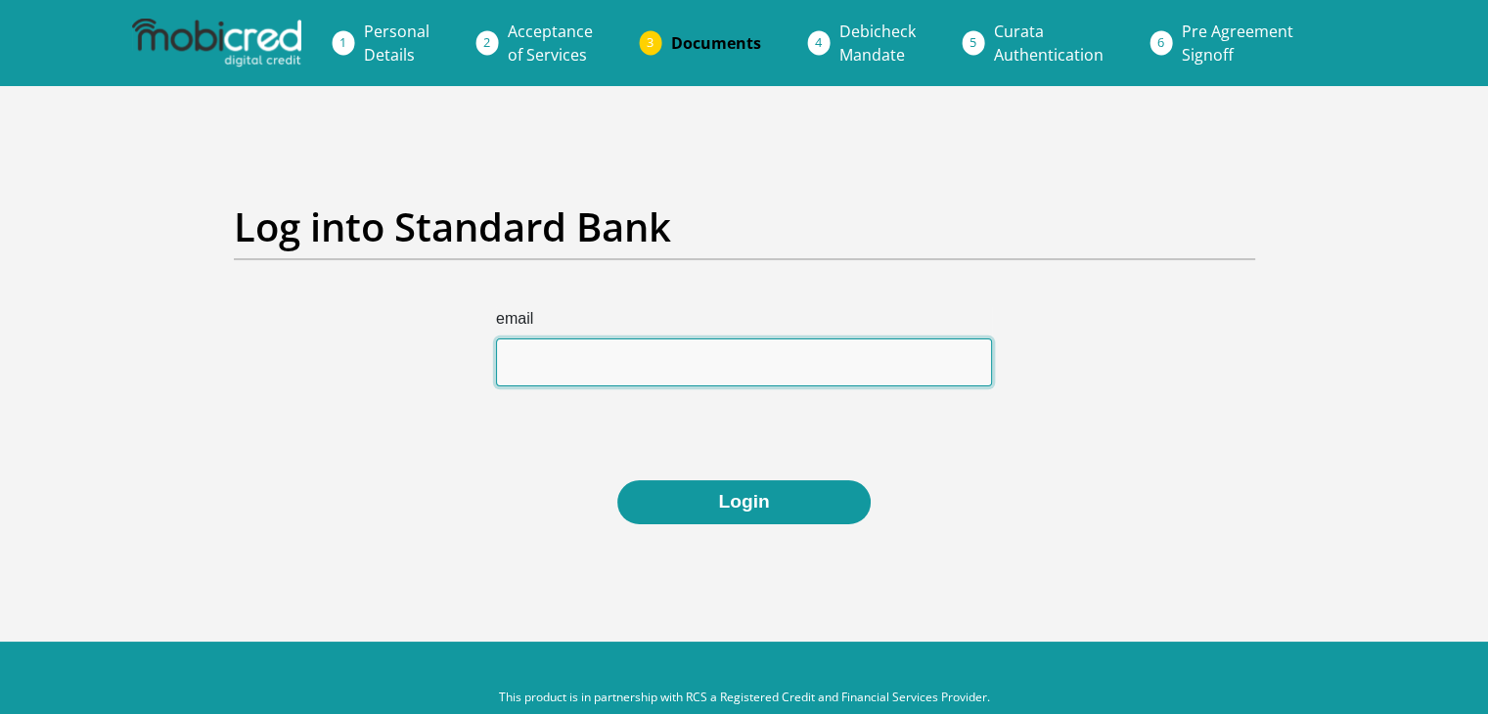
click at [597, 362] on input "email" at bounding box center [744, 363] width 496 height 48
type input "[EMAIL_ADDRESS][DOMAIN_NAME]"
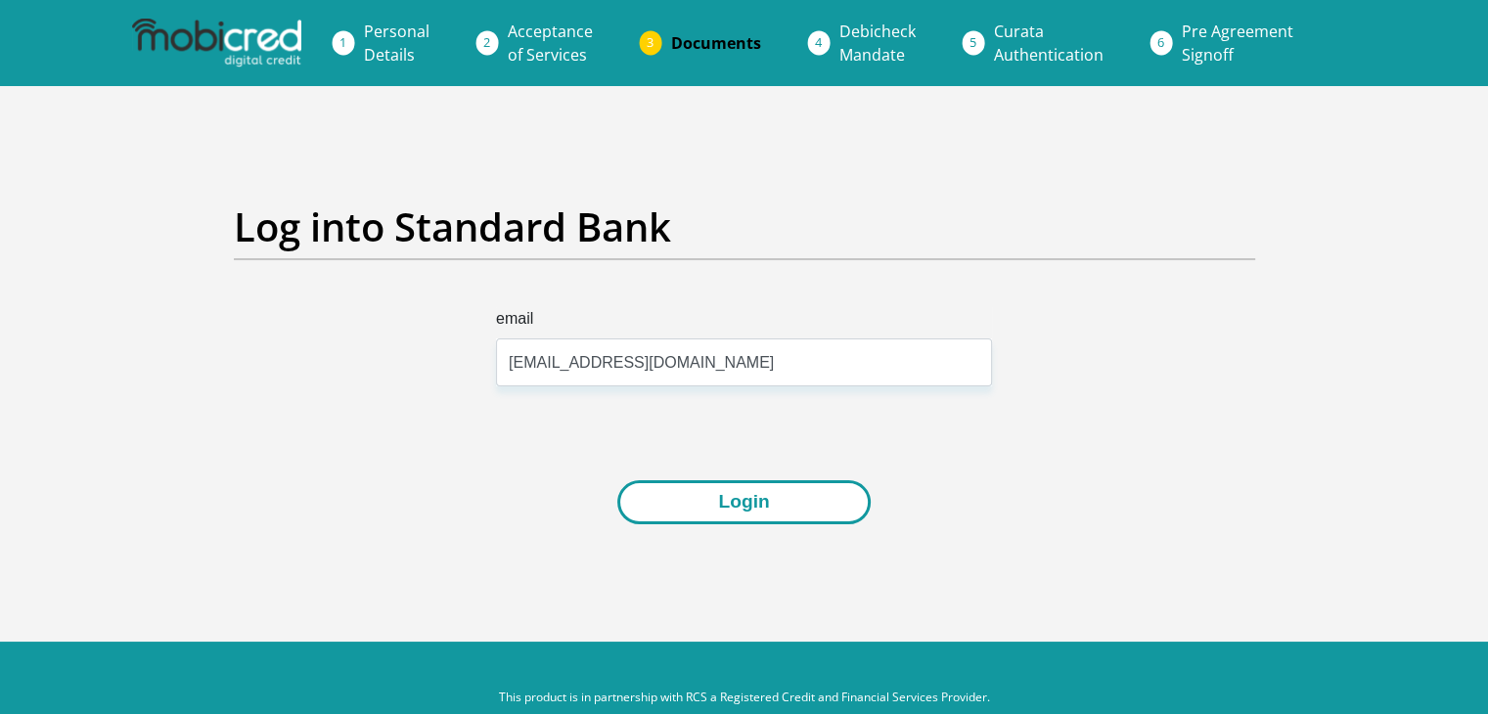
click at [685, 495] on button "Login" at bounding box center [743, 502] width 252 height 44
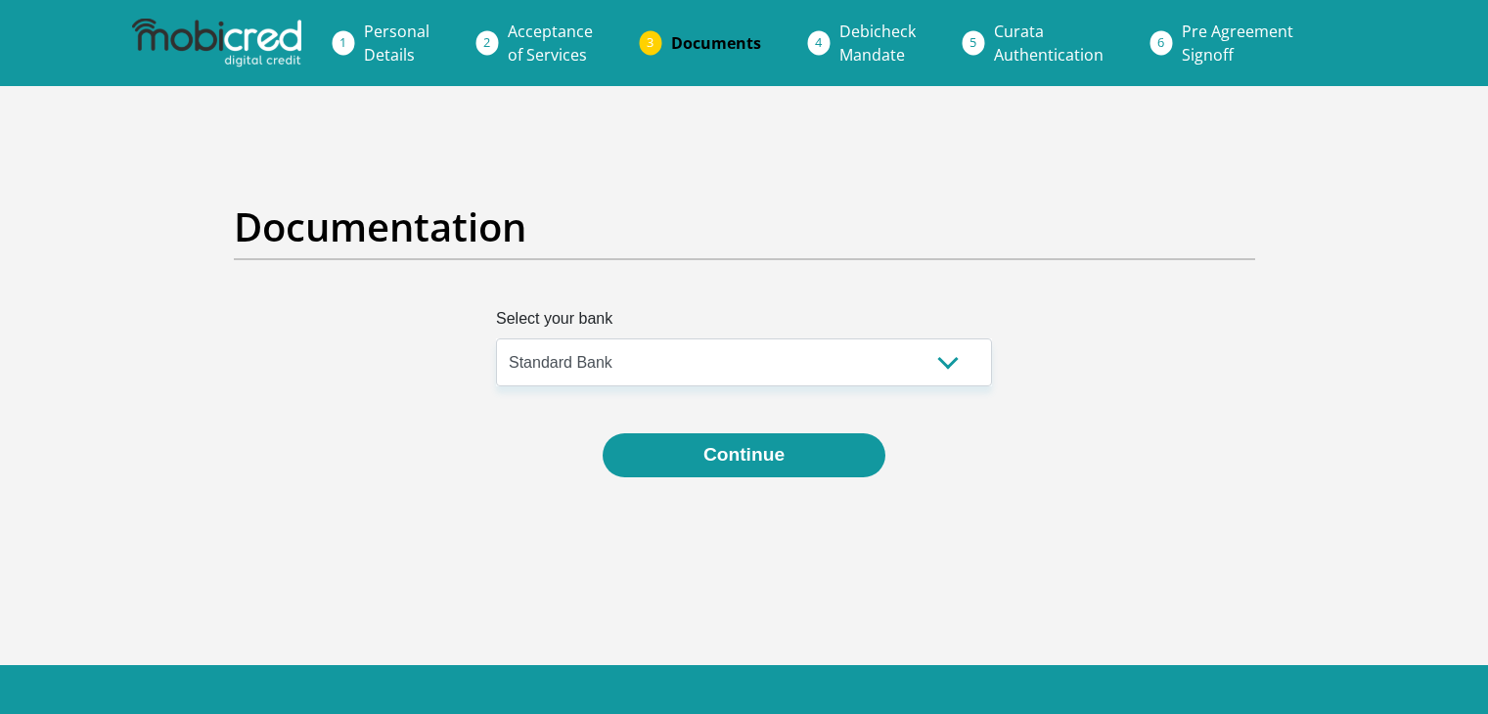
select select "{"id":"4","title":"Standard Bank","institution":"Standard Bank","alias":"standa…"
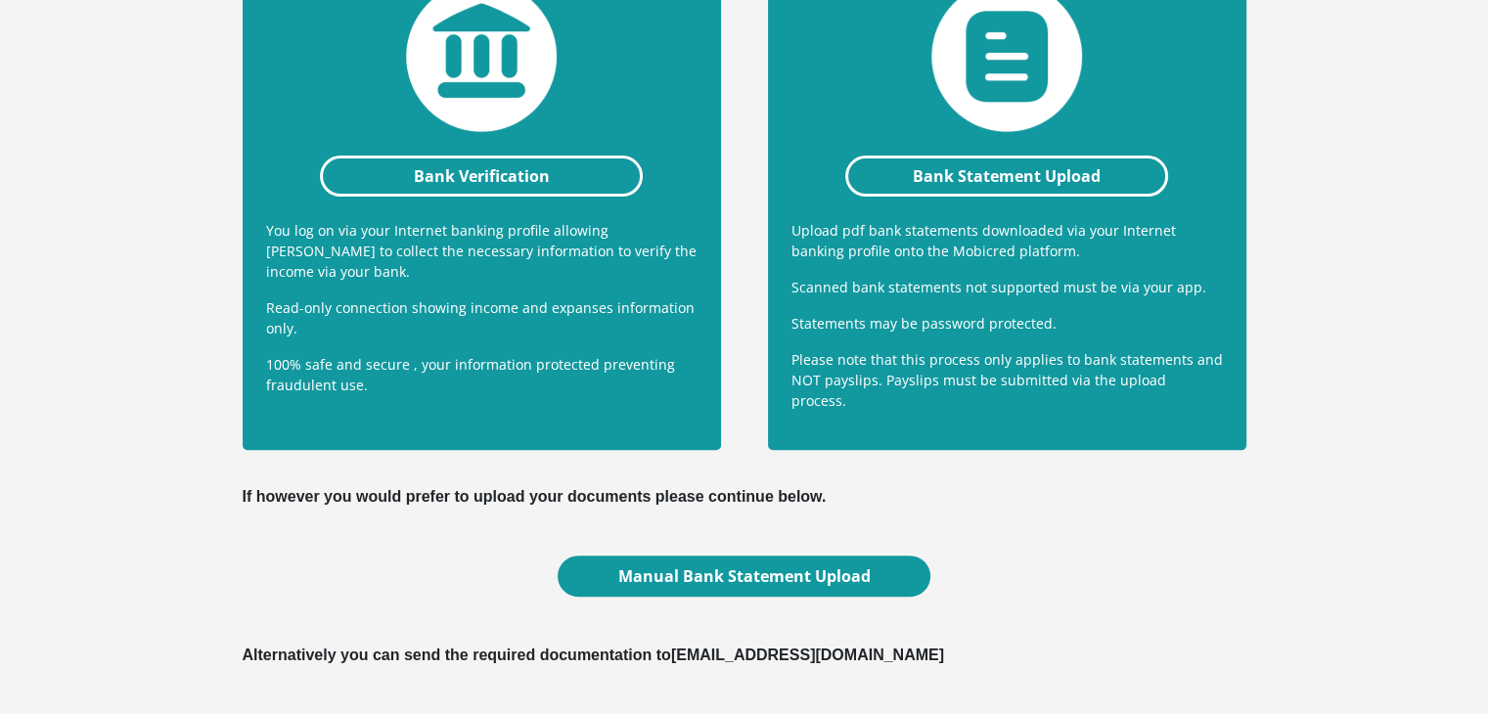
scroll to position [630, 0]
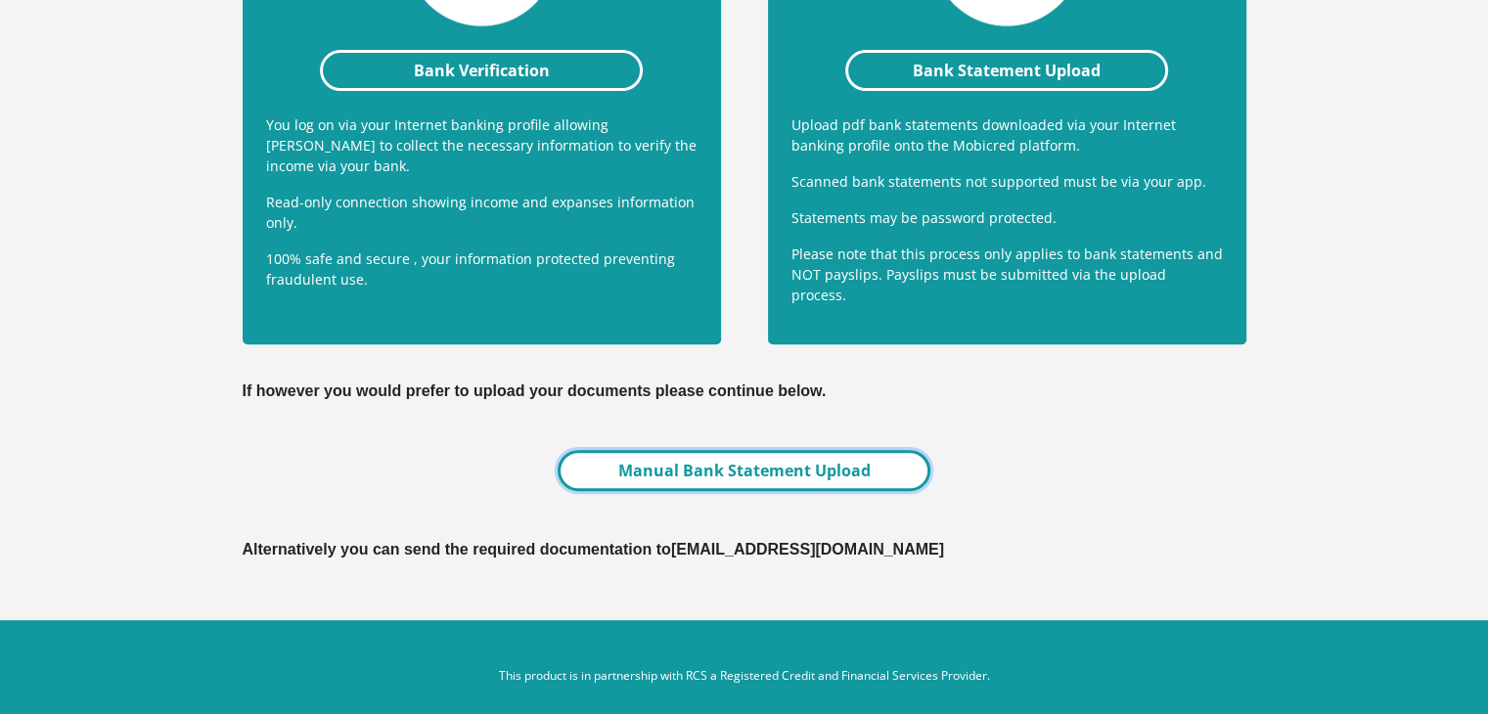
click at [685, 457] on link "Manual Bank Statement Upload" at bounding box center [744, 470] width 372 height 41
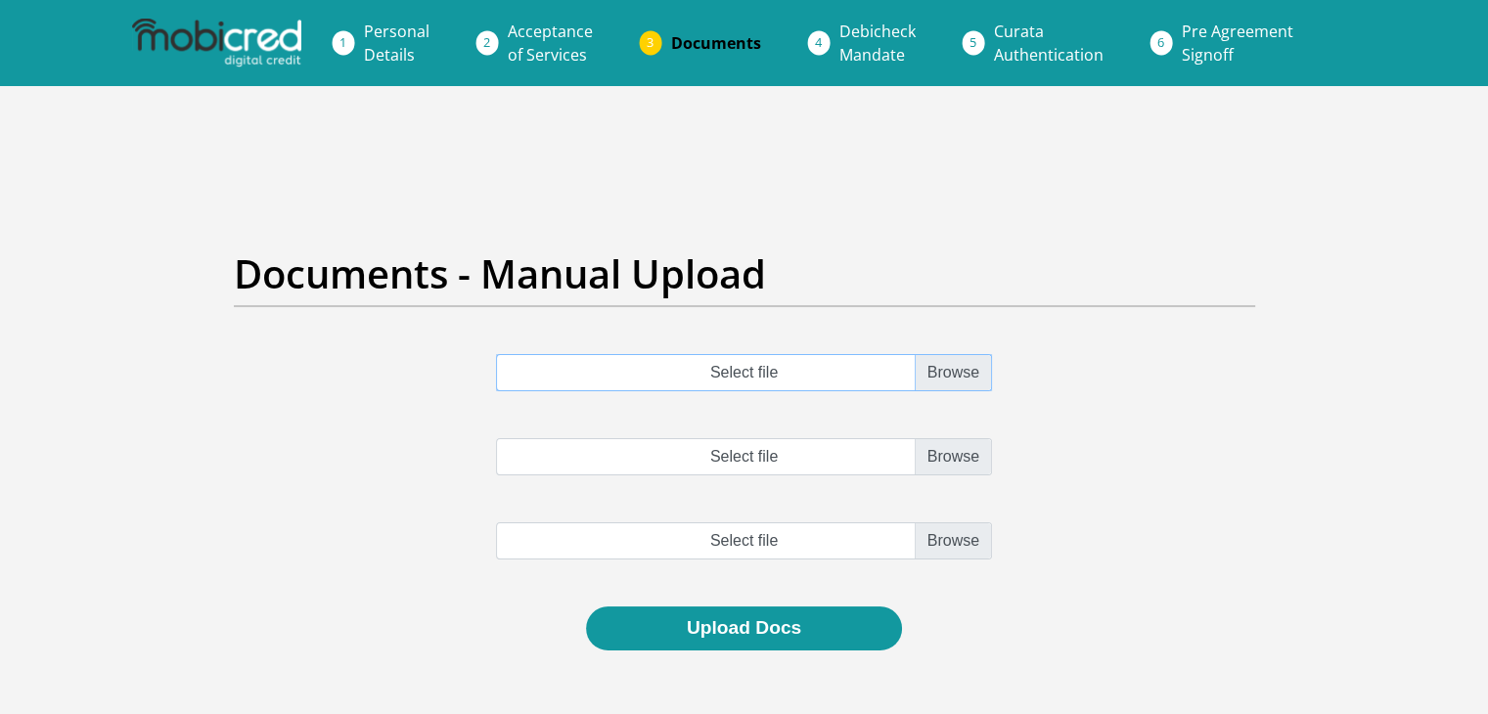
click at [967, 375] on input "Select file" at bounding box center [744, 372] width 496 height 37
type input "C:\fakepath\SBSA_ConfirmationLetter_[DATE].pdf"
click at [945, 450] on input "Select file" at bounding box center [744, 456] width 496 height 37
type input "C:\fakepath\SBSA_Statement_2025-10-06_3months.pdf"
click at [956, 374] on input "Select file" at bounding box center [744, 372] width 496 height 37
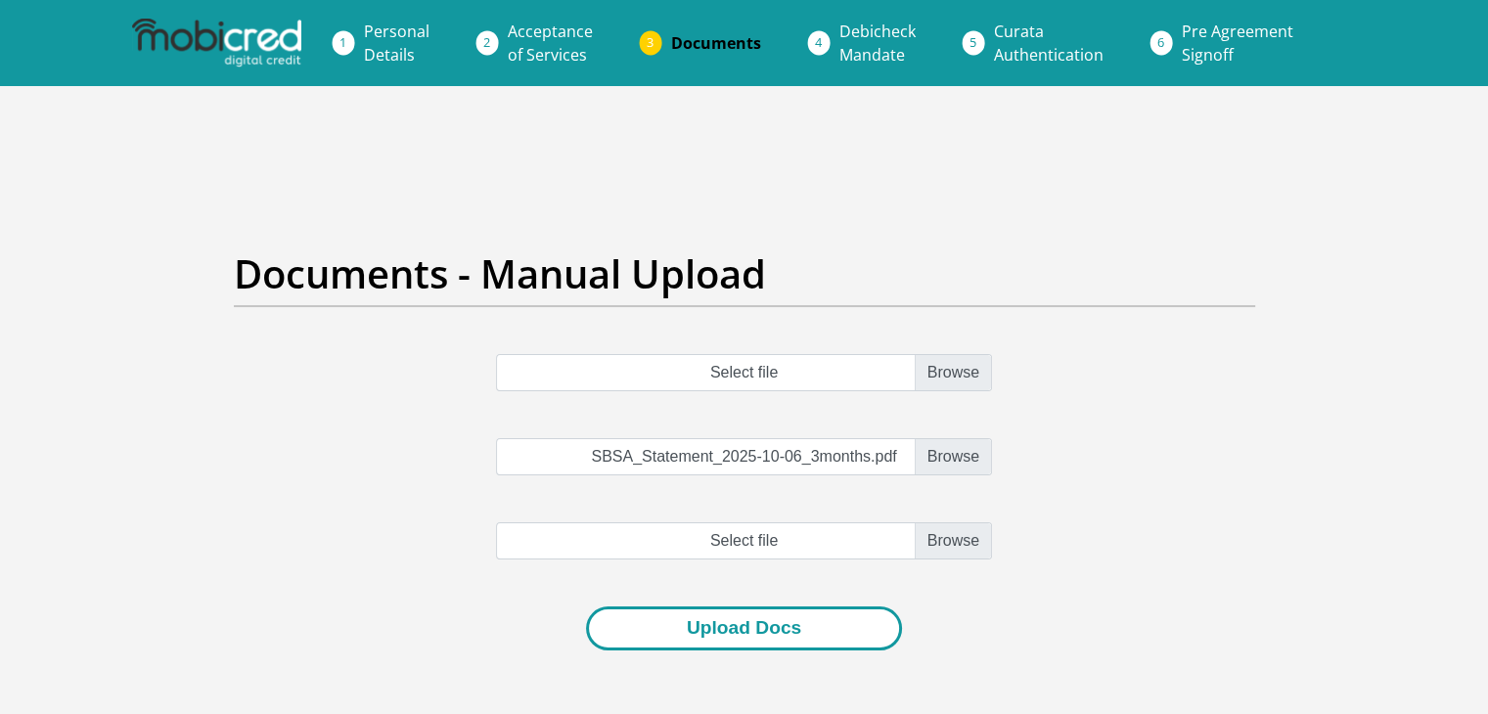
click at [654, 635] on button "Upload Docs" at bounding box center [744, 629] width 316 height 44
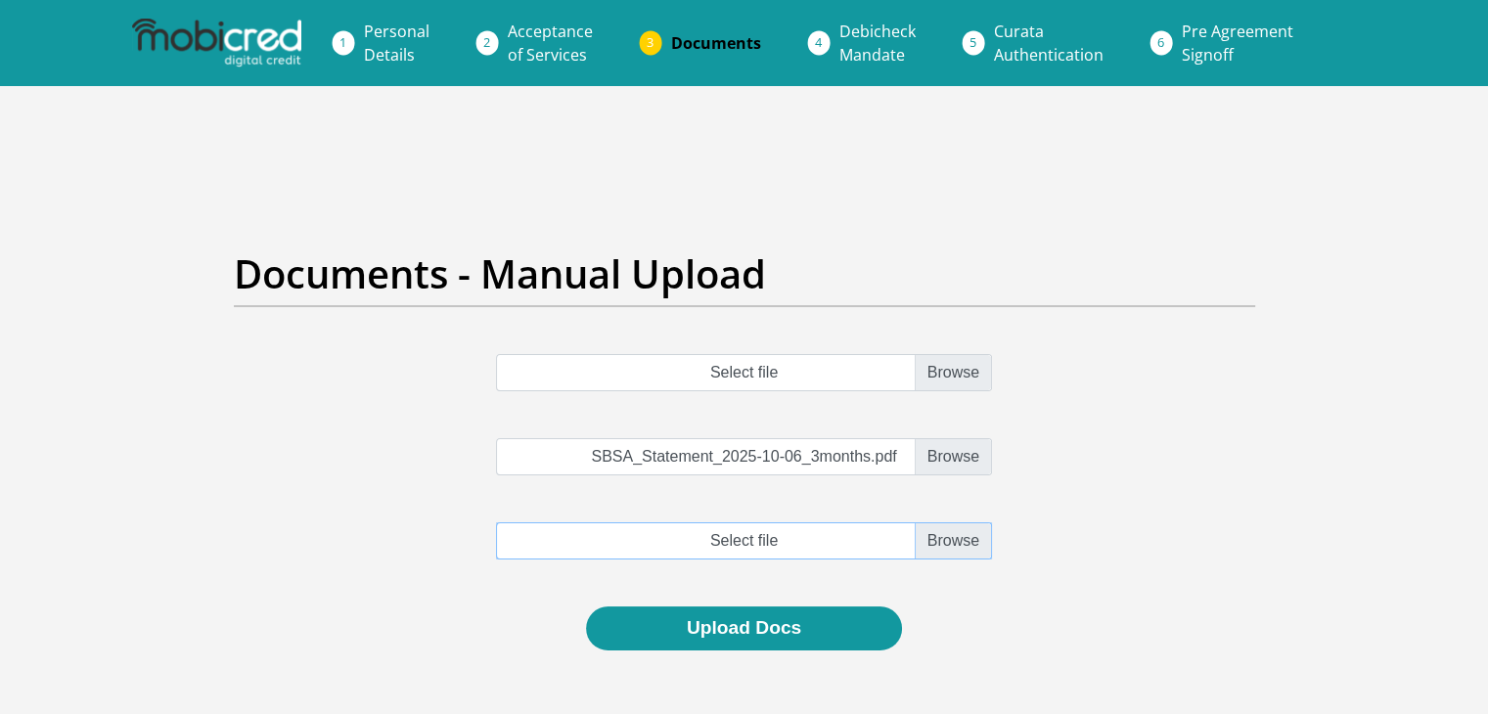
click at [929, 539] on input "file" at bounding box center [744, 540] width 496 height 37
type input "C:\fakepath\SBSA_ConfirmationLetter_2025-10-06.pdf"
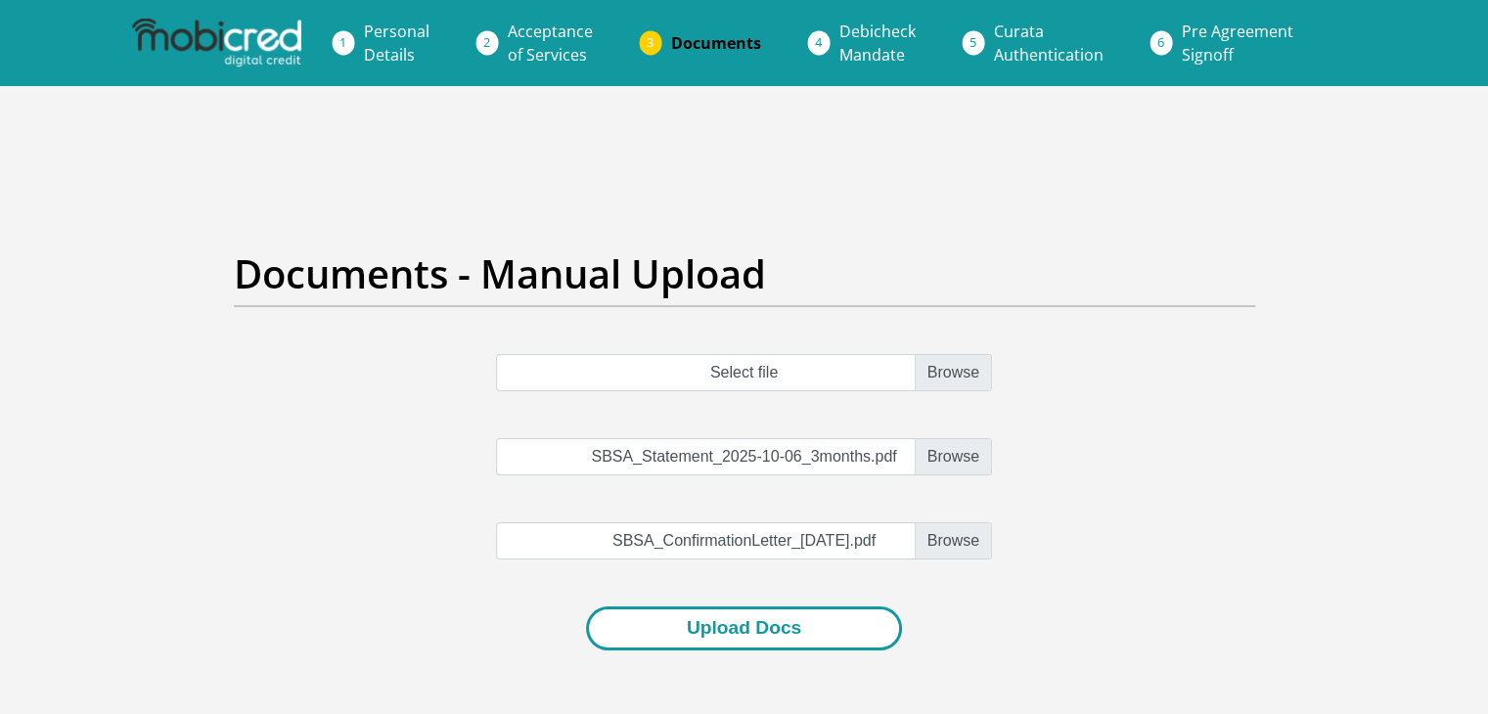
click at [663, 619] on button "Upload Docs" at bounding box center [744, 629] width 316 height 44
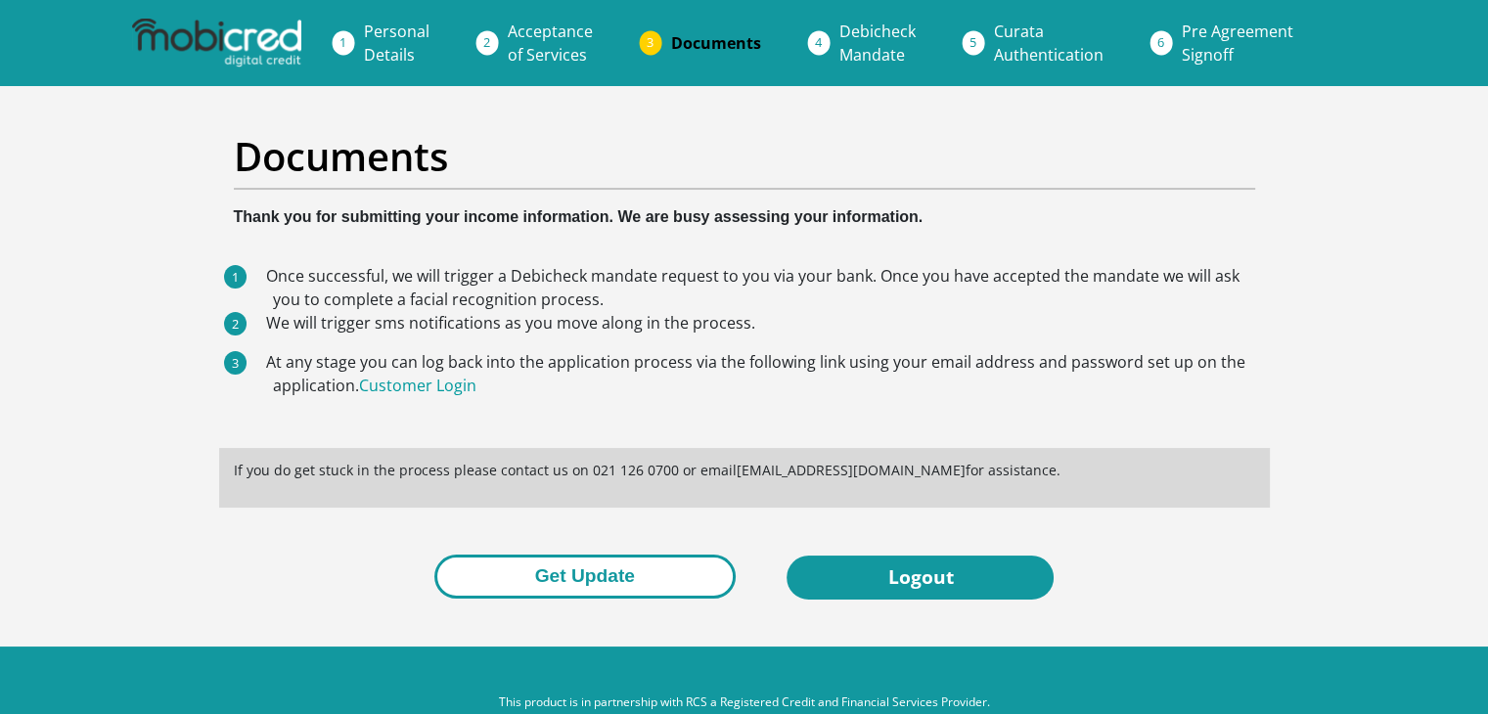
click at [521, 584] on button "Get Update" at bounding box center [584, 577] width 301 height 44
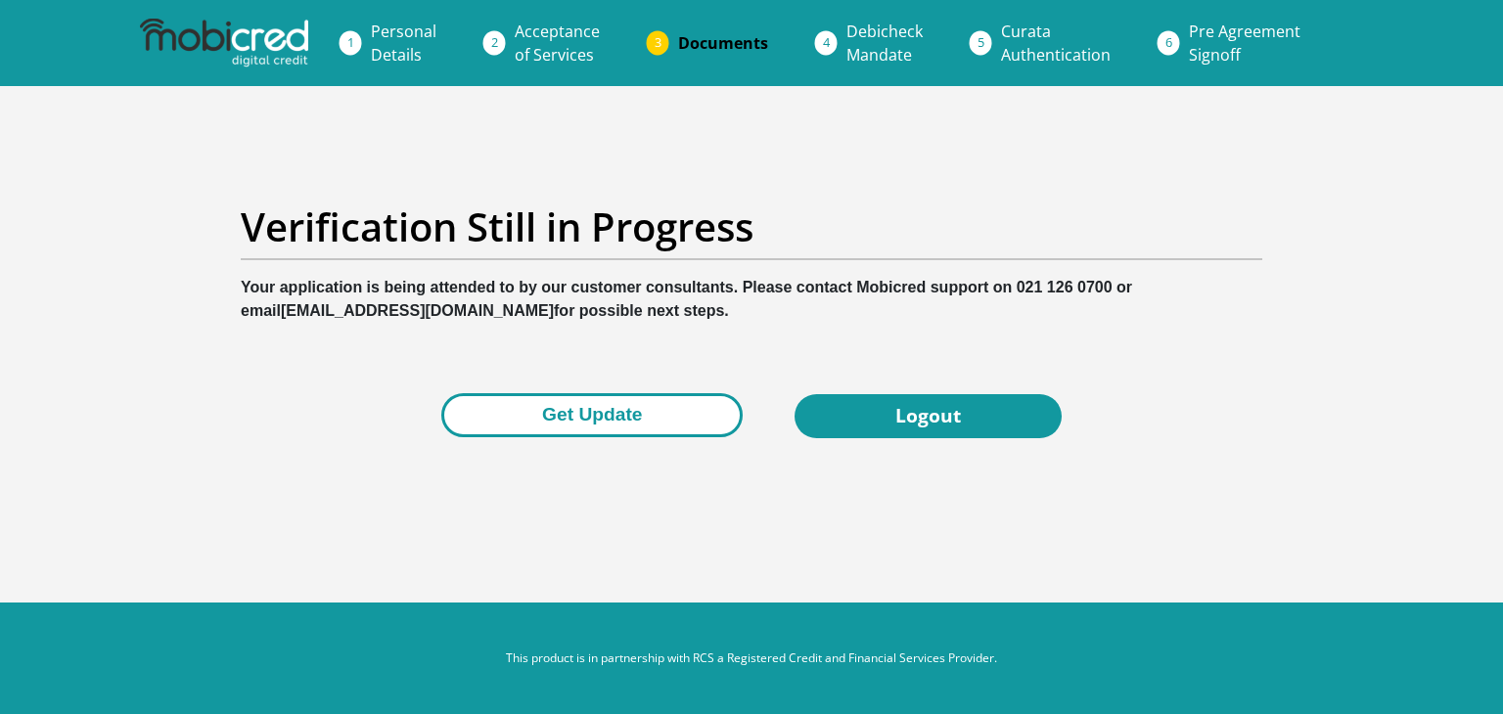
click at [661, 423] on button "Get Update" at bounding box center [591, 415] width 301 height 44
click at [488, 426] on button "Get Update" at bounding box center [591, 415] width 301 height 44
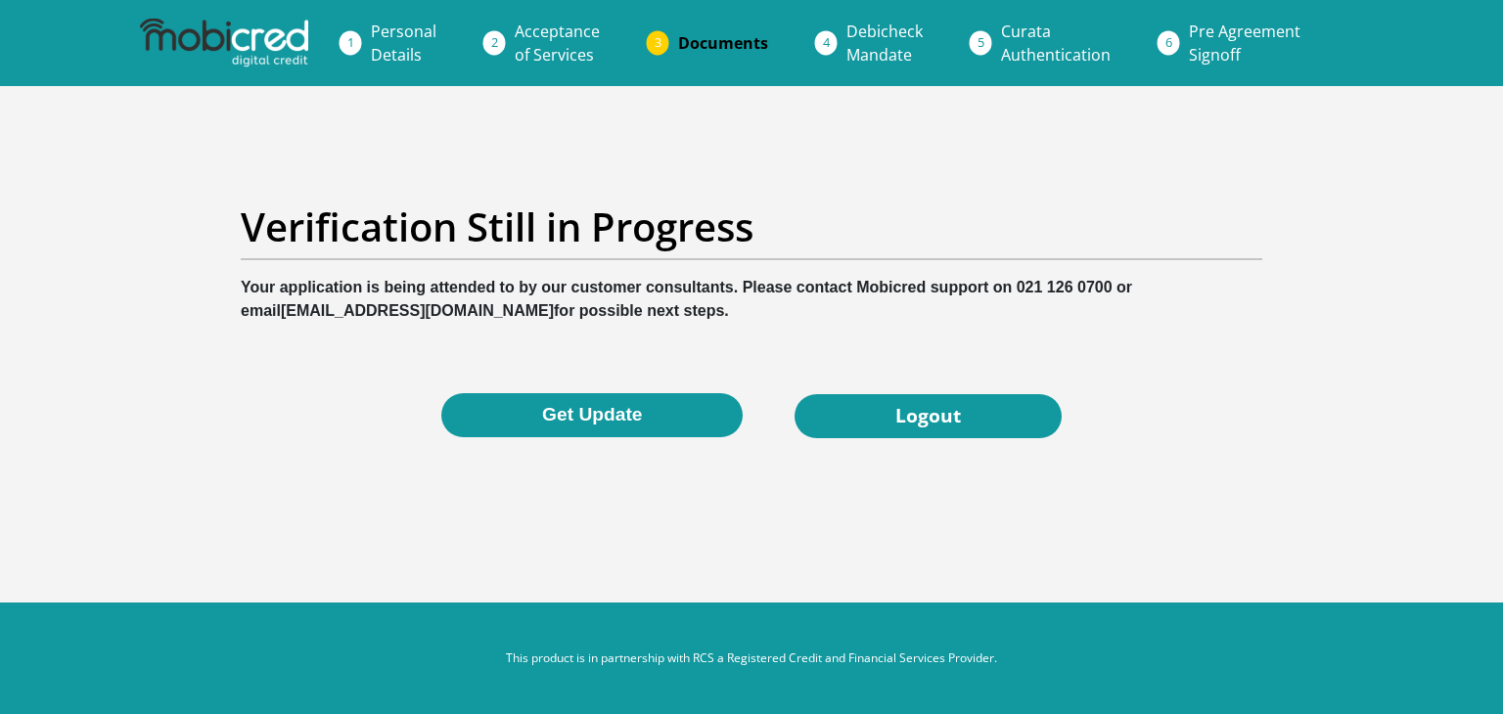
click at [488, 426] on button "Get Update" at bounding box center [591, 415] width 301 height 44
